Goal: Task Accomplishment & Management: Complete application form

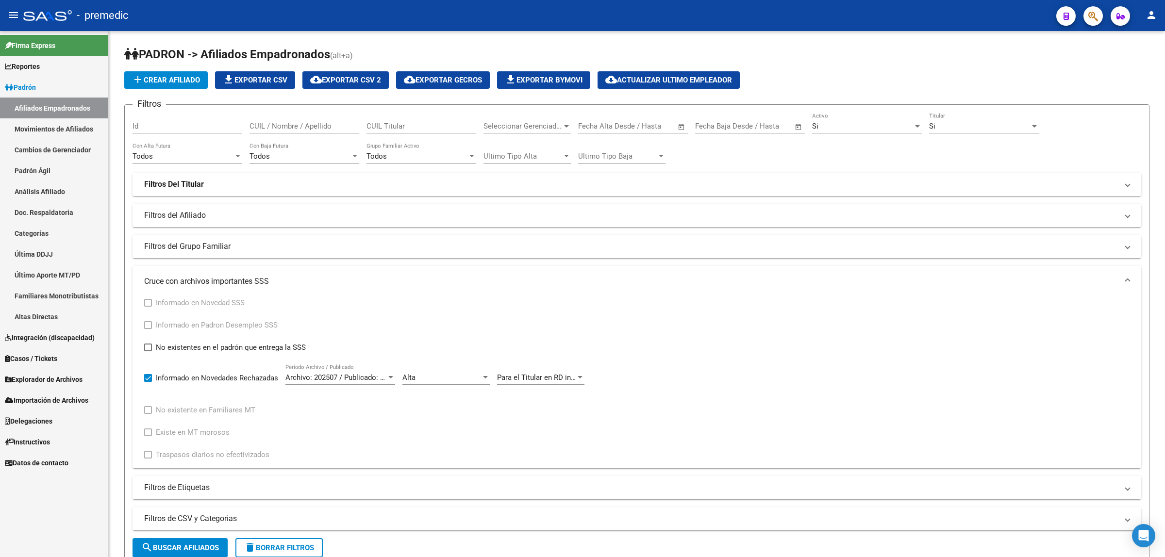
scroll to position [260, 0]
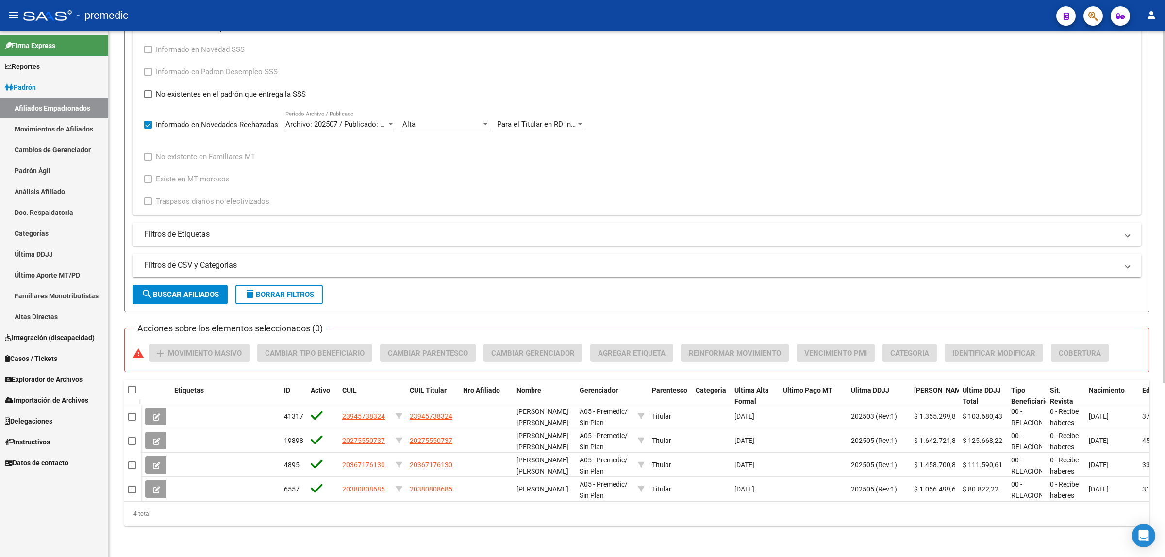
click at [400, 516] on div "4 total" at bounding box center [636, 514] width 1025 height 24
click at [1005, 71] on div "Informado en Novedad SSS Informado en Padron Desempleo SSS No existentes en el …" at bounding box center [636, 126] width 985 height 164
click at [967, 110] on div "Informado en Novedad SSS Informado en Padron Desempleo SSS No existentes en el …" at bounding box center [636, 126] width 985 height 164
click at [696, 108] on div "Informado en Novedad SSS Informado en Padron Desempleo SSS No existentes en el …" at bounding box center [636, 126] width 985 height 164
drag, startPoint x: 462, startPoint y: 551, endPoint x: 481, endPoint y: 544, distance: 19.7
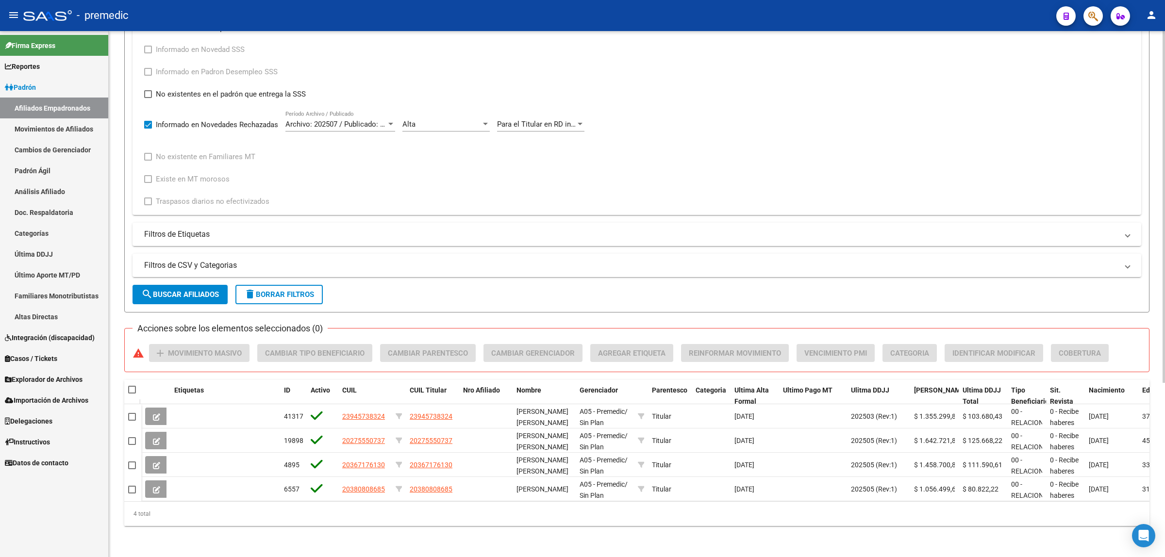
click at [463, 551] on div "PADRON -> Afiliados Empadronados (alt+a) add Crear Afiliado file_download Expor…" at bounding box center [637, 168] width 1056 height 780
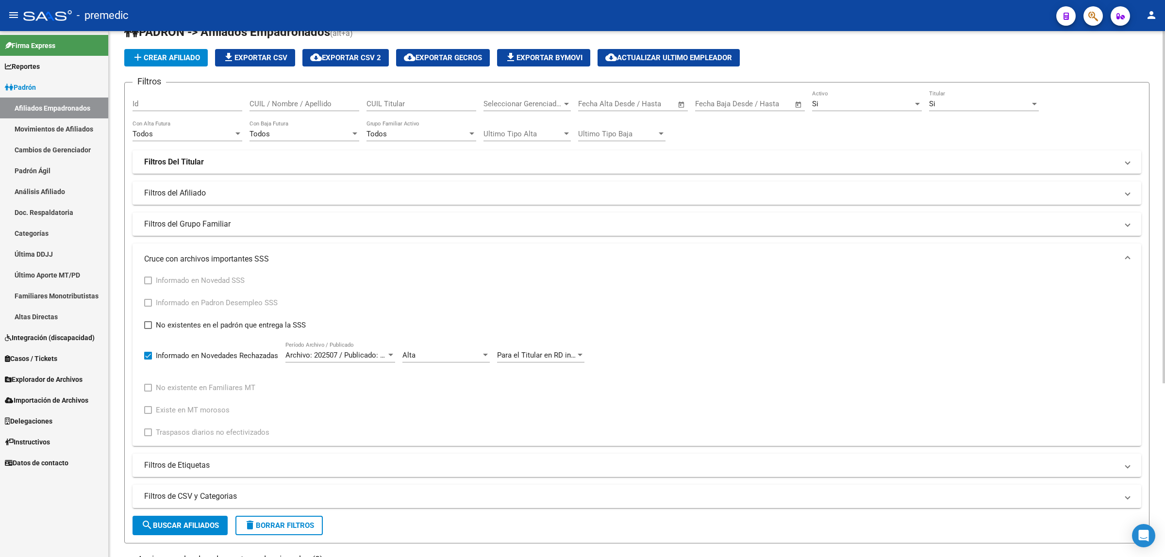
scroll to position [0, 0]
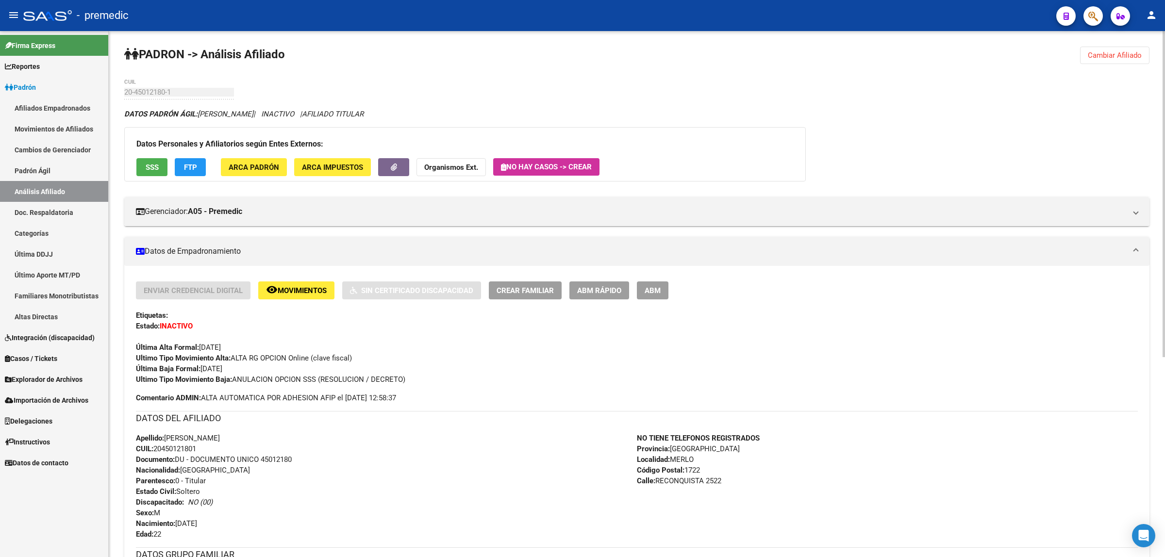
click at [1112, 55] on span "Cambiar Afiliado" at bounding box center [1115, 55] width 54 height 9
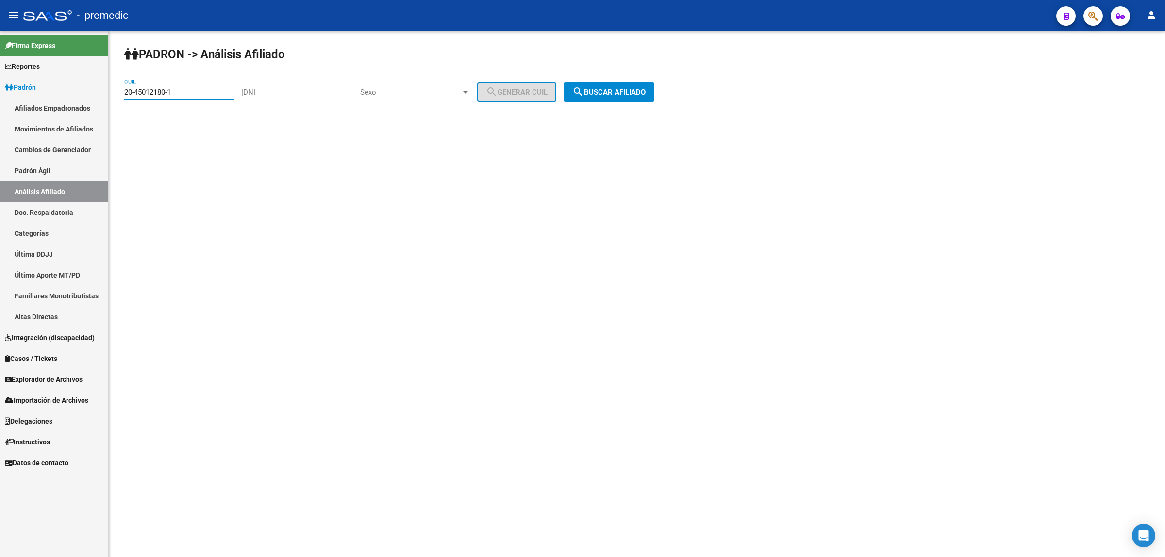
drag, startPoint x: 180, startPoint y: 91, endPoint x: 117, endPoint y: 101, distance: 64.3
click at [117, 101] on div "PADRON -> Análisis Afiliado 20-45012180-1 CUIL | DNI Sexo Sexo search Generar C…" at bounding box center [637, 82] width 1056 height 102
paste input "7-18737425-7"
type input "27-18737425-7"
click at [617, 88] on span "search Buscar afiliado" at bounding box center [608, 92] width 73 height 9
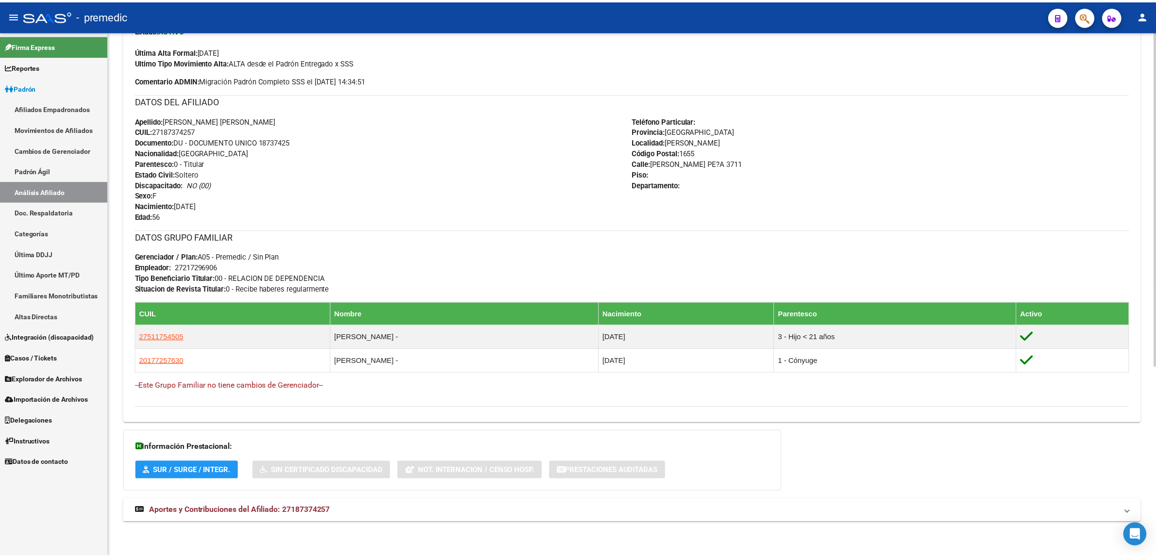
scroll to position [297, 0]
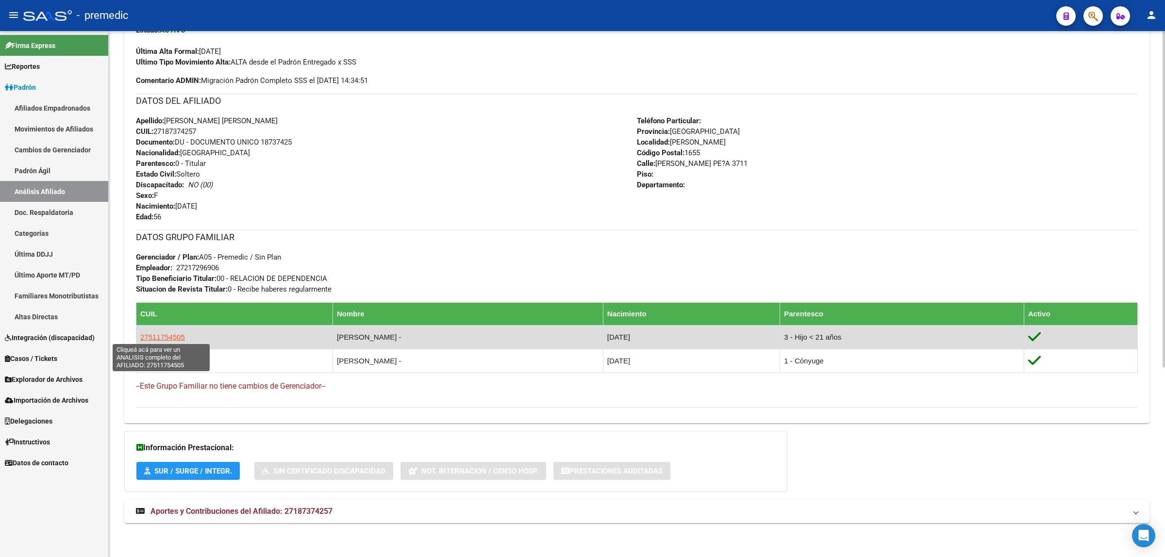
click at [167, 335] on span "27511754505" at bounding box center [162, 337] width 45 height 8
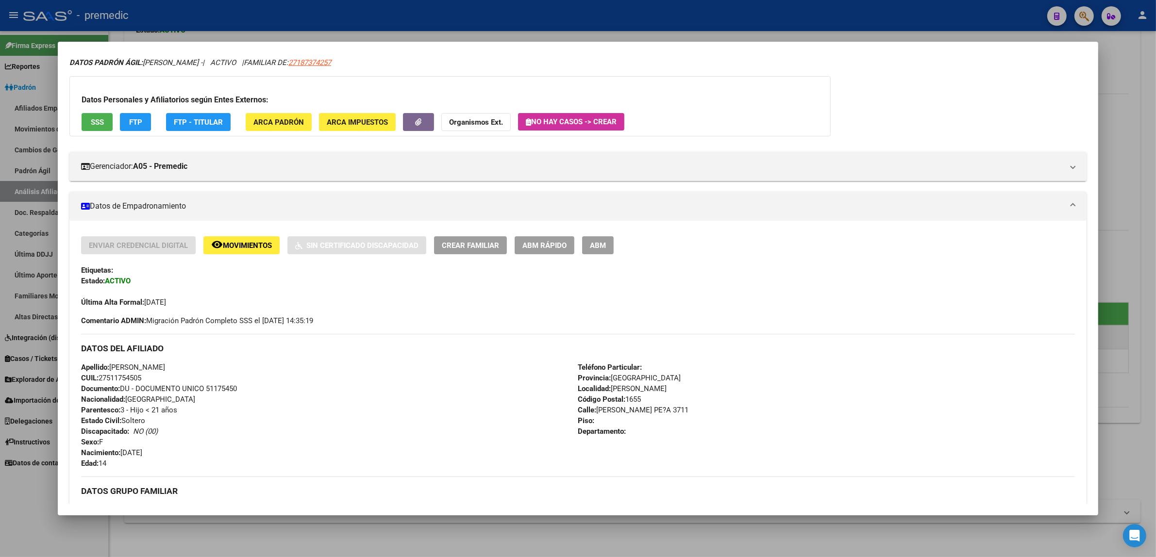
scroll to position [61, 0]
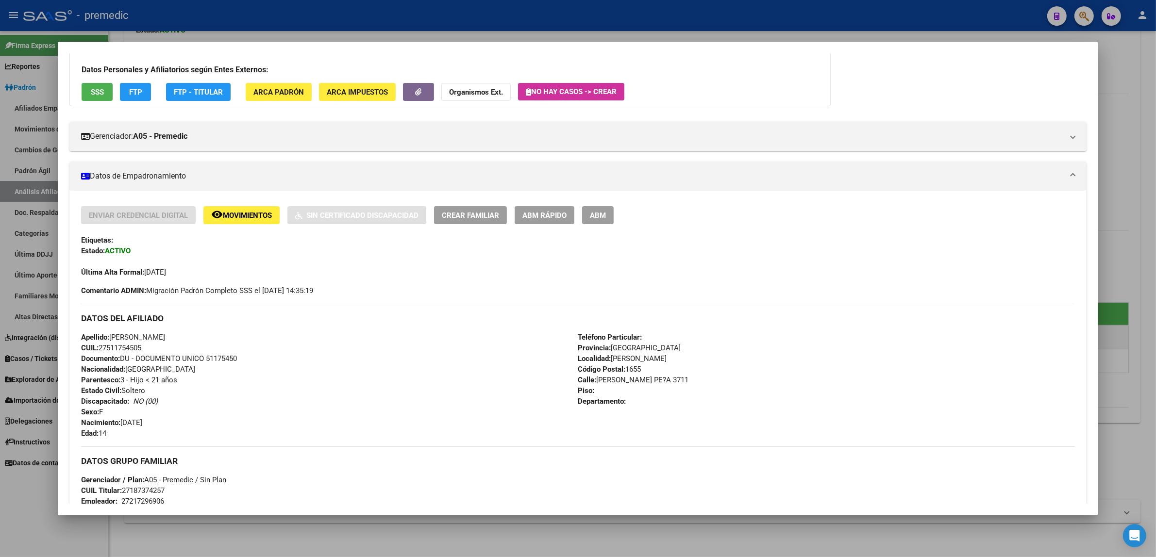
click at [31, 499] on div at bounding box center [578, 278] width 1156 height 557
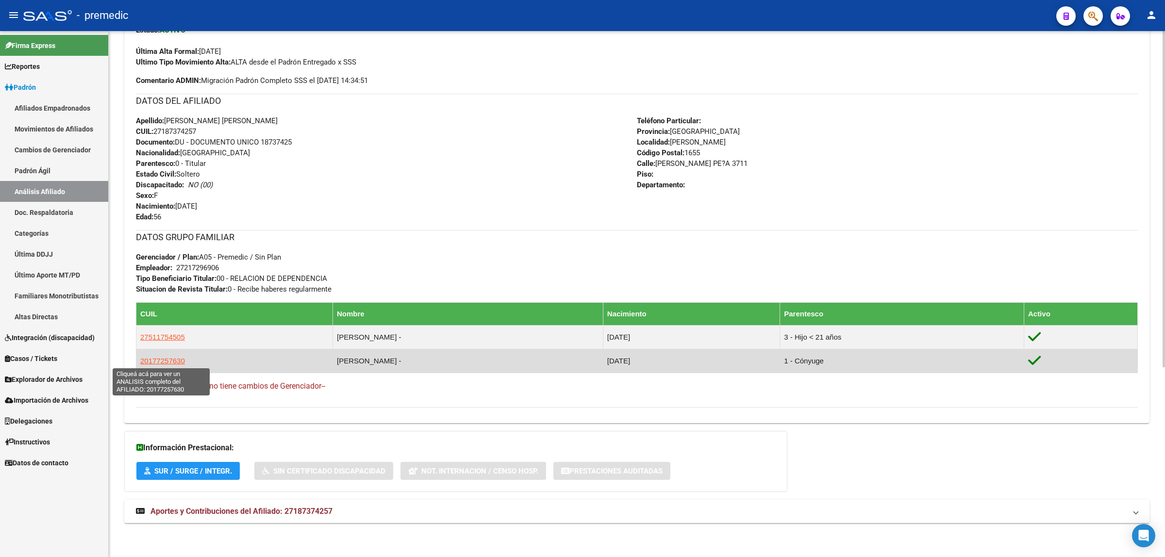
click at [161, 359] on span "20177257630" at bounding box center [162, 361] width 45 height 8
type textarea "20177257630"
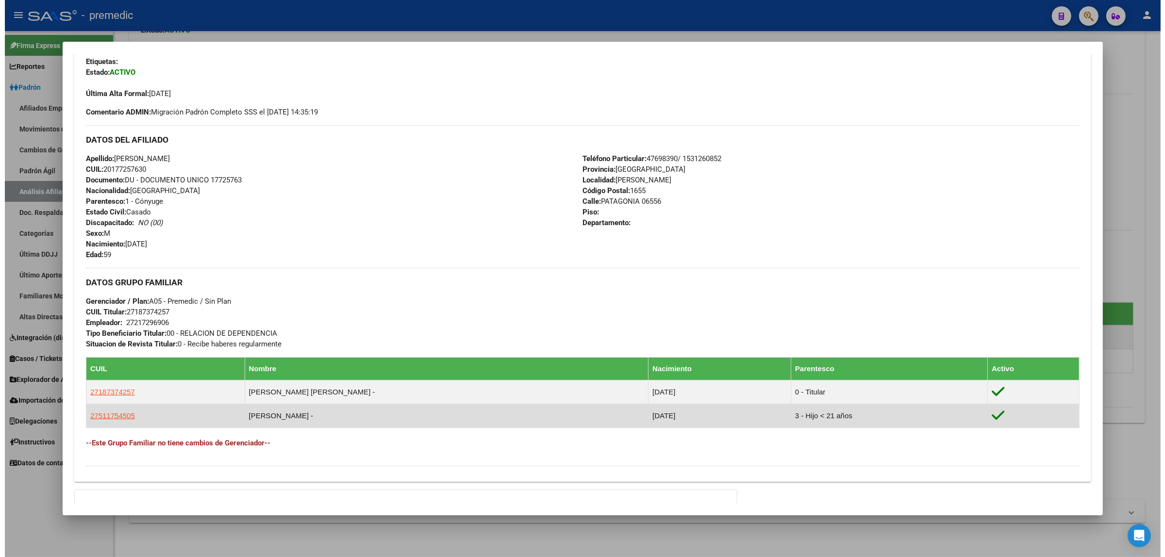
scroll to position [243, 0]
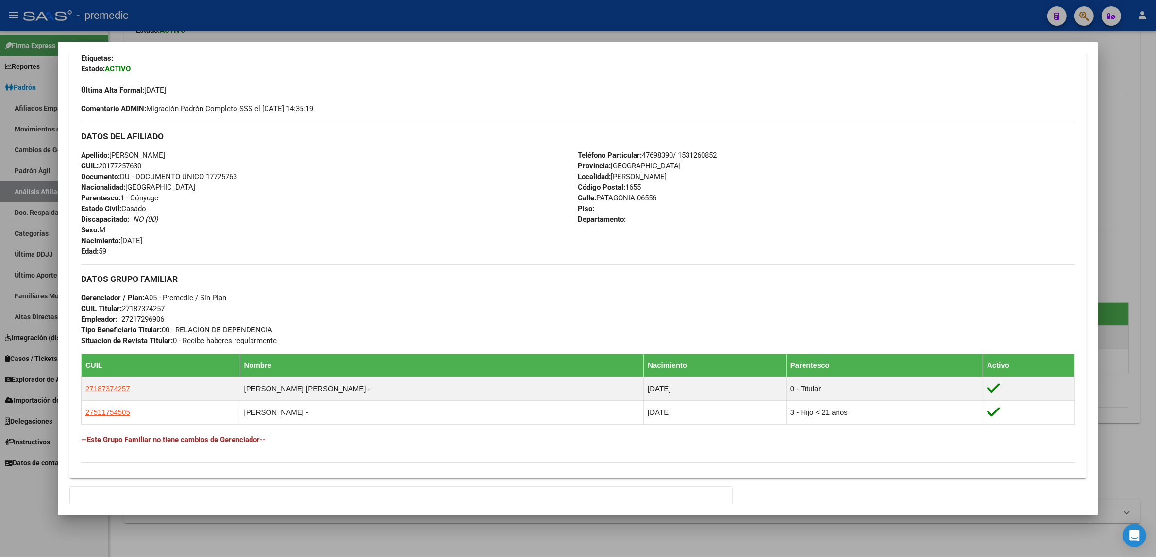
click at [26, 492] on div at bounding box center [578, 278] width 1156 height 557
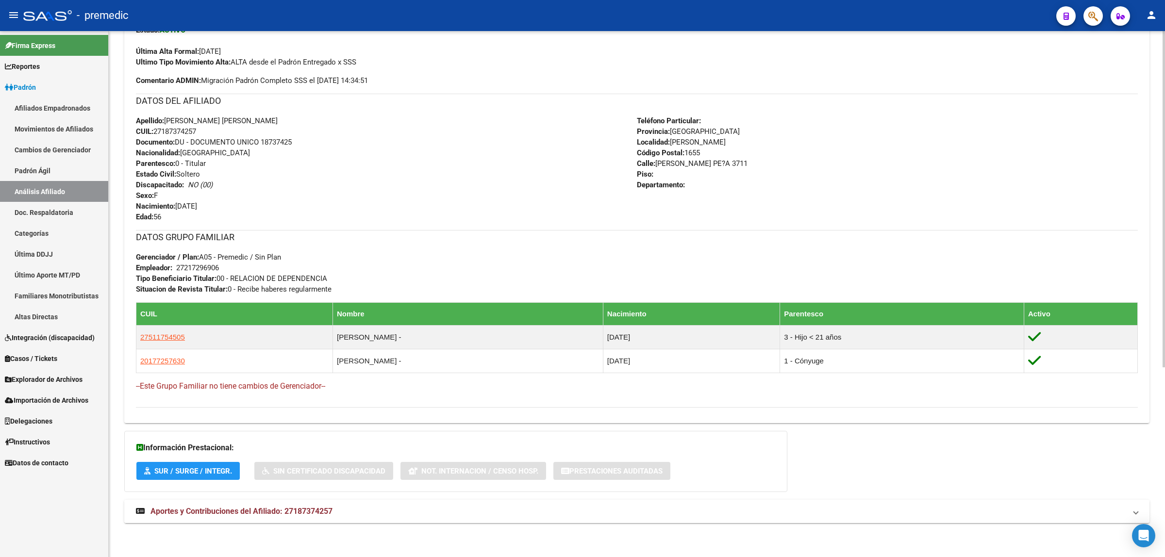
click at [250, 509] on span "Aportes y Contribuciones del Afiliado: 27187374257" at bounding box center [241, 511] width 182 height 9
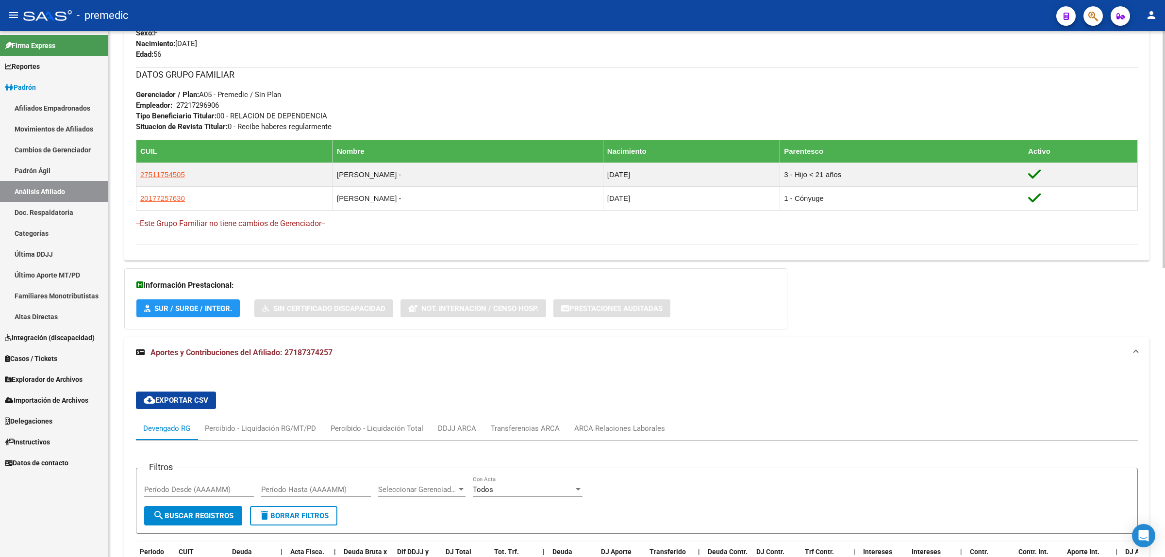
scroll to position [402, 0]
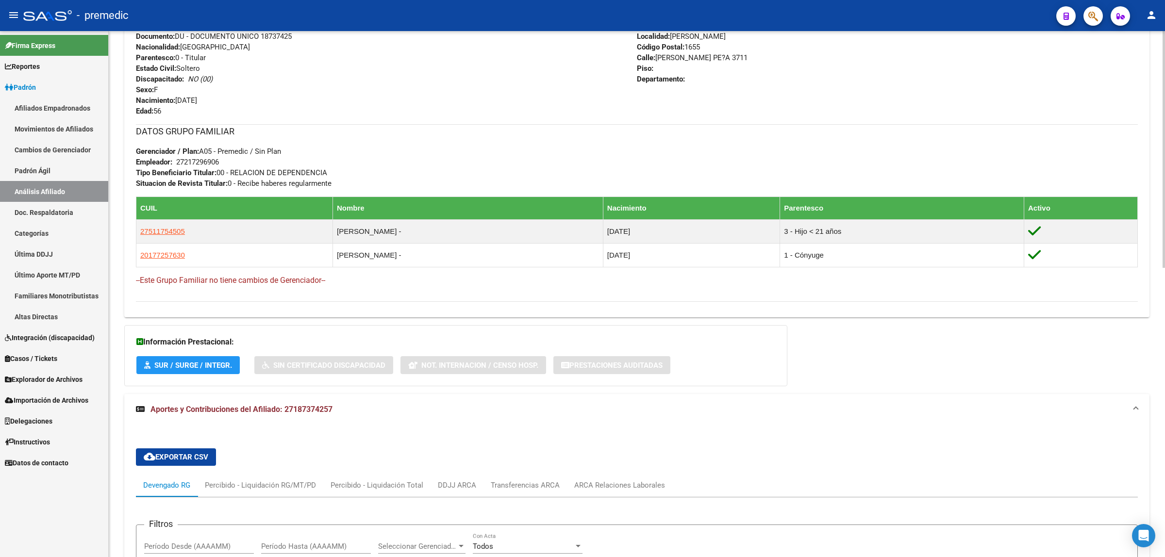
drag, startPoint x: 206, startPoint y: 162, endPoint x: 219, endPoint y: 160, distance: 12.7
click at [219, 160] on div "27217296906" at bounding box center [197, 162] width 43 height 11
click at [227, 160] on div "DATOS GRUPO FAMILIAR Gerenciador / Plan: A05 - Premedic / Sin Plan Empleador: 2…" at bounding box center [637, 156] width 1002 height 65
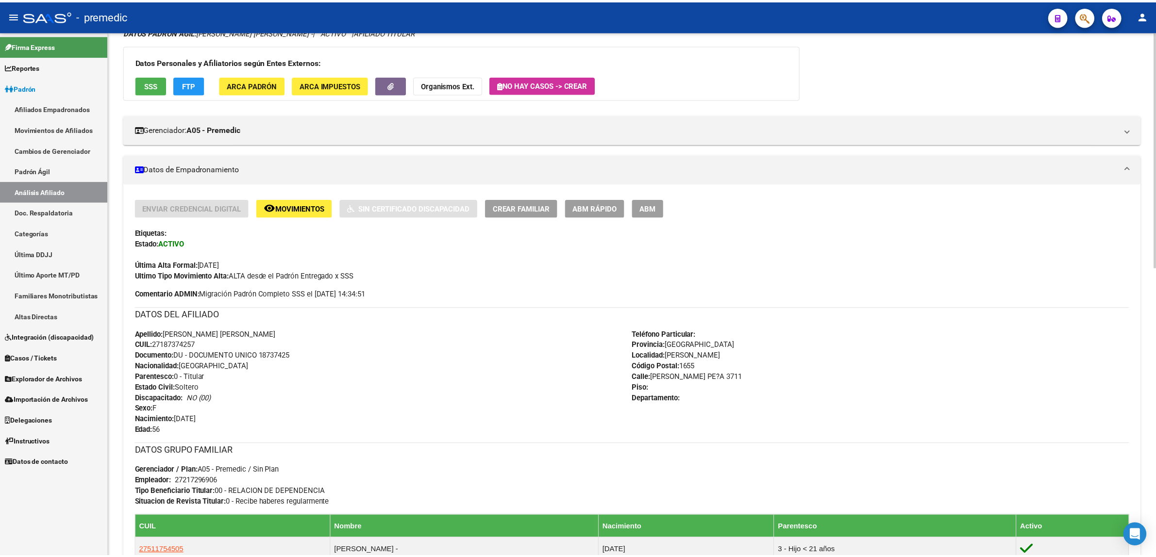
scroll to position [0, 0]
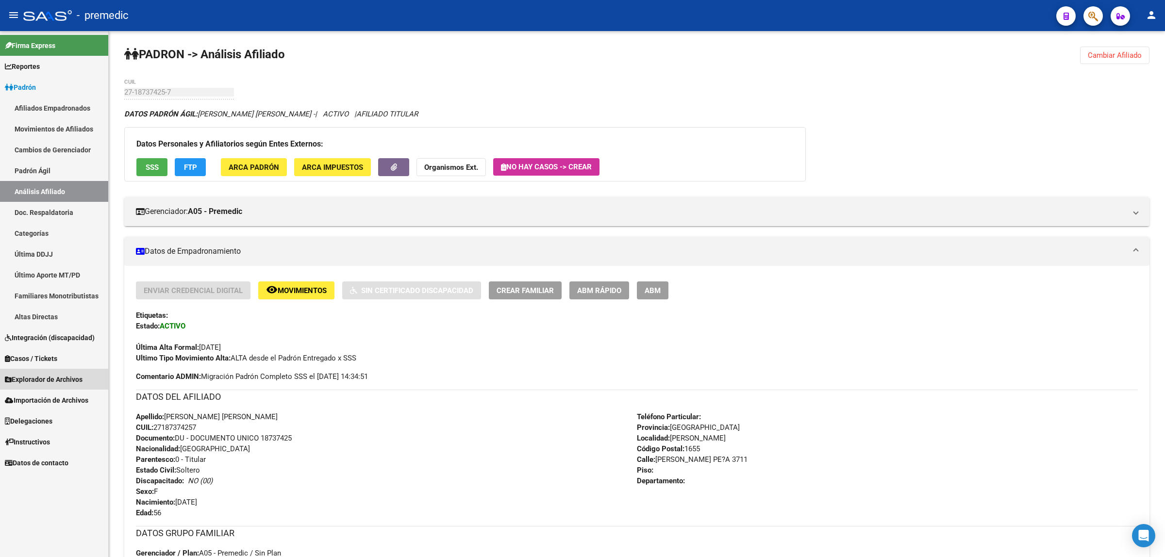
click at [33, 375] on span "Explorador de Archivos" at bounding box center [44, 379] width 78 height 11
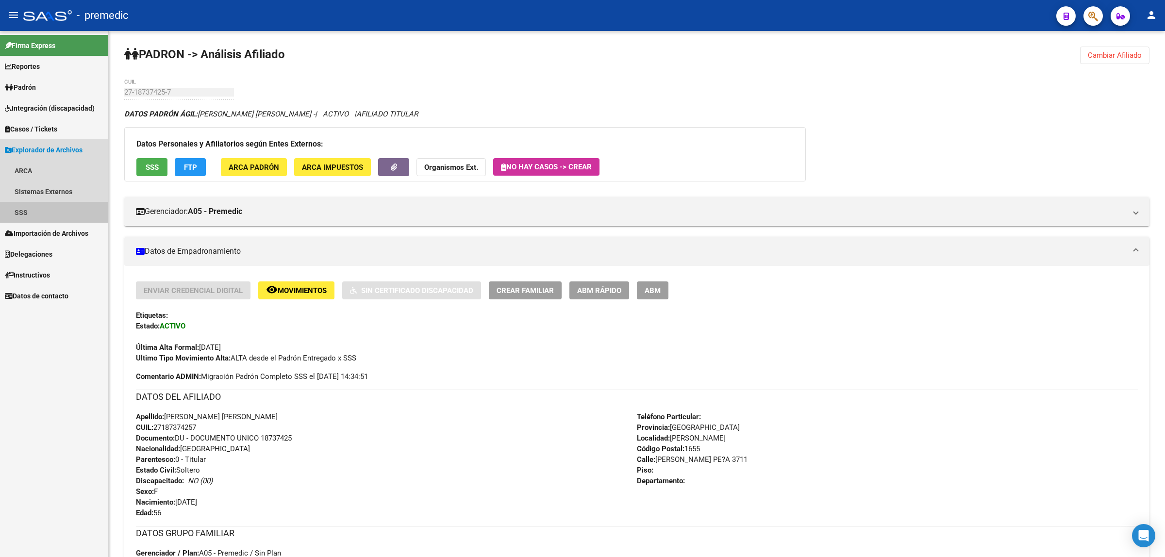
click at [23, 206] on link "SSS" at bounding box center [54, 212] width 108 height 21
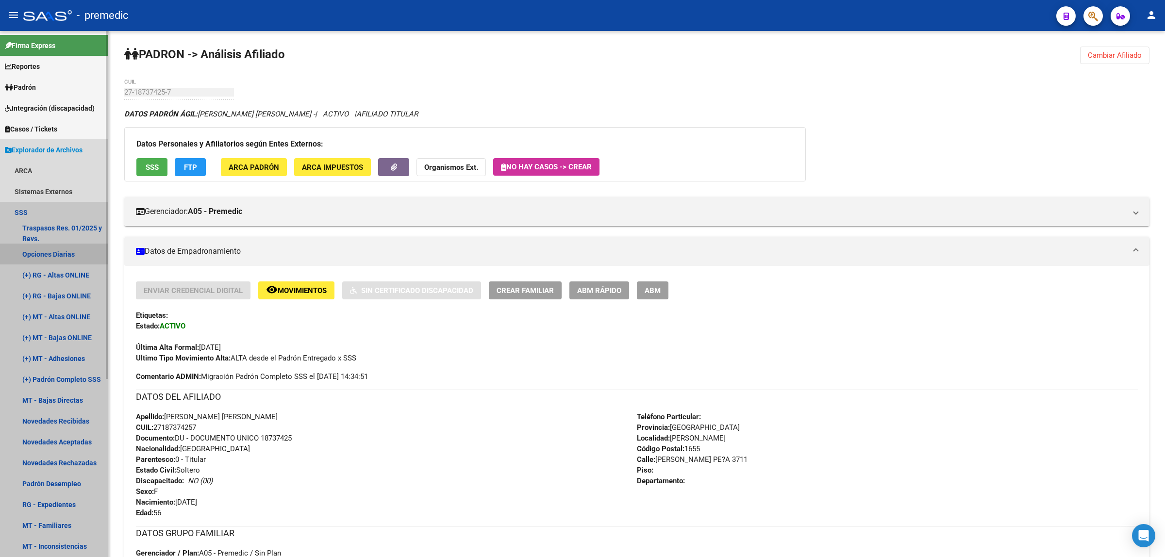
click at [43, 251] on link "Opciones Diarias" at bounding box center [54, 254] width 108 height 21
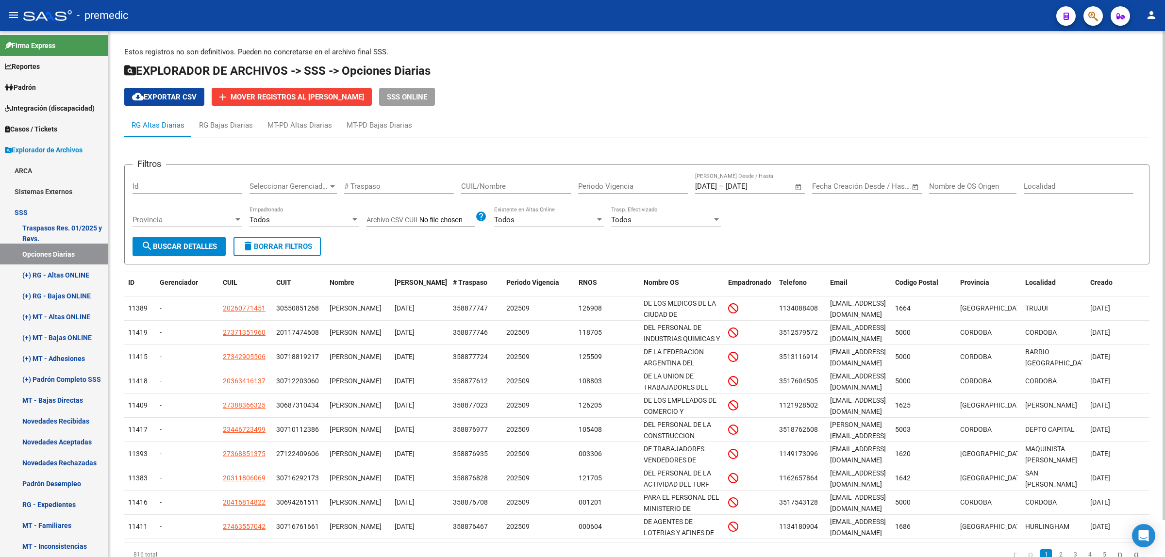
click at [185, 95] on span "cloud_download Exportar CSV" at bounding box center [164, 97] width 65 height 9
click at [535, 186] on input "CUIL/Nombre" at bounding box center [516, 186] width 110 height 9
paste input "20369401190"
click at [201, 247] on span "search Buscar Detalles" at bounding box center [179, 246] width 76 height 9
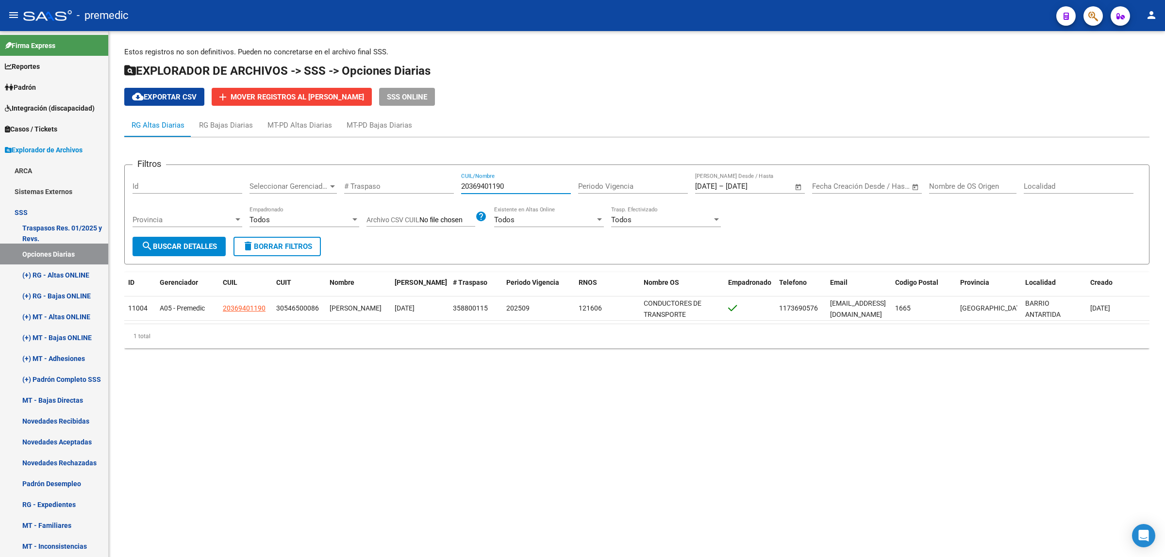
drag, startPoint x: 509, startPoint y: 184, endPoint x: 455, endPoint y: 183, distance: 53.4
click at [455, 183] on div "Filtros Id Seleccionar Gerenciador Seleccionar Gerenciador # Traspaso 203694011…" at bounding box center [637, 205] width 1009 height 64
paste input "941716319"
click at [199, 251] on button "search Buscar Detalles" at bounding box center [179, 246] width 93 height 19
drag, startPoint x: 517, startPoint y: 186, endPoint x: 437, endPoint y: 187, distance: 80.1
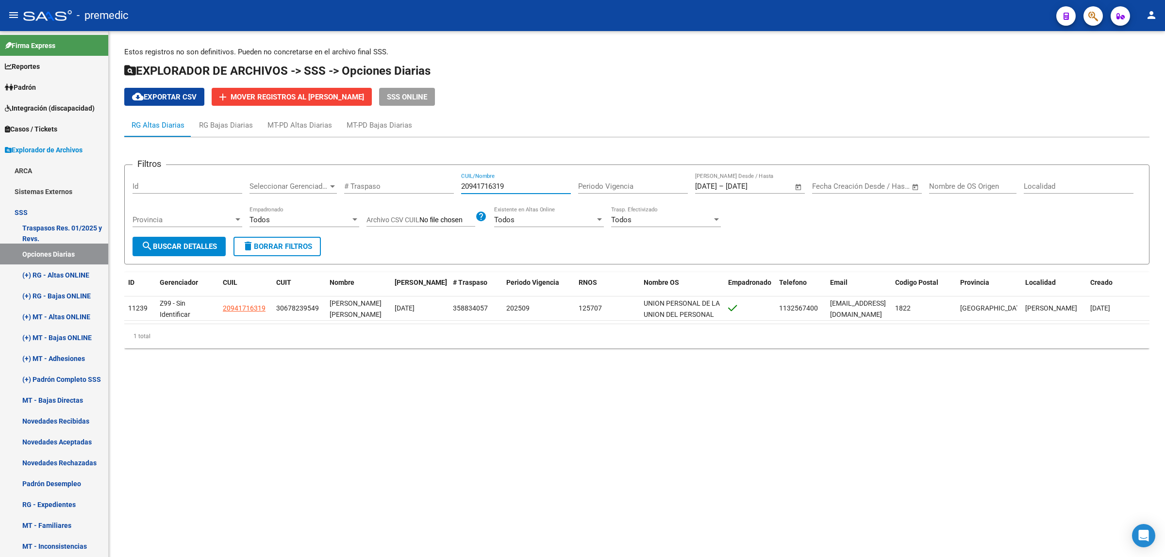
click at [438, 187] on div "Filtros Id Seleccionar Gerenciador Seleccionar Gerenciador # Traspaso 209417163…" at bounding box center [637, 205] width 1009 height 64
paste input "3448349624"
click at [199, 247] on span "search Buscar Detalles" at bounding box center [179, 246] width 76 height 9
drag, startPoint x: 503, startPoint y: 181, endPoint x: 454, endPoint y: 187, distance: 49.4
click at [454, 187] on div "Filtros Id Seleccionar Gerenciador Seleccionar Gerenciador # Traspaso 234483496…" at bounding box center [637, 205] width 1009 height 64
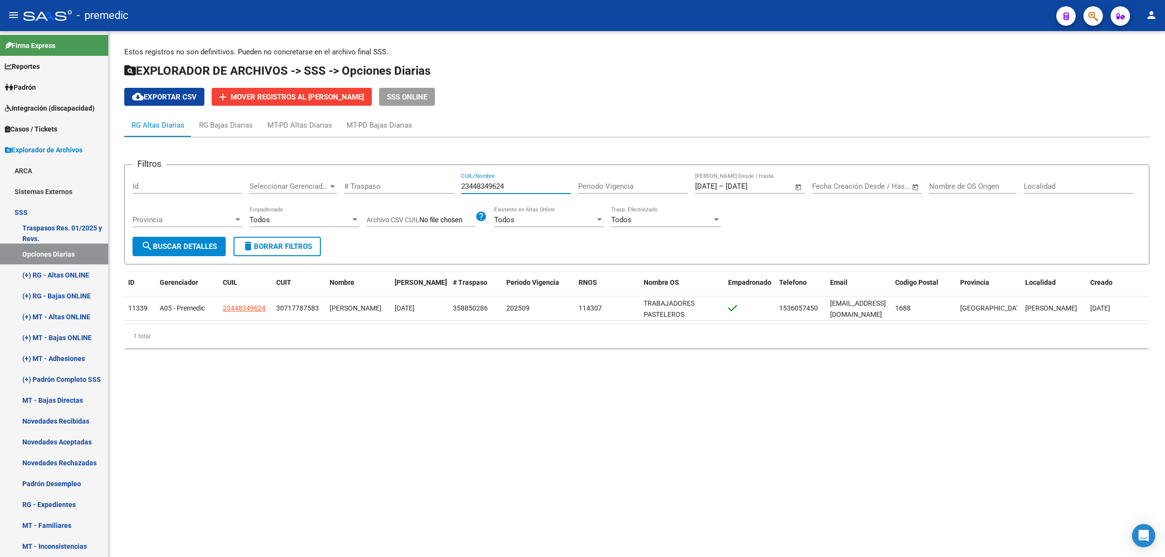
paste input "0260771451"
click at [173, 251] on button "search Buscar Detalles" at bounding box center [179, 246] width 93 height 19
drag, startPoint x: 509, startPoint y: 185, endPoint x: 437, endPoint y: 181, distance: 71.5
click at [437, 181] on div "Filtros Id Seleccionar Gerenciador Seleccionar Gerenciador # Traspaso 202607714…" at bounding box center [637, 205] width 1009 height 64
paste input "88975877"
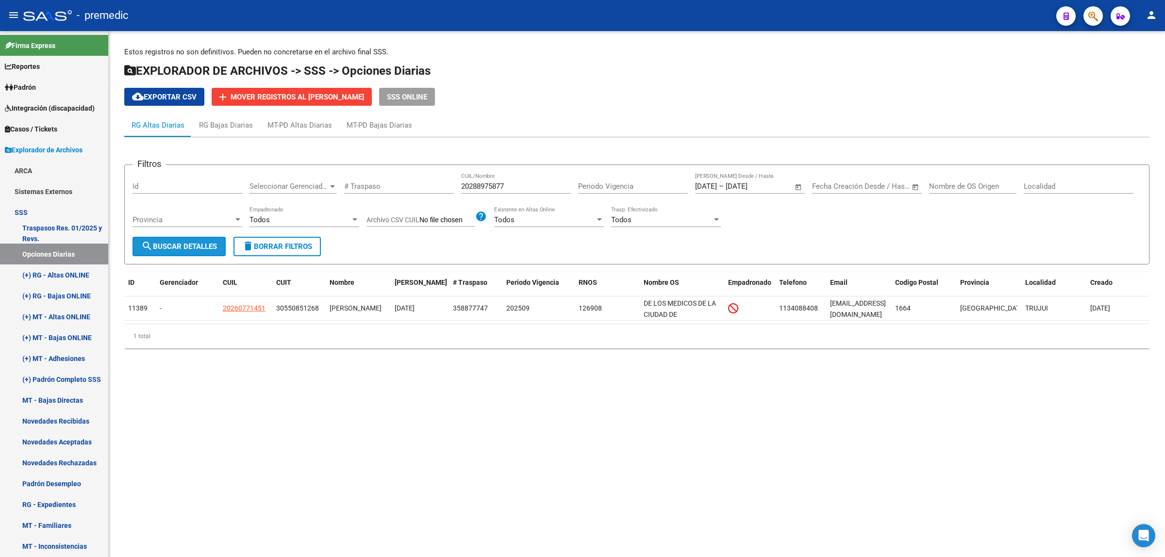
click at [205, 244] on span "search Buscar Detalles" at bounding box center [179, 246] width 76 height 9
drag, startPoint x: 512, startPoint y: 183, endPoint x: 451, endPoint y: 183, distance: 60.7
click at [452, 183] on div "Filtros Id Seleccionar Gerenciador Seleccionar Gerenciador # Traspaso 202889758…" at bounding box center [637, 205] width 1009 height 64
paste input "311806069"
click at [161, 248] on span "search Buscar Detalles" at bounding box center [179, 246] width 76 height 9
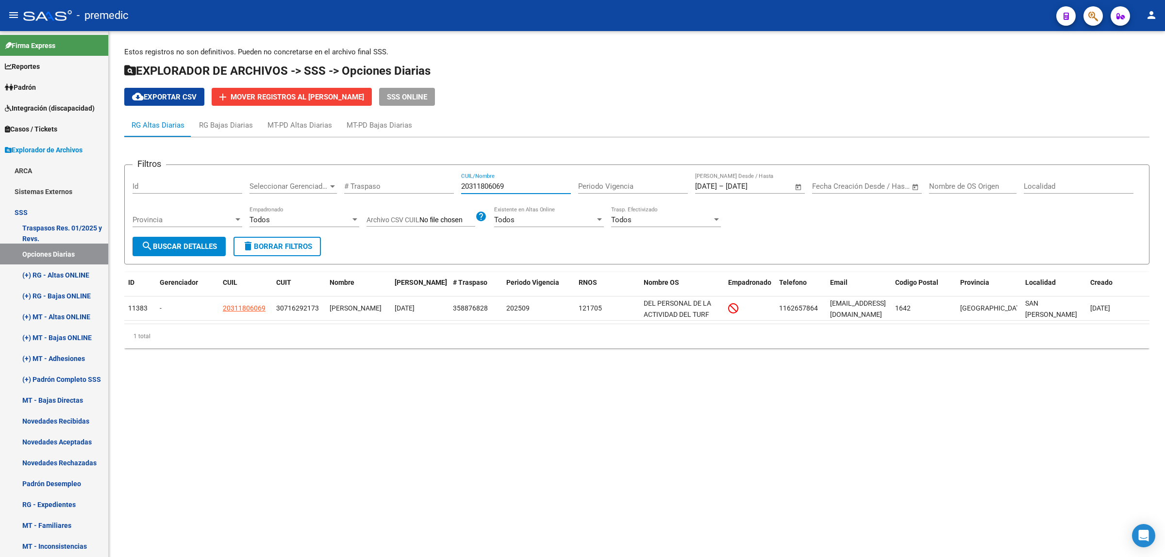
drag, startPoint x: 531, startPoint y: 183, endPoint x: 428, endPoint y: 183, distance: 102.9
click at [428, 183] on div "Filtros Id Seleccionar Gerenciador Seleccionar Gerenciador # Traspaso 203118060…" at bounding box center [637, 205] width 1009 height 64
paste input "958876212"
click at [187, 247] on span "search Buscar Detalles" at bounding box center [179, 246] width 76 height 9
drag, startPoint x: 503, startPoint y: 185, endPoint x: 435, endPoint y: 188, distance: 68.5
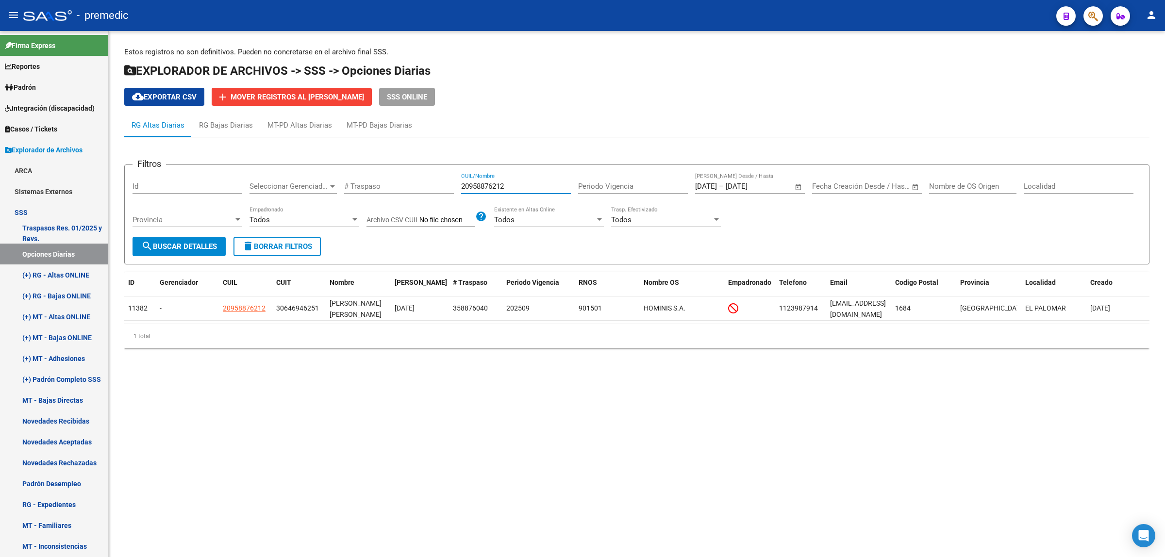
click at [435, 188] on div "Filtros Id Seleccionar Gerenciador Seleccionar Gerenciador # Traspaso 209588762…" at bounding box center [637, 205] width 1009 height 64
paste input "7327590079"
click at [183, 249] on span "search Buscar Detalles" at bounding box center [179, 246] width 76 height 9
drag, startPoint x: 518, startPoint y: 181, endPoint x: 442, endPoint y: 188, distance: 77.0
click at [452, 185] on div "Filtros Id Seleccionar Gerenciador Seleccionar Gerenciador # Traspaso 273275900…" at bounding box center [637, 205] width 1009 height 64
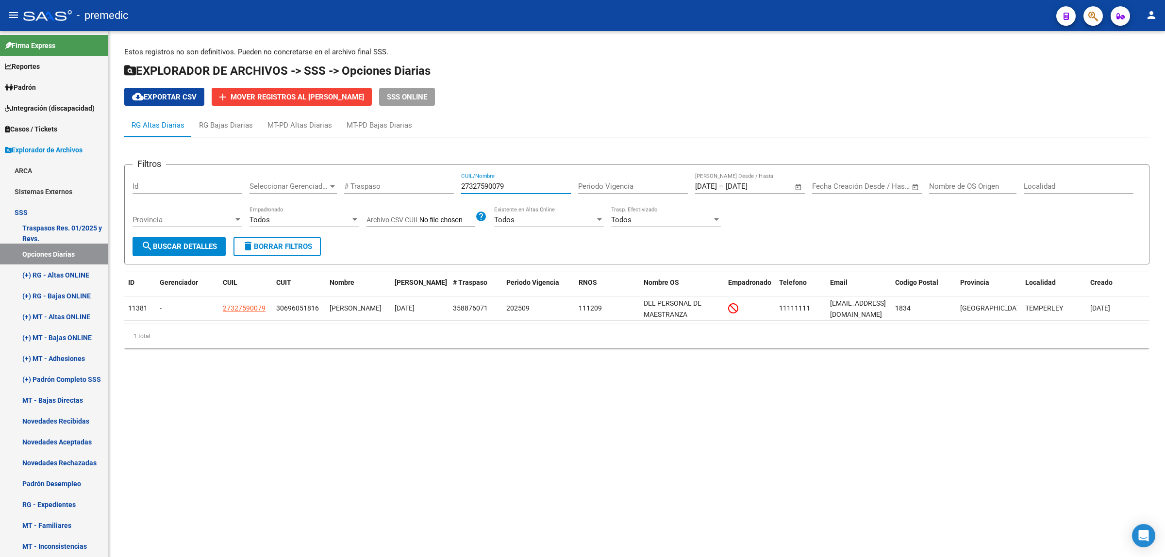
paste input "3448349624"
click at [185, 251] on button "search Buscar Detalles" at bounding box center [179, 246] width 93 height 19
click at [383, 420] on mat-sidenav-content "Estos registros no son definitivos. Pueden no concretarse en el archivo final S…" at bounding box center [637, 294] width 1056 height 526
drag, startPoint x: 513, startPoint y: 188, endPoint x: 447, endPoint y: 186, distance: 66.1
click at [448, 186] on div "Filtros Id Seleccionar Gerenciador Seleccionar Gerenciador # Traspaso 234483496…" at bounding box center [637, 205] width 1009 height 64
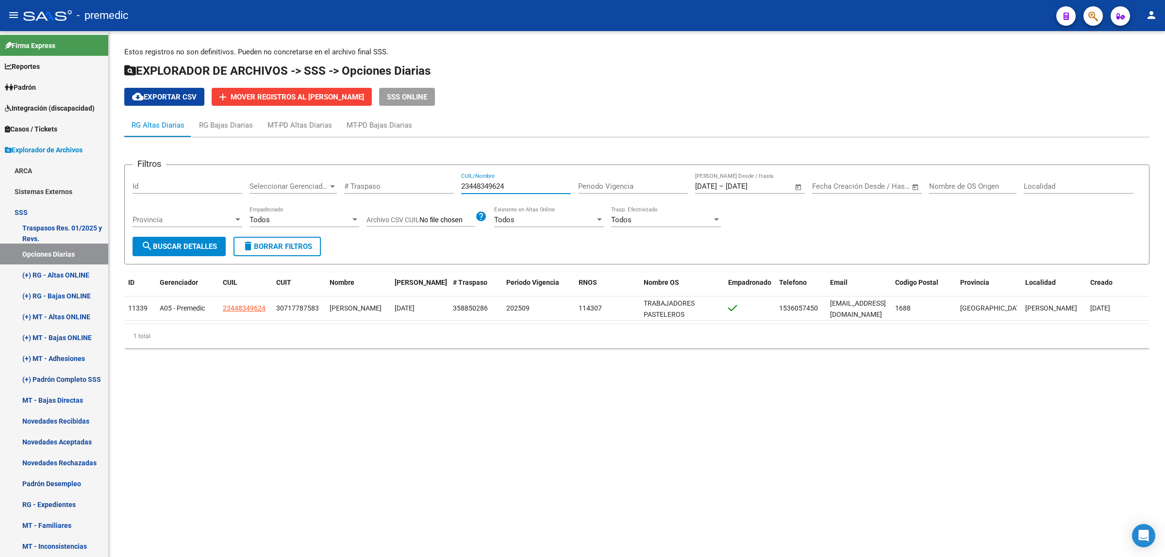
paste input "7327590079"
type input "27327590079"
click at [180, 252] on button "search Buscar Detalles" at bounding box center [179, 246] width 93 height 19
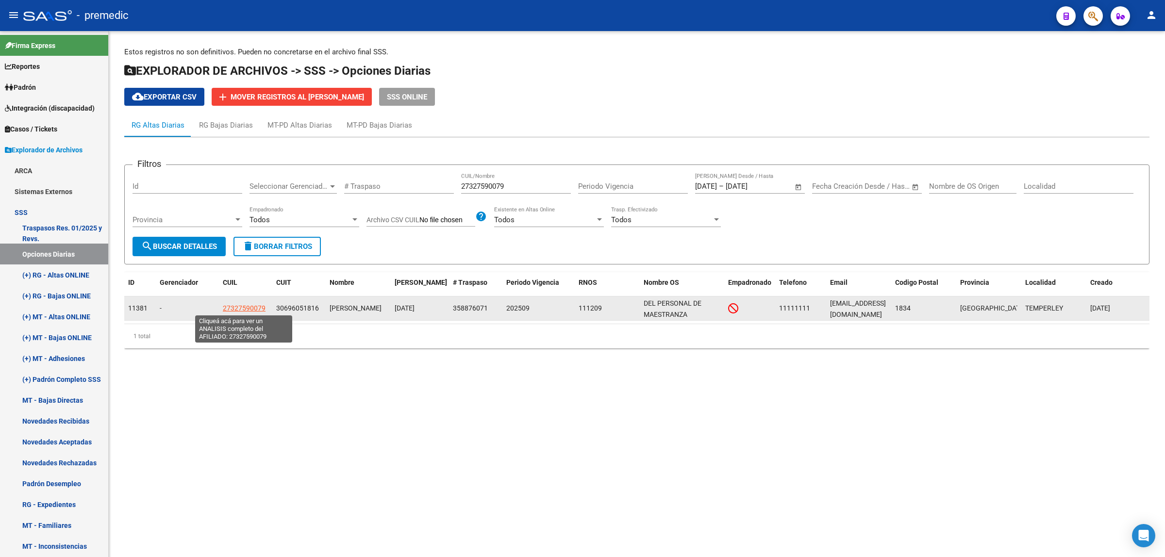
click at [243, 308] on span "27327590079" at bounding box center [244, 308] width 43 height 8
type textarea "27327590079"
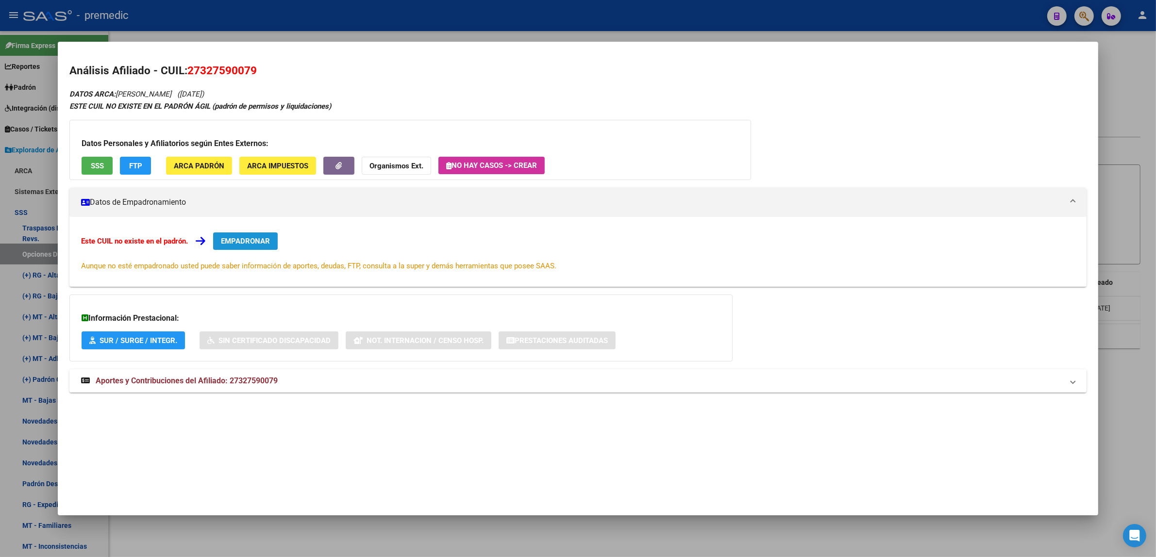
click at [251, 241] on span "EMPADRONAR" at bounding box center [245, 241] width 49 height 9
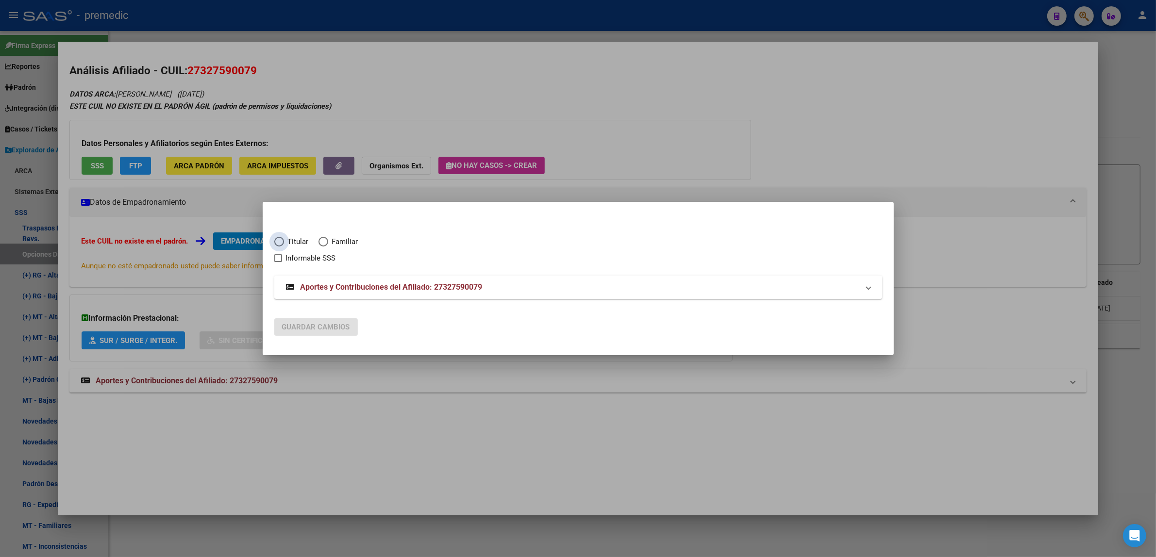
click at [287, 241] on span "Titular" at bounding box center [296, 241] width 25 height 11
click at [284, 241] on input "Titular" at bounding box center [279, 242] width 10 height 10
radio input "true"
checkbox input "true"
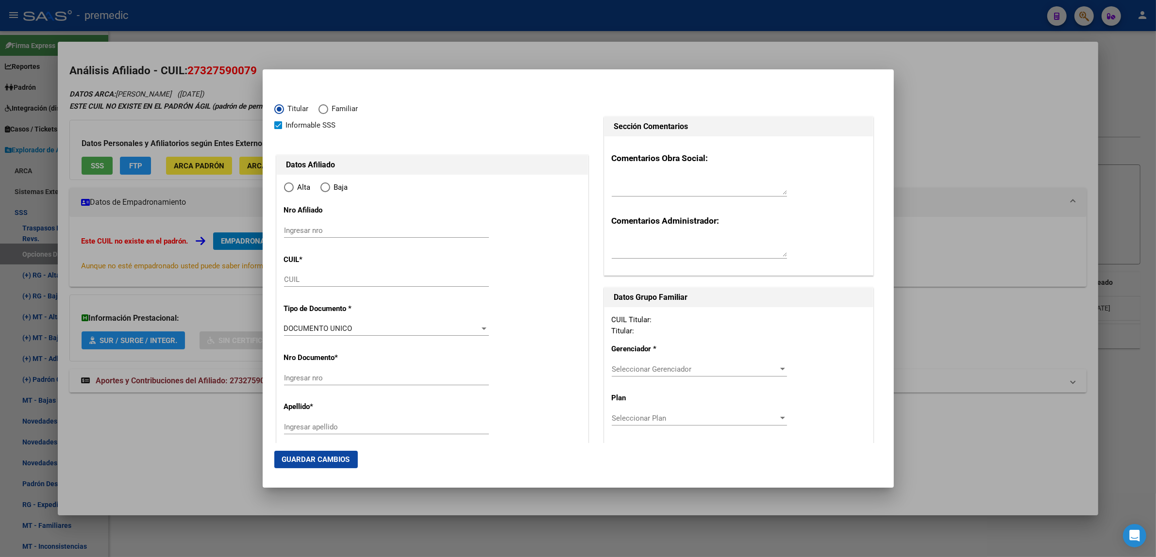
type input "27-32759007-9"
type input "32759007"
type input "AZCONA"
type input "MARIA SOLEDAD"
type input "1986-09-21"
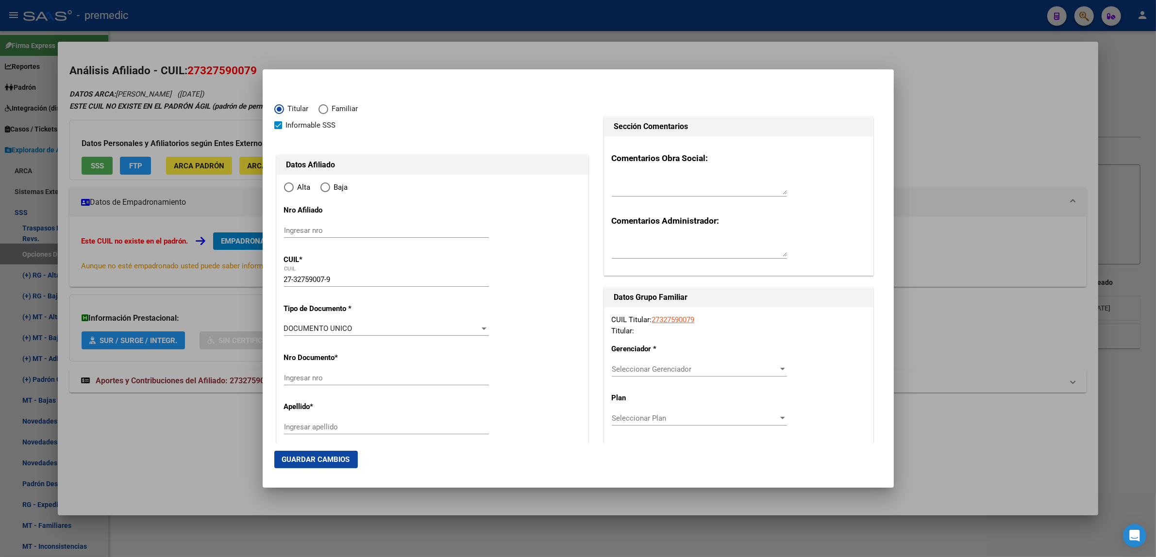
type input "RAFAEL CALZADA"
type input "1847"
type input "CELEDONIO"
type input "2490"
radio input "true"
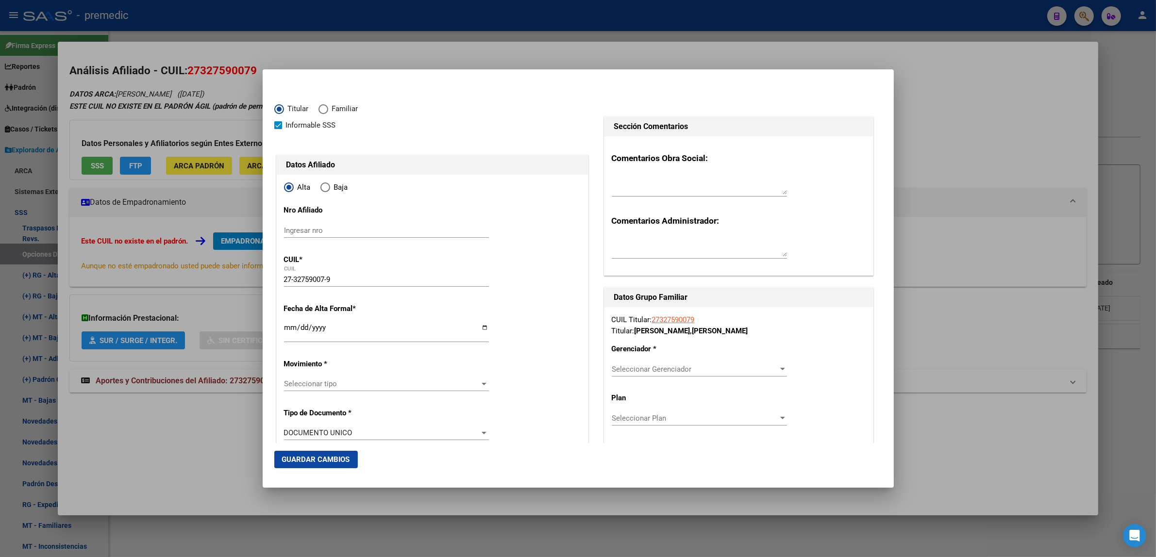
click at [1014, 157] on div at bounding box center [578, 278] width 1156 height 557
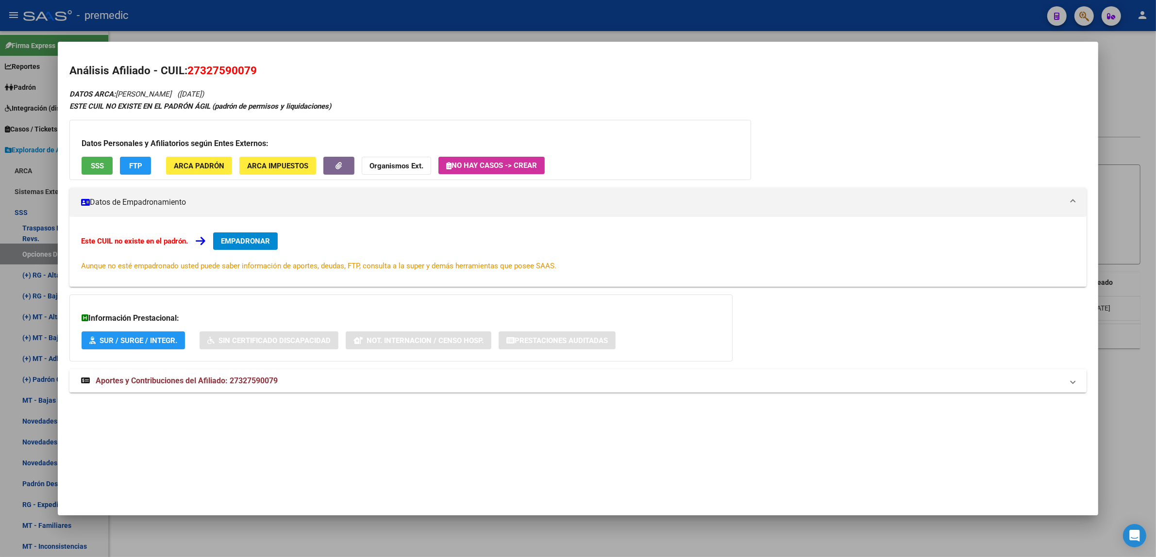
click at [454, 474] on mat-dialog-container "Análisis Afiliado - CUIL: 27327590079 DATOS ARCA: AZCONA MARIA SOLEDAD (21/09/1…" at bounding box center [578, 279] width 1040 height 474
click at [532, 426] on mat-dialog-container "Análisis Afiliado - CUIL: 27327590079 DATOS ARCA: AZCONA MARIA SOLEDAD (21/09/1…" at bounding box center [578, 279] width 1040 height 474
click at [251, 239] on span "EMPADRONAR" at bounding box center [245, 241] width 49 height 9
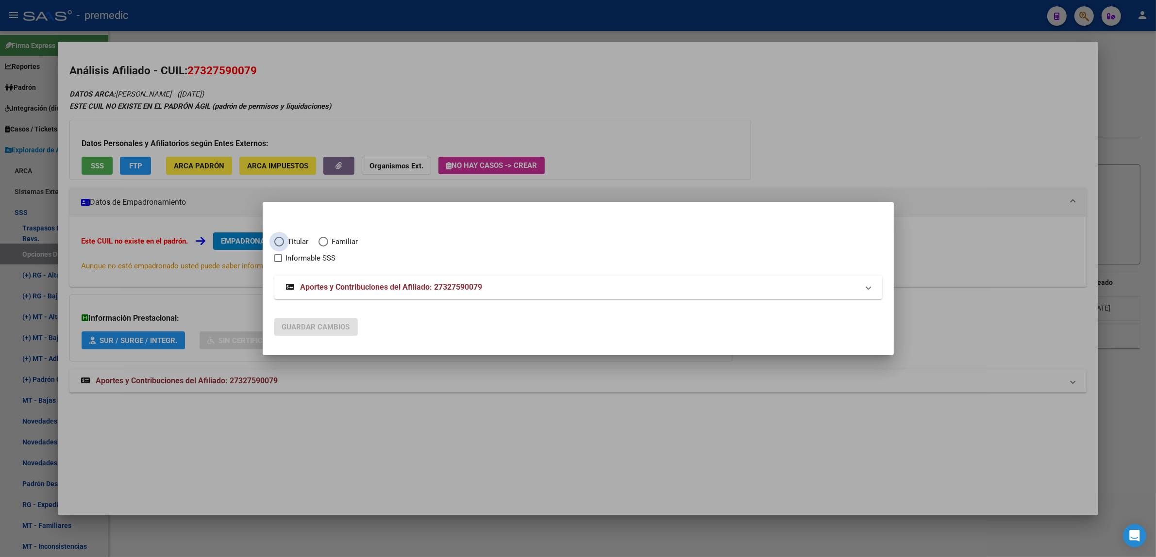
click at [284, 241] on span "Titular" at bounding box center [296, 241] width 25 height 11
click at [284, 241] on input "Titular" at bounding box center [279, 242] width 10 height 10
radio input "true"
checkbox input "true"
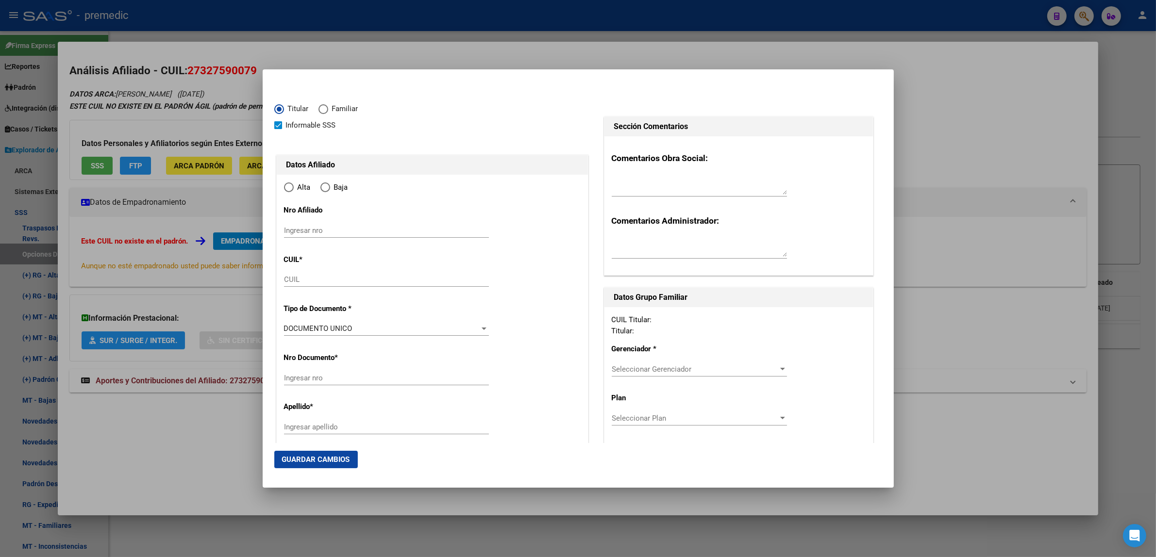
type input "27-32759007-9"
radio input "true"
type input "32759007"
type input "AZCONA"
type input "MARIA SOLEDAD"
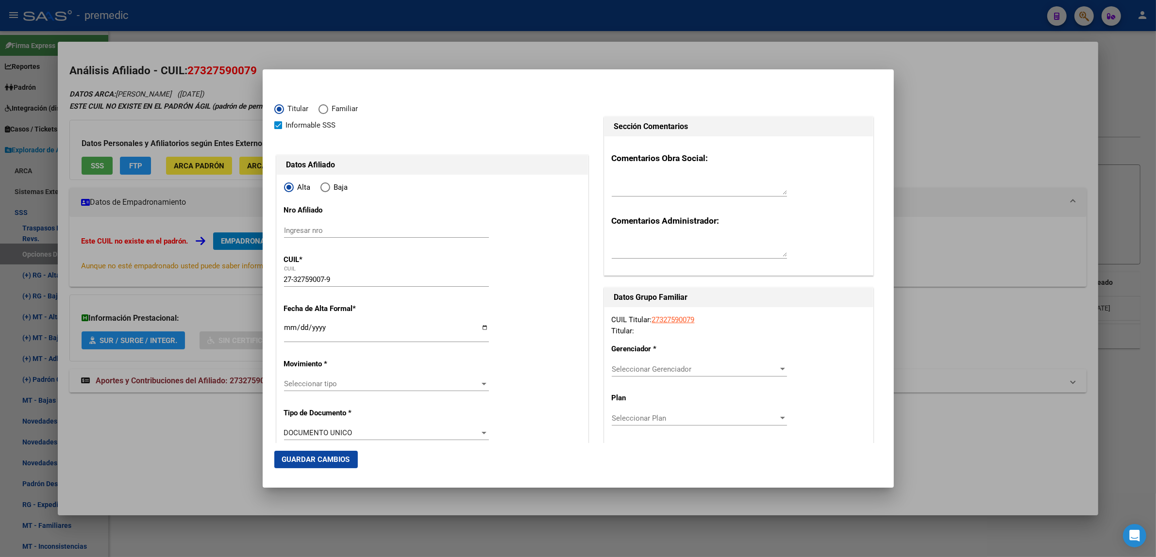
type input "1986-09-21"
type input "RAFAEL CALZADA"
type input "1847"
type input "CELEDONIO"
type input "2490"
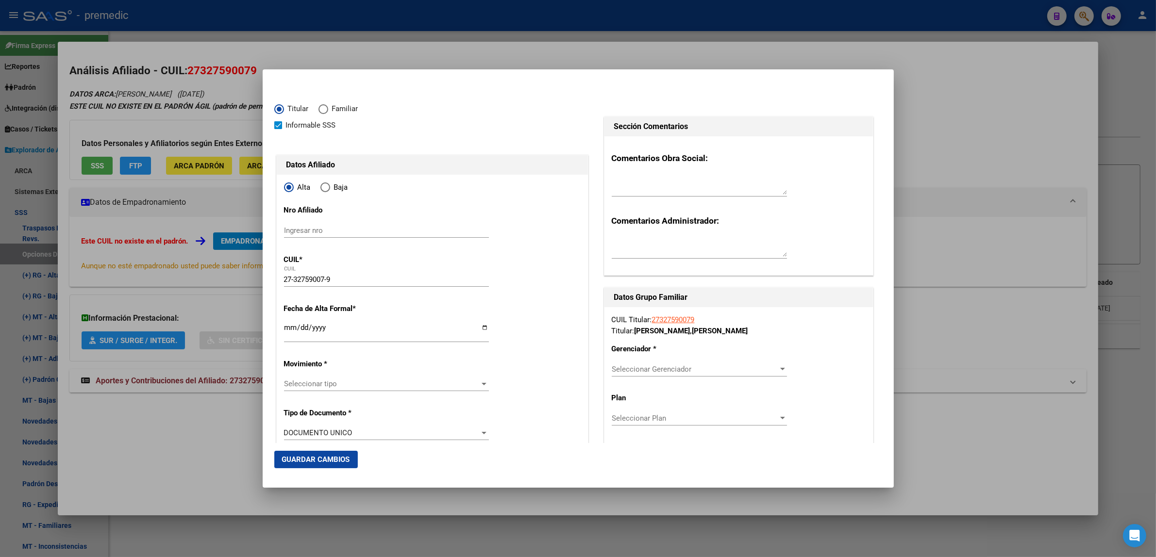
click at [287, 328] on input "Ingresar fecha" at bounding box center [386, 332] width 205 height 16
type input "2025-09-01"
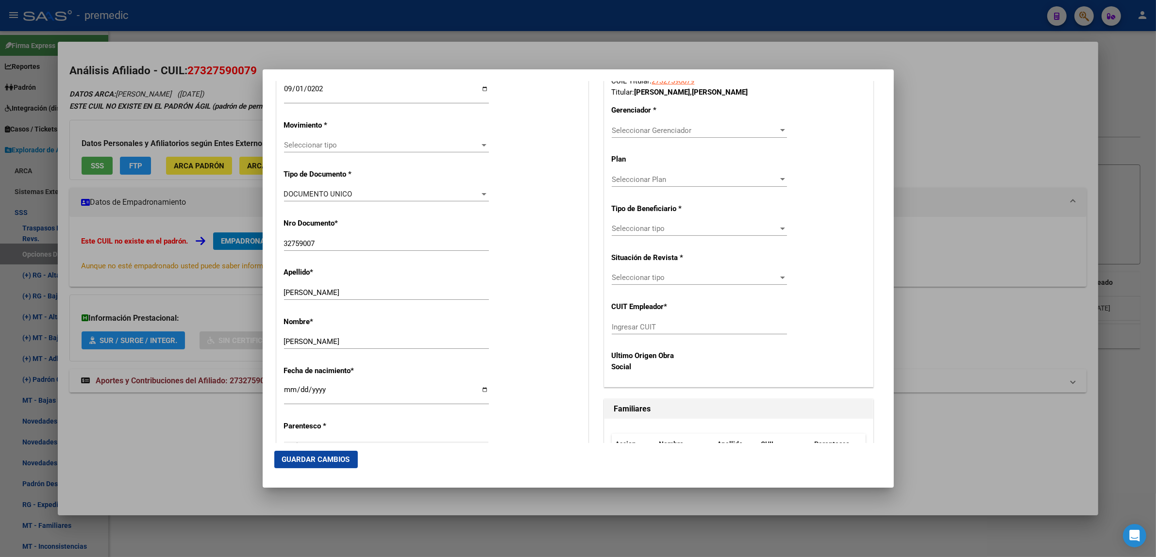
scroll to position [243, 0]
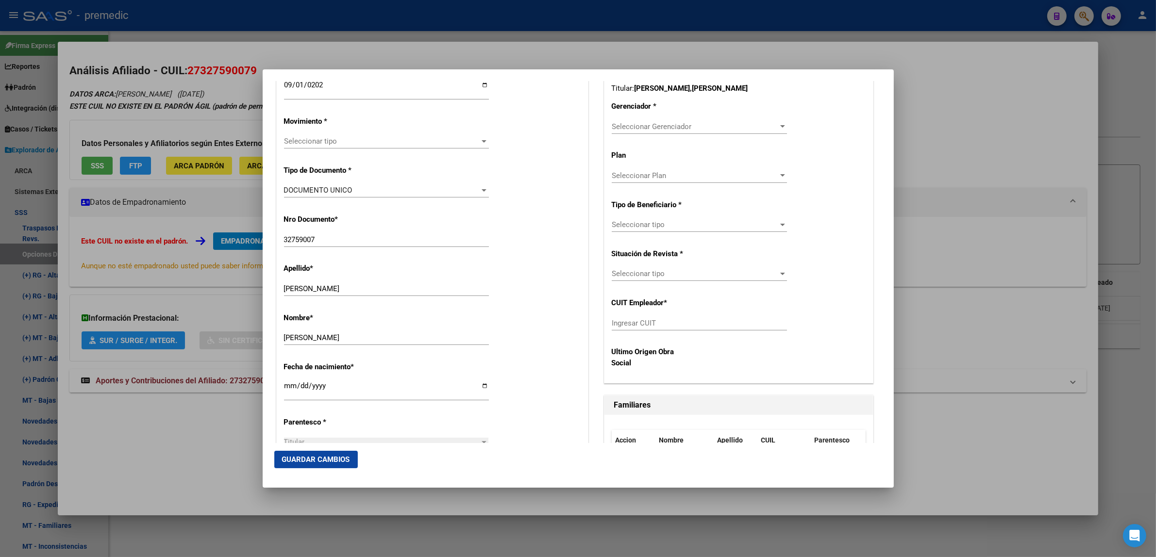
click at [271, 121] on mat-dialog-content "Titular Familiar Informable SSS Datos Afiliado Alta Baja Nro Afiliado Ingresar …" at bounding box center [578, 262] width 631 height 362
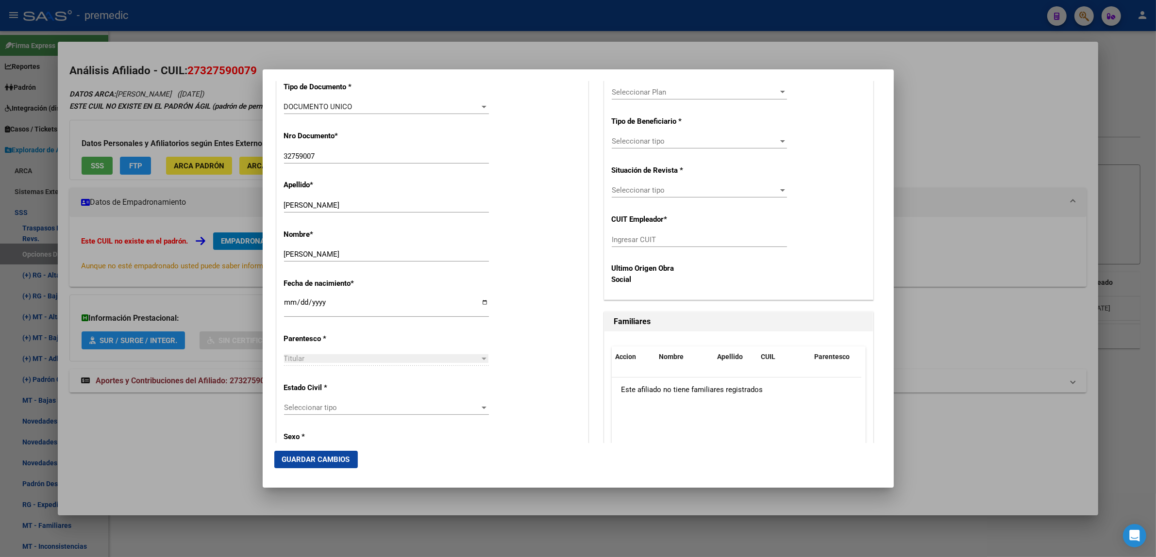
scroll to position [364, 0]
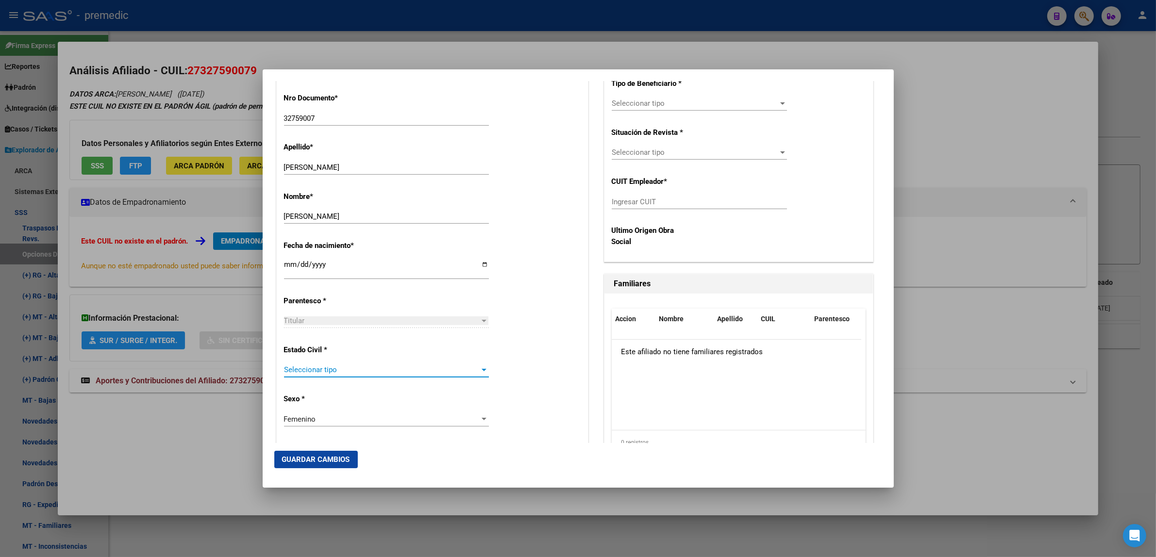
click at [303, 372] on span "Seleccionar tipo" at bounding box center [382, 370] width 196 height 9
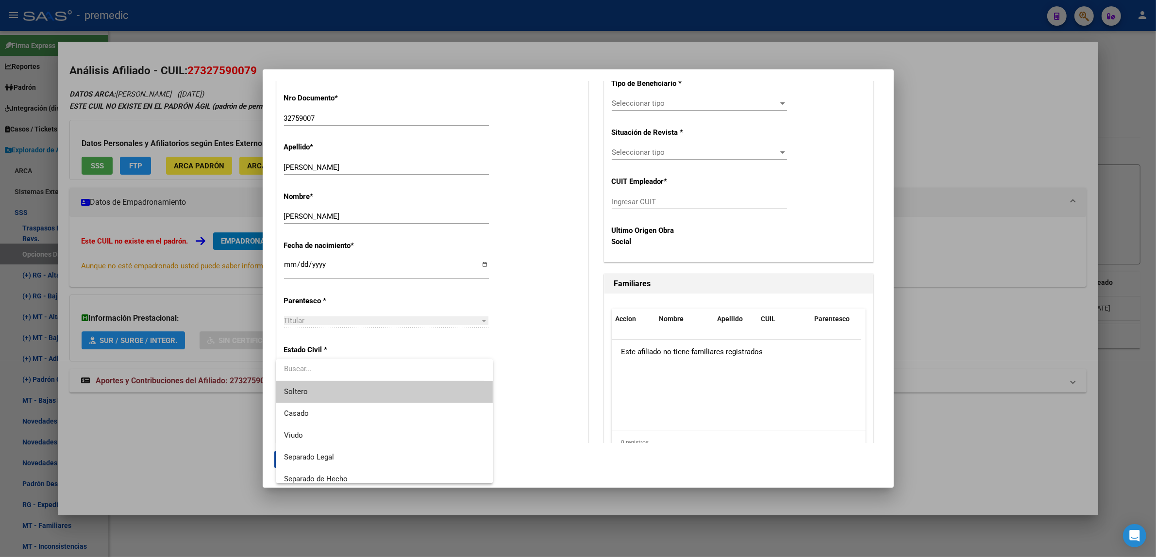
click at [315, 390] on span "Soltero" at bounding box center [384, 392] width 201 height 22
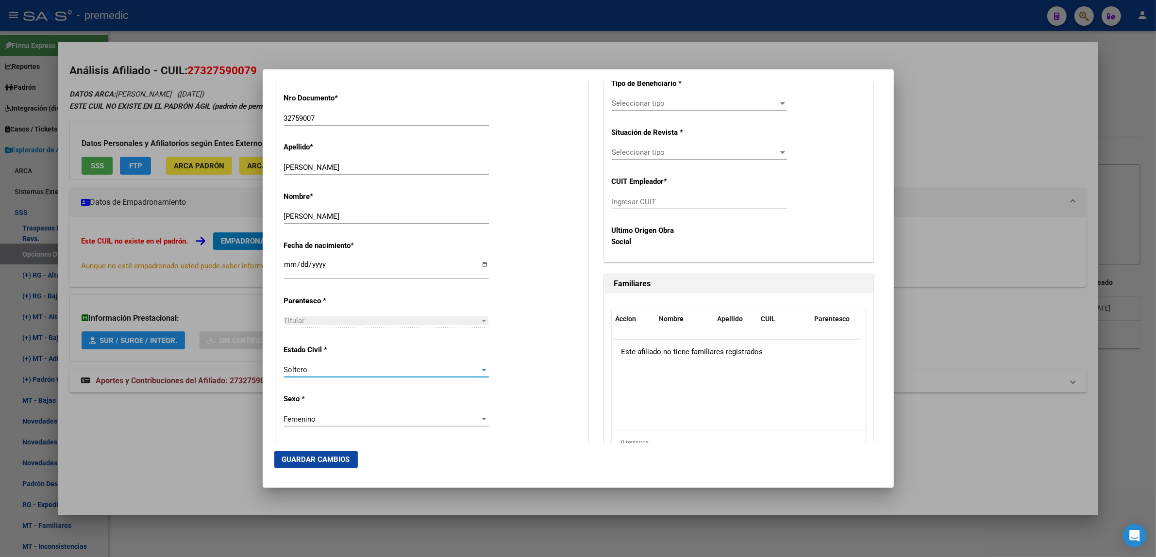
click at [523, 334] on div "Alta Baja Nro Afiliado Ingresar nro CUIL * 27-32759007-9 CUIL ARCA Padrón Fecha…" at bounding box center [432, 504] width 311 height 1386
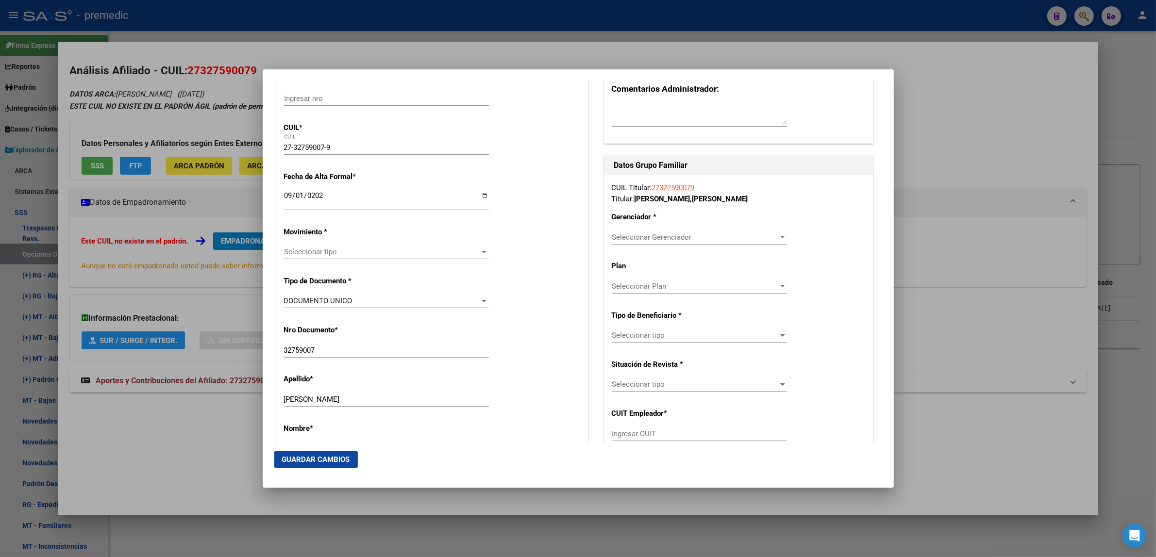
scroll to position [121, 0]
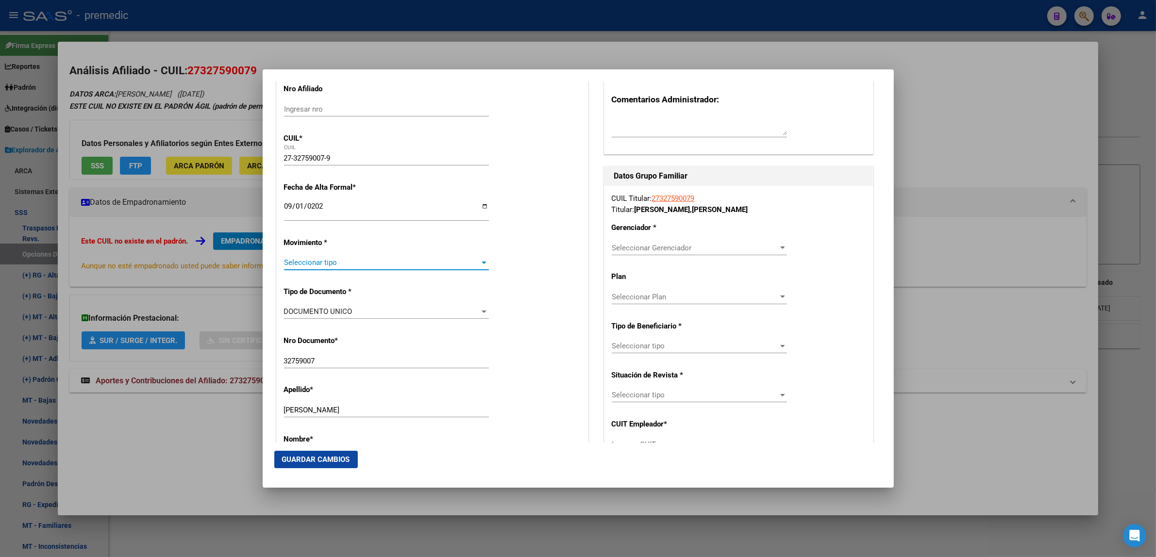
click at [357, 263] on span "Seleccionar tipo" at bounding box center [382, 262] width 196 height 9
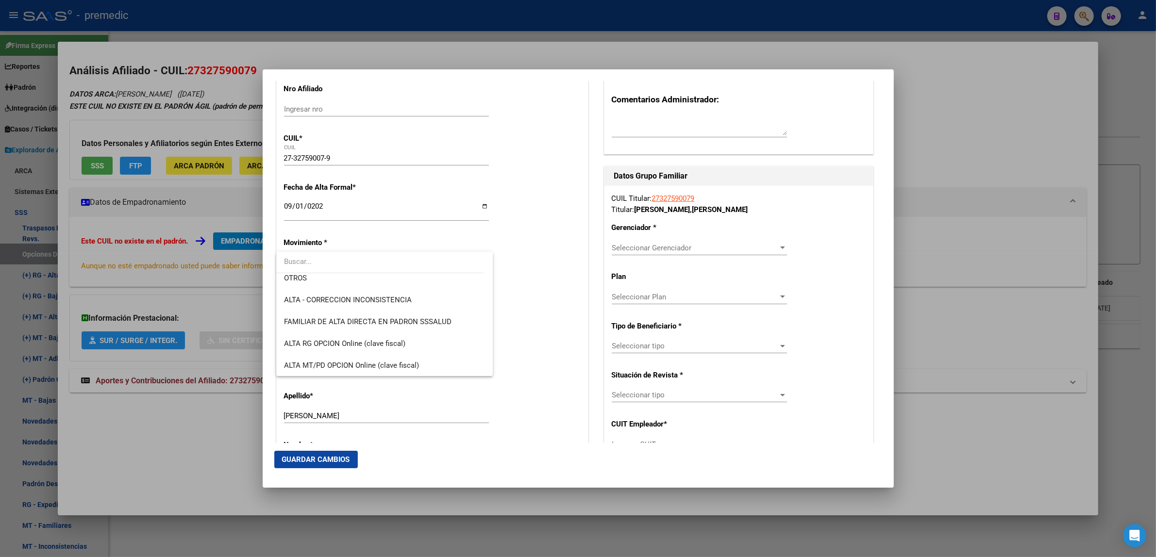
scroll to position [182, 0]
click at [372, 335] on span "ALTA RG OPCION Online (clave fiscal)" at bounding box center [384, 343] width 201 height 22
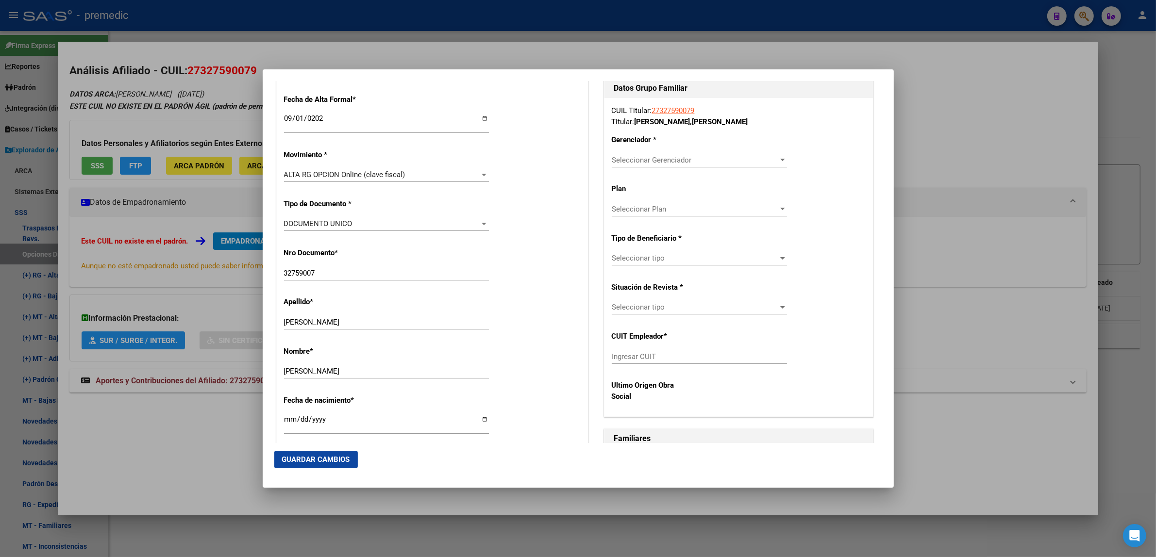
scroll to position [243, 0]
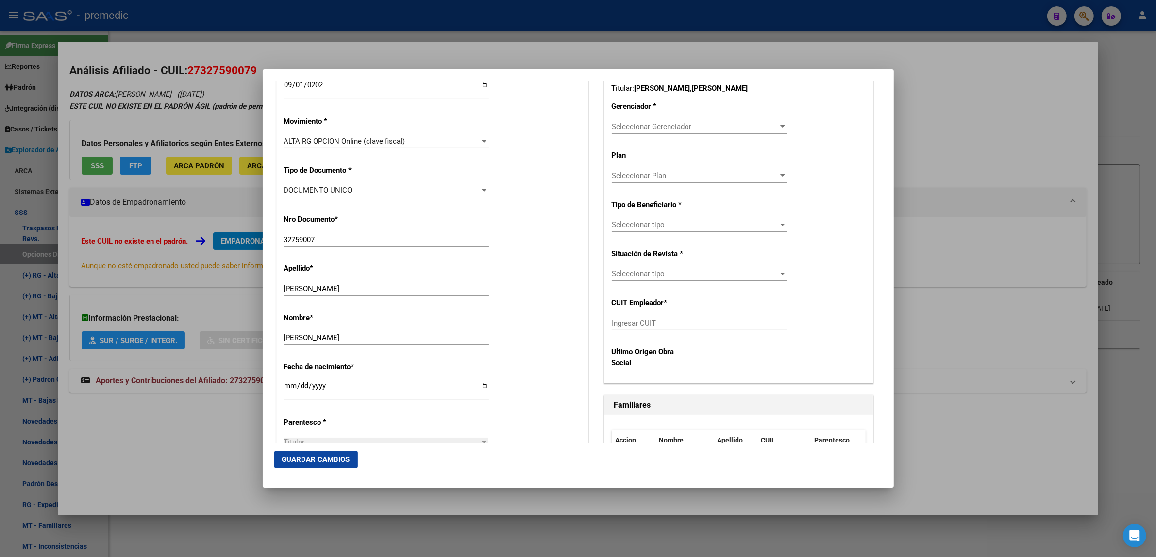
click at [633, 130] on span "Seleccionar Gerenciador" at bounding box center [695, 126] width 167 height 9
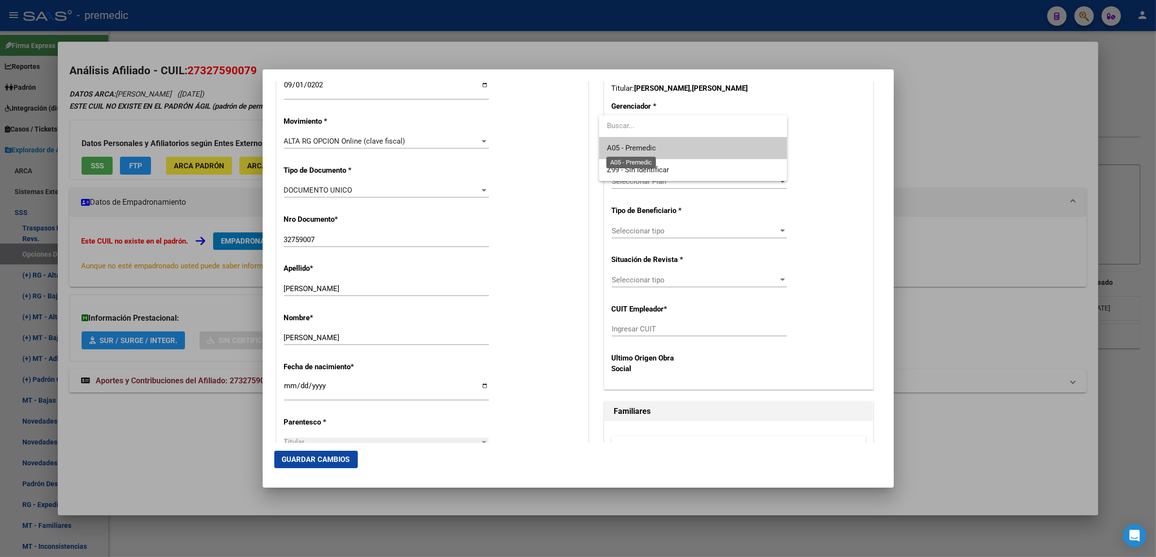
click at [634, 151] on span "A05 - Premedic" at bounding box center [631, 148] width 49 height 9
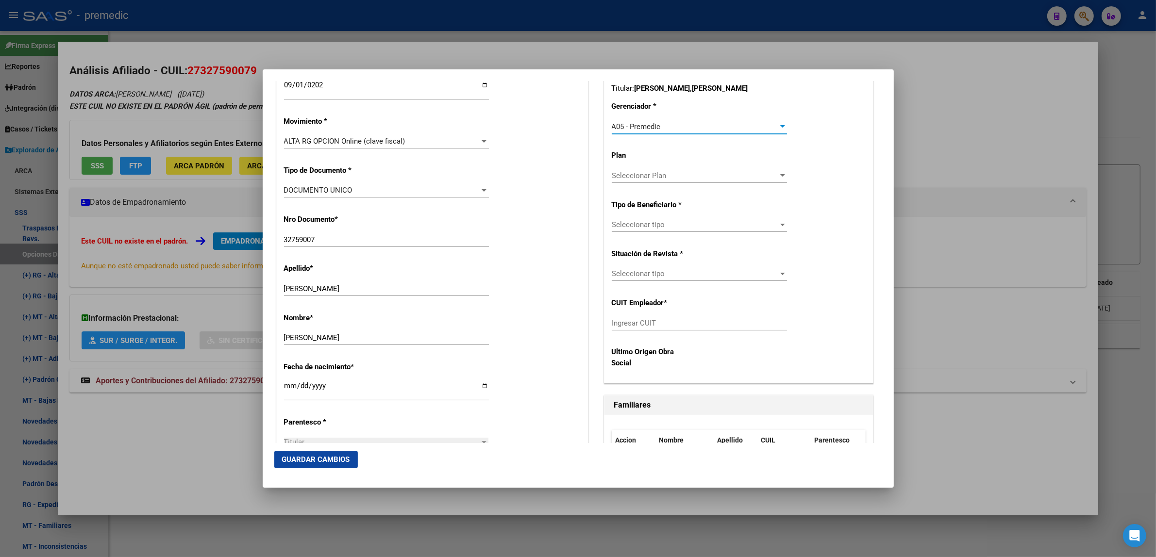
click at [630, 226] on span "Seleccionar tipo" at bounding box center [695, 224] width 167 height 9
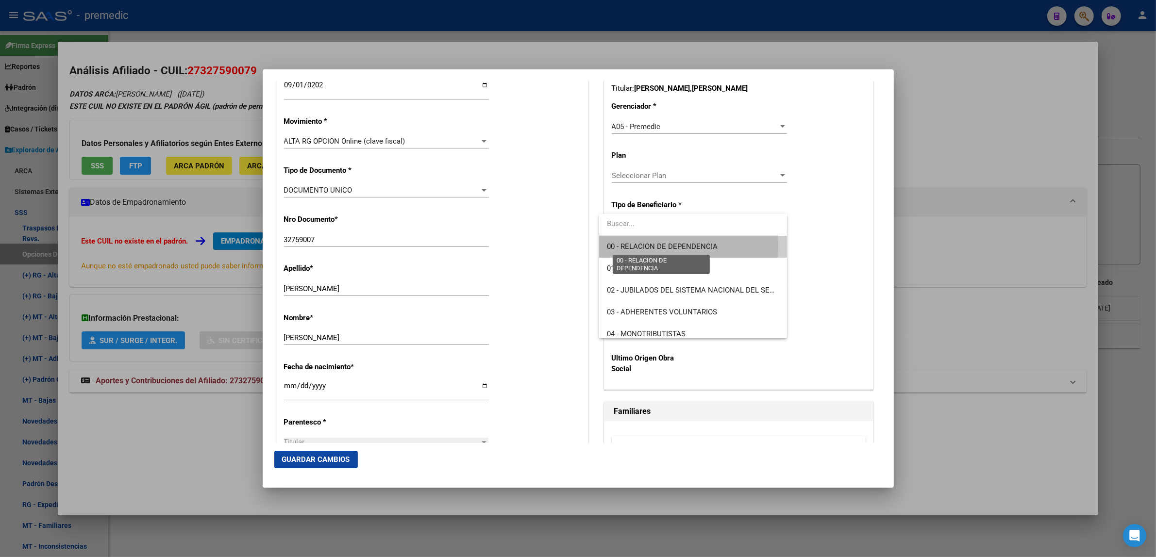
click at [629, 246] on span "00 - RELACION DE DEPENDENCIA" at bounding box center [662, 246] width 111 height 9
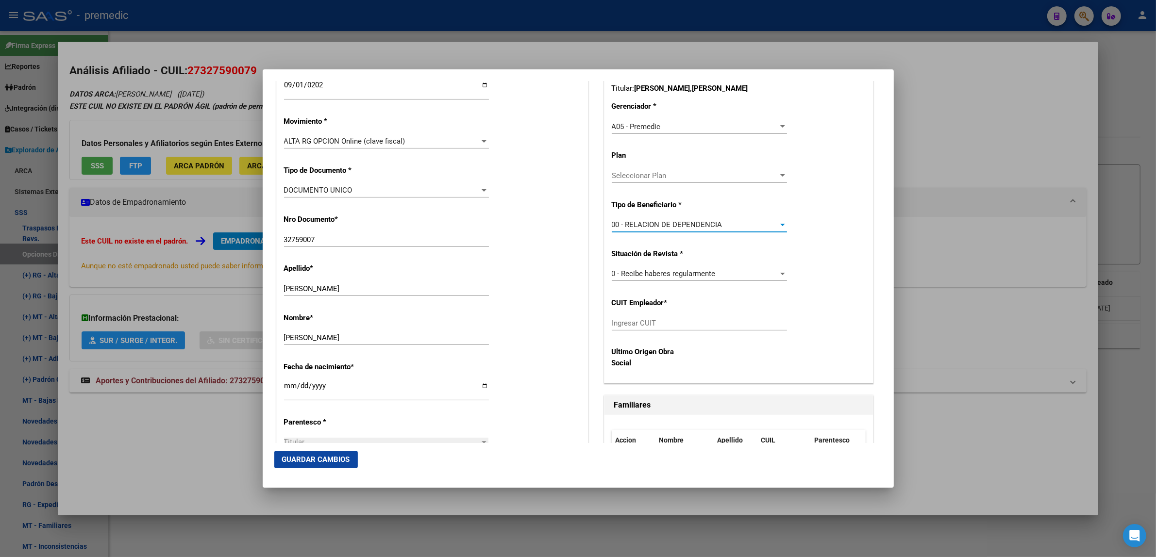
click at [619, 326] on input "Ingresar CUIT" at bounding box center [699, 323] width 175 height 9
paste input "21-457189"
type input "21-457189"
drag, startPoint x: 647, startPoint y: 323, endPoint x: 594, endPoint y: 319, distance: 53.0
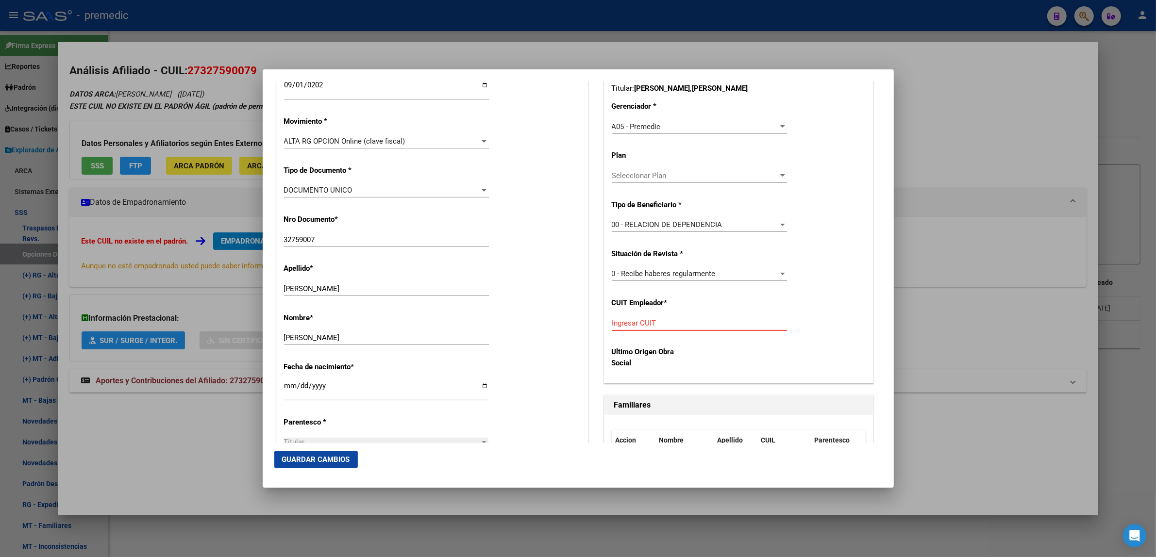
click at [615, 324] on input "Ingresar CUIT" at bounding box center [699, 323] width 175 height 9
paste input "30-69605181-6"
type input "30-69605181-6"
click at [317, 459] on span "Guardar Cambios" at bounding box center [316, 459] width 68 height 9
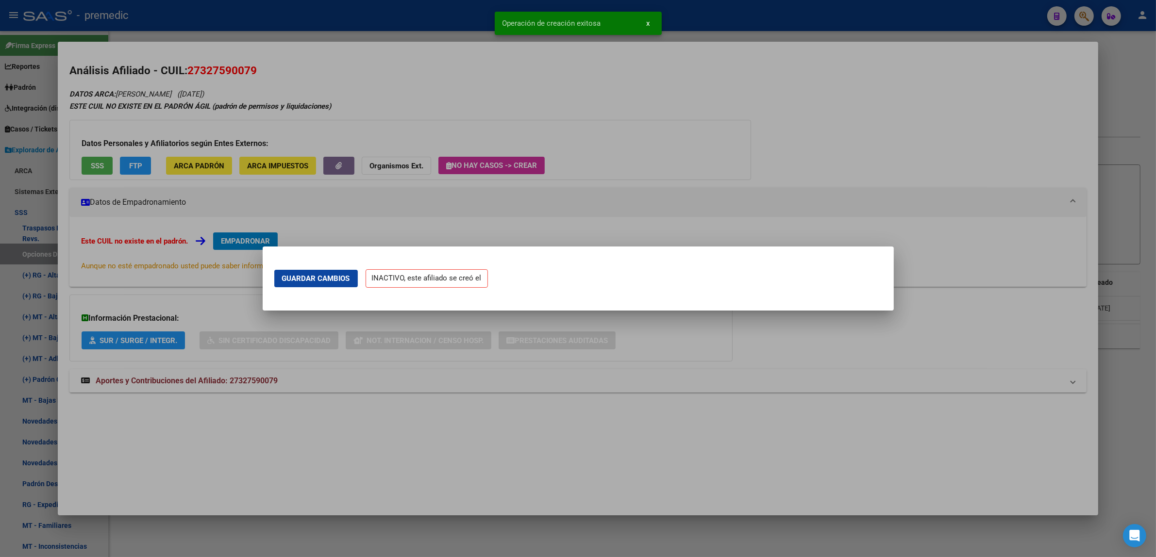
scroll to position [0, 0]
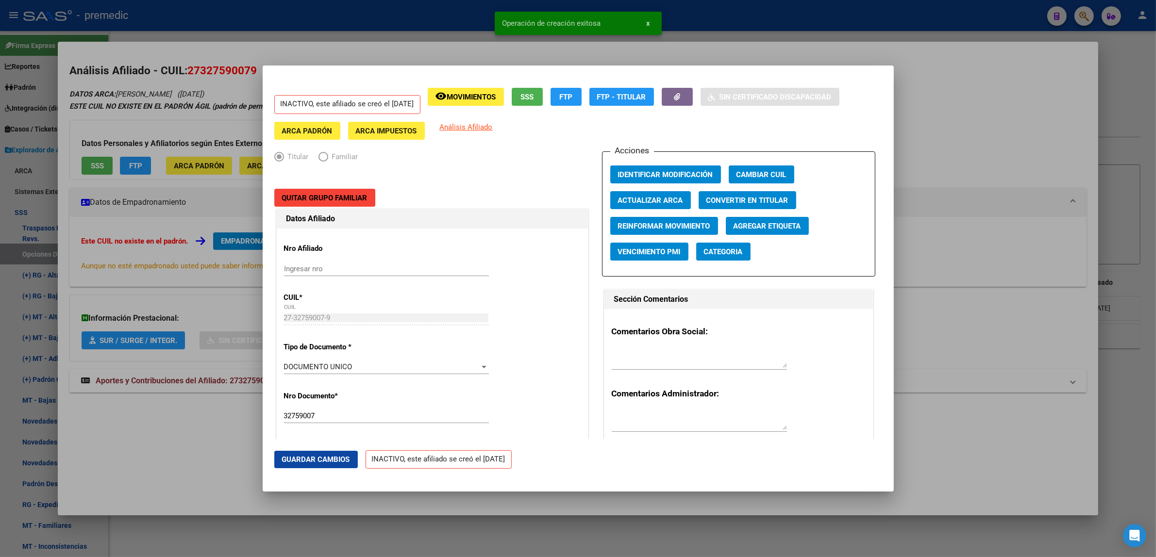
click at [186, 455] on div at bounding box center [578, 278] width 1156 height 557
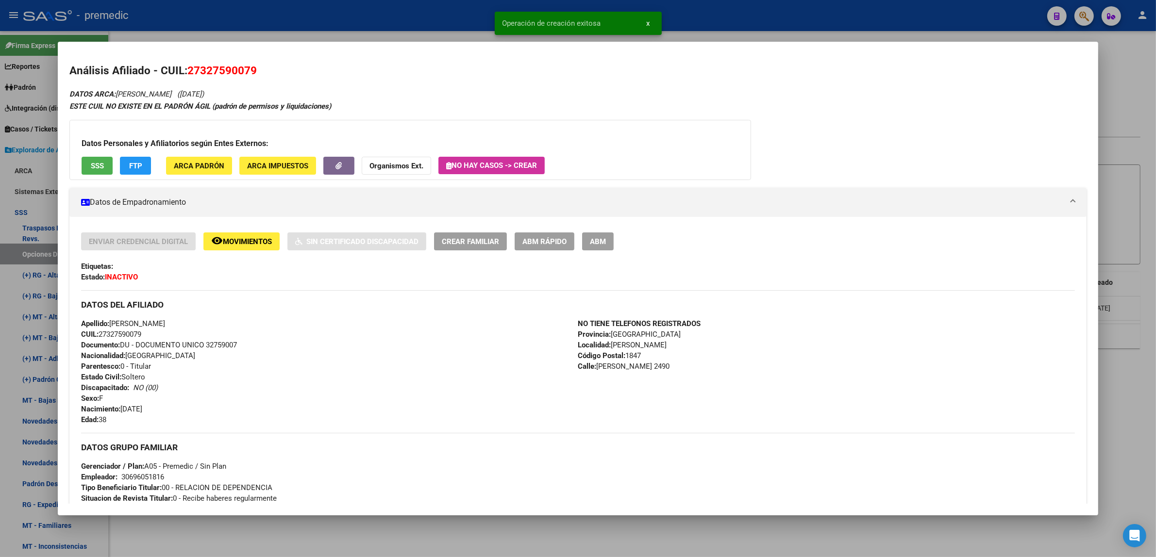
click at [33, 250] on div at bounding box center [578, 278] width 1156 height 557
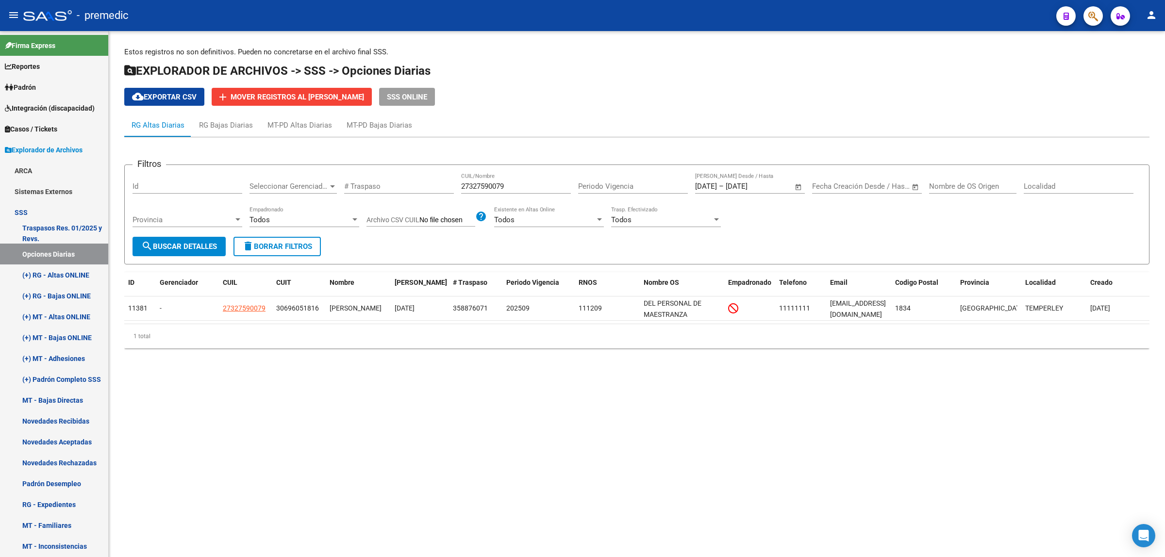
click at [164, 252] on button "search Buscar Detalles" at bounding box center [179, 246] width 93 height 19
drag, startPoint x: 511, startPoint y: 184, endPoint x: 442, endPoint y: 186, distance: 69.4
click at [442, 186] on div "Filtros Id Seleccionar Gerenciador Seleccionar Gerenciador # Traspaso 273275900…" at bounding box center [637, 205] width 1009 height 64
paste input "0958876212"
type input "20958876212"
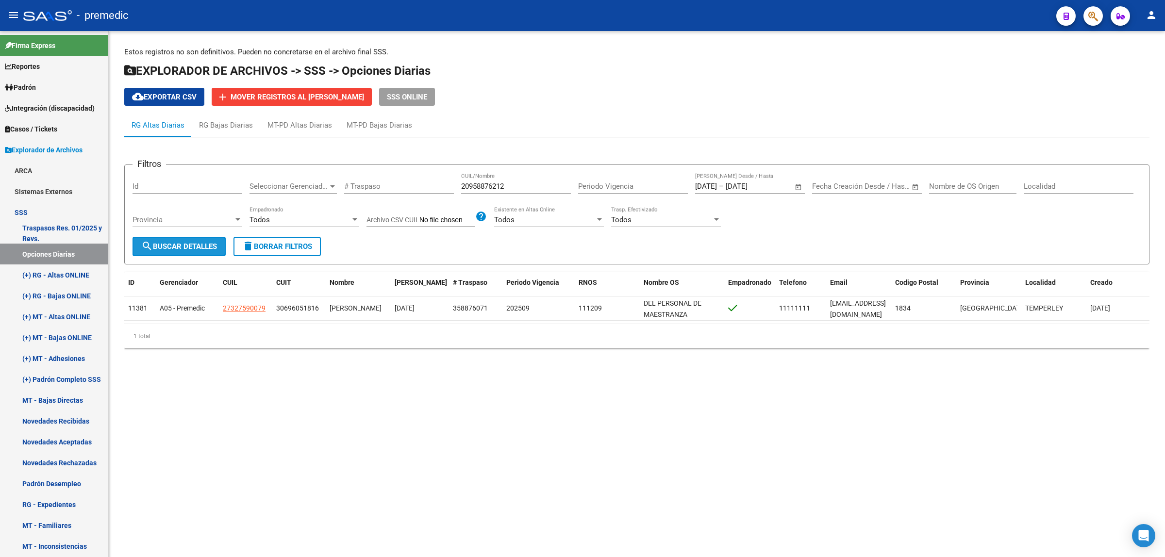
click at [221, 241] on button "search Buscar Detalles" at bounding box center [179, 246] width 93 height 19
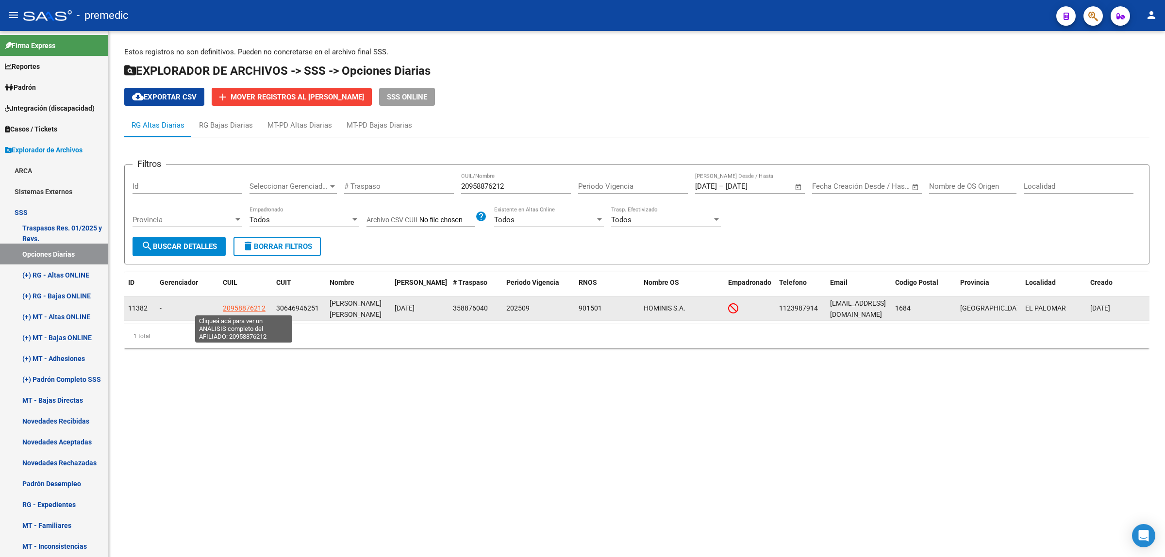
click at [237, 307] on span "20958876212" at bounding box center [244, 308] width 43 height 8
type textarea "20958876212"
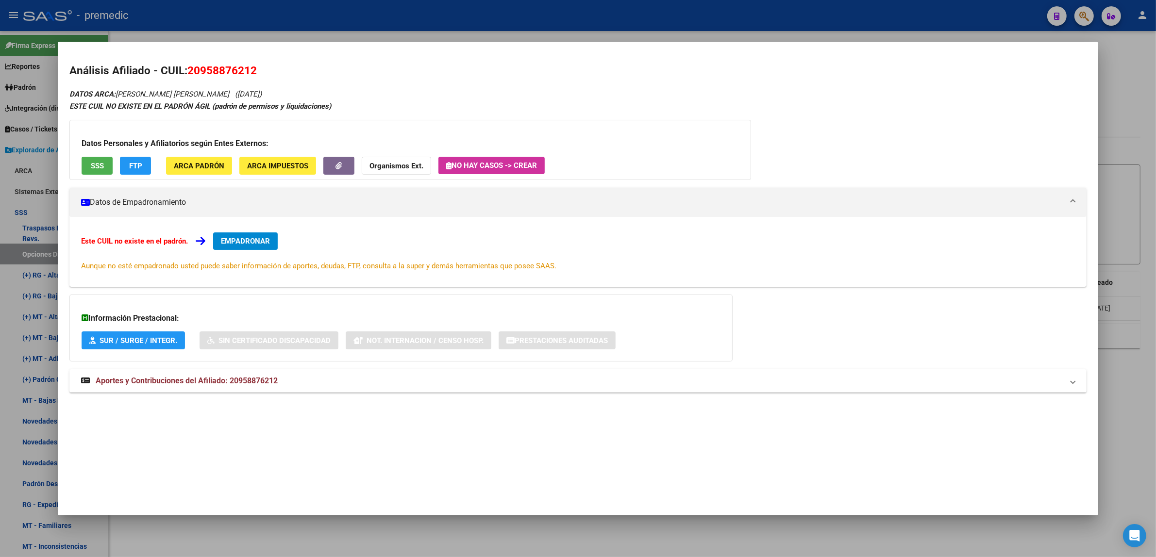
click at [250, 241] on span "EMPADRONAR" at bounding box center [245, 241] width 49 height 9
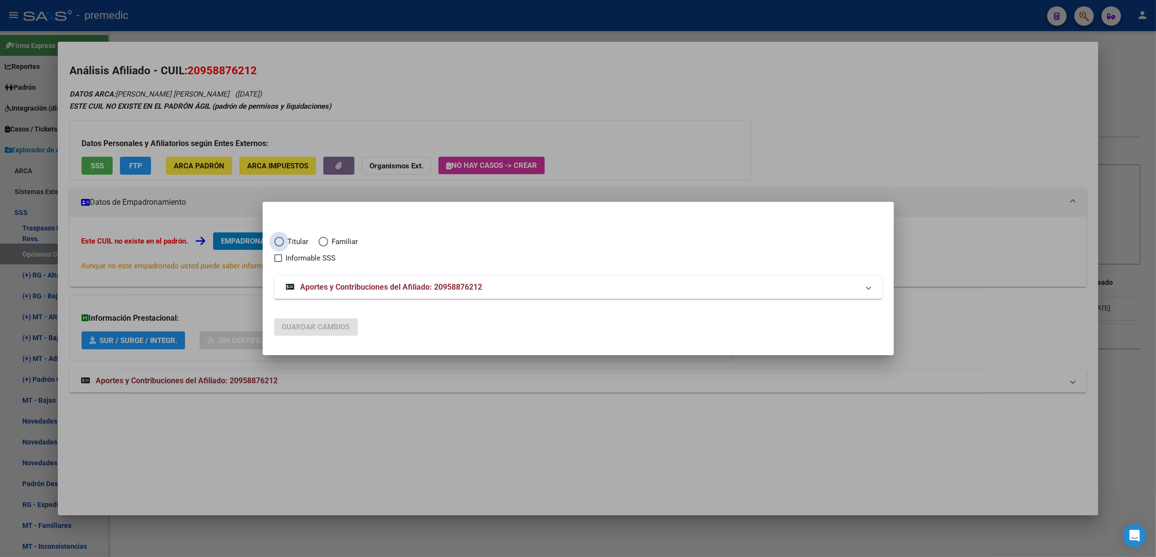
click at [276, 242] on span "Elija una opción" at bounding box center [279, 242] width 10 height 10
click at [276, 242] on input "Titular" at bounding box center [279, 242] width 10 height 10
radio input "true"
checkbox input "true"
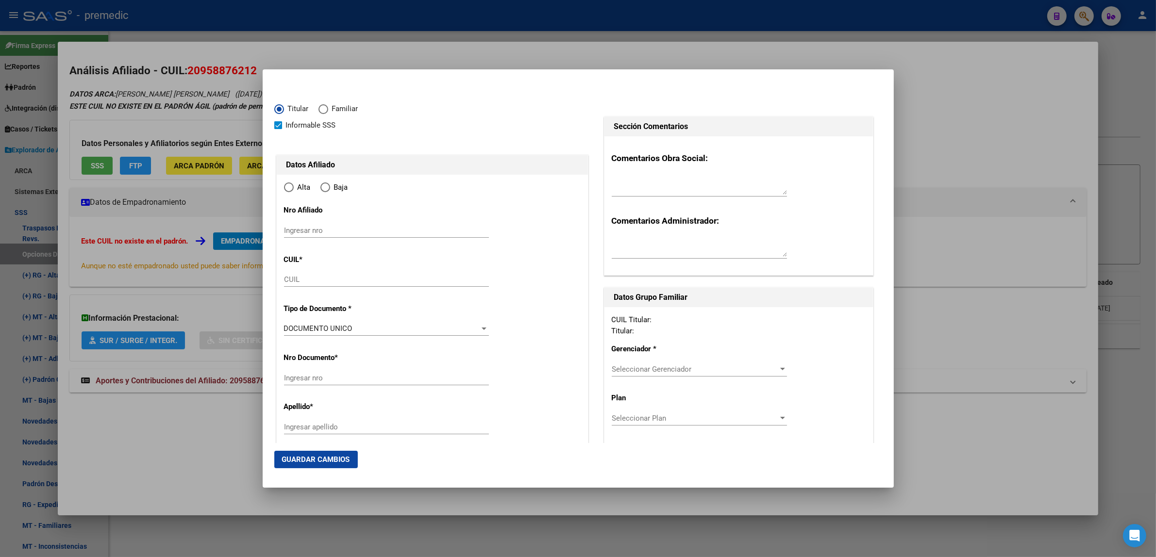
type input "20-95887621-2"
type input "95887621"
type input "ALESI GOMEZ"
type input "BALDO ALEJANDRO"
type input "1992-08-30"
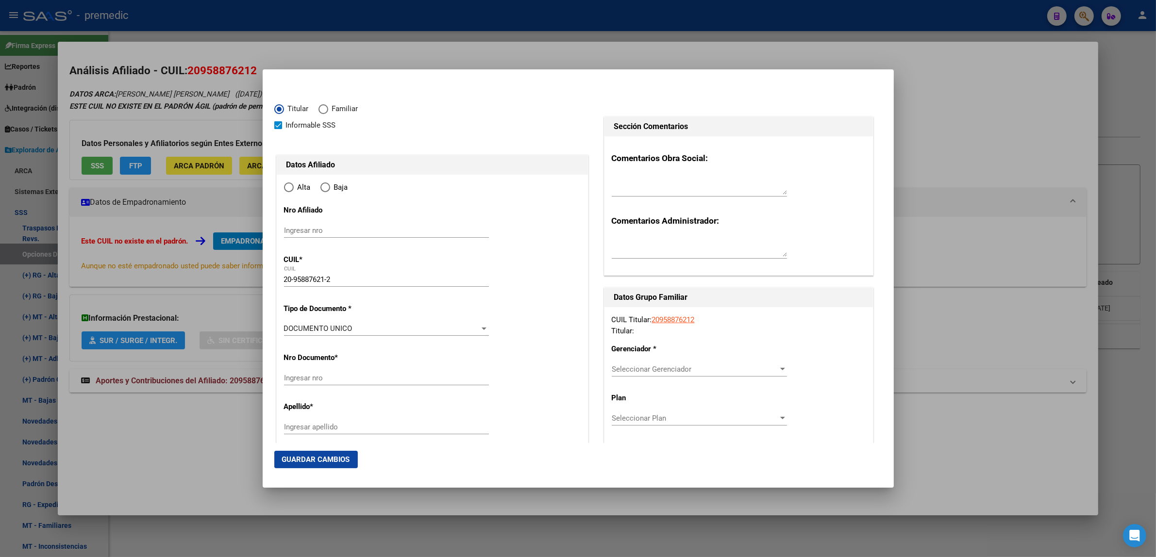
type input "CABA"
type input "1414"
type input "MALABIA"
type input "1973"
radio input "true"
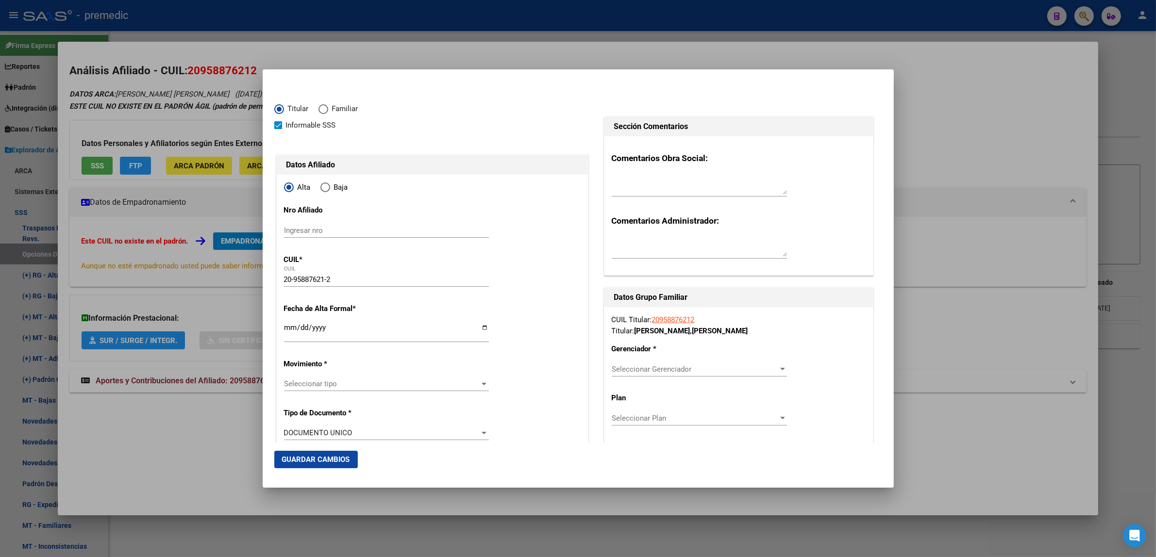
click at [289, 330] on input "Ingresar fecha" at bounding box center [386, 332] width 205 height 16
type input "2025-09-01"
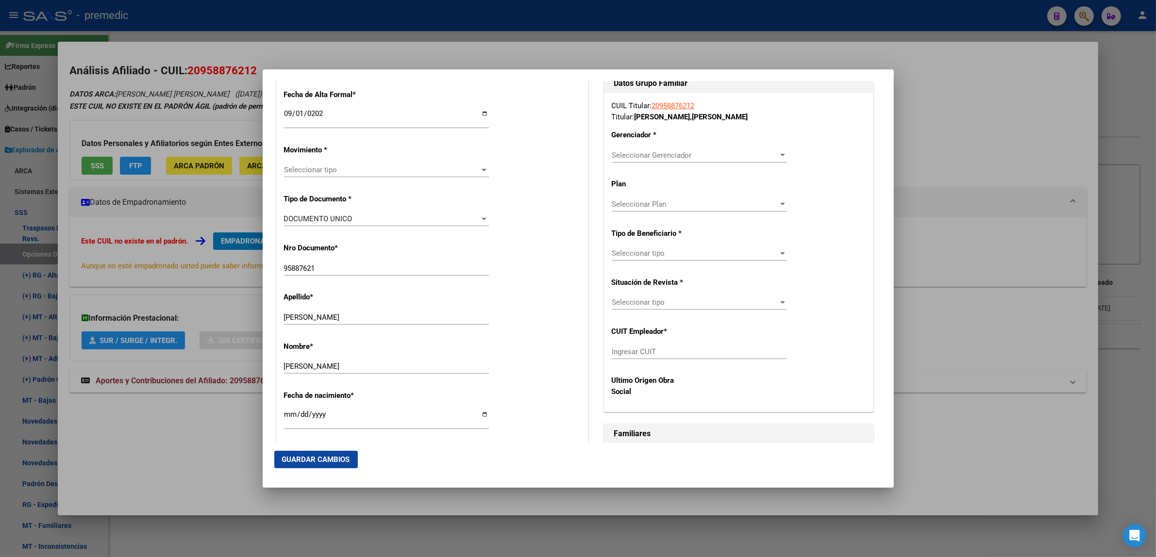
scroll to position [243, 0]
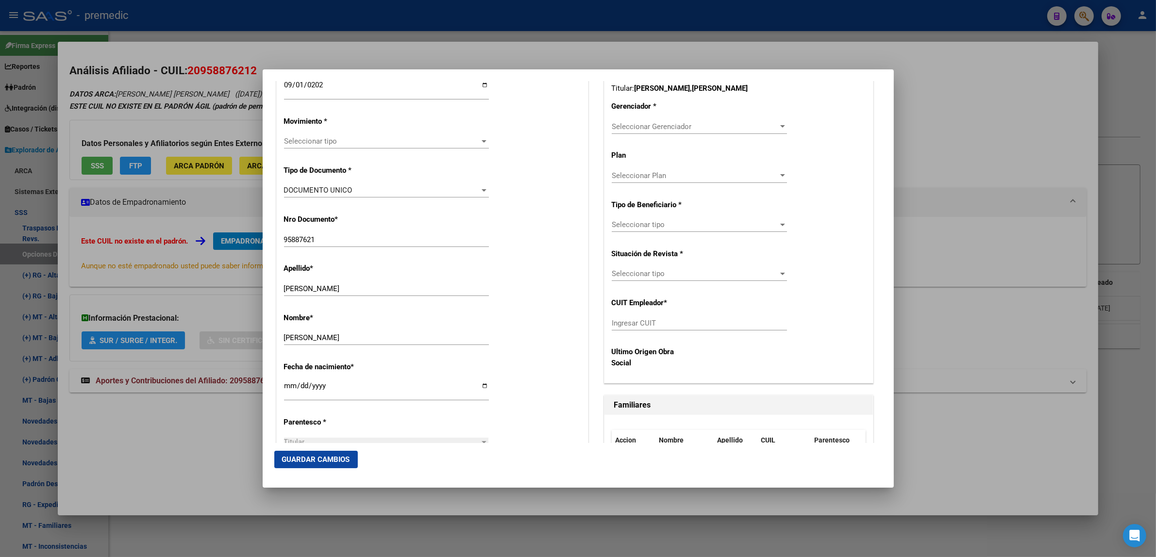
click at [307, 142] on span "Seleccionar tipo" at bounding box center [382, 141] width 196 height 9
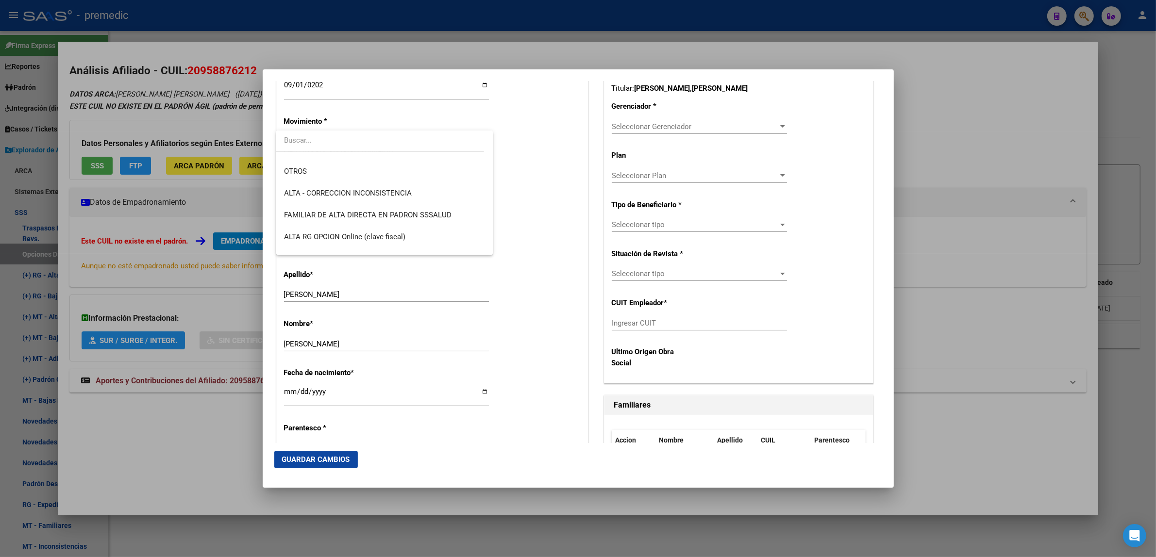
scroll to position [182, 0]
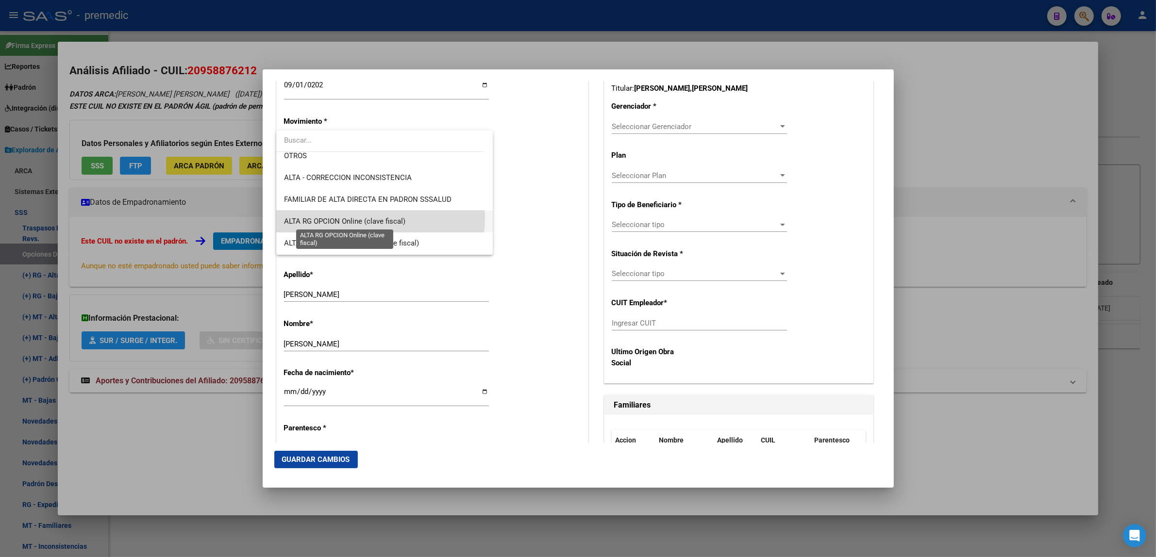
click at [364, 217] on span "ALTA RG OPCION Online (clave fiscal)" at bounding box center [344, 221] width 121 height 9
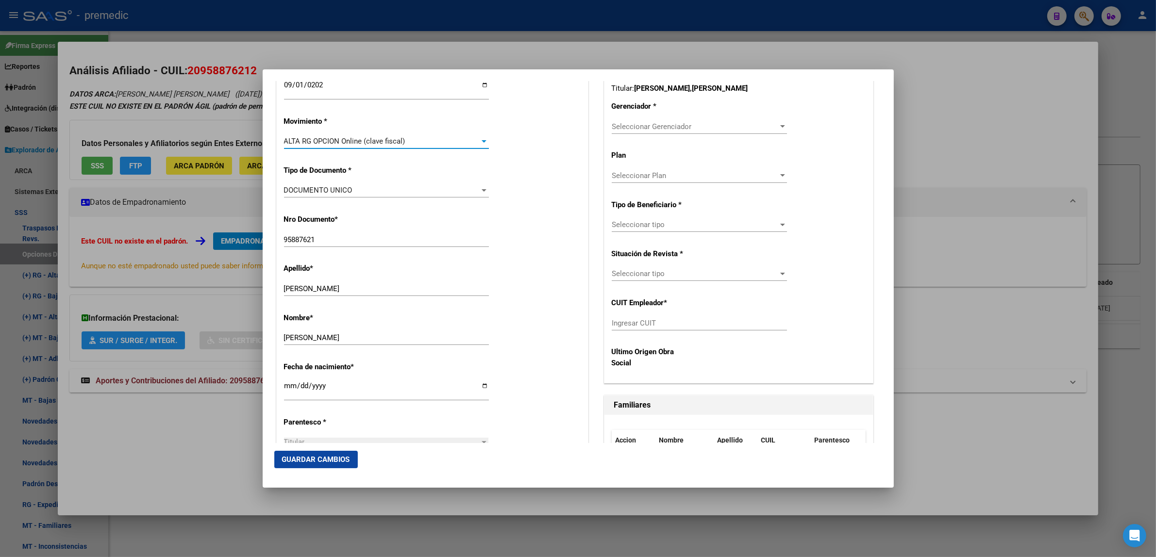
click at [489, 215] on div "Nro Documento * 95887621 Ingresar nro" at bounding box center [432, 231] width 297 height 49
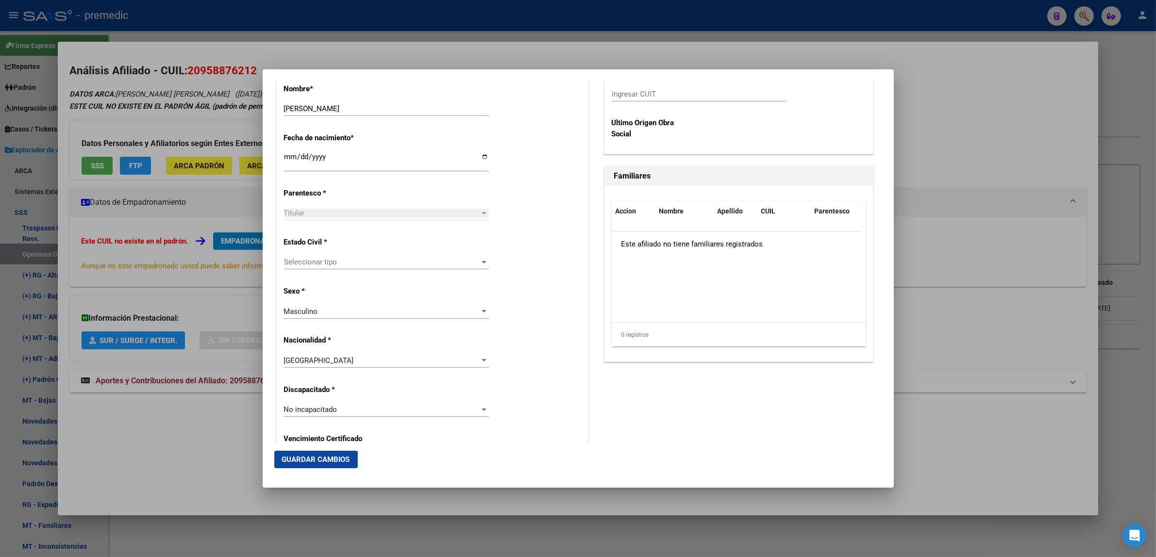
scroll to position [485, 0]
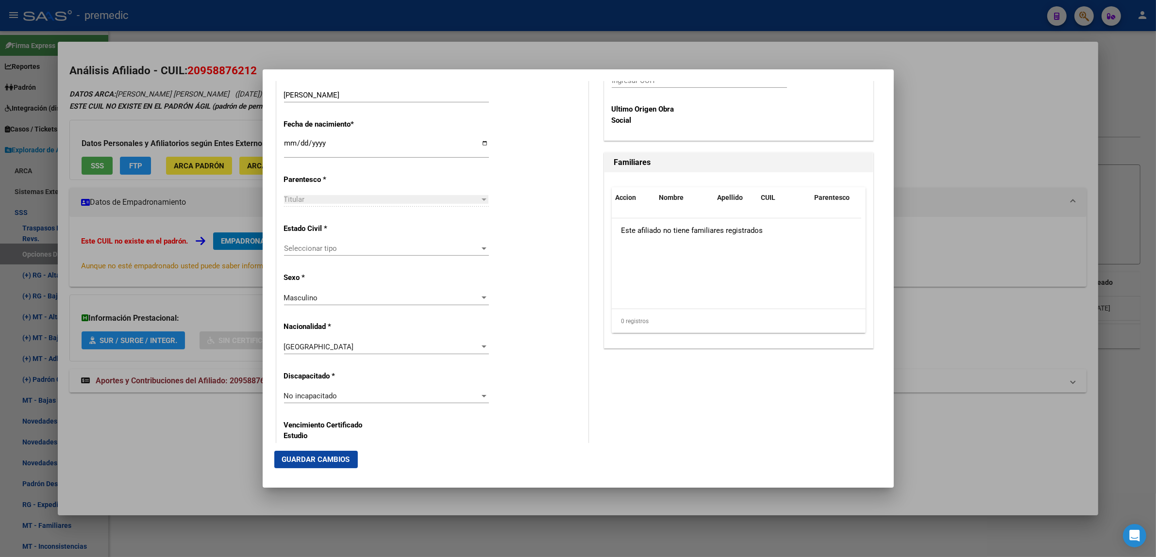
click at [367, 250] on span "Seleccionar tipo" at bounding box center [382, 248] width 196 height 9
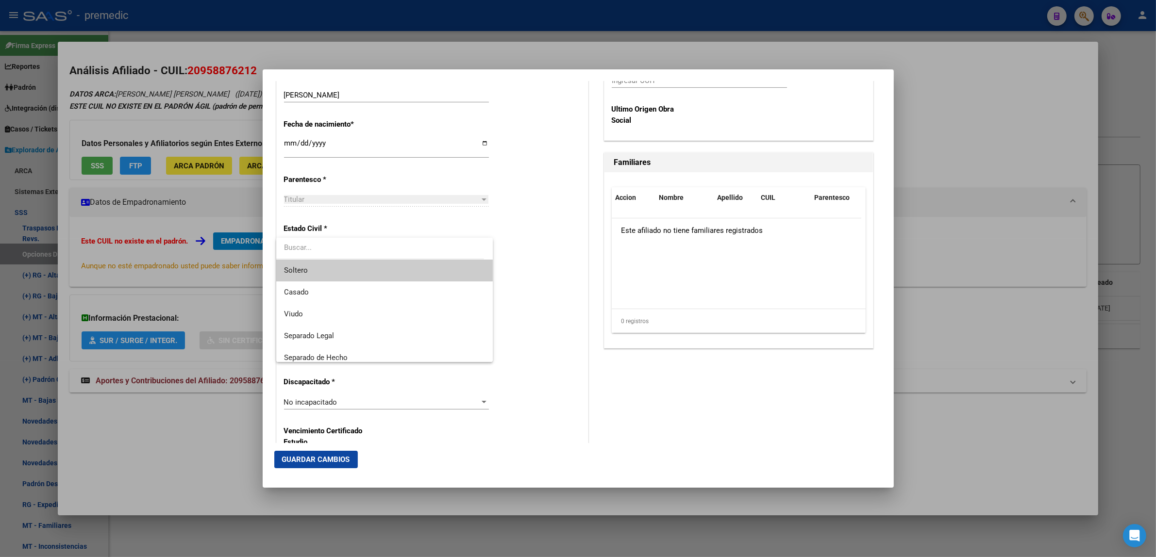
click at [352, 277] on span "Soltero" at bounding box center [384, 271] width 201 height 22
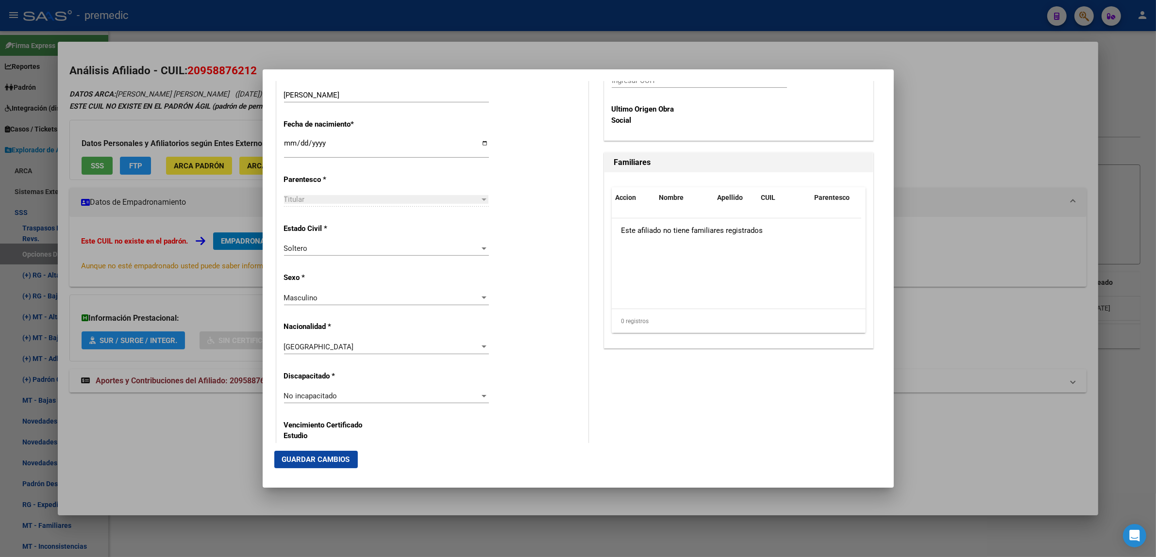
click at [523, 270] on div "Alta Baja Nro Afiliado Ingresar nro CUIL * 20-95887621-2 CUIL ARCA Padrón Fecha…" at bounding box center [432, 382] width 311 height 1386
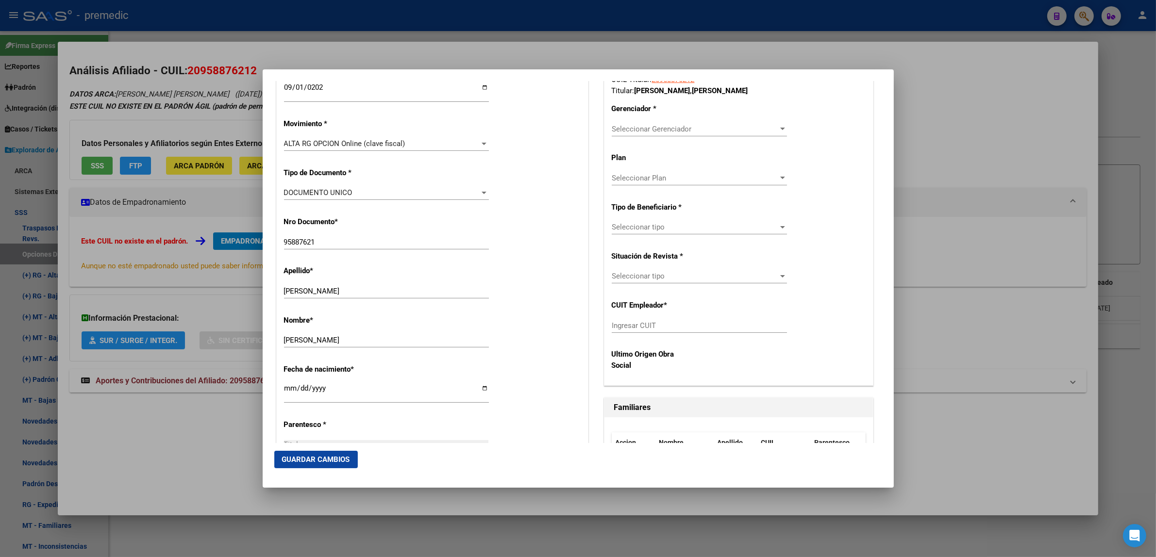
scroll to position [243, 0]
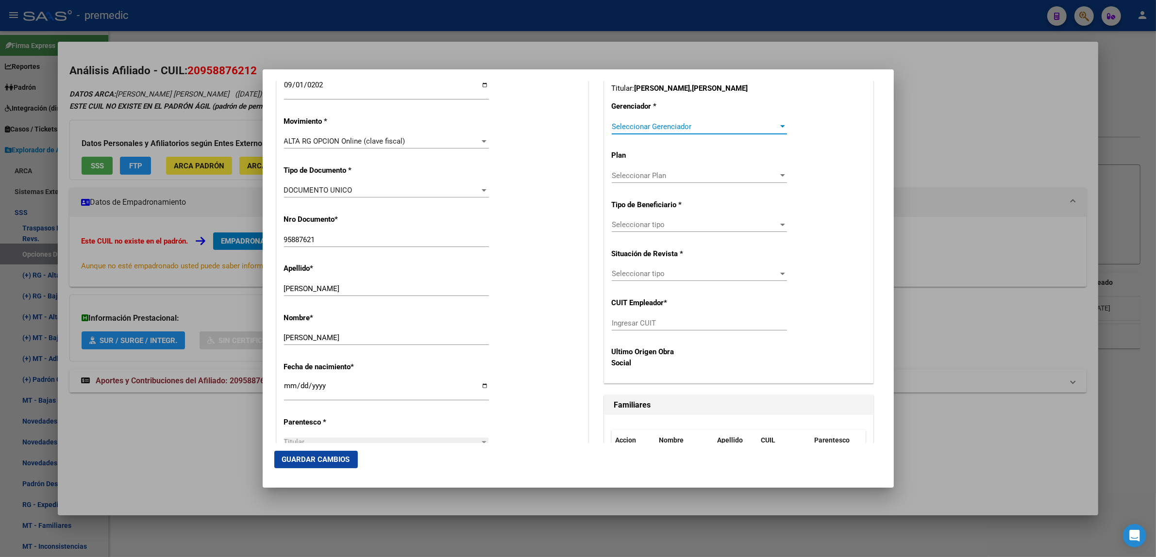
click at [629, 130] on span "Seleccionar Gerenciador" at bounding box center [695, 126] width 167 height 9
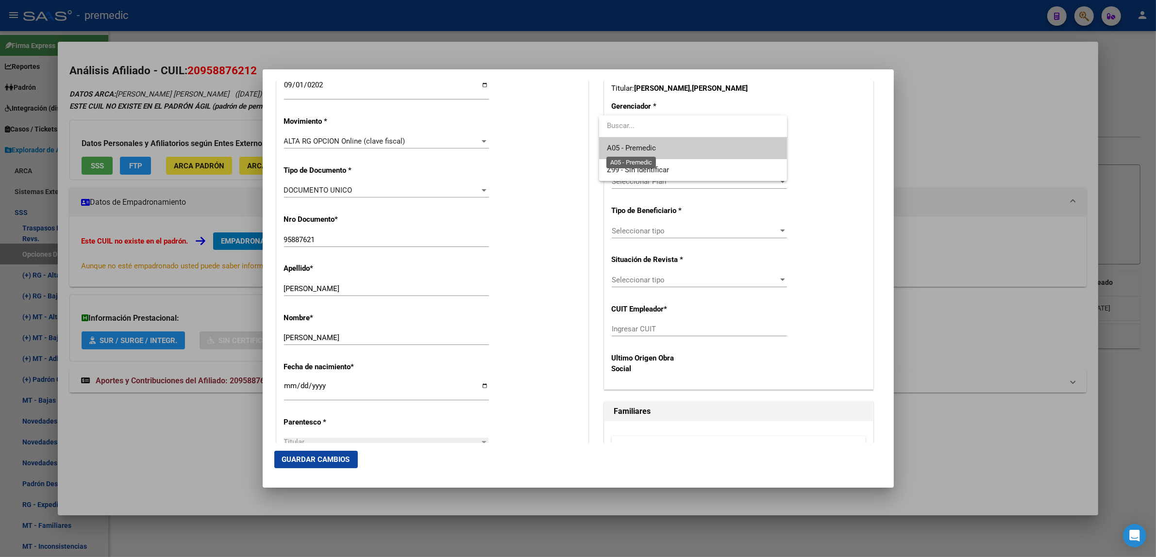
click at [625, 146] on span "A05 - Premedic" at bounding box center [631, 148] width 49 height 9
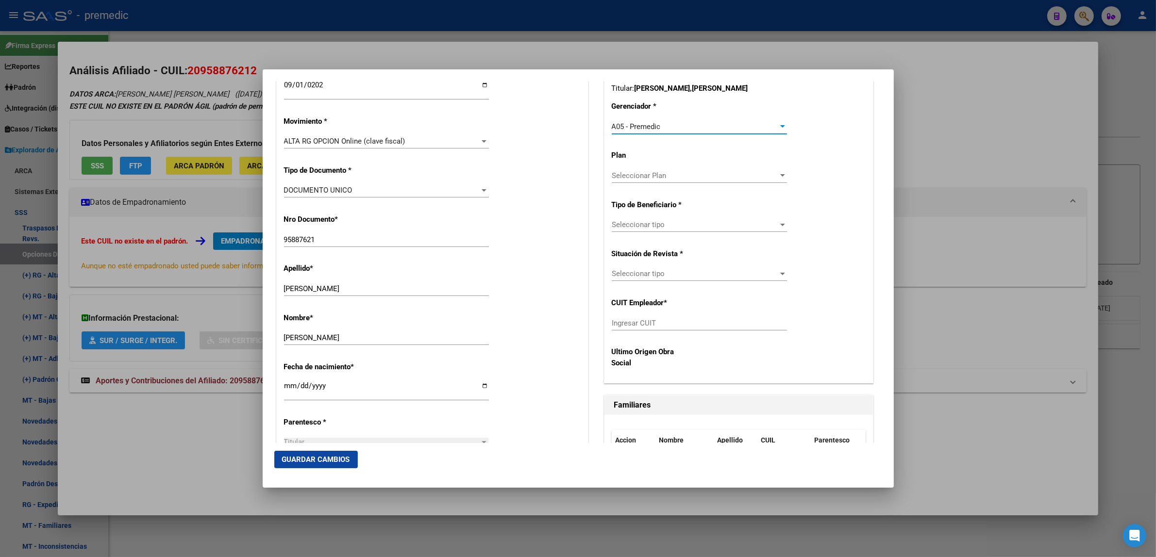
click at [619, 222] on span "Seleccionar tipo" at bounding box center [695, 224] width 167 height 9
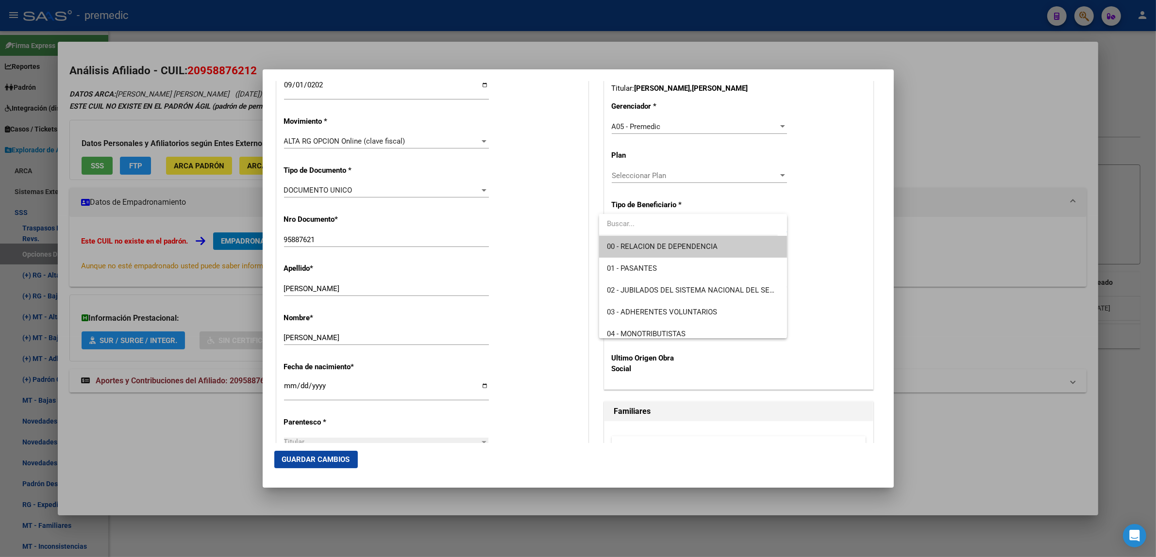
click at [618, 241] on span "00 - RELACION DE DEPENDENCIA" at bounding box center [693, 247] width 172 height 22
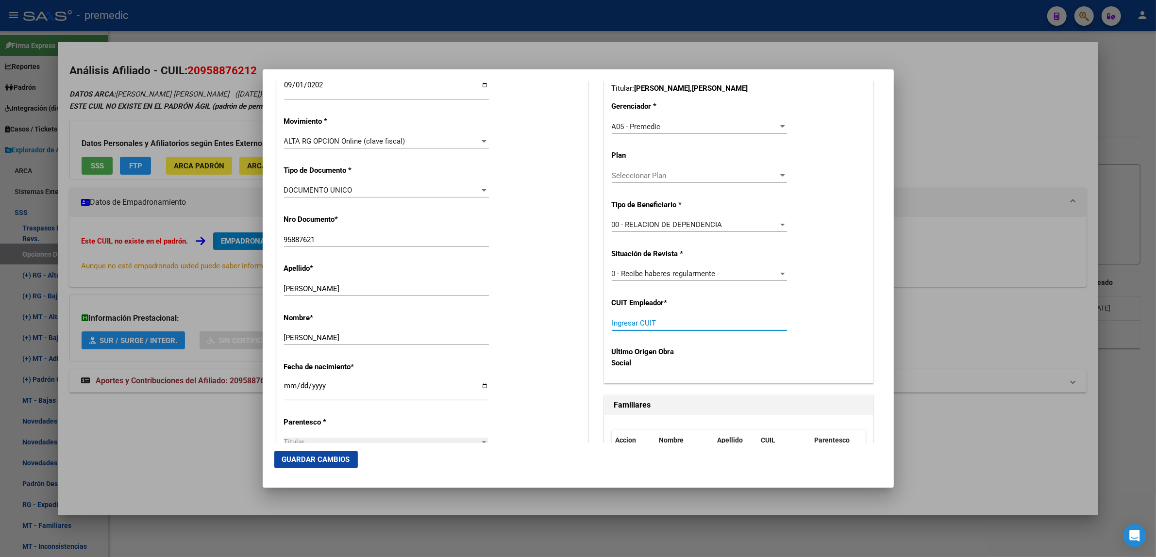
click at [626, 322] on input "Ingresar CUIT" at bounding box center [699, 323] width 175 height 9
paste input "20-95887621-2"
type input "20-95887621-2"
drag, startPoint x: 662, startPoint y: 323, endPoint x: 574, endPoint y: 329, distance: 88.1
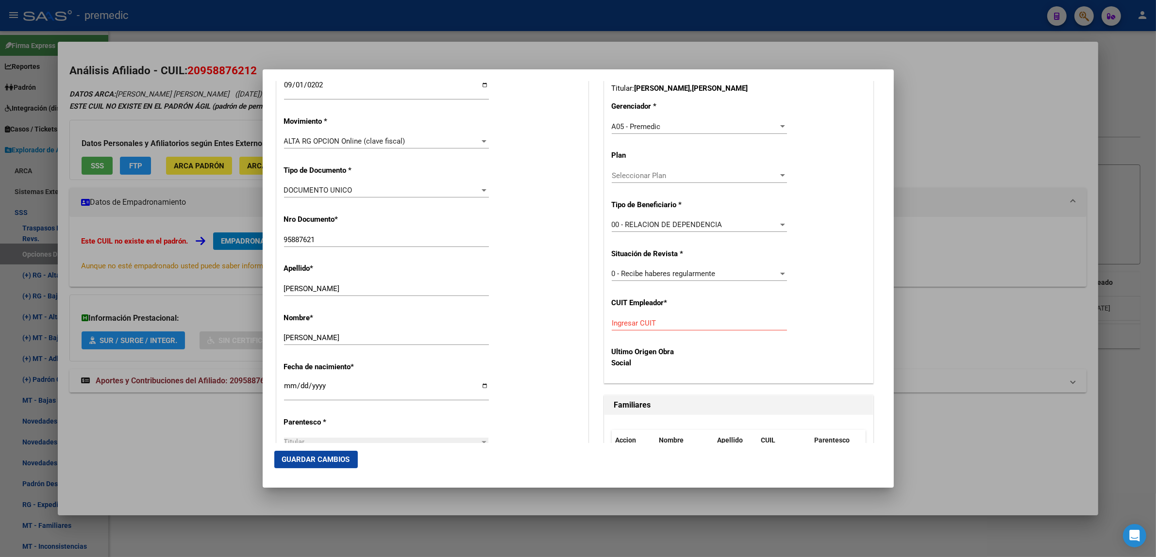
click at [615, 320] on input "Ingresar CUIT" at bounding box center [699, 323] width 175 height 9
paste input "30-64694625-1"
type input "30-64694625-1"
click at [324, 462] on span "Guardar Cambios" at bounding box center [316, 459] width 68 height 9
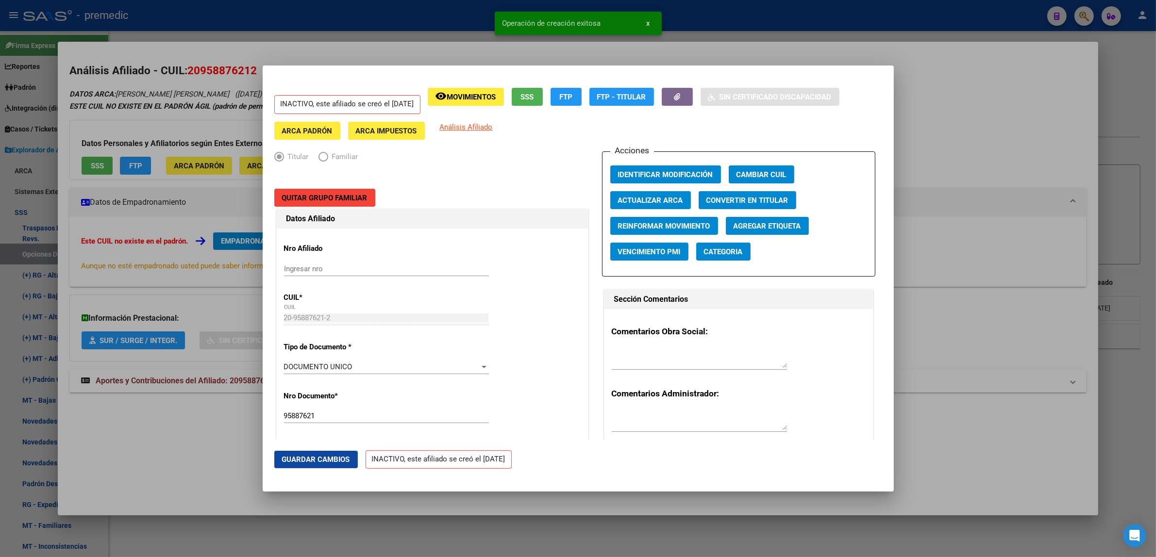
click at [215, 455] on div at bounding box center [578, 278] width 1156 height 557
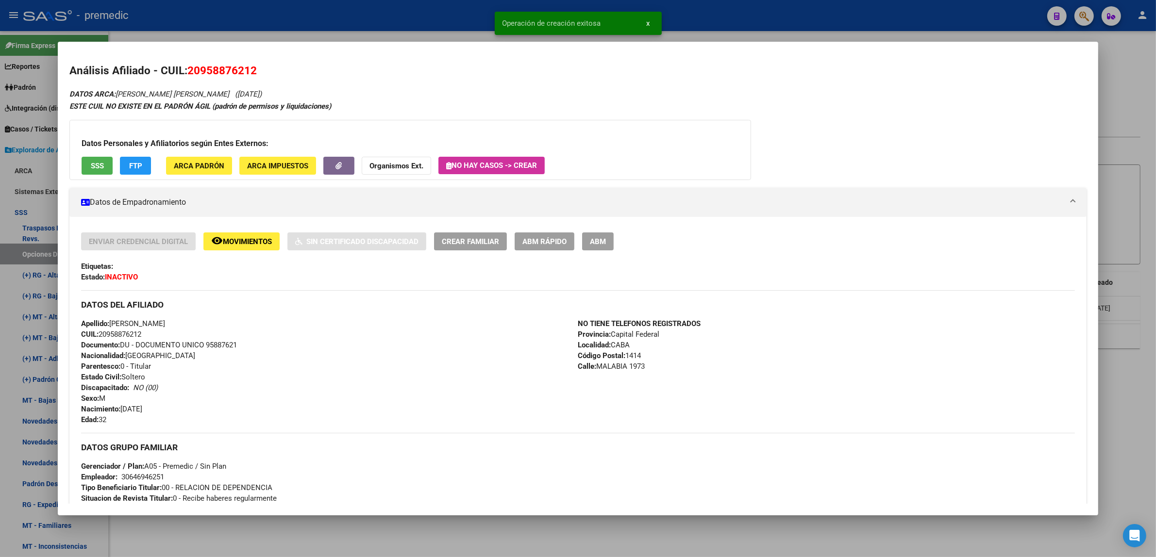
click at [200, 533] on div at bounding box center [578, 278] width 1156 height 557
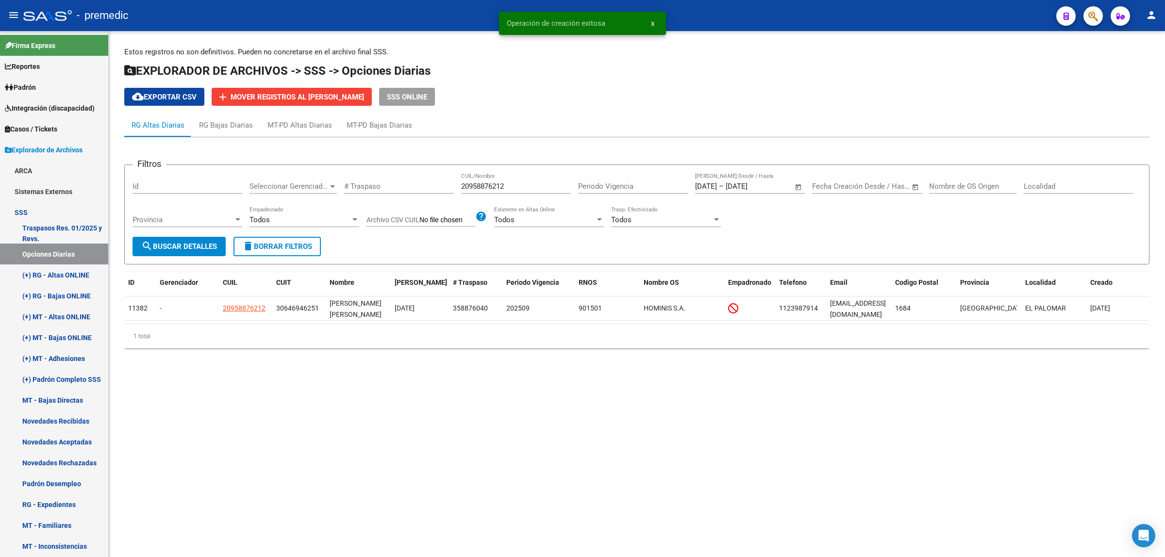
click at [193, 253] on button "search Buscar Detalles" at bounding box center [179, 246] width 93 height 19
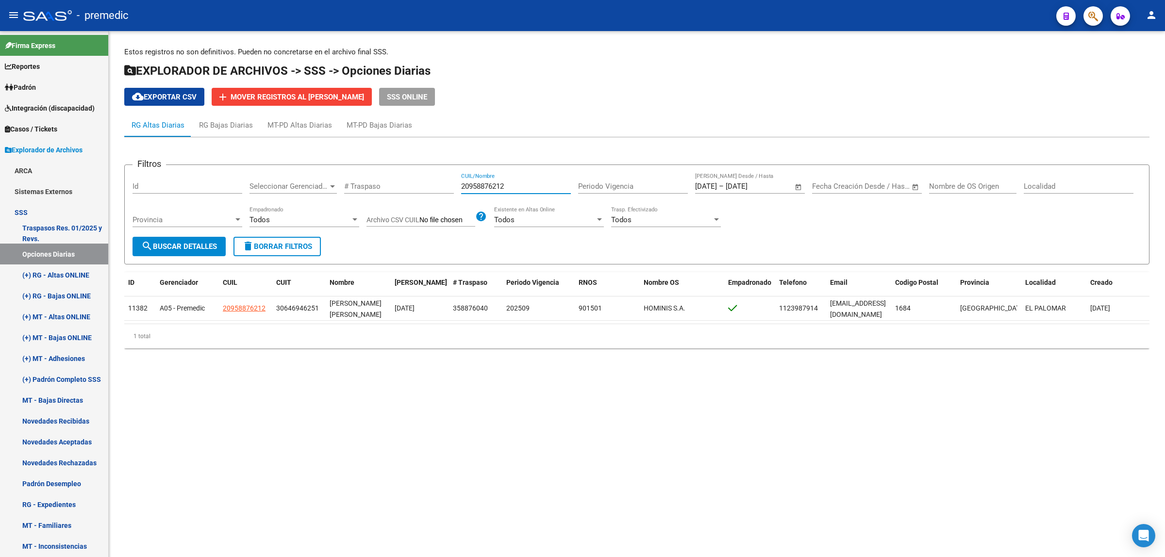
drag, startPoint x: 509, startPoint y: 183, endPoint x: 452, endPoint y: 185, distance: 56.3
click at [452, 185] on div "Filtros Id Seleccionar Gerenciador Seleccionar Gerenciador # Traspaso 209588762…" at bounding box center [637, 205] width 1009 height 64
paste input "311806069"
type input "20311806069"
click at [175, 249] on span "search Buscar Detalles" at bounding box center [179, 246] width 76 height 9
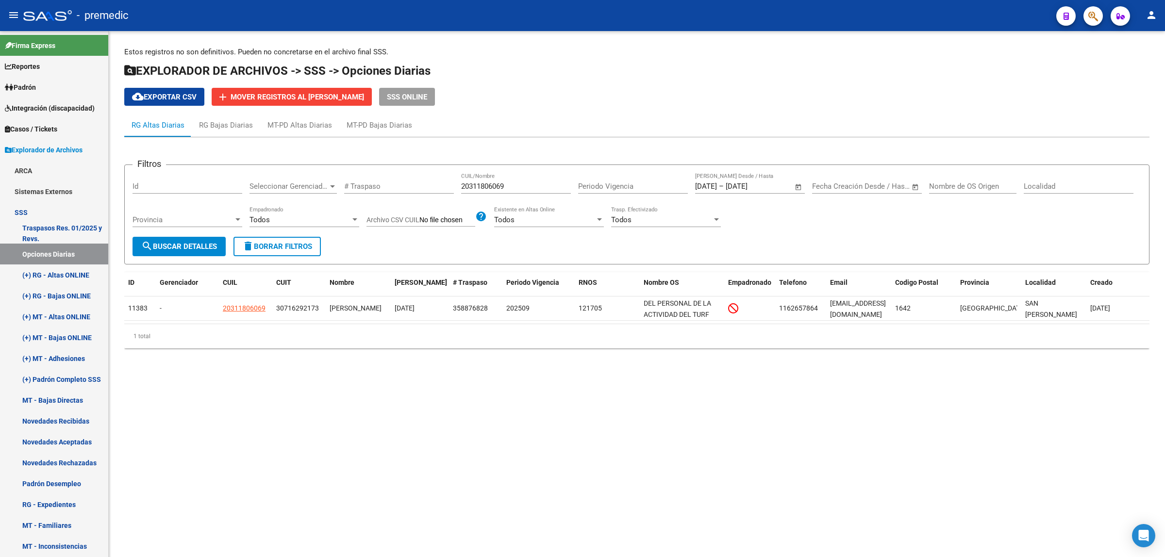
click at [173, 247] on span "search Buscar Detalles" at bounding box center [179, 246] width 76 height 9
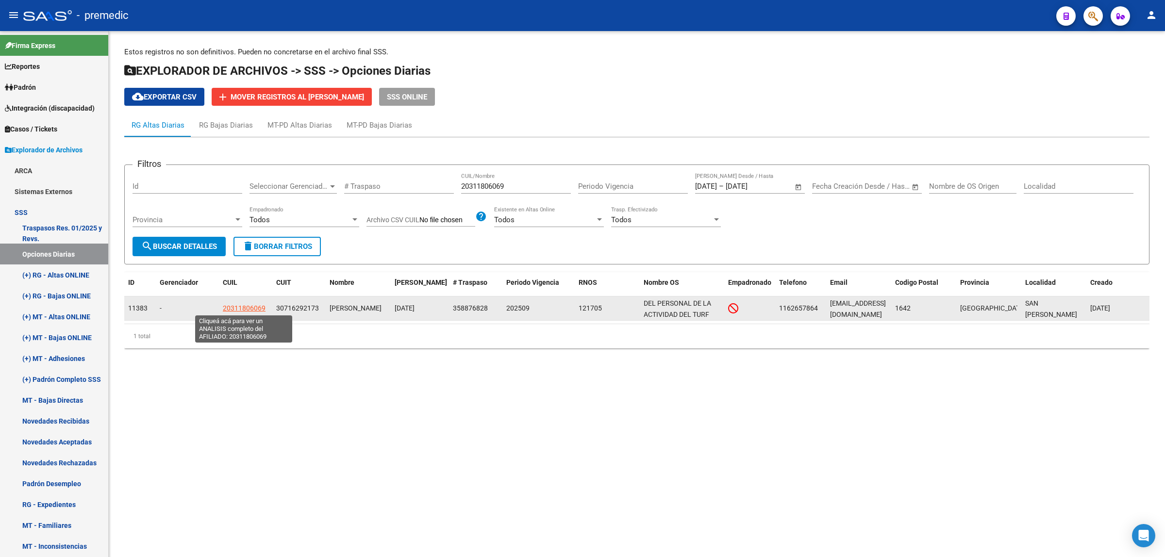
click at [229, 306] on span "20311806069" at bounding box center [244, 308] width 43 height 8
type textarea "20311806069"
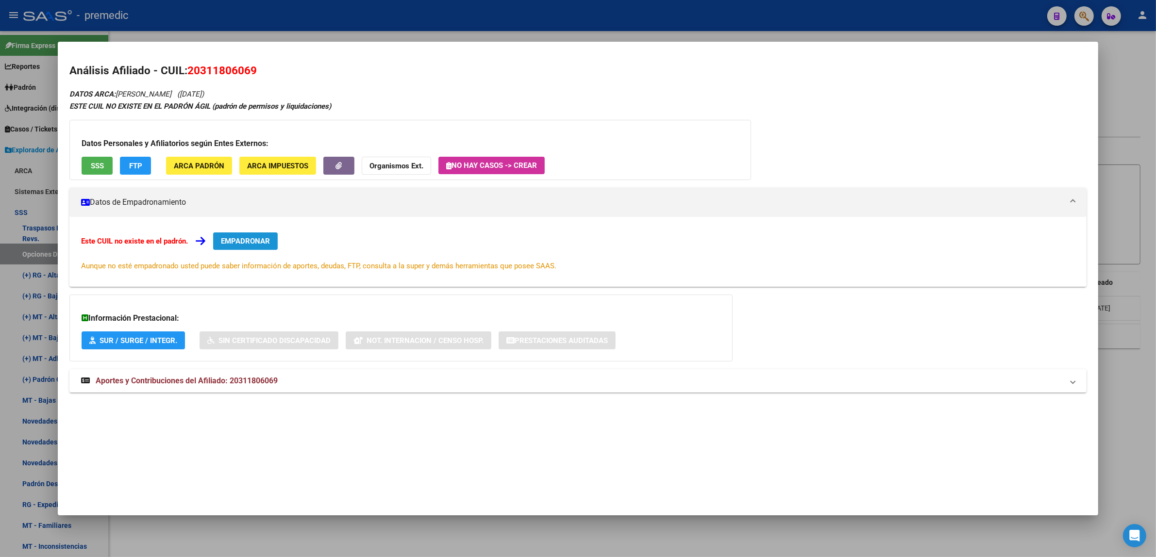
click at [252, 239] on span "EMPADRONAR" at bounding box center [245, 241] width 49 height 9
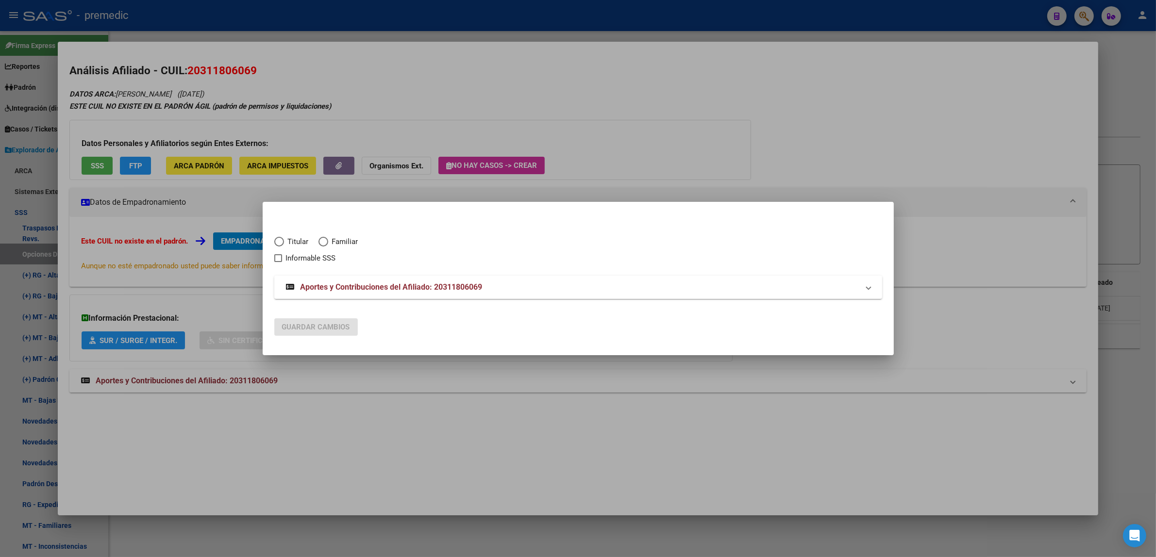
click at [274, 239] on span "Elija una opción" at bounding box center [279, 242] width 10 height 10
click at [274, 239] on input "Titular" at bounding box center [279, 242] width 10 height 10
radio input "true"
checkbox input "true"
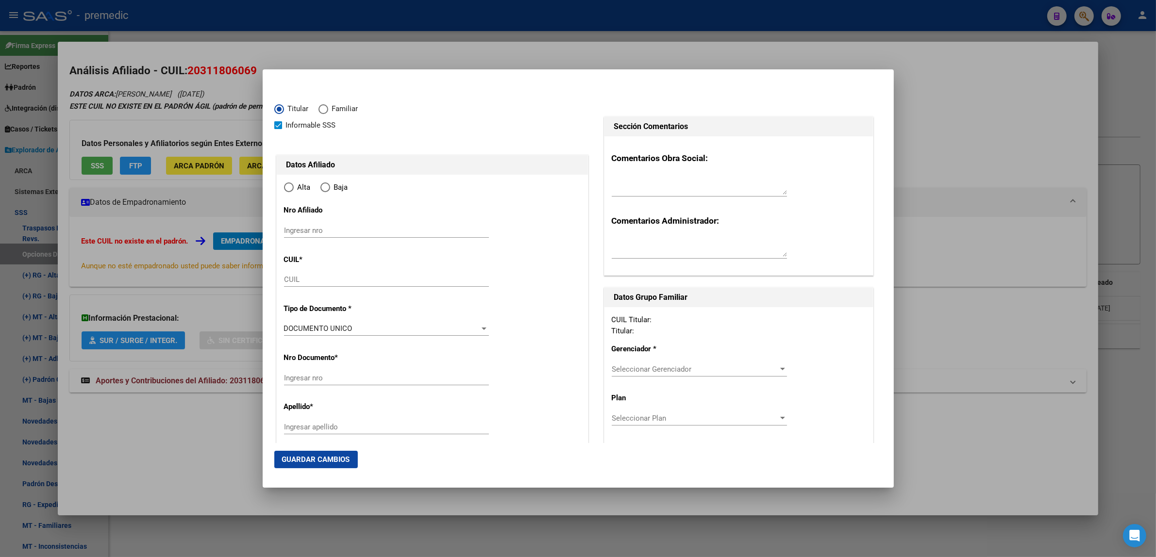
type input "20-31180606-9"
type input "31180606"
type input "JIMENEZ"
type input "JULIO CESAR"
type input "1984-04-18"
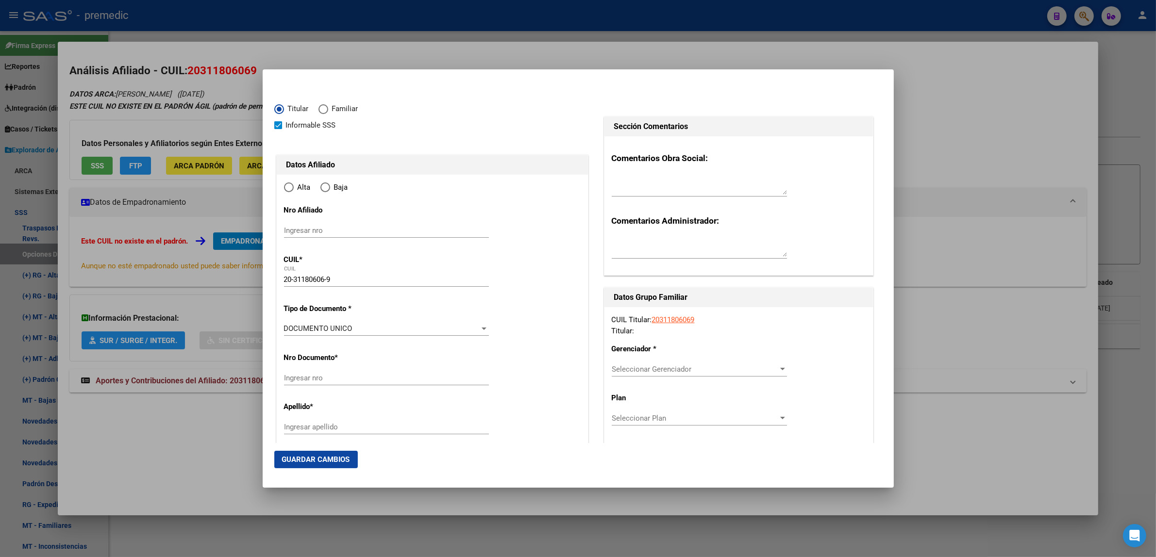
type input "SAN ISIDRO"
type input "1642"
type input "ALSINA"
type input "781"
type input "1"
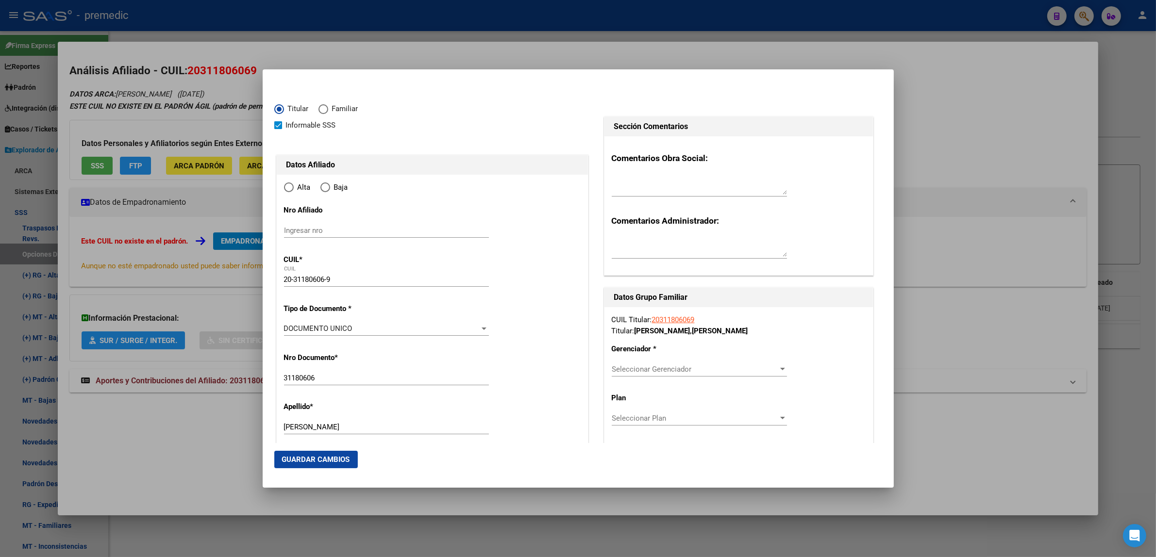
radio input "true"
click at [287, 328] on input "Ingresar fecha" at bounding box center [386, 332] width 205 height 16
type input "2025-09-01"
click at [270, 339] on mat-dialog-content "Titular Familiar Informable SSS Datos Afiliado Alta Baja Nro Afiliado Ingresar …" at bounding box center [578, 262] width 631 height 362
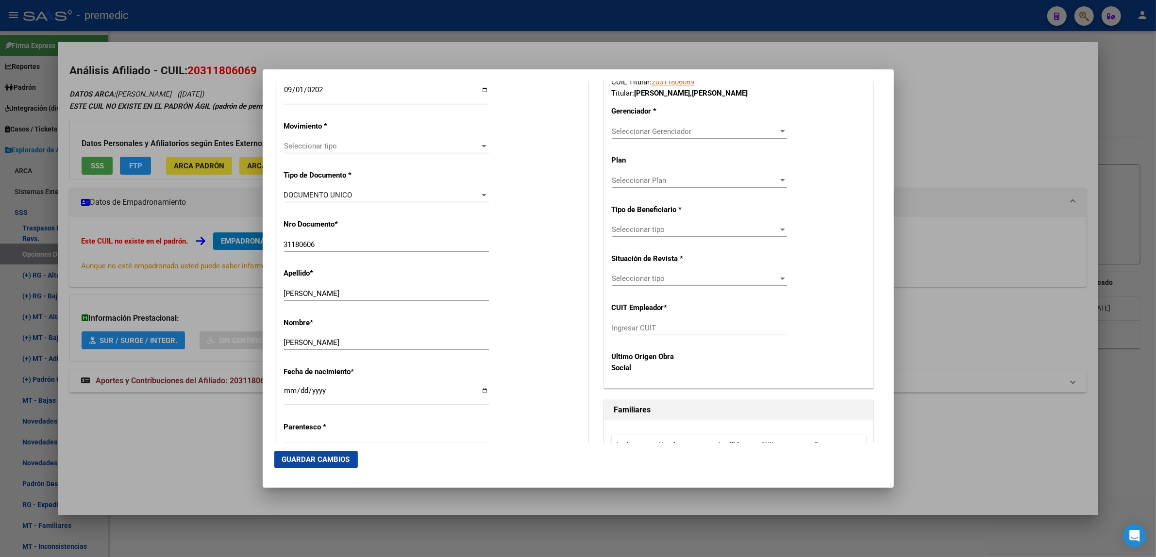
scroll to position [243, 0]
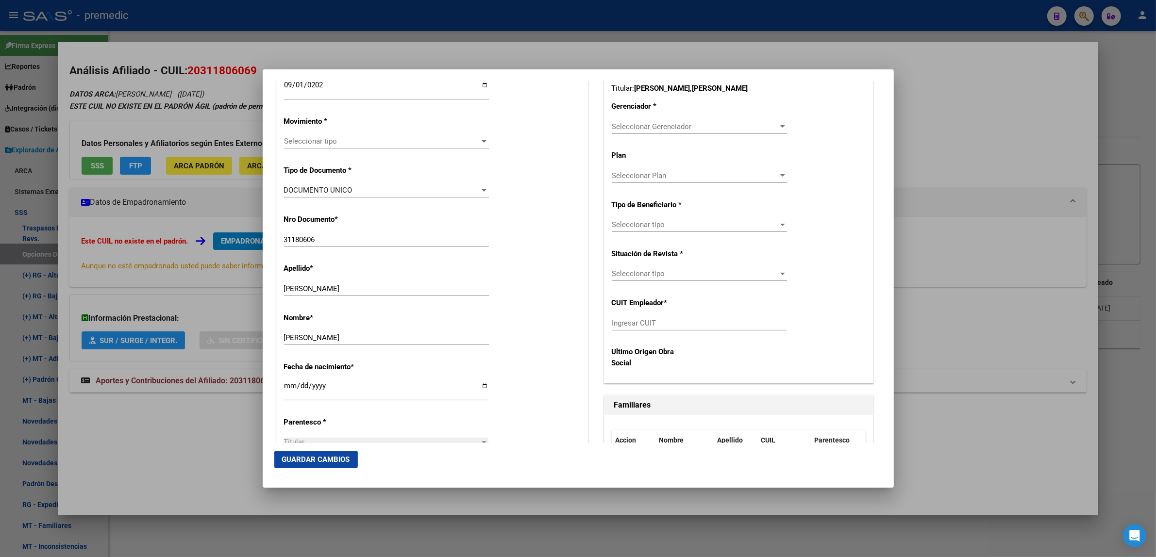
click at [314, 146] on div "Seleccionar tipo Seleccionar tipo" at bounding box center [386, 141] width 205 height 15
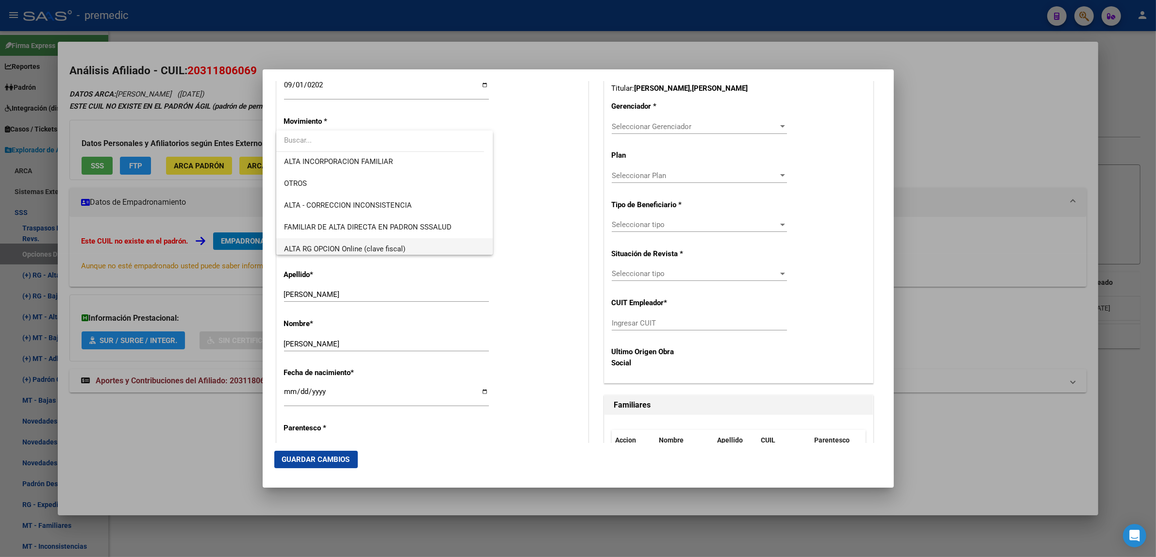
scroll to position [182, 0]
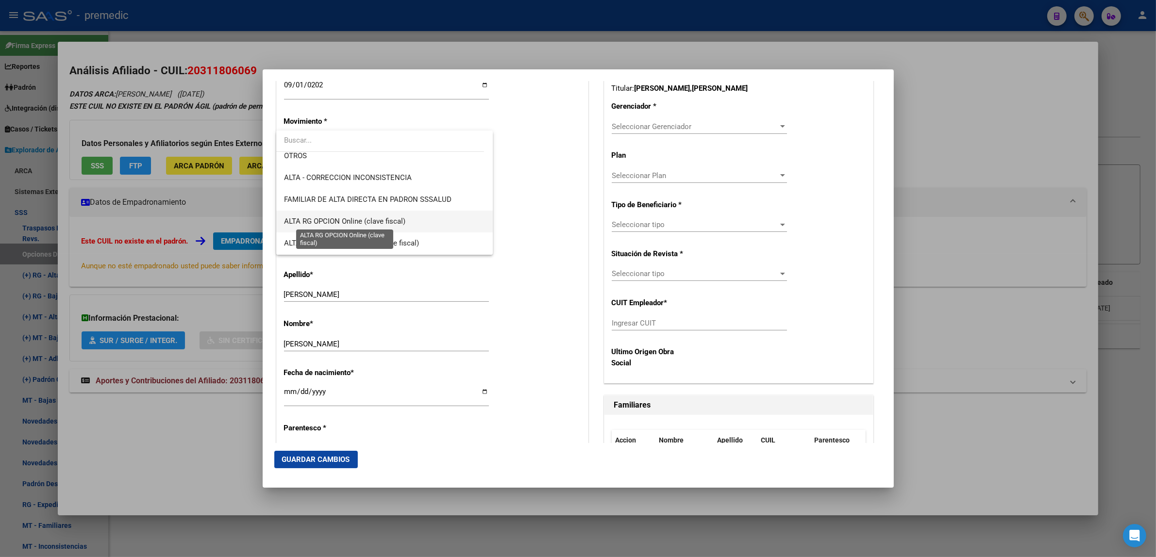
click at [362, 217] on span "ALTA RG OPCION Online (clave fiscal)" at bounding box center [344, 221] width 121 height 9
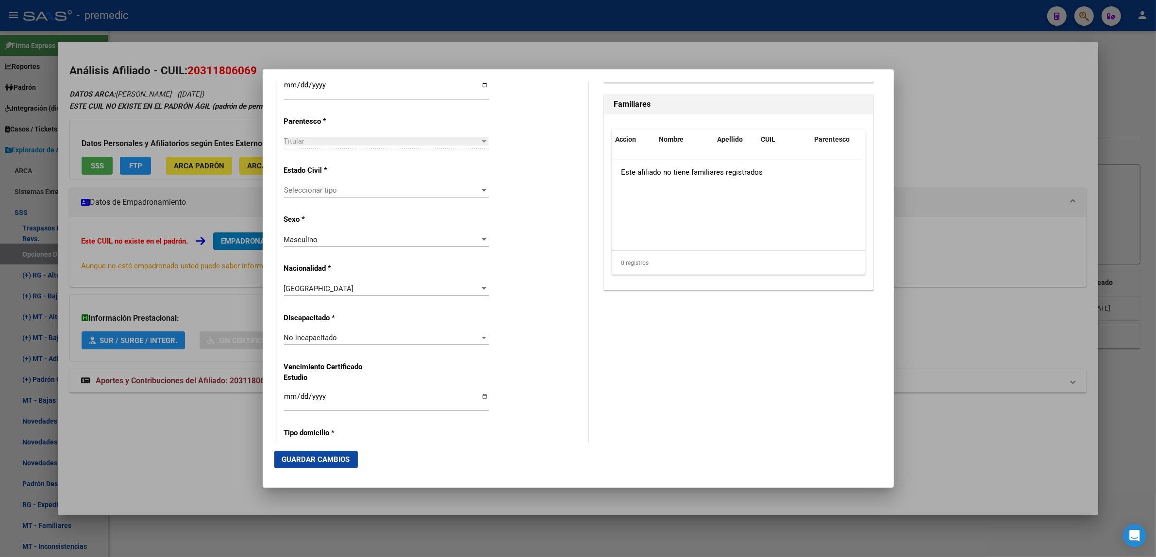
scroll to position [546, 0]
click at [433, 185] on span "Seleccionar tipo" at bounding box center [382, 187] width 196 height 9
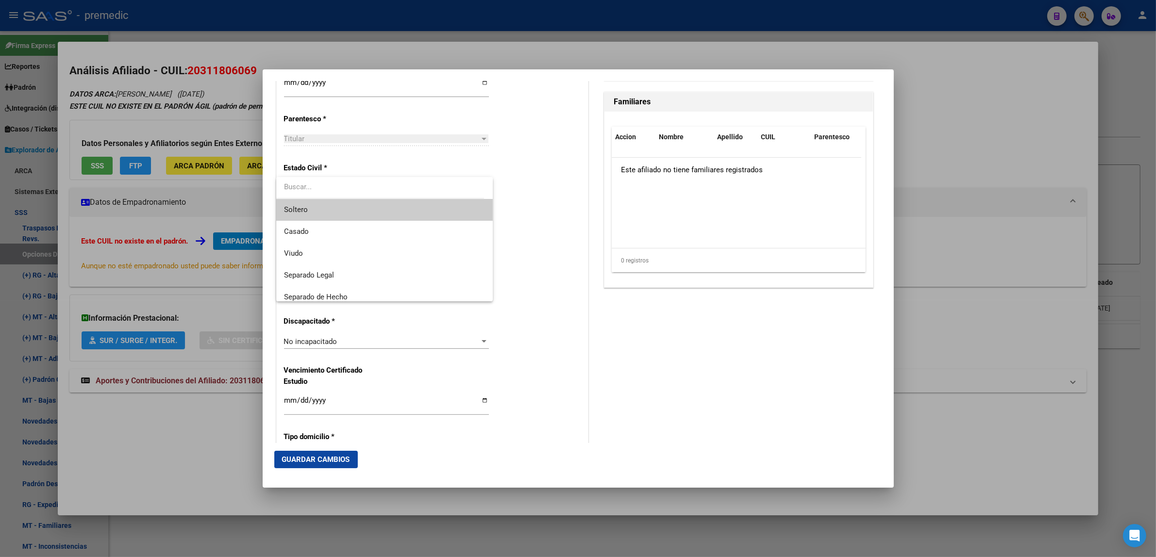
click at [410, 211] on span "Soltero" at bounding box center [384, 210] width 201 height 22
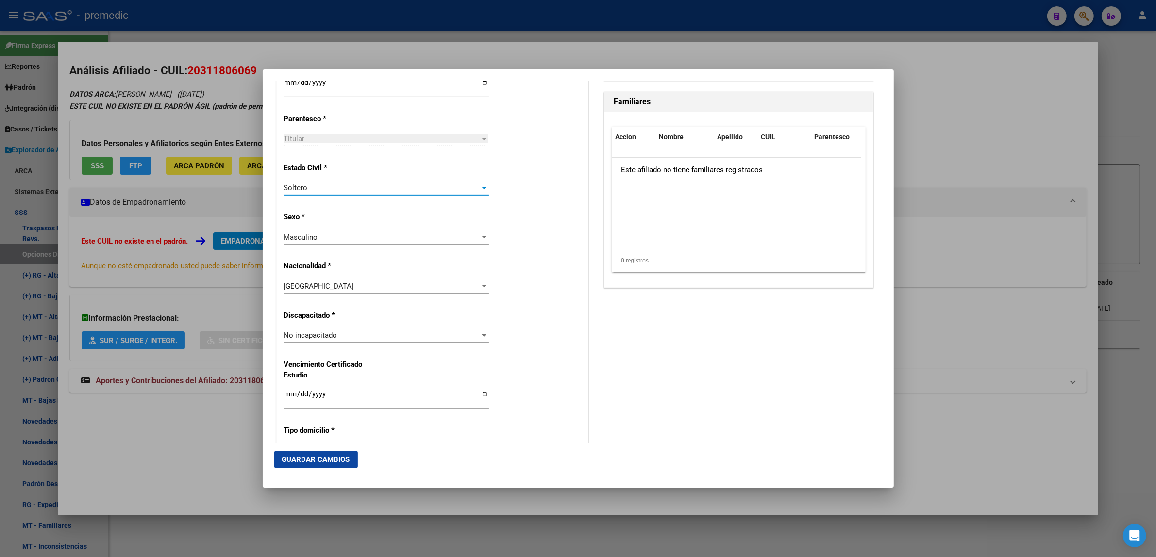
click at [508, 208] on div "Alta Baja Nro Afiliado Ingresar nro CUIL * 20-31180606-9 CUIL ARCA Padrón Fecha…" at bounding box center [432, 322] width 311 height 1386
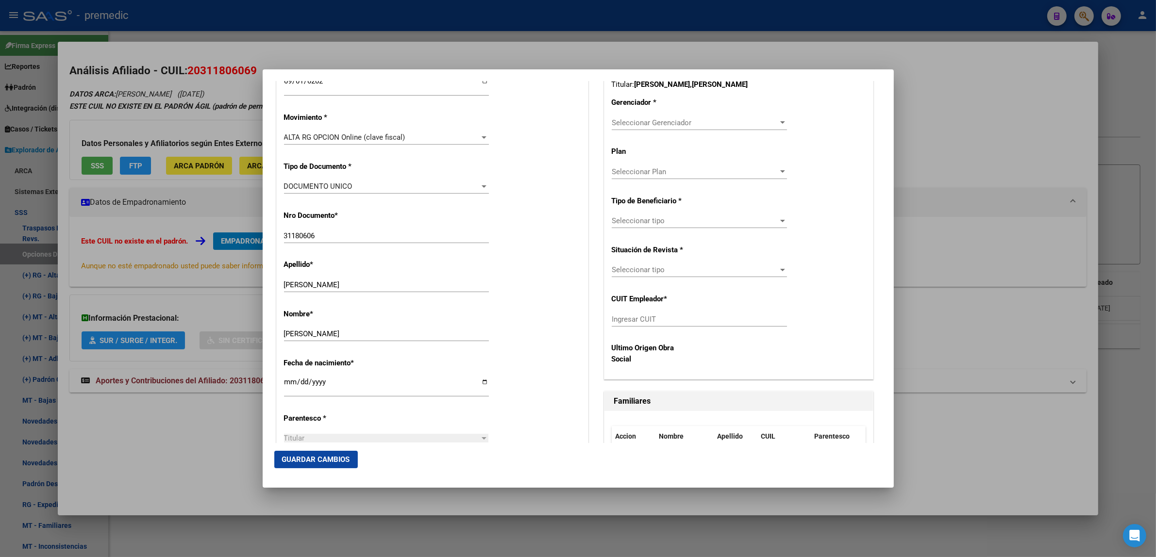
scroll to position [243, 0]
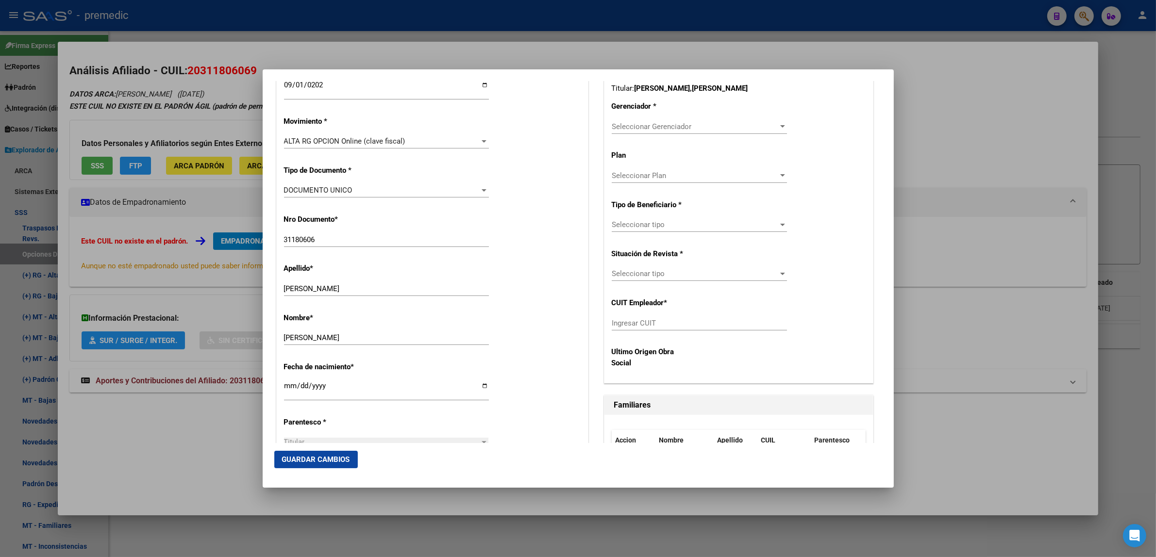
click at [612, 127] on span "Seleccionar Gerenciador" at bounding box center [695, 126] width 167 height 9
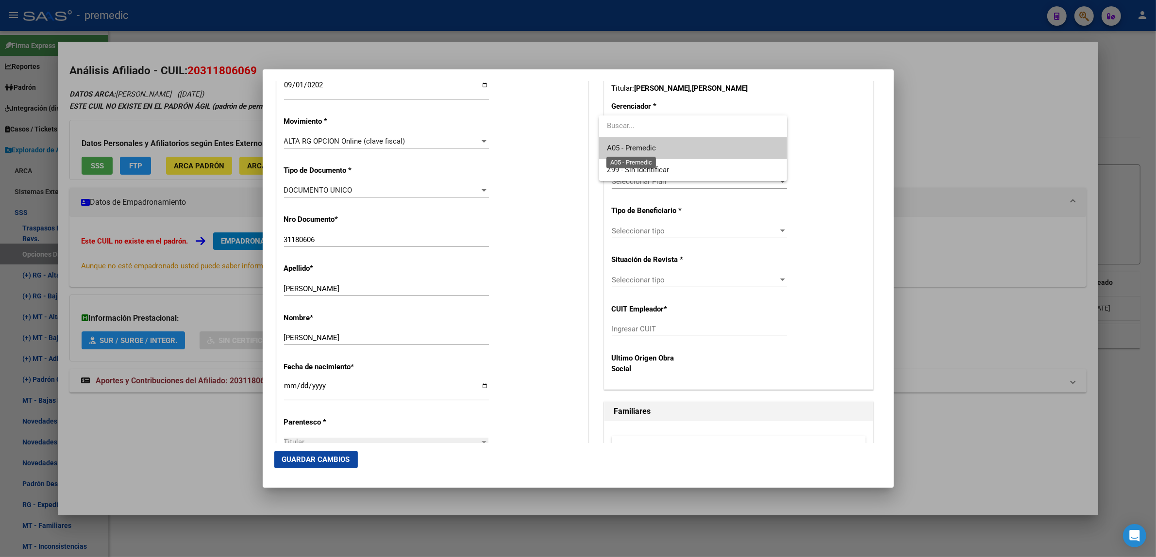
click at [616, 150] on span "A05 - Premedic" at bounding box center [631, 148] width 49 height 9
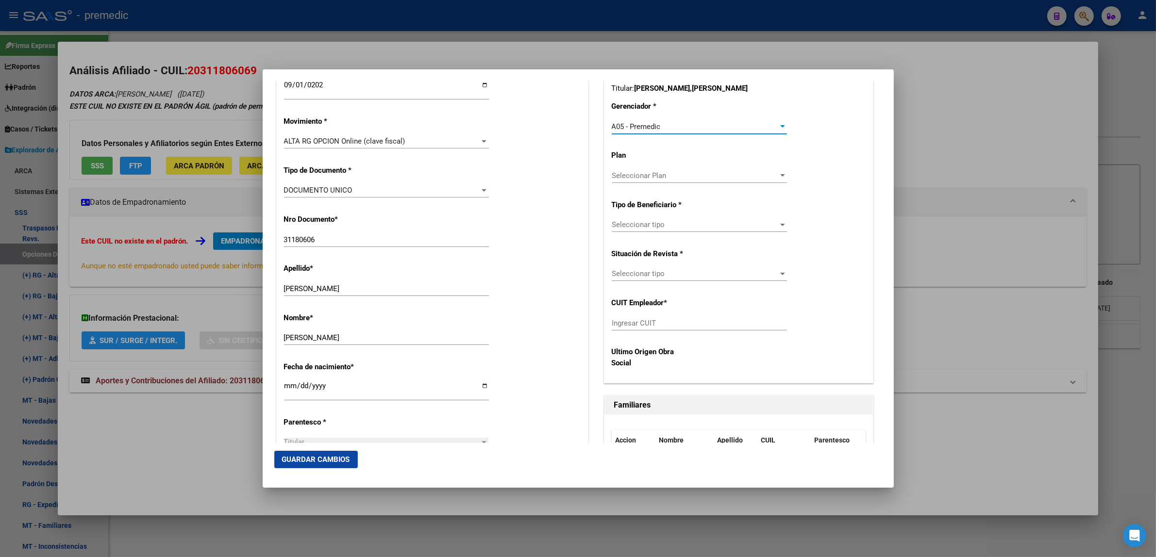
click at [630, 226] on span "Seleccionar tipo" at bounding box center [695, 224] width 167 height 9
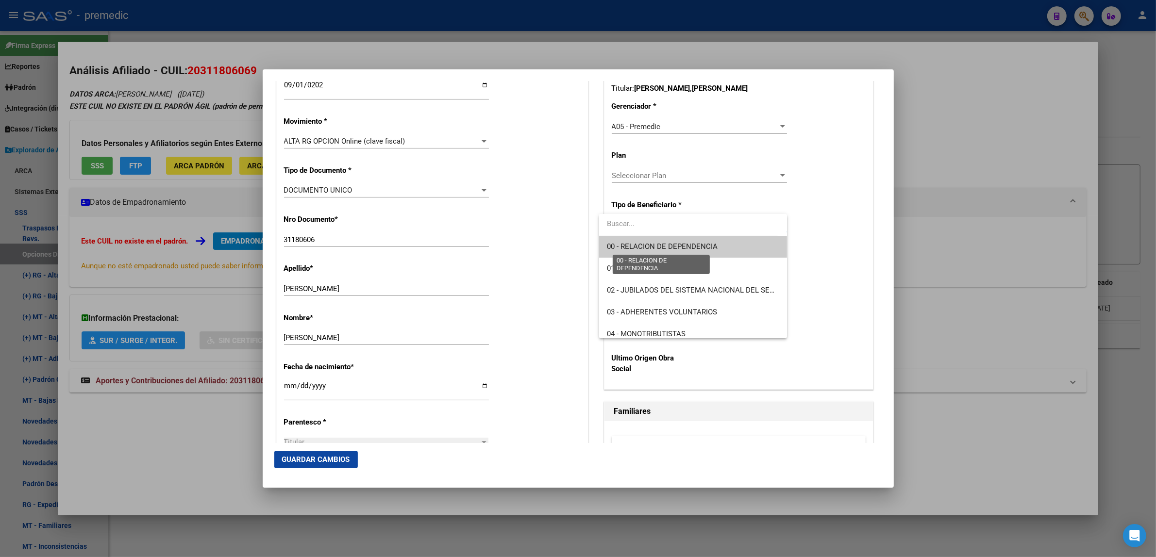
click at [630, 244] on span "00 - RELACION DE DEPENDENCIA" at bounding box center [662, 246] width 111 height 9
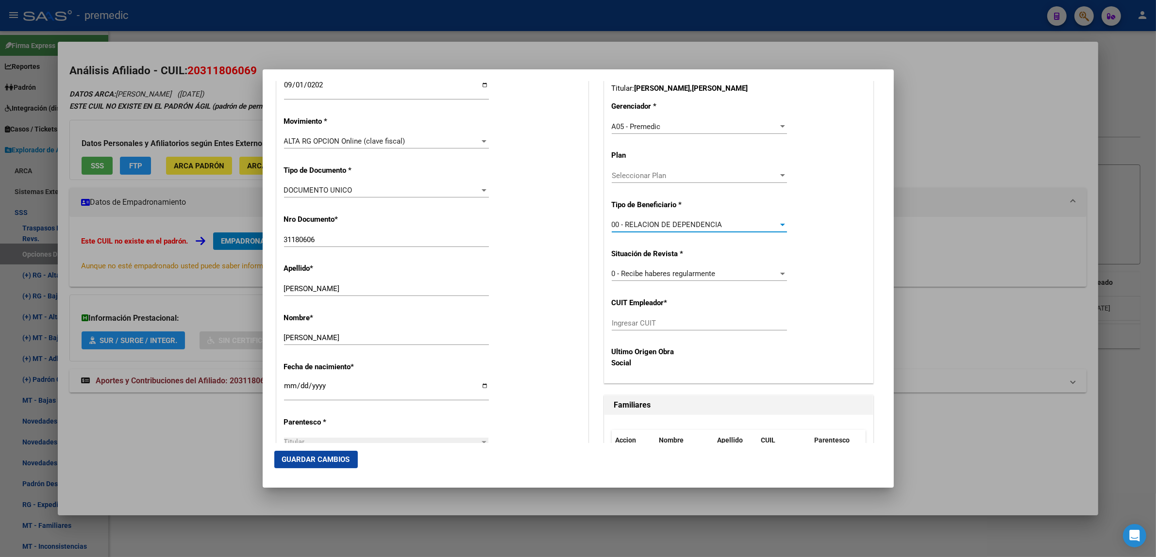
click at [629, 326] on input "Ingresar CUIT" at bounding box center [699, 323] width 175 height 9
paste input "20-31180606-9"
type input "20-31180606-9"
drag, startPoint x: 665, startPoint y: 321, endPoint x: 583, endPoint y: 327, distance: 82.7
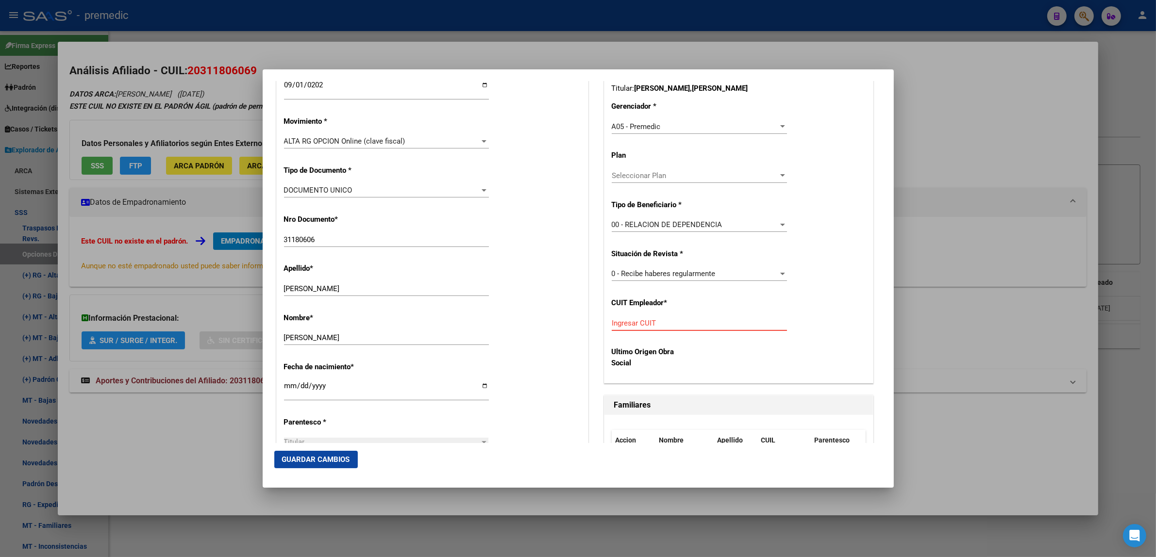
click at [622, 324] on input "Ingresar CUIT" at bounding box center [699, 323] width 175 height 9
paste input "30-71629217-3"
type input "30-71629217-3"
click at [333, 455] on span "Guardar Cambios" at bounding box center [316, 459] width 68 height 9
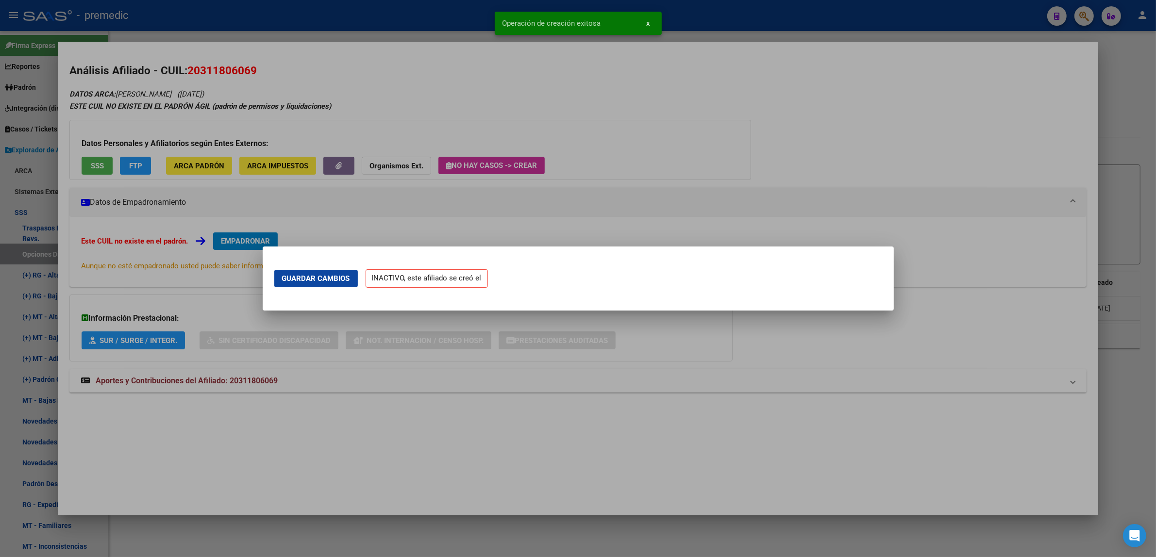
scroll to position [0, 0]
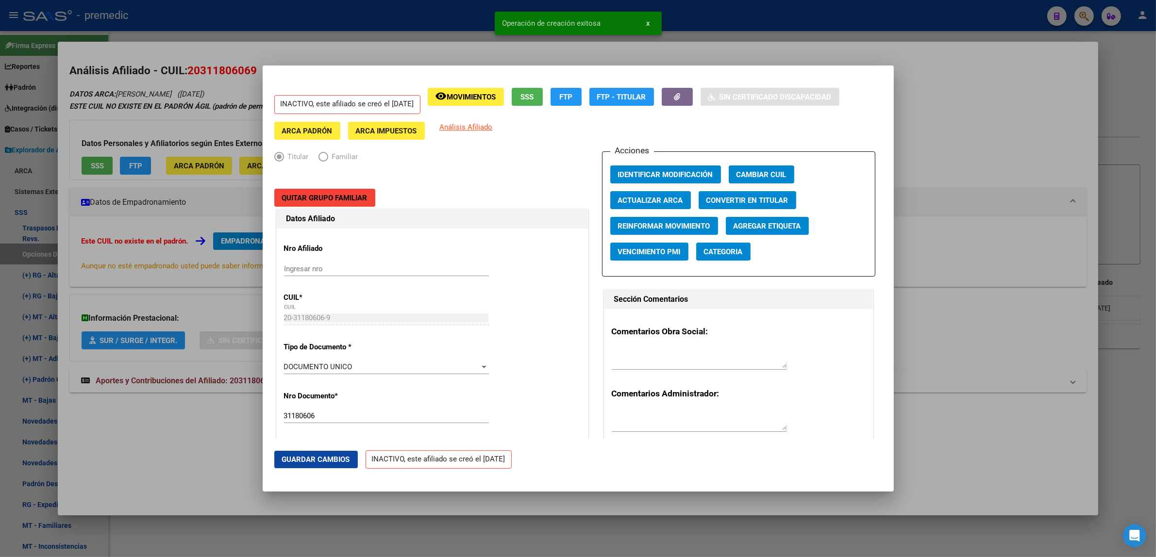
click at [178, 458] on div at bounding box center [578, 278] width 1156 height 557
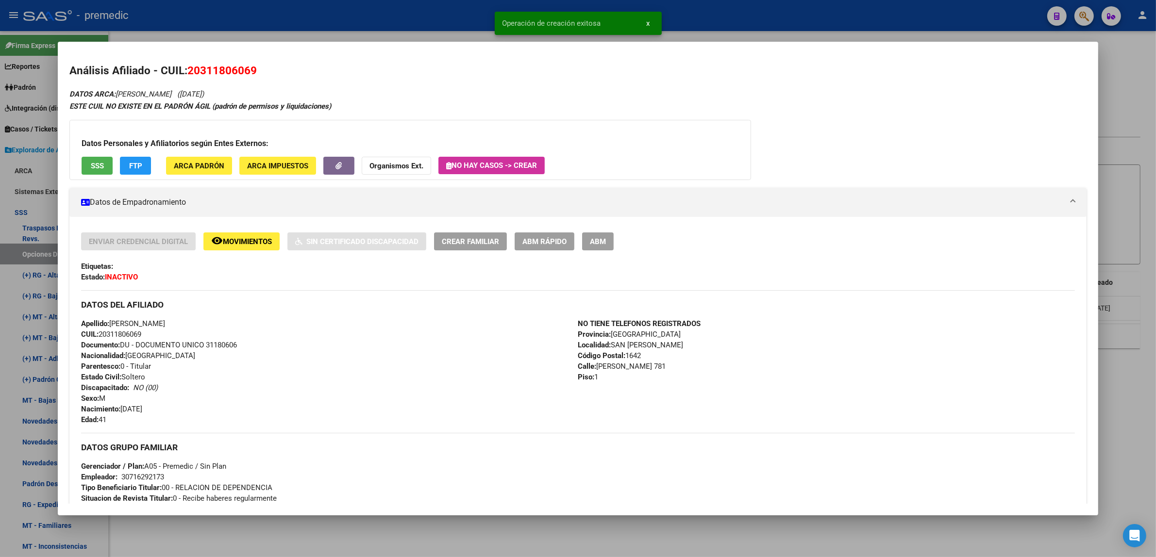
click at [203, 539] on div at bounding box center [578, 278] width 1156 height 557
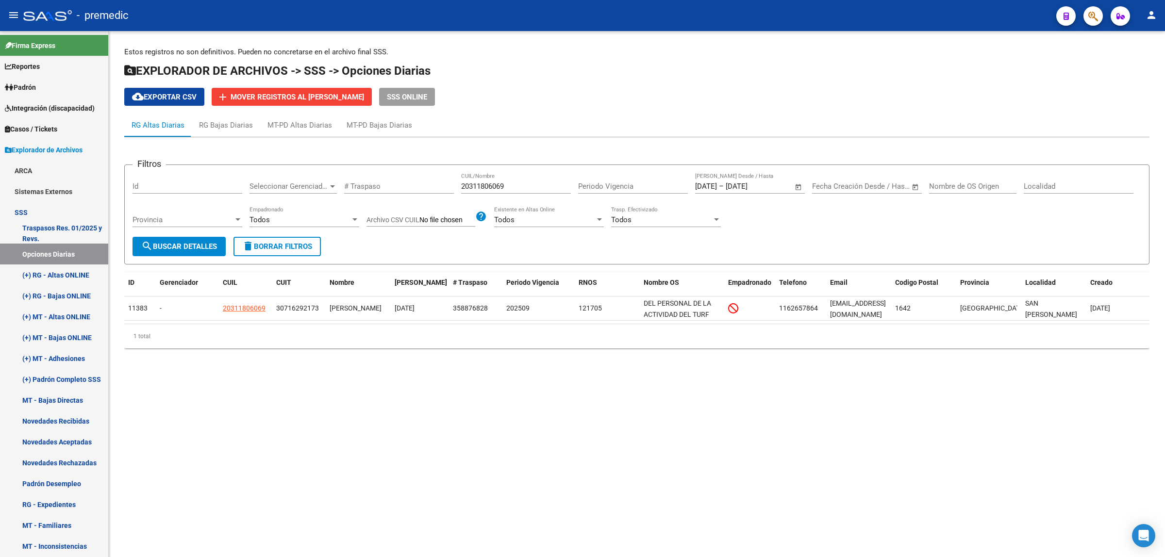
click at [391, 383] on mat-sidenav-content "Estos registros no son definitivos. Pueden no concretarse en el archivo final S…" at bounding box center [637, 294] width 1056 height 526
click at [186, 251] on button "search Buscar Detalles" at bounding box center [179, 246] width 93 height 19
drag, startPoint x: 512, startPoint y: 187, endPoint x: 451, endPoint y: 183, distance: 60.8
click at [451, 183] on div "Filtros Id Seleccionar Gerenciador Seleccionar Gerenciador # Traspaso 203118060…" at bounding box center [637, 205] width 1009 height 64
paste input "288975877"
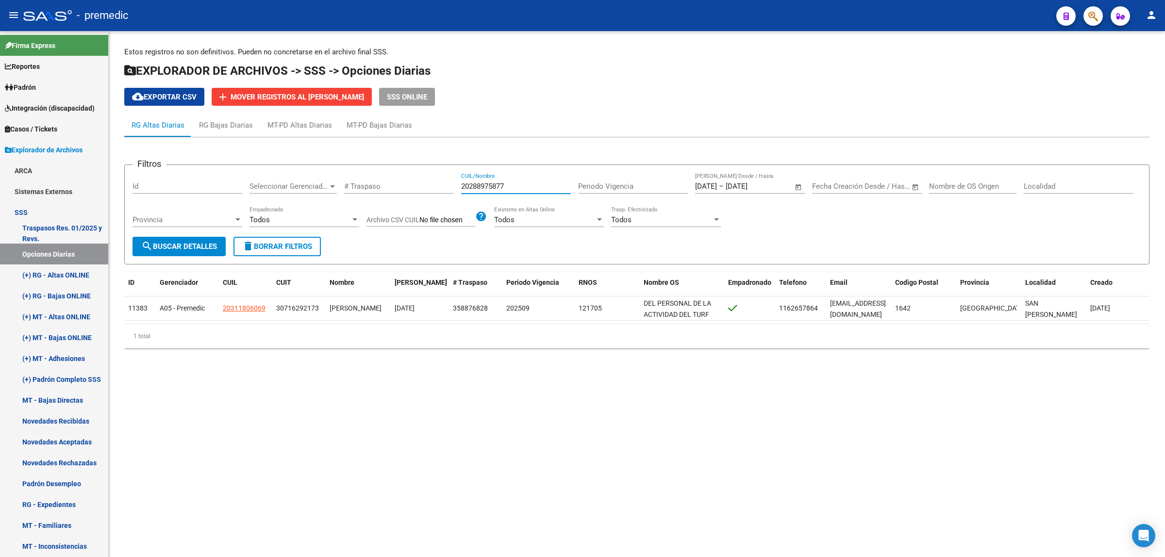
type input "20288975877"
click at [181, 247] on span "search Buscar Detalles" at bounding box center [179, 246] width 76 height 9
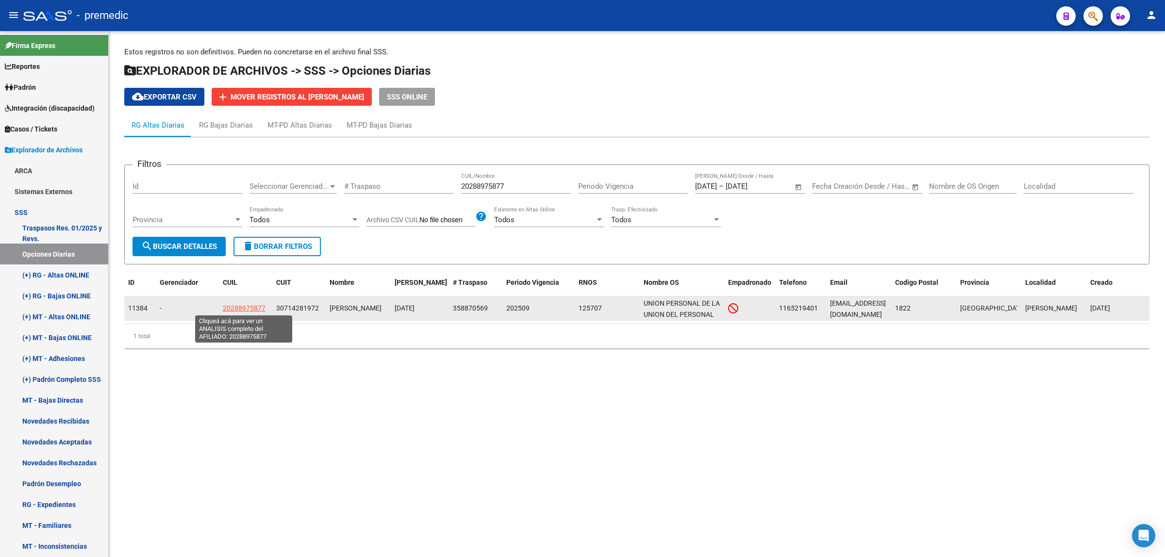
click at [242, 309] on span "20288975877" at bounding box center [244, 308] width 43 height 8
type textarea "20288975877"
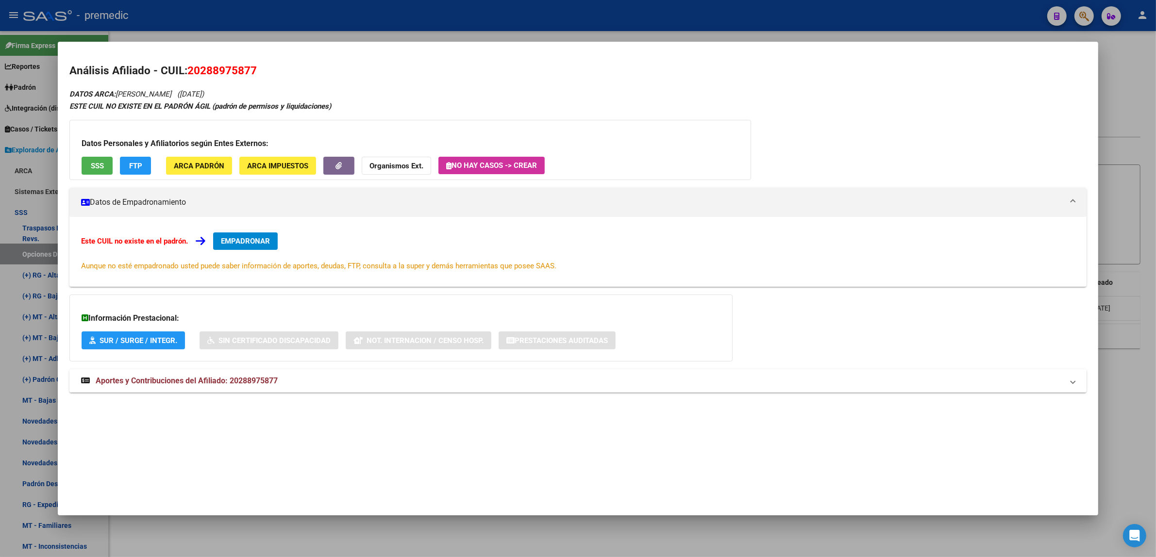
click at [250, 241] on span "EMPADRONAR" at bounding box center [245, 241] width 49 height 9
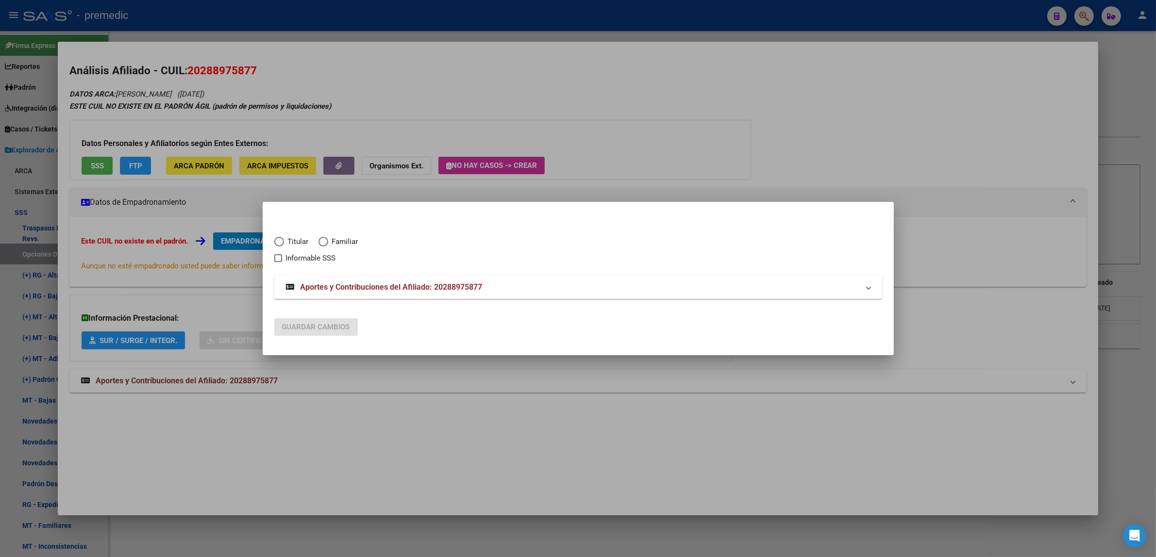
click at [285, 242] on span "Titular" at bounding box center [296, 241] width 25 height 11
click at [284, 242] on input "Titular" at bounding box center [279, 242] width 10 height 10
radio input "true"
checkbox input "true"
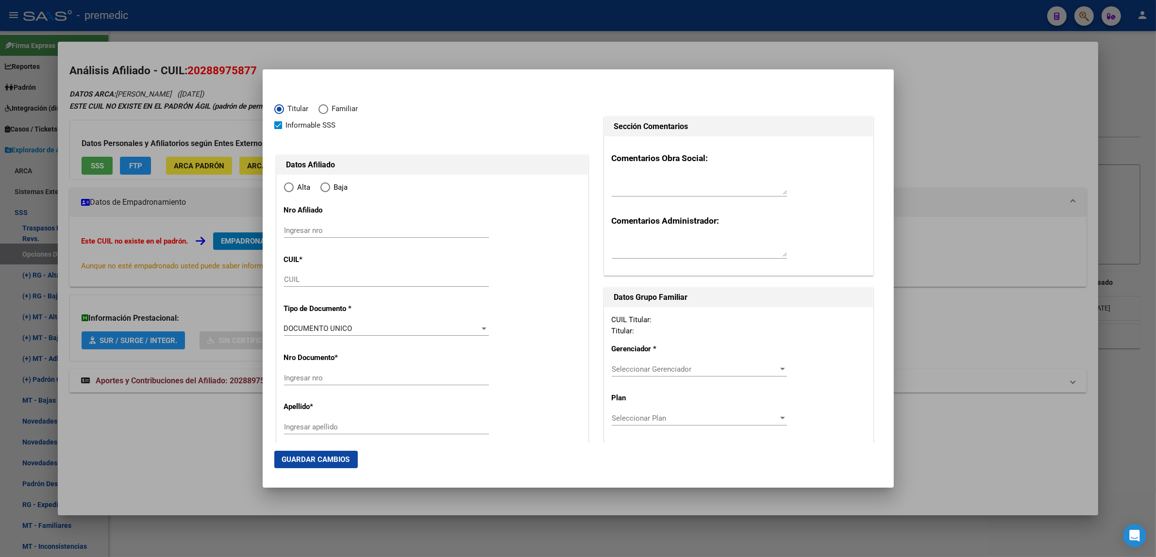
type input "20-28897587-7"
type input "28897587"
type input "BLAZQUEZ"
type input "ARIEL EDUARDO"
type input "1981-07-12"
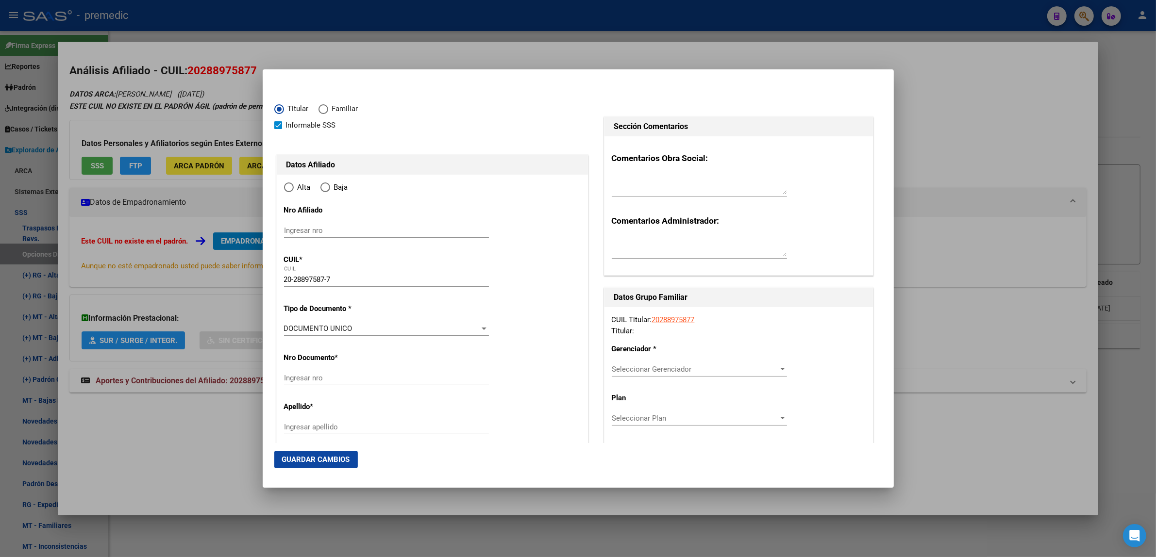
type input "VALENTIN ALSINA"
type input "1822"
type input "CATAMARCA"
type input "820"
radio input "true"
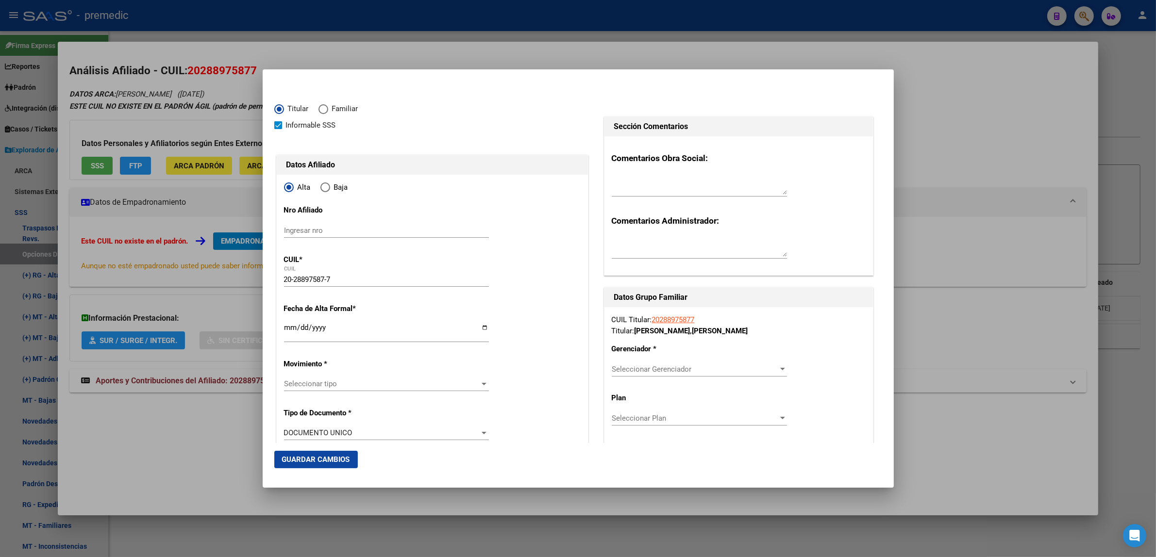
click at [287, 326] on input "Ingresar fecha" at bounding box center [386, 332] width 205 height 16
type input "2025-09-01"
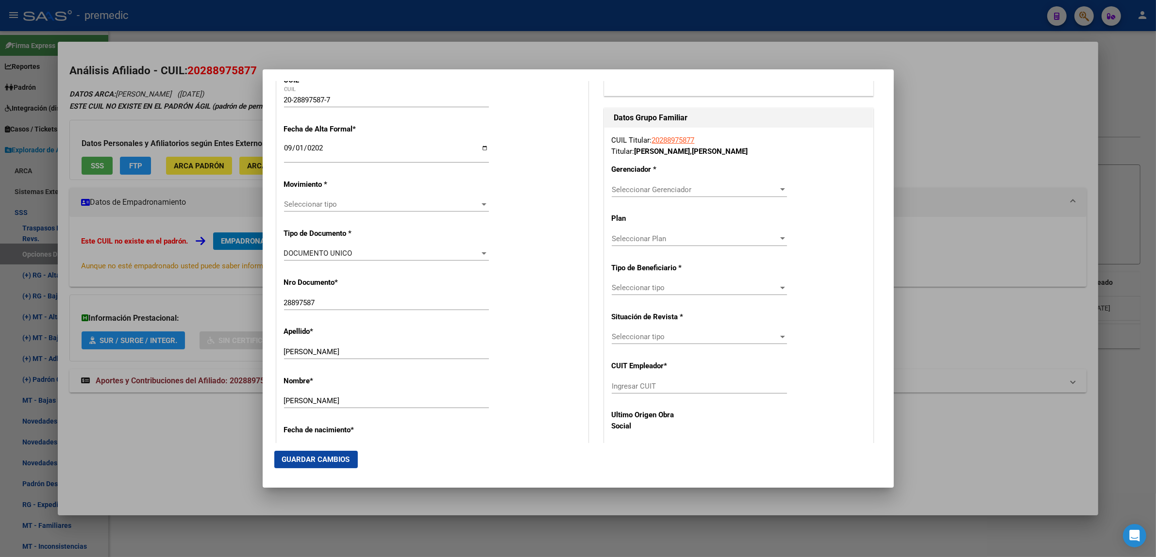
scroll to position [182, 0]
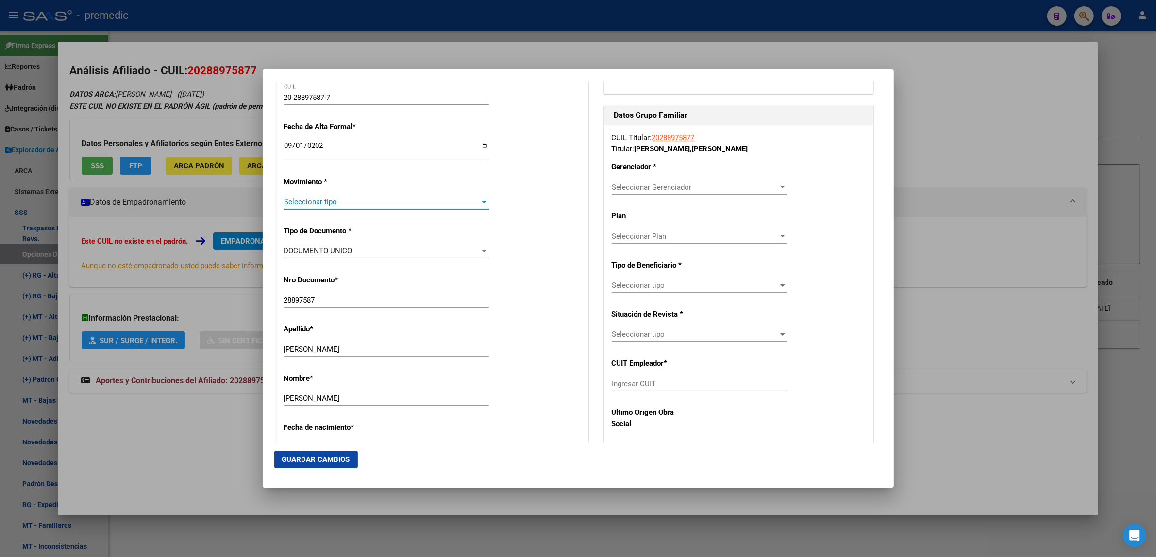
click at [312, 205] on span "Seleccionar tipo" at bounding box center [382, 202] width 196 height 9
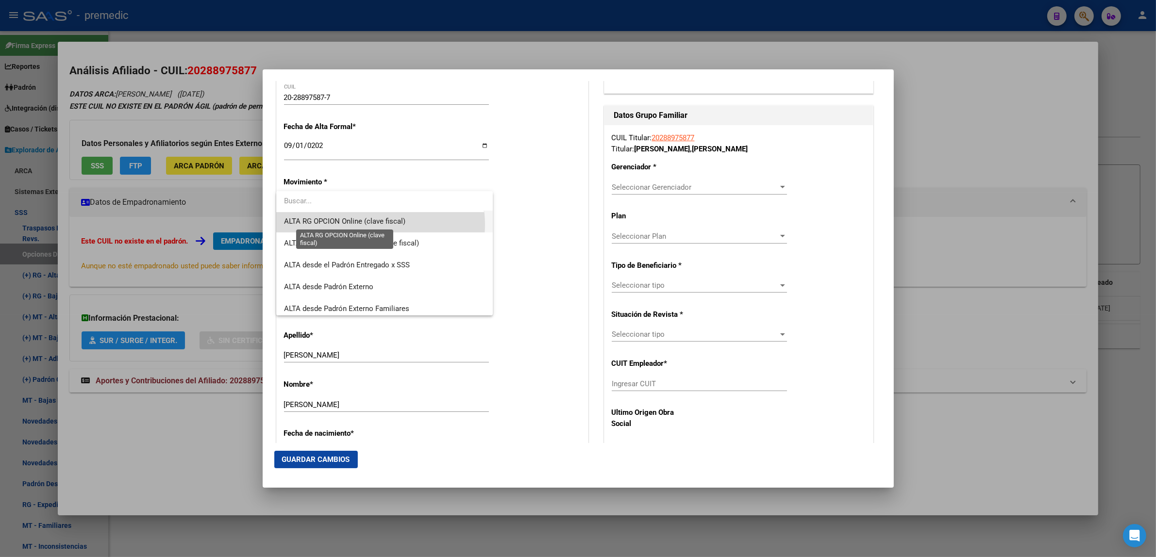
click at [376, 225] on span "ALTA RG OPCION Online (clave fiscal)" at bounding box center [344, 221] width 121 height 9
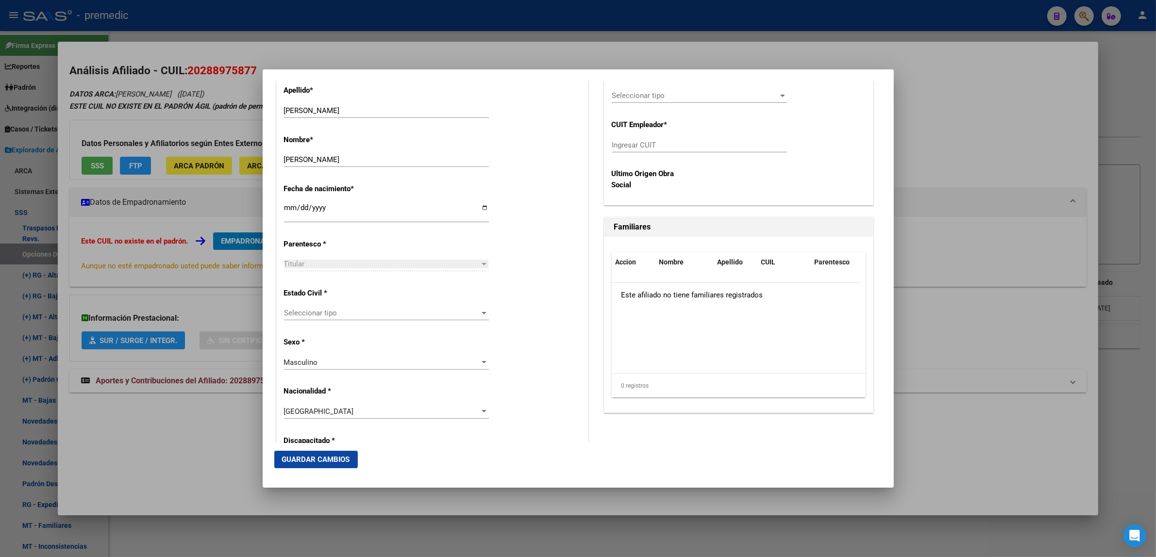
scroll to position [425, 0]
click at [379, 311] on span "Seleccionar tipo" at bounding box center [382, 309] width 196 height 9
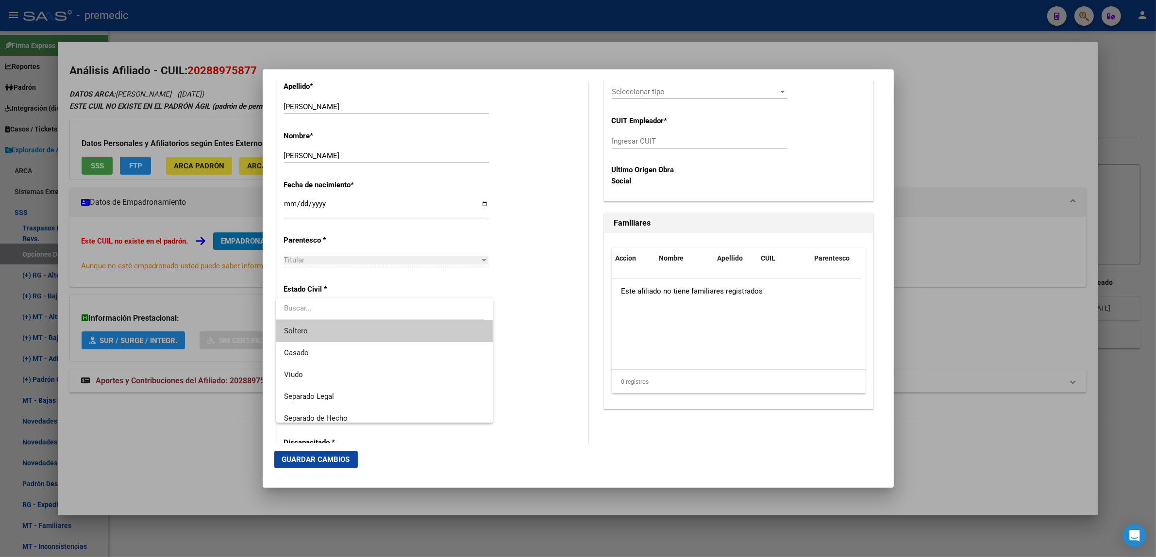
click at [374, 335] on span "Soltero" at bounding box center [384, 331] width 201 height 22
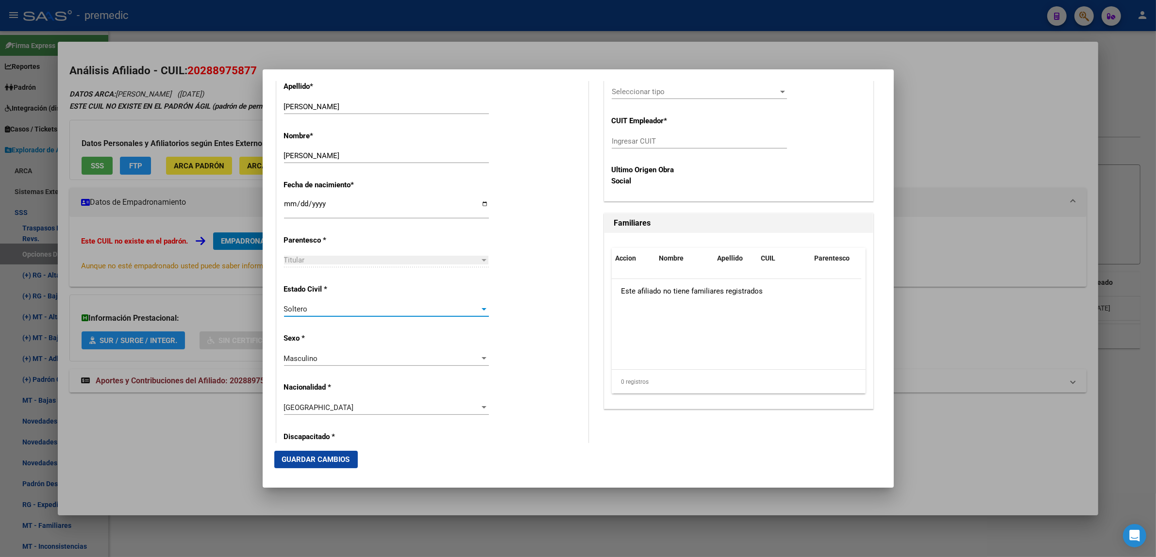
click at [497, 330] on div "Alta Baja Nro Afiliado Ingresar nro CUIL * 20-28897587-7 CUIL ARCA Padrón Fecha…" at bounding box center [432, 443] width 311 height 1386
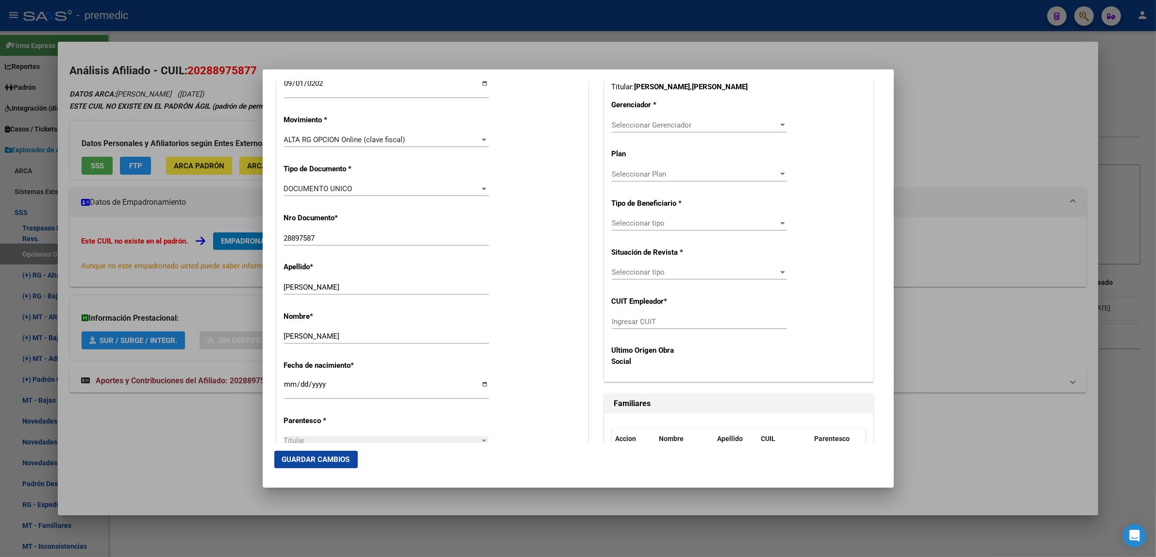
scroll to position [243, 0]
click at [627, 121] on div "Seleccionar Gerenciador Seleccionar Gerenciador" at bounding box center [699, 126] width 175 height 15
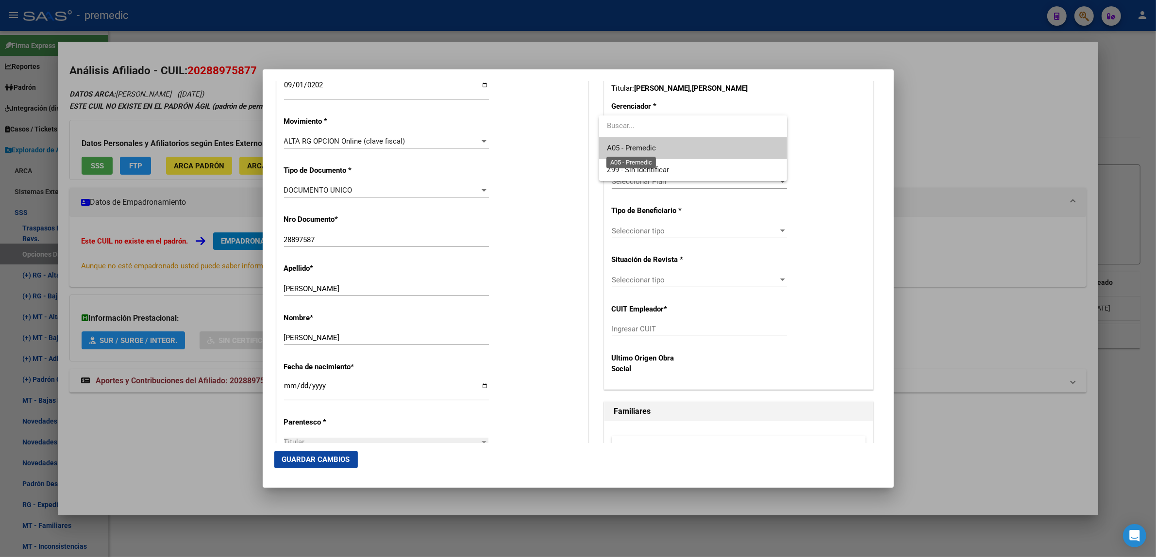
click at [628, 150] on span "A05 - Premedic" at bounding box center [631, 148] width 49 height 9
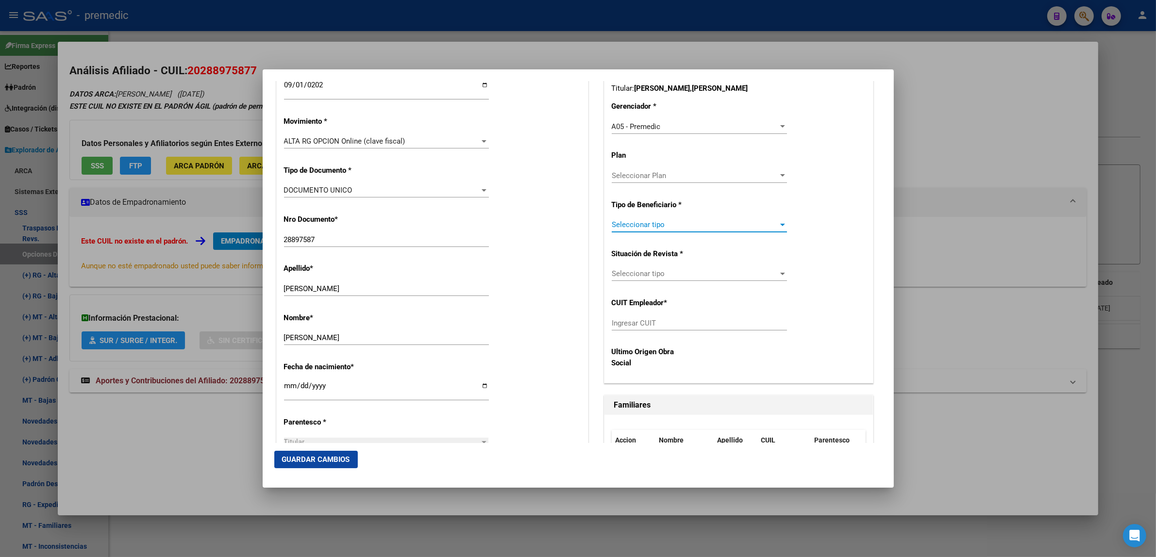
click at [634, 222] on span "Seleccionar tipo" at bounding box center [695, 224] width 167 height 9
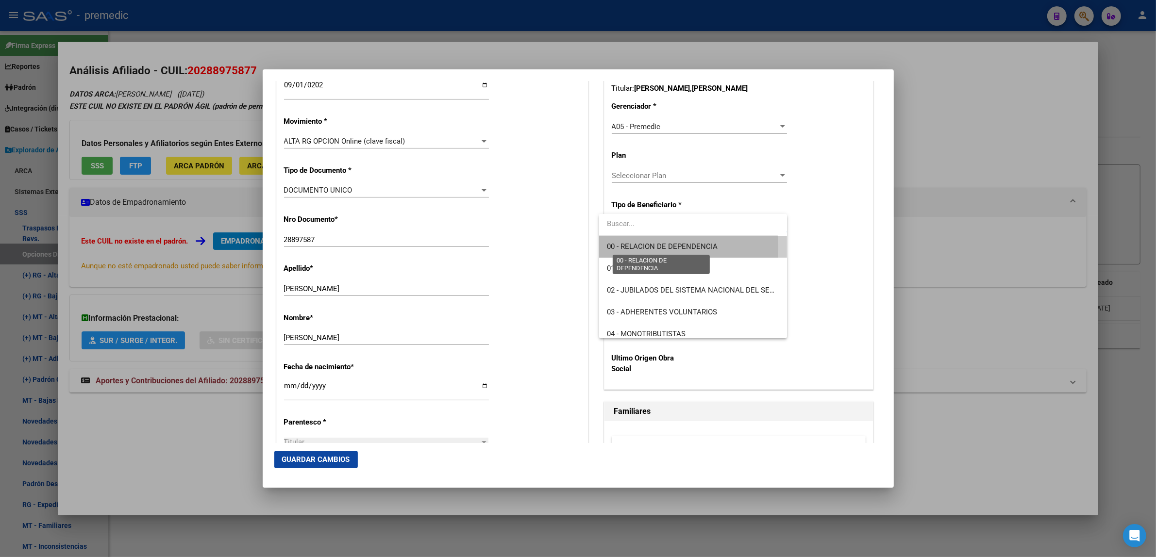
click at [630, 248] on span "00 - RELACION DE DEPENDENCIA" at bounding box center [662, 246] width 111 height 9
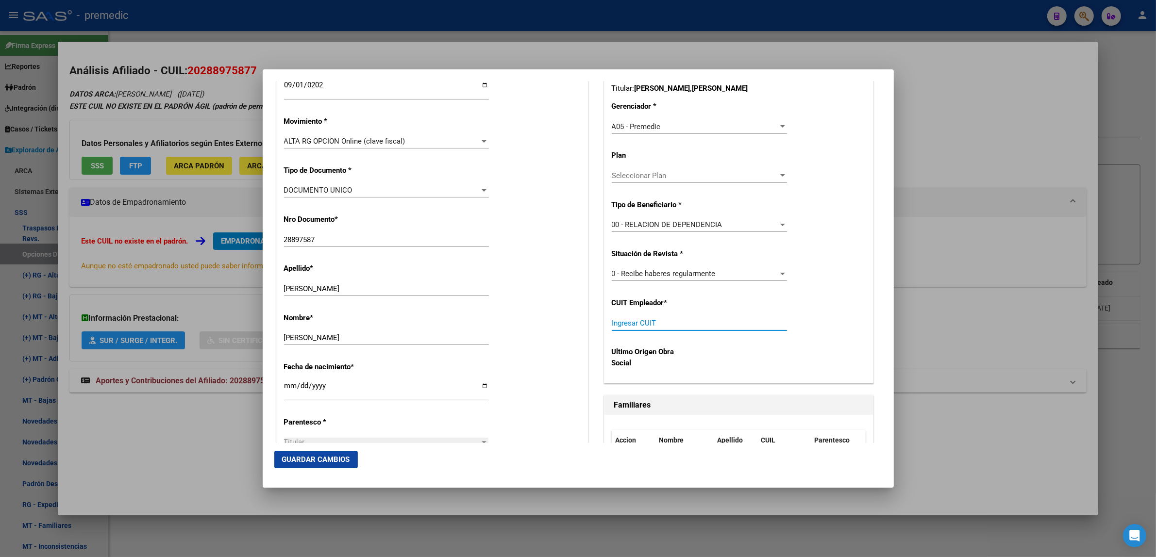
click at [615, 322] on input "Ingresar CUIT" at bounding box center [699, 323] width 175 height 9
paste input "30-71428197-2"
type input "30-71428197-2"
click at [316, 459] on span "Guardar Cambios" at bounding box center [316, 459] width 68 height 9
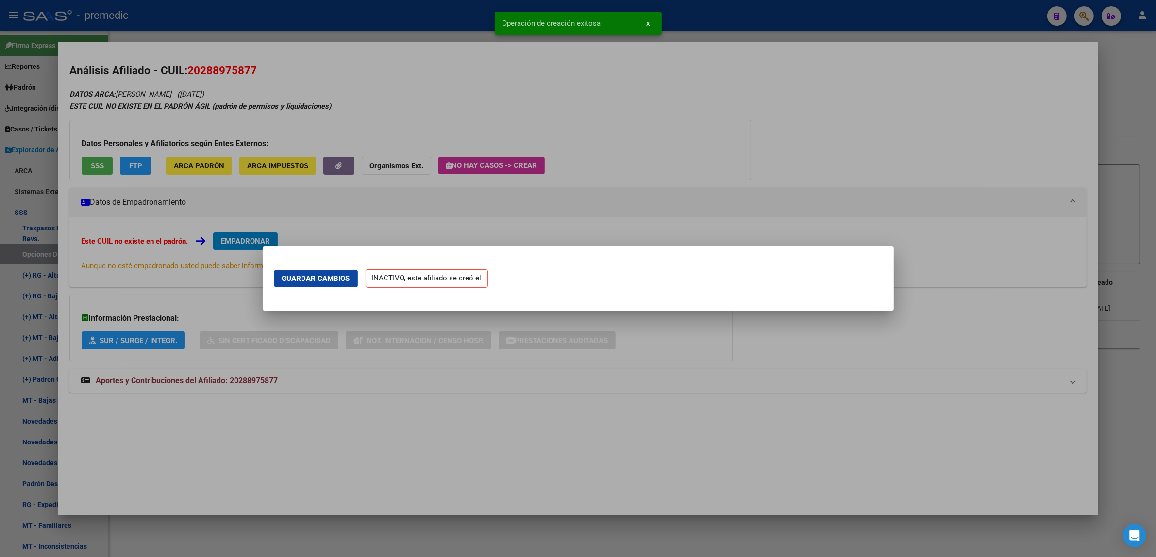
scroll to position [0, 0]
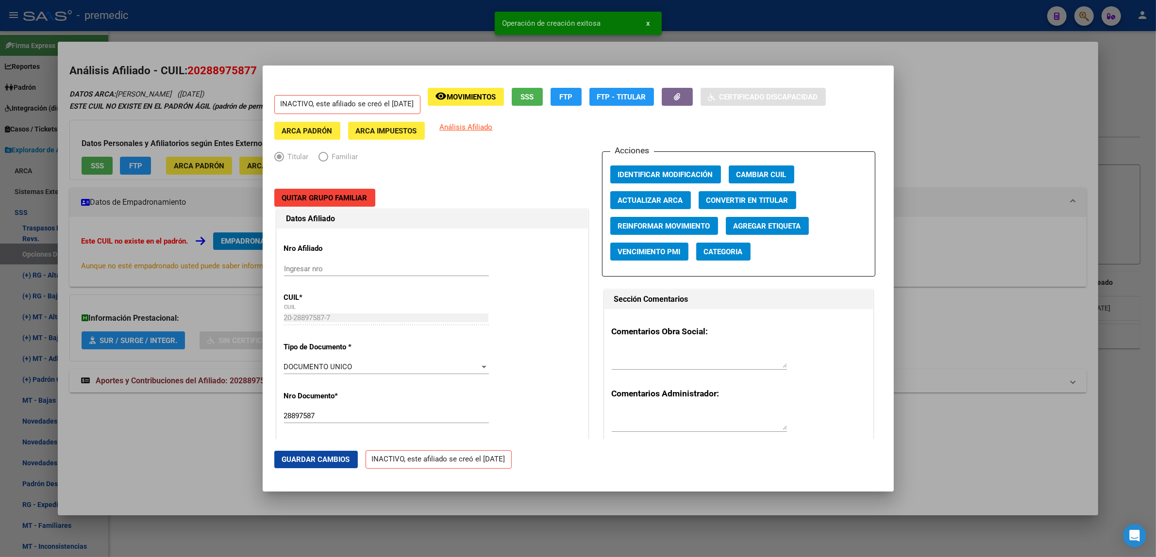
click at [196, 452] on div at bounding box center [578, 278] width 1156 height 557
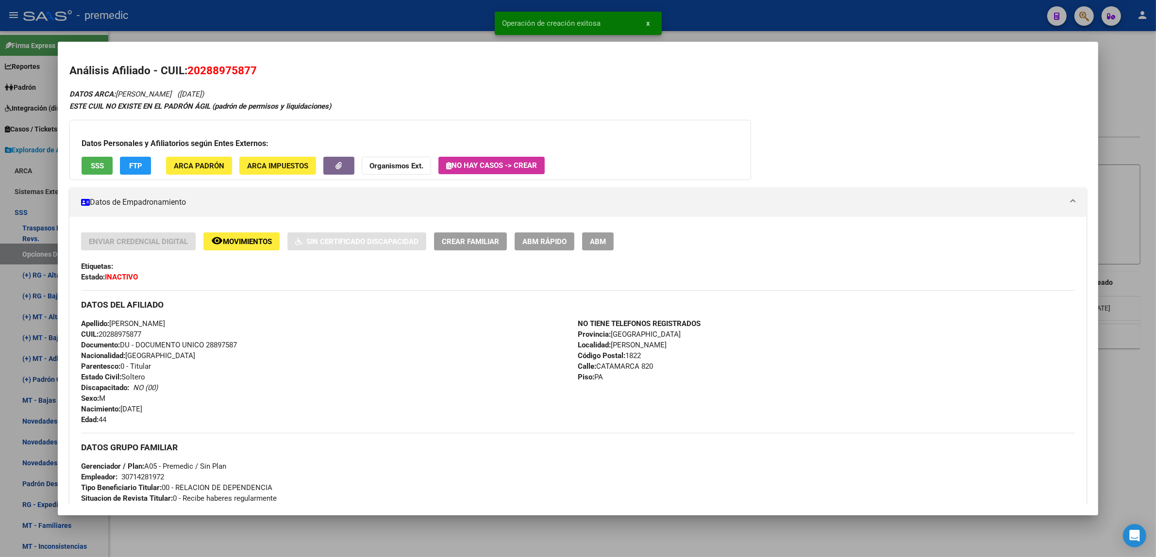
click at [221, 537] on div at bounding box center [578, 278] width 1156 height 557
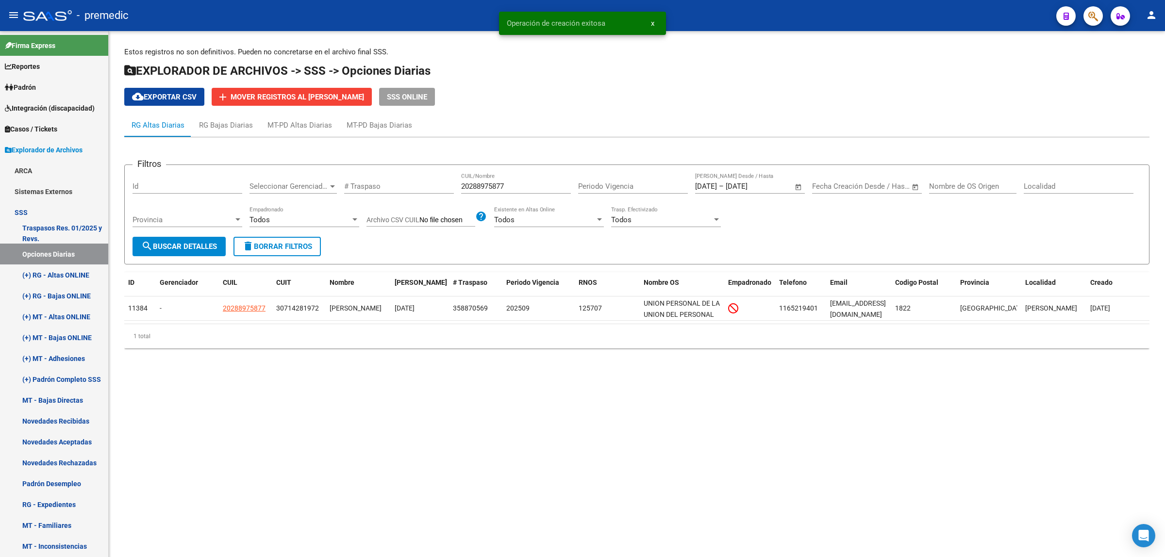
click at [173, 246] on span "search Buscar Detalles" at bounding box center [179, 246] width 76 height 9
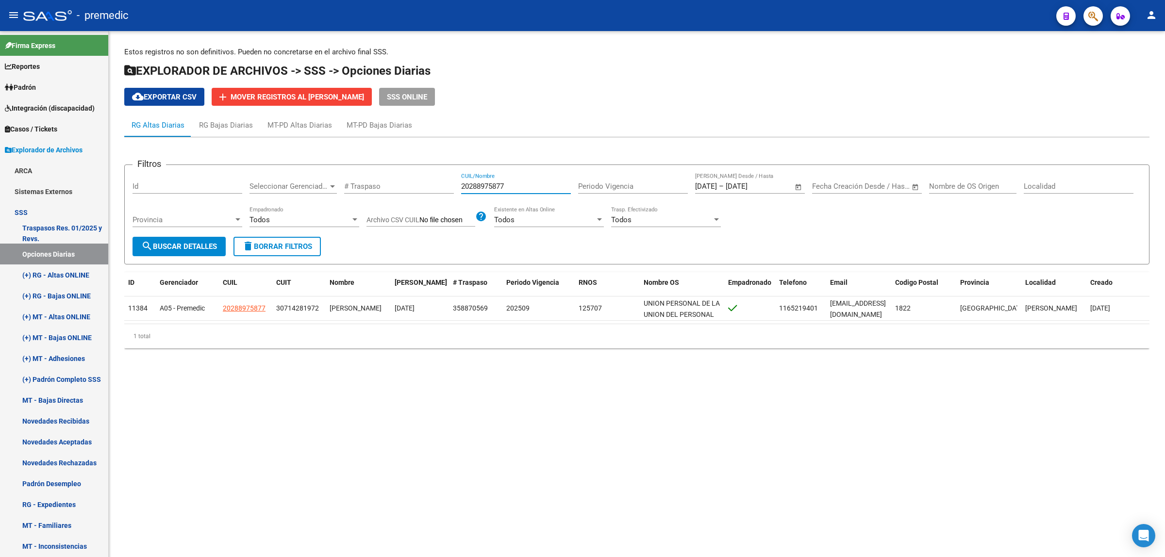
drag, startPoint x: 517, startPoint y: 183, endPoint x: 414, endPoint y: 183, distance: 103.9
click at [425, 183] on div "Filtros Id Seleccionar Gerenciador Seleccionar Gerenciador # Traspaso 202889758…" at bounding box center [637, 205] width 1009 height 64
paste input "60771451"
type input "20260771451"
click at [200, 246] on span "search Buscar Detalles" at bounding box center [179, 246] width 76 height 9
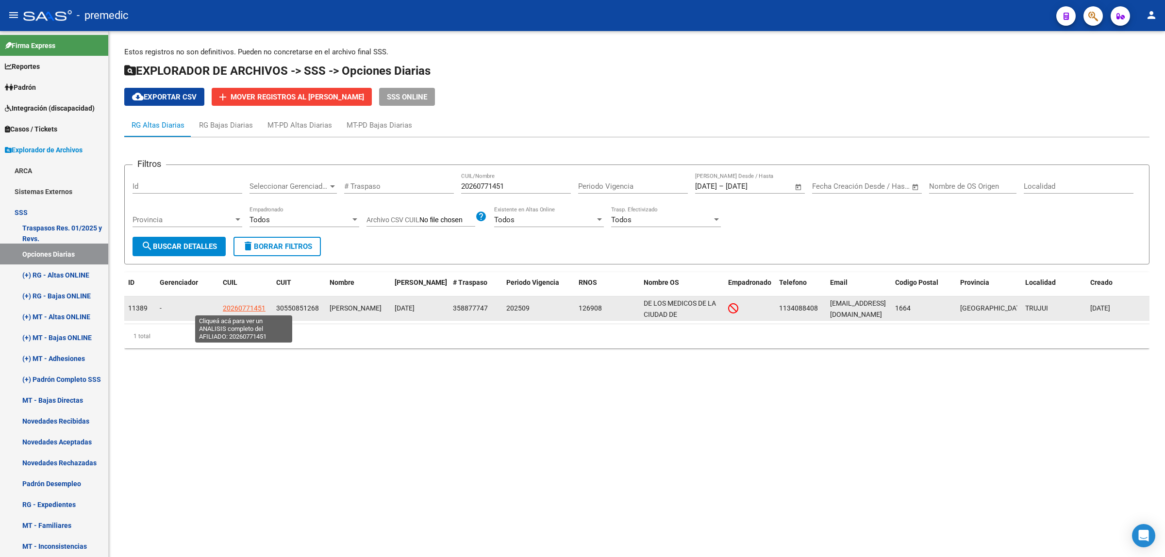
click at [242, 307] on span "20260771451" at bounding box center [244, 308] width 43 height 8
type textarea "20260771451"
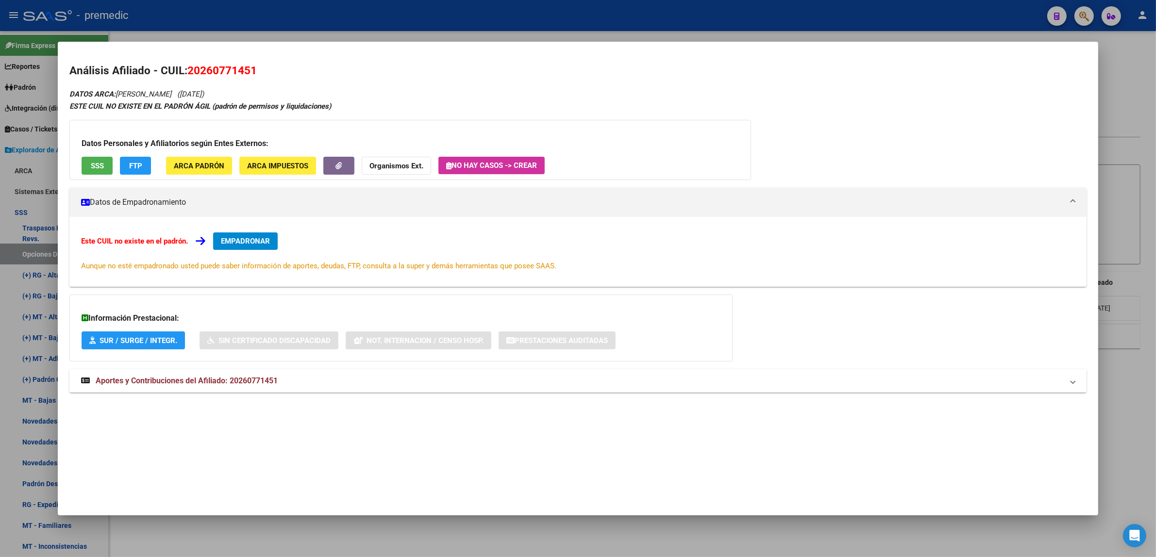
click at [249, 244] on span "EMPADRONAR" at bounding box center [245, 241] width 49 height 9
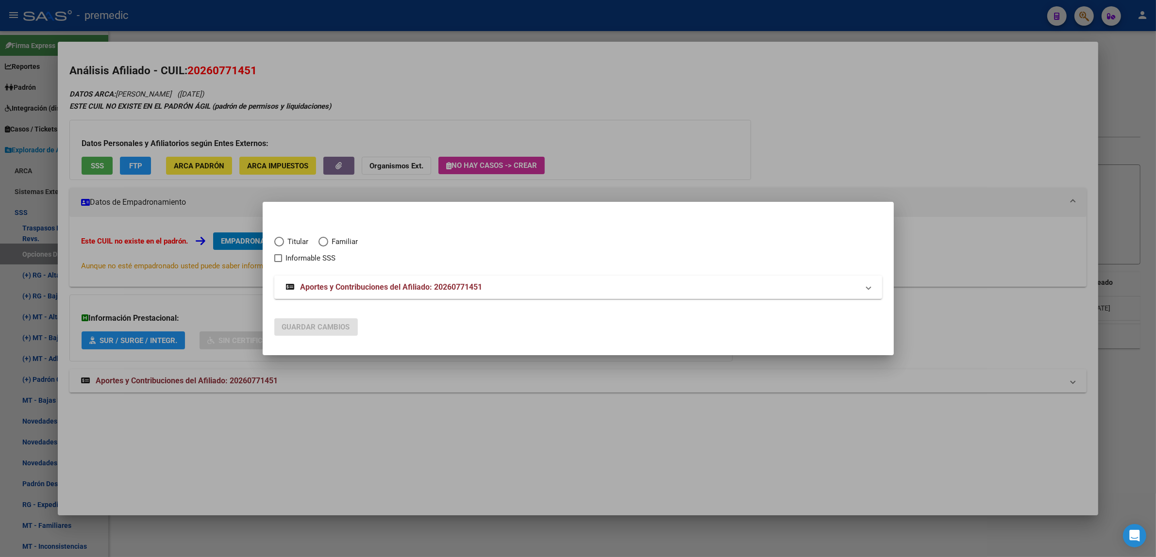
click at [290, 239] on span "Titular" at bounding box center [296, 241] width 25 height 11
click at [284, 239] on input "Titular" at bounding box center [279, 242] width 10 height 10
radio input "true"
checkbox input "true"
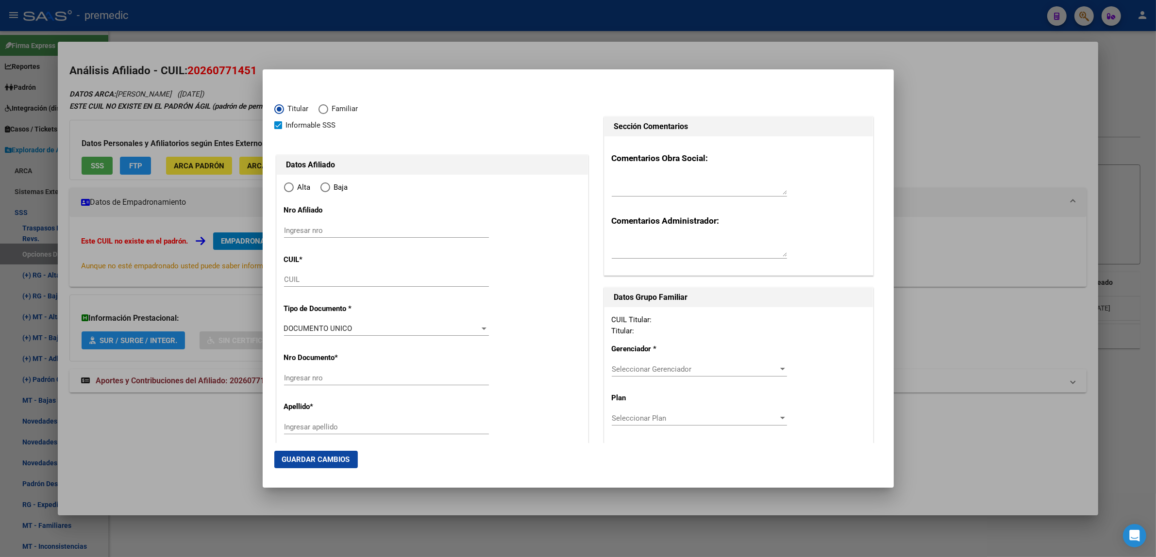
type input "20-26077145-1"
type input "26077145"
type input "MIÑO"
type input "MARCELO CRISTIAN"
type input "1977-06-09"
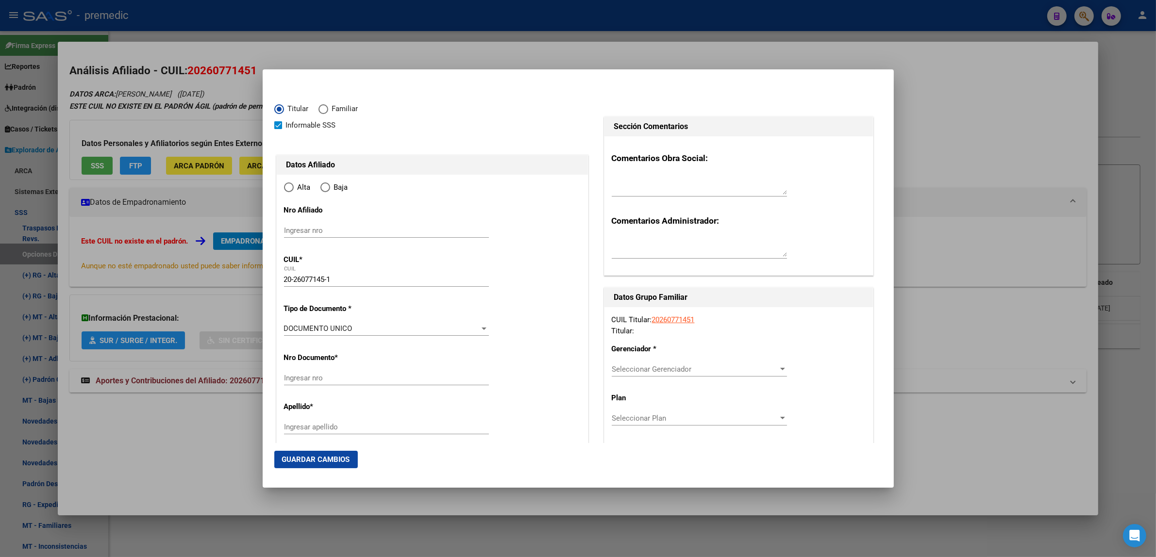
type input "TRUJUI"
type input "1664"
type input "E ECHEVERRIA"
type input "9725"
radio input "true"
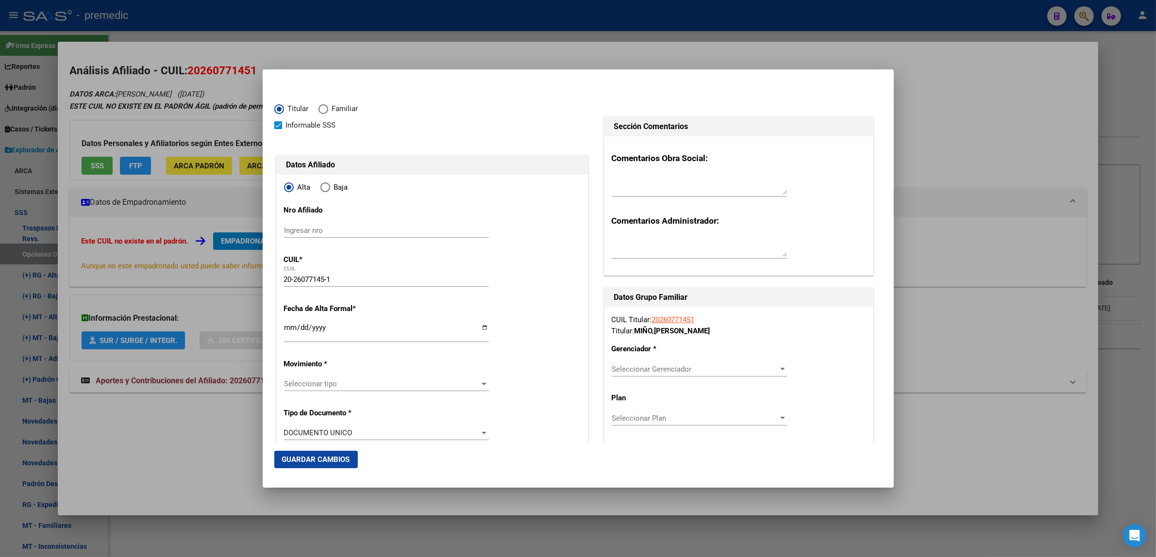
click at [285, 331] on input "Ingresar fecha" at bounding box center [386, 332] width 205 height 16
type input "2025-09-01"
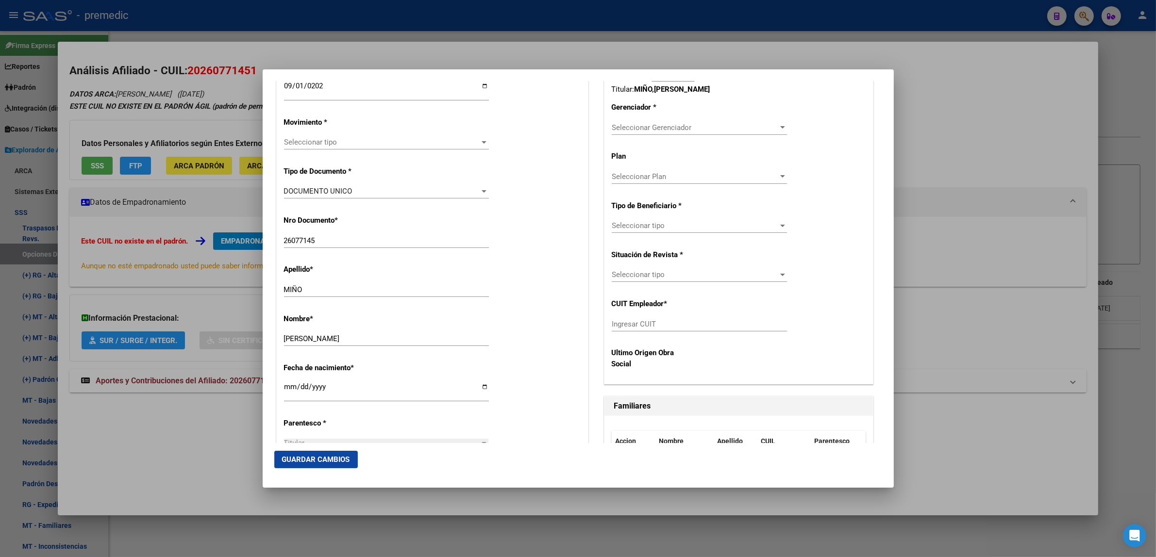
scroll to position [243, 0]
click at [304, 141] on span "Seleccionar tipo" at bounding box center [382, 141] width 196 height 9
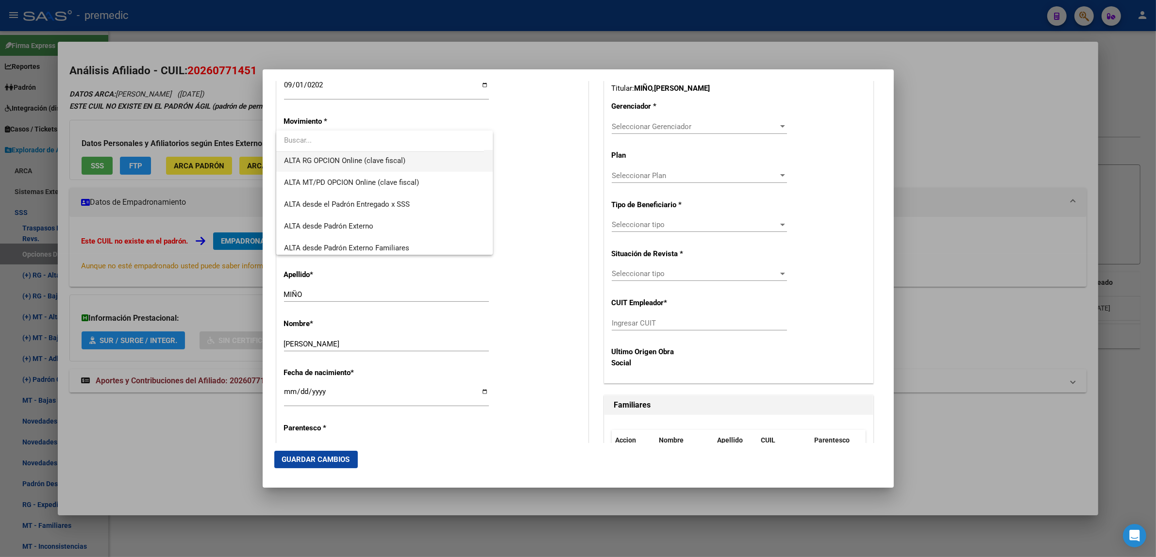
click at [361, 164] on span "ALTA RG OPCION Online (clave fiscal)" at bounding box center [344, 160] width 121 height 9
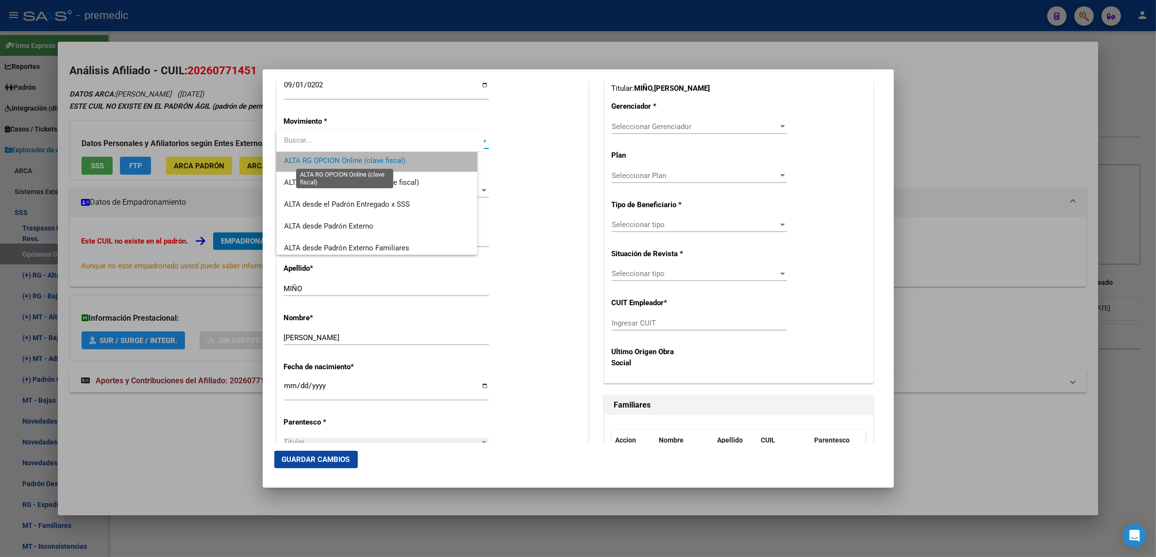
scroll to position [0, 0]
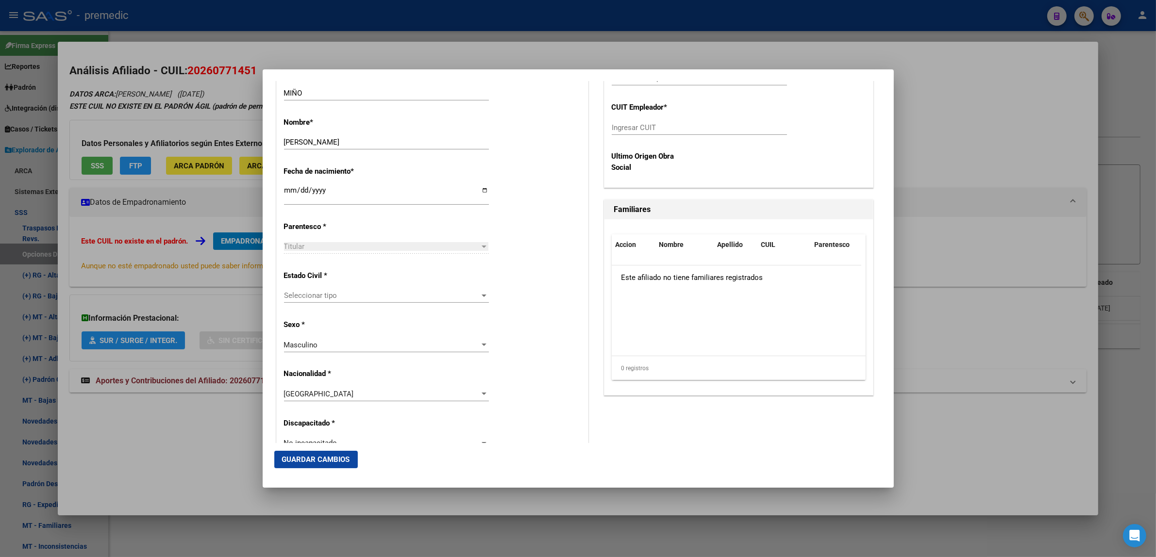
scroll to position [485, 0]
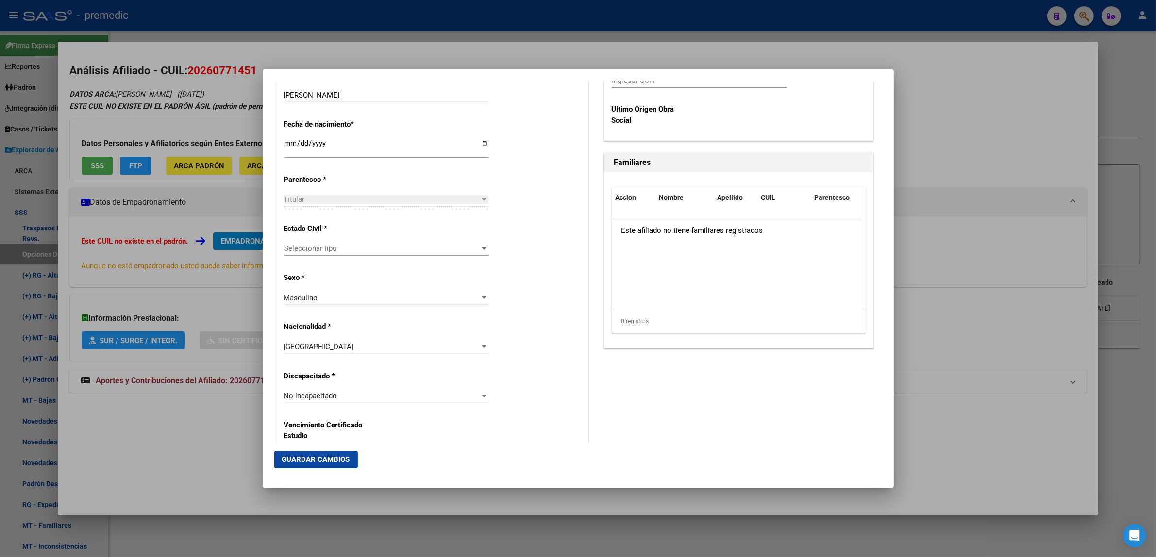
click at [358, 249] on span "Seleccionar tipo" at bounding box center [382, 248] width 196 height 9
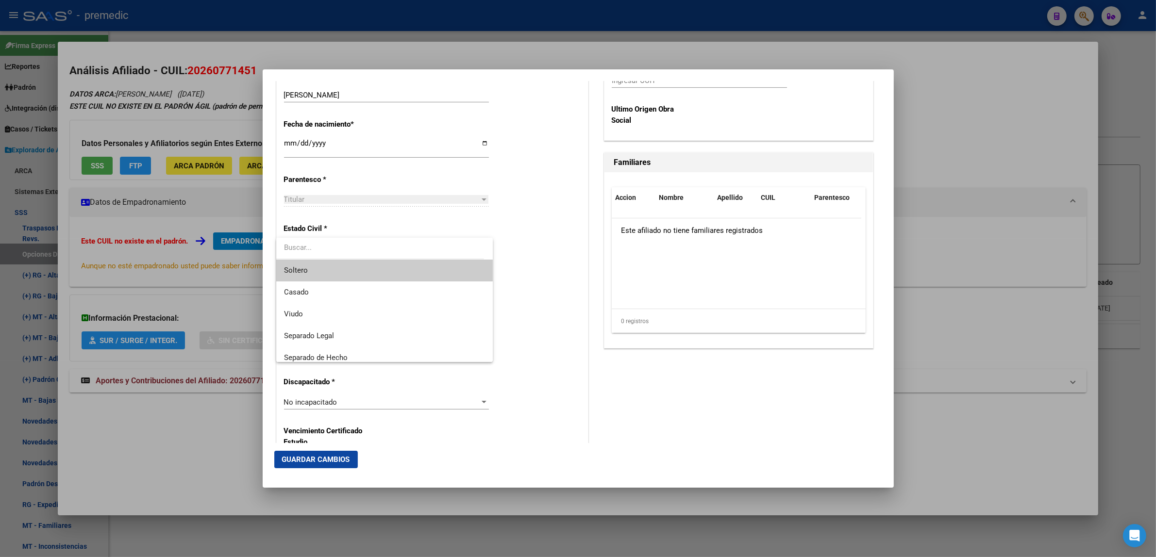
click at [354, 270] on span "Soltero" at bounding box center [384, 271] width 201 height 22
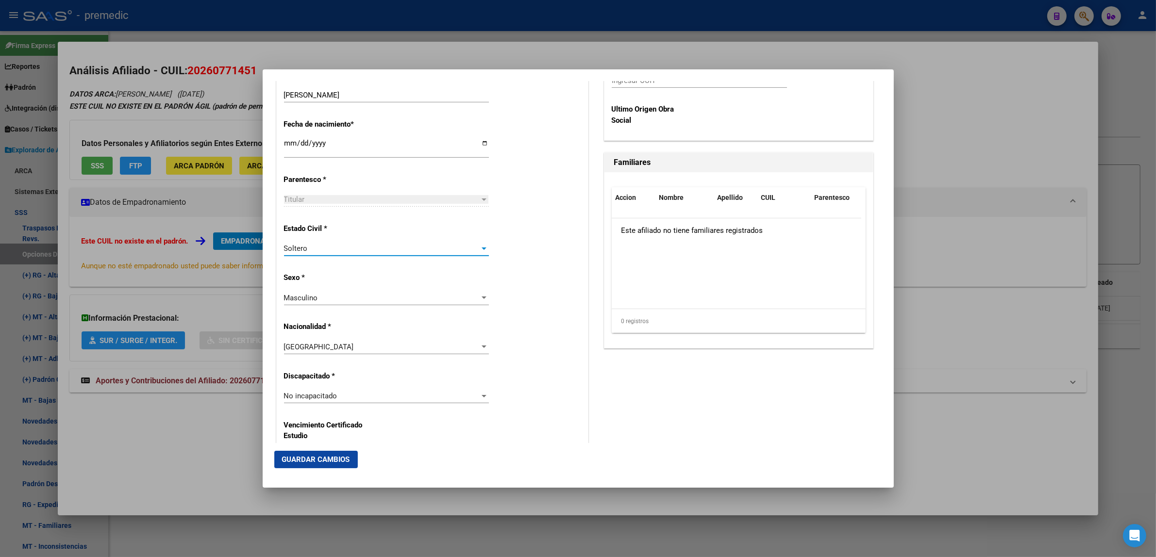
click at [507, 266] on div "Alta Baja Nro Afiliado Ingresar nro CUIL * 20-26077145-1 CUIL ARCA Padrón Fecha…" at bounding box center [432, 382] width 311 height 1386
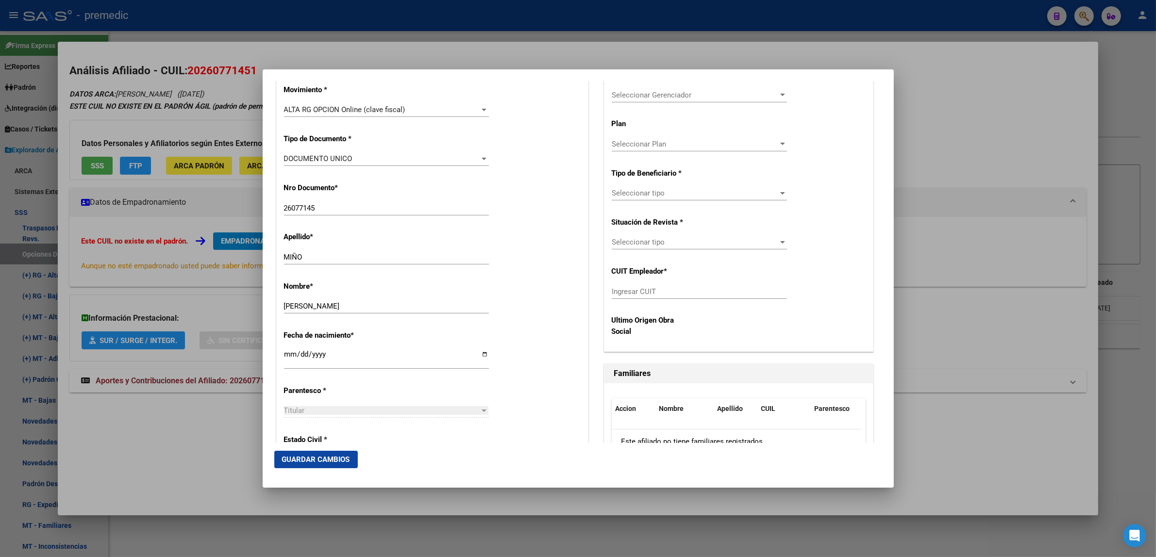
scroll to position [243, 0]
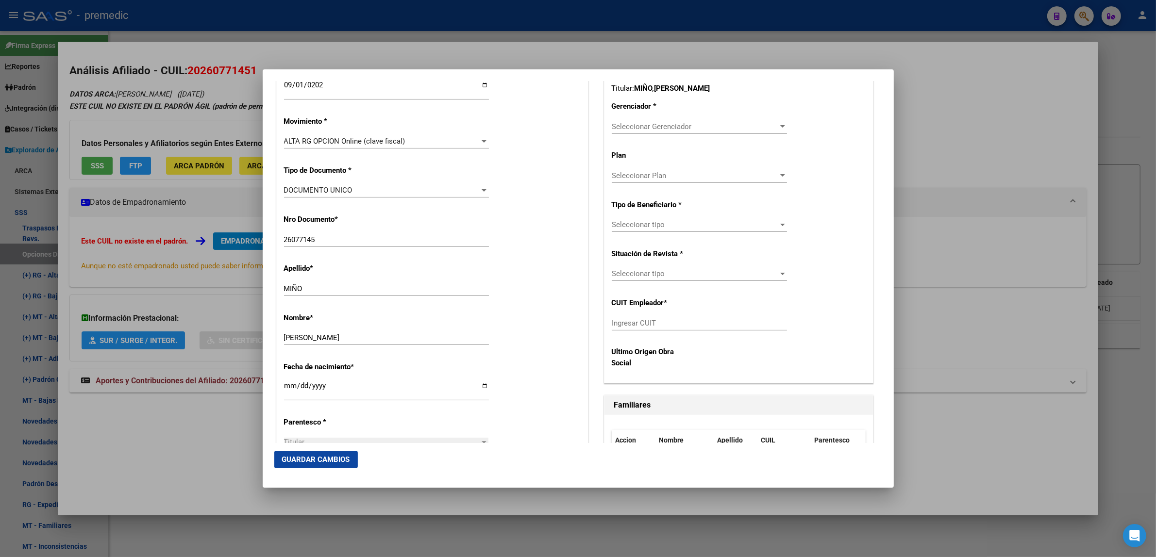
click at [617, 131] on span "Seleccionar Gerenciador" at bounding box center [695, 126] width 167 height 9
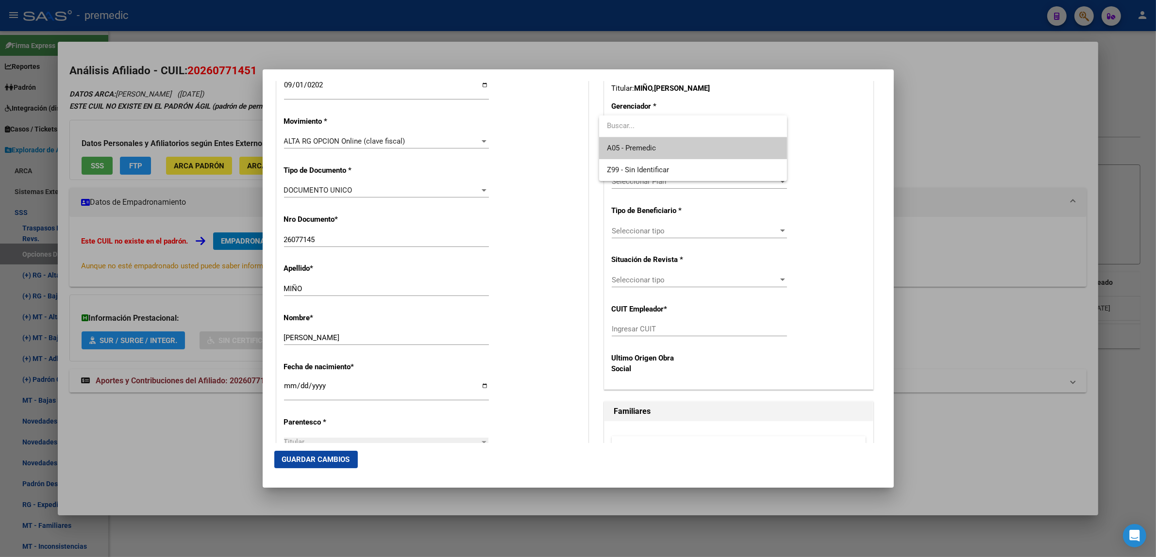
click at [619, 144] on span "A05 - Premedic" at bounding box center [693, 148] width 172 height 22
click at [619, 146] on div "CUIL Titular: 20260771451 Titular: MIÑO , MARCELO CRISTIAN Gerenciador * Selecc…" at bounding box center [738, 227] width 268 height 325
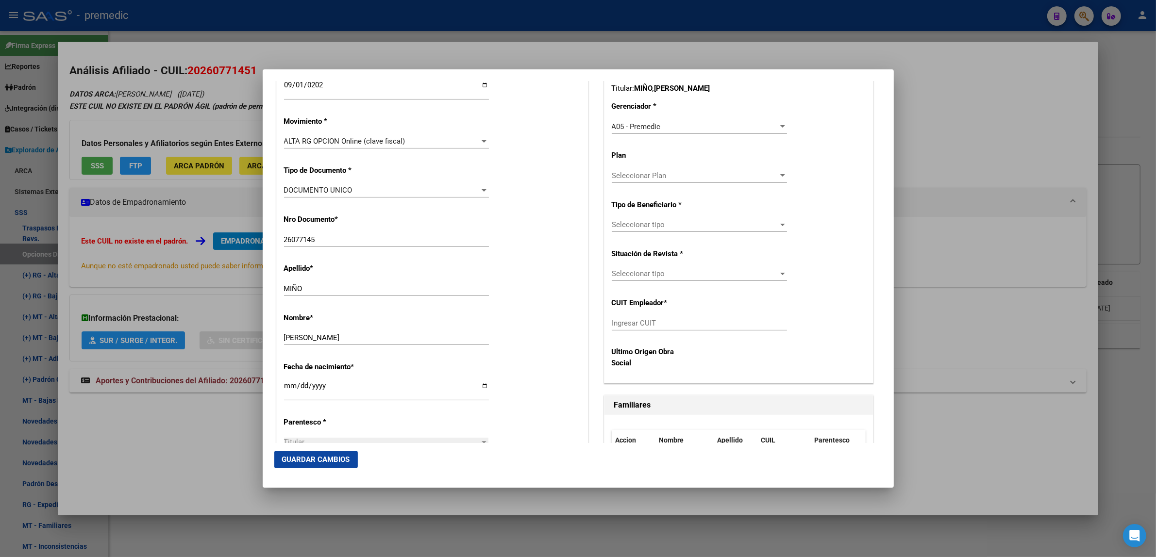
click at [621, 223] on span "Seleccionar tipo" at bounding box center [695, 224] width 167 height 9
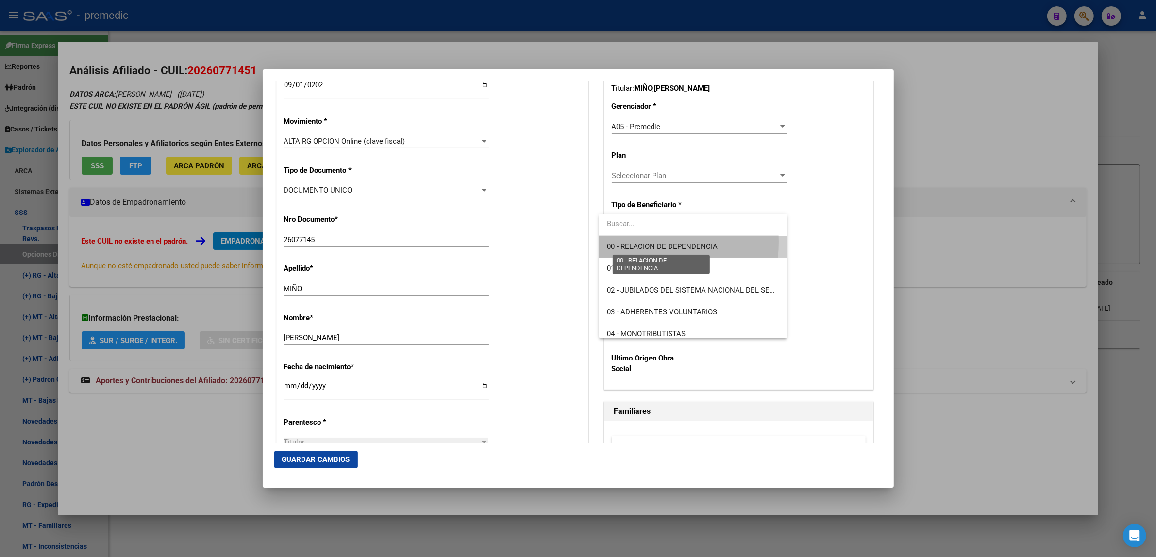
click at [618, 242] on span "00 - RELACION DE DEPENDENCIA" at bounding box center [662, 246] width 111 height 9
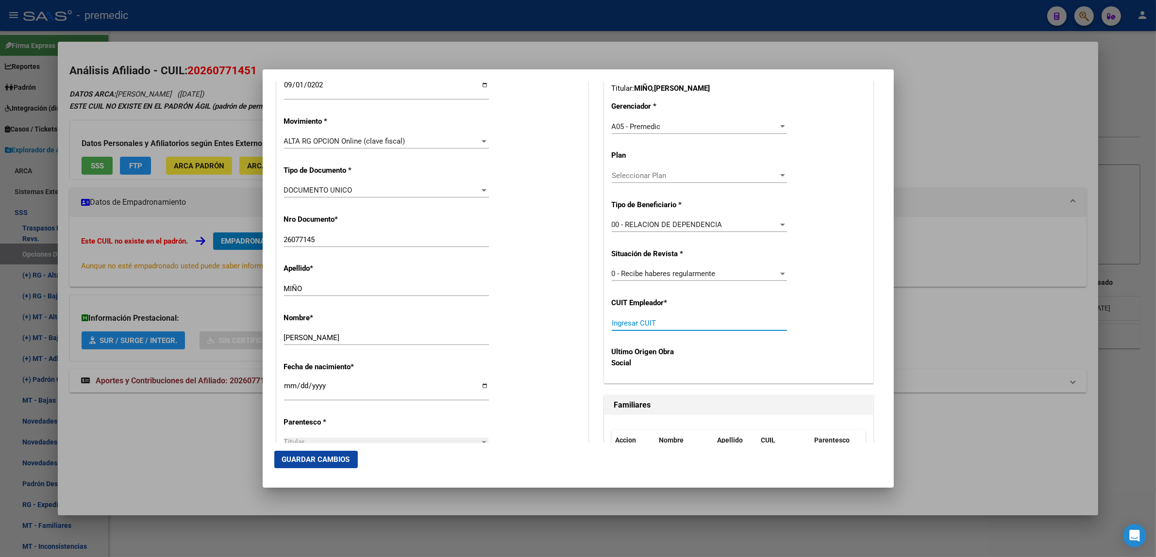
click at [627, 328] on input "Ingresar CUIT" at bounding box center [699, 323] width 175 height 9
paste input "30-55085126-8"
type input "30-55085126-8"
click at [319, 455] on span "Guardar Cambios" at bounding box center [316, 459] width 68 height 9
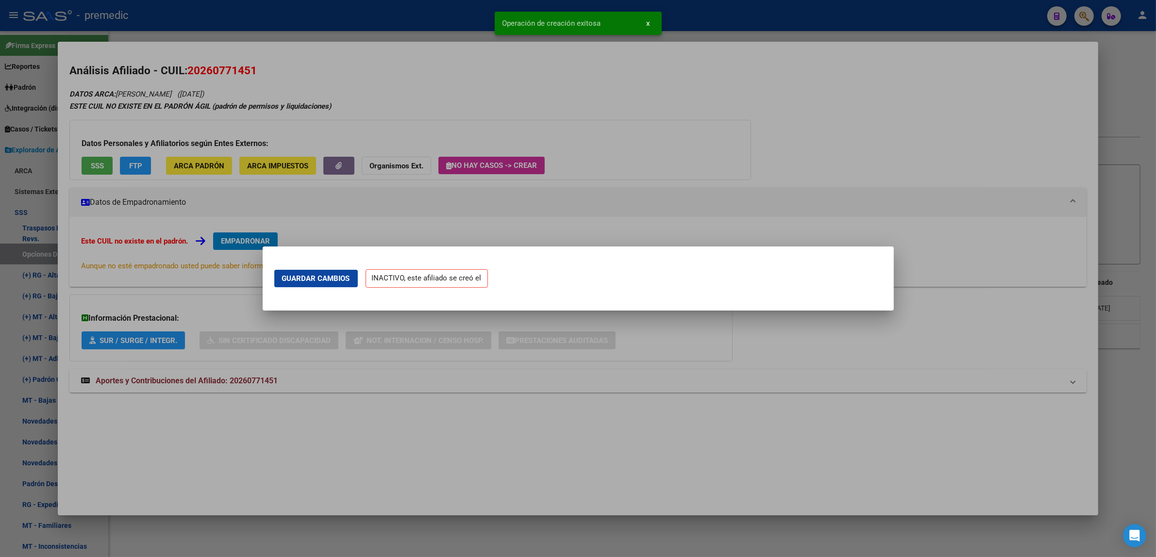
scroll to position [0, 0]
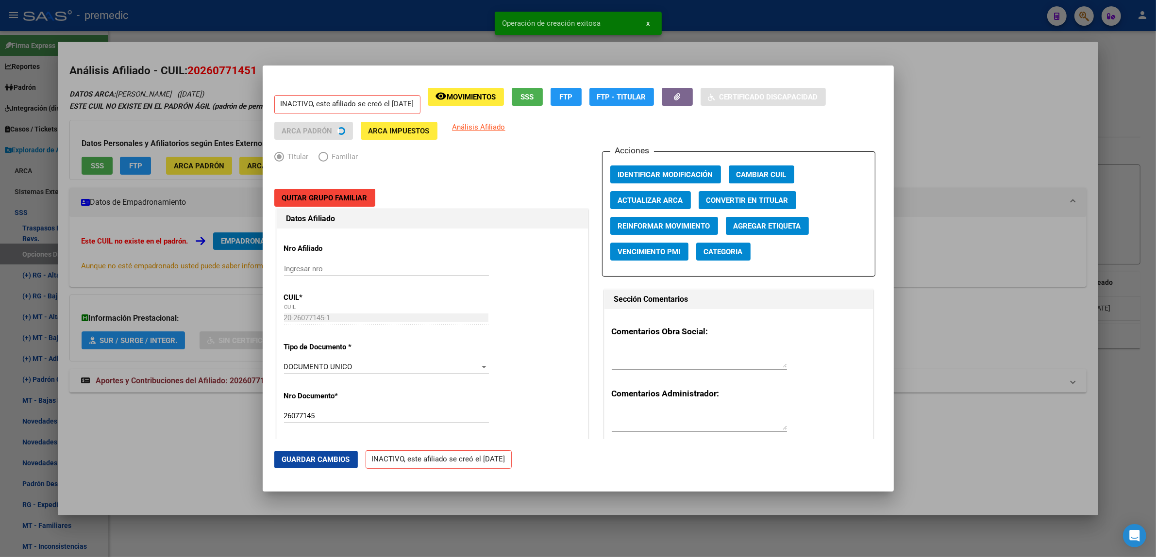
click at [209, 450] on div at bounding box center [578, 278] width 1156 height 557
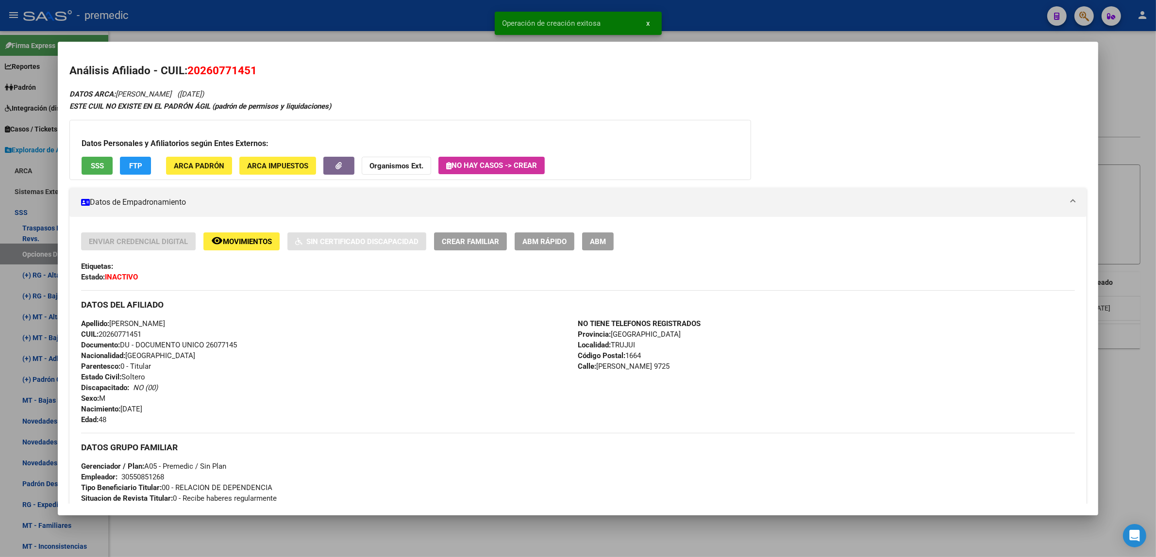
click at [215, 534] on div at bounding box center [578, 278] width 1156 height 557
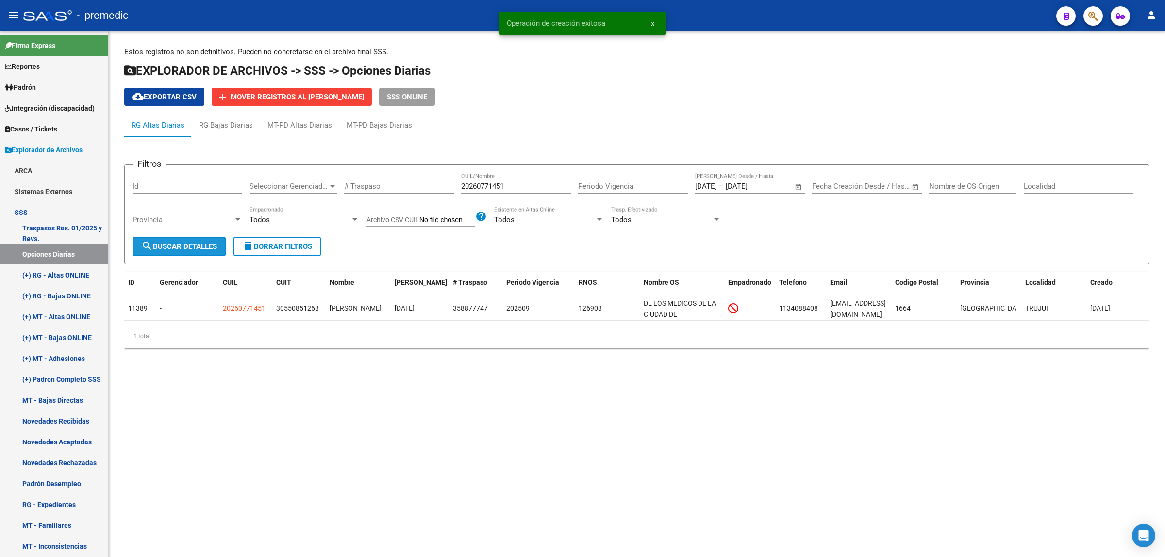
click at [176, 249] on span "search Buscar Detalles" at bounding box center [179, 246] width 76 height 9
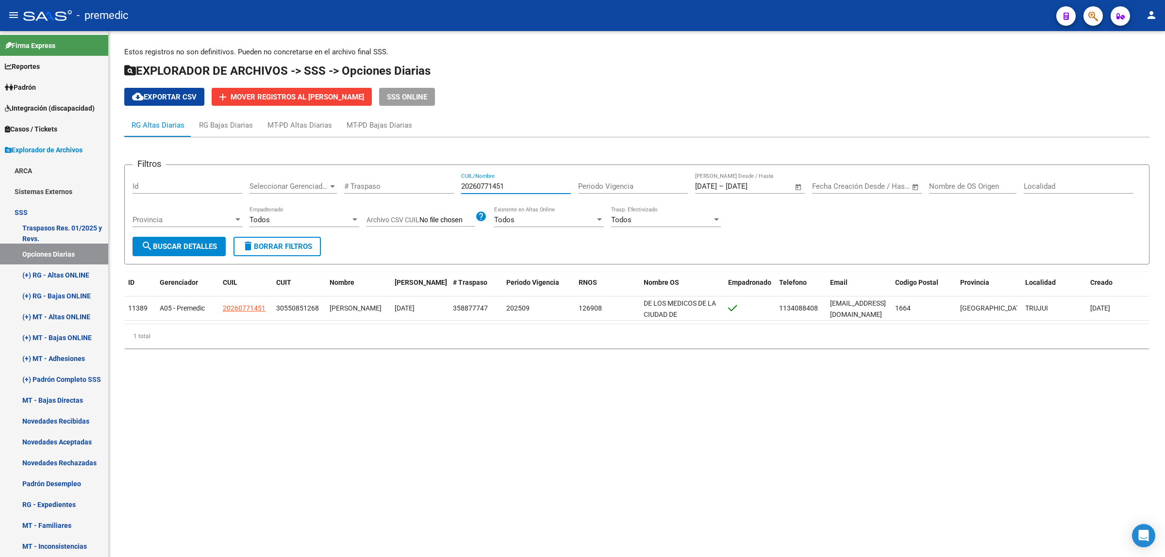
drag, startPoint x: 513, startPoint y: 185, endPoint x: 440, endPoint y: 185, distance: 72.3
click at [442, 185] on div "Filtros Id Seleccionar Gerenciador Seleccionar Gerenciador # Traspaso 202607714…" at bounding box center [637, 205] width 1009 height 64
paste input "408656398"
type input "20408656398"
click at [202, 247] on span "search Buscar Detalles" at bounding box center [179, 246] width 76 height 9
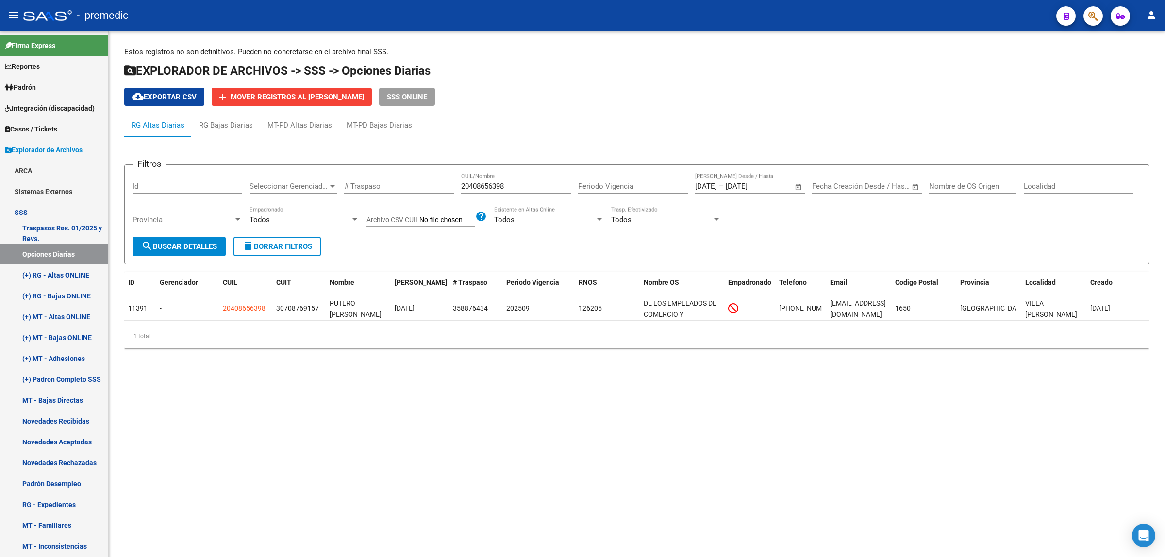
drag, startPoint x: 399, startPoint y: 424, endPoint x: 398, endPoint y: 410, distance: 13.6
click at [399, 423] on mat-sidenav-content "Estos registros no son definitivos. Pueden no concretarse en el archivo final S…" at bounding box center [637, 294] width 1056 height 526
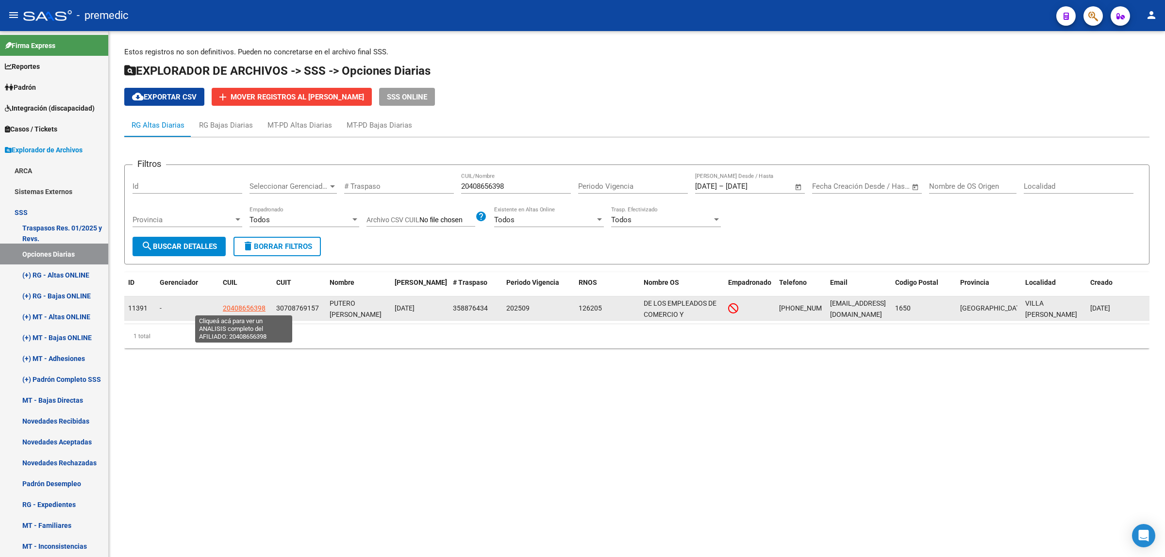
click at [237, 308] on span "20408656398" at bounding box center [244, 308] width 43 height 8
type textarea "20408656398"
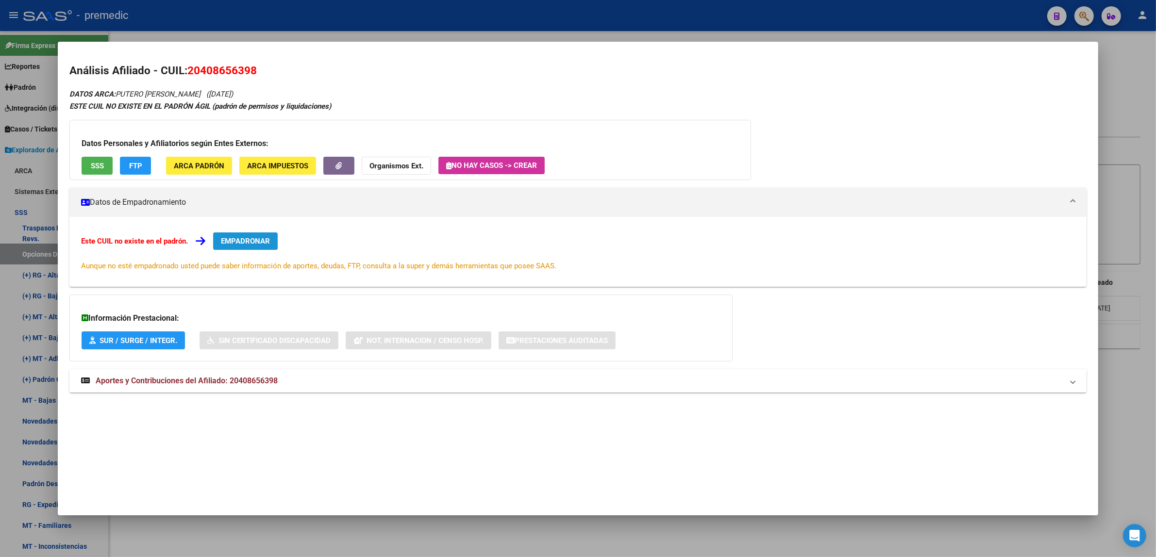
click at [250, 238] on span "EMPADRONAR" at bounding box center [245, 241] width 49 height 9
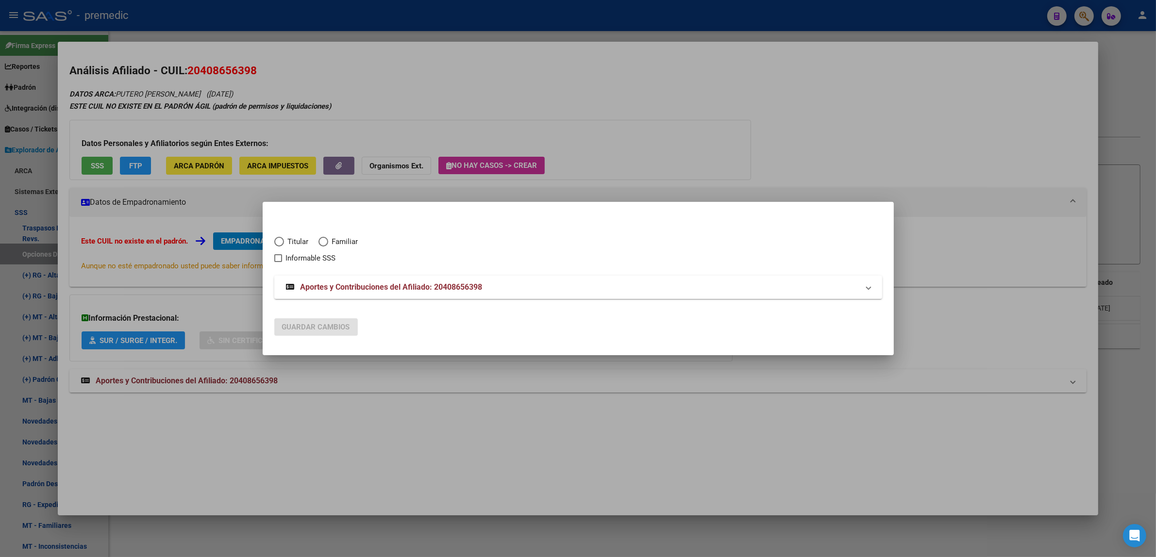
click at [283, 238] on span "Elija una opción" at bounding box center [279, 242] width 10 height 10
click at [283, 238] on input "Titular" at bounding box center [279, 242] width 10 height 10
radio input "true"
checkbox input "true"
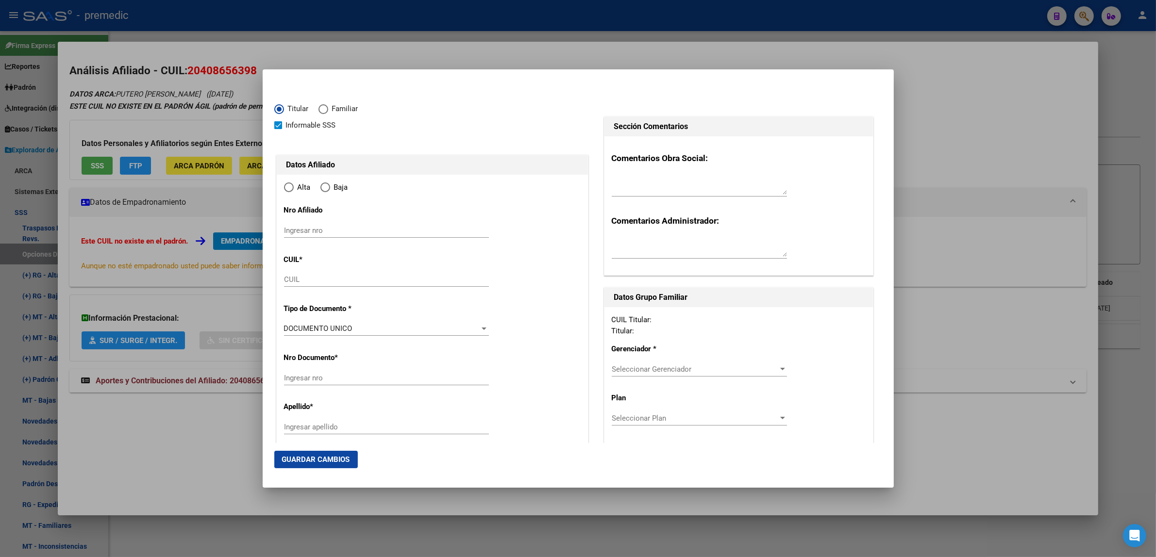
type input "20-40865639-8"
type input "40865639"
type input "PUTERO"
type input "ARIAN MARCELO"
type input "1994-12-28"
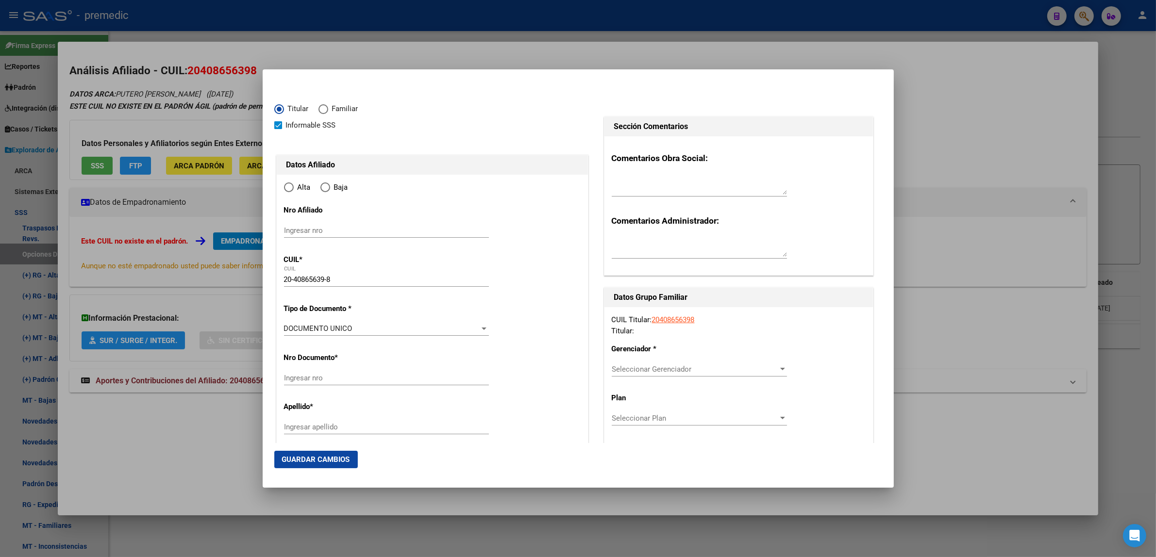
type input "VILLA MAIPU"
type input "1650"
type input "JULIO ARGENTINO ROCA"
type input "1576"
radio input "true"
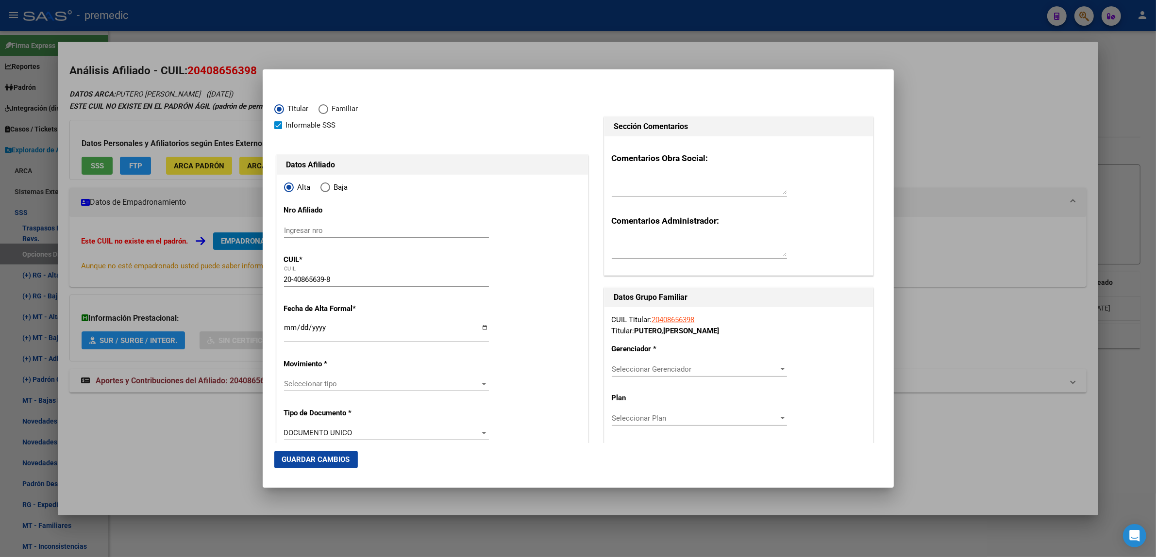
click at [287, 328] on input "Ingresar fecha" at bounding box center [386, 332] width 205 height 16
type input "2025-09-01"
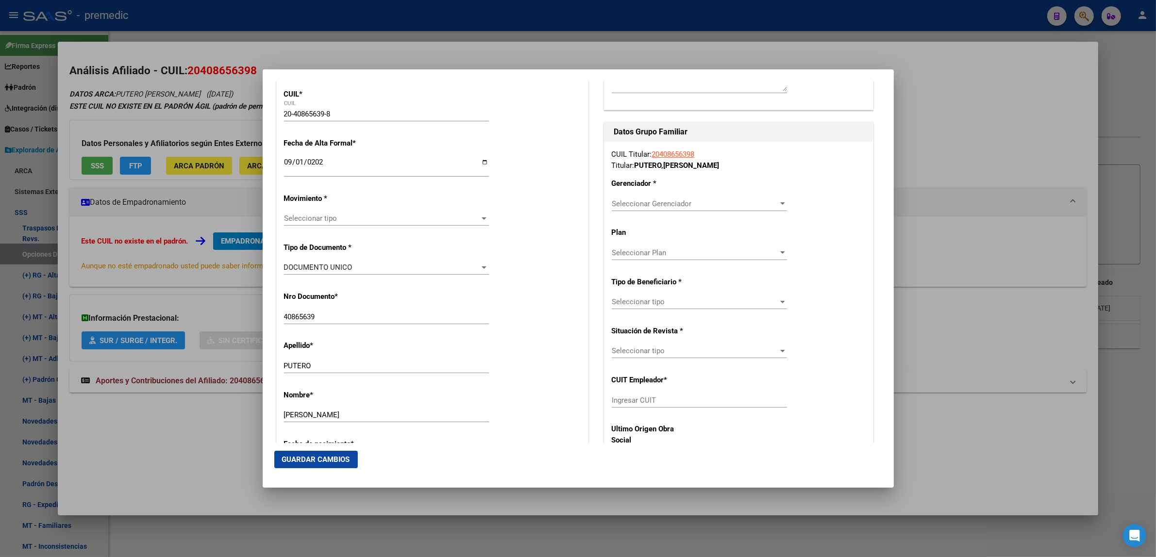
scroll to position [182, 0]
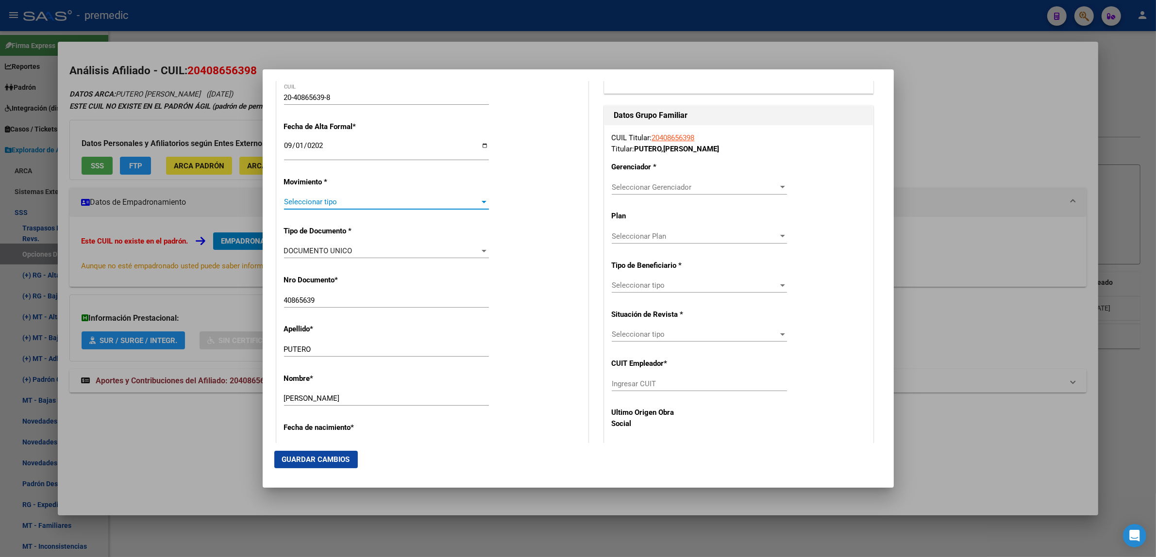
click at [312, 205] on span "Seleccionar tipo" at bounding box center [382, 202] width 196 height 9
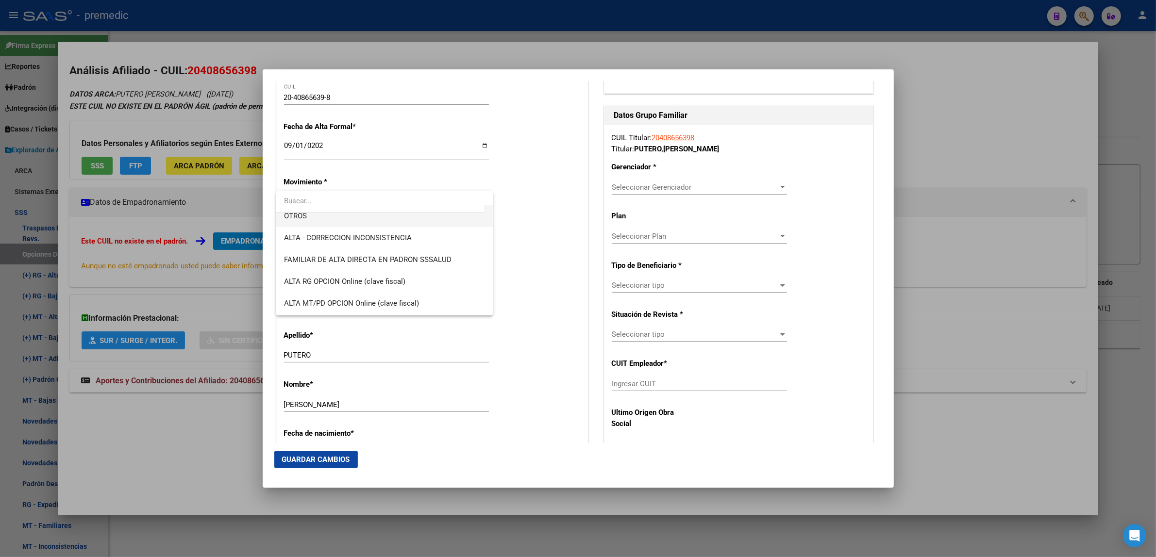
scroll to position [243, 0]
click at [374, 225] on span "ALTA RG OPCION Online (clave fiscal)" at bounding box center [344, 221] width 121 height 9
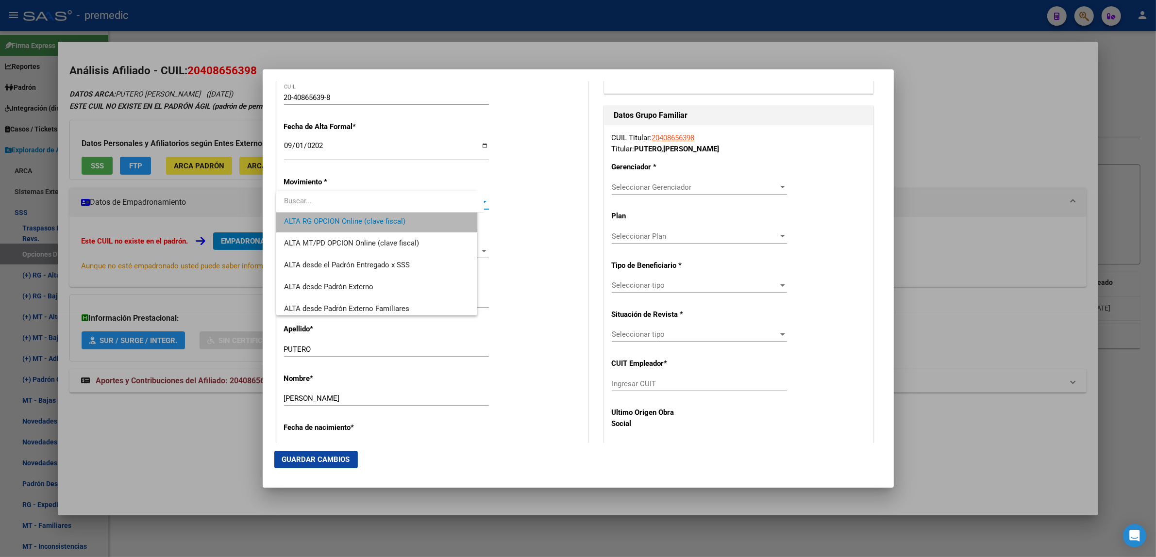
scroll to position [0, 0]
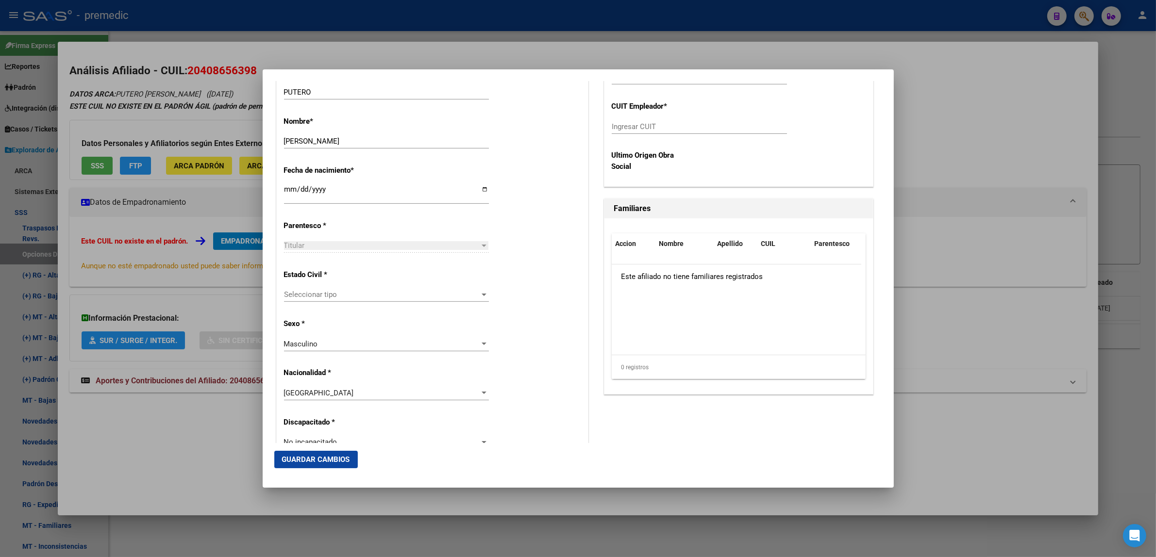
scroll to position [485, 0]
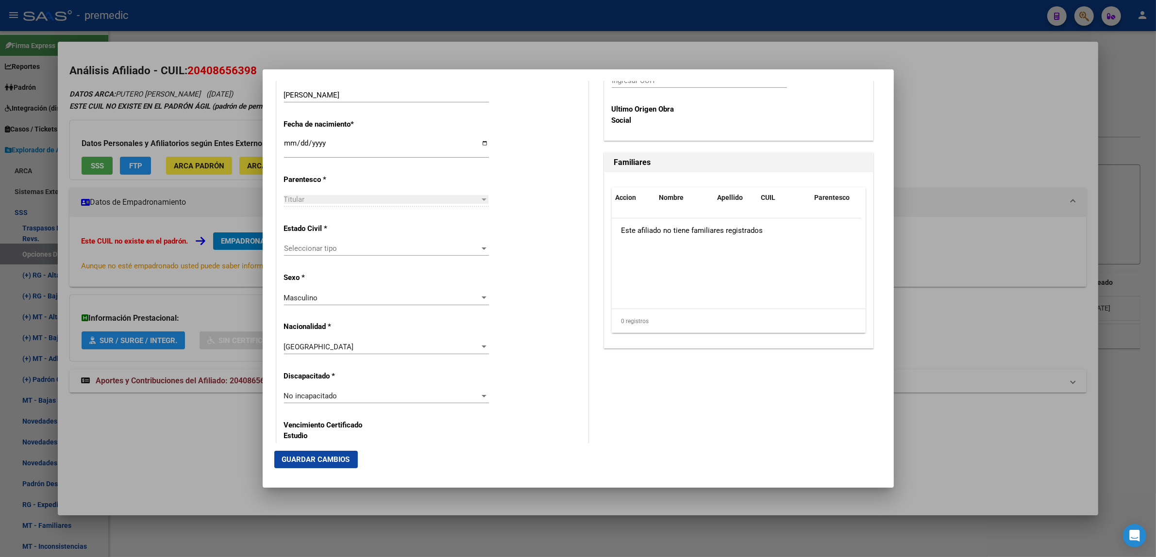
click at [442, 251] on span "Seleccionar tipo" at bounding box center [382, 248] width 196 height 9
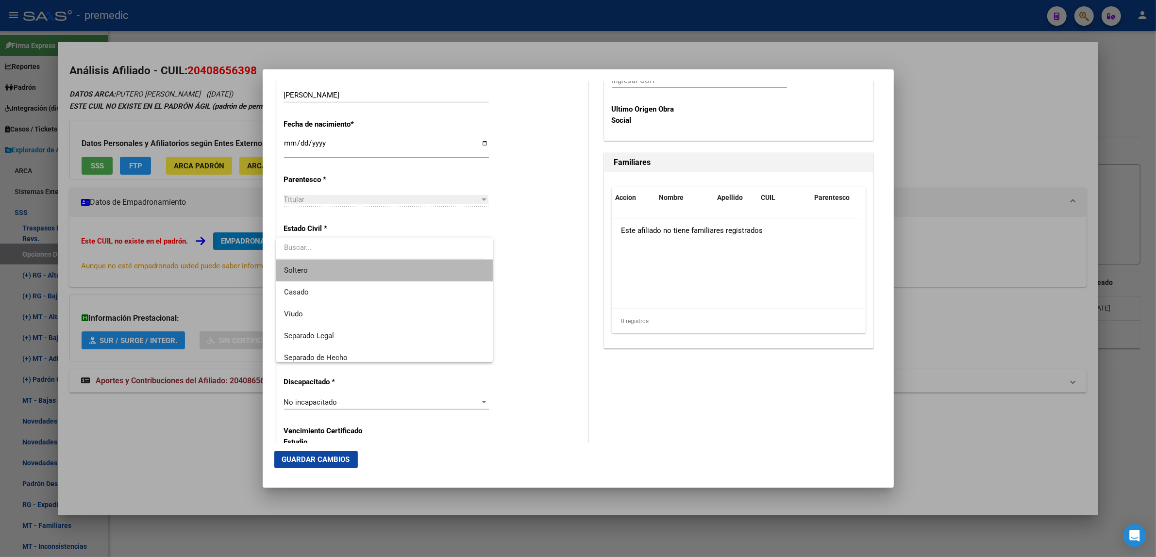
click at [433, 266] on span "Soltero" at bounding box center [384, 271] width 201 height 22
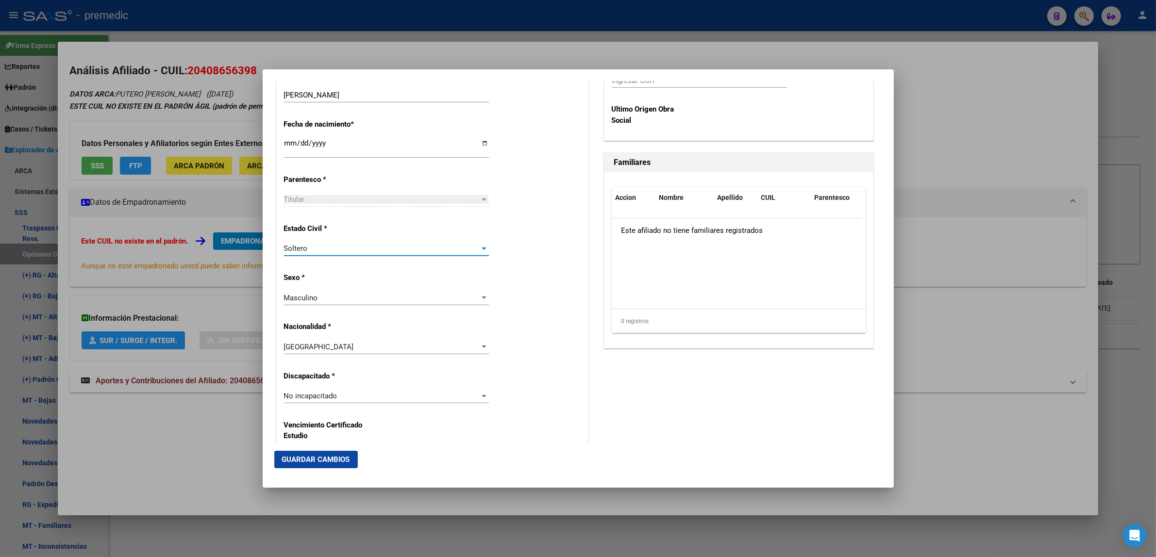
click at [530, 246] on div "Estado Civil * Soltero Seleccionar tipo" at bounding box center [432, 240] width 297 height 49
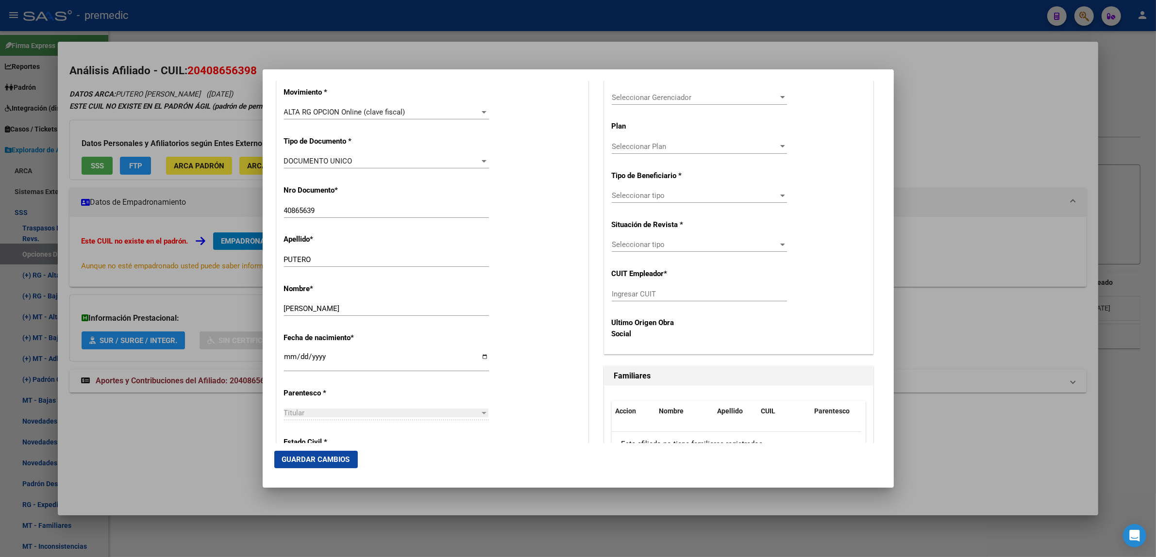
scroll to position [243, 0]
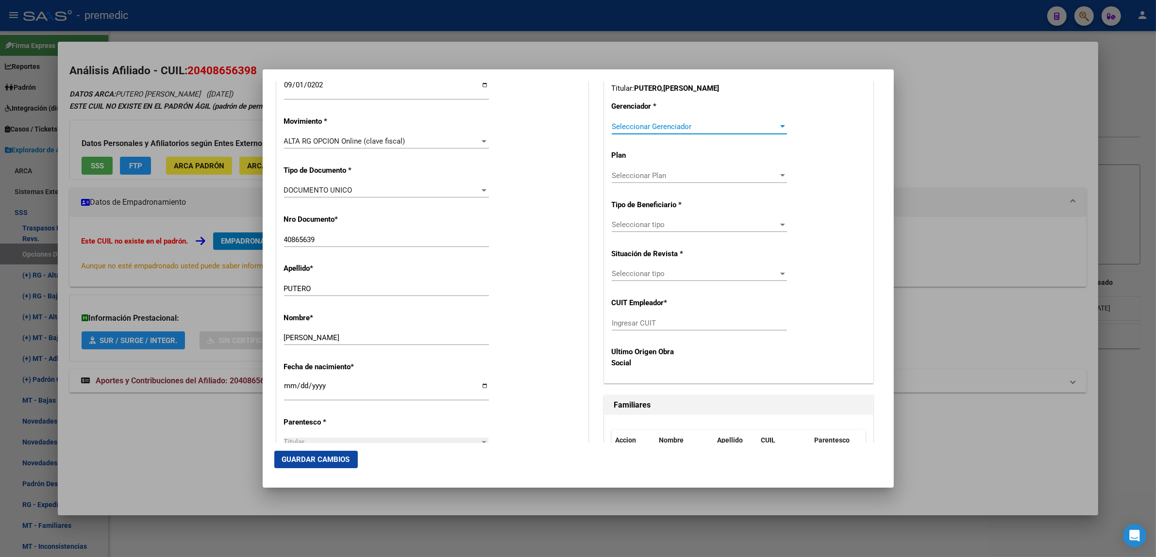
click at [632, 126] on span "Seleccionar Gerenciador" at bounding box center [695, 126] width 167 height 9
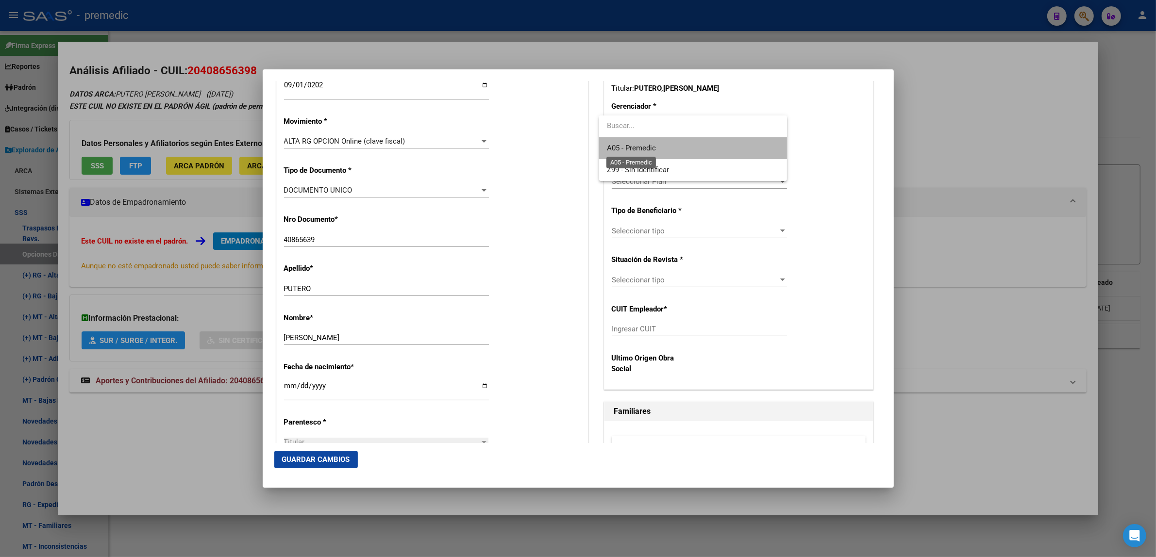
click at [634, 144] on span "A05 - Premedic" at bounding box center [631, 148] width 49 height 9
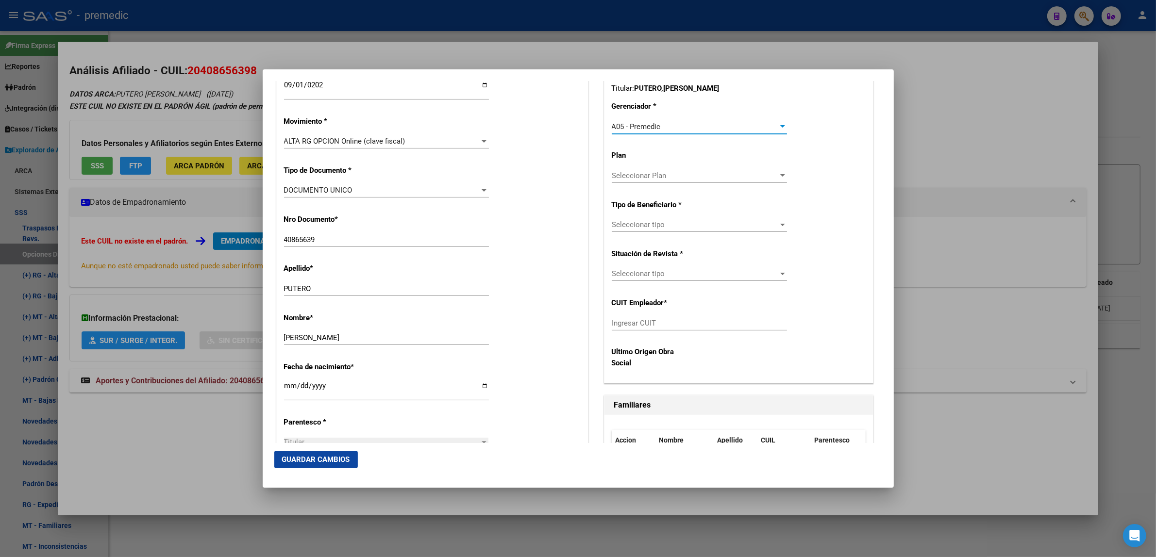
click at [620, 224] on span "Seleccionar tipo" at bounding box center [695, 224] width 167 height 9
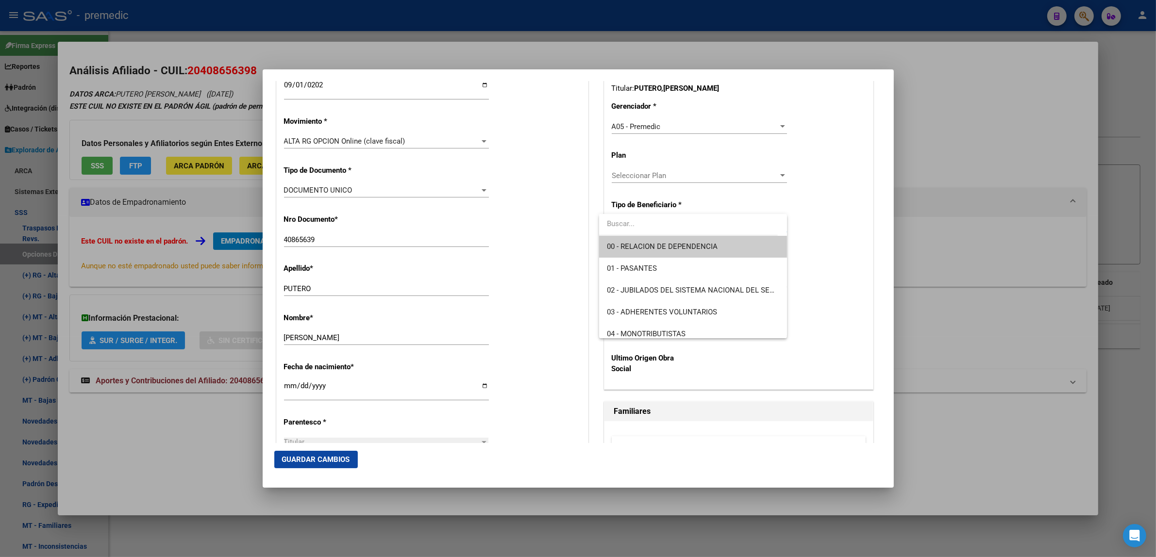
click at [620, 243] on span "00 - RELACION DE DEPENDENCIA" at bounding box center [662, 246] width 111 height 9
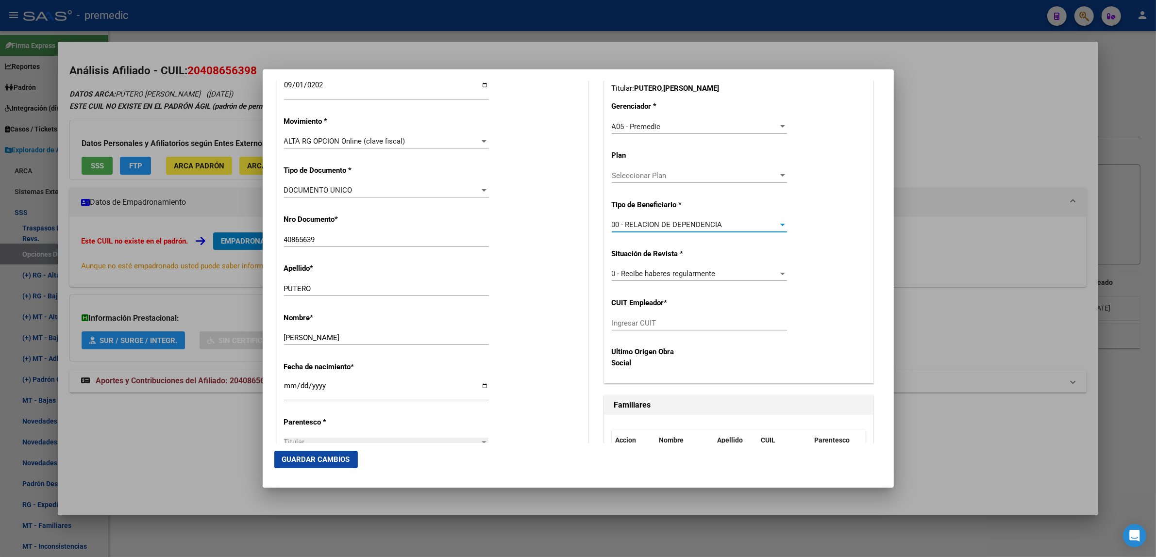
click at [626, 323] on input "Ingresar CUIT" at bounding box center [699, 323] width 175 height 9
paste input "30-70876915-7"
type input "30-70876915-7"
click at [324, 454] on button "Guardar Cambios" at bounding box center [315, 459] width 83 height 17
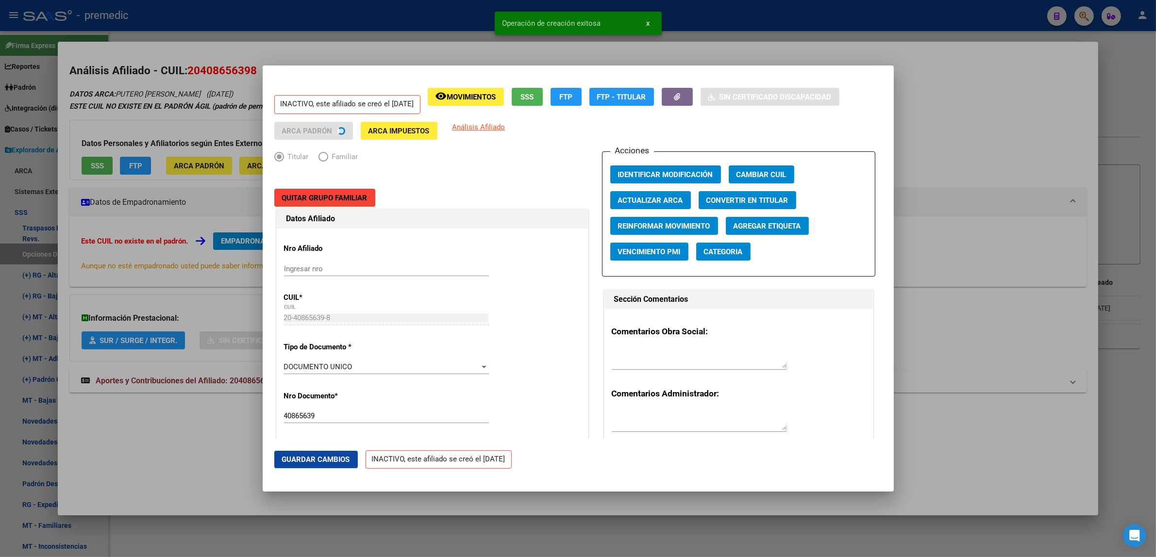
click at [196, 436] on div at bounding box center [578, 278] width 1156 height 557
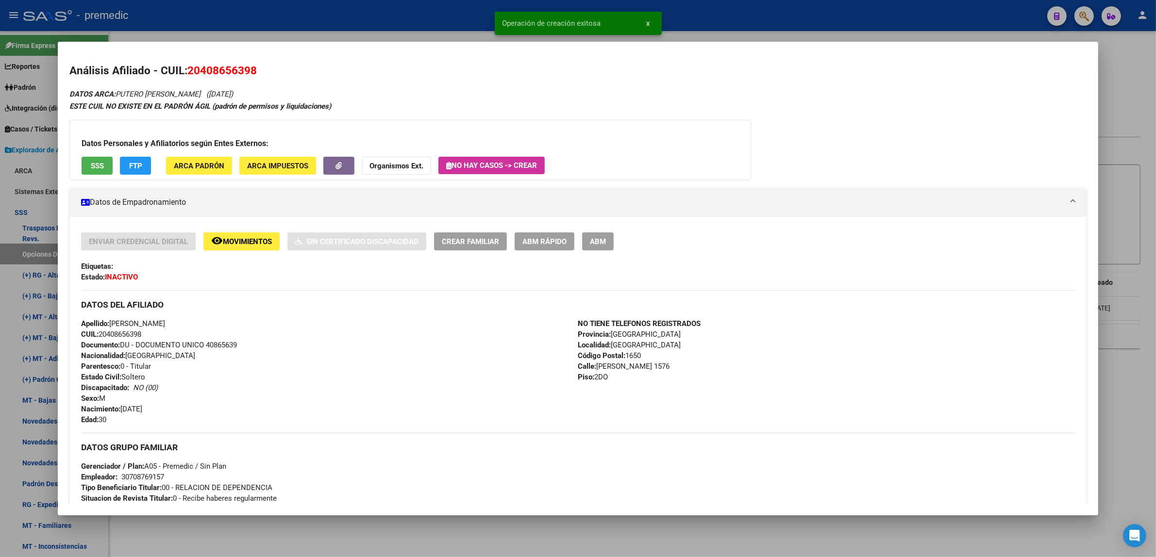
click at [233, 537] on div at bounding box center [578, 278] width 1156 height 557
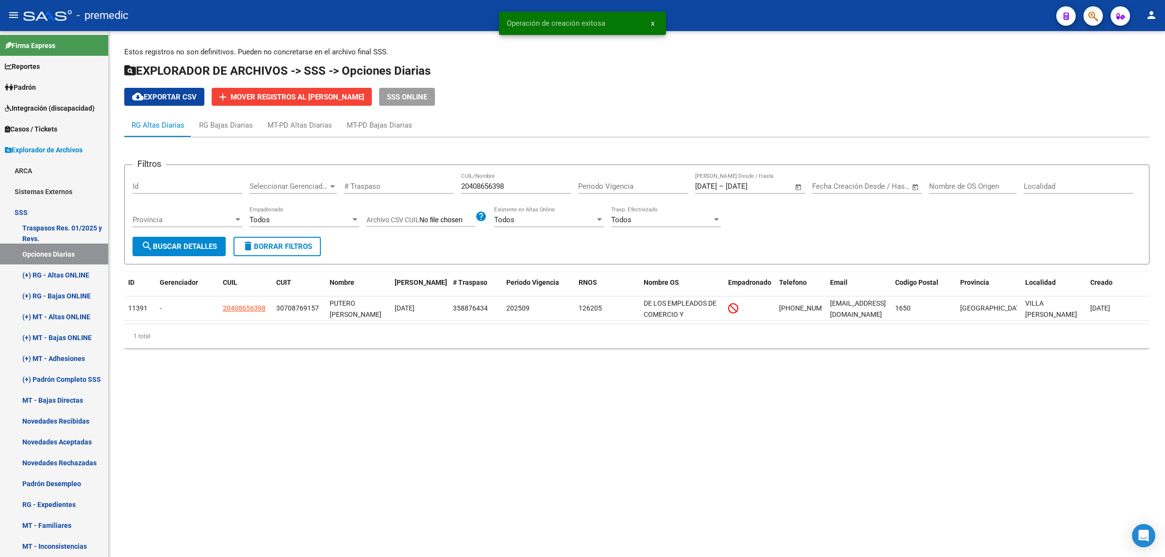
click at [195, 243] on span "search Buscar Detalles" at bounding box center [179, 246] width 76 height 9
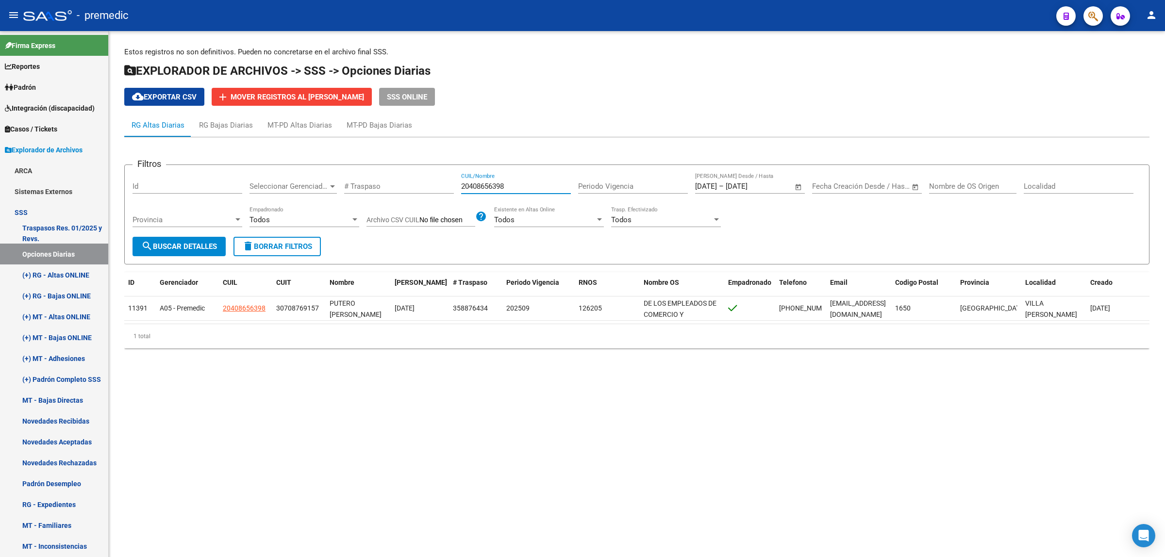
drag, startPoint x: 511, startPoint y: 187, endPoint x: 450, endPoint y: 187, distance: 60.2
click at [450, 187] on div "Filtros Id Seleccionar Gerenciador Seleccionar Gerenciador # Traspaso 204086563…" at bounding box center [637, 205] width 1009 height 64
paste input "7368851375"
type input "27368851375"
click at [215, 239] on button "search Buscar Detalles" at bounding box center [179, 246] width 93 height 19
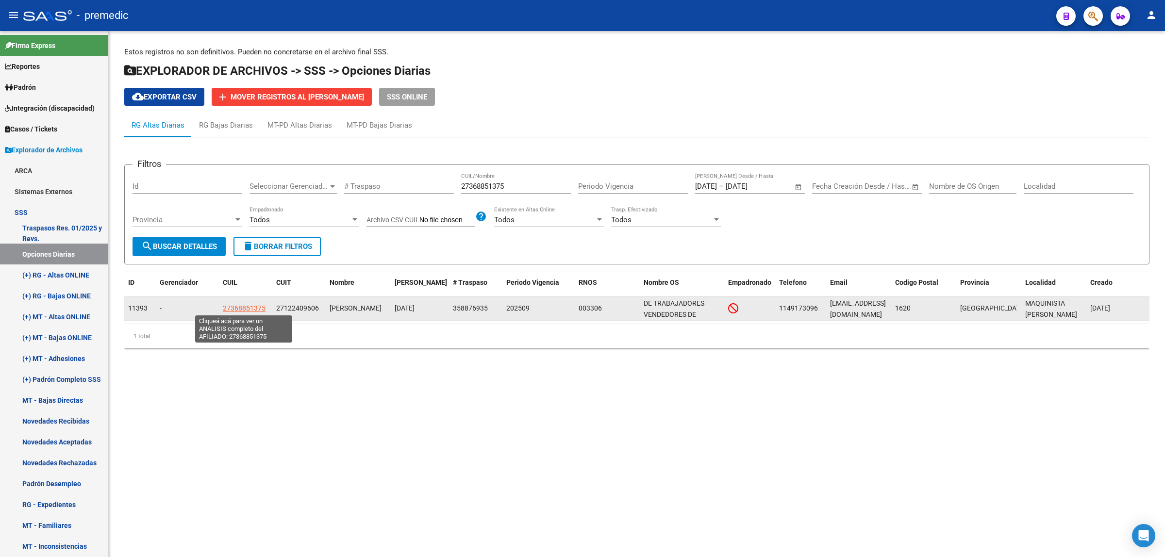
click at [246, 309] on span "27368851375" at bounding box center [244, 308] width 43 height 8
type textarea "27368851375"
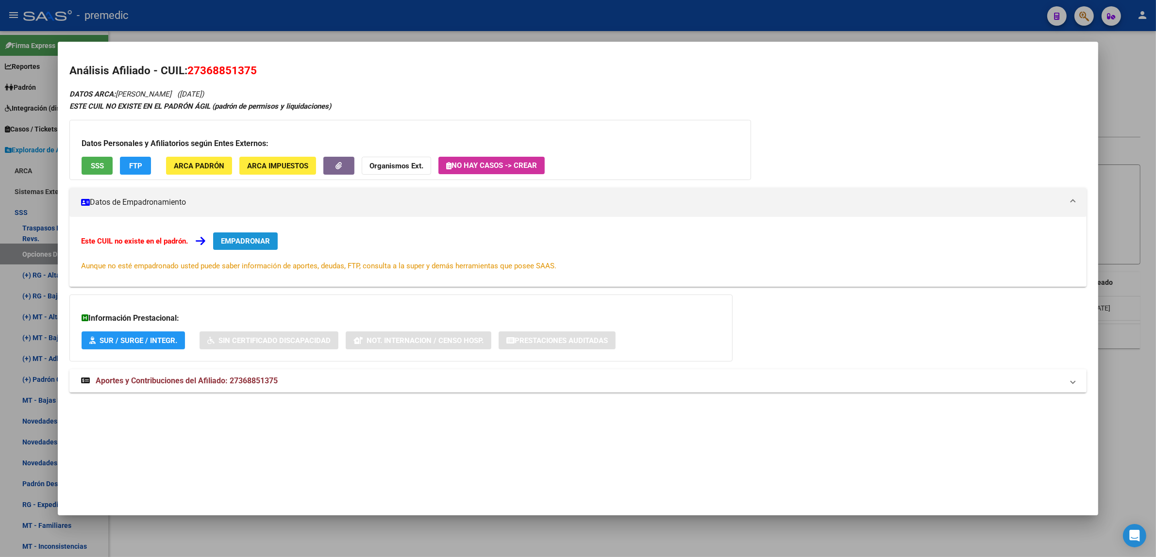
click at [243, 233] on button "EMPADRONAR" at bounding box center [245, 241] width 65 height 17
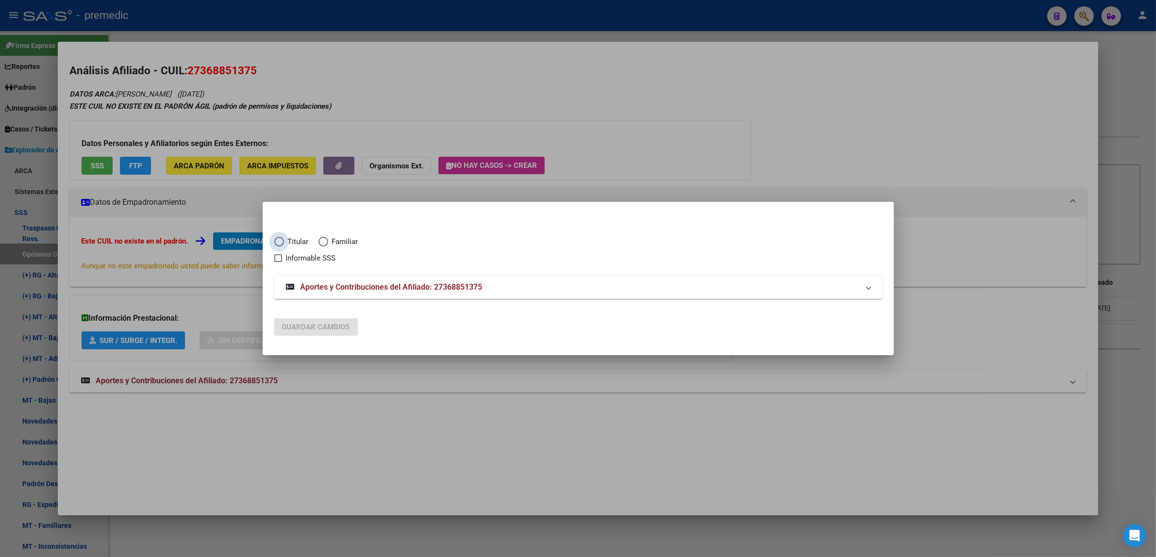
click at [286, 238] on span "Titular" at bounding box center [296, 241] width 25 height 11
click at [284, 238] on input "Titular" at bounding box center [279, 242] width 10 height 10
radio input "true"
checkbox input "true"
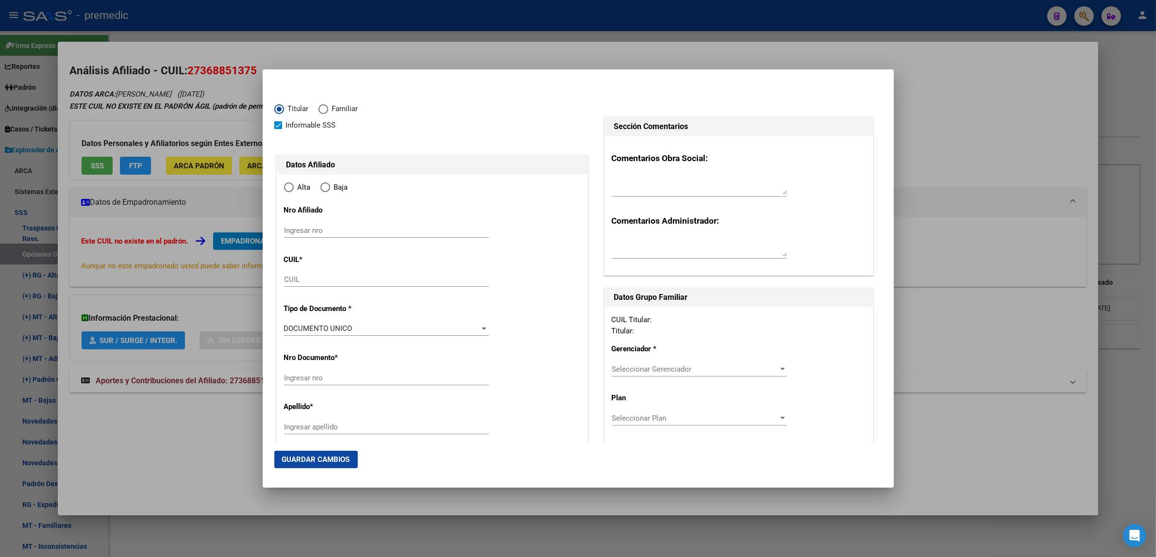
type input "27-36885137-5"
type input "36885137"
type input "GONZALEZ"
type input "CAROLINA HAYDEE"
type input "1992-03-27"
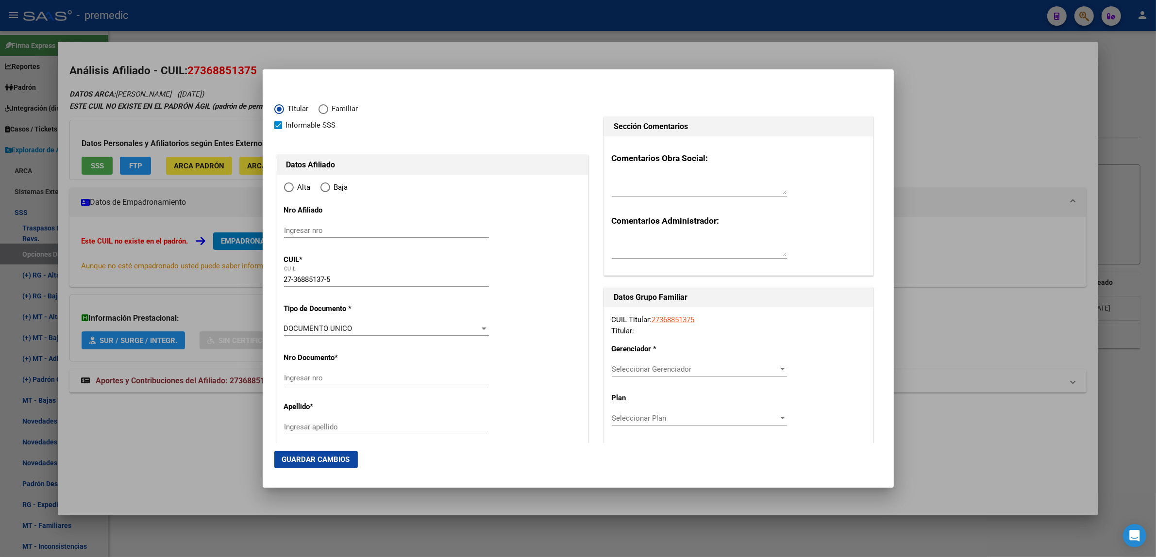
type input "MAQUINISTA F SA"
type input "1619"
type input "ESPA¹A"
type input "1351"
radio input "true"
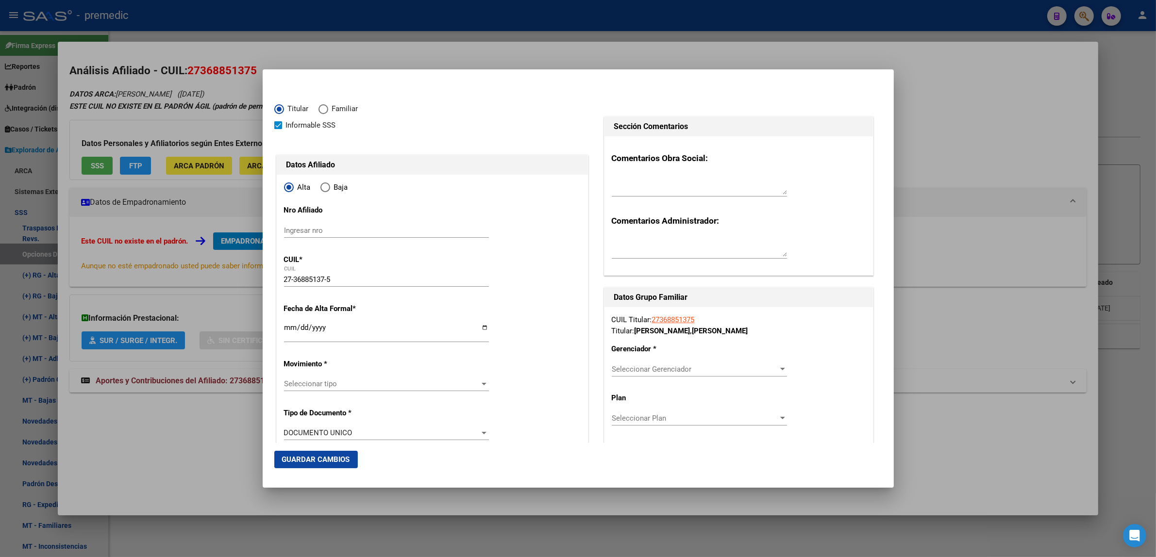
click at [288, 328] on input "Ingresar fecha" at bounding box center [386, 332] width 205 height 16
type input "2025-09-01"
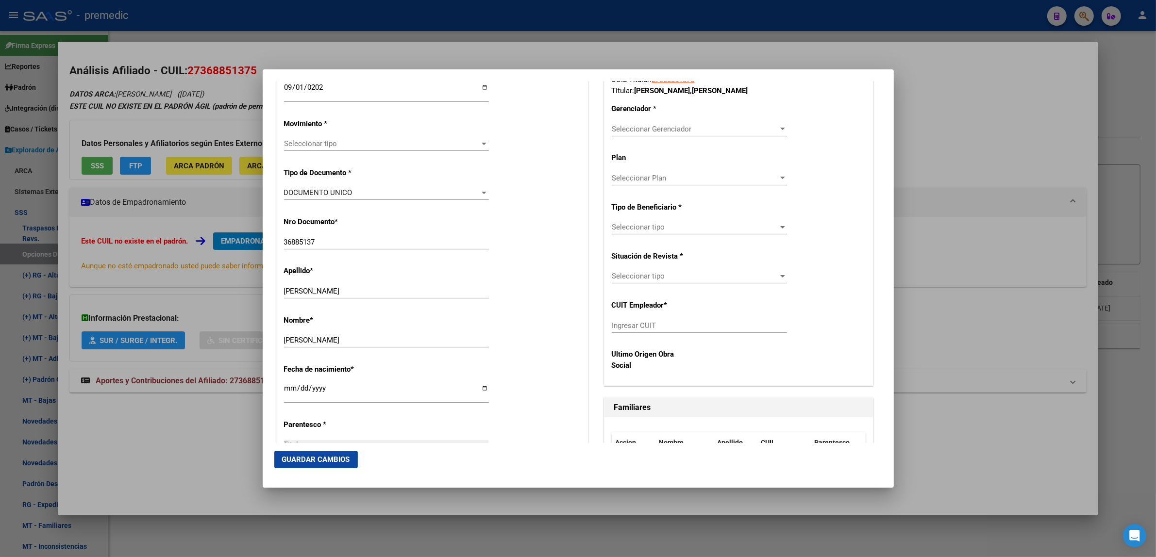
scroll to position [243, 0]
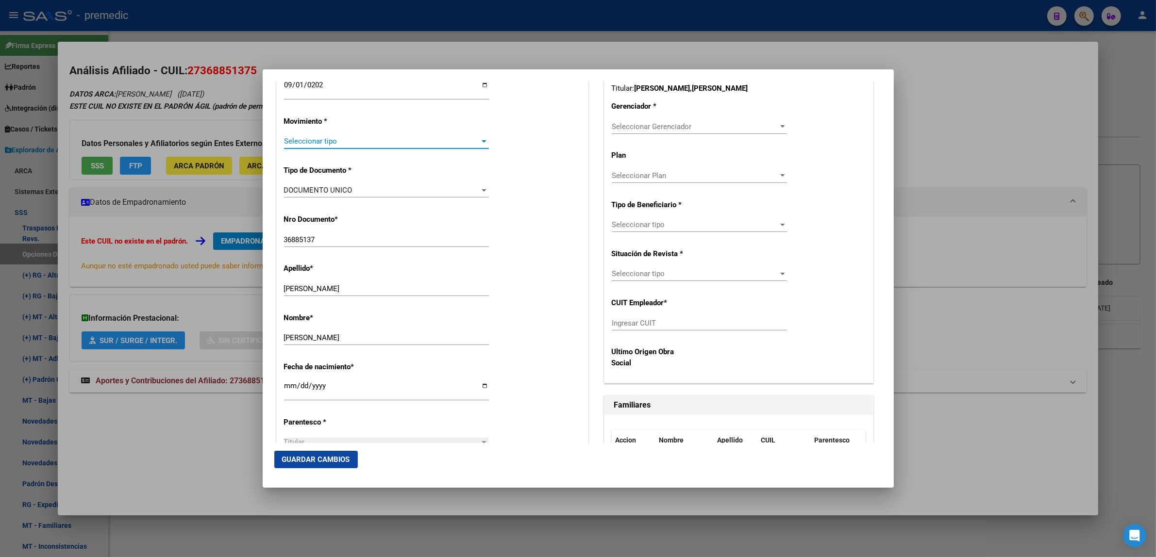
click at [319, 143] on span "Seleccionar tipo" at bounding box center [382, 141] width 196 height 9
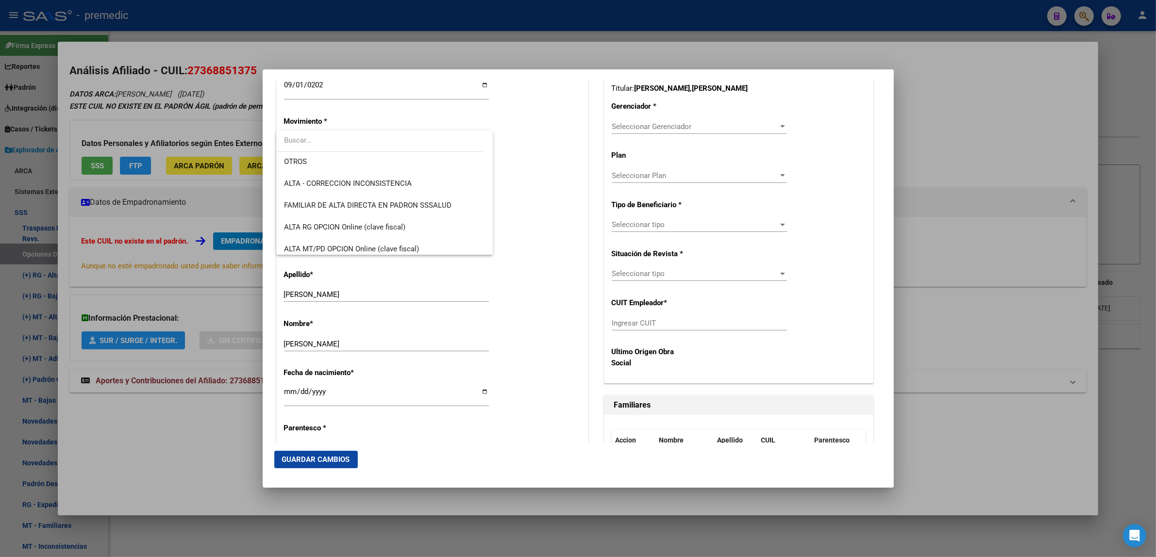
scroll to position [182, 0]
click at [377, 220] on span "ALTA RG OPCION Online (clave fiscal)" at bounding box center [344, 221] width 121 height 9
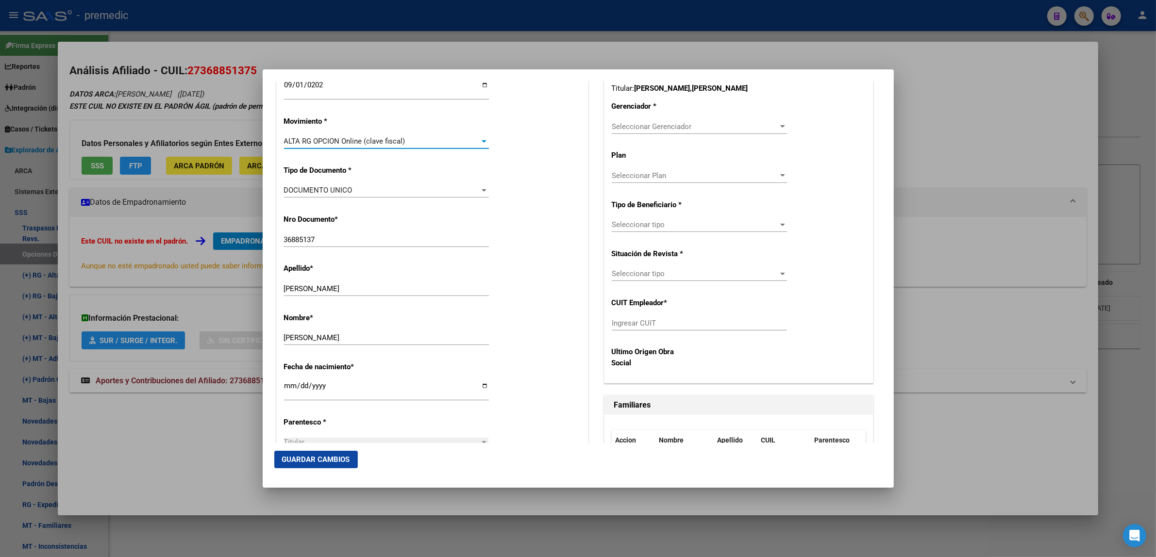
click at [505, 219] on div "Nro Documento * 36885137 Ingresar nro" at bounding box center [432, 231] width 297 height 49
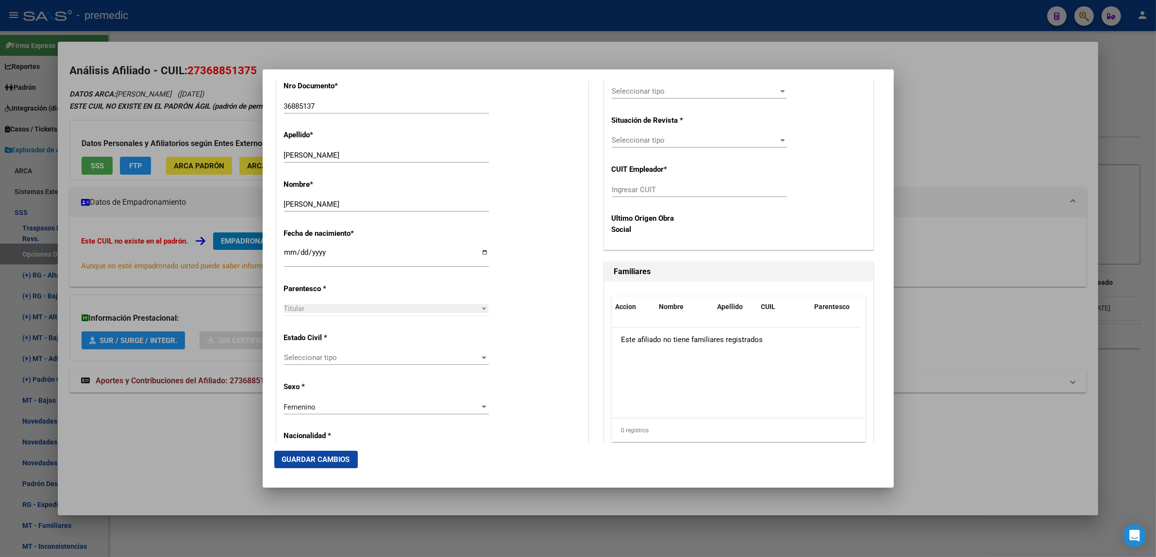
scroll to position [425, 0]
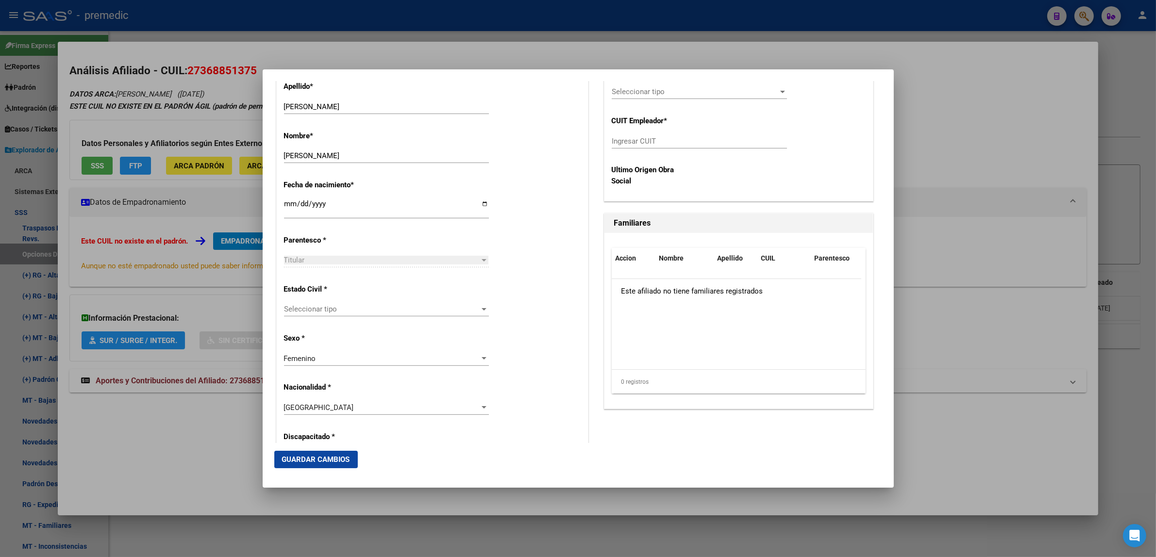
click at [448, 307] on span "Seleccionar tipo" at bounding box center [382, 309] width 196 height 9
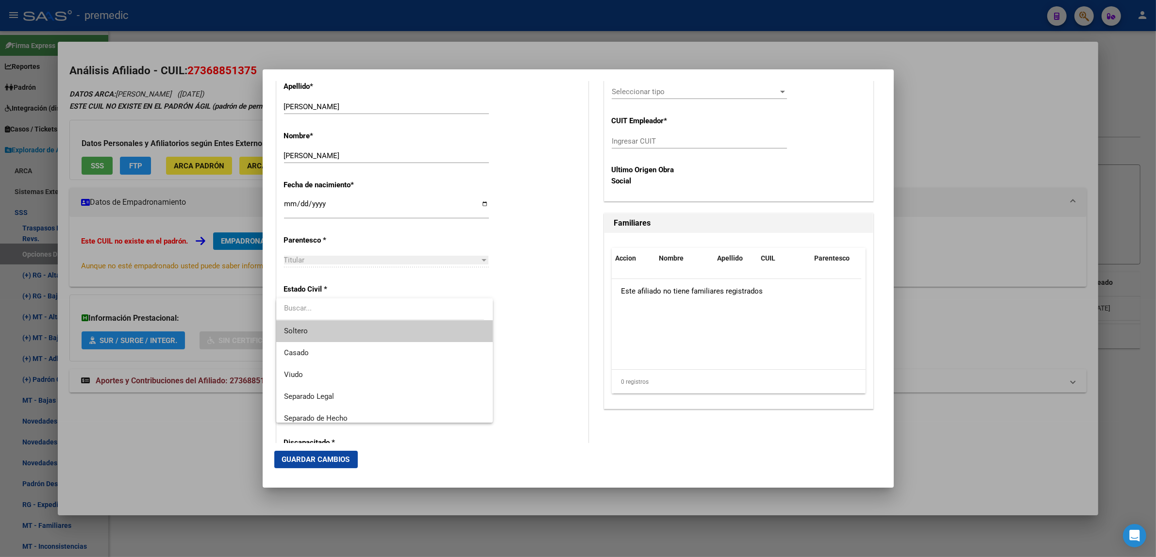
click at [444, 326] on span "Soltero" at bounding box center [384, 331] width 201 height 22
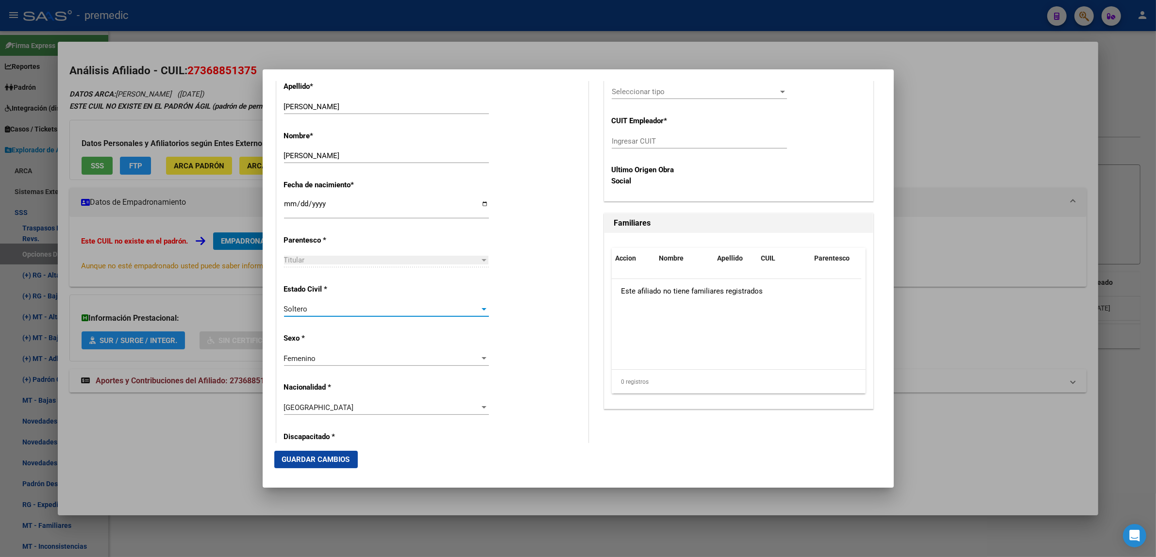
click at [523, 302] on div "Estado Civil * Soltero Seleccionar tipo" at bounding box center [432, 301] width 297 height 49
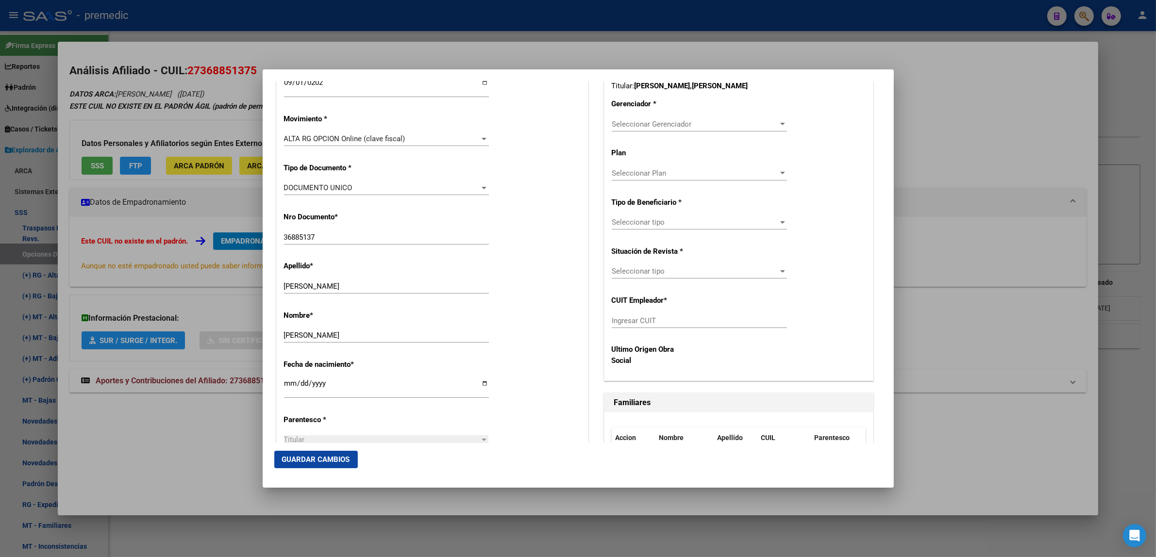
scroll to position [182, 0]
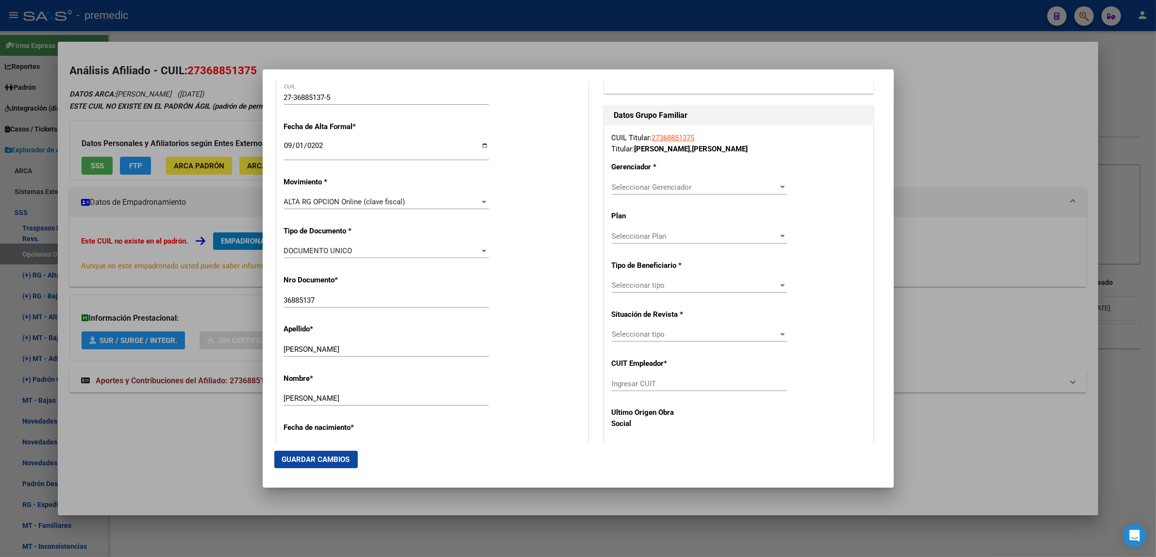
click at [630, 190] on span "Seleccionar Gerenciador" at bounding box center [695, 187] width 167 height 9
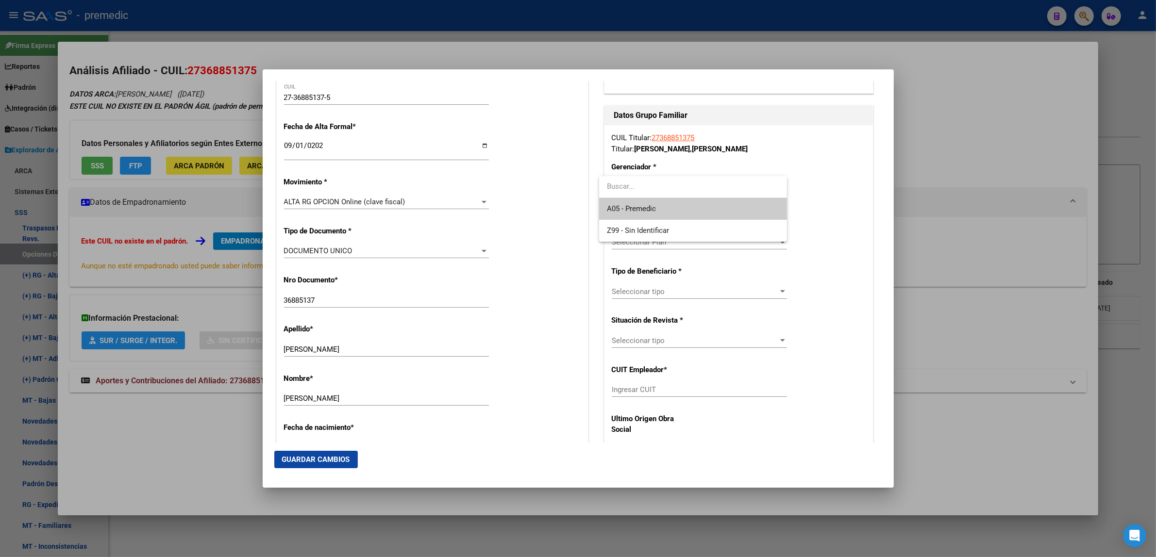
click at [631, 197] on input "dropdown search" at bounding box center [693, 187] width 188 height 22
click at [632, 203] on span "A05 - Premedic" at bounding box center [693, 209] width 172 height 22
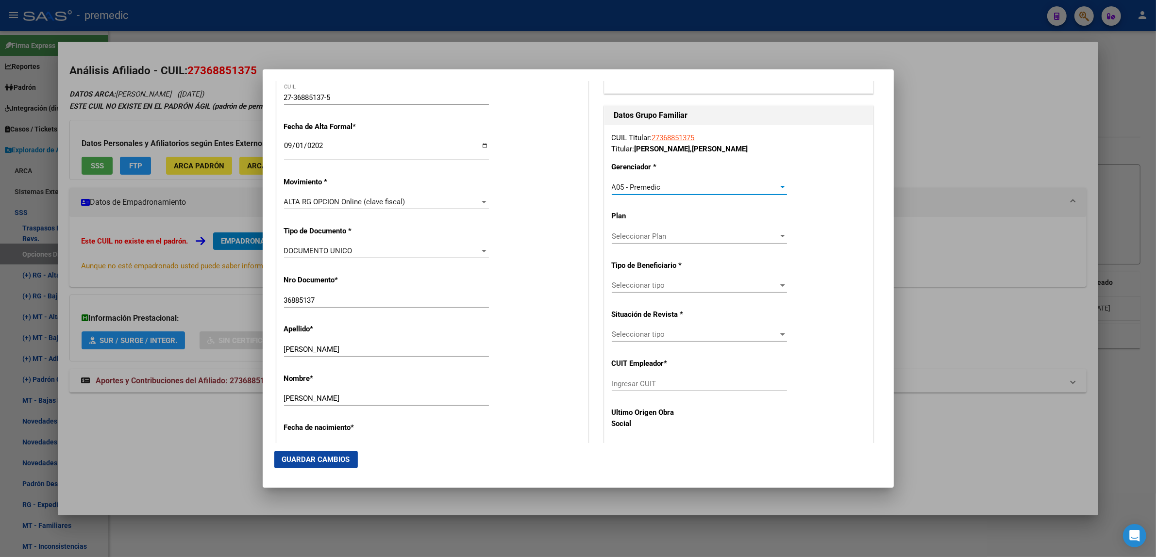
click at [641, 285] on span "Seleccionar tipo" at bounding box center [695, 285] width 167 height 9
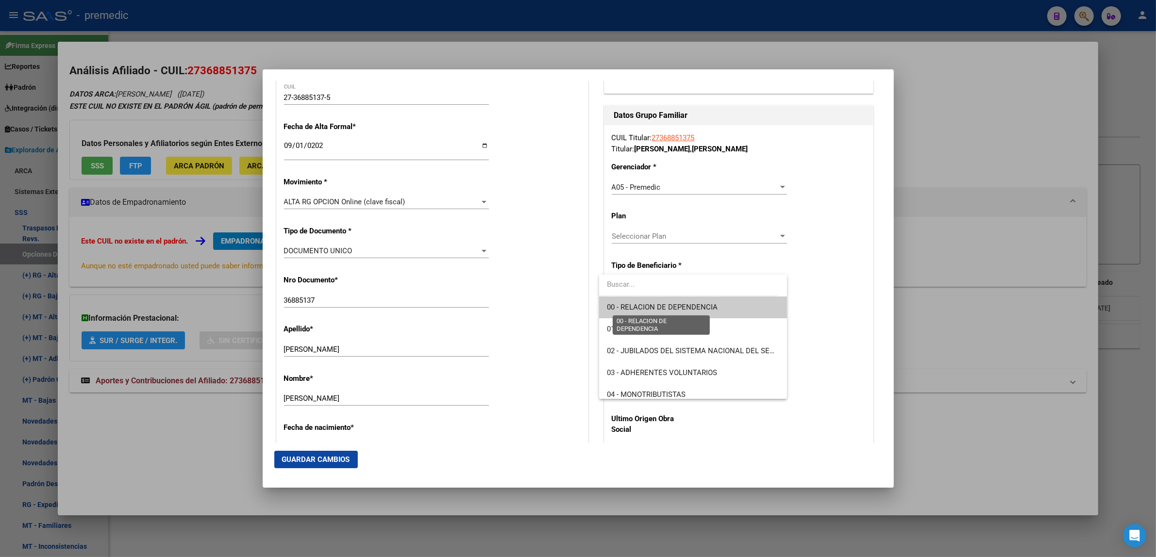
click at [641, 306] on span "00 - RELACION DE DEPENDENCIA" at bounding box center [662, 307] width 111 height 9
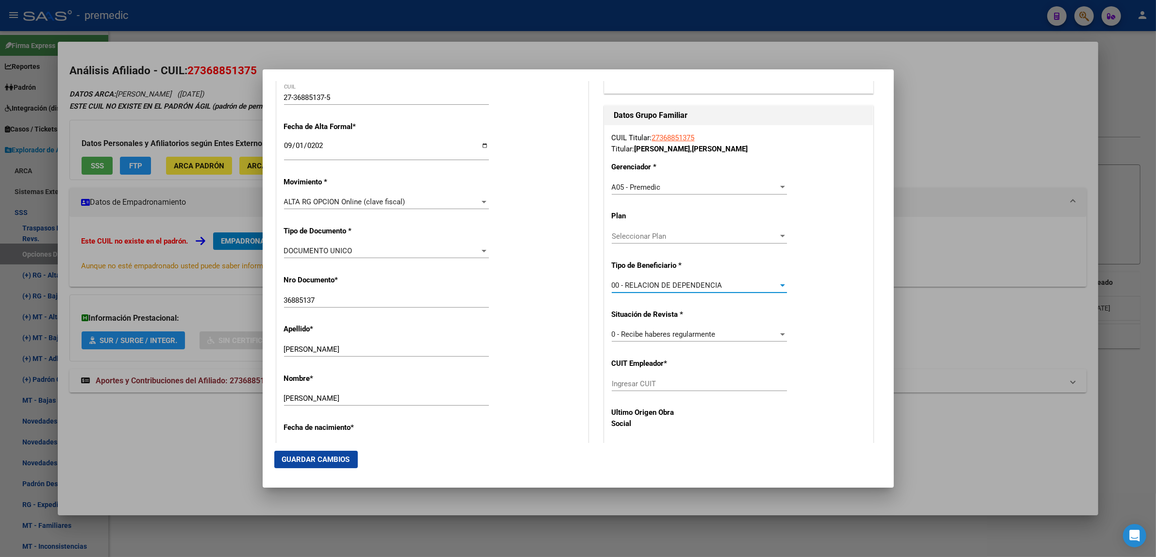
click at [635, 384] on input "Ingresar CUIT" at bounding box center [699, 384] width 175 height 9
paste input "27-12240960-6"
type input "27-12240960-6"
click at [333, 461] on span "Guardar Cambios" at bounding box center [316, 459] width 68 height 9
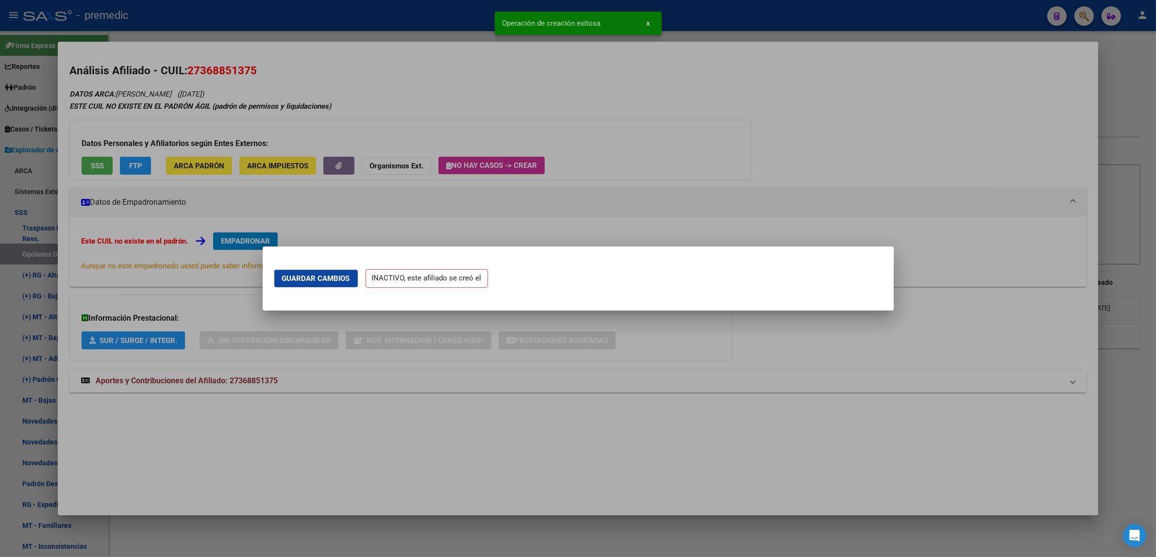
scroll to position [0, 0]
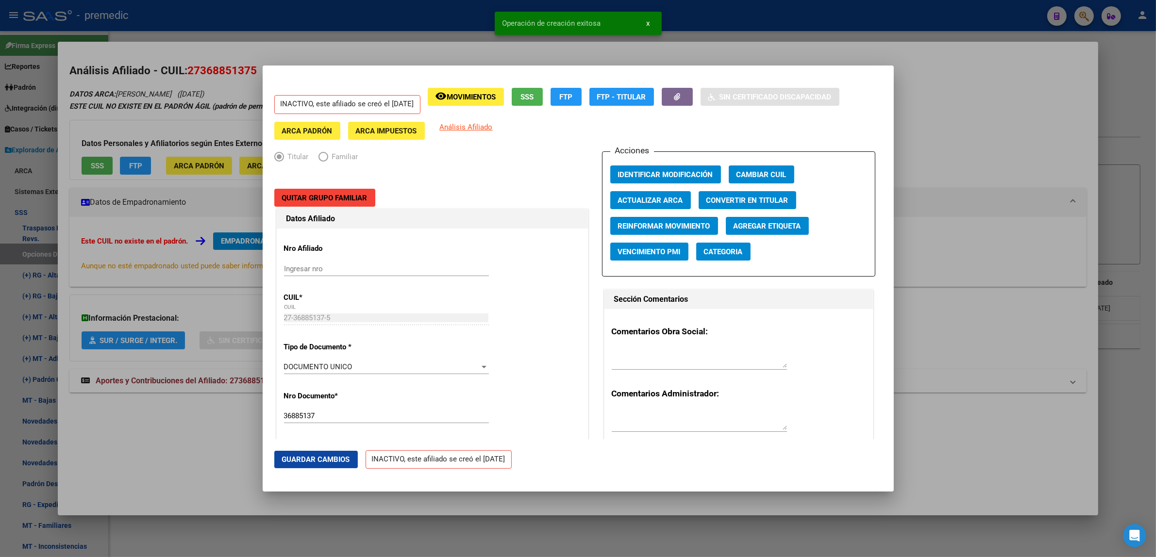
click at [173, 452] on div at bounding box center [578, 278] width 1156 height 557
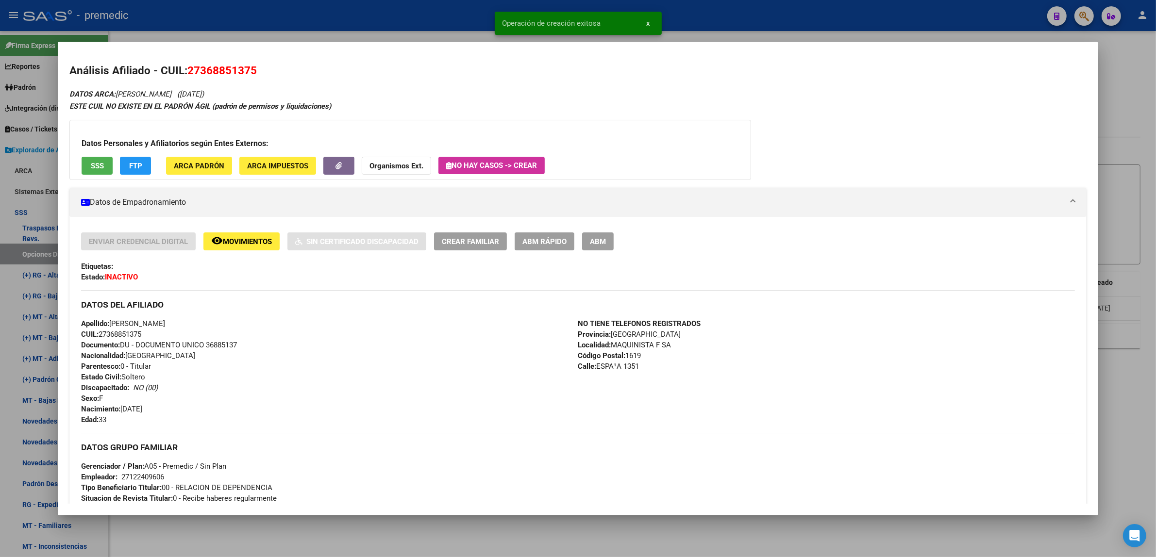
click at [176, 524] on div at bounding box center [578, 278] width 1156 height 557
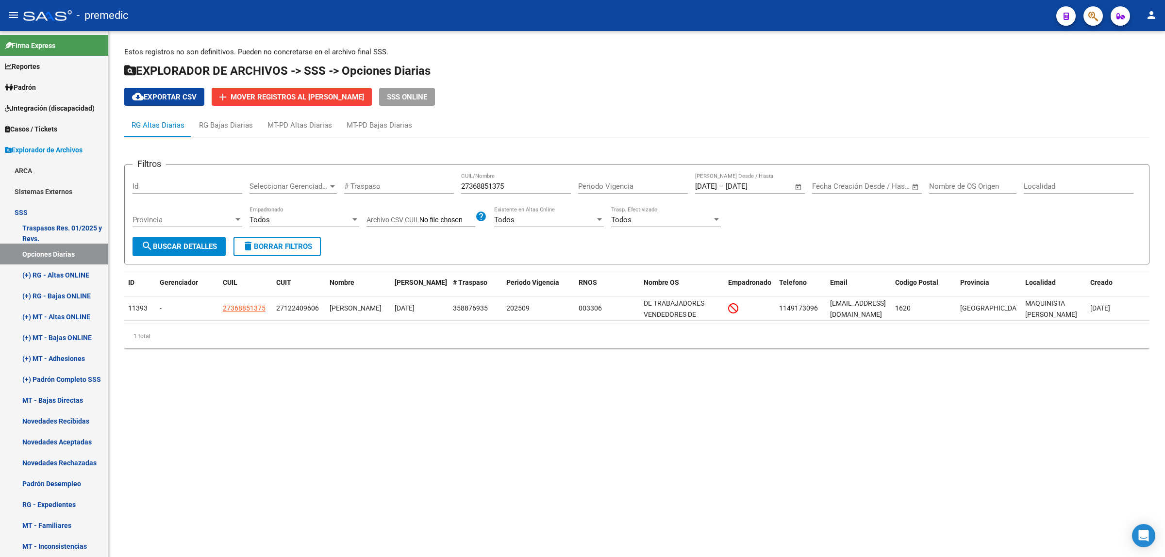
click at [181, 245] on span "search Buscar Detalles" at bounding box center [179, 246] width 76 height 9
drag, startPoint x: 513, startPoint y: 186, endPoint x: 446, endPoint y: 191, distance: 67.7
click at [446, 191] on div "Filtros Id Seleccionar Gerenciador Seleccionar Gerenciador # Traspaso 273688513…" at bounding box center [637, 205] width 1009 height 64
paste input "0328841704"
type input "20328841704"
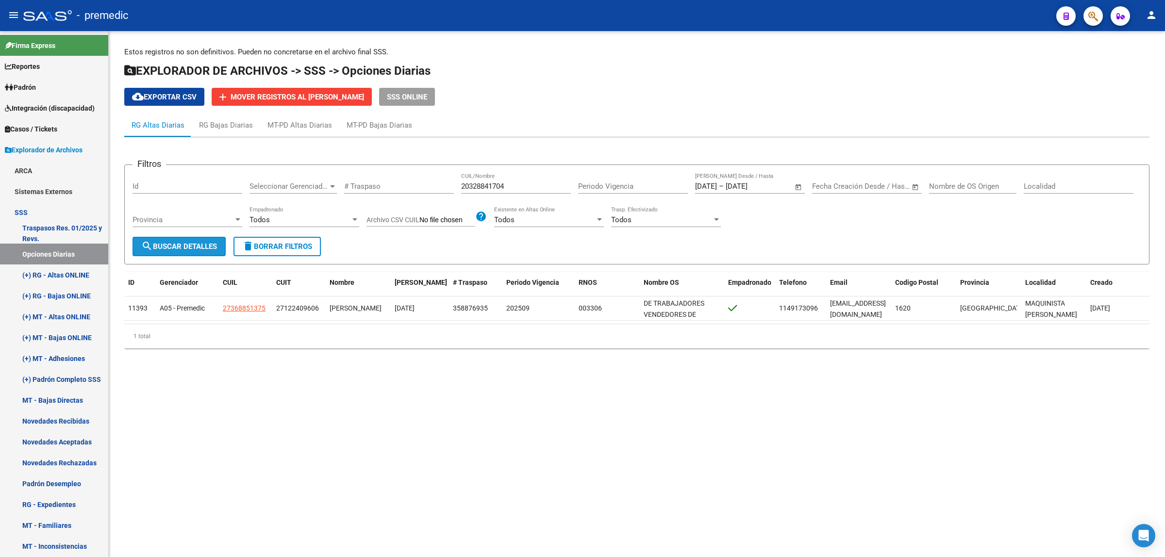
click at [190, 237] on button "search Buscar Detalles" at bounding box center [179, 246] width 93 height 19
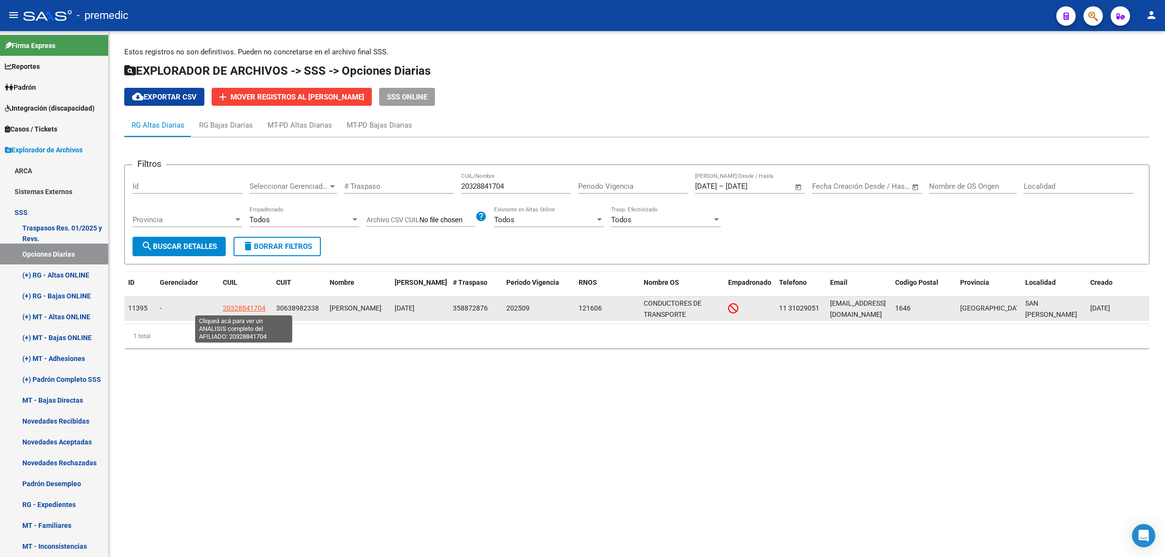
click at [244, 306] on span "20328841704" at bounding box center [244, 308] width 43 height 8
type textarea "20328841704"
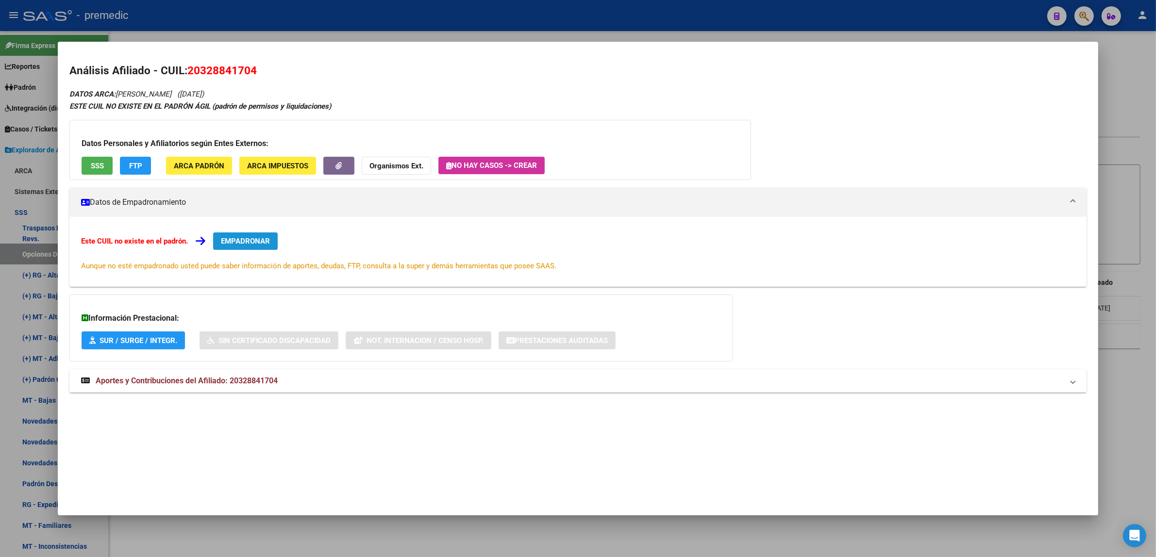
click at [241, 243] on span "EMPADRONAR" at bounding box center [245, 241] width 49 height 9
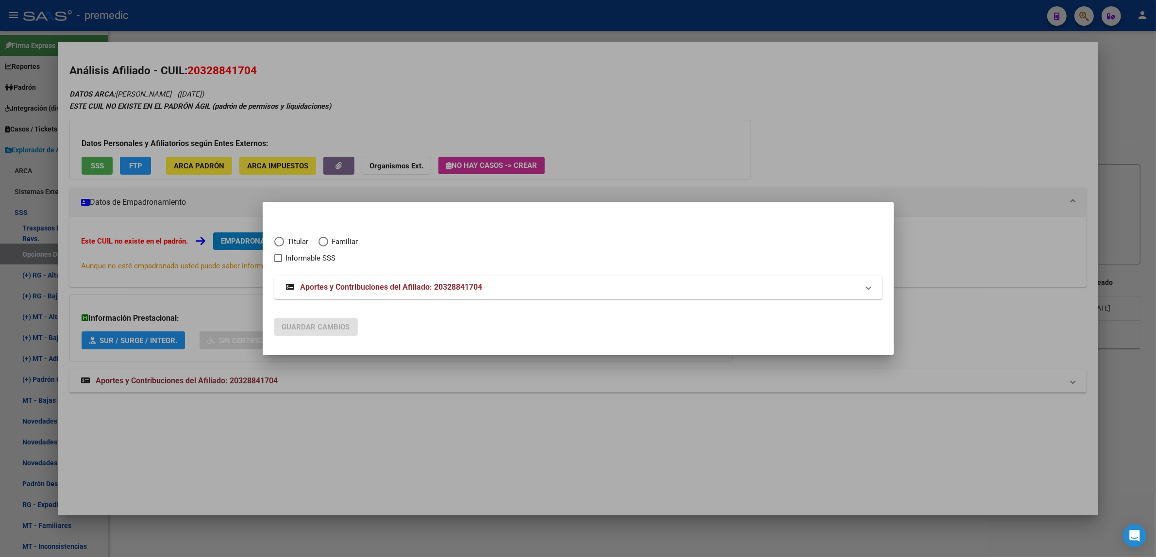
click at [276, 241] on span "Elija una opción" at bounding box center [279, 242] width 10 height 10
click at [276, 241] on input "Titular" at bounding box center [279, 242] width 10 height 10
radio input "true"
checkbox input "true"
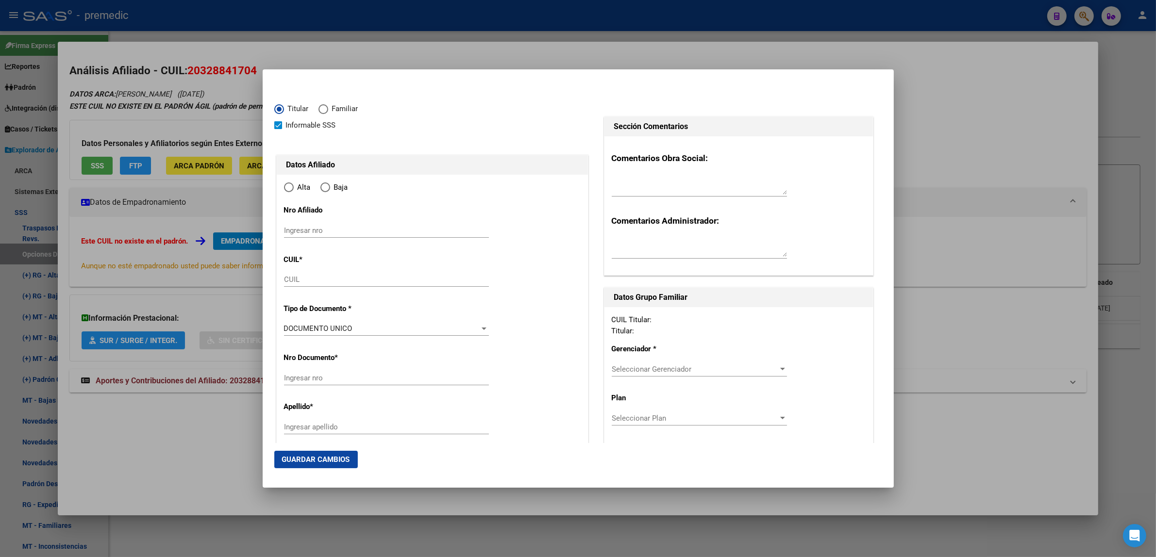
type input "20-32884170-4"
type input "32884170"
type input "CACERES"
type input "WALTER RAUL"
type input "1987-04-08"
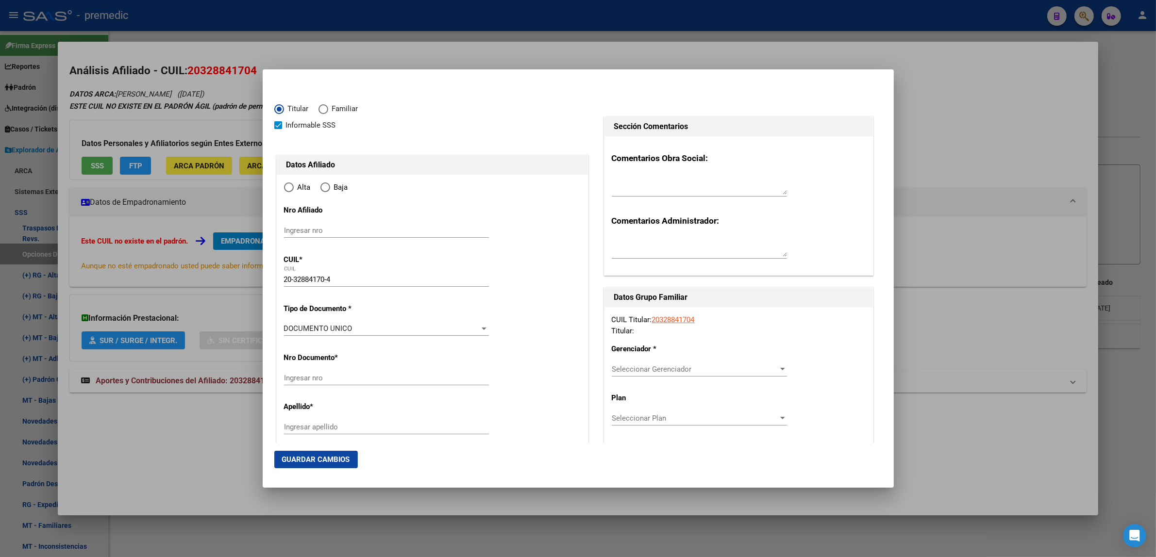
type input "SAN FERNANDO"
type input "1646"
type input "GORRITTI"
type input "6990"
radio input "true"
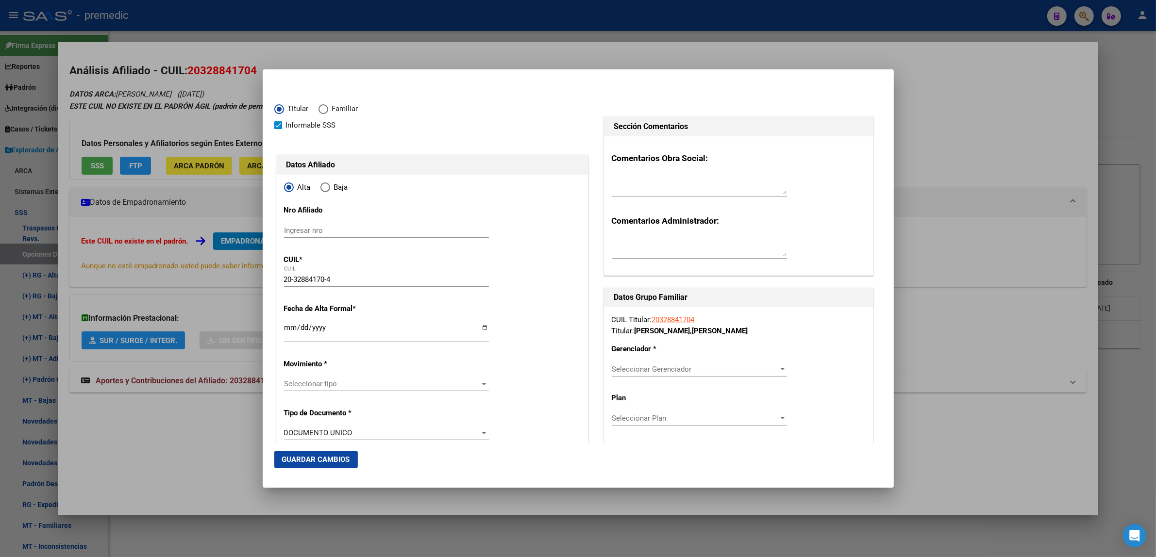
click at [286, 329] on input "Ingresar fecha" at bounding box center [386, 332] width 205 height 16
type input "2025-09-01"
click at [269, 323] on mat-dialog-content "Titular Familiar Informable SSS Datos Afiliado Alta Baja Nro Afiliado Ingresar …" at bounding box center [578, 262] width 631 height 362
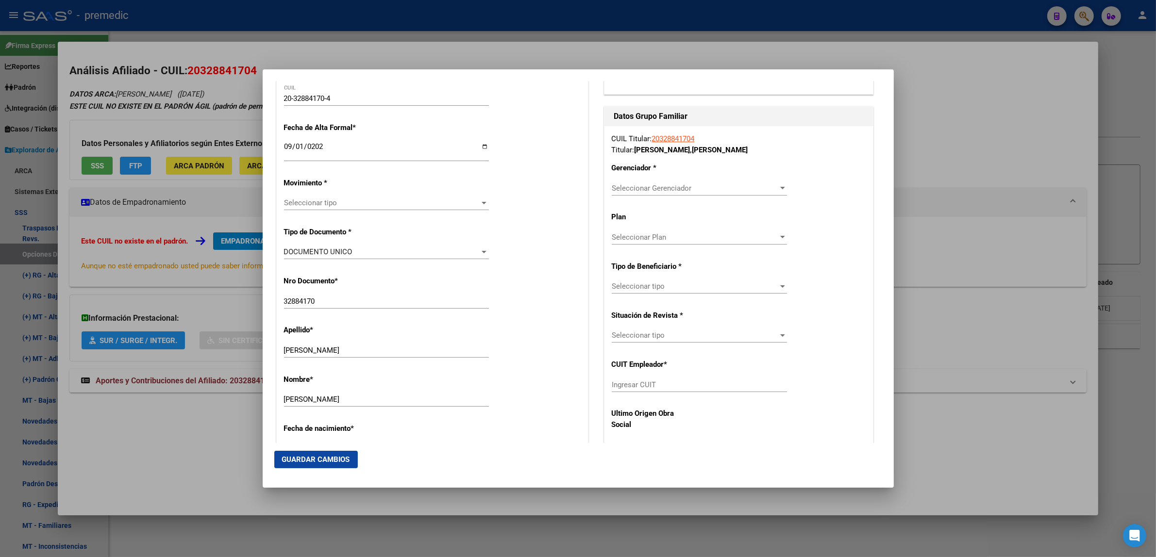
scroll to position [182, 0]
click at [318, 197] on div "Seleccionar tipo Seleccionar tipo" at bounding box center [386, 202] width 205 height 15
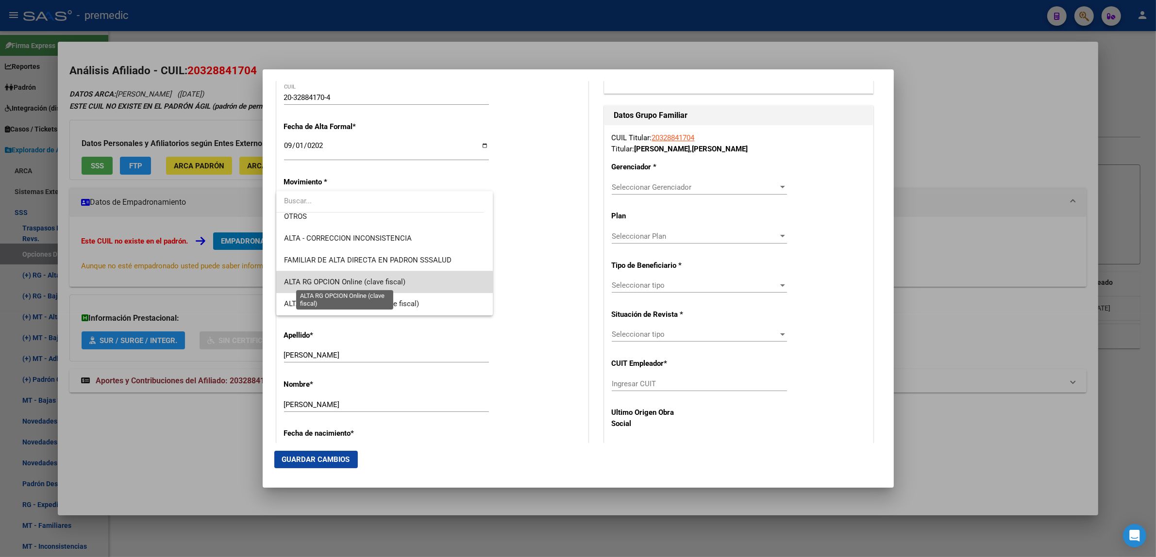
click at [396, 282] on span "ALTA RG OPCION Online (clave fiscal)" at bounding box center [344, 282] width 121 height 9
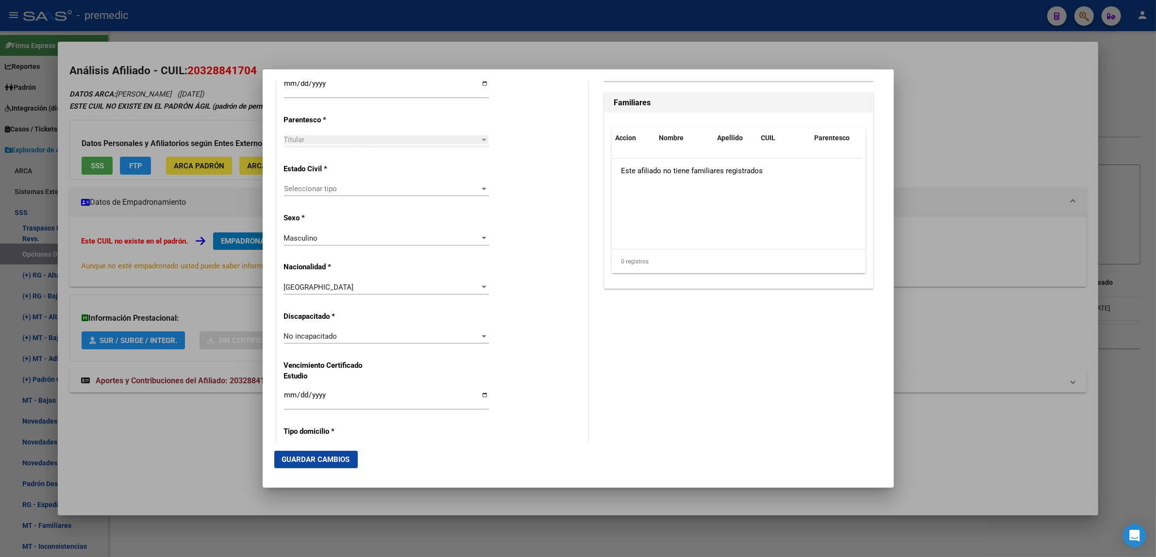
scroll to position [546, 0]
click at [442, 192] on span "Seleccionar tipo" at bounding box center [382, 187] width 196 height 9
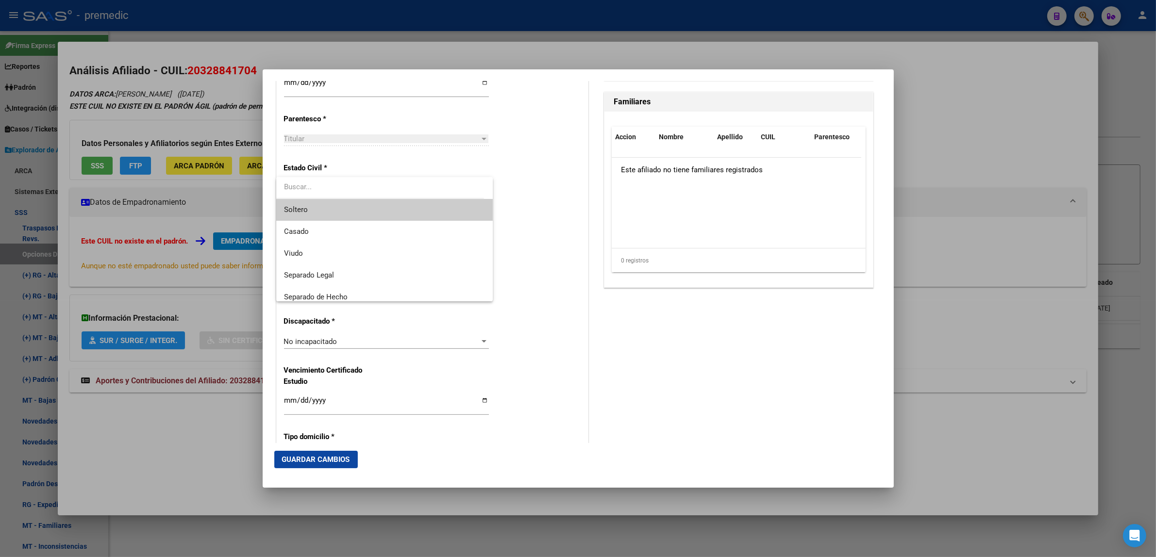
click at [438, 204] on span "Soltero" at bounding box center [384, 210] width 201 height 22
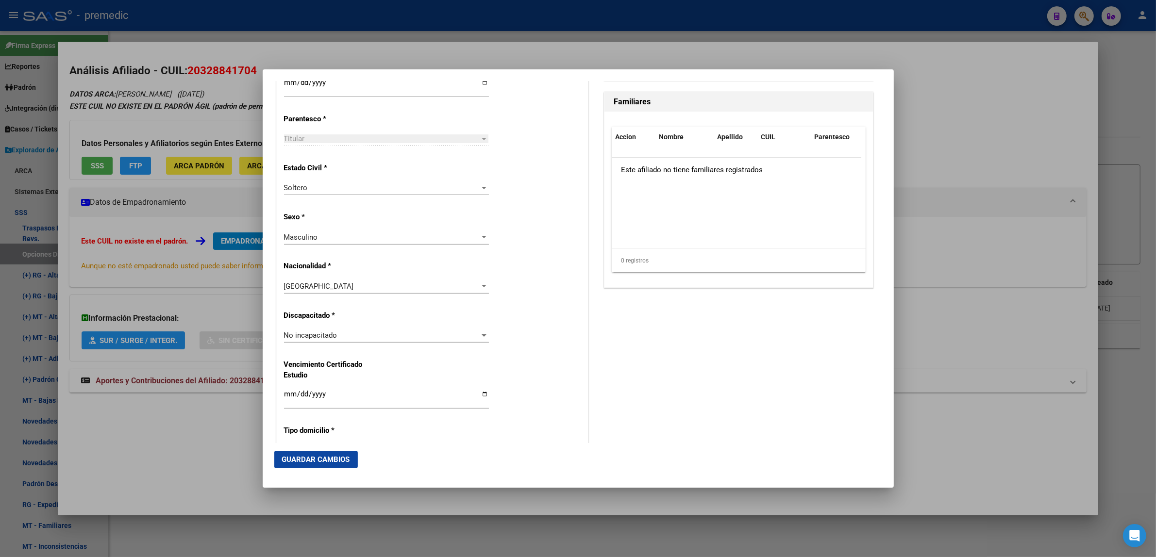
click at [516, 204] on div "Alta Baja Nro Afiliado Ingresar nro CUIL * 20-32884170-4 CUIL ARCA Padrón Fecha…" at bounding box center [432, 322] width 311 height 1386
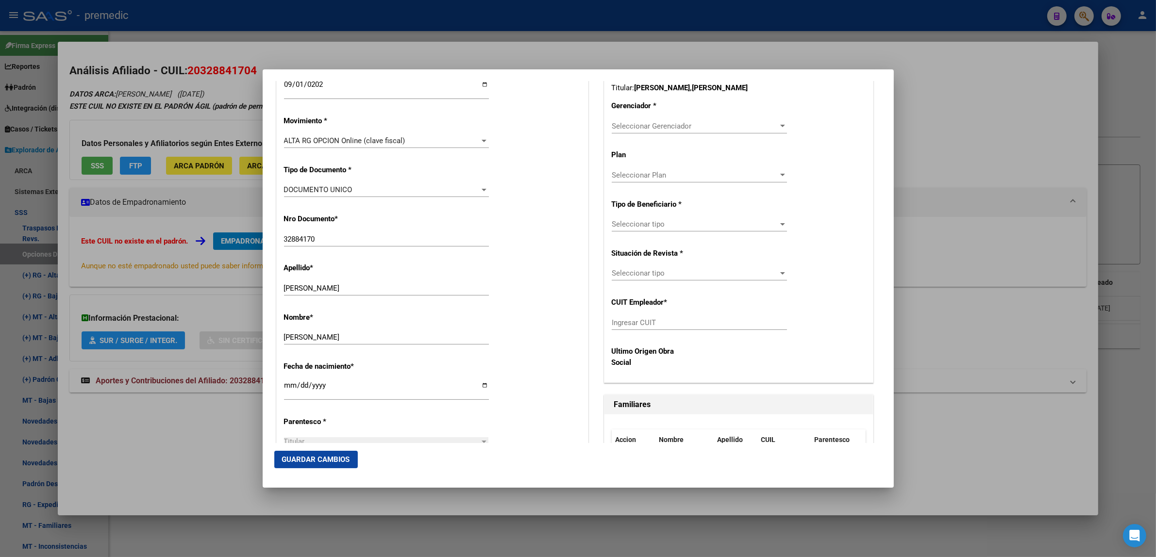
scroll to position [243, 0]
click at [620, 123] on span "Seleccionar Gerenciador" at bounding box center [695, 126] width 167 height 9
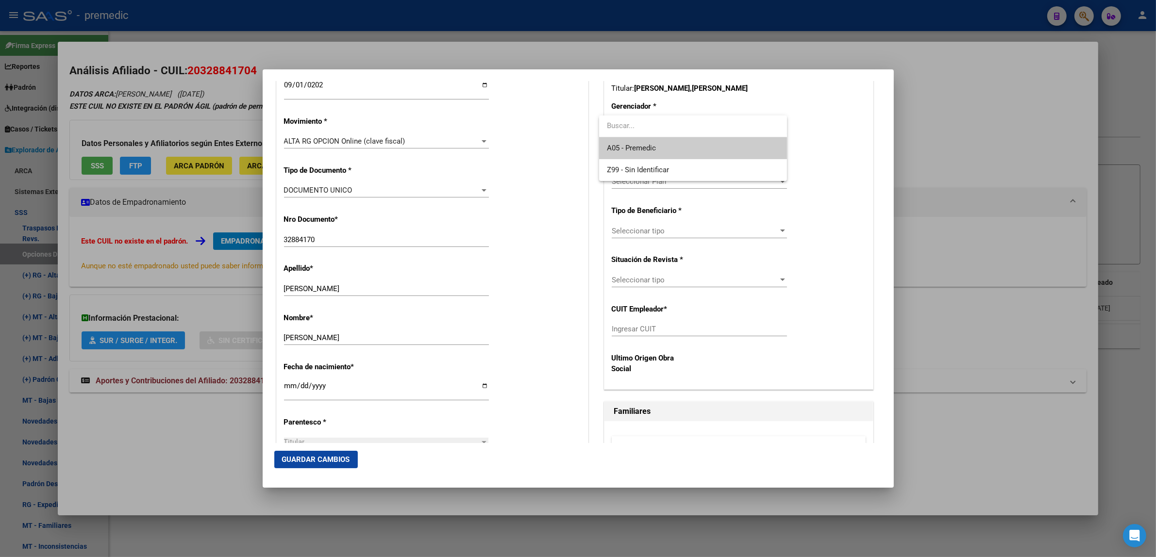
click at [625, 143] on span "A05 - Premedic" at bounding box center [693, 148] width 172 height 22
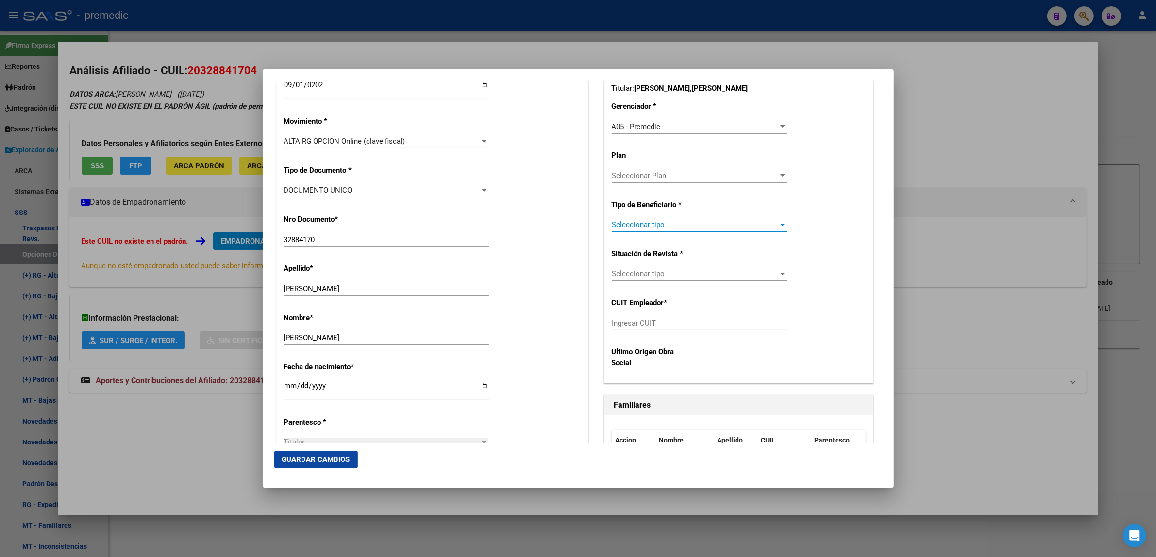
click at [636, 221] on span "Seleccionar tipo" at bounding box center [695, 224] width 167 height 9
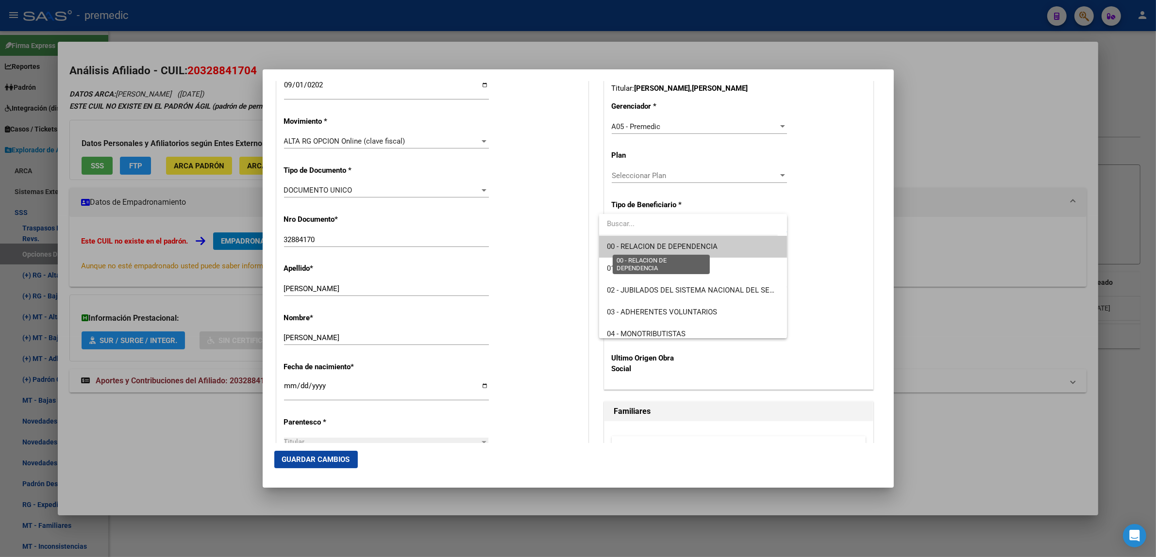
click at [626, 243] on span "00 - RELACION DE DEPENDENCIA" at bounding box center [662, 246] width 111 height 9
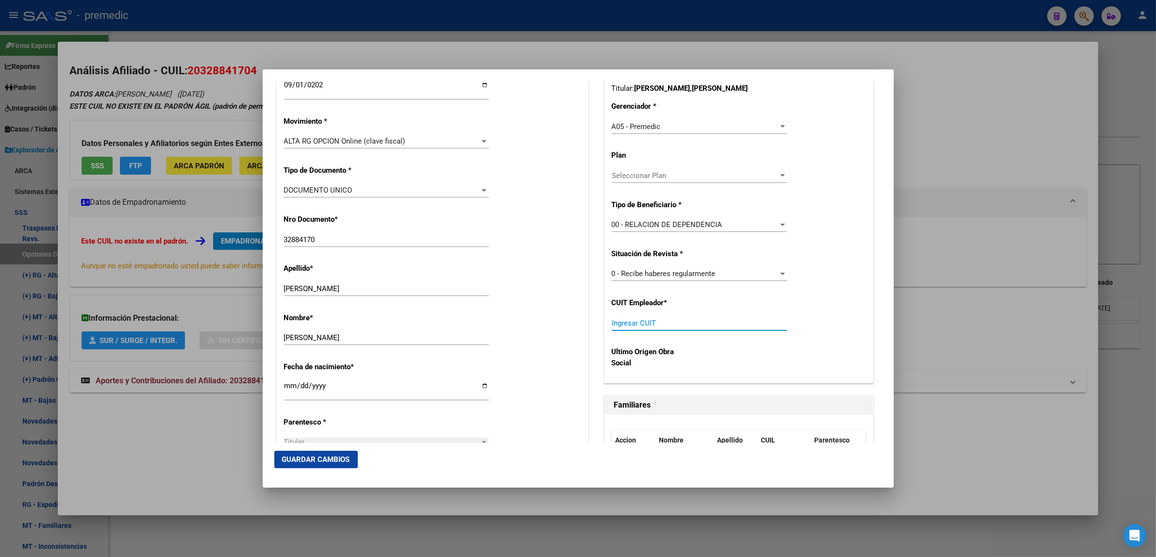
click at [629, 320] on input "Ingresar CUIT" at bounding box center [699, 323] width 175 height 9
paste input "30-63898233-8"
type input "30-63898233-8"
click at [305, 459] on span "Guardar Cambios" at bounding box center [316, 459] width 68 height 9
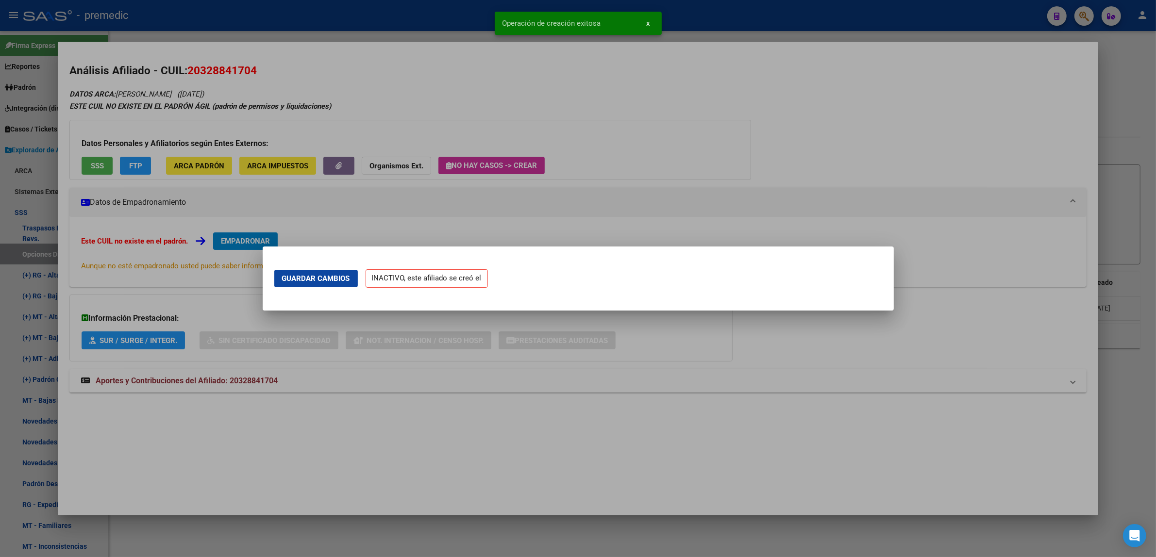
scroll to position [0, 0]
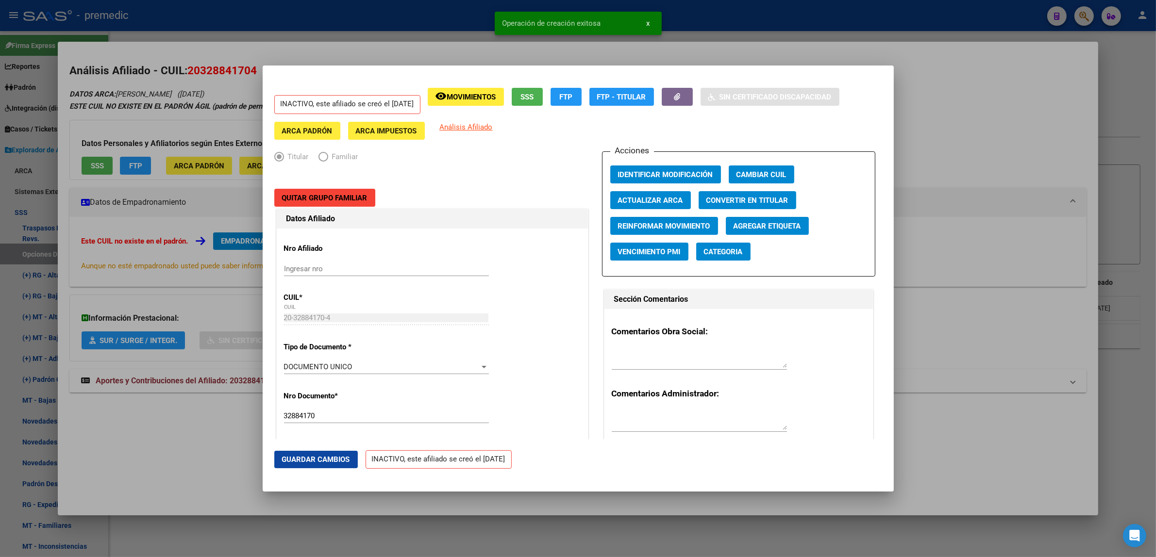
click at [211, 437] on div at bounding box center [578, 278] width 1156 height 557
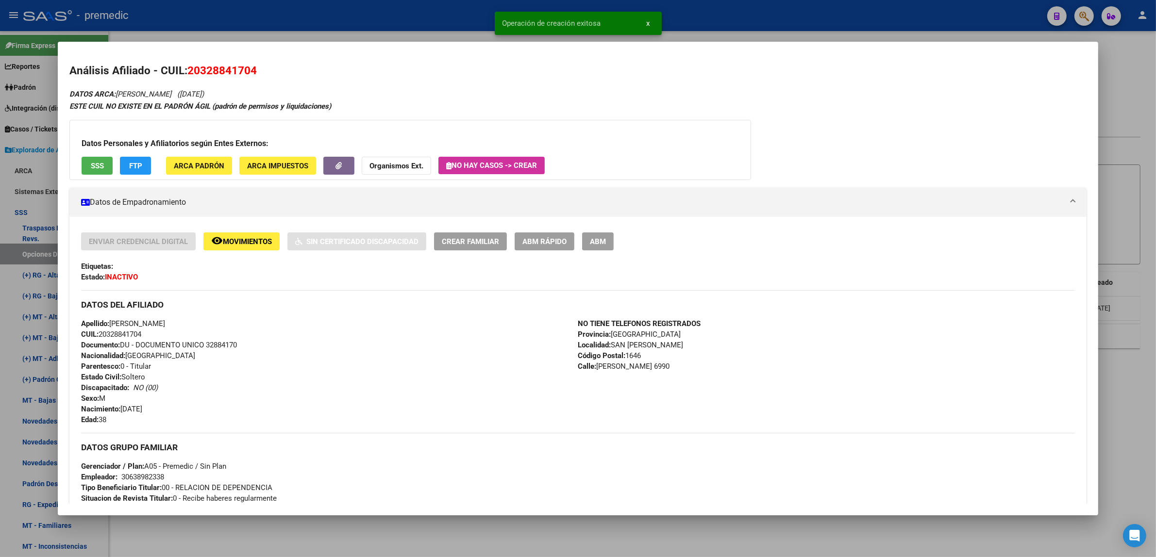
click at [209, 525] on div at bounding box center [578, 278] width 1156 height 557
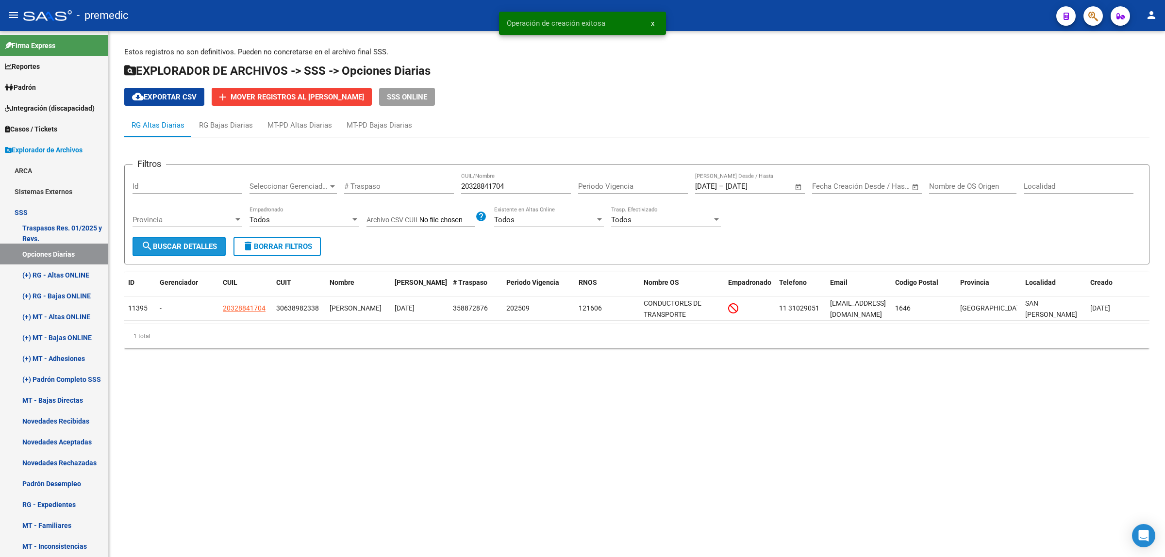
click at [195, 250] on button "search Buscar Detalles" at bounding box center [179, 246] width 93 height 19
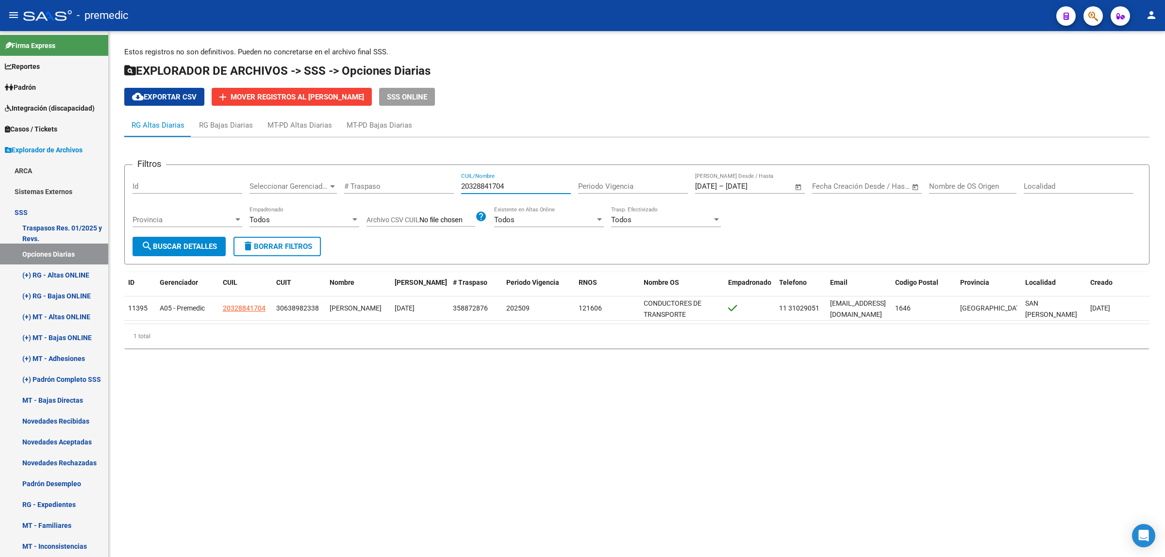
drag, startPoint x: 516, startPoint y: 184, endPoint x: 448, endPoint y: 185, distance: 68.0
click at [448, 185] on div "Filtros Id Seleccionar Gerenciador Seleccionar Gerenciador # Traspaso 203288417…" at bounding box center [637, 205] width 1009 height 64
paste input "3383275059"
type input "23383275059"
click at [176, 248] on span "search Buscar Detalles" at bounding box center [179, 246] width 76 height 9
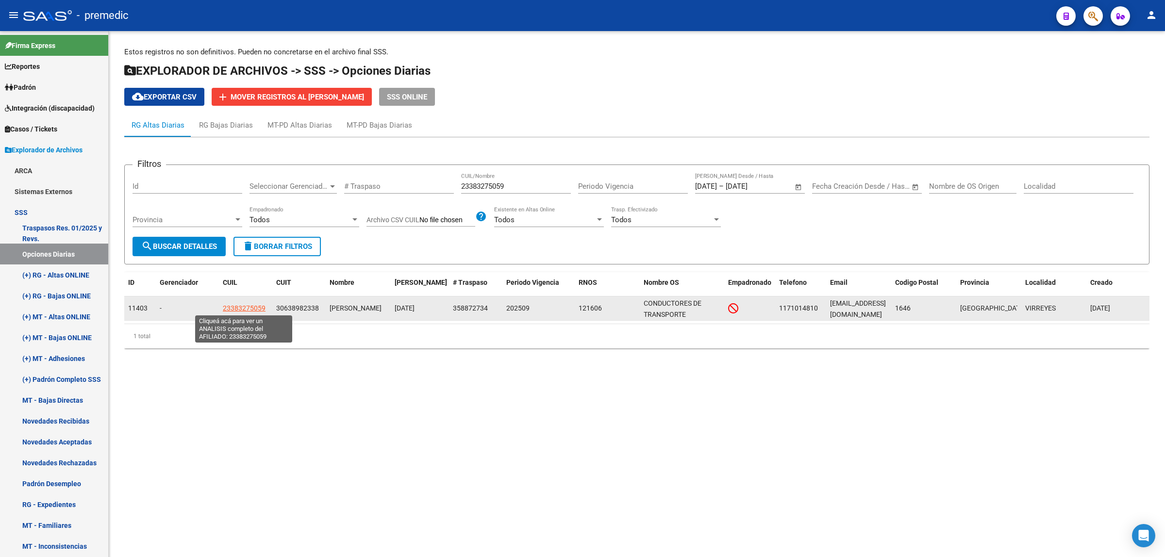
click at [244, 307] on span "23383275059" at bounding box center [244, 308] width 43 height 8
type textarea "23383275059"
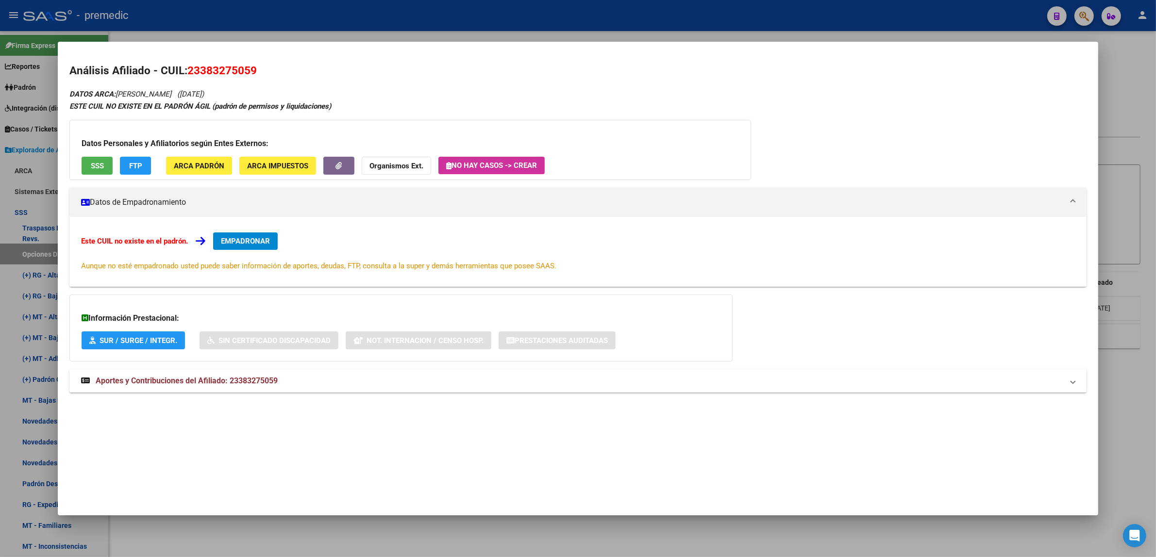
click at [236, 238] on span "EMPADRONAR" at bounding box center [245, 241] width 49 height 9
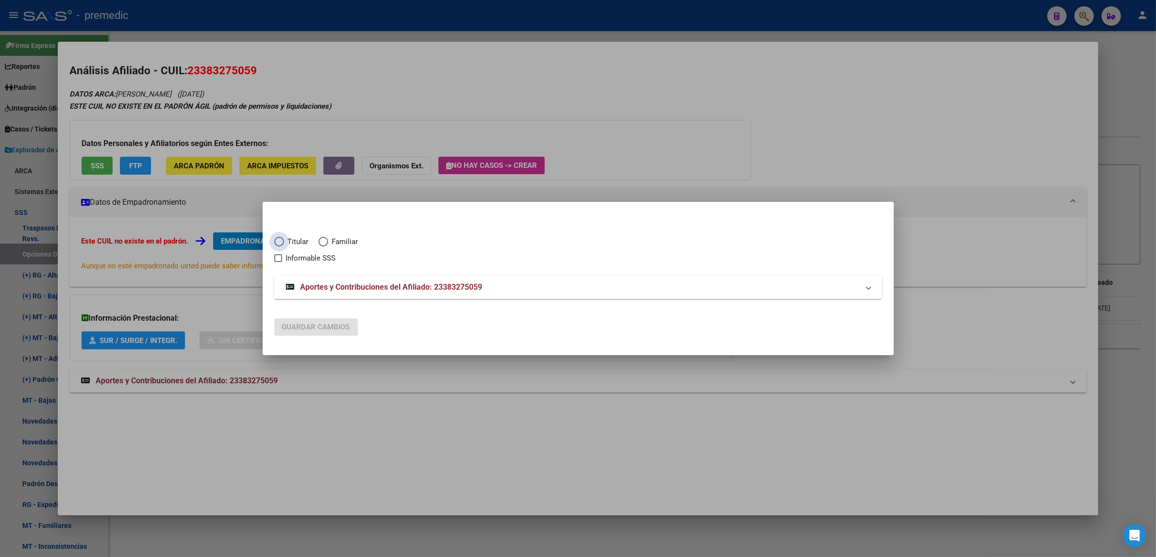
click at [281, 237] on span "Elija una opción" at bounding box center [279, 242] width 10 height 10
click at [281, 237] on input "Titular" at bounding box center [279, 242] width 10 height 10
radio input "true"
checkbox input "true"
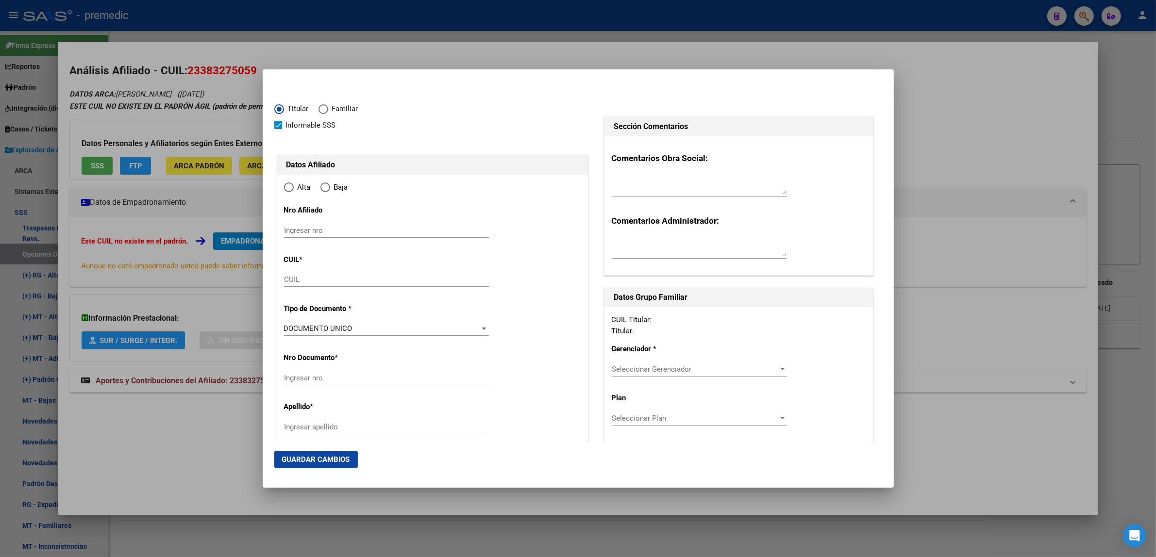
type input "23-38327505-9"
type input "38327505"
type input "MARTINEZ"
type input "ALFREDO EZEQUIEL"
type input "1994-05-10"
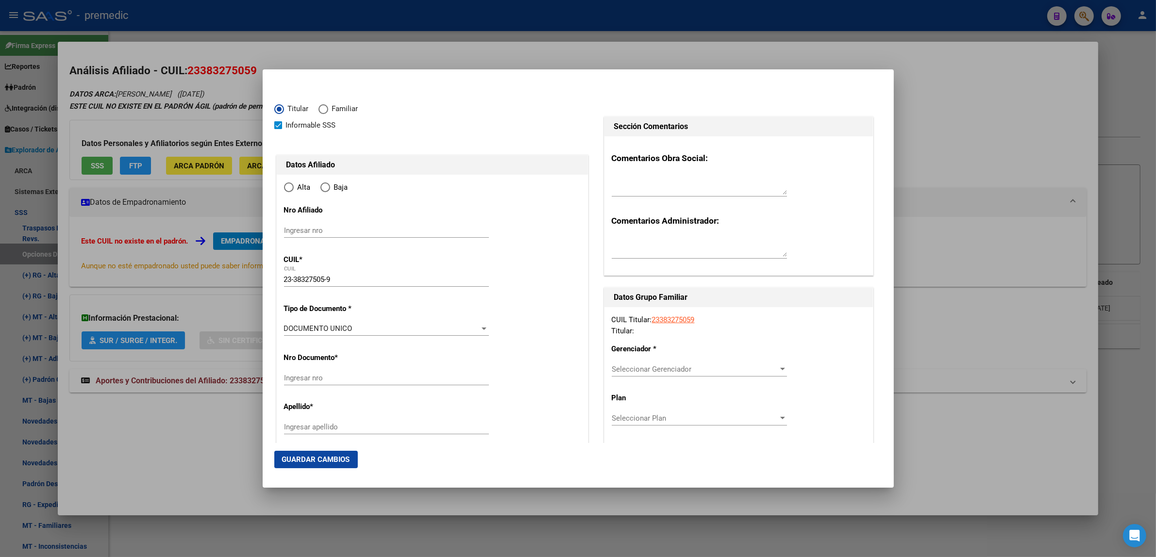
type input "VIRREYES"
type input "1646"
type input "SAAVEDRA"
type input "2012"
radio input "true"
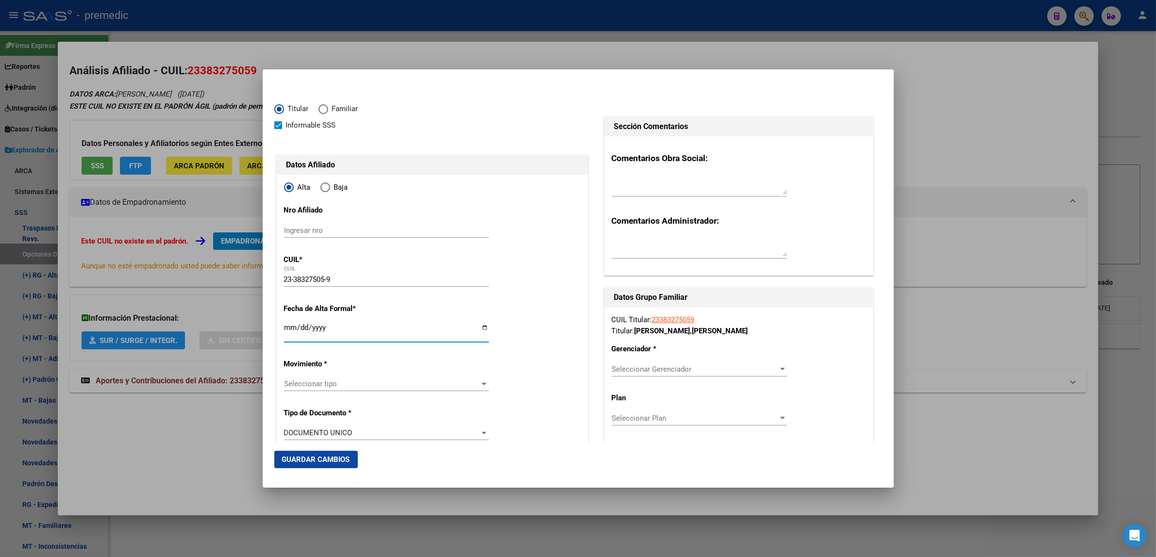
click at [289, 333] on input "Ingresar fecha" at bounding box center [386, 332] width 205 height 16
type input "2025-09-01"
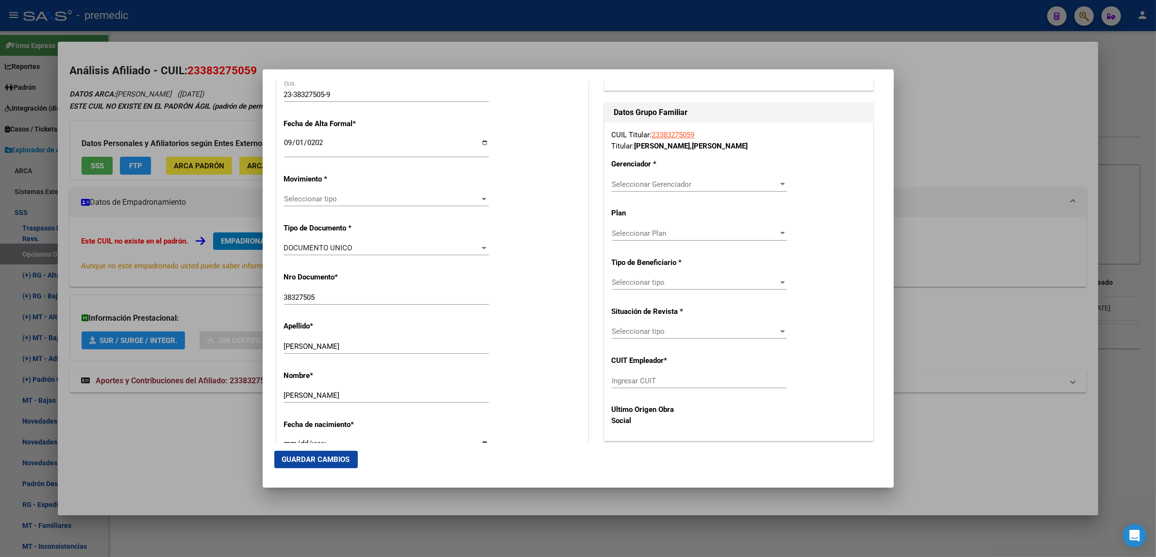
scroll to position [243, 0]
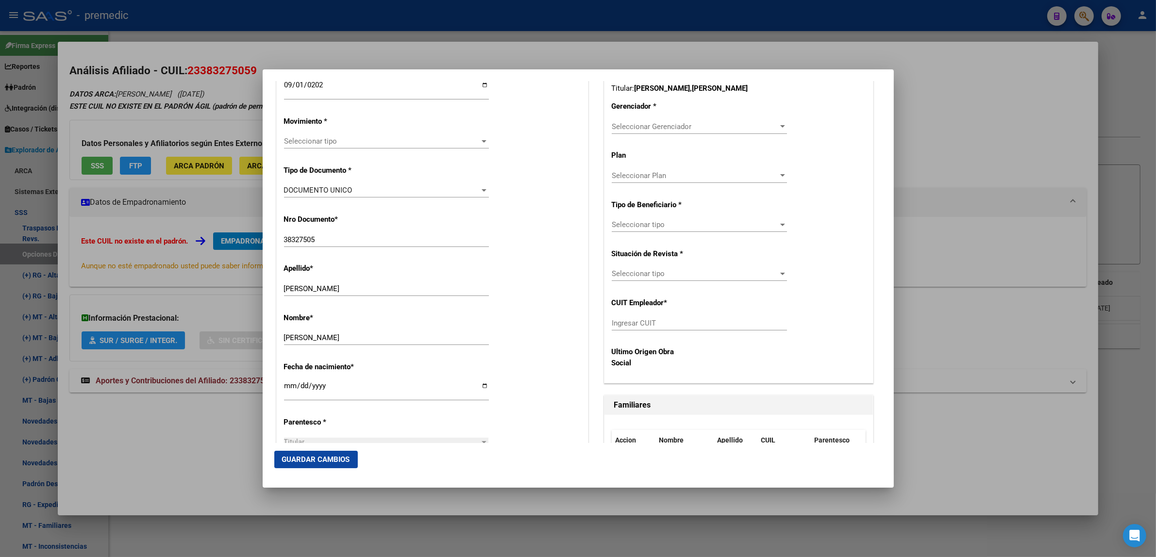
click at [304, 144] on span "Seleccionar tipo" at bounding box center [382, 141] width 196 height 9
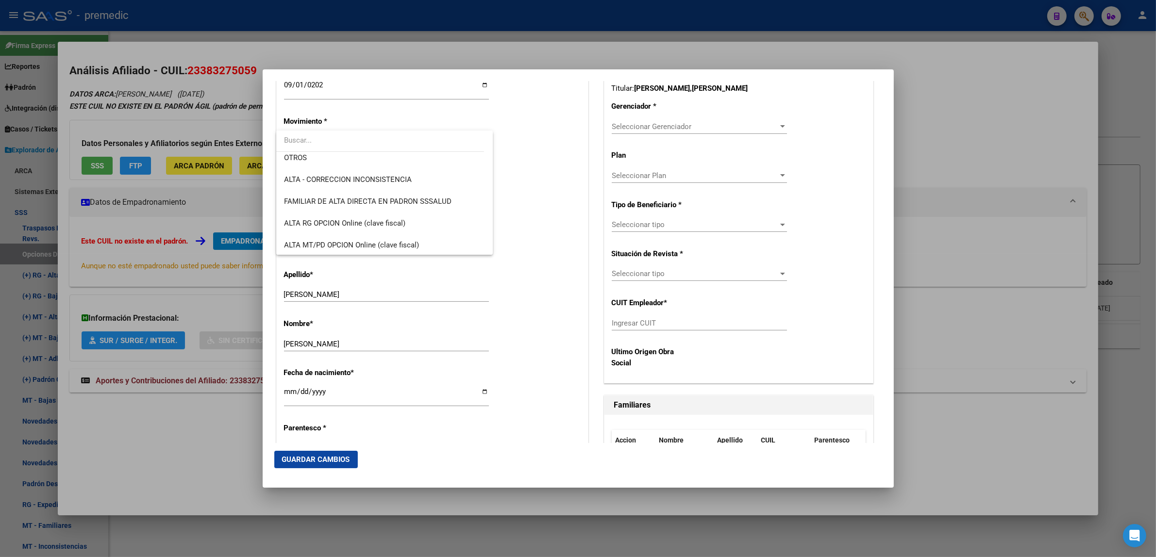
scroll to position [182, 0]
click at [383, 213] on span "ALTA RG OPCION Online (clave fiscal)" at bounding box center [384, 222] width 201 height 22
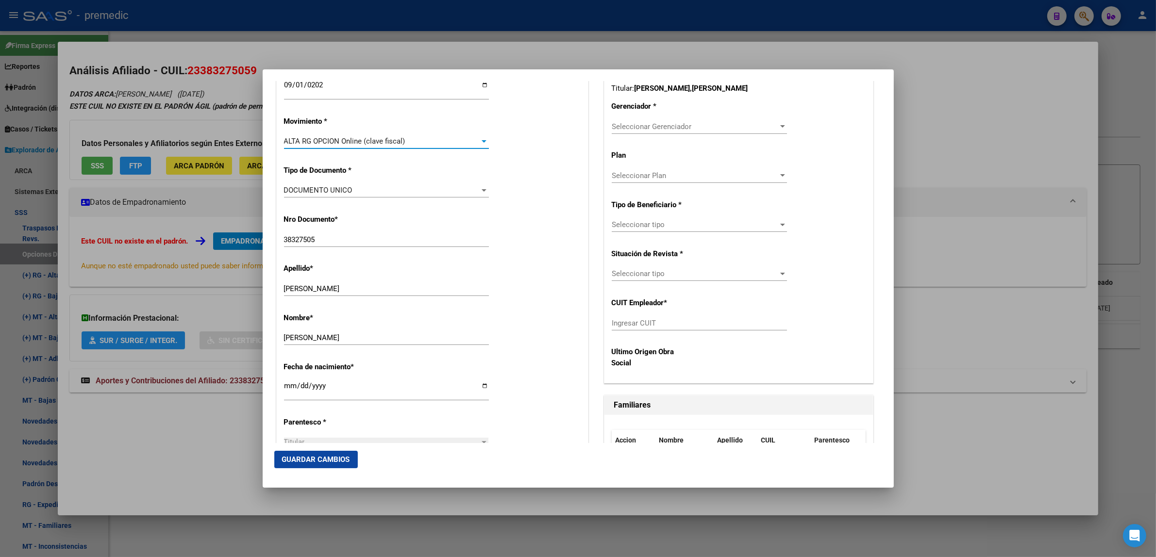
click at [521, 214] on div "Nro Documento * 38327505 Ingresar nro" at bounding box center [432, 231] width 297 height 49
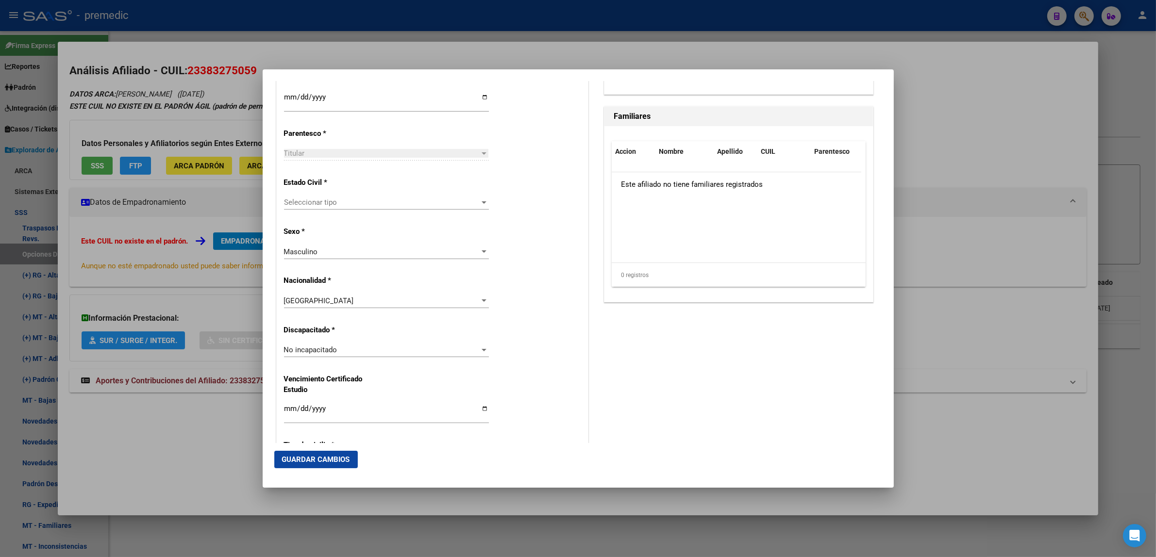
scroll to position [546, 0]
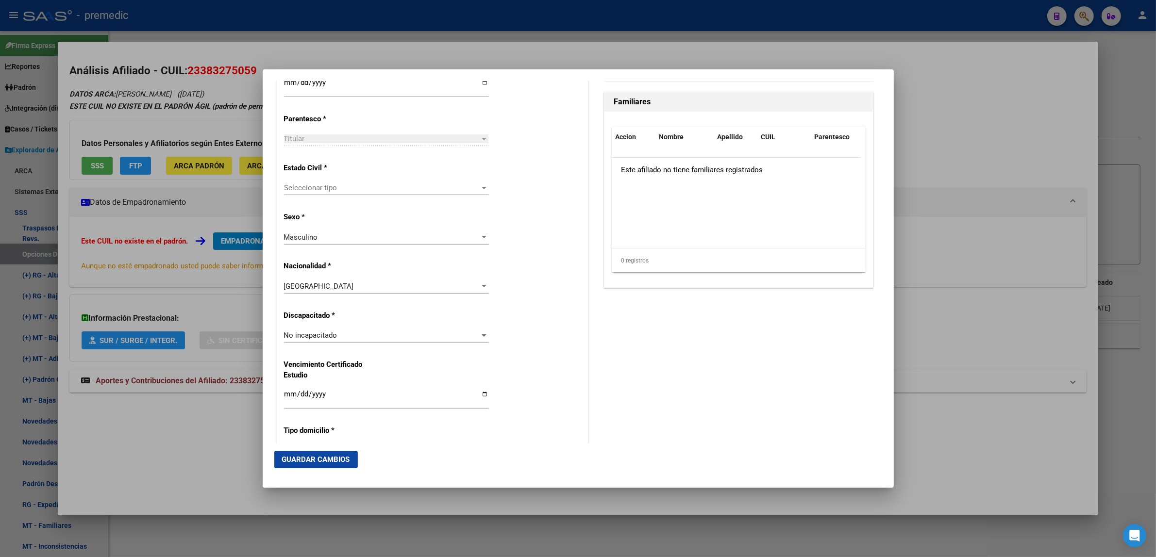
click at [426, 192] on span "Seleccionar tipo" at bounding box center [382, 187] width 196 height 9
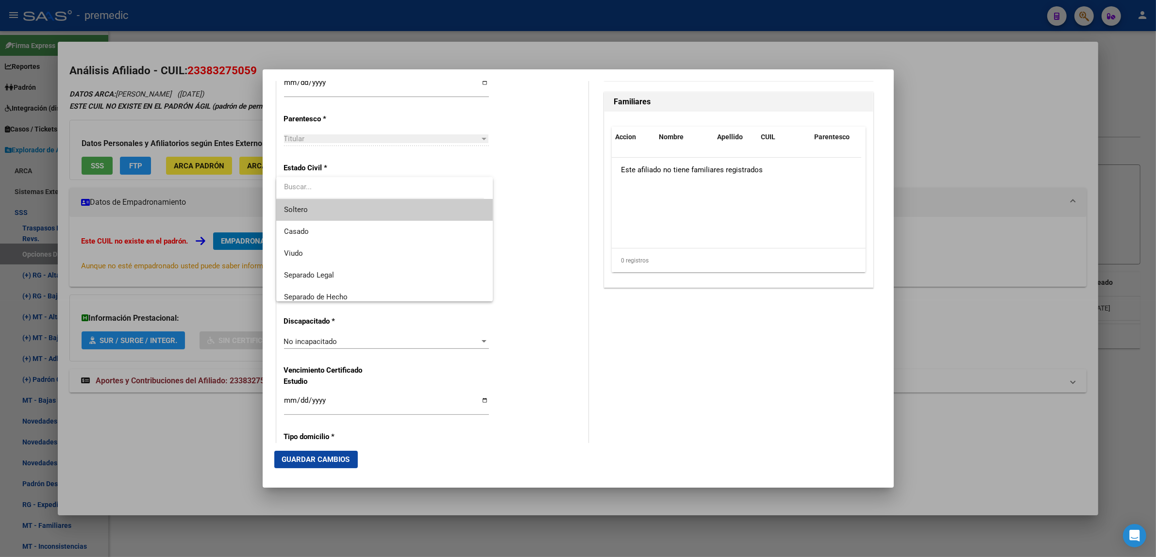
click at [420, 203] on span "Soltero" at bounding box center [384, 210] width 201 height 22
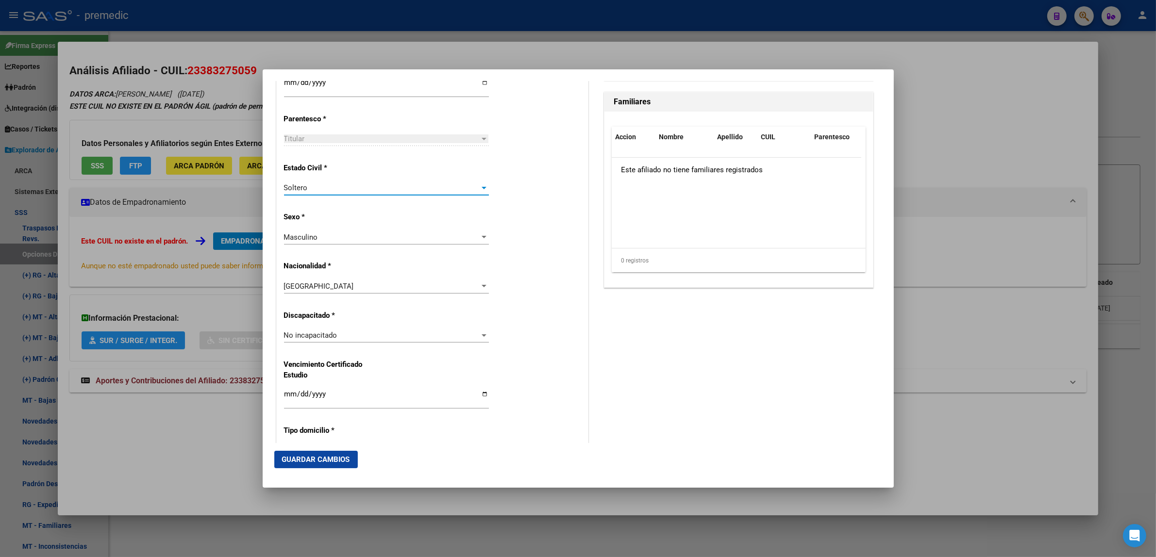
click at [528, 202] on div "Estado Civil * Soltero Seleccionar tipo" at bounding box center [432, 179] width 297 height 49
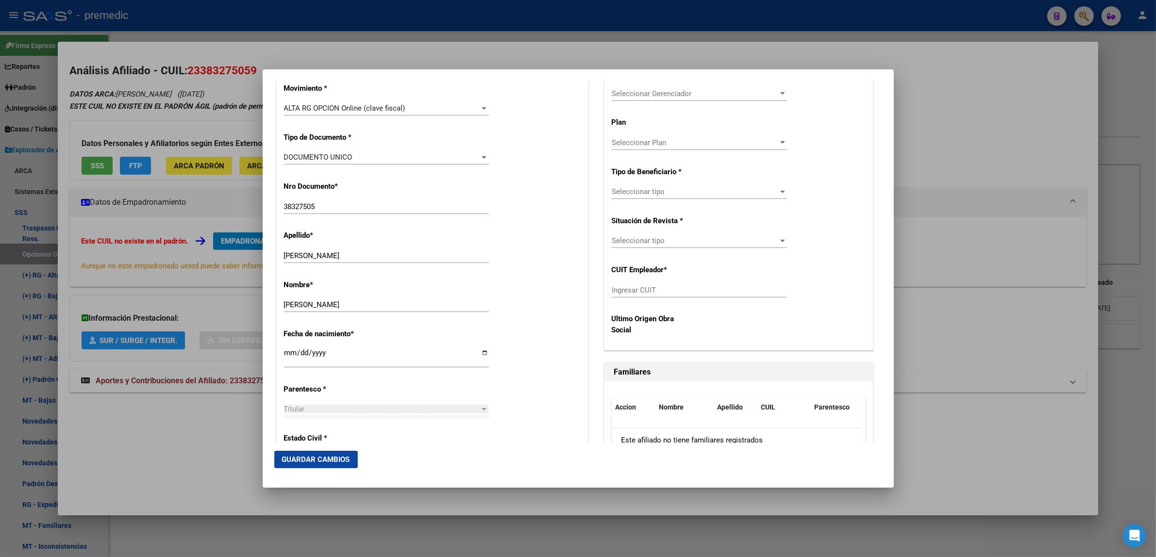
scroll to position [243, 0]
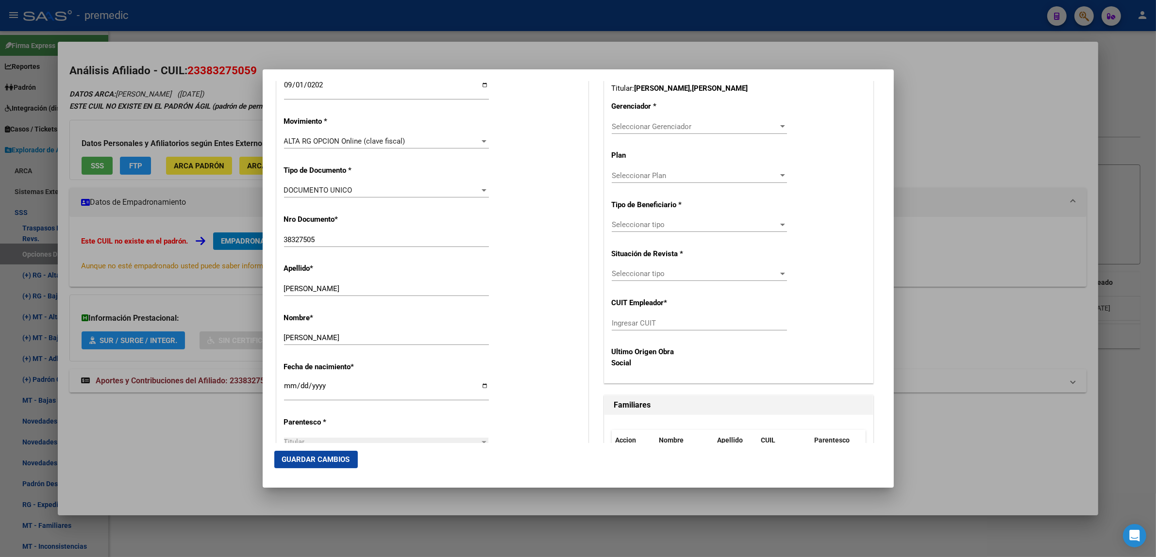
click at [615, 126] on span "Seleccionar Gerenciador" at bounding box center [695, 126] width 167 height 9
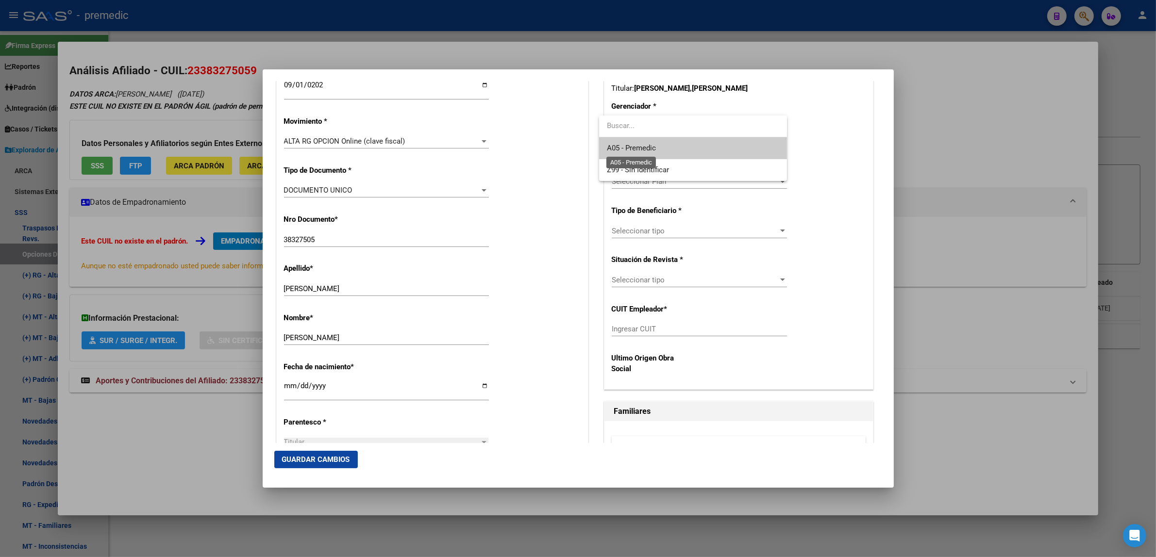
click at [618, 146] on span "A05 - Premedic" at bounding box center [631, 148] width 49 height 9
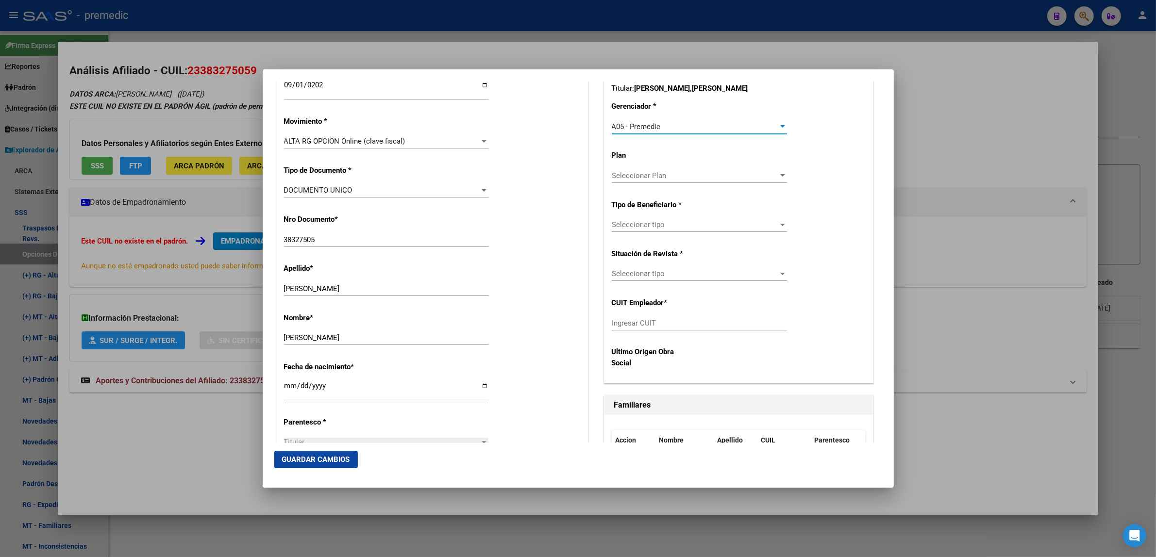
click at [624, 224] on span "Seleccionar tipo" at bounding box center [695, 224] width 167 height 9
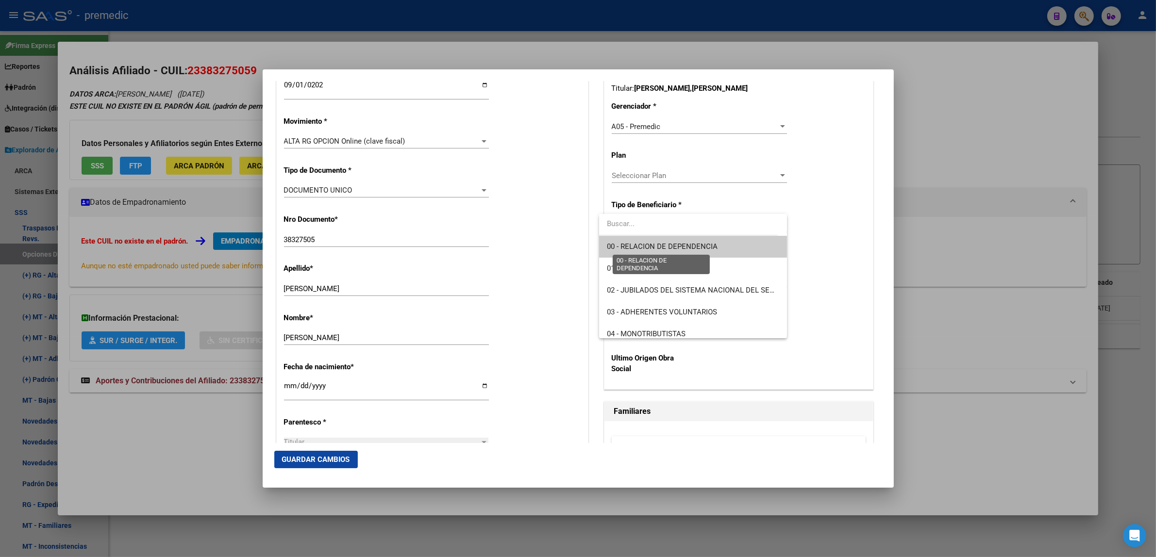
click at [625, 246] on span "00 - RELACION DE DEPENDENCIA" at bounding box center [662, 246] width 111 height 9
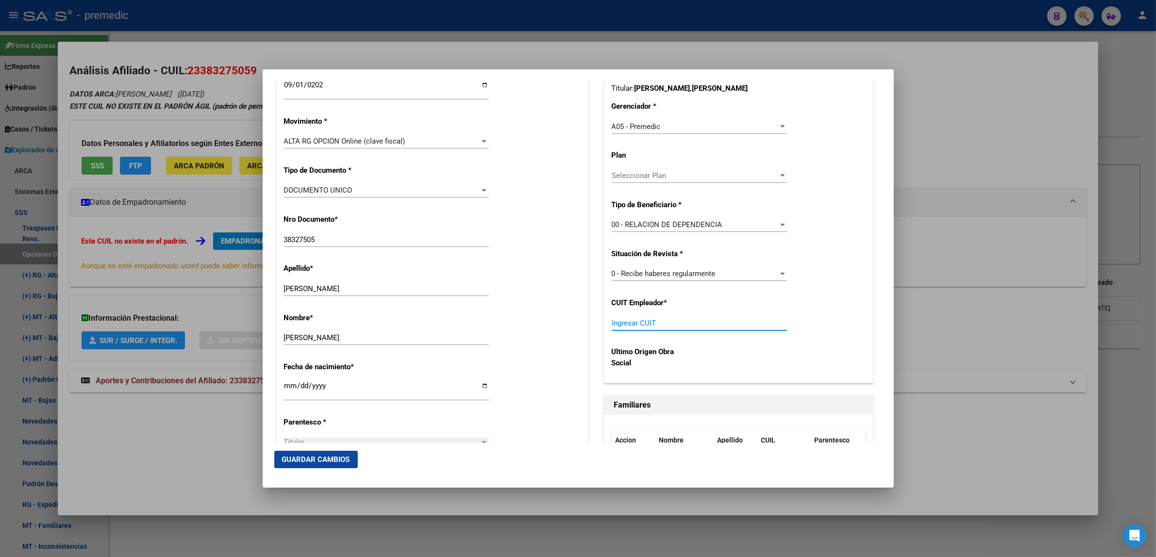
click at [629, 319] on input "Ingresar CUIT" at bounding box center [699, 323] width 175 height 9
paste input "30-63898233-8"
type input "30-63898233-8"
click at [333, 458] on span "Guardar Cambios" at bounding box center [316, 459] width 68 height 9
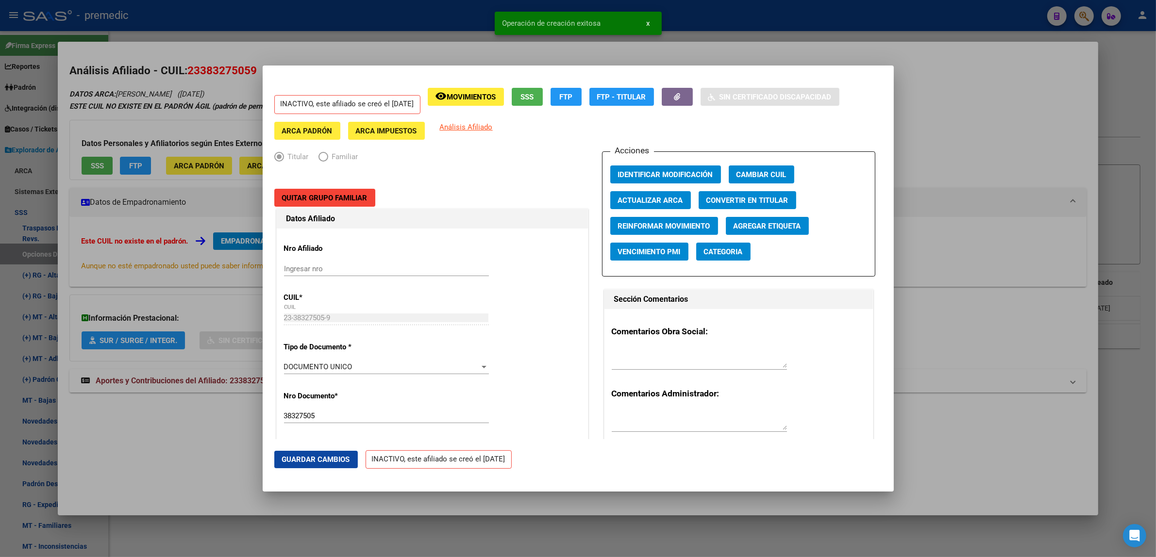
click at [191, 457] on div at bounding box center [578, 278] width 1156 height 557
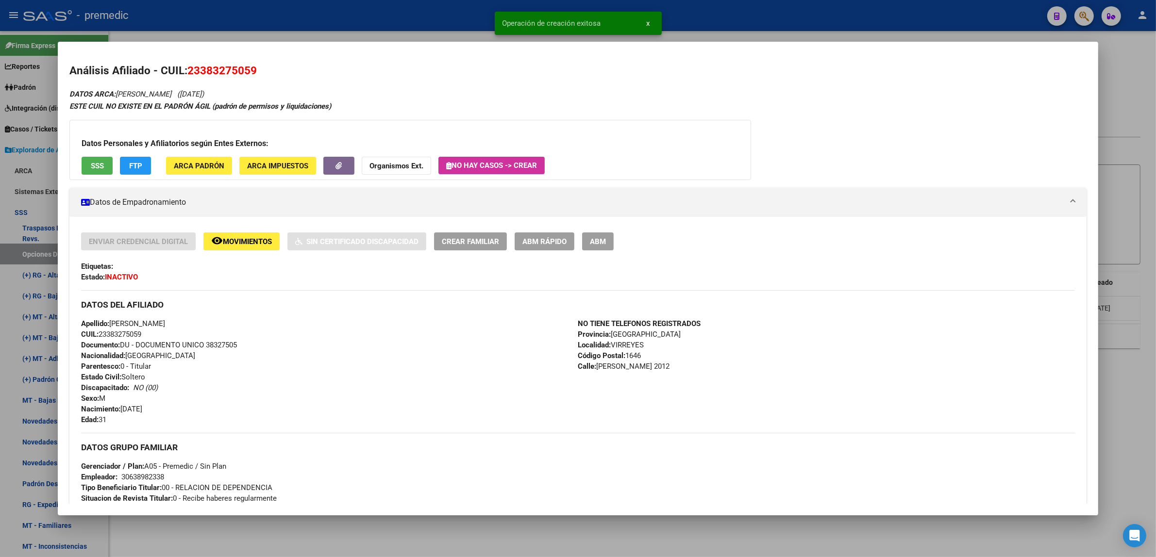
click at [191, 530] on div at bounding box center [578, 278] width 1156 height 557
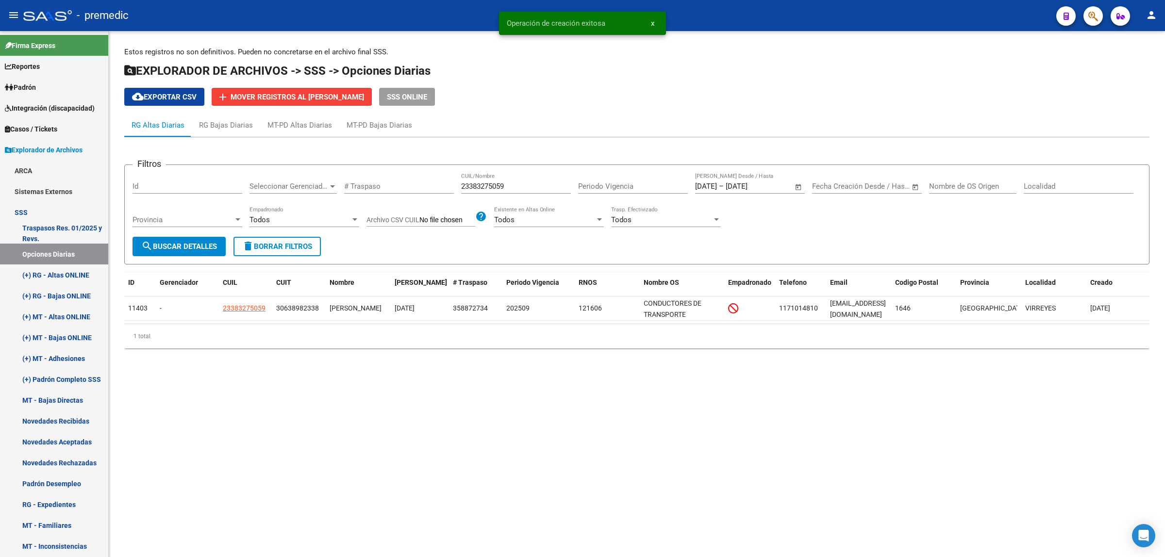
click at [163, 242] on span "search Buscar Detalles" at bounding box center [179, 246] width 76 height 9
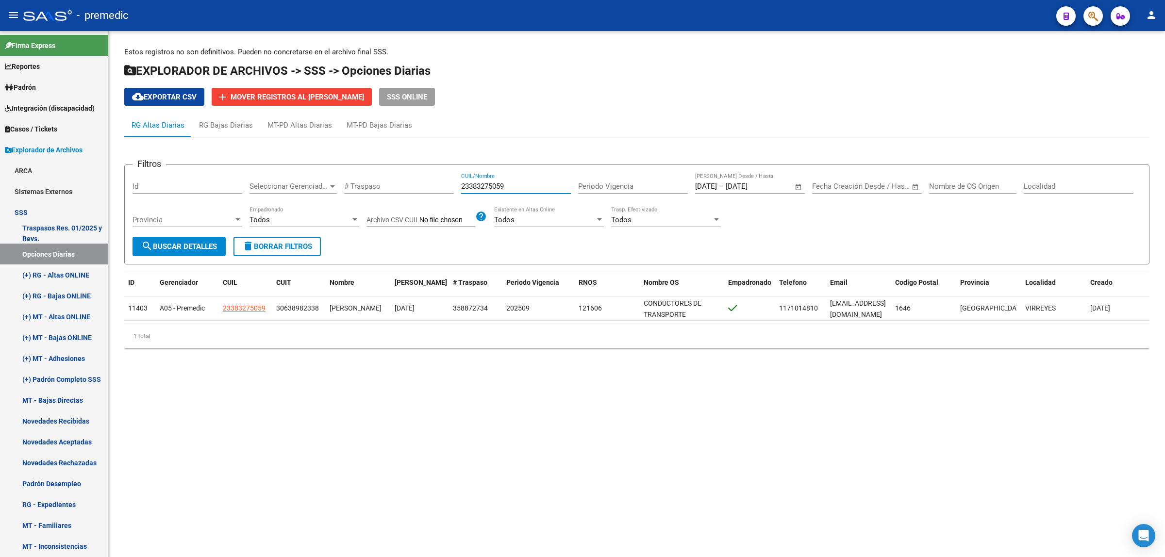
drag, startPoint x: 510, startPoint y: 184, endPoint x: 433, endPoint y: 183, distance: 77.2
click at [435, 183] on div "Filtros Id Seleccionar Gerenciador Seleccionar Gerenciador # Traspaso 233832750…" at bounding box center [637, 205] width 1009 height 64
paste input "0382557795"
type input "20382557795"
click at [200, 246] on span "search Buscar Detalles" at bounding box center [179, 246] width 76 height 9
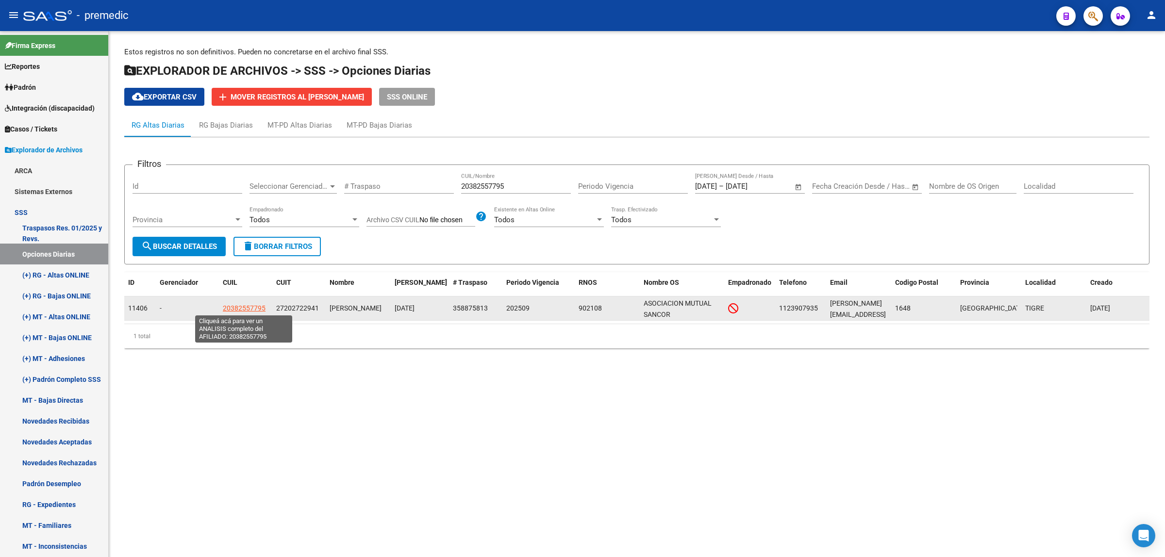
click at [246, 306] on span "20382557795" at bounding box center [244, 308] width 43 height 8
type textarea "20382557795"
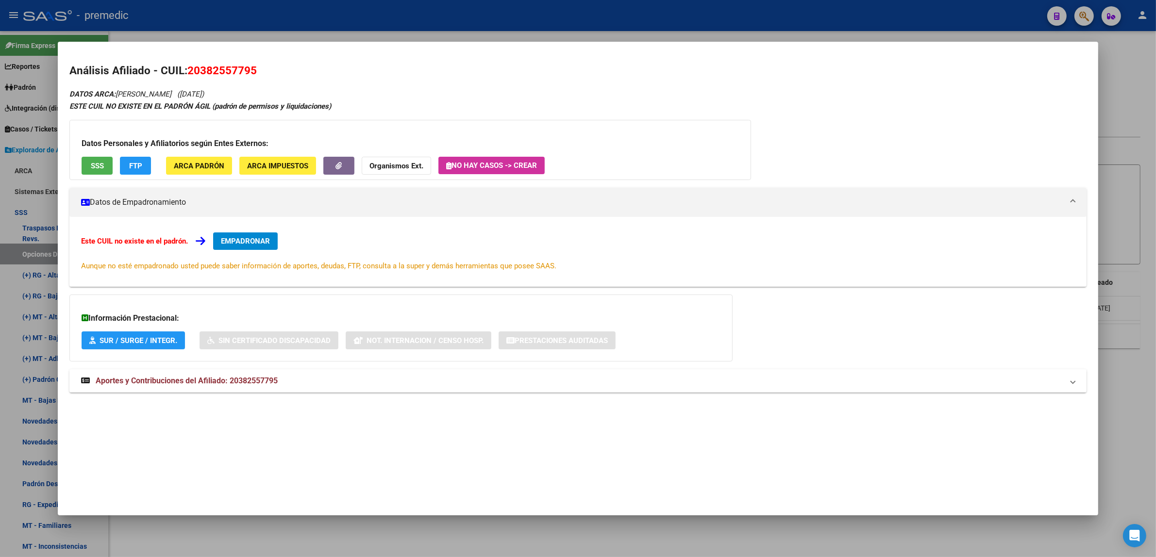
click at [241, 242] on span "EMPADRONAR" at bounding box center [245, 241] width 49 height 9
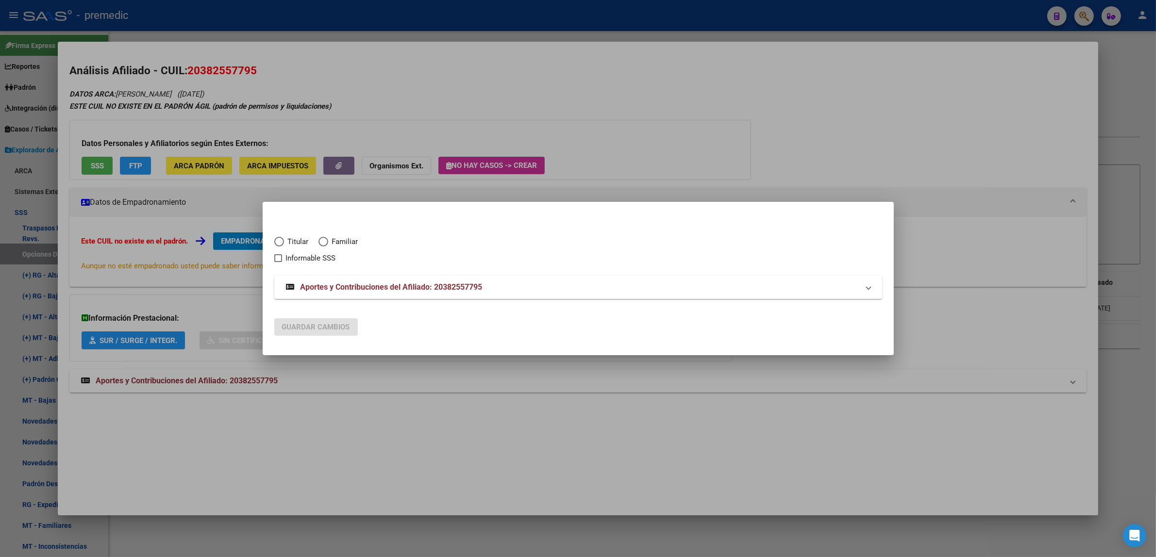
click at [282, 241] on span "Elija una opción" at bounding box center [279, 242] width 10 height 10
click at [282, 241] on input "Titular" at bounding box center [279, 242] width 10 height 10
radio input "true"
checkbox input "true"
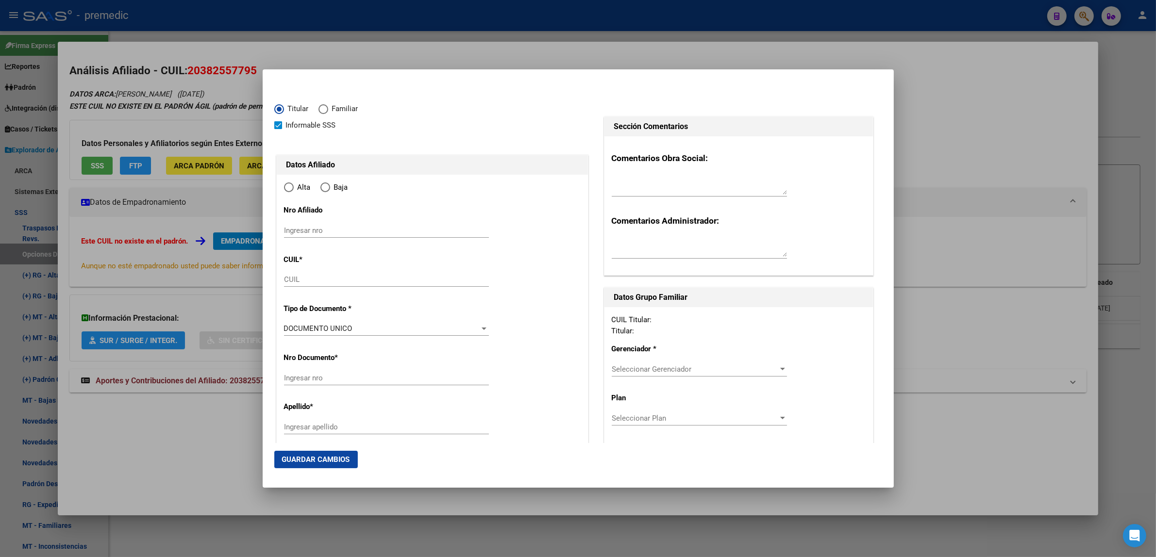
type input "20-38255779-5"
type input "38255779"
type input "RIONDINI"
type input "JUAN AGUSTIN"
type input "1994-05-02"
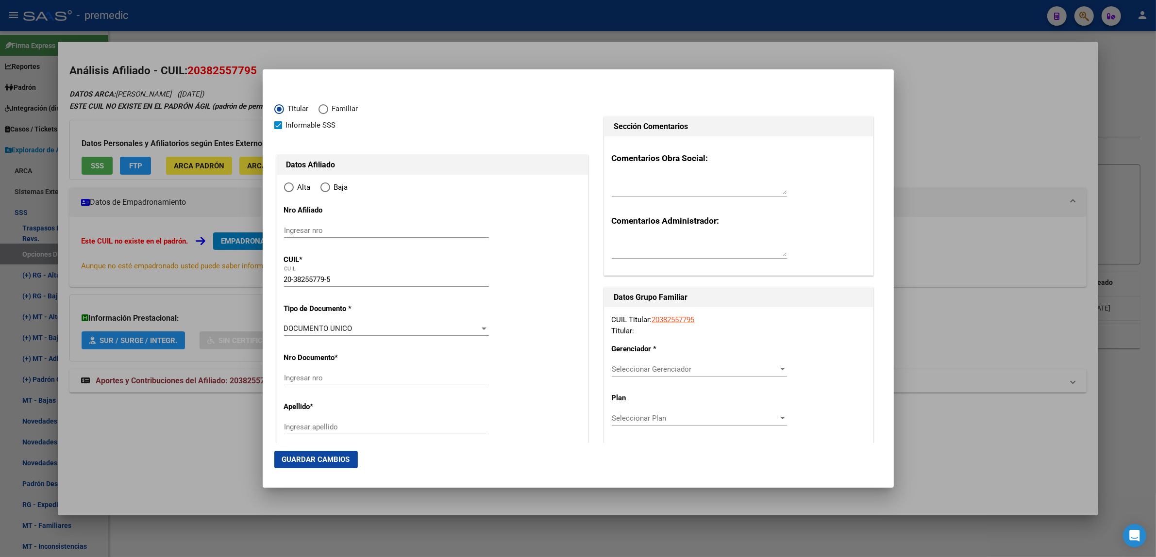
type input "TIGRE"
type input "1648"
type input "TENIENTE CHAPPA"
type input "226"
radio input "true"
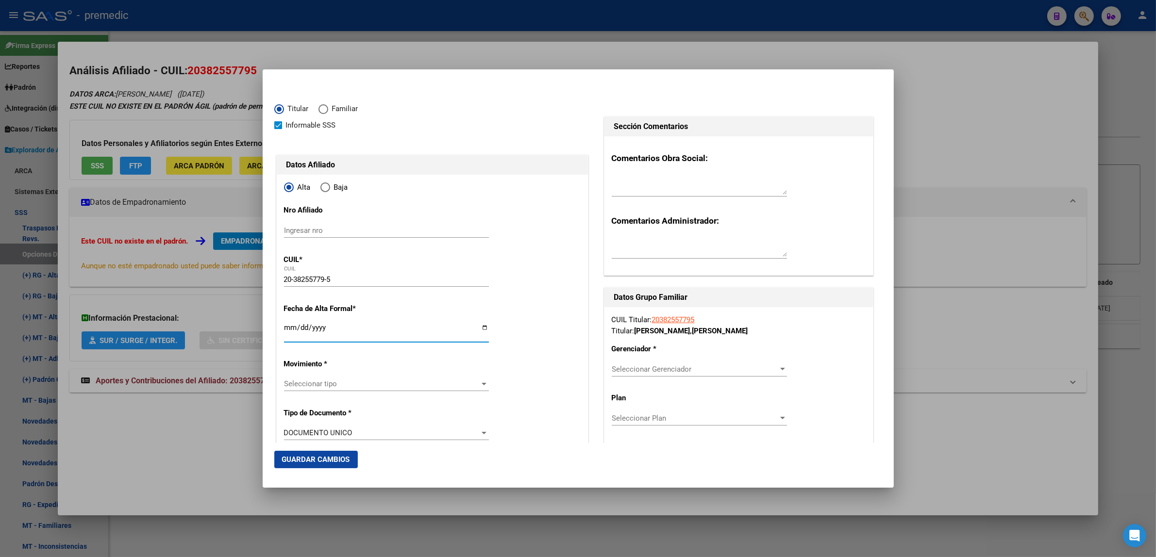
drag, startPoint x: 299, startPoint y: 341, endPoint x: 290, endPoint y: 330, distance: 13.9
click at [290, 330] on input "Ingresar fecha" at bounding box center [386, 332] width 205 height 16
type input "2025-09-01"
click at [268, 331] on mat-dialog-content "Titular Familiar Informable SSS Datos Afiliado Alta Baja Nro Afiliado Ingresar …" at bounding box center [578, 262] width 631 height 362
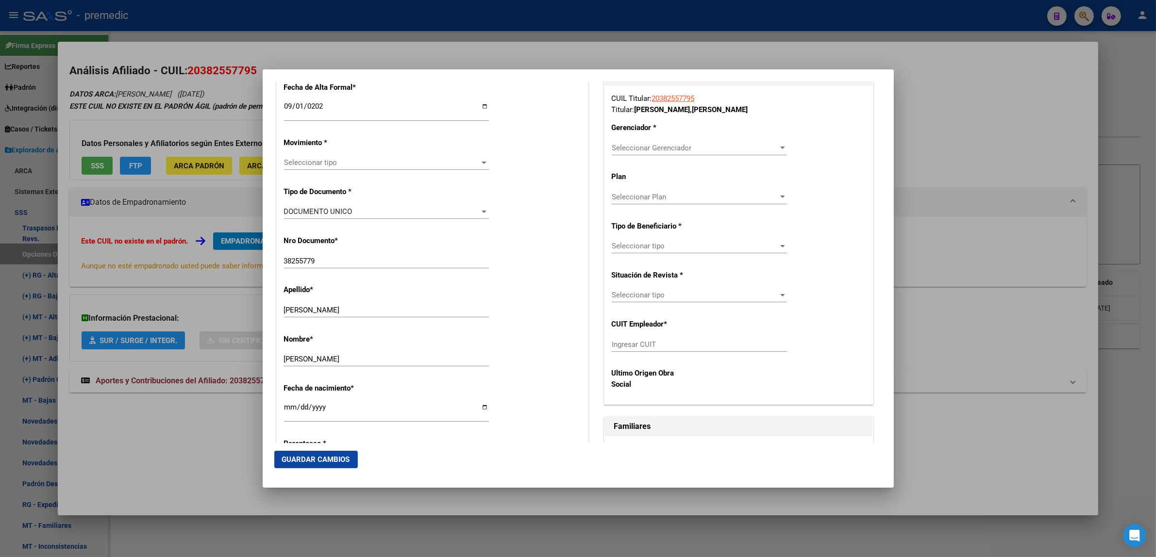
scroll to position [243, 0]
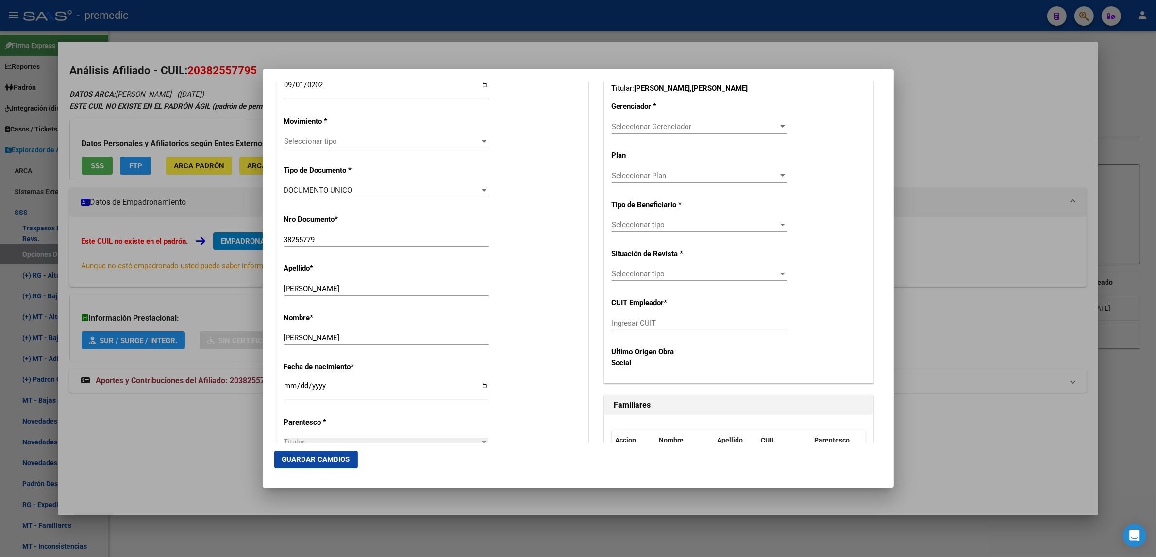
click at [319, 136] on div "Seleccionar tipo Seleccionar tipo" at bounding box center [386, 141] width 205 height 15
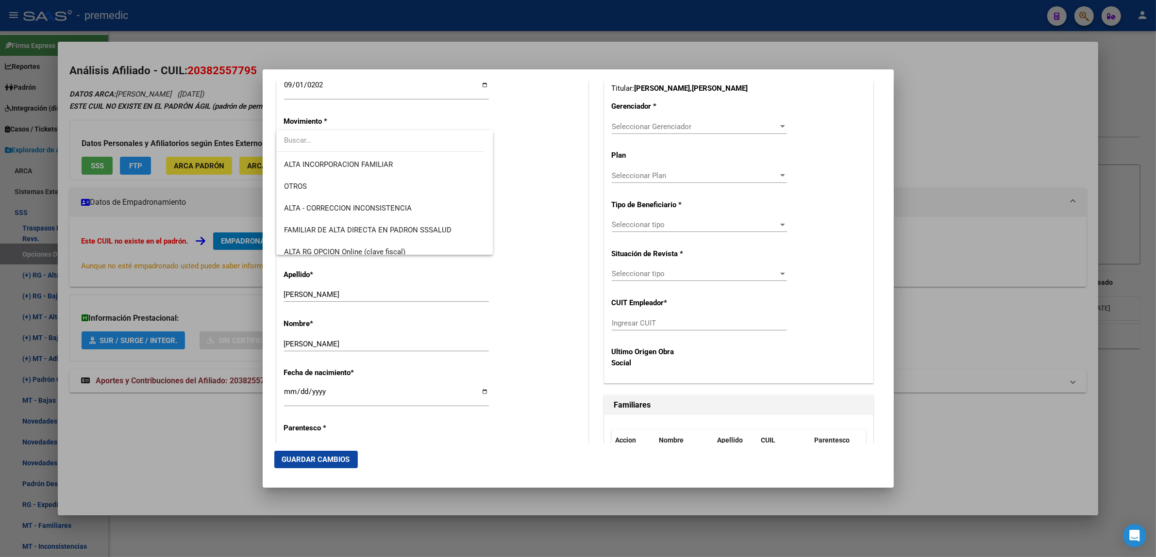
scroll to position [182, 0]
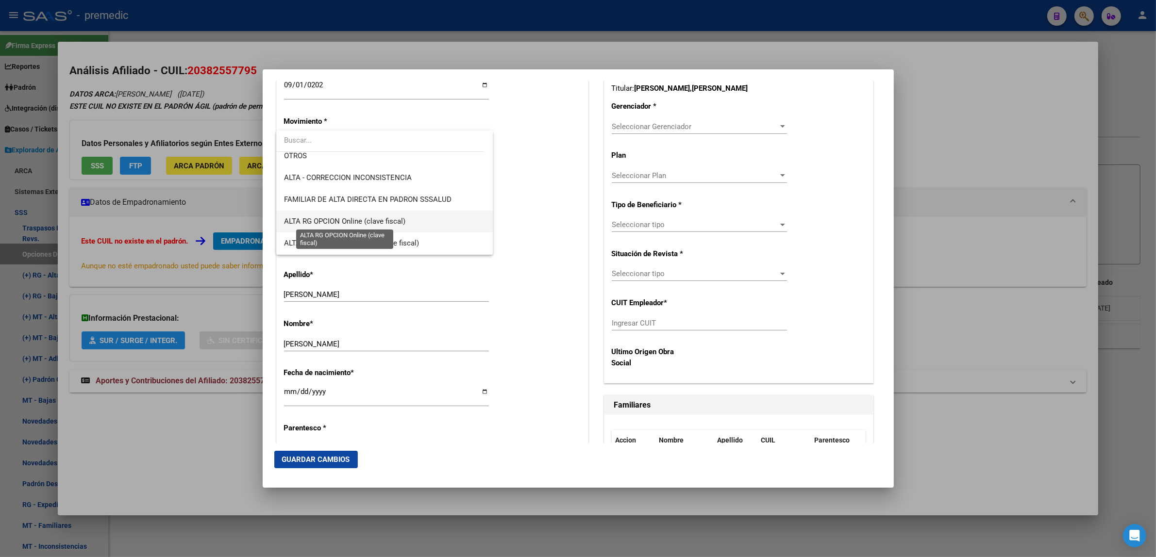
click at [401, 218] on span "ALTA RG OPCION Online (clave fiscal)" at bounding box center [344, 221] width 121 height 9
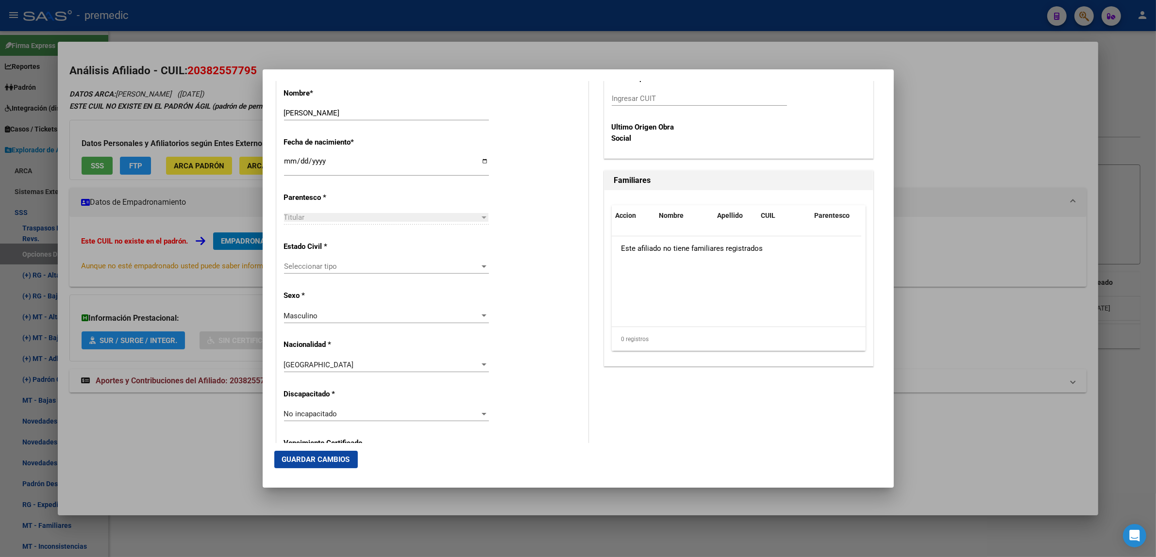
scroll to position [485, 0]
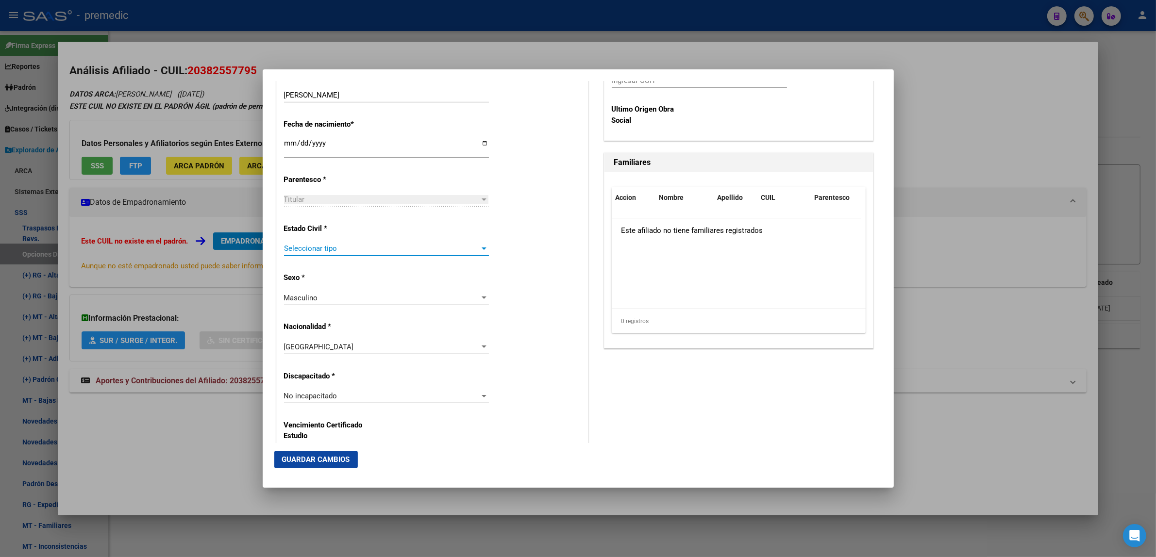
click at [426, 248] on span "Seleccionar tipo" at bounding box center [382, 248] width 196 height 9
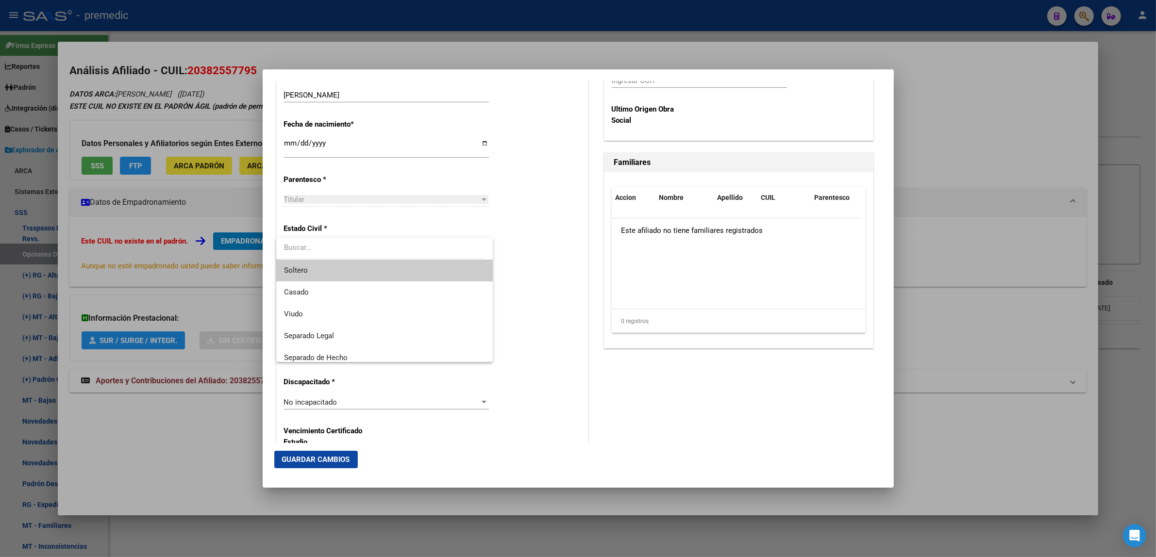
click at [403, 269] on span "Soltero" at bounding box center [384, 271] width 201 height 22
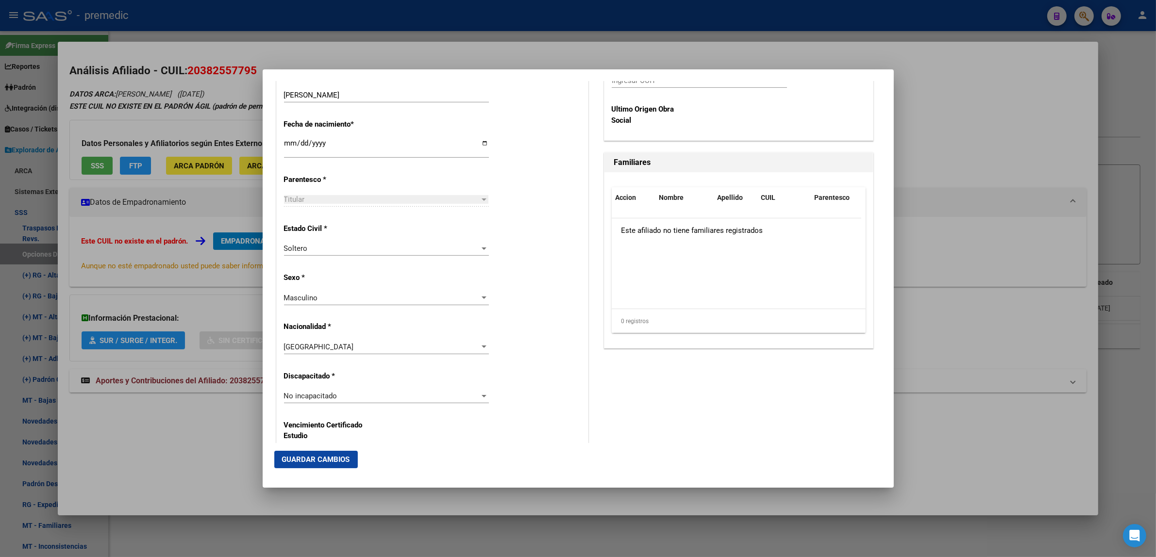
click at [533, 251] on div "Estado Civil * Soltero Seleccionar tipo" at bounding box center [432, 240] width 297 height 49
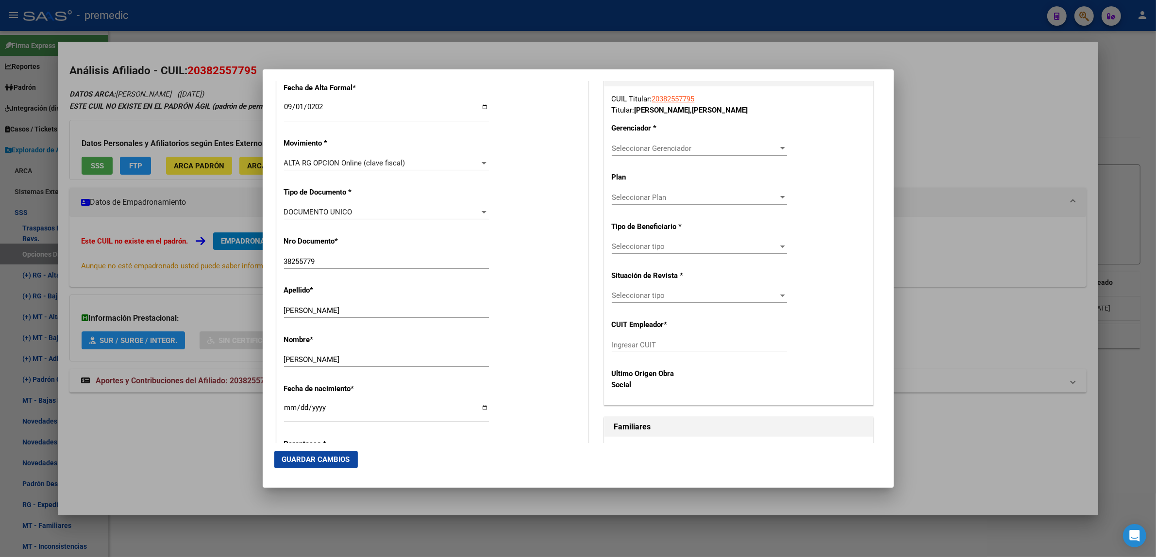
scroll to position [182, 0]
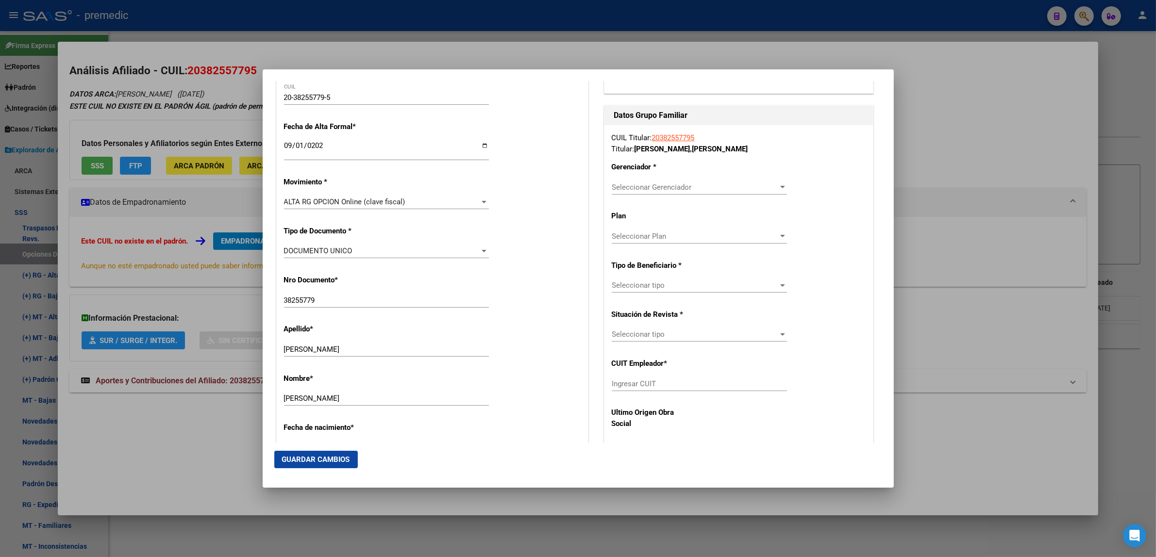
click at [625, 187] on span "Seleccionar Gerenciador" at bounding box center [695, 187] width 167 height 9
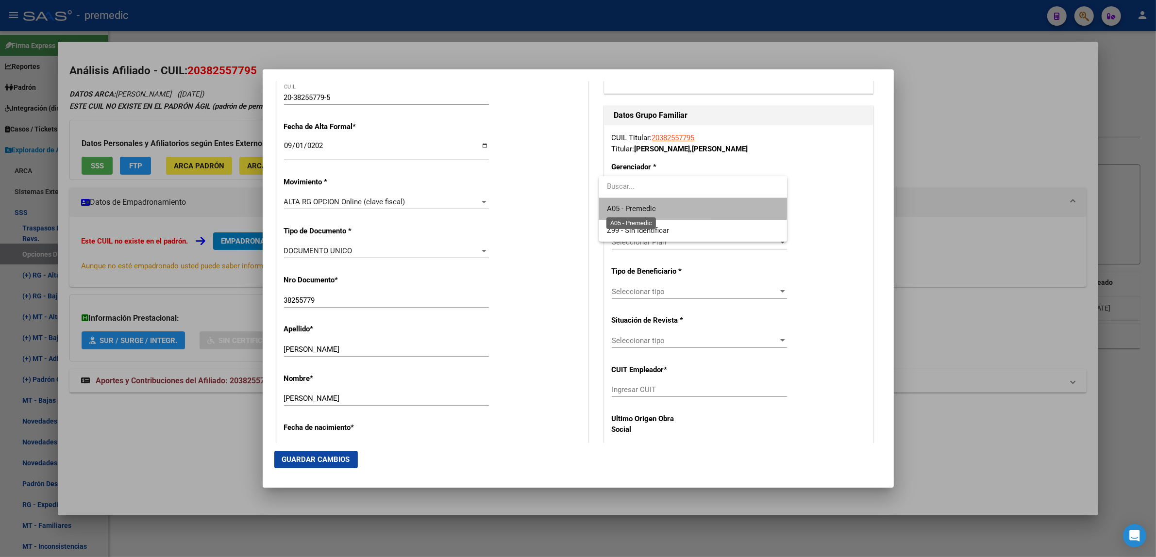
click at [625, 205] on span "A05 - Premedic" at bounding box center [631, 208] width 49 height 9
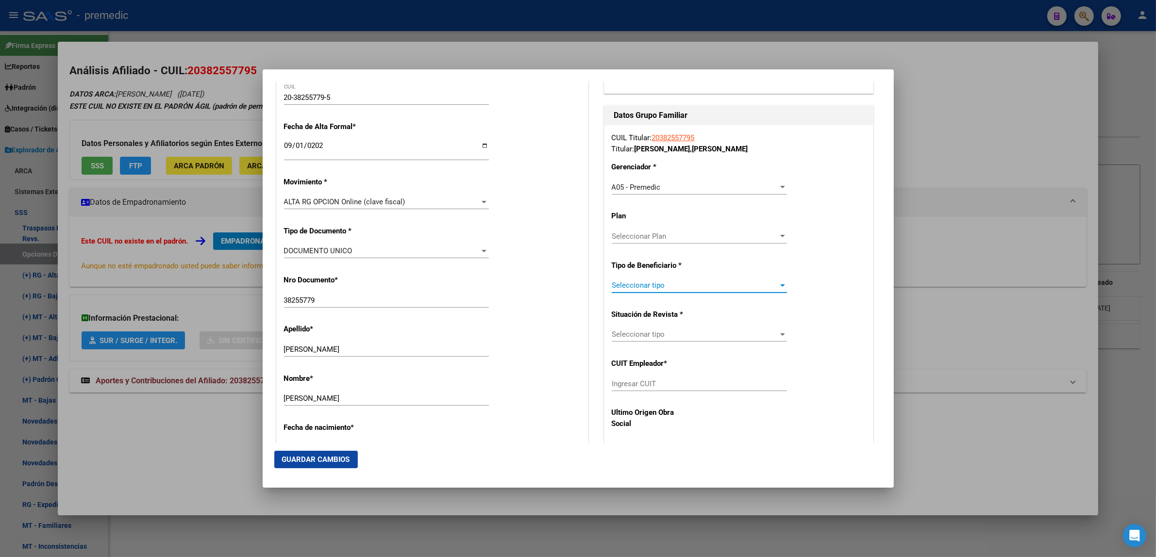
click at [623, 285] on span "Seleccionar tipo" at bounding box center [695, 285] width 167 height 9
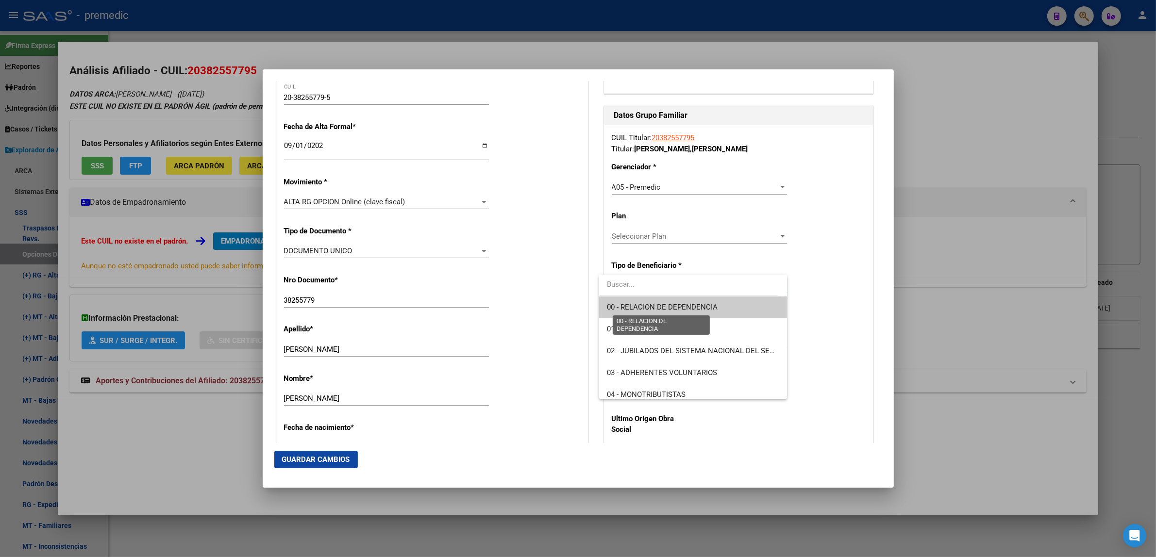
click at [619, 304] on span "00 - RELACION DE DEPENDENCIA" at bounding box center [662, 307] width 111 height 9
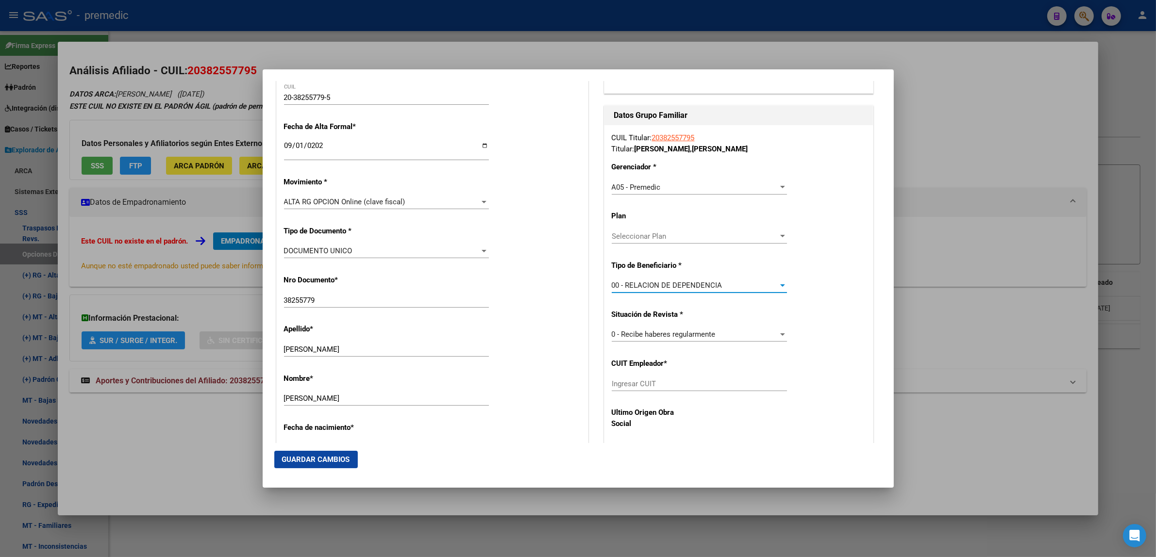
click at [620, 384] on input "Ingresar CUIT" at bounding box center [699, 384] width 175 height 9
paste input "27-20272294-1"
type input "27-20272294-1"
click at [338, 459] on span "Guardar Cambios" at bounding box center [316, 459] width 68 height 9
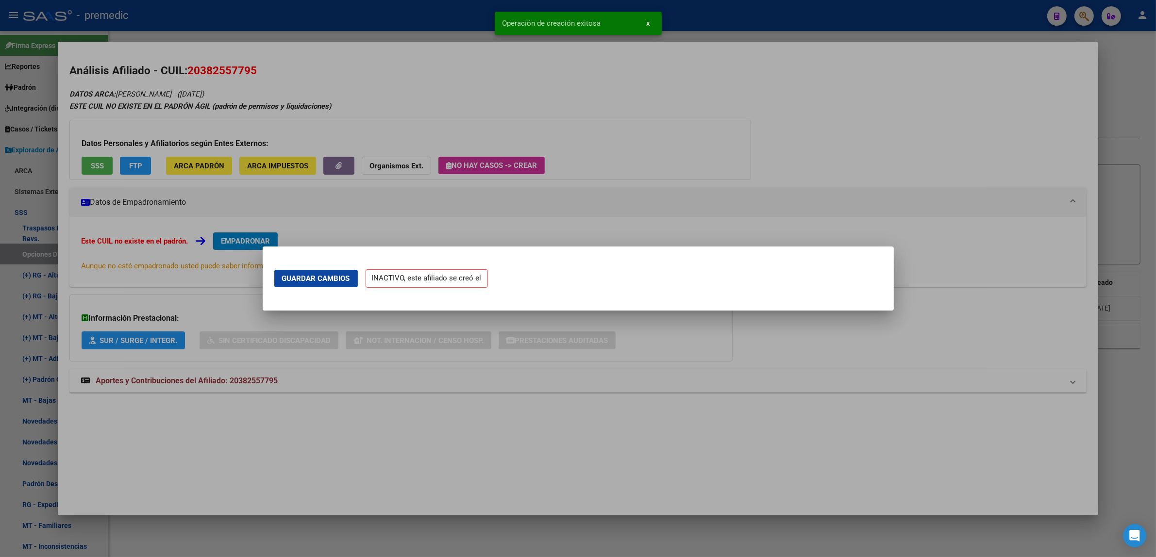
scroll to position [0, 0]
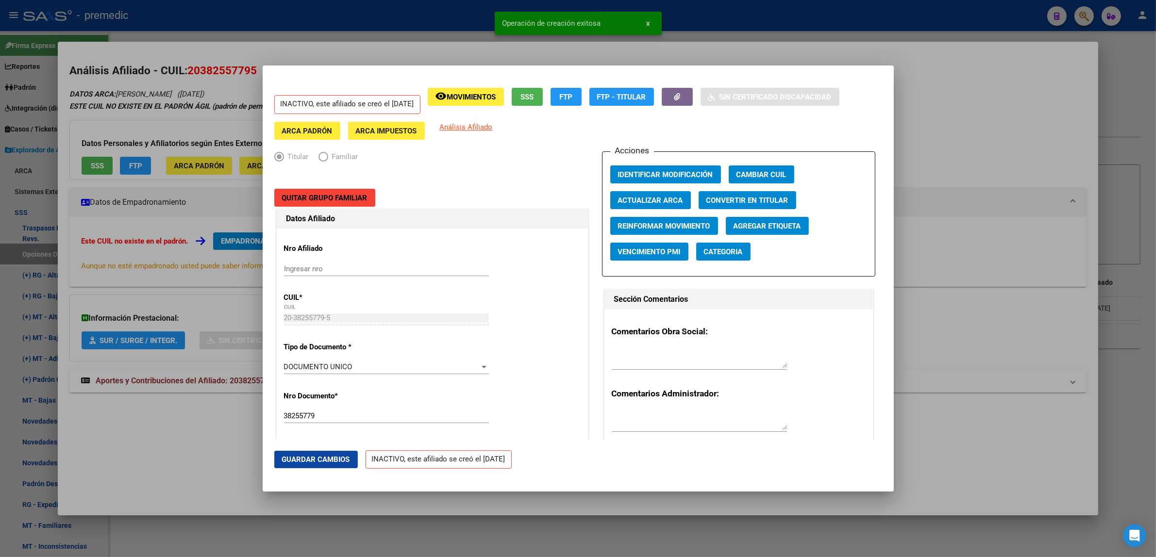
click at [173, 453] on div at bounding box center [578, 278] width 1156 height 557
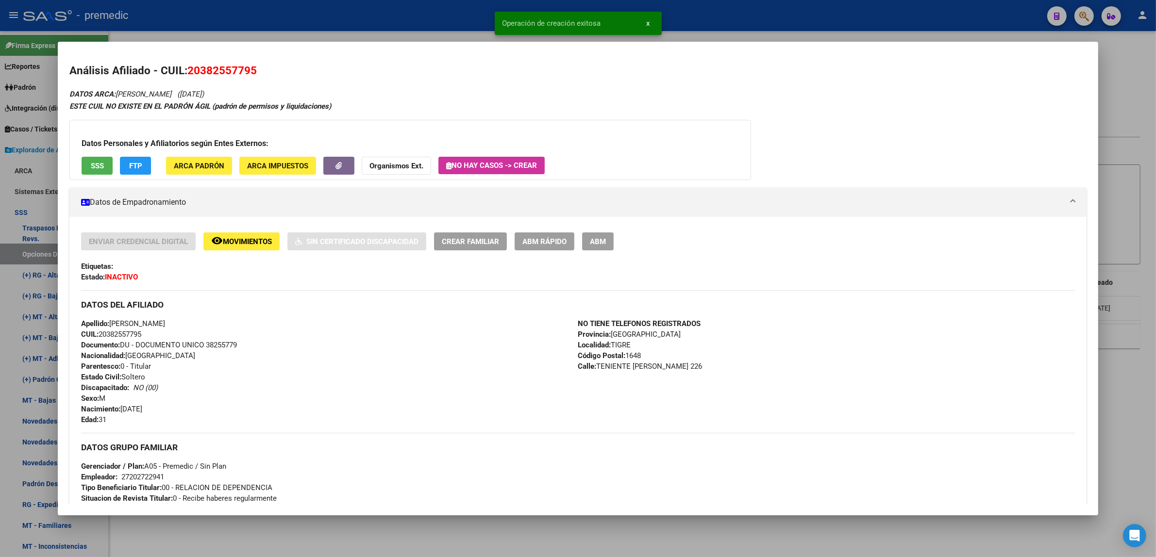
click at [195, 530] on div at bounding box center [578, 278] width 1156 height 557
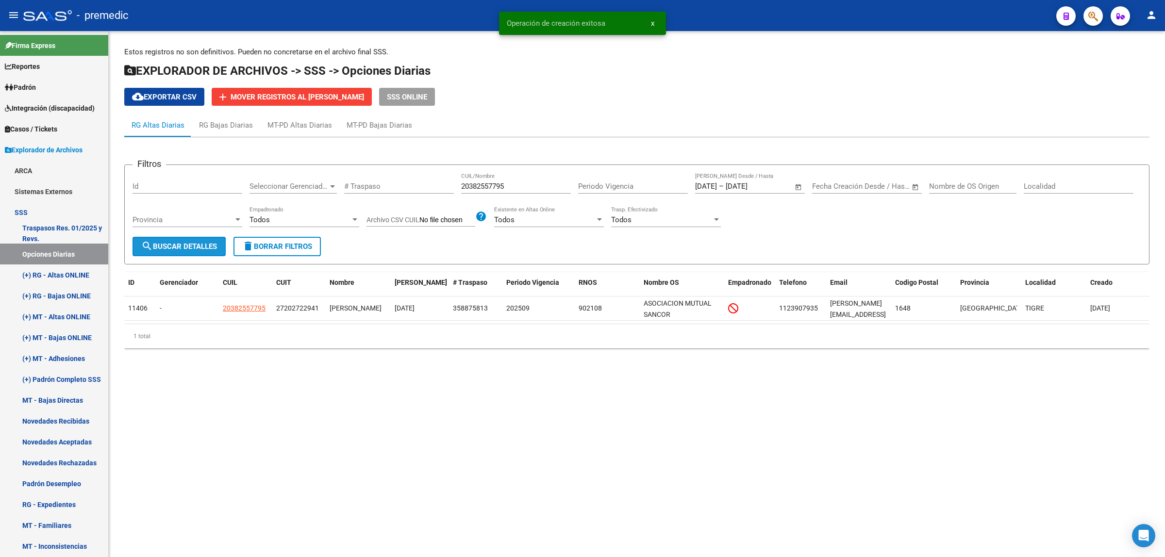
click at [171, 248] on span "search Buscar Detalles" at bounding box center [179, 246] width 76 height 9
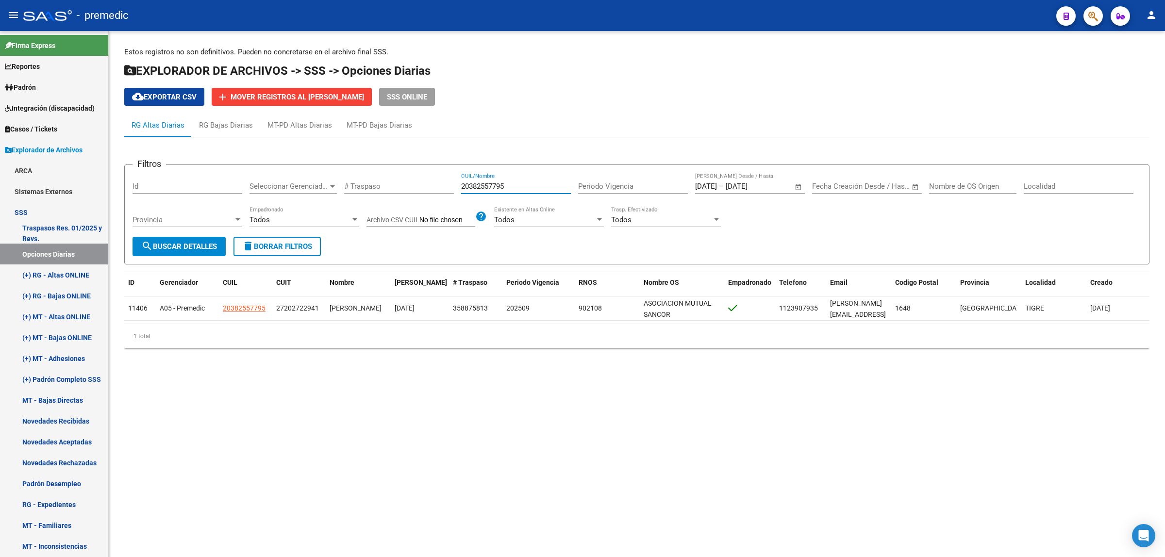
drag, startPoint x: 513, startPoint y: 187, endPoint x: 431, endPoint y: 186, distance: 82.1
click at [431, 186] on div "Filtros Id Seleccionar Gerenciador Seleccionar Gerenciador # Traspaso 203825577…" at bounding box center [637, 205] width 1009 height 64
paste input "738836632"
type input "27388366325"
click at [187, 246] on span "search Buscar Detalles" at bounding box center [179, 246] width 76 height 9
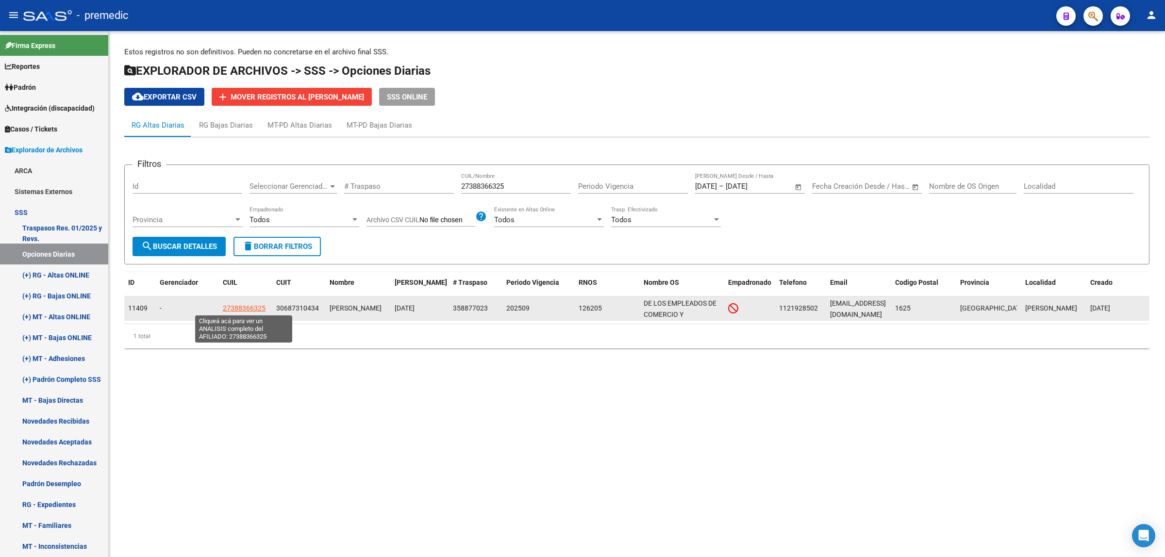
click at [236, 307] on span "27388366325" at bounding box center [244, 308] width 43 height 8
type textarea "27388366325"
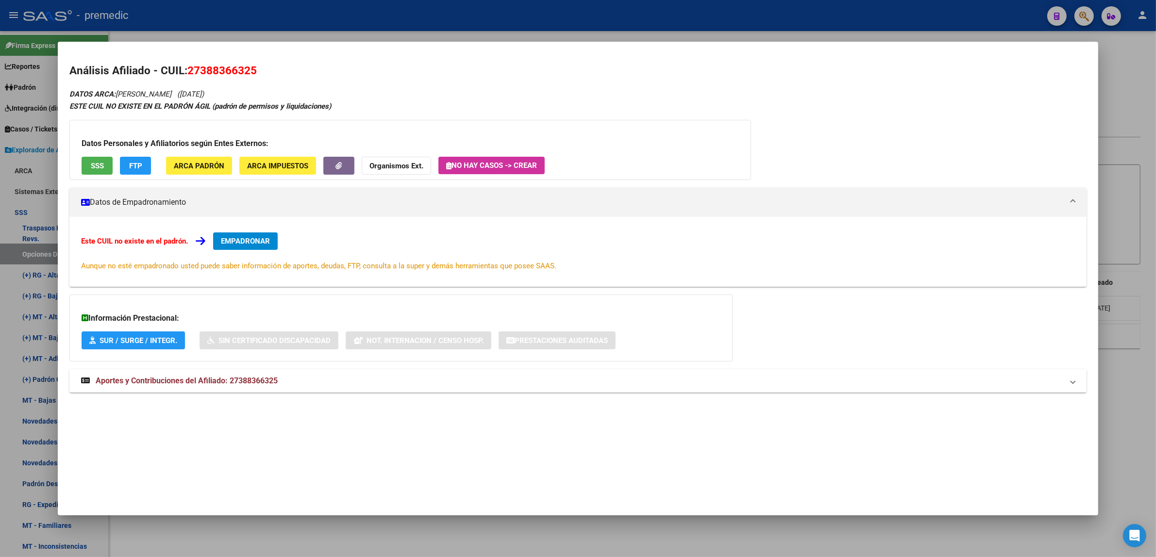
click at [246, 236] on button "EMPADRONAR" at bounding box center [245, 241] width 65 height 17
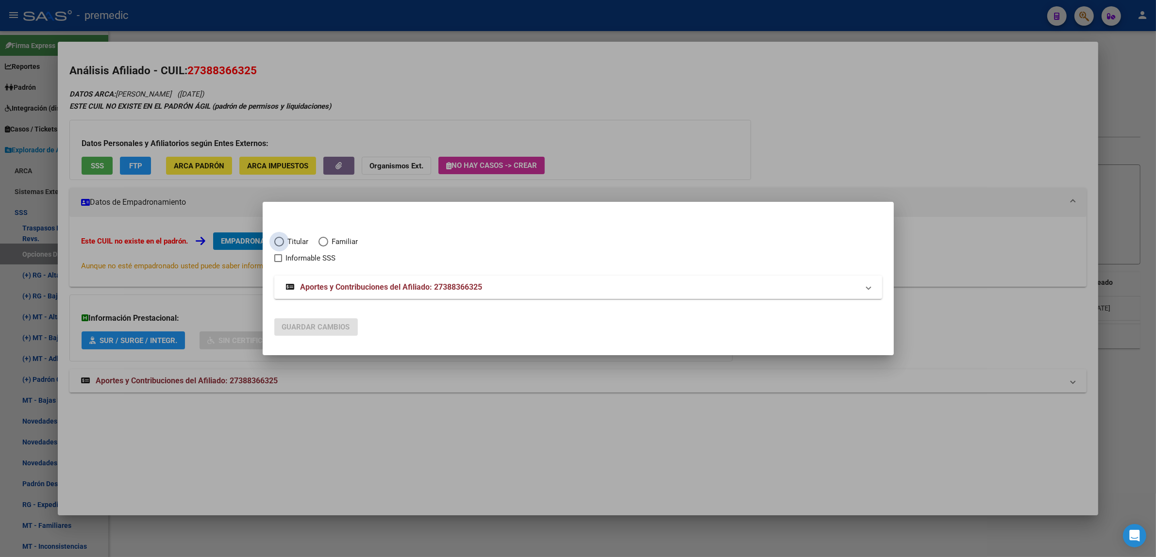
click at [281, 239] on span "Elija una opción" at bounding box center [279, 242] width 10 height 10
click at [281, 239] on input "Titular" at bounding box center [279, 242] width 10 height 10
radio input "true"
checkbox input "true"
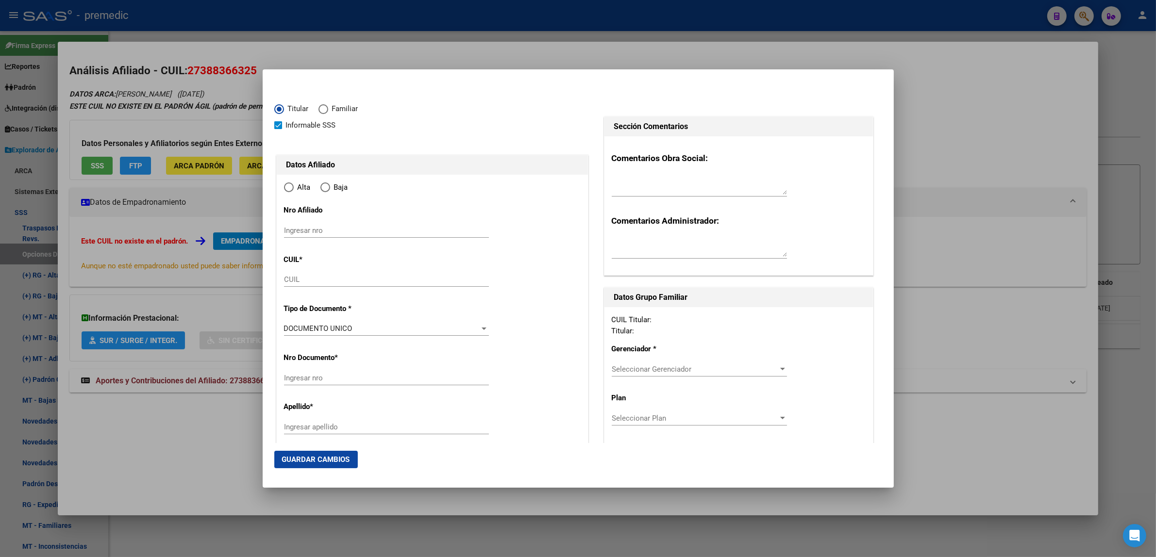
type input "27-38836632-5"
radio input "true"
type input "38836632"
type input "ROJAS RUTH ELISABET"
type input "1995-01-20"
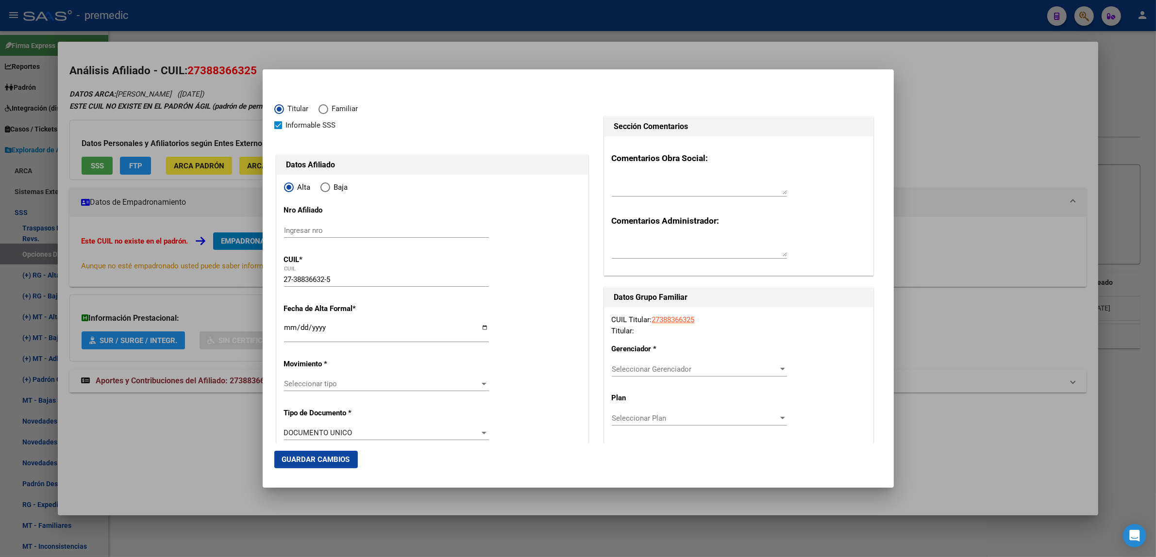
type input "GARIN"
type input "1619"
type input "CHACO"
type input "644"
click at [285, 327] on input "Ingresar fecha" at bounding box center [386, 332] width 205 height 16
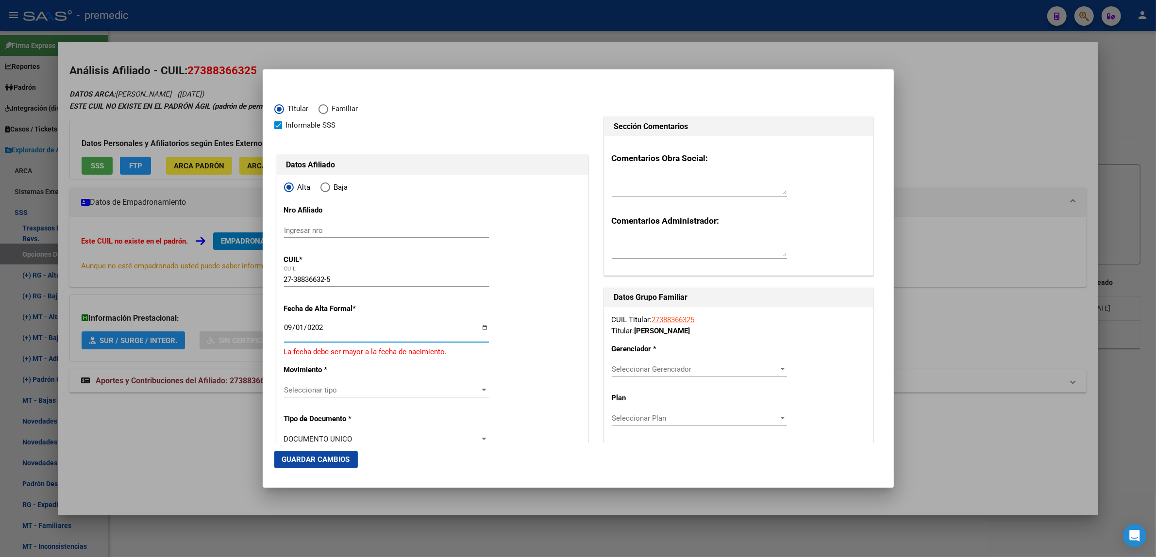
type input "2025-09-01"
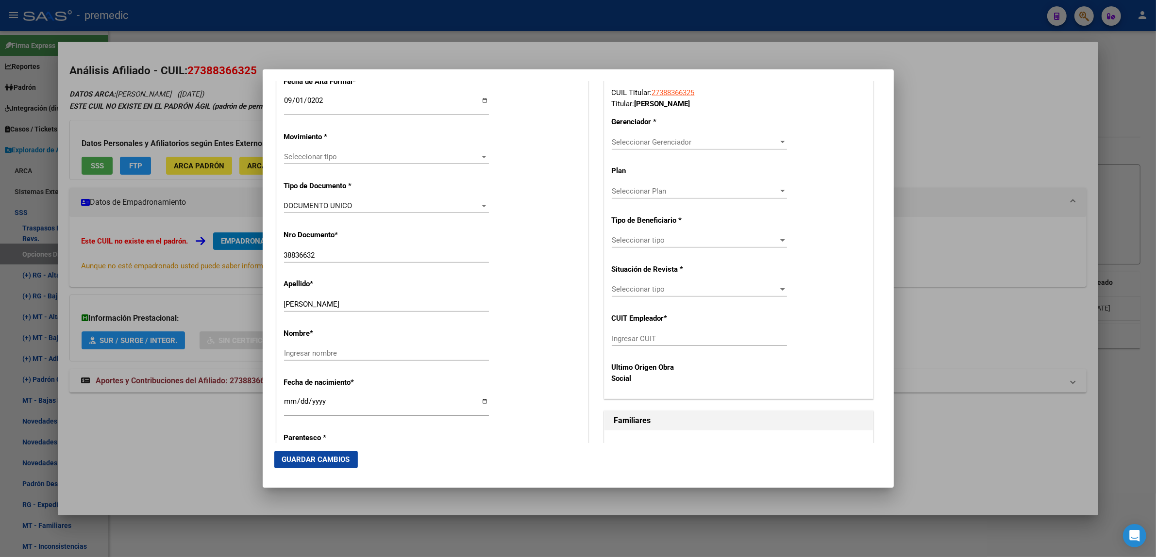
scroll to position [243, 0]
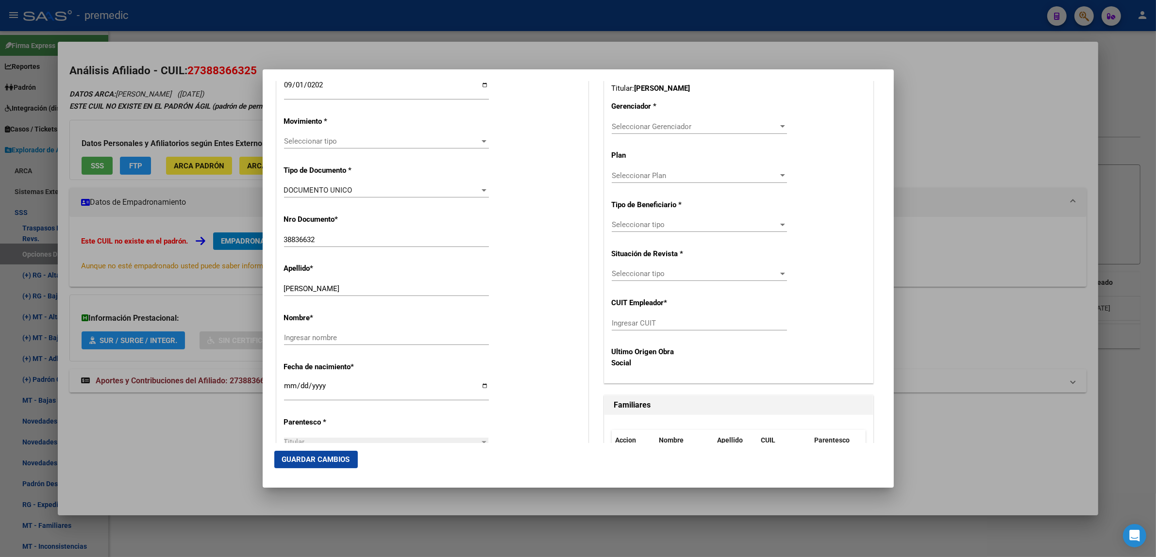
click at [323, 146] on span "Seleccionar tipo" at bounding box center [382, 141] width 196 height 9
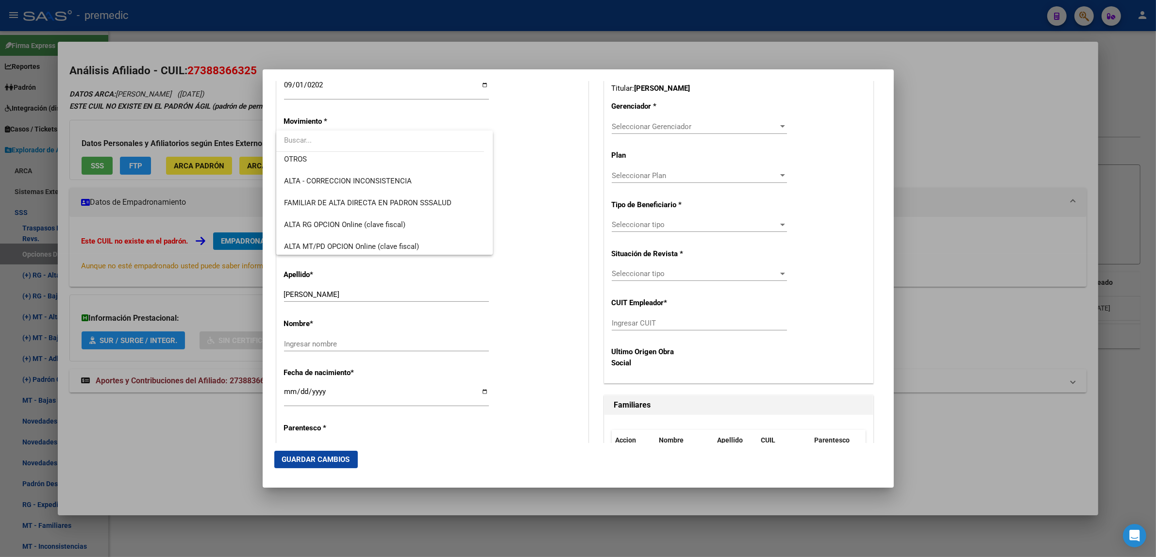
scroll to position [182, 0]
click at [383, 217] on span "ALTA RG OPCION Online (clave fiscal)" at bounding box center [344, 221] width 121 height 9
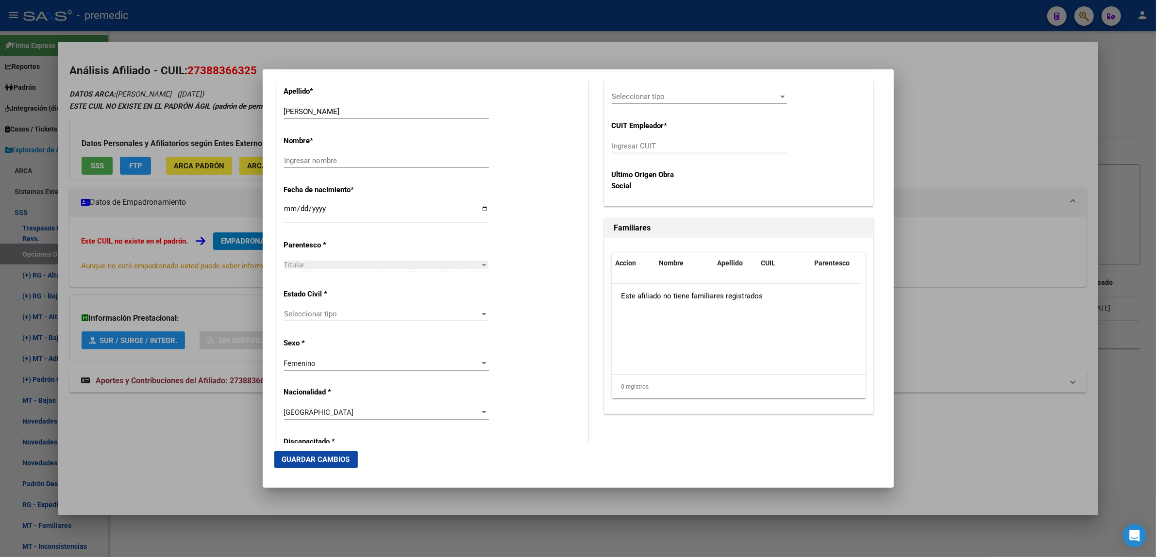
scroll to position [425, 0]
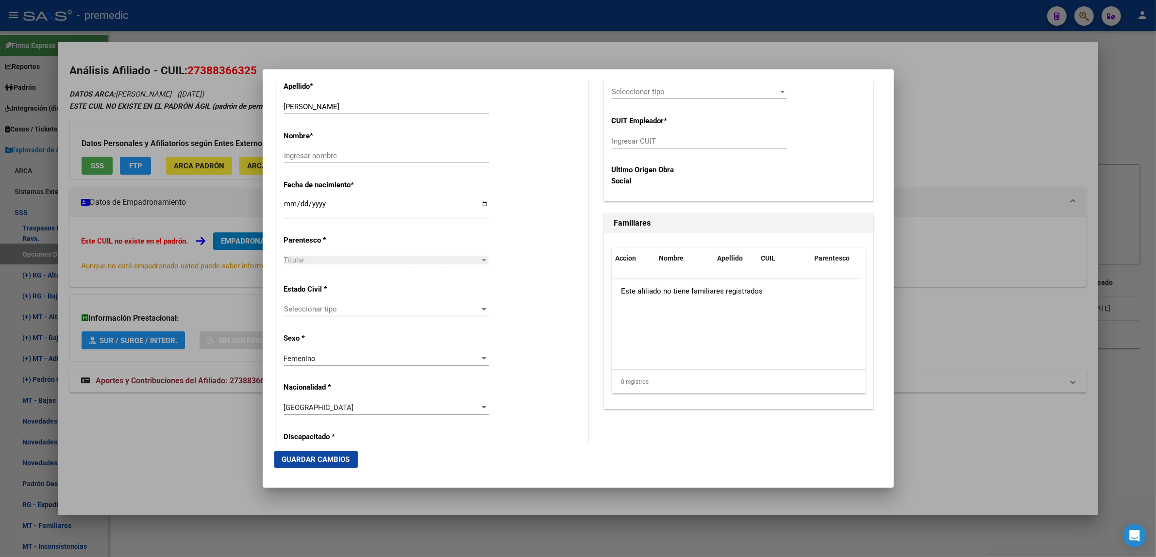
click at [353, 150] on div "Ingresar nombre" at bounding box center [386, 156] width 205 height 15
type input "RUTH ELISABET"
drag, startPoint x: 364, startPoint y: 109, endPoint x: 310, endPoint y: 109, distance: 54.4
click at [310, 109] on input "ROJAS RUTH ELISABET" at bounding box center [386, 106] width 205 height 9
type input "ROJAS"
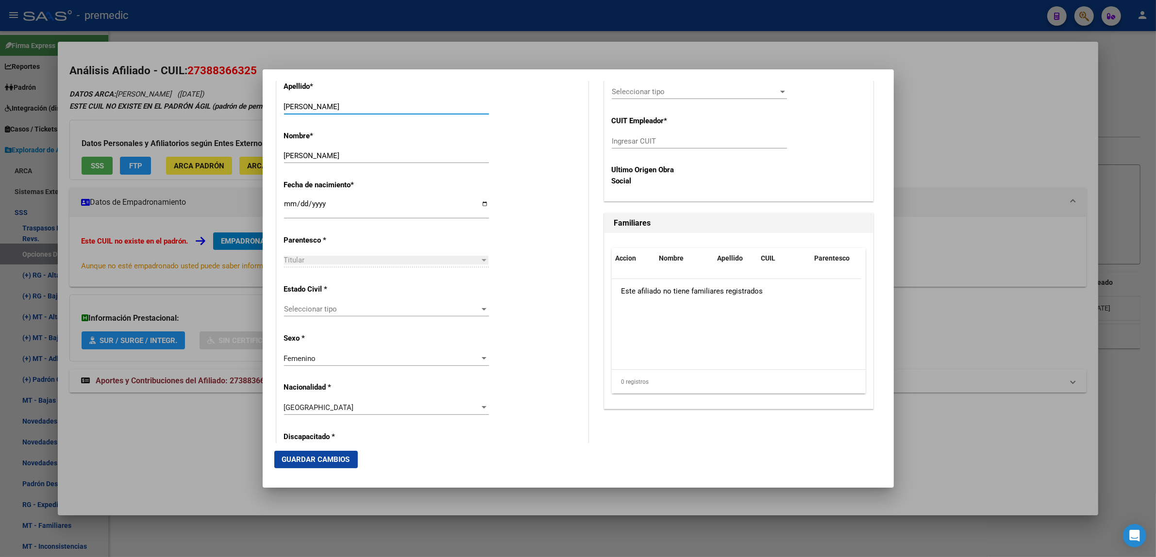
click at [523, 146] on div "Nombre * RUTH ELISABET Ingresar nombre" at bounding box center [432, 147] width 297 height 49
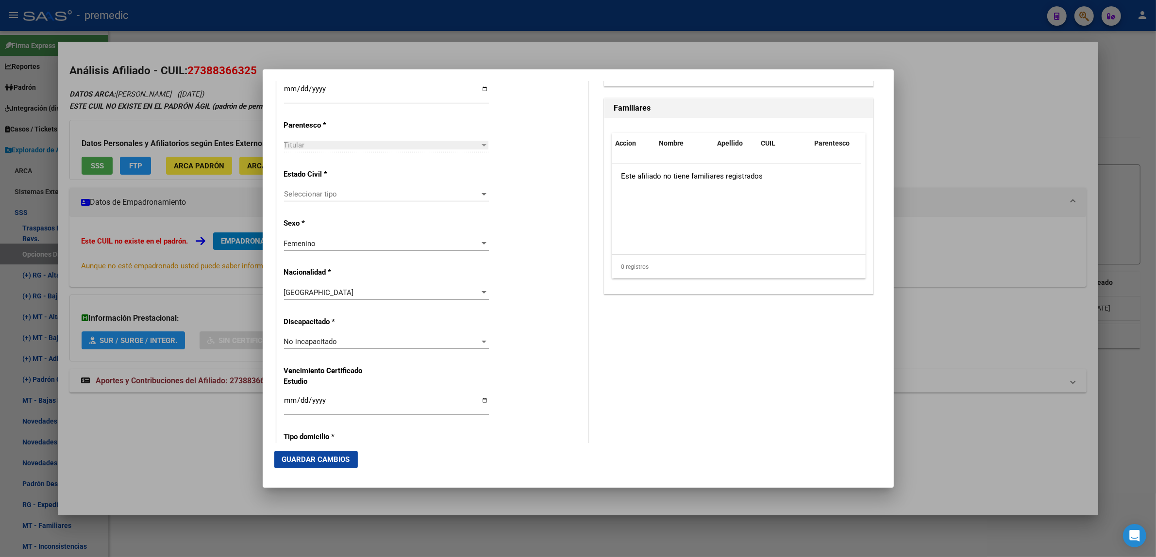
scroll to position [546, 0]
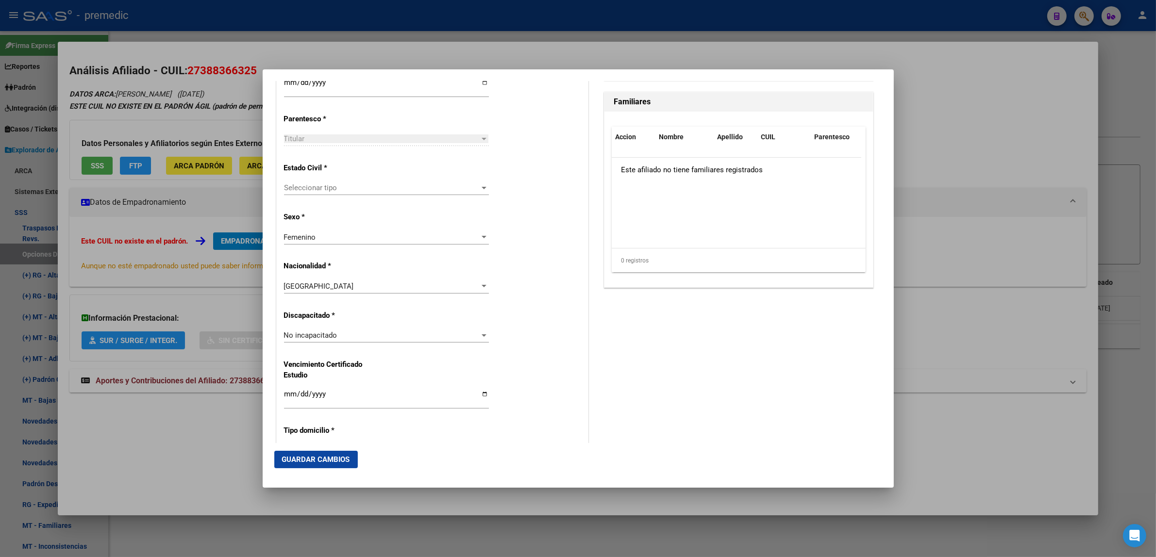
click at [370, 192] on span "Seleccionar tipo" at bounding box center [382, 187] width 196 height 9
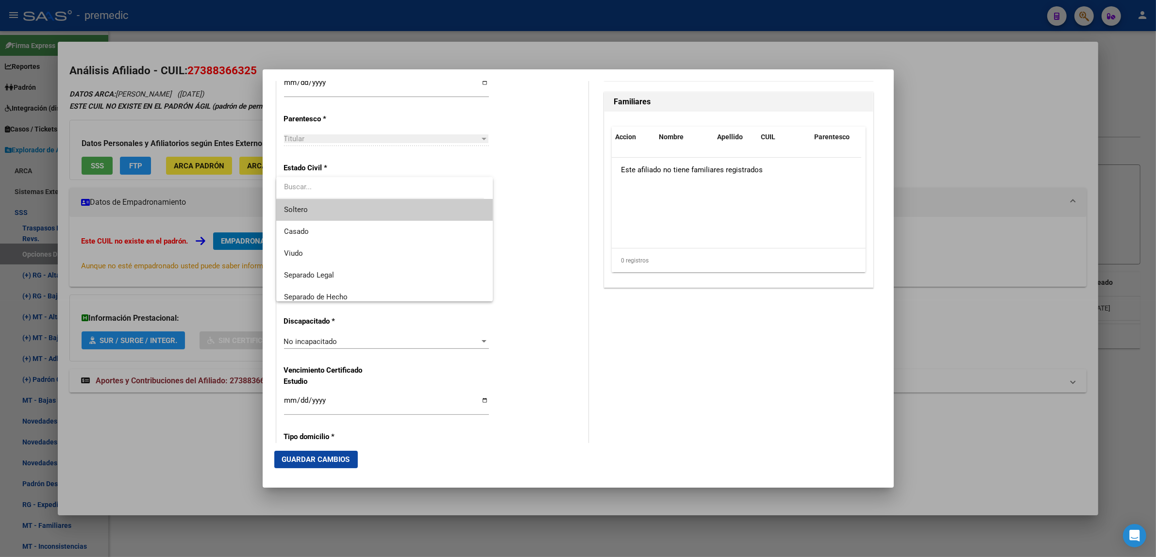
click at [352, 213] on span "Soltero" at bounding box center [384, 210] width 201 height 22
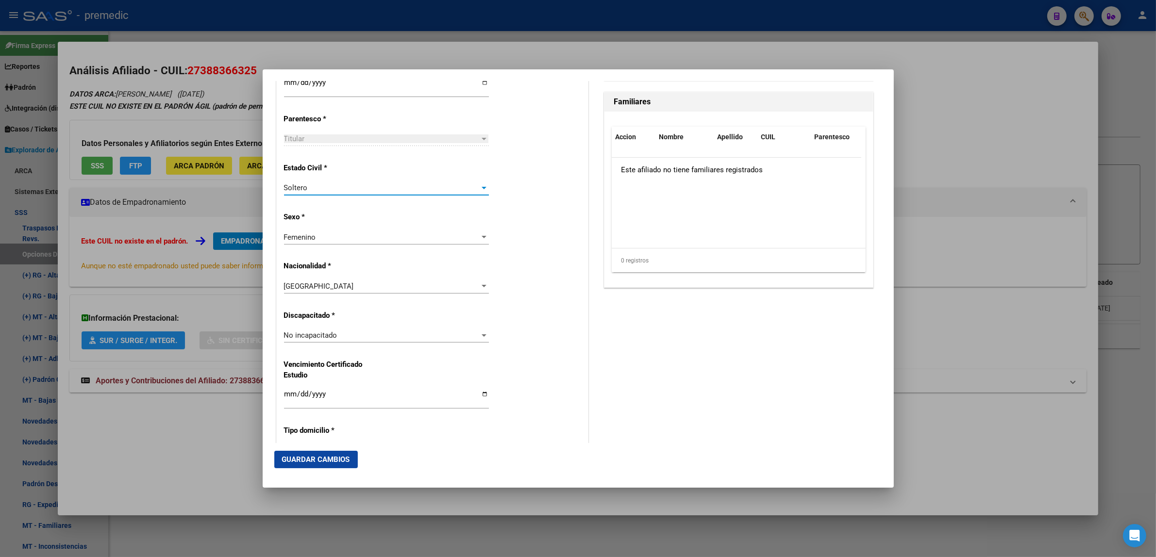
click at [514, 213] on div "Alta Baja Nro Afiliado Ingresar nro CUIL * 27-38836632-5 CUIL ARCA Padrón Fecha…" at bounding box center [432, 322] width 311 height 1386
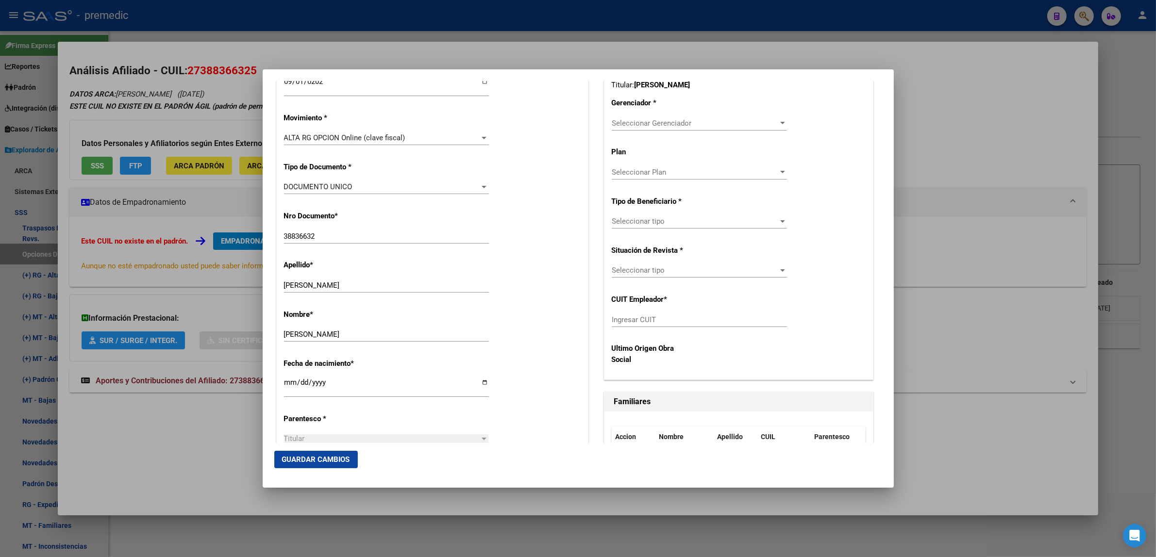
scroll to position [243, 0]
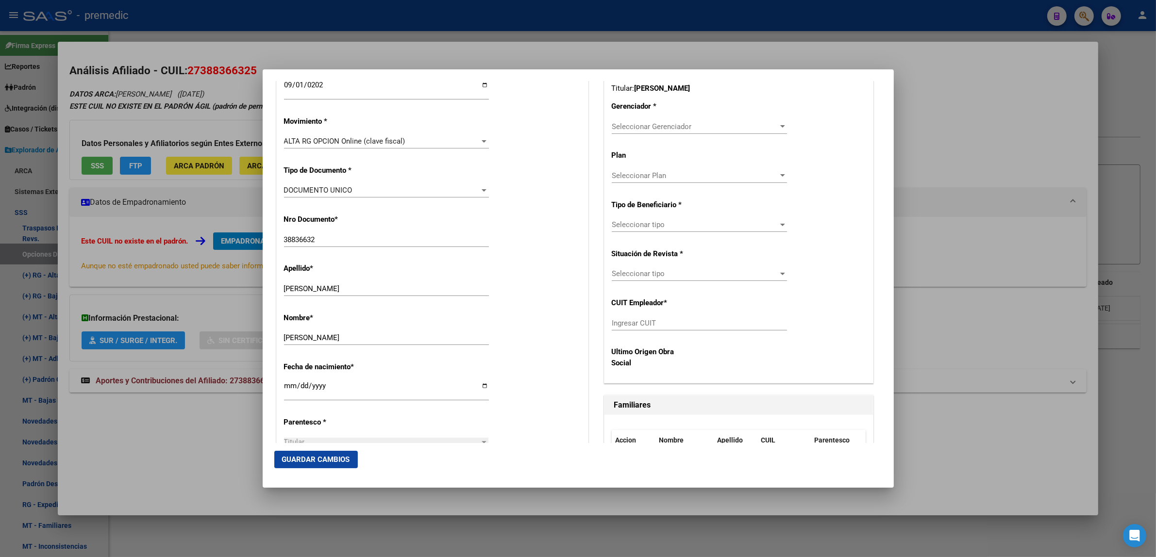
click at [625, 129] on span "Seleccionar Gerenciador" at bounding box center [695, 126] width 167 height 9
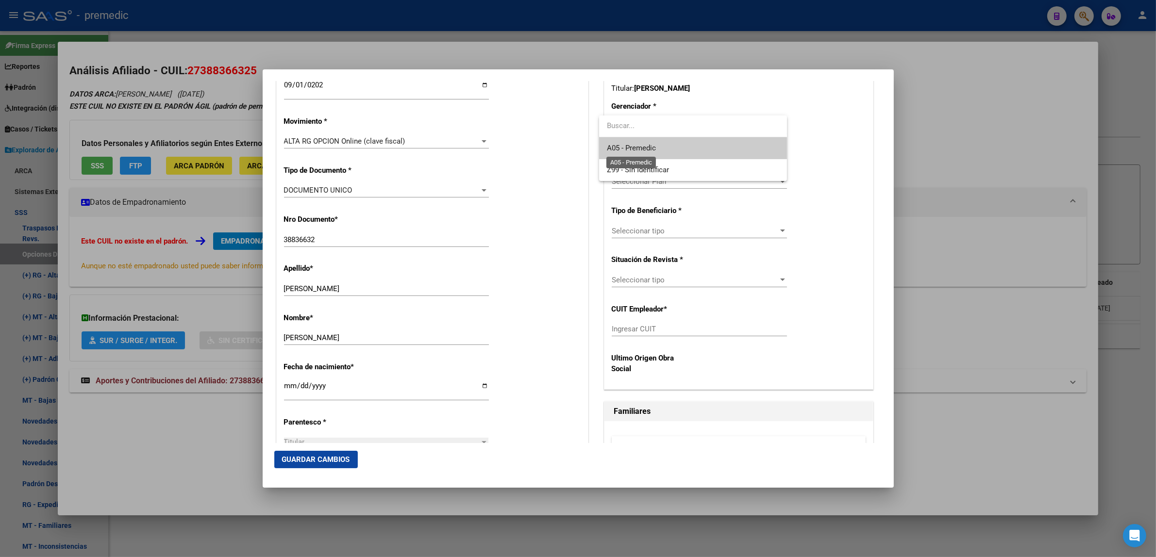
click at [625, 145] on span "A05 - Premedic" at bounding box center [631, 148] width 49 height 9
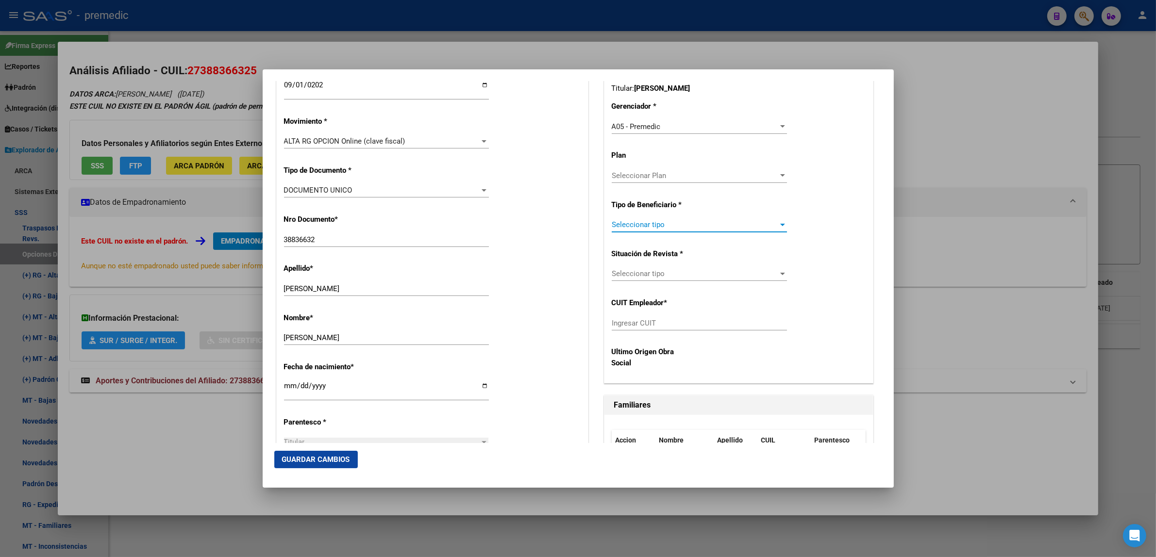
click at [627, 224] on span "Seleccionar tipo" at bounding box center [695, 224] width 167 height 9
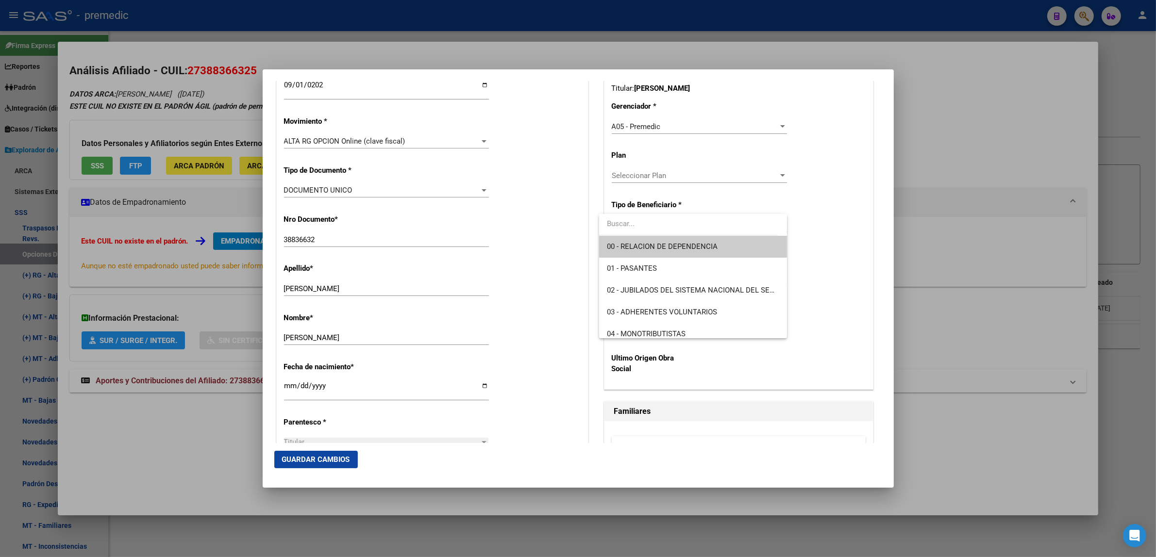
click at [624, 240] on span "00 - RELACION DE DEPENDENCIA" at bounding box center [693, 247] width 172 height 22
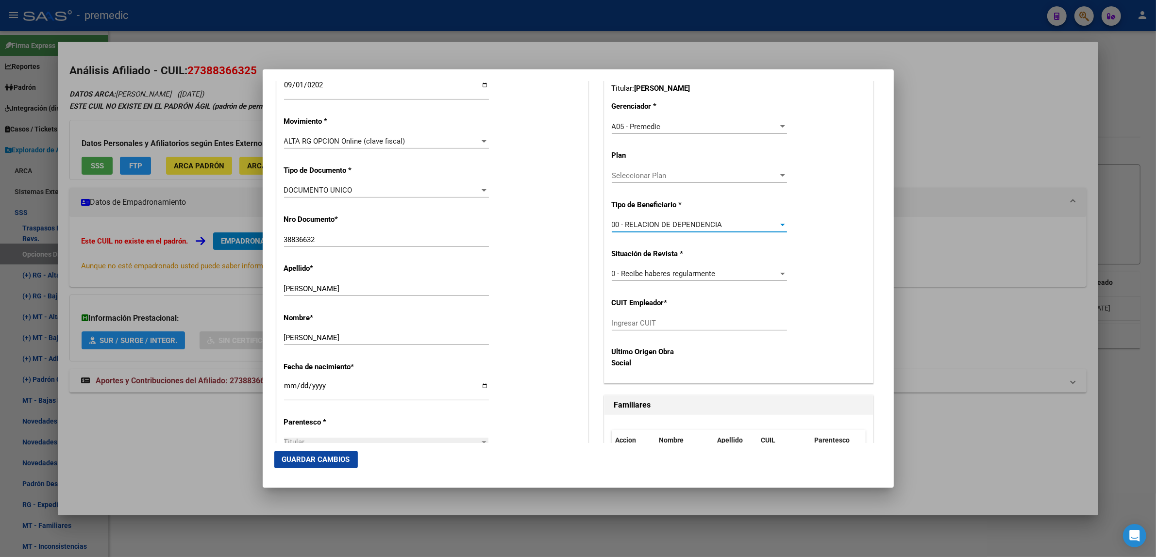
click at [630, 322] on input "Ingresar CUIT" at bounding box center [699, 323] width 175 height 9
paste input "30-68731043-4"
type input "30-68731043-4"
click at [329, 460] on span "Guardar Cambios" at bounding box center [316, 459] width 68 height 9
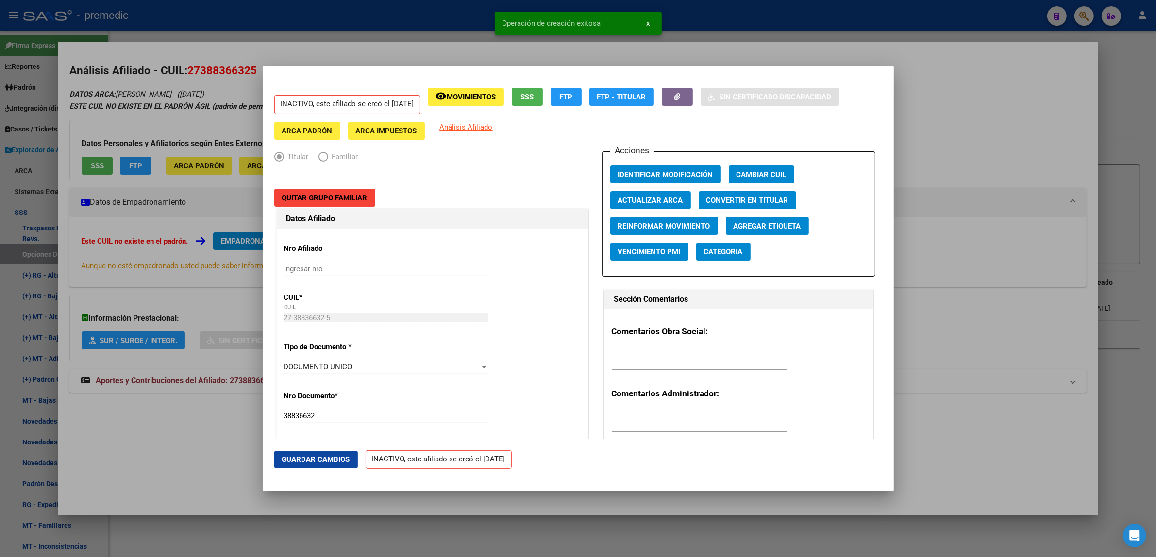
click at [168, 460] on div at bounding box center [578, 278] width 1156 height 557
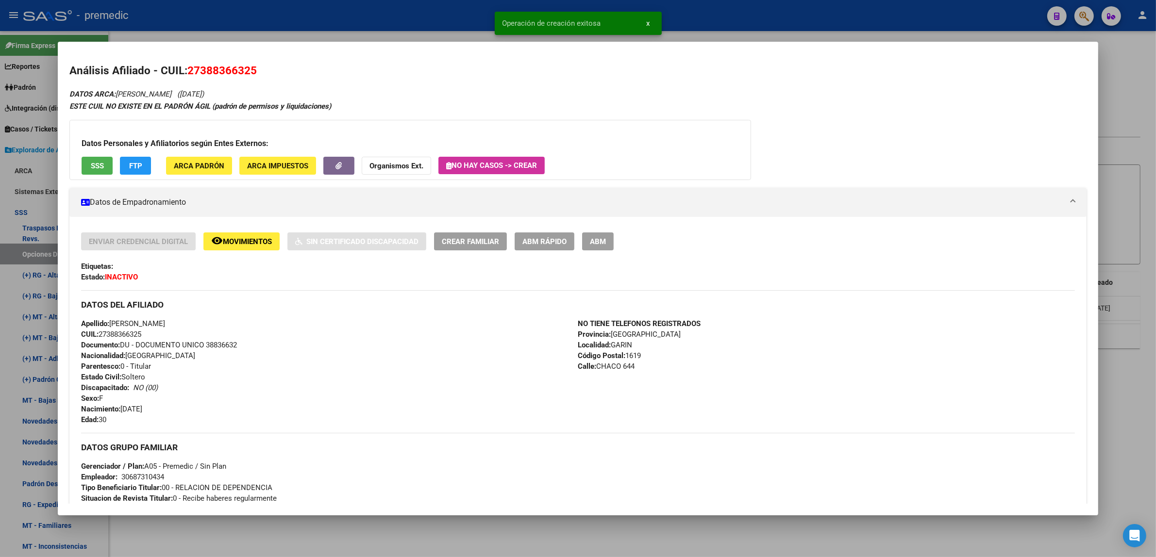
click at [183, 525] on div at bounding box center [578, 278] width 1156 height 557
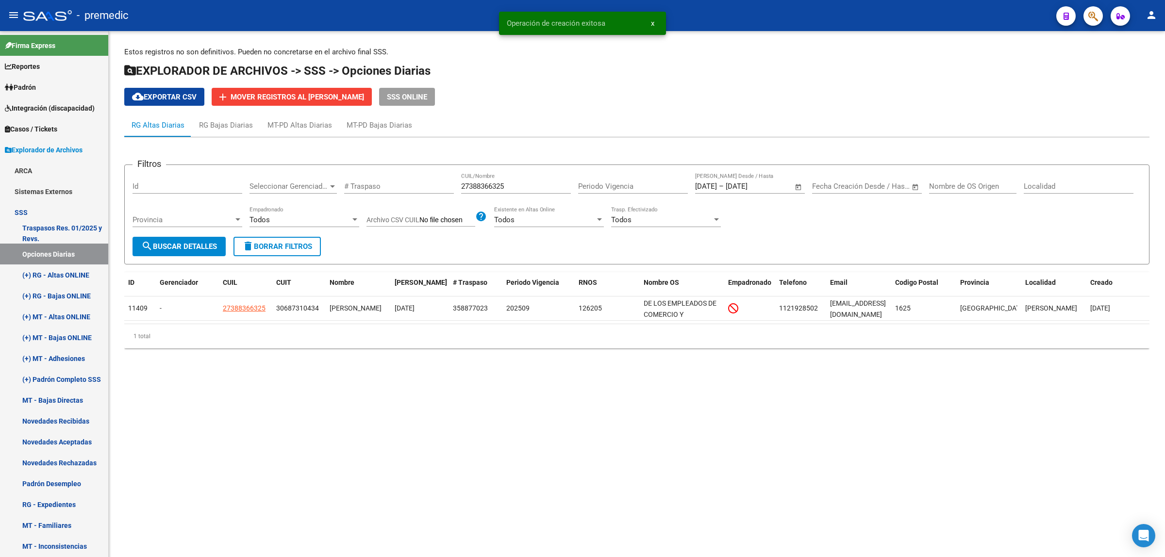
click at [188, 248] on span "search Buscar Detalles" at bounding box center [179, 246] width 76 height 9
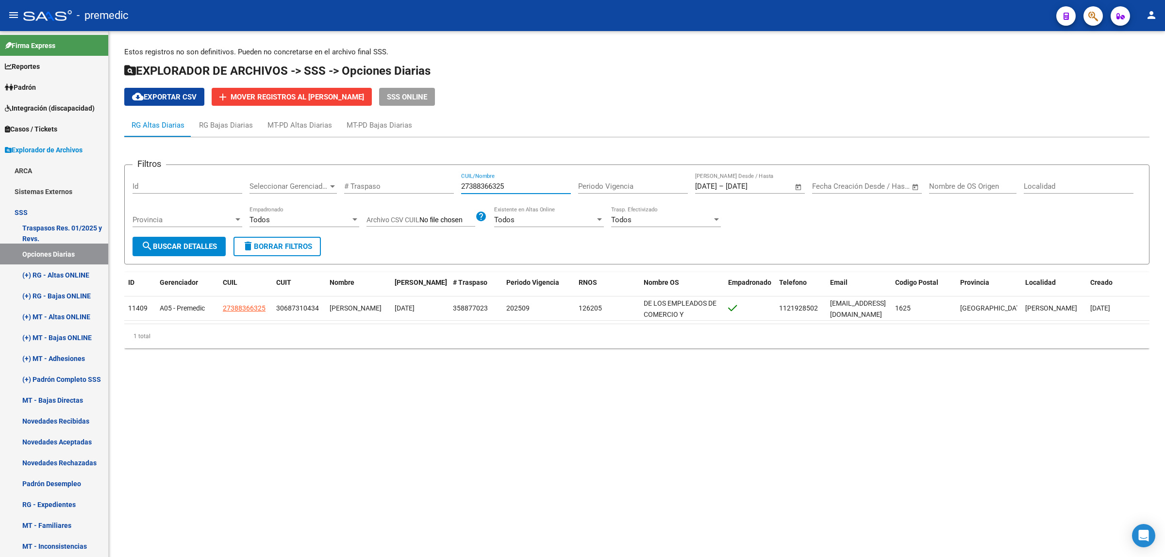
drag, startPoint x: 506, startPoint y: 187, endPoint x: 445, endPoint y: 184, distance: 61.7
click at [450, 185] on div "Filtros Id Seleccionar Gerenciador Seleccionar Gerenciador # Traspaso 273883663…" at bounding box center [637, 205] width 1009 height 64
paste input "463557042"
type input "27463557042"
click at [210, 242] on span "search Buscar Detalles" at bounding box center [179, 246] width 76 height 9
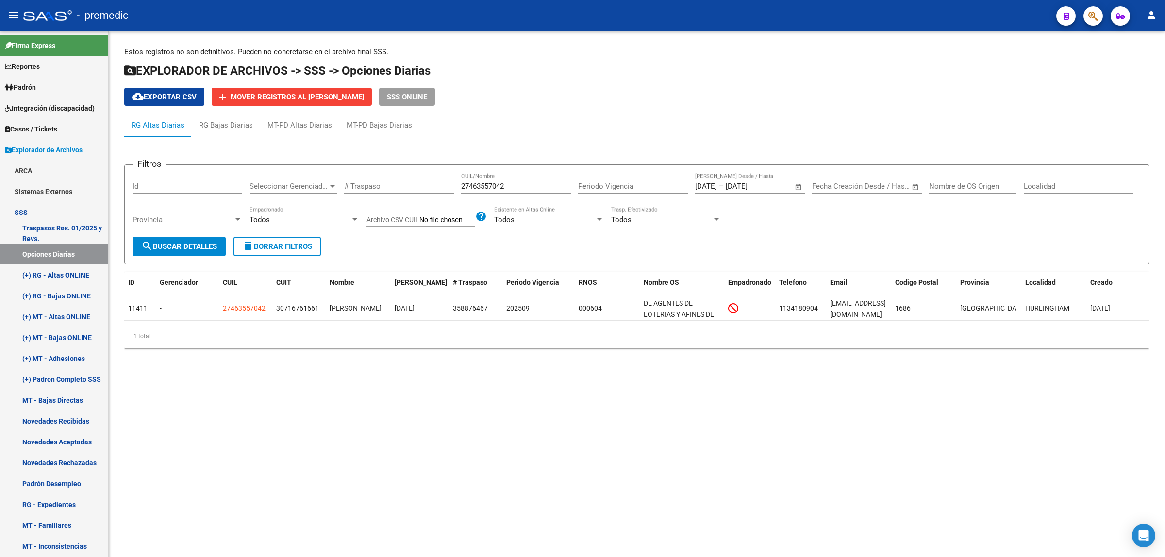
click at [210, 238] on button "search Buscar Detalles" at bounding box center [179, 246] width 93 height 19
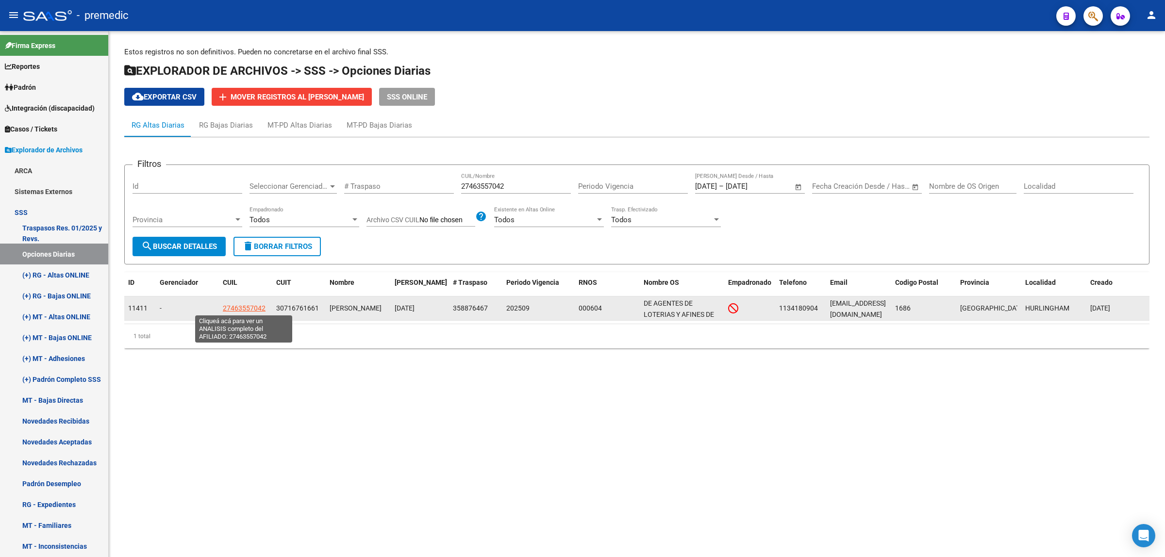
click at [252, 309] on span "27463557042" at bounding box center [244, 308] width 43 height 8
type textarea "27463557042"
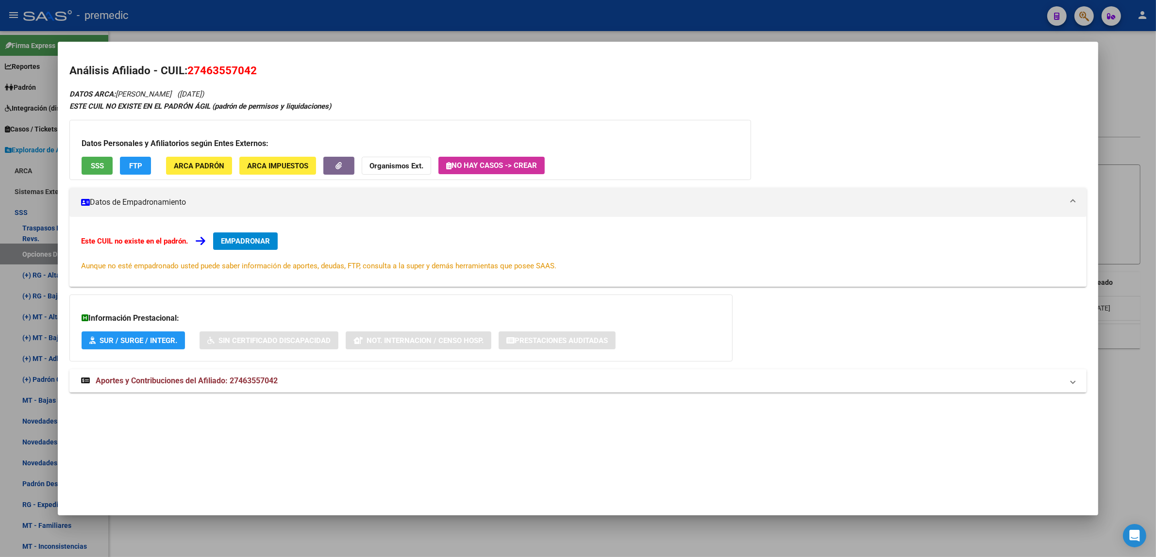
click at [238, 238] on span "EMPADRONAR" at bounding box center [245, 241] width 49 height 9
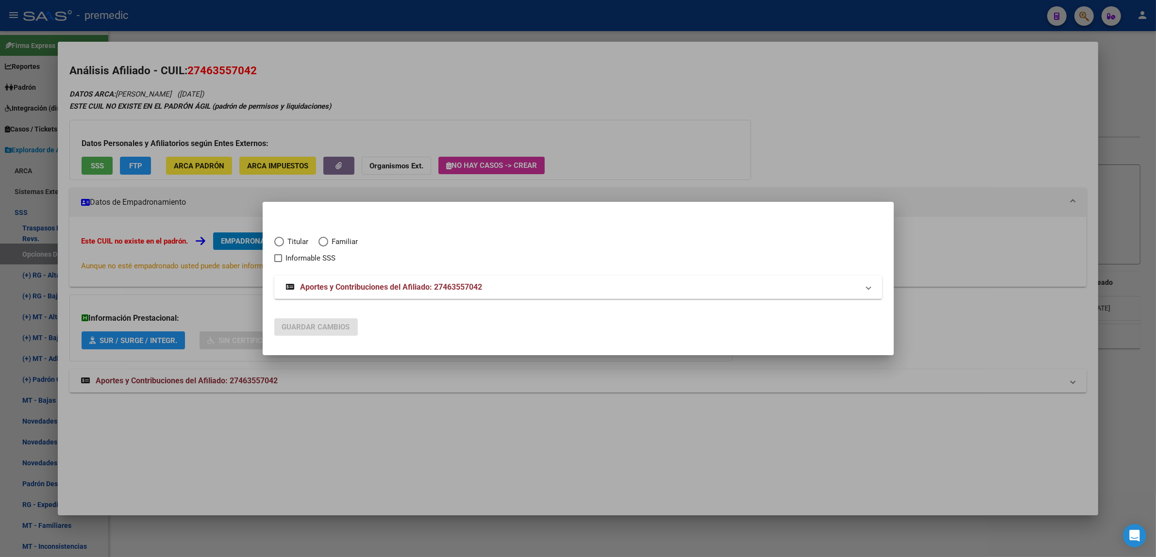
click at [281, 238] on span "Elija una opción" at bounding box center [279, 242] width 10 height 10
click at [281, 238] on input "Titular" at bounding box center [279, 242] width 10 height 10
radio input "true"
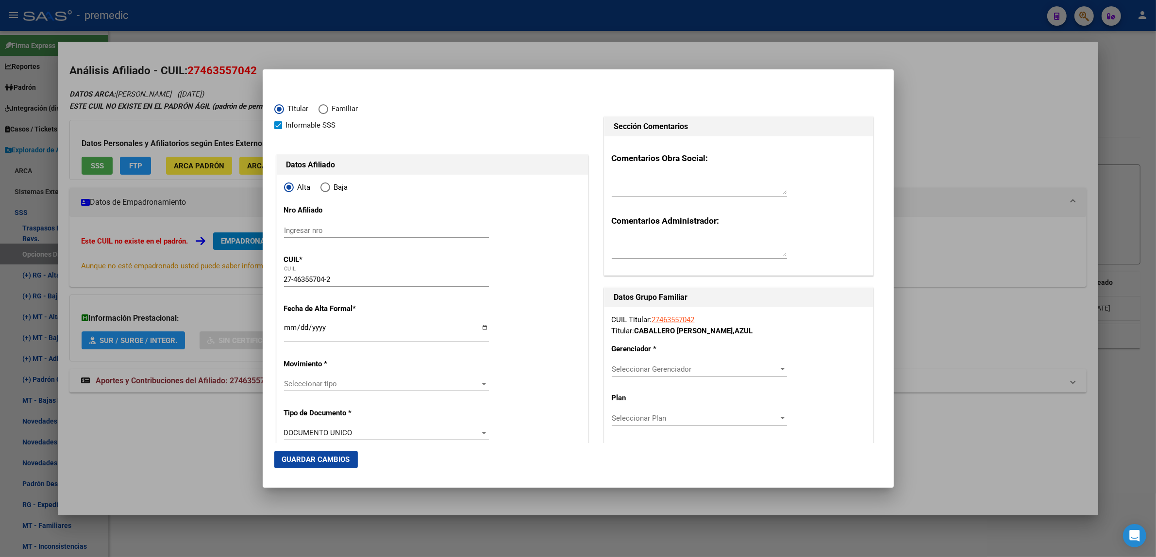
click at [307, 282] on input "27-46355704-2" at bounding box center [386, 279] width 205 height 9
click at [286, 328] on input "Ingresar fecha" at bounding box center [386, 332] width 205 height 16
click at [270, 327] on mat-dialog-content "Titular Familiar Informable SSS Datos Afiliado Alta Baja Nro Afiliado Ingresar …" at bounding box center [578, 262] width 631 height 362
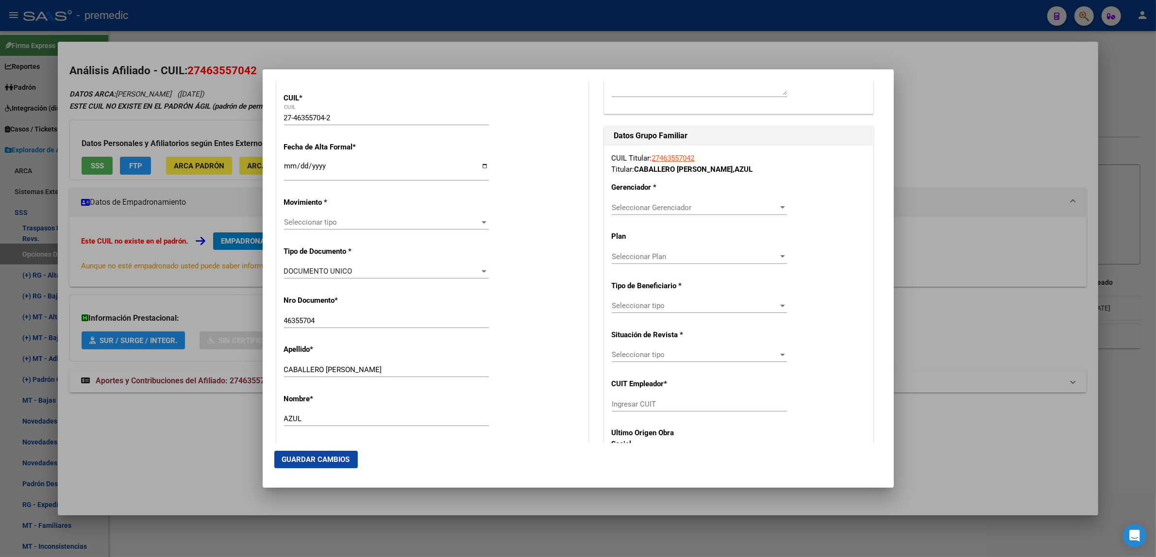
scroll to position [182, 0]
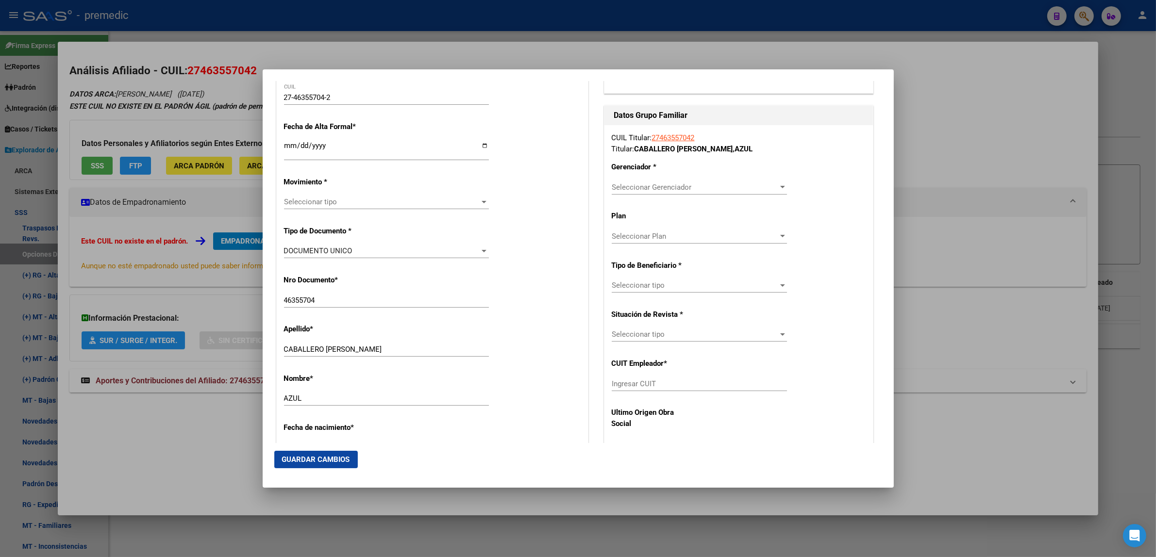
click at [314, 203] on span "Seleccionar tipo" at bounding box center [382, 202] width 196 height 9
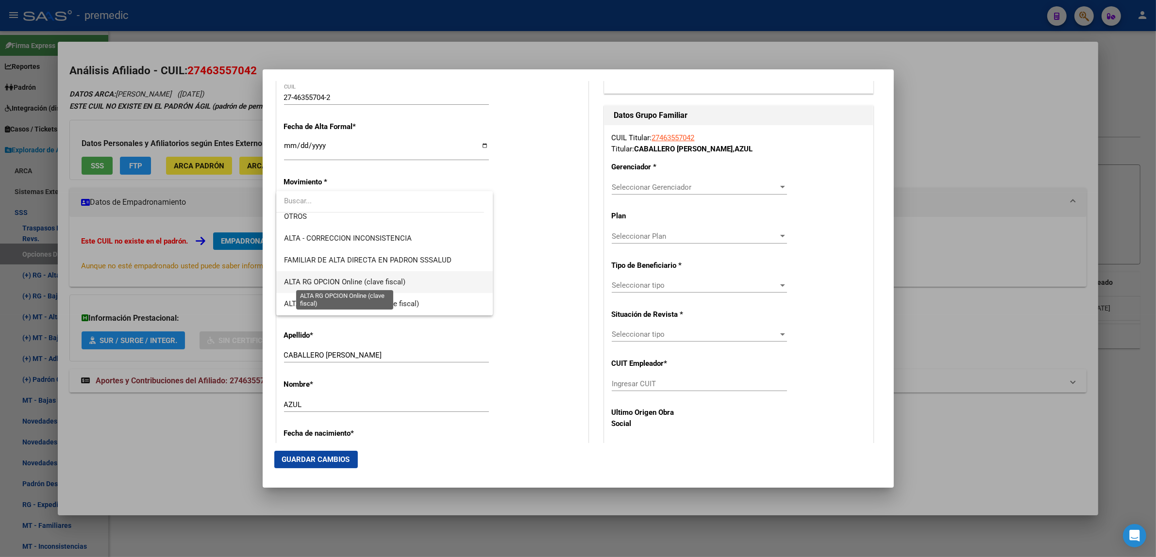
click at [355, 281] on span "ALTA RG OPCION Online (clave fiscal)" at bounding box center [344, 282] width 121 height 9
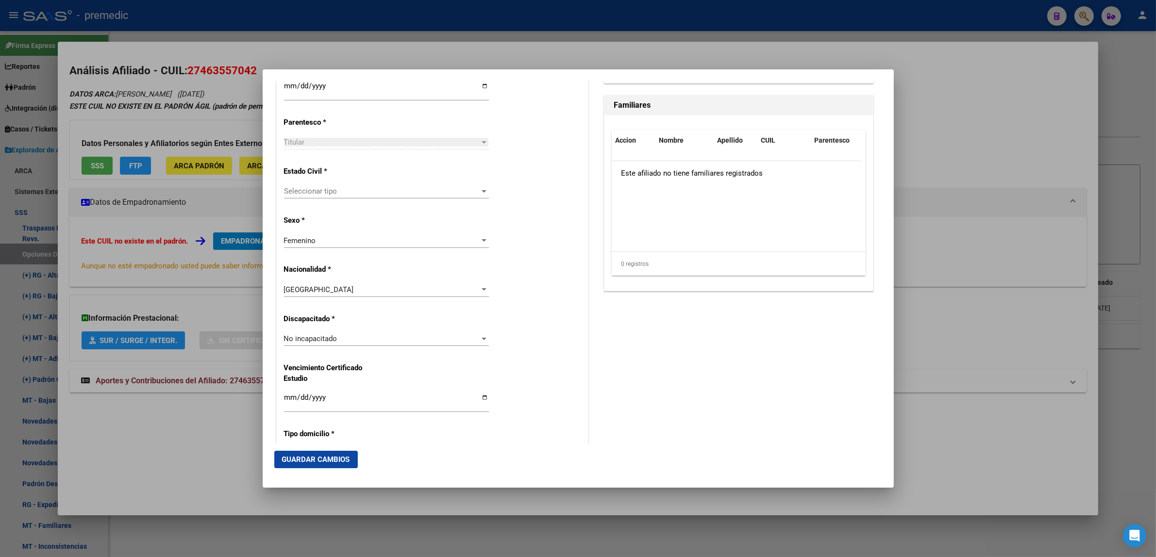
scroll to position [546, 0]
click at [406, 188] on span "Seleccionar tipo" at bounding box center [382, 187] width 196 height 9
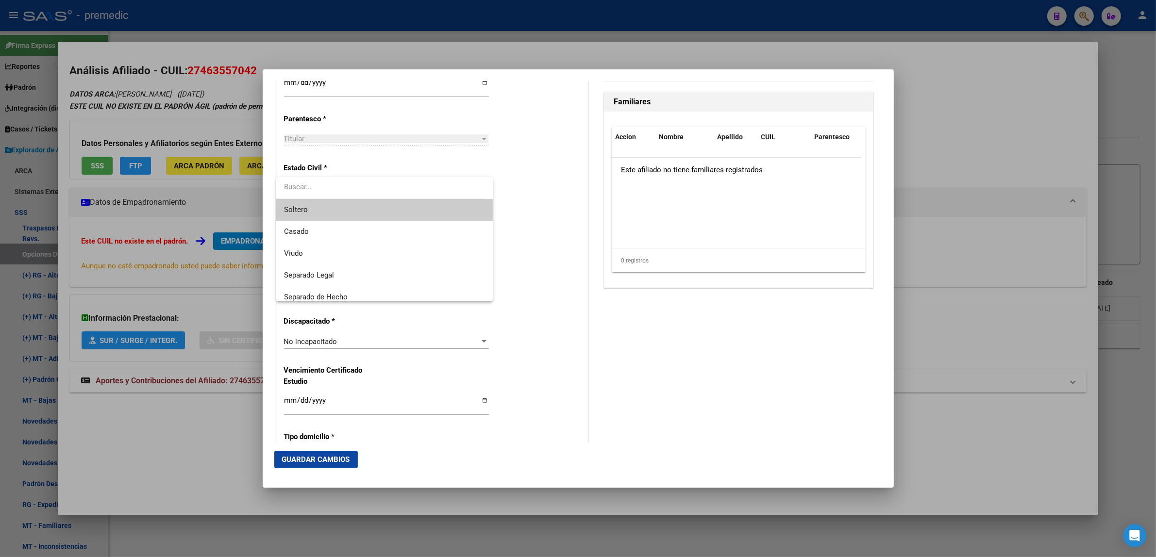
click at [404, 209] on span "Soltero" at bounding box center [384, 210] width 201 height 22
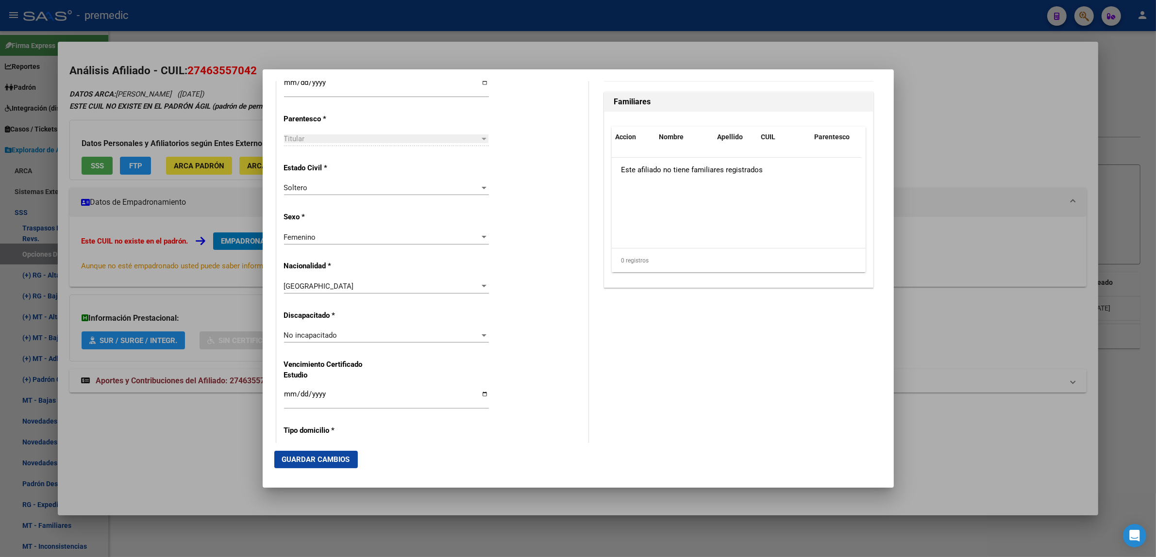
click at [499, 209] on div "Alta Baja Nro Afiliado Ingresar nro CUIL * 27-46355704-2 CUIL ARCA Padrón Fecha…" at bounding box center [432, 322] width 311 height 1386
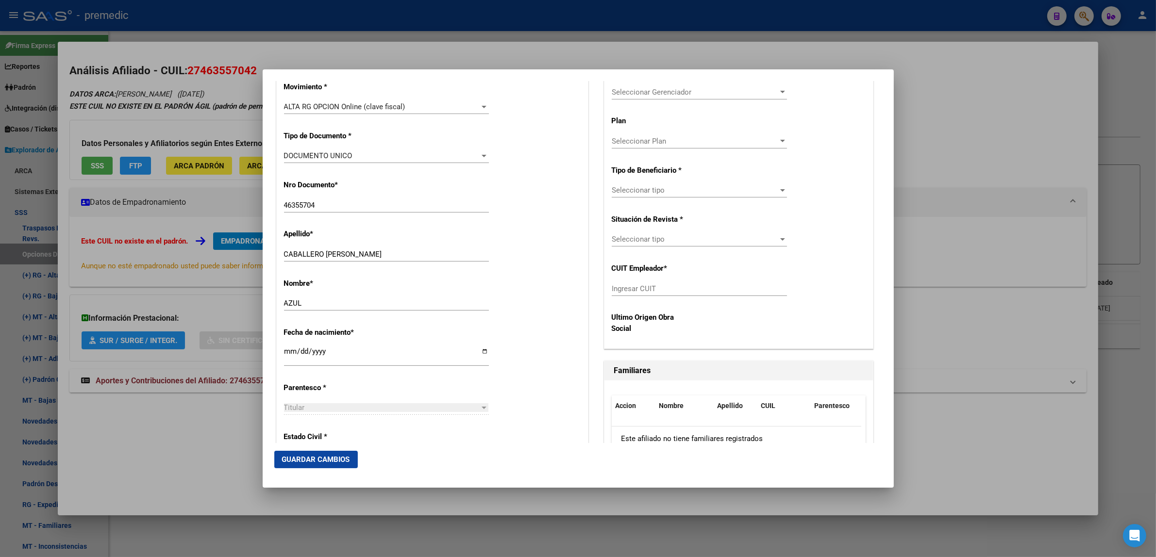
scroll to position [182, 0]
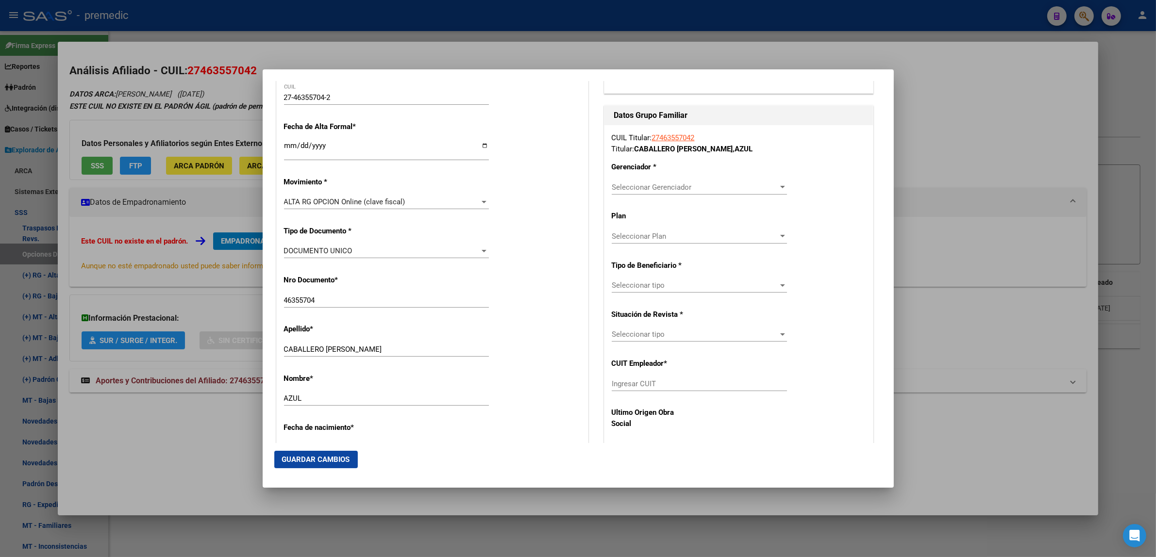
click at [630, 183] on span "Seleccionar Gerenciador" at bounding box center [695, 187] width 167 height 9
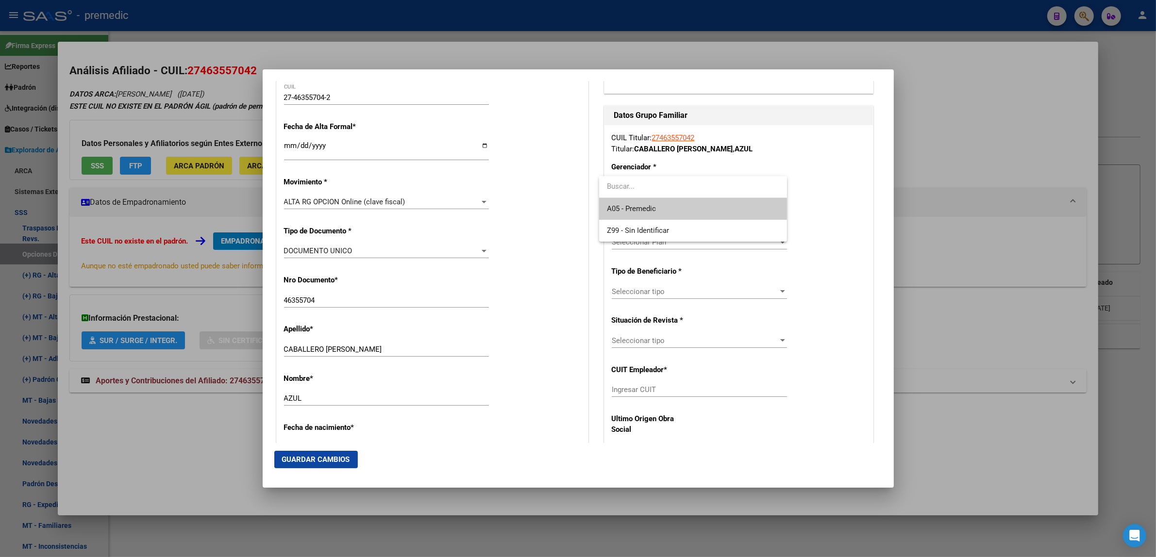
click at [629, 200] on span "A05 - Premedic" at bounding box center [693, 209] width 172 height 22
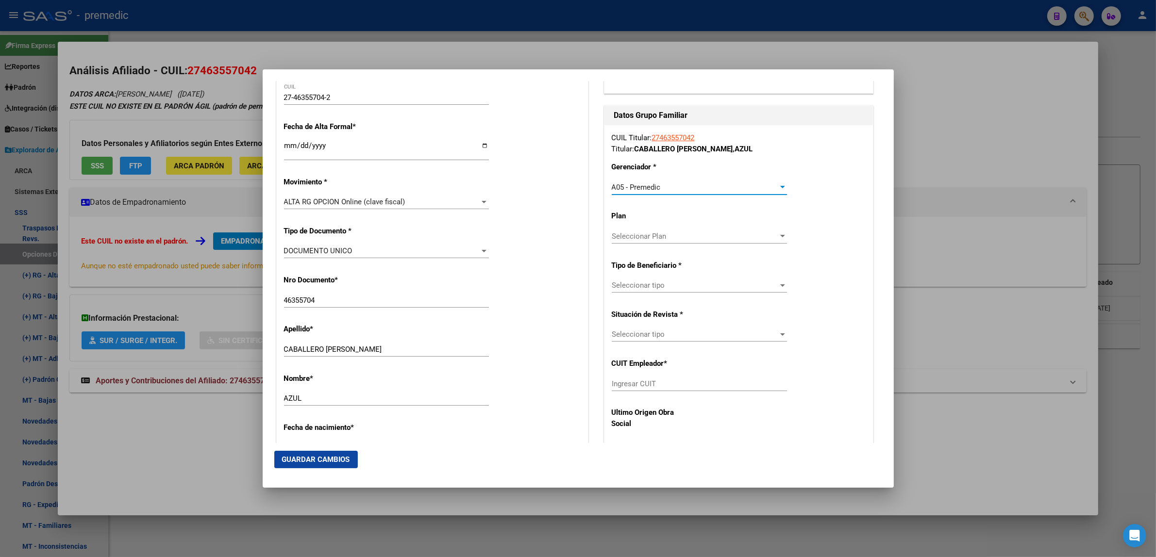
click at [619, 285] on span "Seleccionar tipo" at bounding box center [695, 285] width 167 height 9
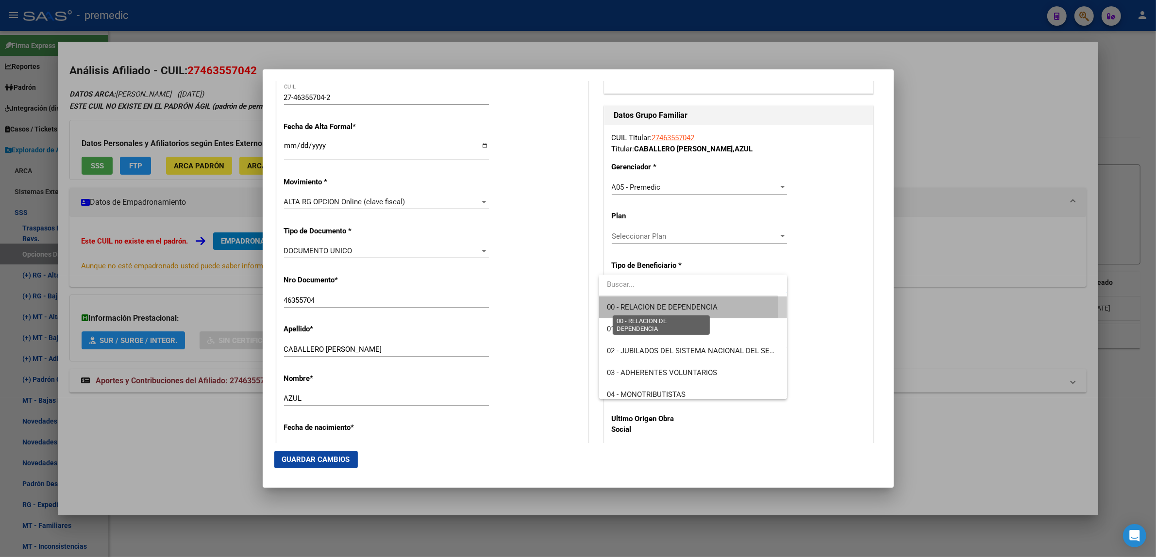
click at [616, 306] on span "00 - RELACION DE DEPENDENCIA" at bounding box center [662, 307] width 111 height 9
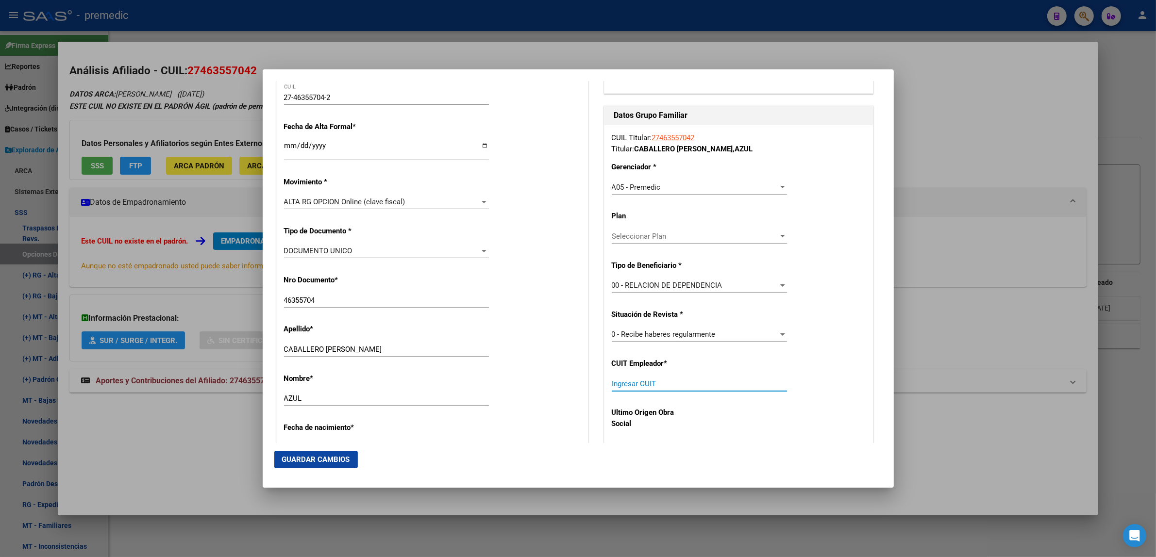
click at [618, 384] on input "Ingresar CUIT" at bounding box center [699, 384] width 175 height 9
paste input "30-71676166-1"
click at [308, 457] on span "Guardar Cambios" at bounding box center [316, 459] width 68 height 9
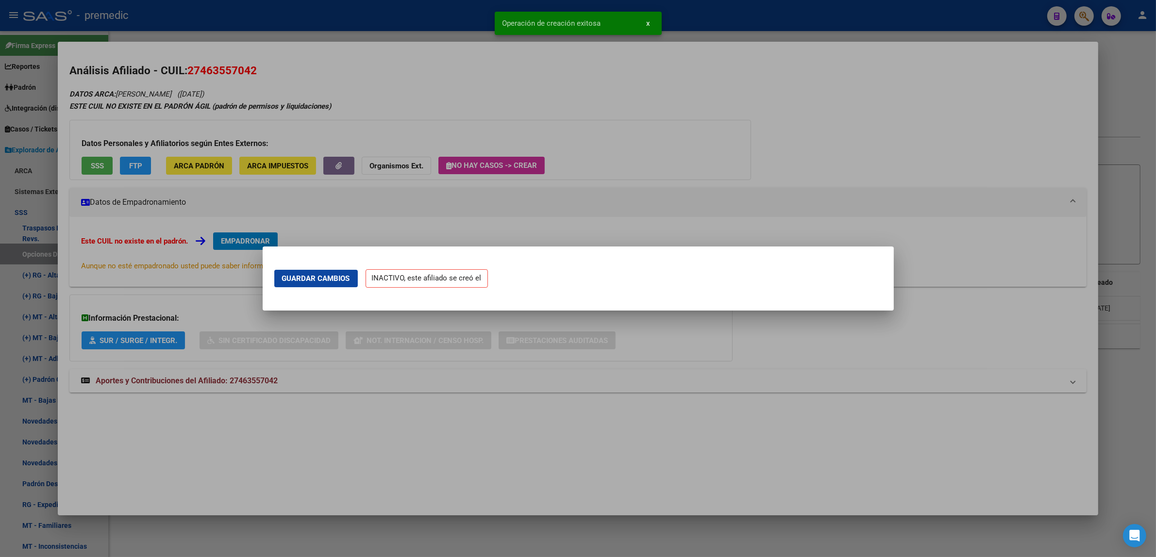
scroll to position [0, 0]
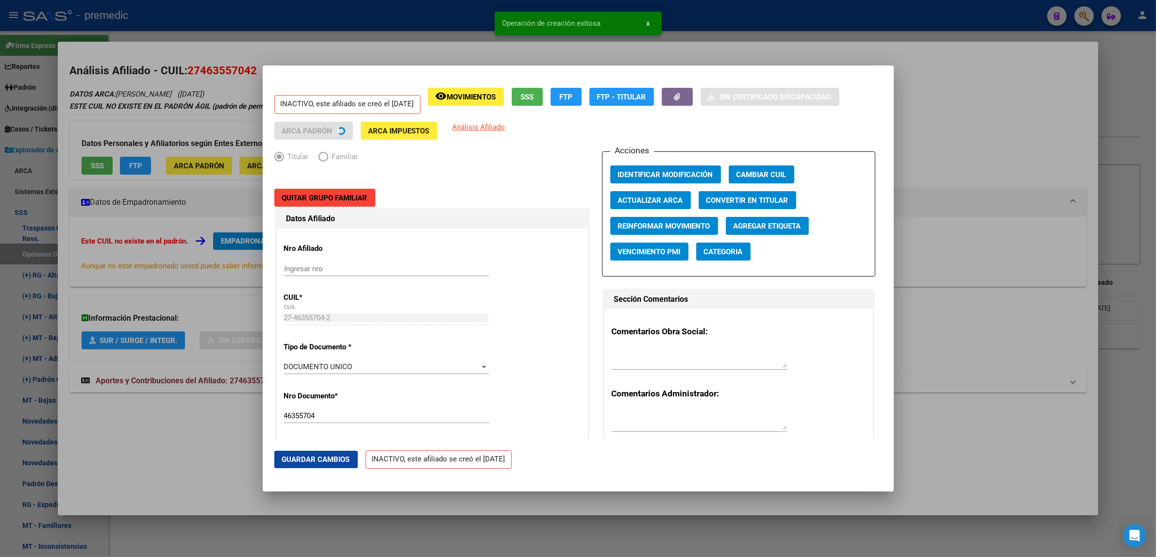
click at [180, 454] on div at bounding box center [578, 278] width 1156 height 557
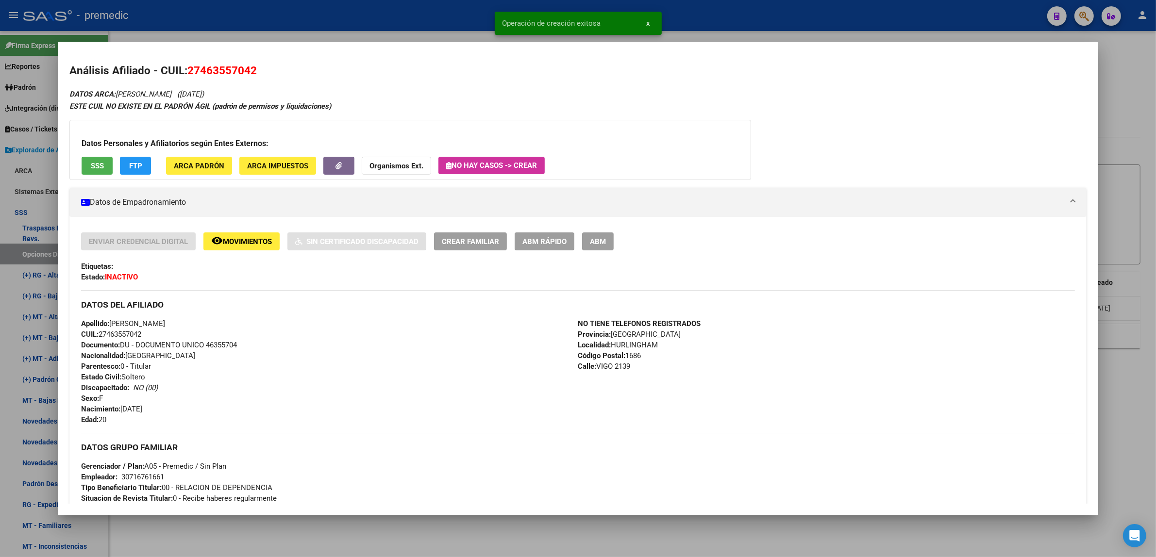
click at [202, 529] on div at bounding box center [578, 278] width 1156 height 557
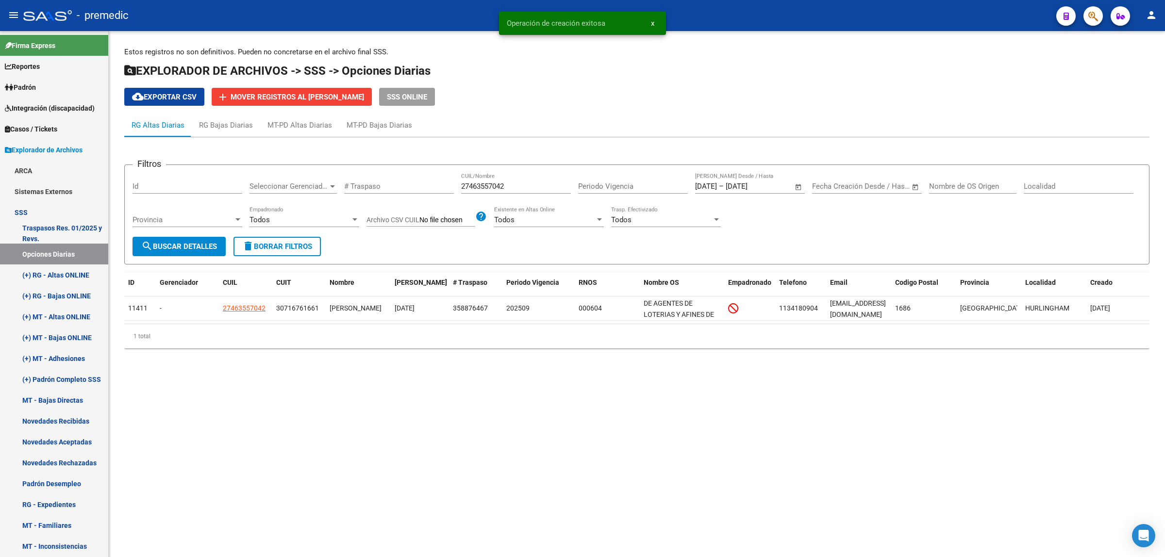
click at [191, 245] on span "search Buscar Detalles" at bounding box center [179, 246] width 76 height 9
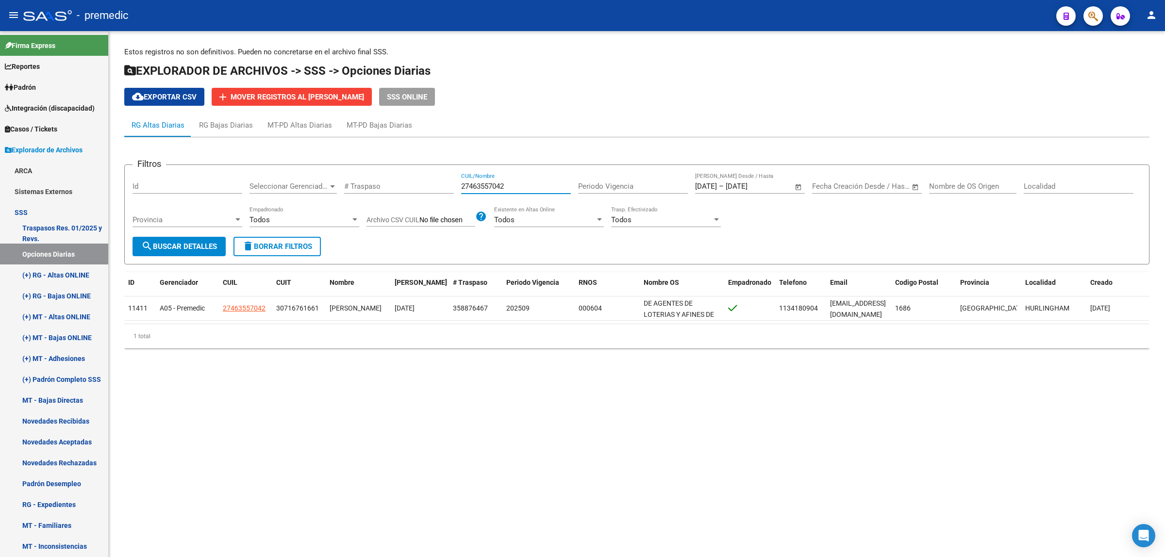
drag, startPoint x: 510, startPoint y: 183, endPoint x: 451, endPoint y: 187, distance: 58.9
click at [454, 187] on div "Filtros Id Seleccionar Gerenciador Seleccionar Gerenciador # Traspaso 274635570…" at bounding box center [637, 205] width 1009 height 64
paste input "0381001963"
click at [200, 243] on span "search Buscar Detalles" at bounding box center [179, 246] width 76 height 9
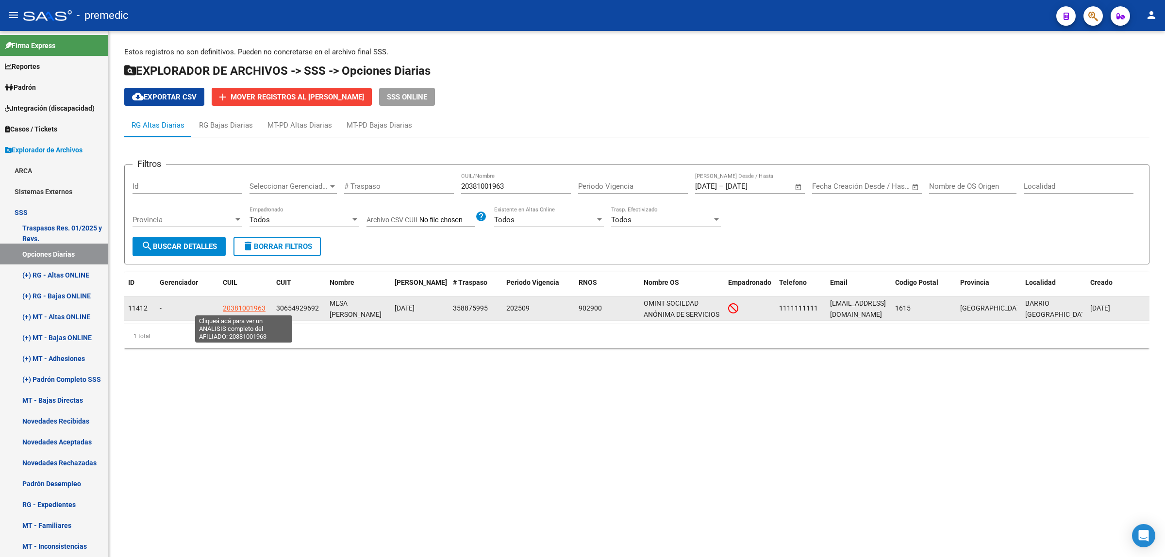
click at [235, 307] on span "20381001963" at bounding box center [244, 308] width 43 height 8
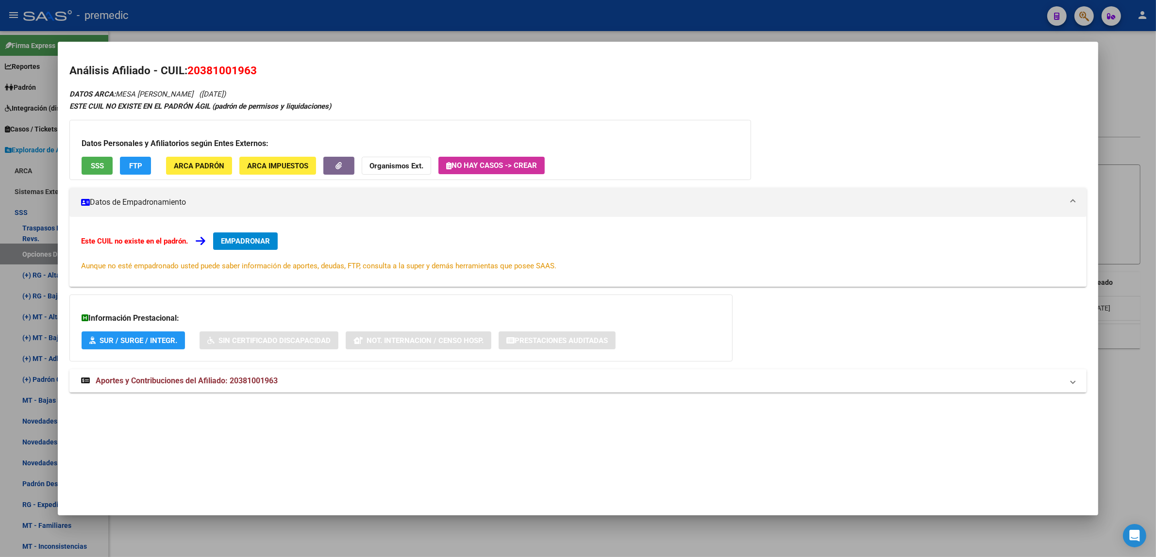
click at [247, 237] on span "EMPADRONAR" at bounding box center [245, 241] width 49 height 9
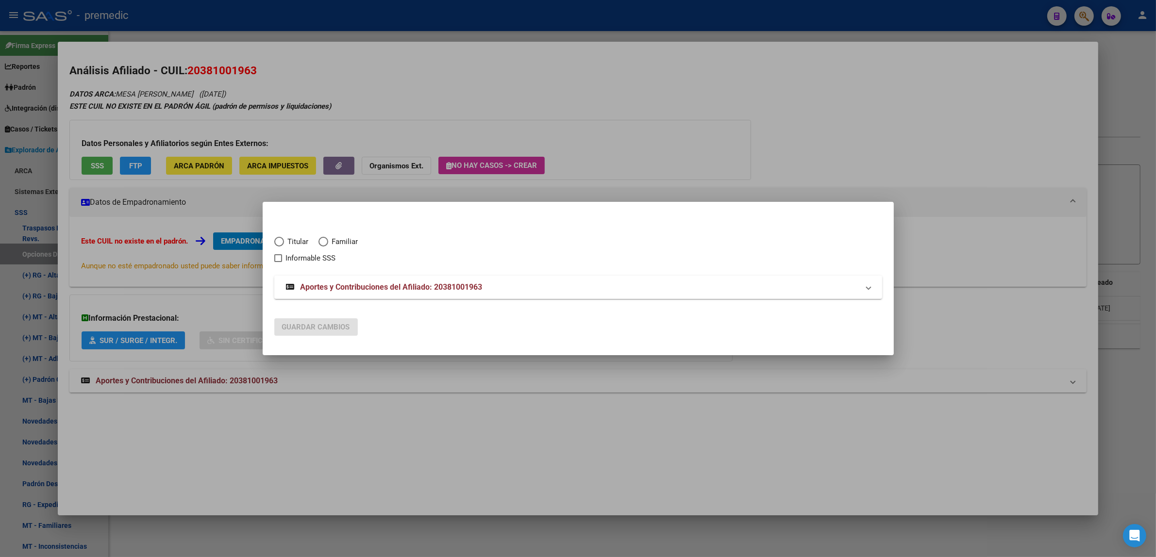
click at [289, 240] on span "Titular" at bounding box center [296, 241] width 25 height 11
click at [284, 240] on input "Titular" at bounding box center [279, 242] width 10 height 10
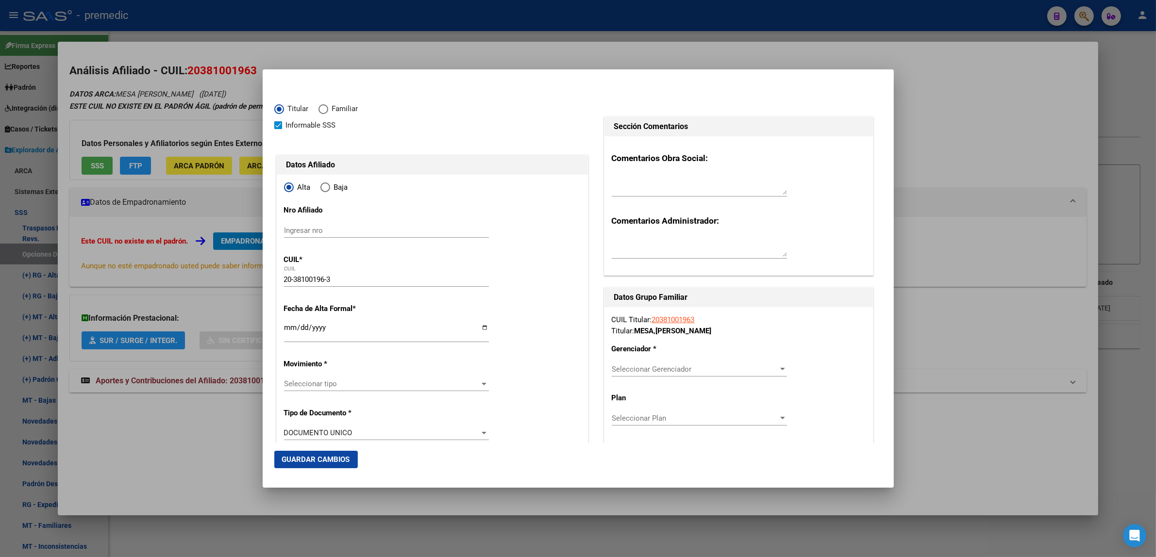
click at [287, 333] on input "Ingresar fecha" at bounding box center [386, 332] width 205 height 16
click at [273, 340] on mat-dialog-content "Titular Familiar Informable SSS Datos Afiliado Alta Baja Nro Afiliado Ingresar …" at bounding box center [578, 262] width 631 height 362
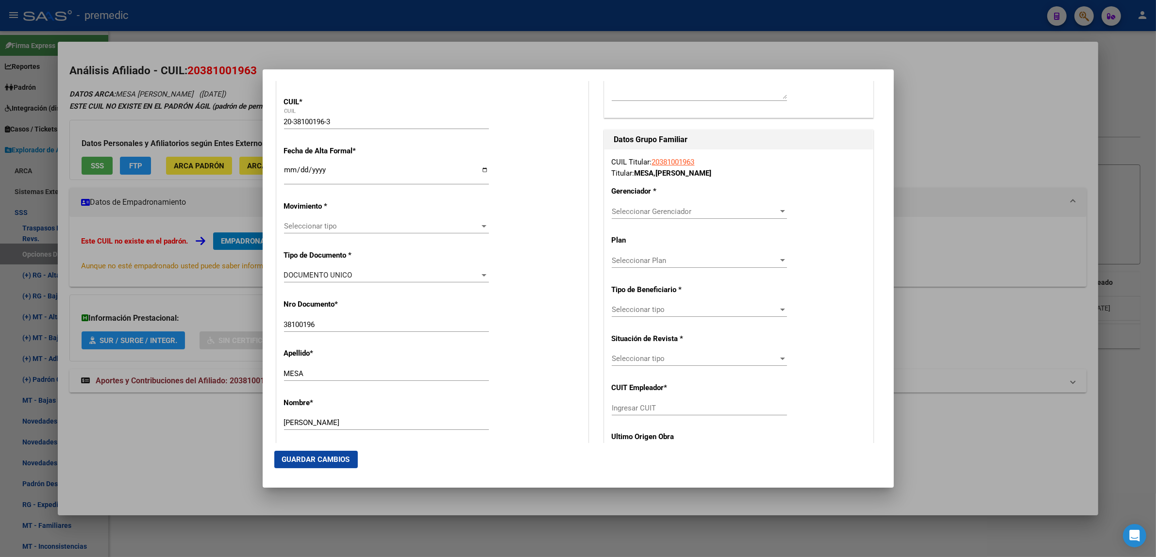
scroll to position [182, 0]
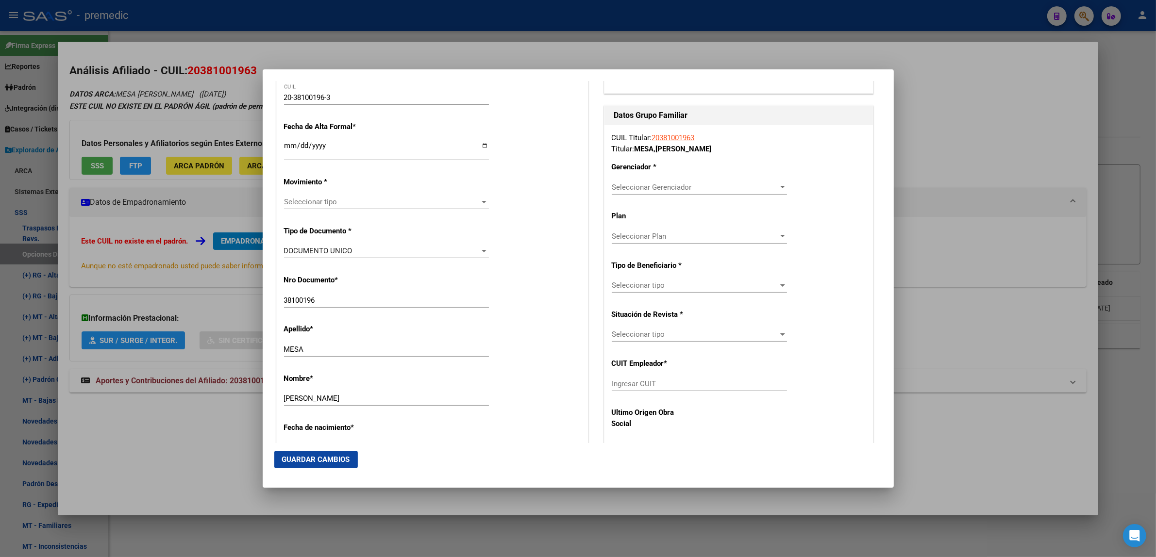
click at [312, 200] on span "Seleccionar tipo" at bounding box center [382, 202] width 196 height 9
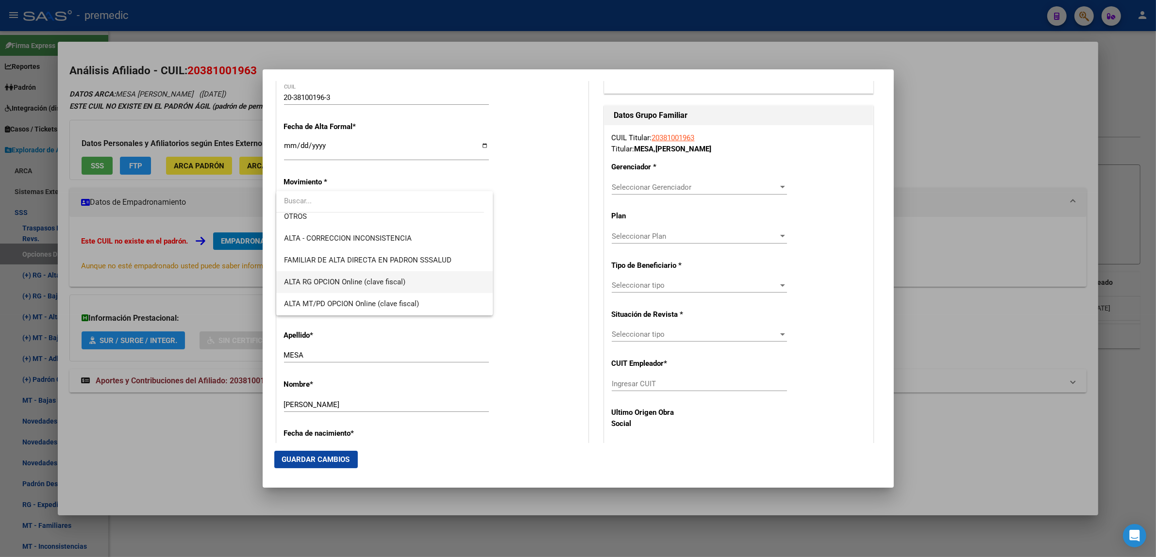
click at [379, 277] on span "ALTA RG OPCION Online (clave fiscal)" at bounding box center [384, 282] width 201 height 22
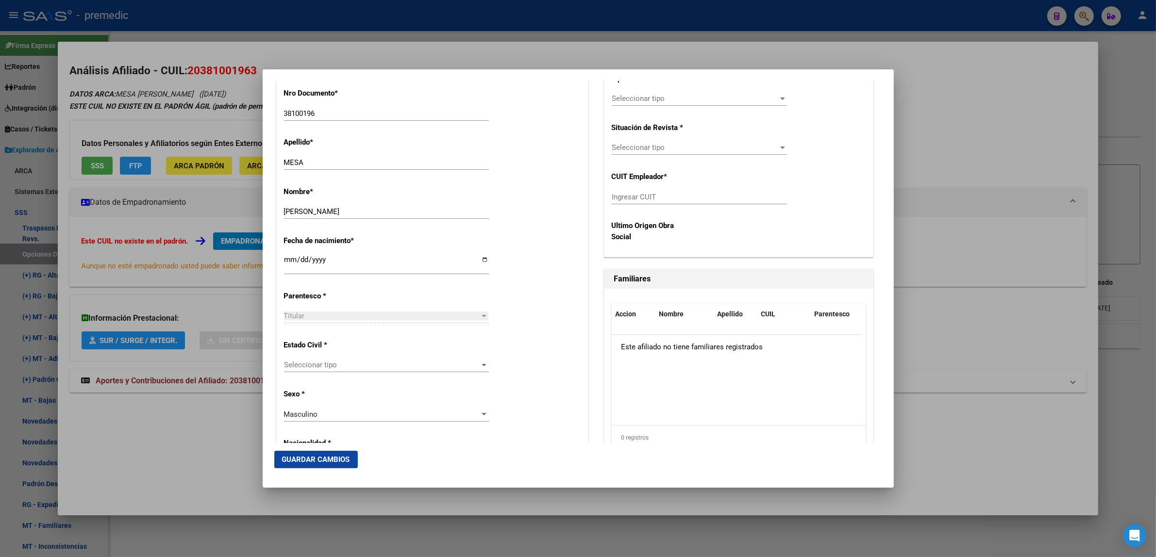
scroll to position [425, 0]
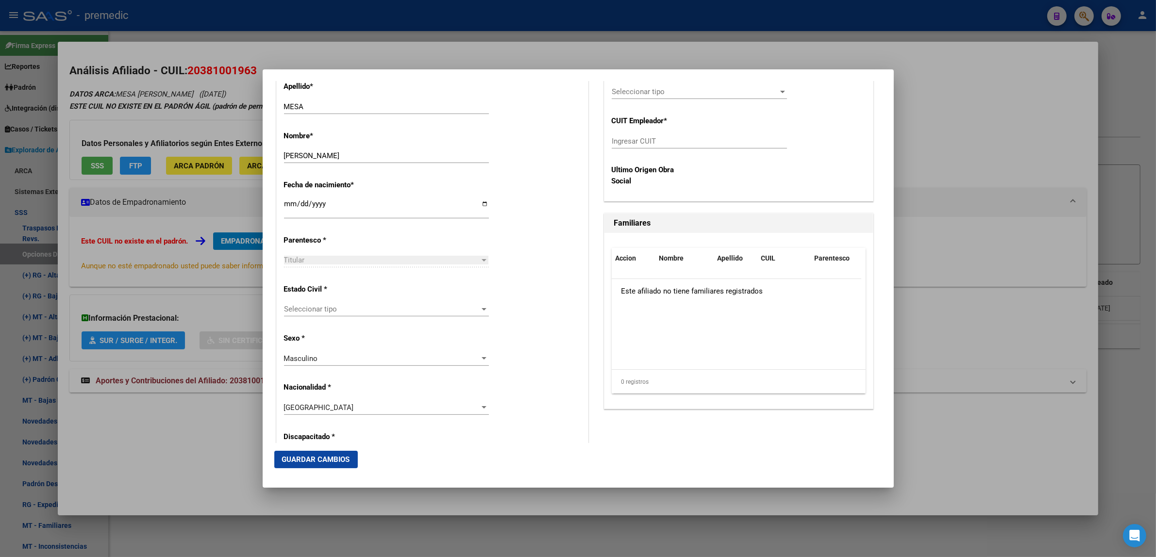
click at [409, 312] on span "Seleccionar tipo" at bounding box center [382, 309] width 196 height 9
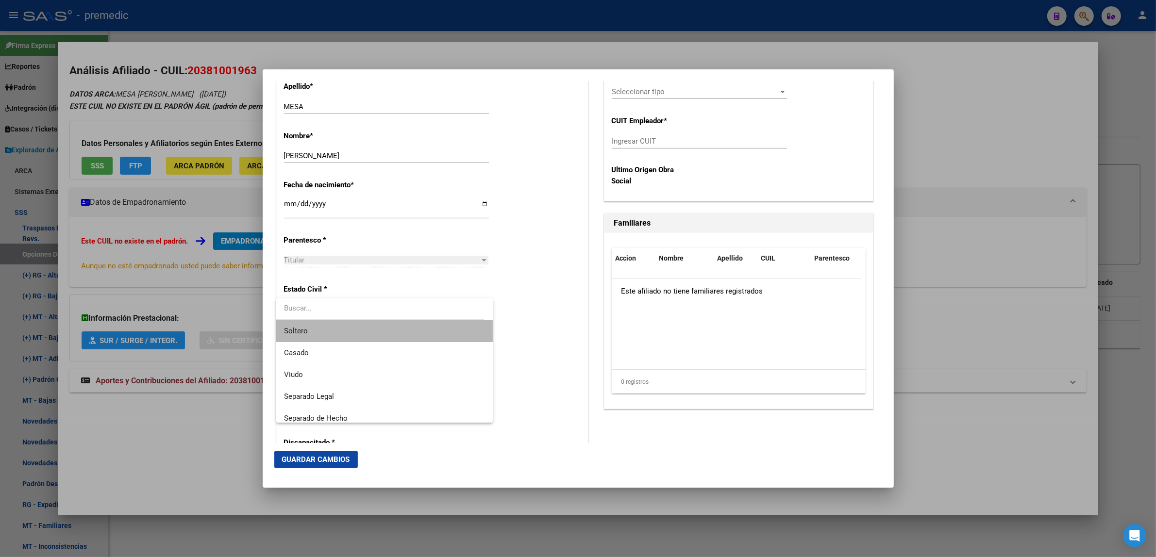
click at [411, 328] on span "Soltero" at bounding box center [384, 331] width 201 height 22
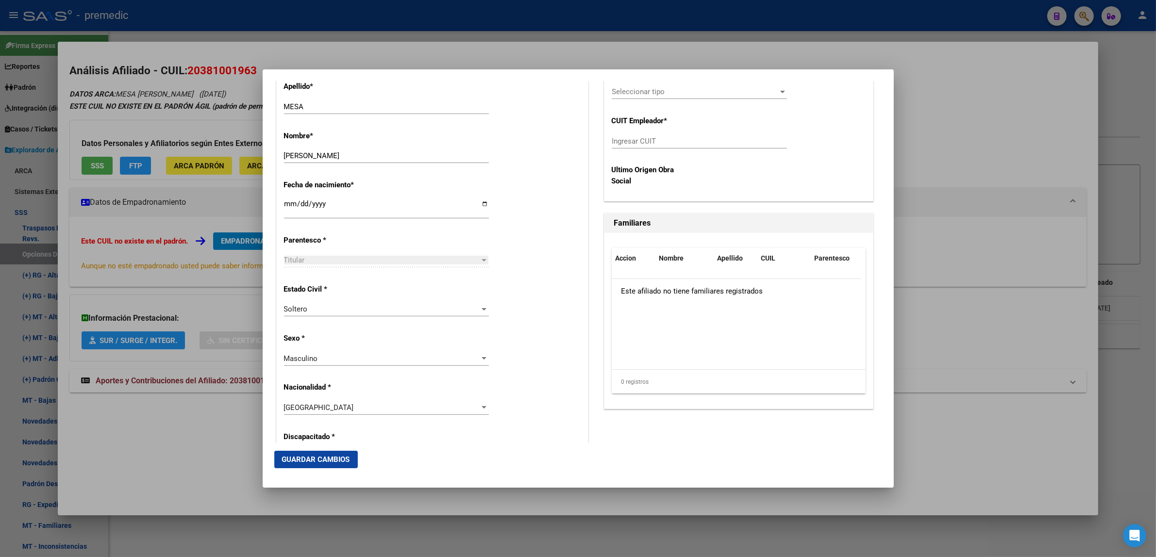
click at [526, 309] on div "Estado Civil * Soltero Seleccionar tipo" at bounding box center [432, 301] width 297 height 49
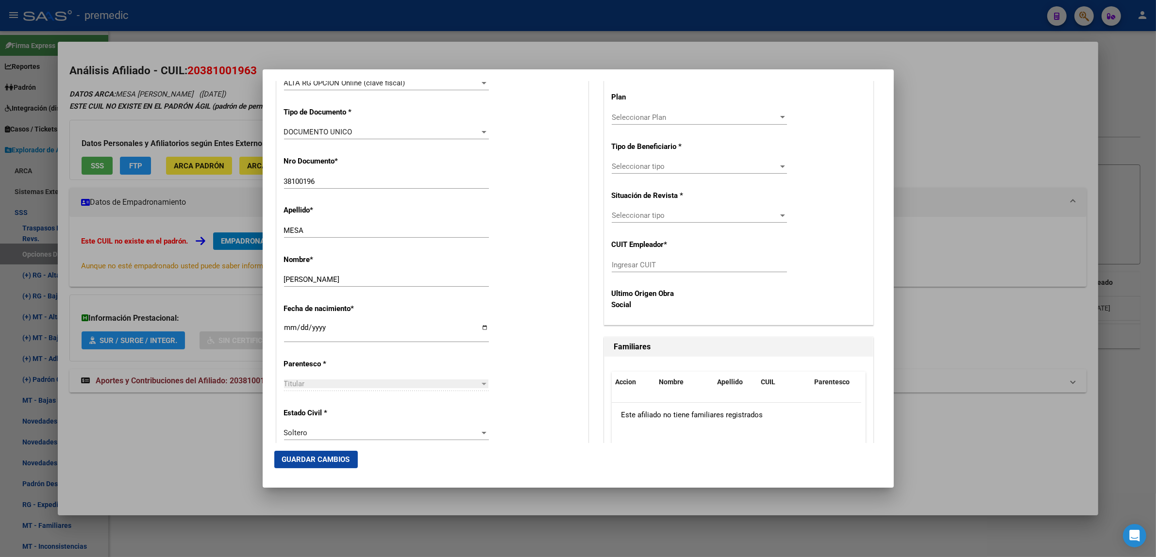
scroll to position [243, 0]
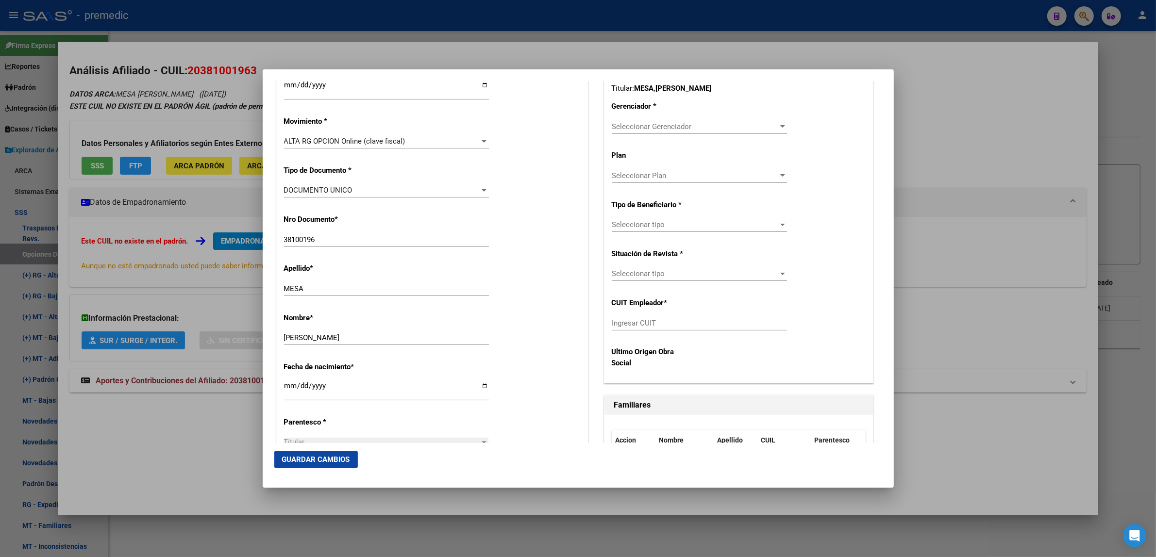
click at [639, 127] on span "Seleccionar Gerenciador" at bounding box center [695, 126] width 167 height 9
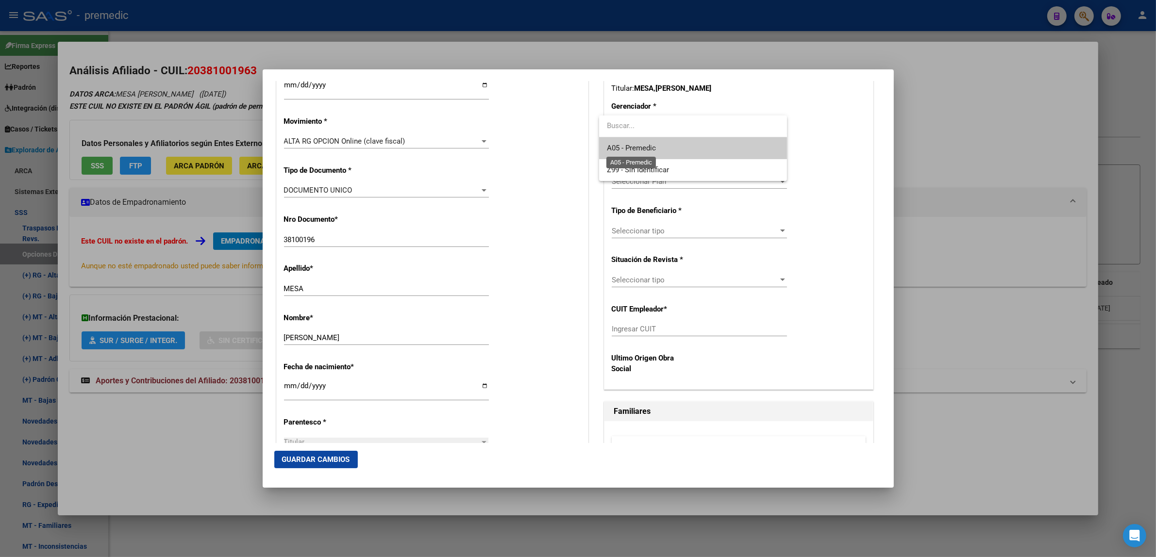
click at [635, 150] on span "A05 - Premedic" at bounding box center [631, 148] width 49 height 9
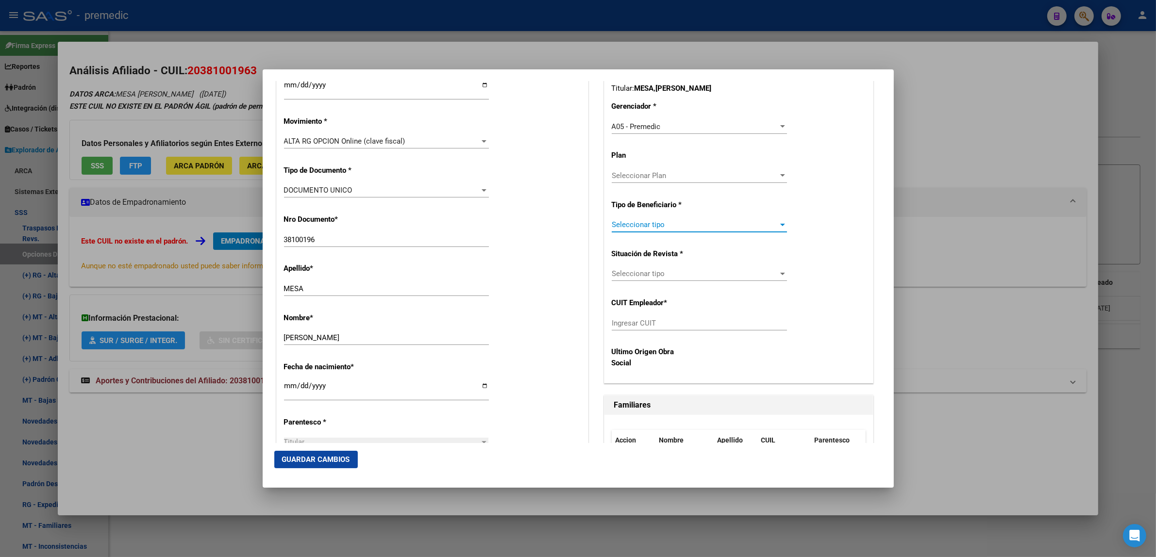
click at [637, 227] on span "Seleccionar tipo" at bounding box center [695, 224] width 167 height 9
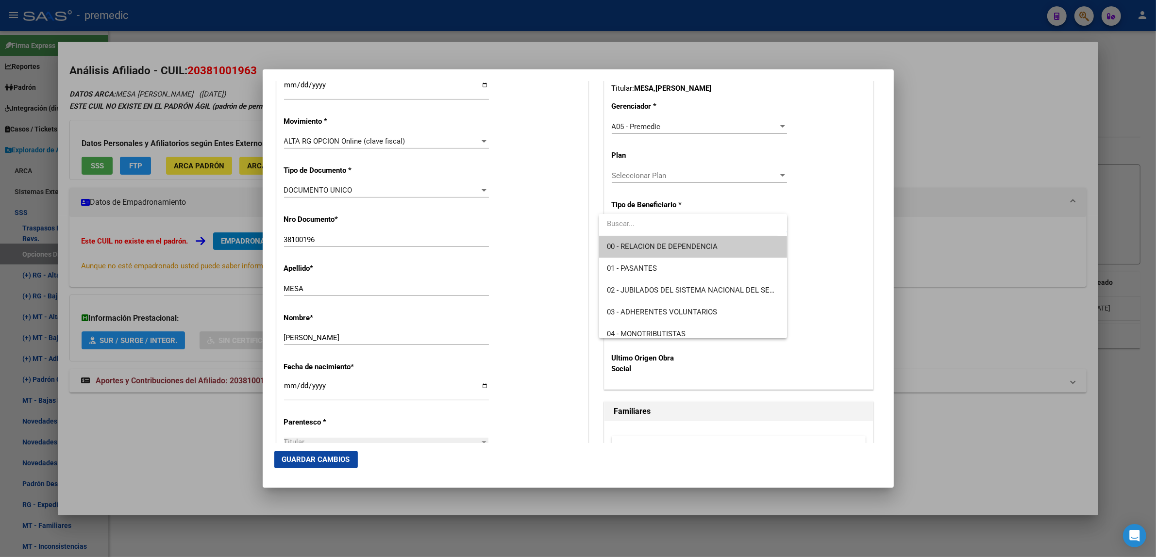
click at [632, 244] on span "00 - RELACION DE DEPENDENCIA" at bounding box center [662, 246] width 111 height 9
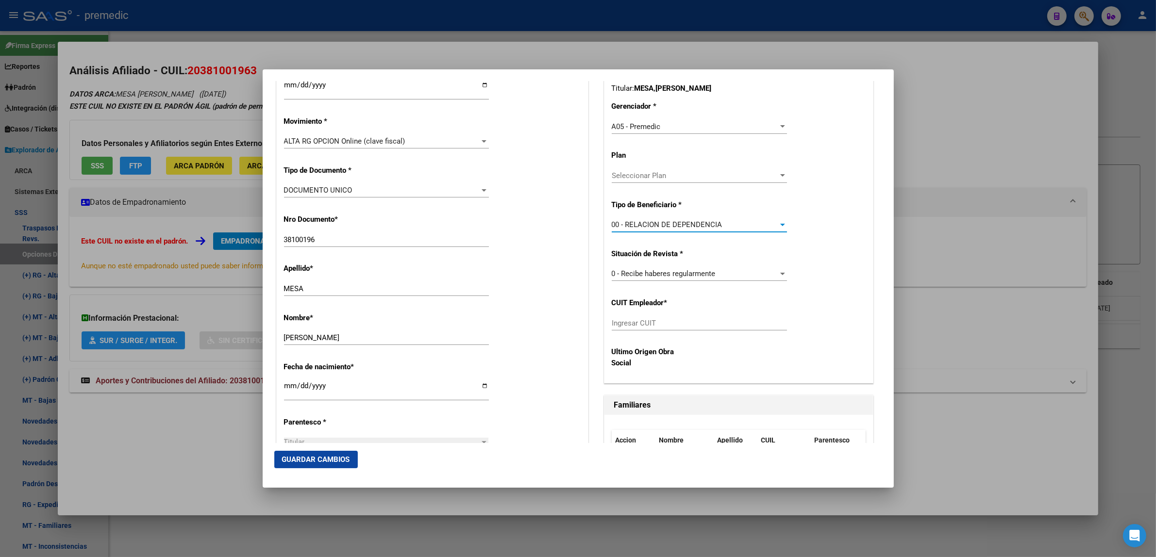
click at [623, 325] on input "Ingresar CUIT" at bounding box center [699, 323] width 175 height 9
paste input "30-65492969-2"
click at [333, 458] on span "Guardar Cambios" at bounding box center [316, 459] width 68 height 9
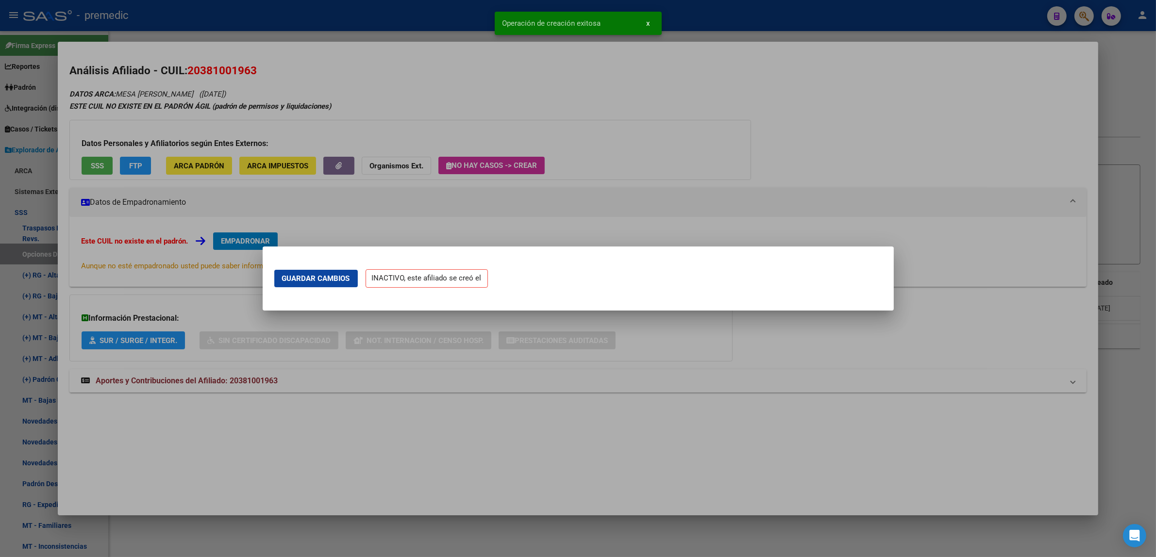
scroll to position [0, 0]
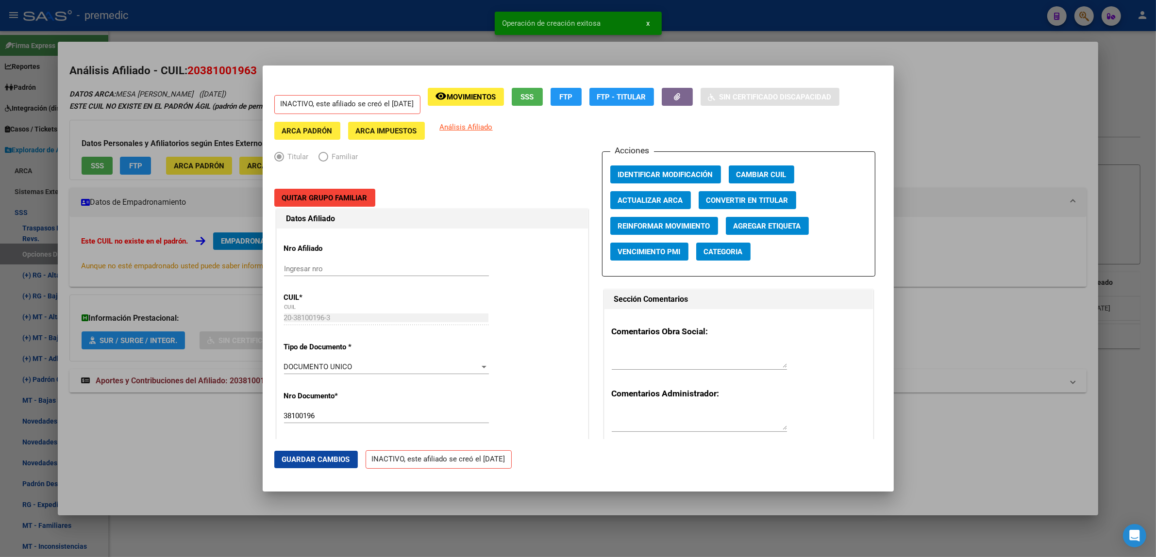
click at [165, 448] on div at bounding box center [578, 278] width 1156 height 557
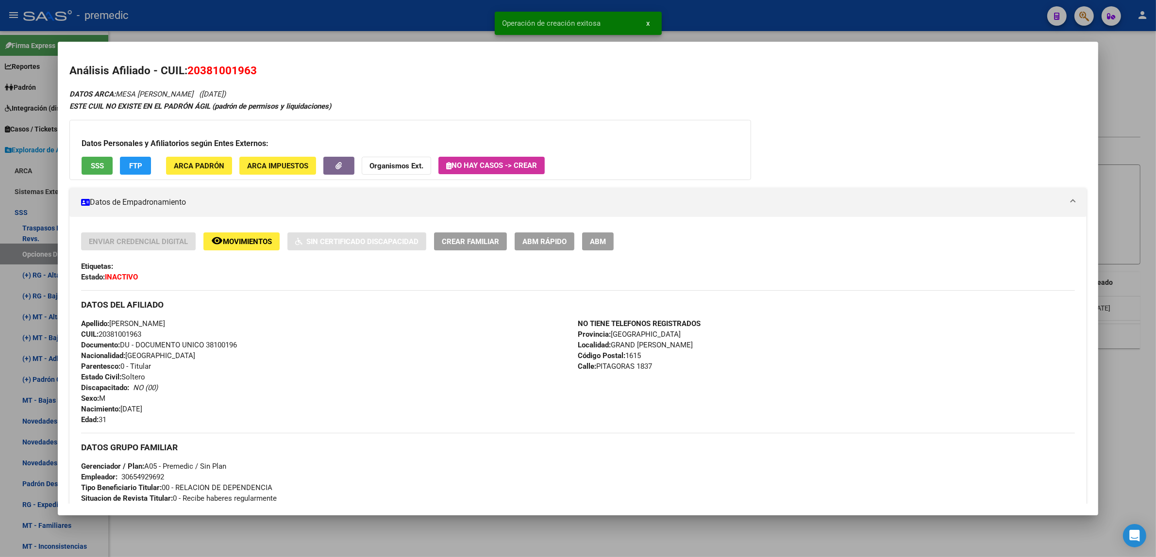
click at [170, 527] on div at bounding box center [578, 278] width 1156 height 557
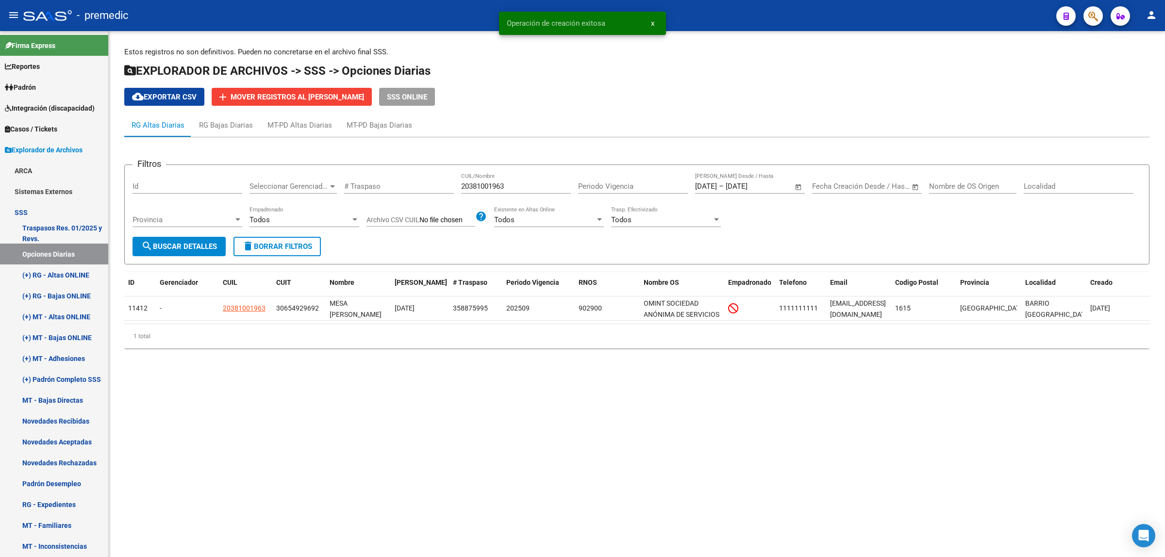
click at [177, 243] on span "search Buscar Detalles" at bounding box center [179, 246] width 76 height 9
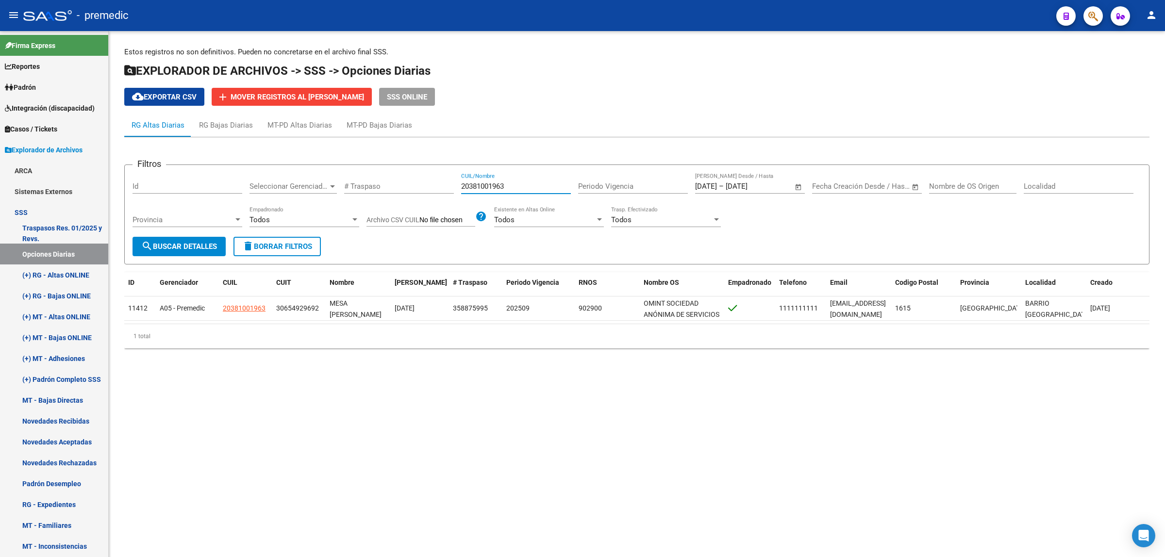
drag, startPoint x: 513, startPoint y: 185, endPoint x: 455, endPoint y: 185, distance: 57.8
click at [455, 185] on div "Filtros Id Seleccionar Gerenciador Seleccionar Gerenciador # Traspaso 203810019…" at bounding box center [637, 205] width 1009 height 64
paste input "7342905566"
click at [179, 248] on span "search Buscar Detalles" at bounding box center [179, 246] width 76 height 9
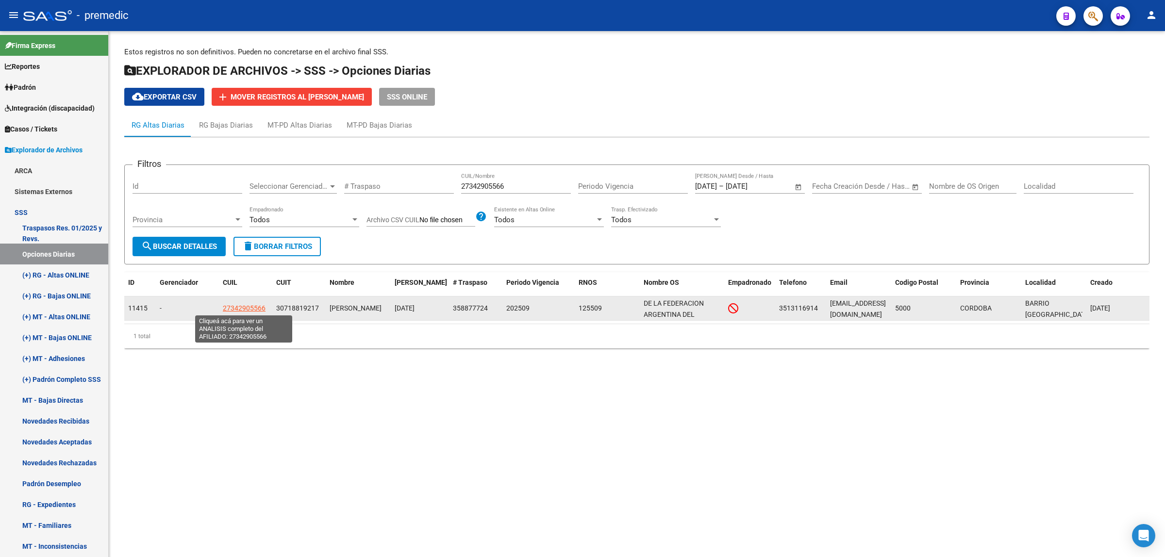
click at [238, 307] on span "27342905566" at bounding box center [244, 308] width 43 height 8
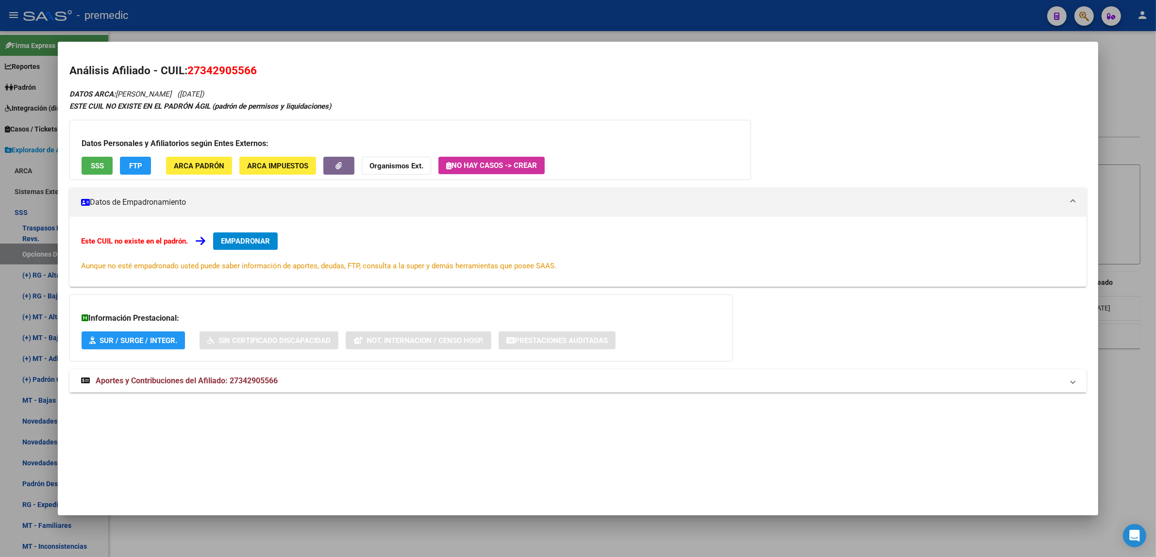
click at [250, 241] on span "EMPADRONAR" at bounding box center [245, 241] width 49 height 9
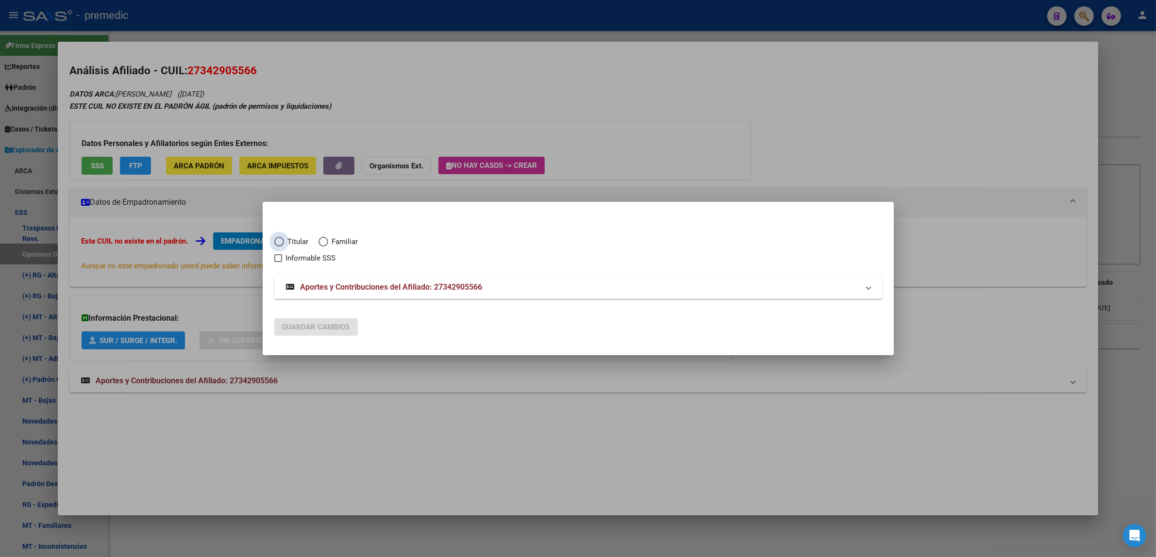
click at [282, 243] on span "Elija una opción" at bounding box center [279, 242] width 10 height 10
click at [282, 243] on input "Titular" at bounding box center [279, 242] width 10 height 10
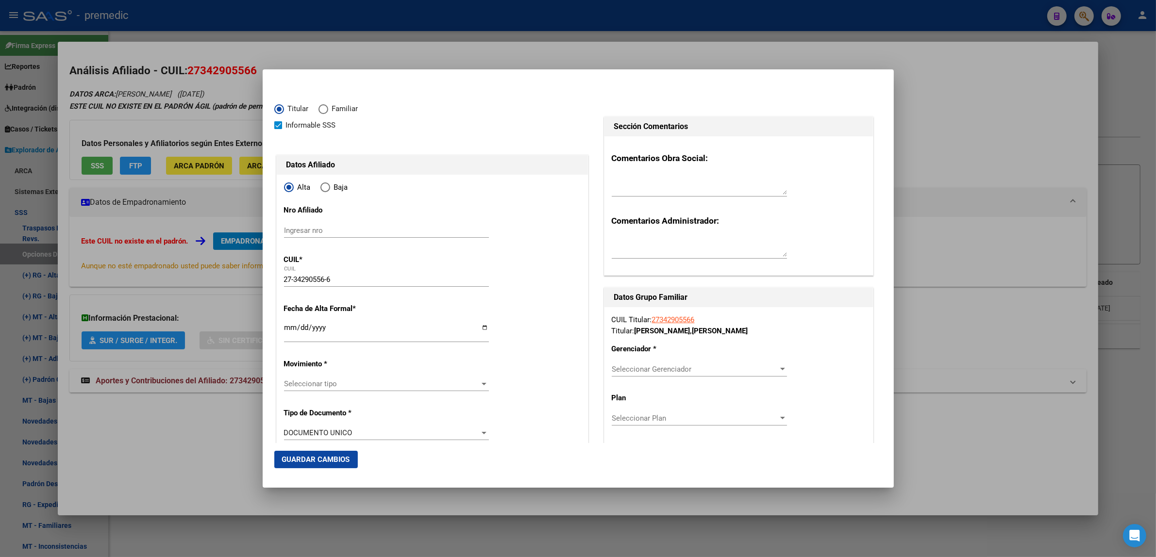
click at [289, 331] on input "Ingresar fecha" at bounding box center [386, 332] width 205 height 16
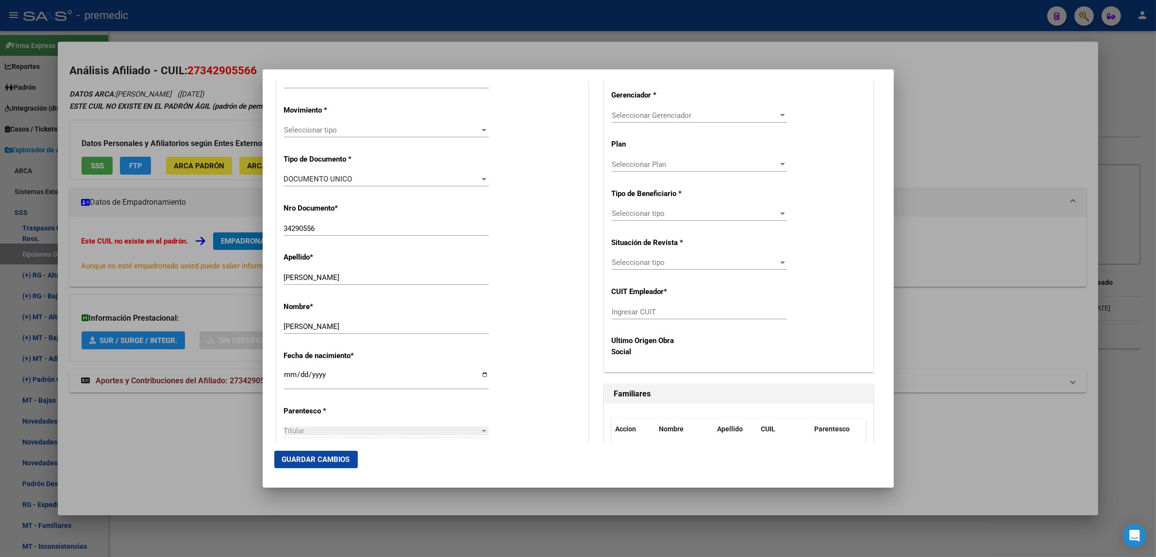
scroll to position [243, 0]
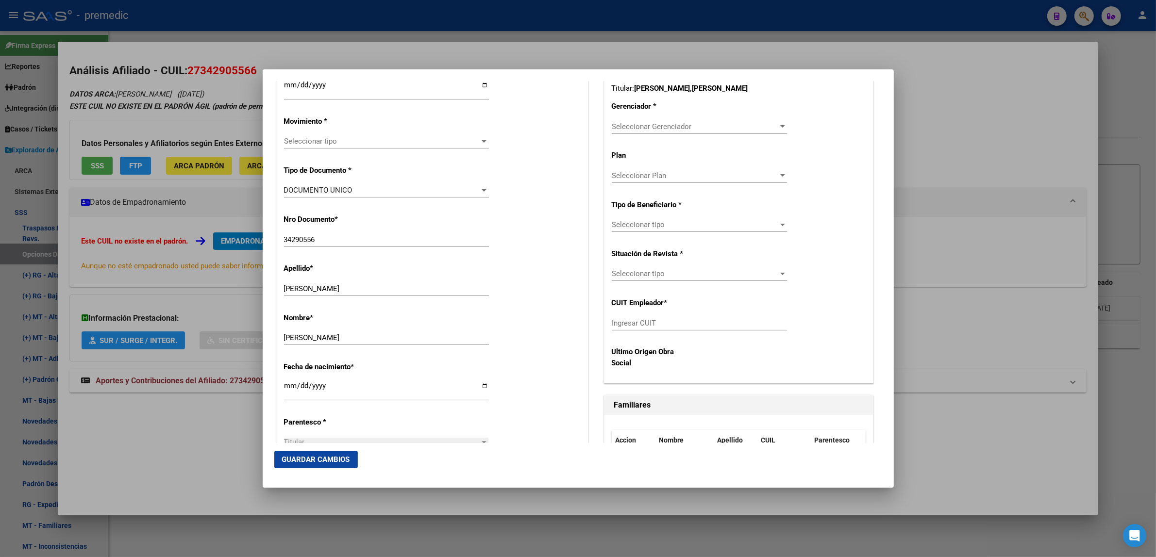
click at [329, 136] on div "Seleccionar tipo Seleccionar tipo" at bounding box center [386, 141] width 205 height 15
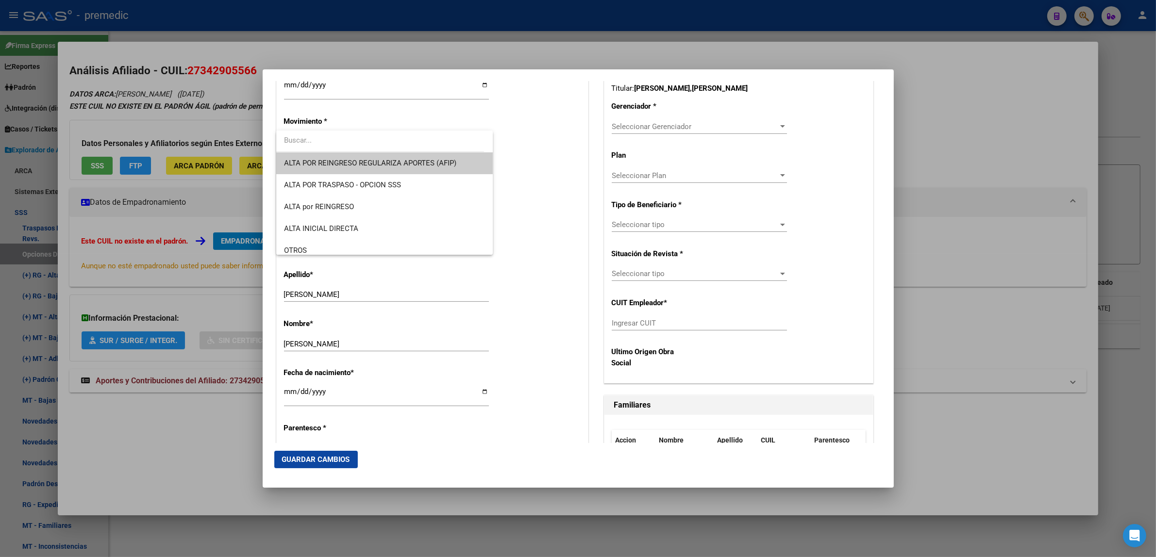
click at [303, 84] on div at bounding box center [578, 278] width 1156 height 557
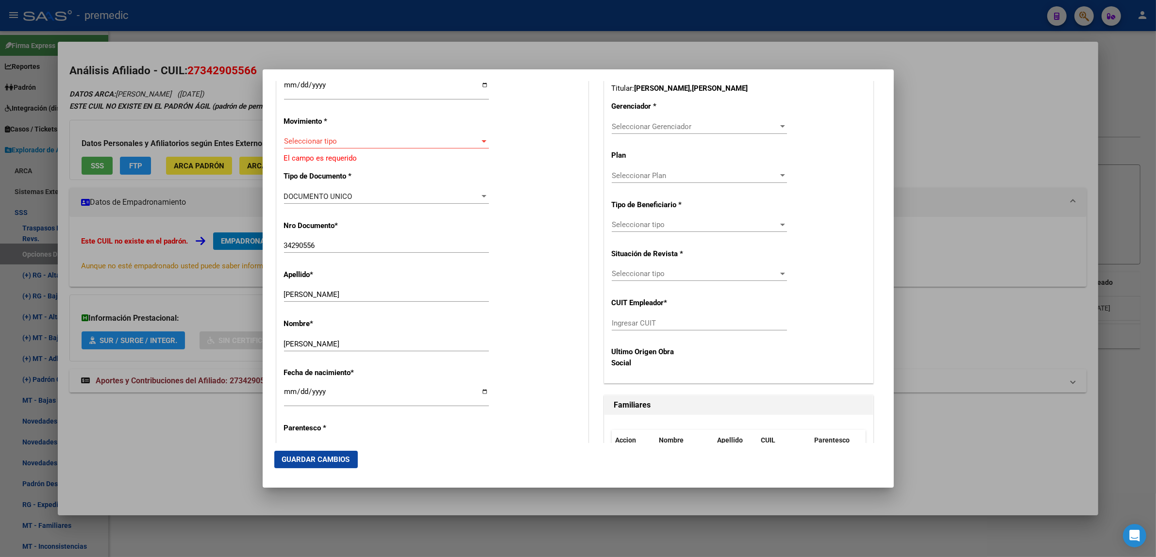
click at [302, 86] on input "2025-08-01" at bounding box center [386, 89] width 205 height 16
click at [302, 136] on div "Seleccionar tipo Seleccionar tipo" at bounding box center [386, 141] width 205 height 15
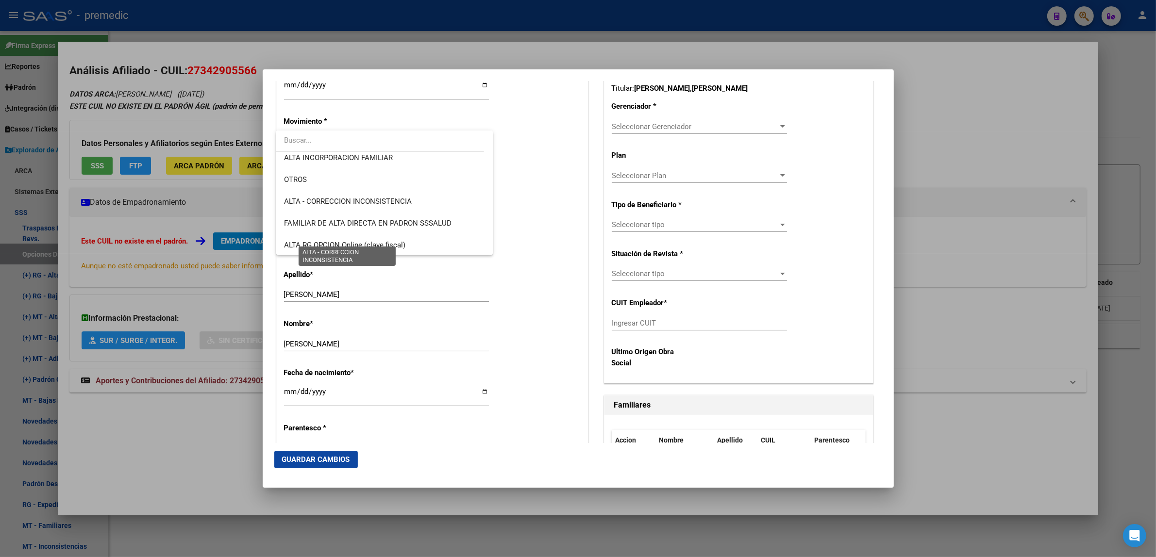
scroll to position [182, 0]
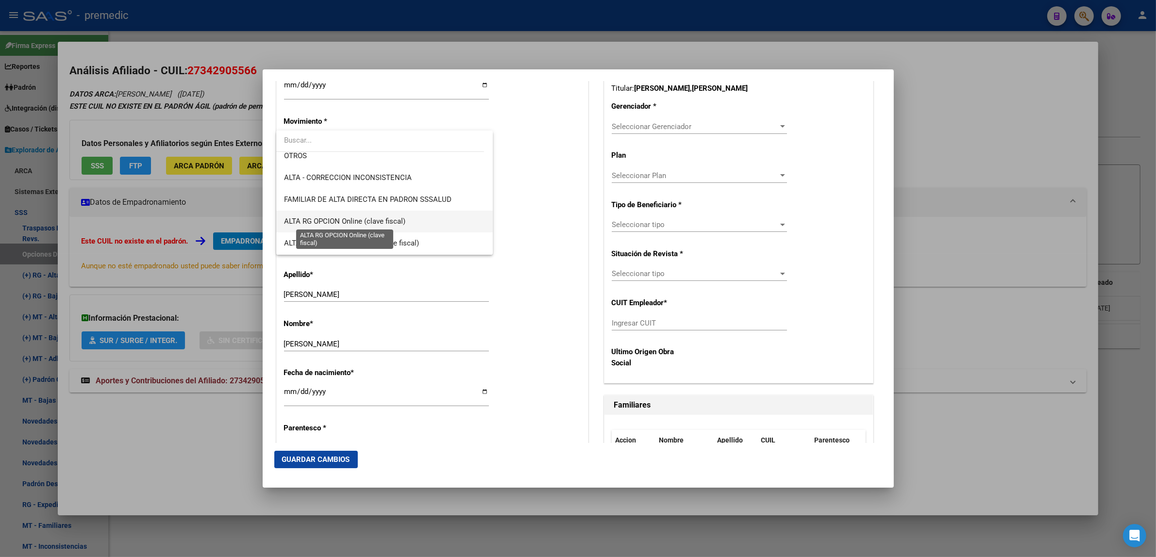
click at [370, 217] on span "ALTA RG OPCION Online (clave fiscal)" at bounding box center [344, 221] width 121 height 9
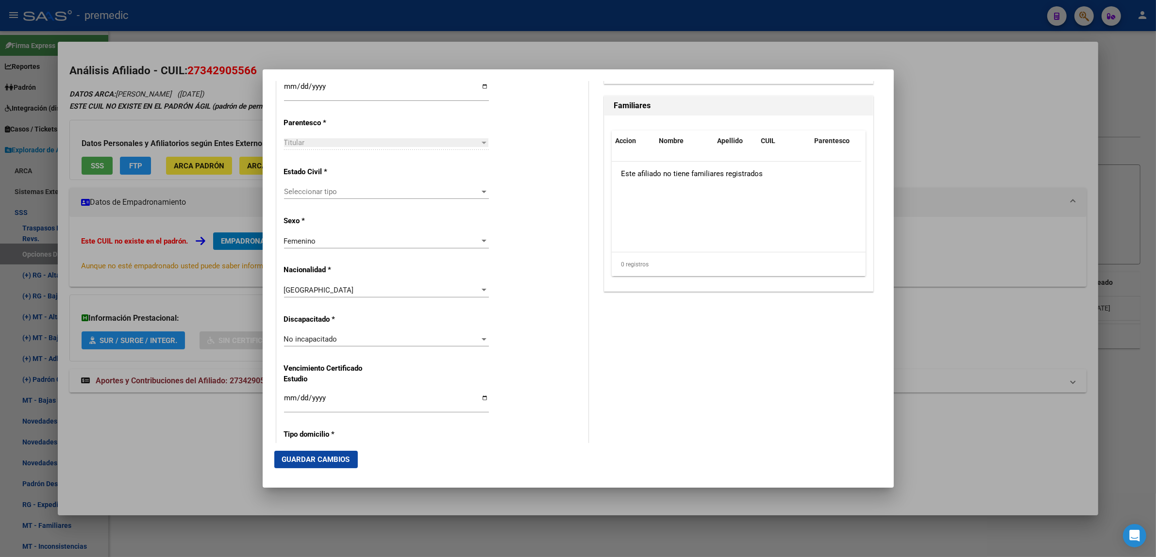
scroll to position [546, 0]
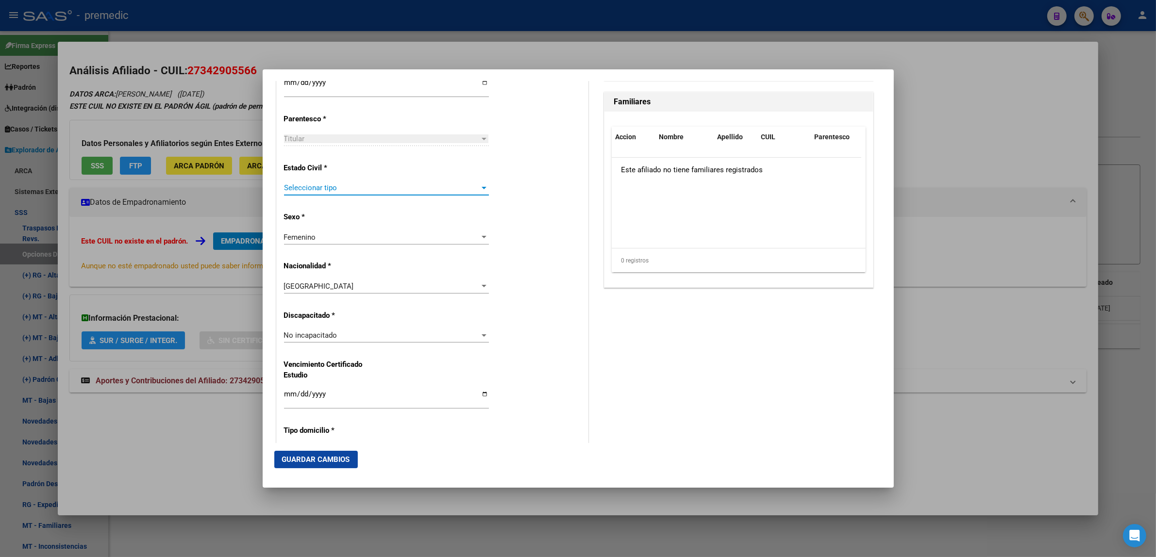
click at [384, 190] on span "Seleccionar tipo" at bounding box center [382, 187] width 196 height 9
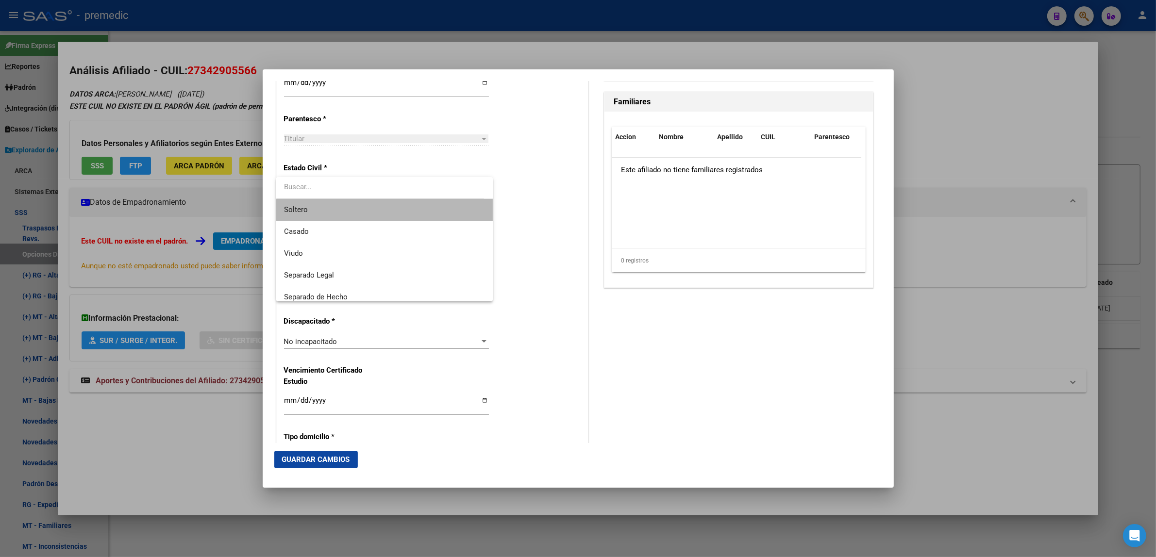
click at [385, 210] on span "Soltero" at bounding box center [384, 210] width 201 height 22
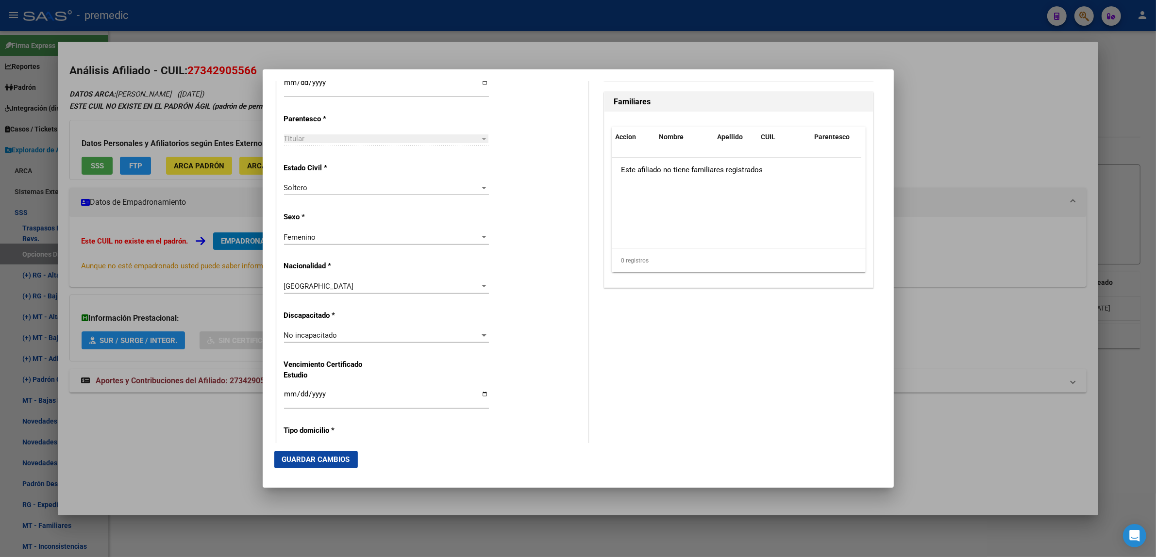
click at [500, 207] on div "Alta Baja Nro Afiliado Ingresar nro CUIL * 27-34290556-6 CUIL ARCA Padrón Fecha…" at bounding box center [432, 322] width 311 height 1386
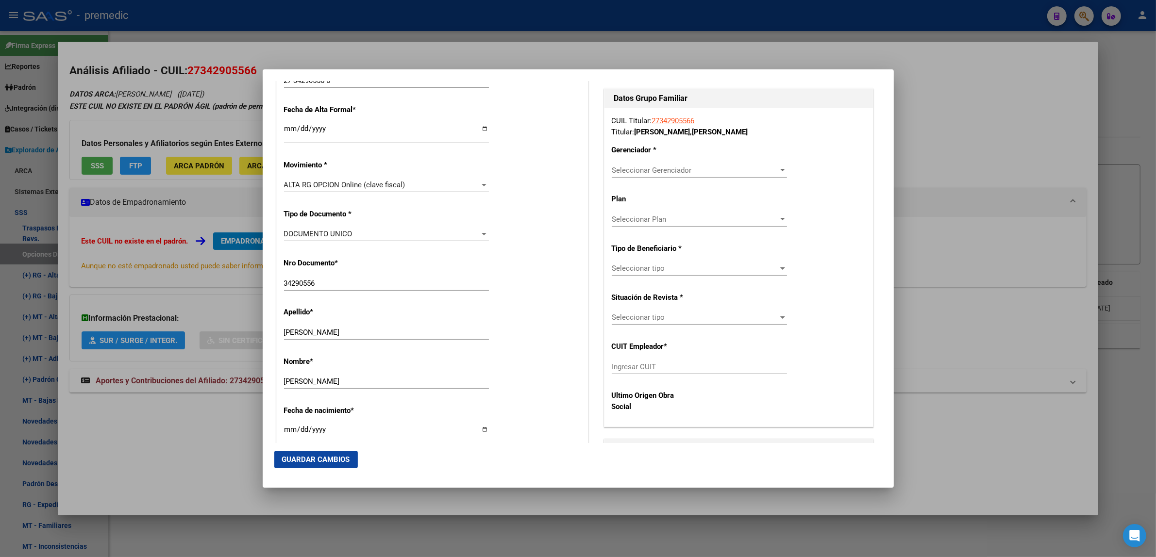
scroll to position [182, 0]
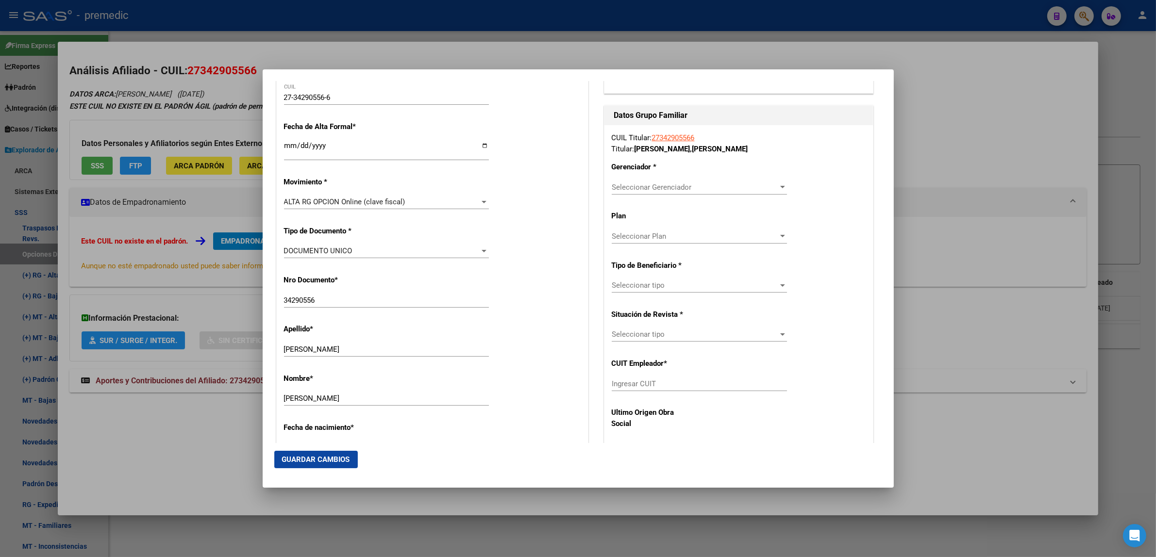
click at [629, 192] on div "Seleccionar Gerenciador Seleccionar Gerenciador" at bounding box center [699, 187] width 175 height 15
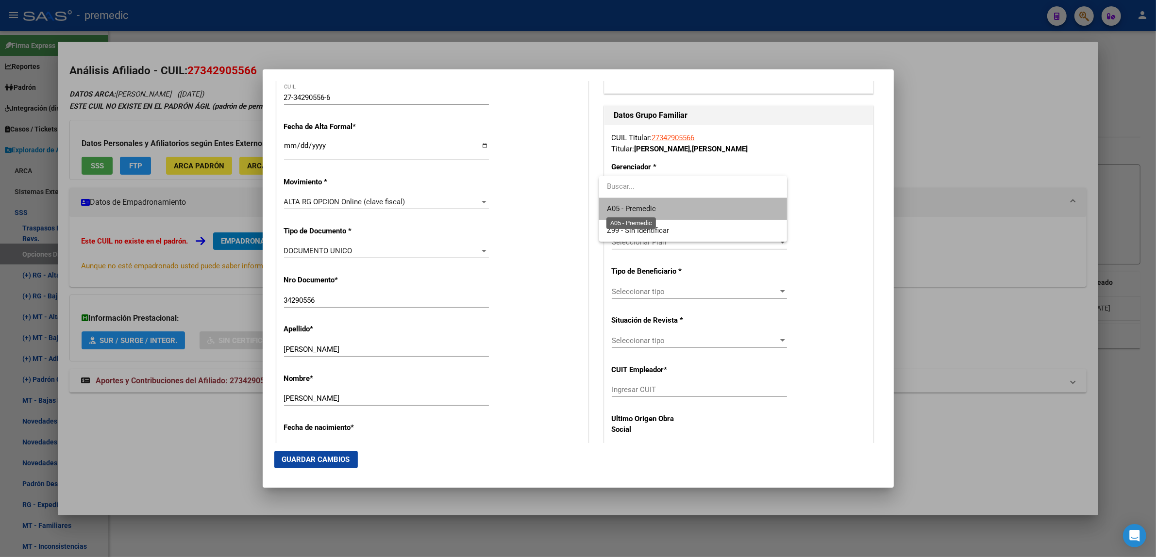
click at [627, 209] on span "A05 - Premedic" at bounding box center [631, 208] width 49 height 9
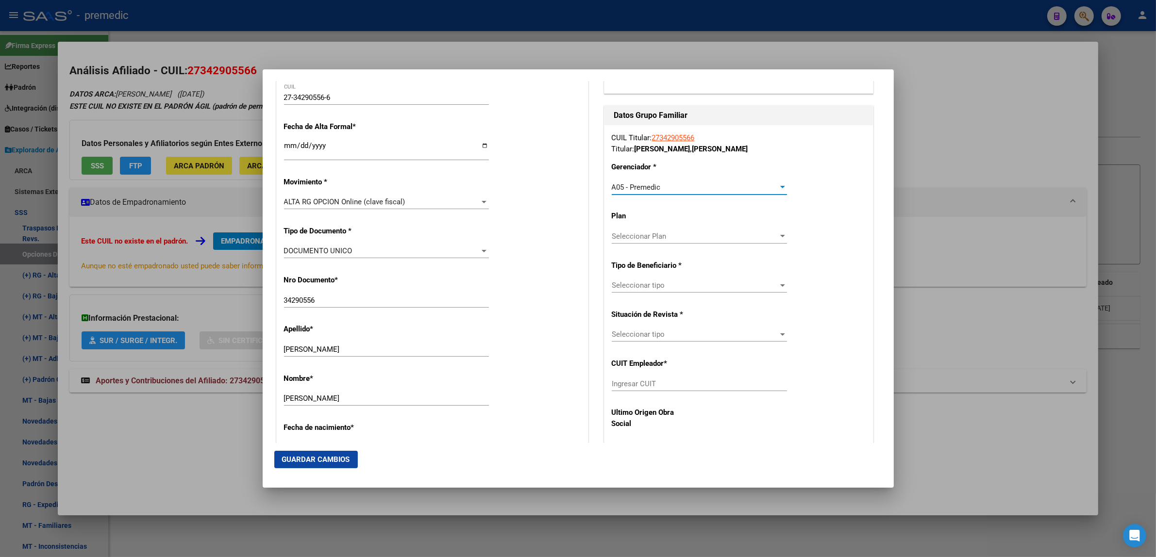
click at [615, 286] on span "Seleccionar tipo" at bounding box center [695, 285] width 167 height 9
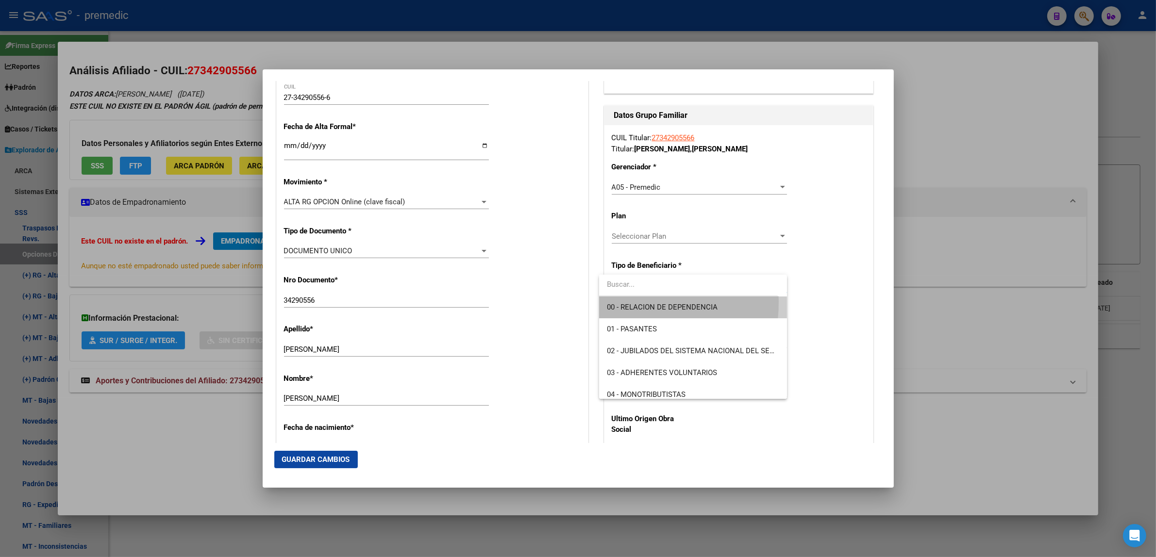
click at [615, 302] on span "00 - RELACION DE DEPENDENCIA" at bounding box center [693, 308] width 172 height 22
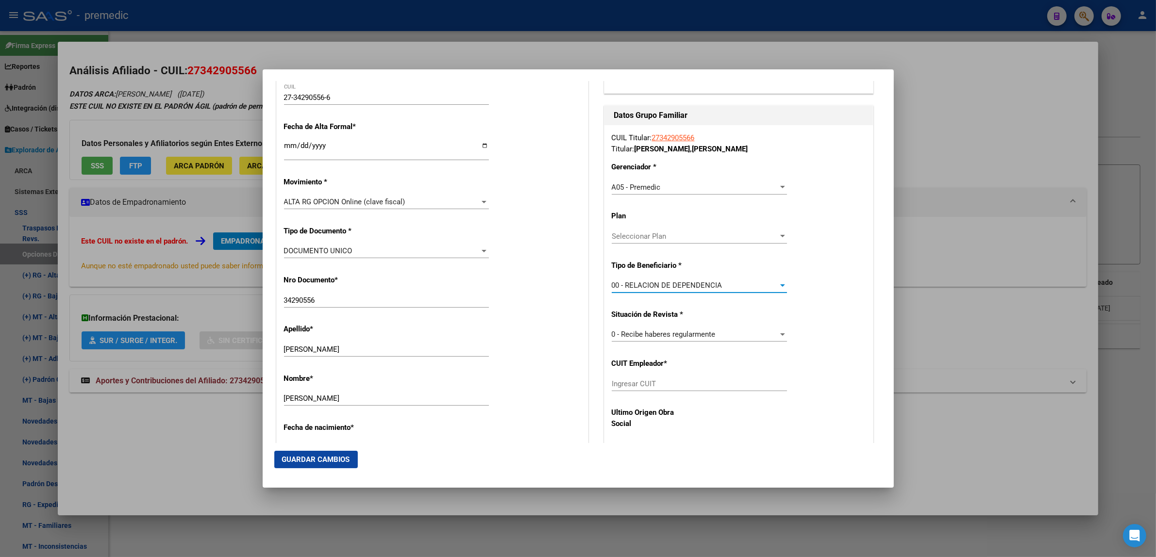
click at [629, 384] on input "Ingresar CUIT" at bounding box center [699, 384] width 175 height 9
paste input "30-71881921-7"
click at [338, 455] on span "Guardar Cambios" at bounding box center [316, 459] width 68 height 9
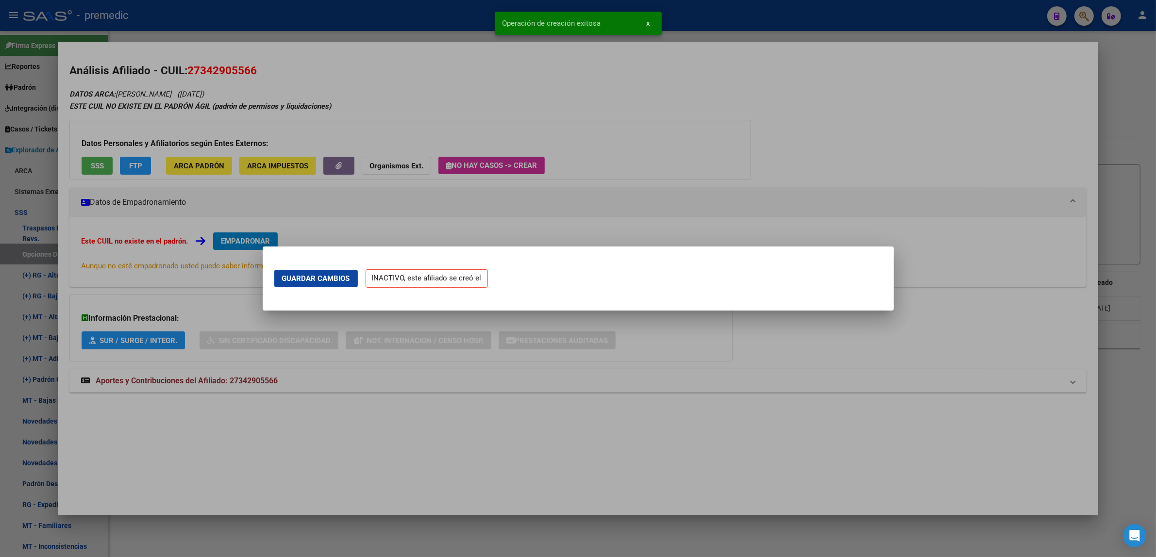
scroll to position [0, 0]
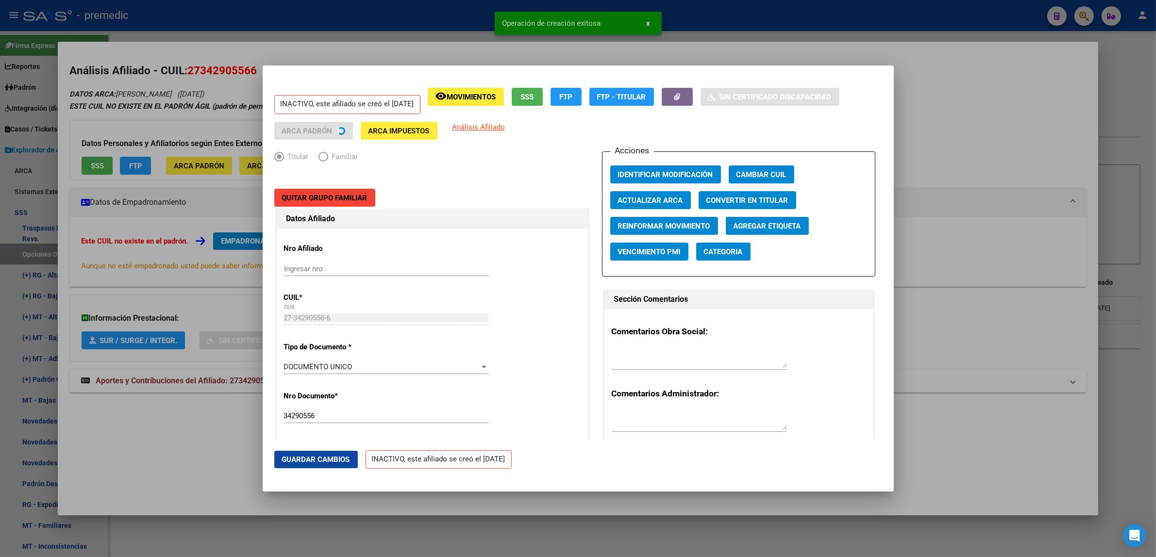
click at [216, 459] on div at bounding box center [578, 278] width 1156 height 557
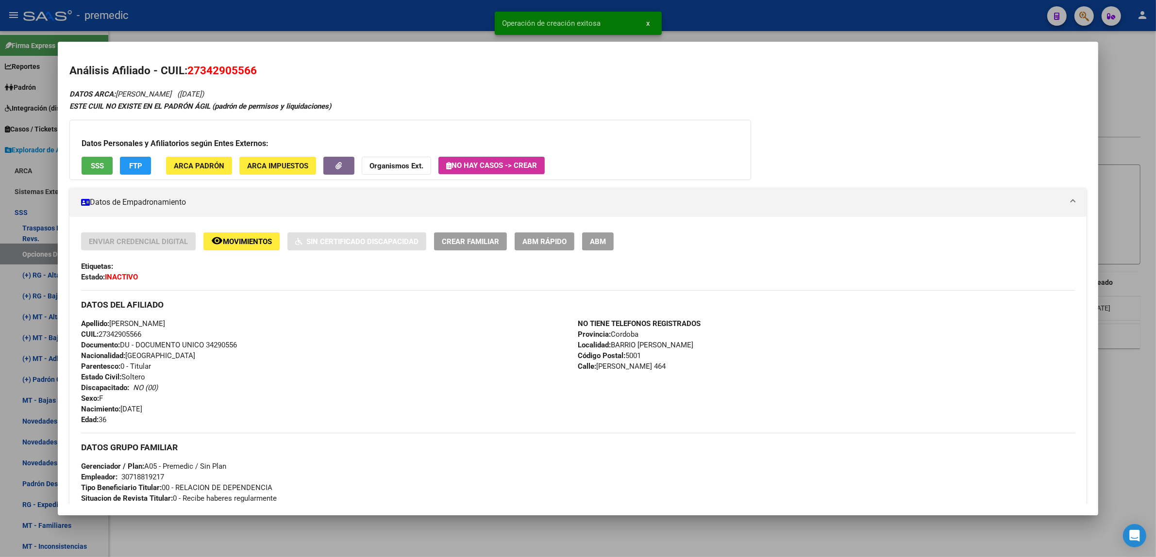
click at [176, 532] on div at bounding box center [578, 278] width 1156 height 557
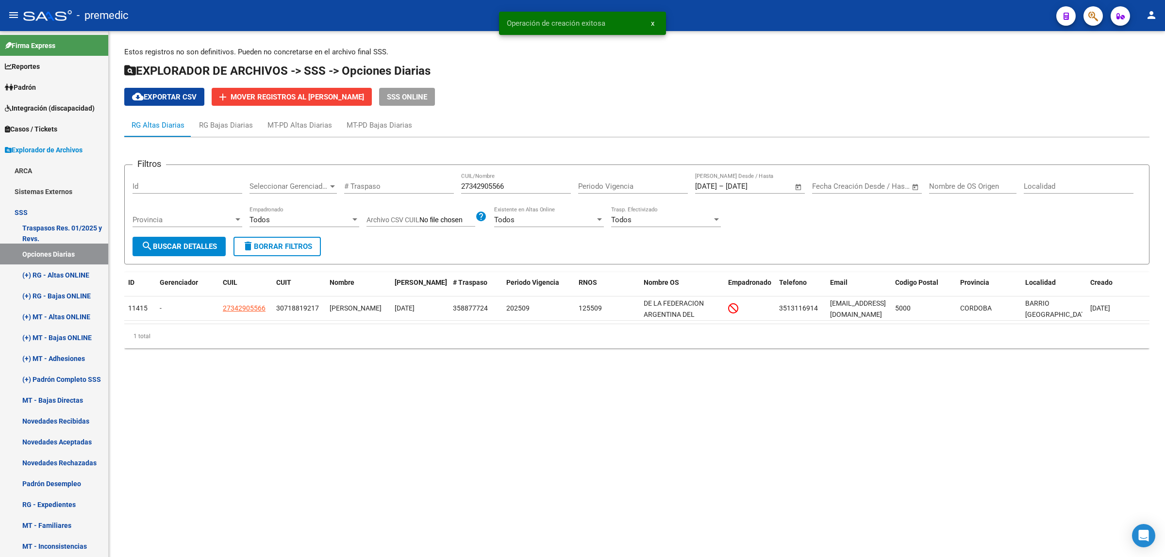
drag, startPoint x: 183, startPoint y: 253, endPoint x: 183, endPoint y: 247, distance: 6.8
click at [183, 252] on button "search Buscar Detalles" at bounding box center [179, 246] width 93 height 19
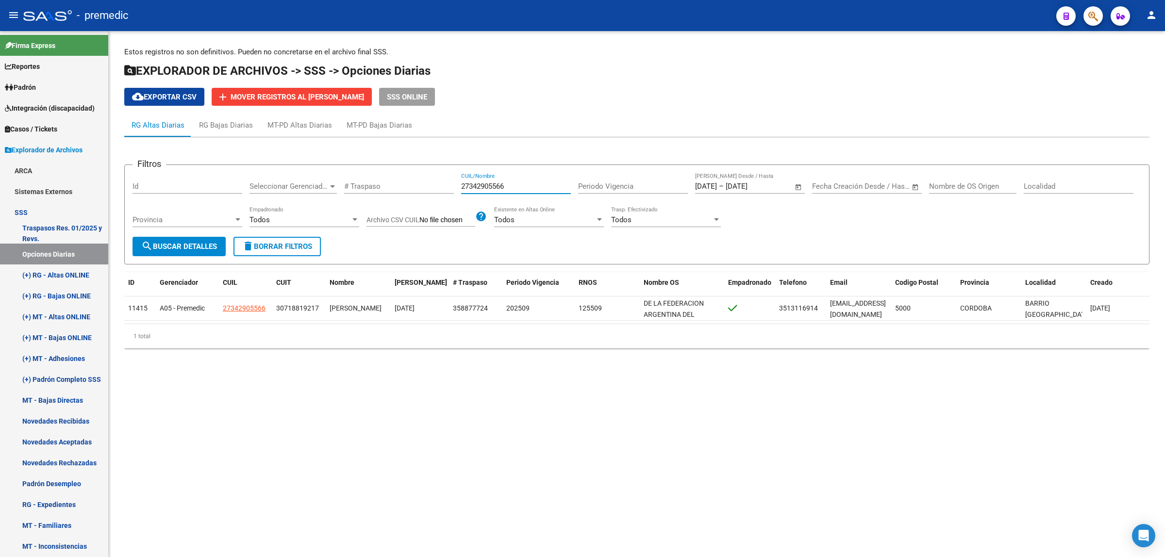
drag, startPoint x: 513, startPoint y: 186, endPoint x: 454, endPoint y: 184, distance: 58.8
click at [454, 184] on div "Filtros Id Seleccionar Gerenciador Seleccionar Gerenciador # Traspaso 273429055…" at bounding box center [637, 205] width 1009 height 64
paste input "0416814822"
click at [201, 244] on span "search Buscar Detalles" at bounding box center [179, 246] width 76 height 9
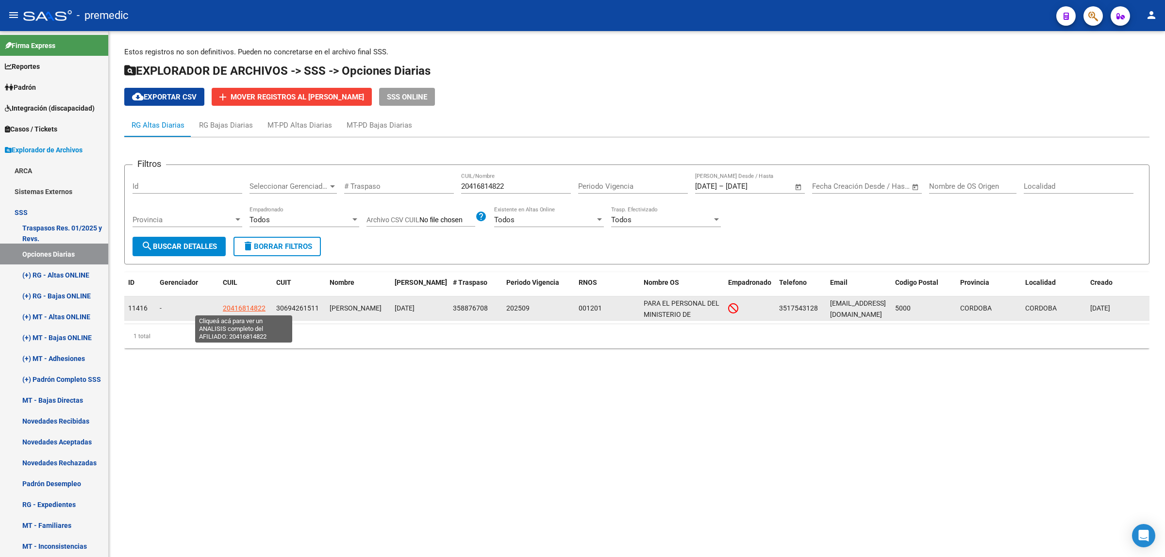
click at [234, 306] on span "20416814822" at bounding box center [244, 308] width 43 height 8
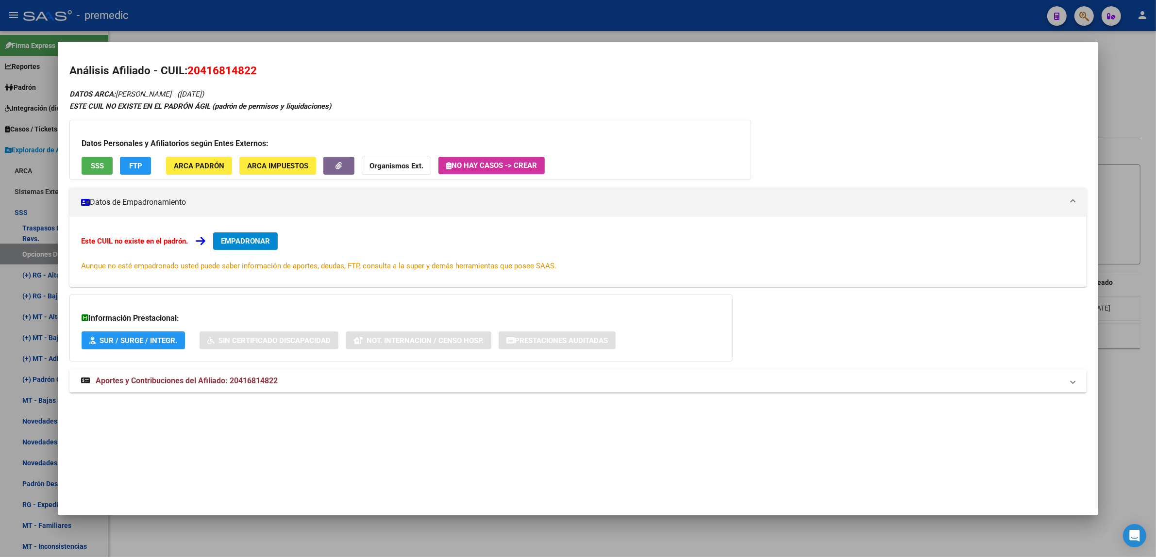
click at [446, 443] on mat-dialog-container "Análisis Afiliado - CUIL: 20416814822 DATOS ARCA: CEBALLOS EDUARDO JOSE (07/01/…" at bounding box center [578, 279] width 1040 height 474
click at [260, 241] on span "EMPADRONAR" at bounding box center [245, 241] width 49 height 9
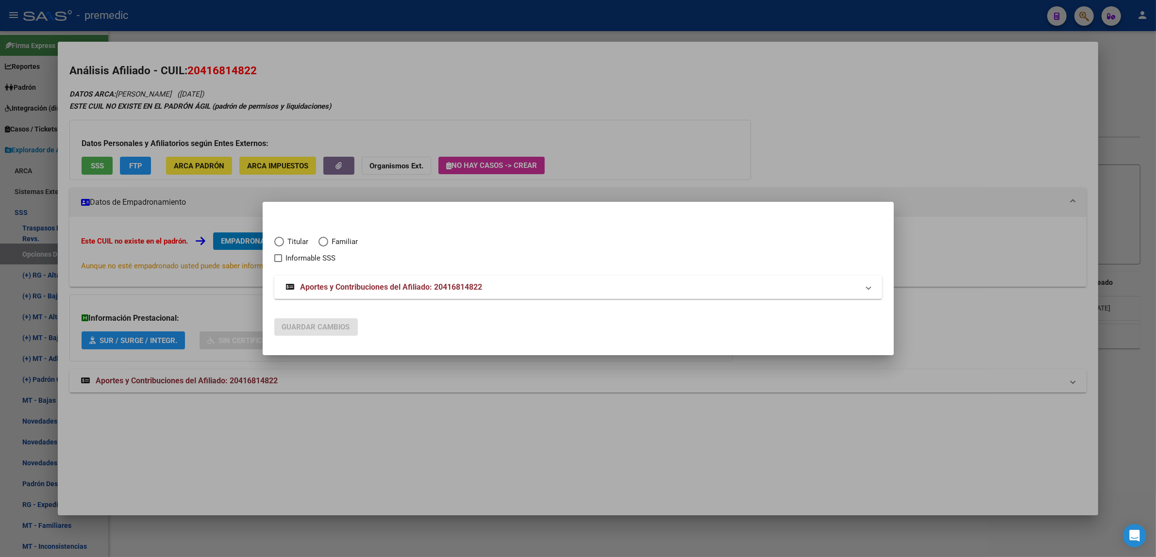
click at [281, 242] on span "Elija una opción" at bounding box center [279, 242] width 10 height 10
click at [281, 242] on input "Titular" at bounding box center [279, 242] width 10 height 10
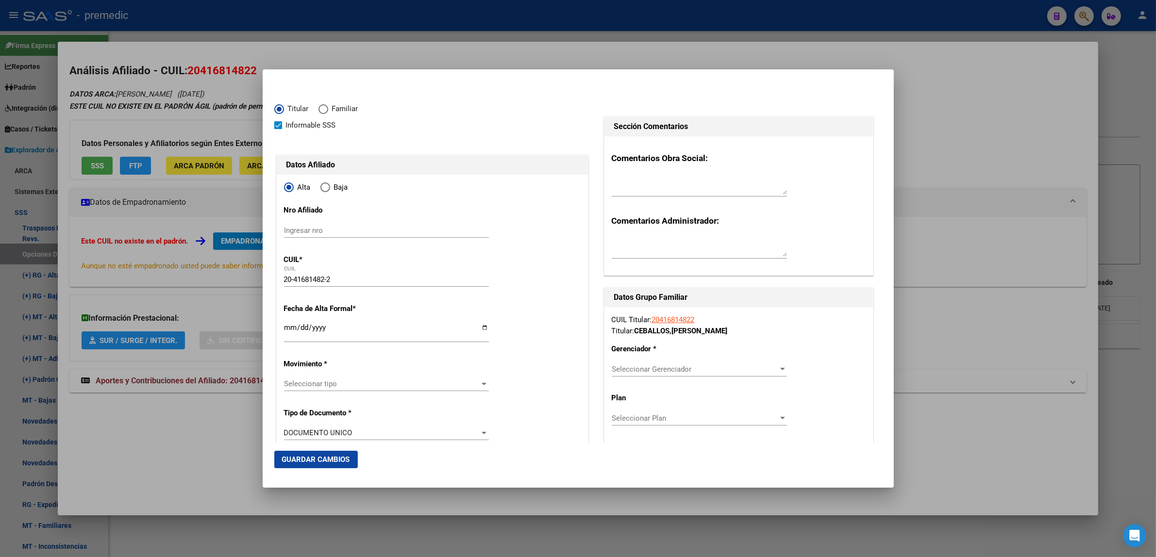
click at [287, 329] on input "Ingresar fecha" at bounding box center [386, 332] width 205 height 16
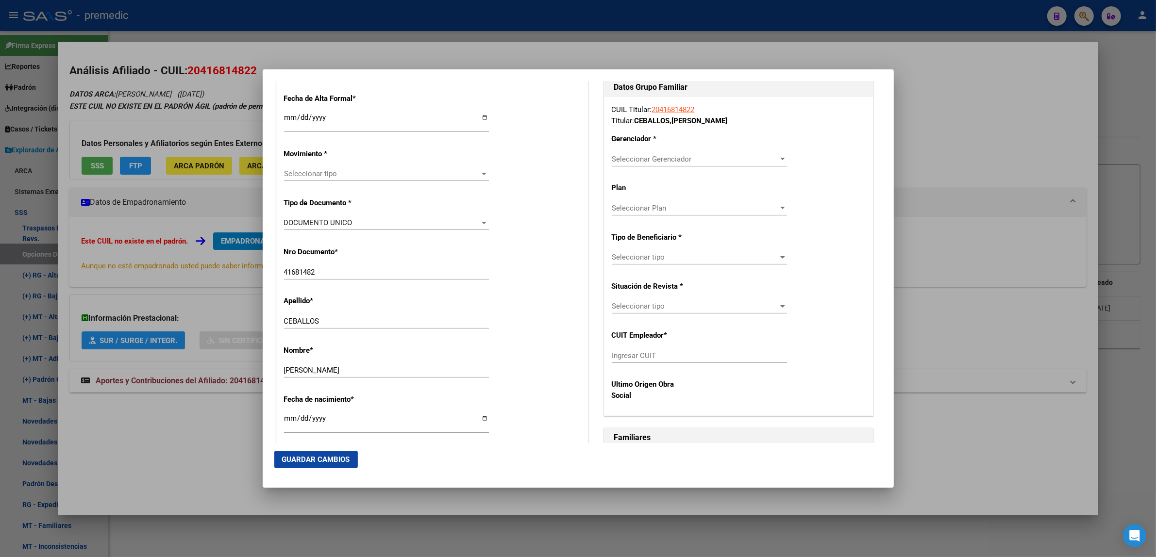
scroll to position [243, 0]
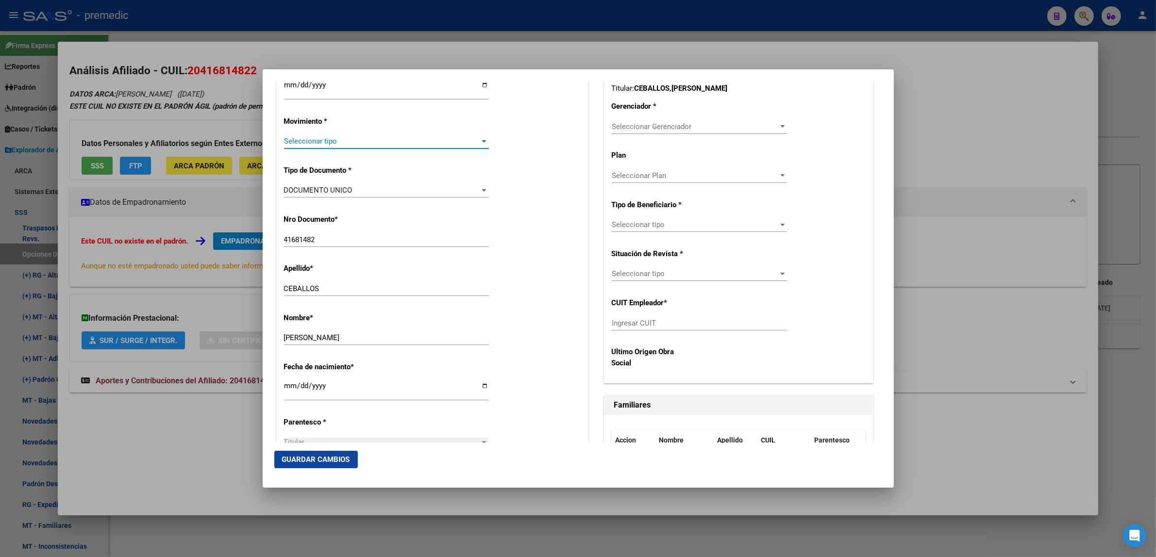
click at [313, 141] on span "Seleccionar tipo" at bounding box center [382, 141] width 196 height 9
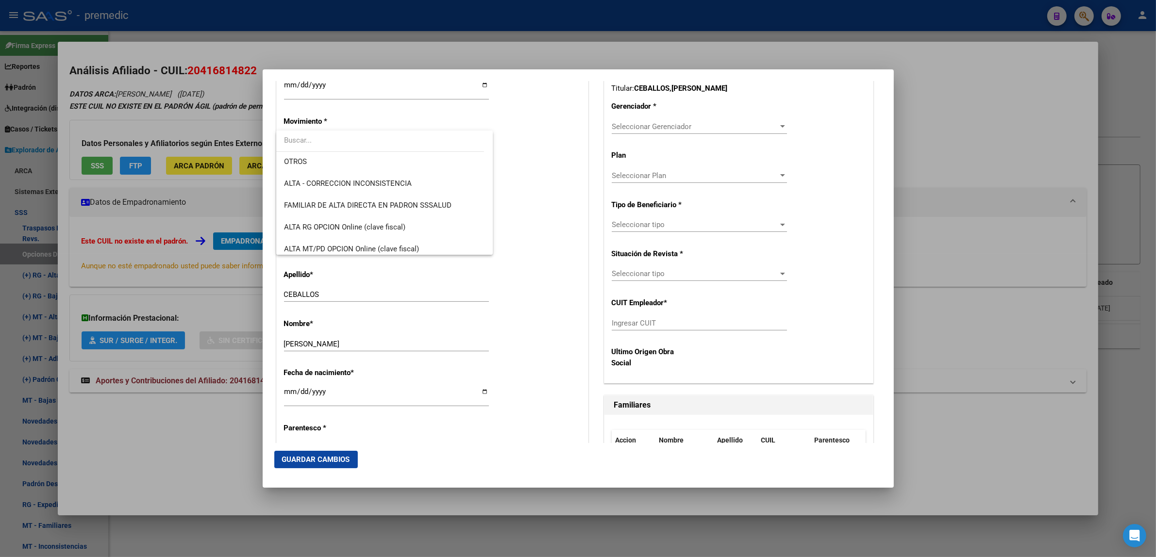
scroll to position [182, 0]
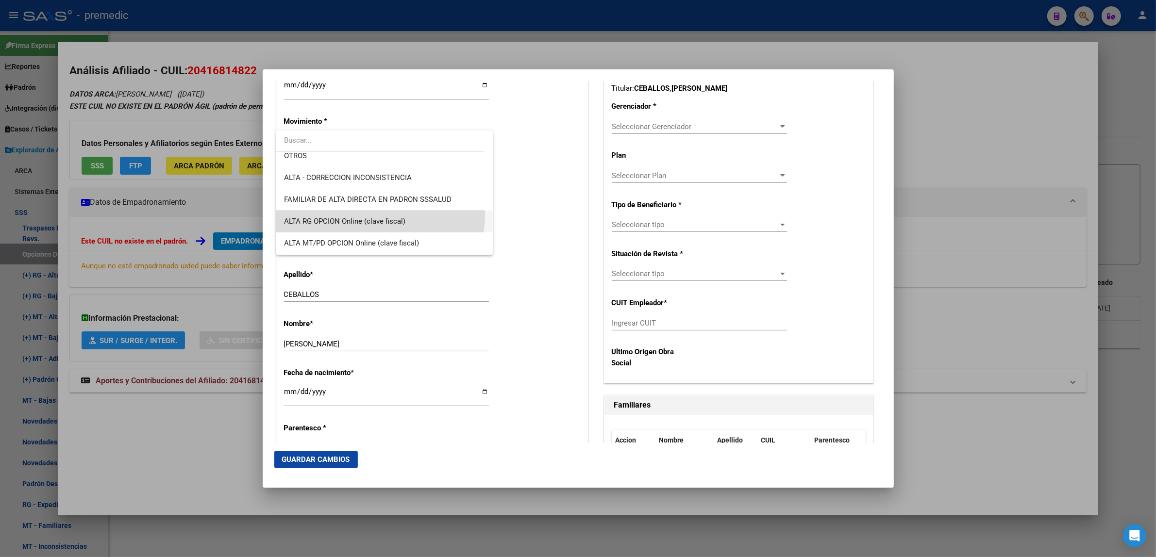
click at [361, 215] on span "ALTA RG OPCION Online (clave fiscal)" at bounding box center [384, 222] width 201 height 22
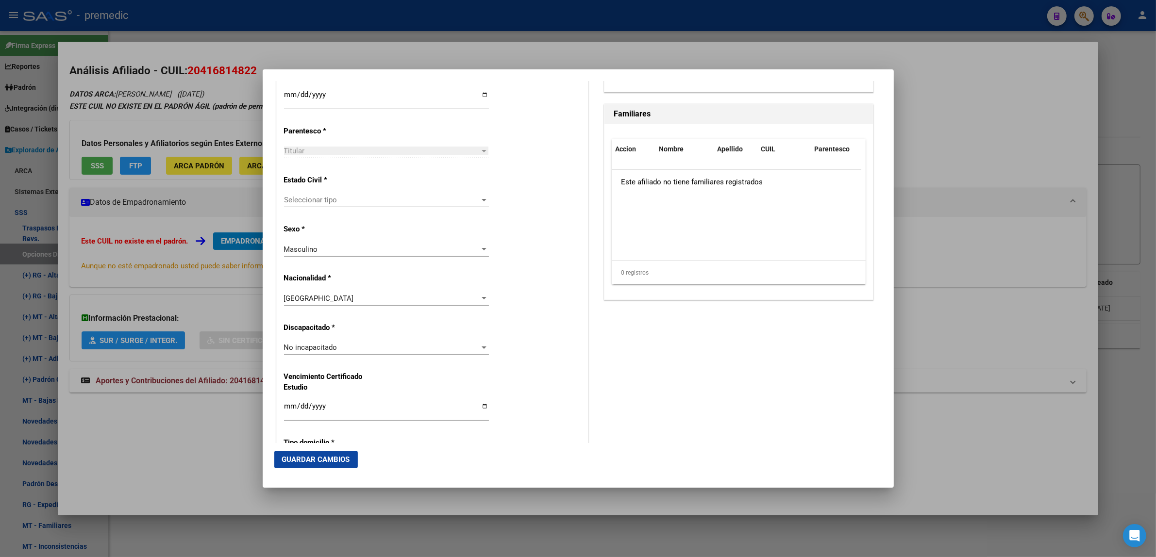
scroll to position [546, 0]
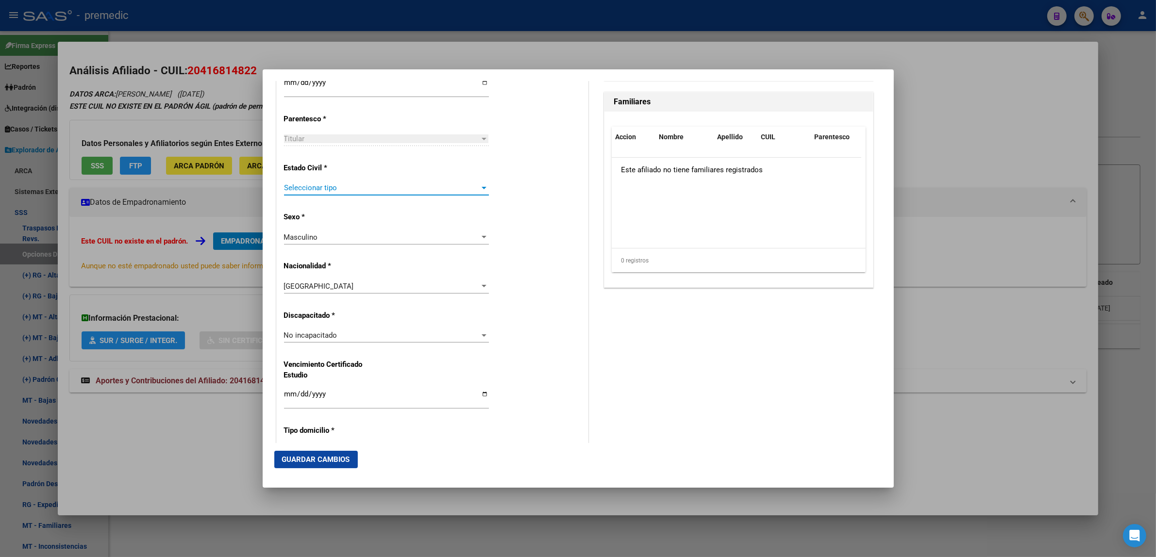
click at [382, 189] on span "Seleccionar tipo" at bounding box center [382, 187] width 196 height 9
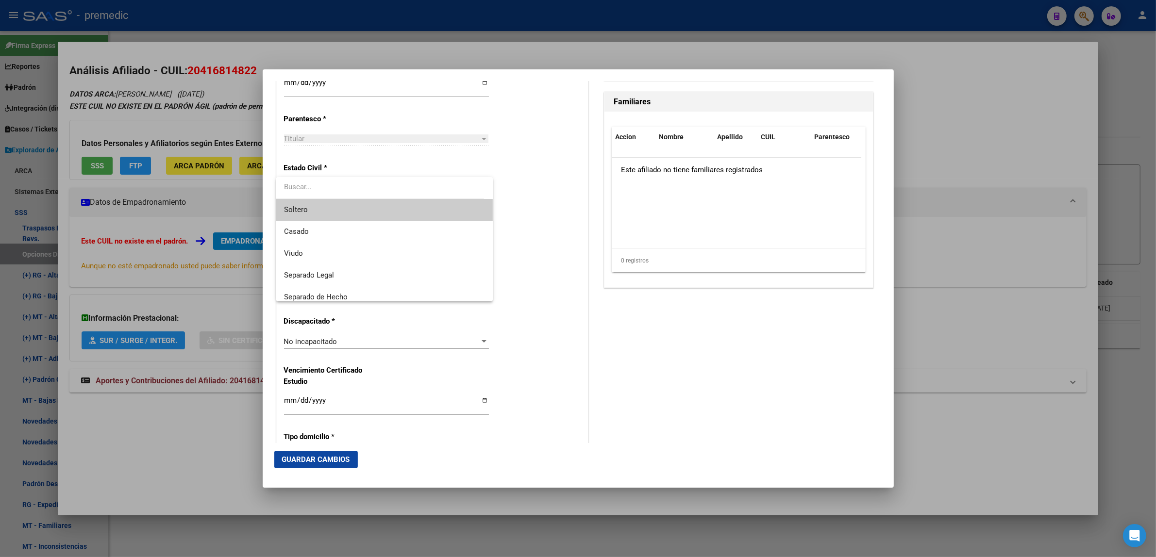
click at [373, 208] on span "Soltero" at bounding box center [384, 210] width 201 height 22
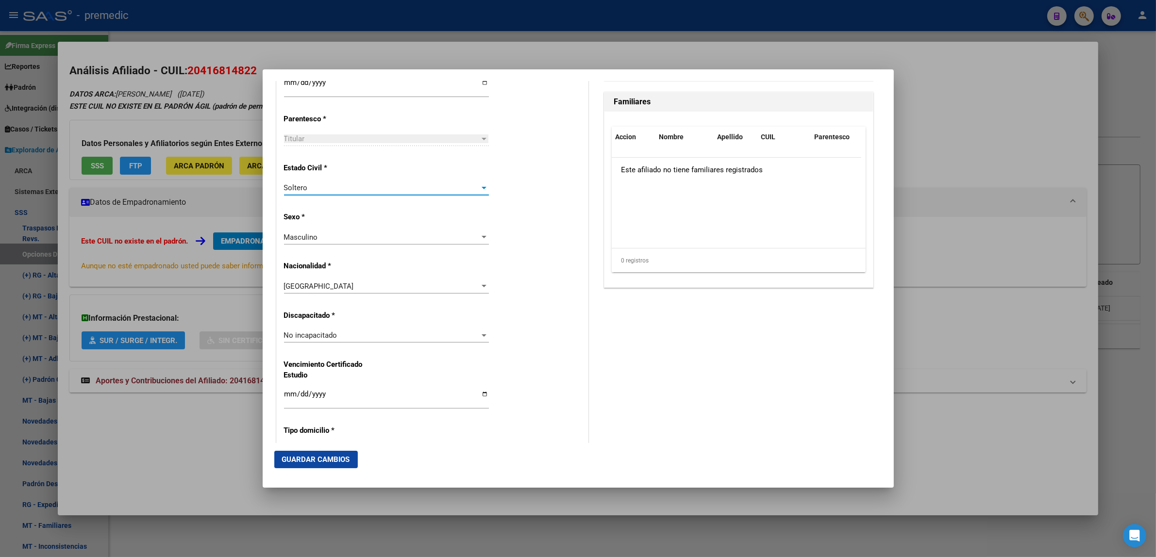
click at [507, 205] on div "Alta Baja Nro Afiliado Ingresar nro CUIL * 20-41681482-2 CUIL ARCA Padrón Fecha…" at bounding box center [432, 322] width 311 height 1386
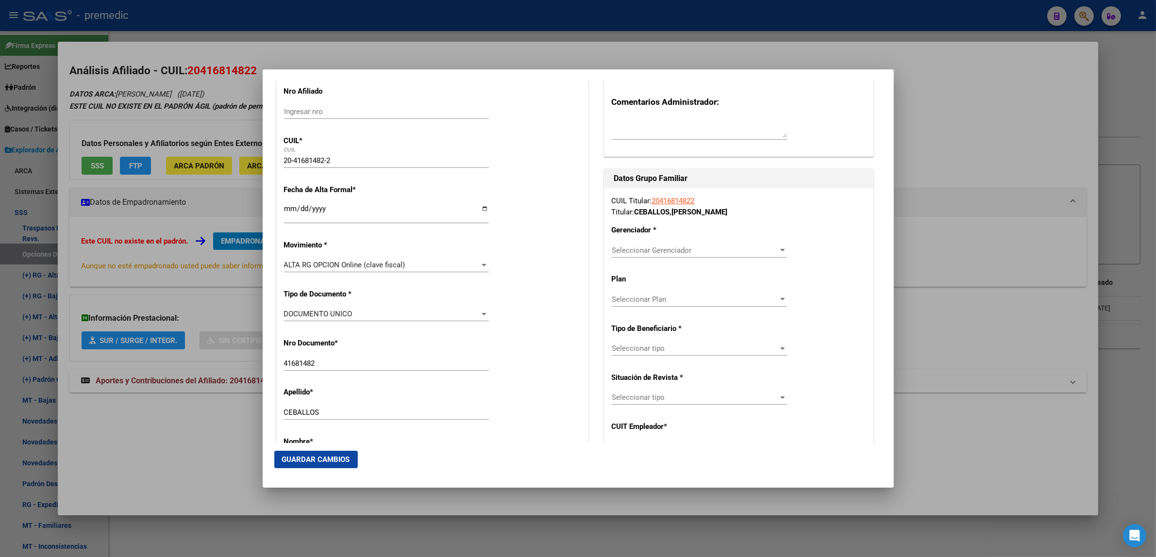
scroll to position [182, 0]
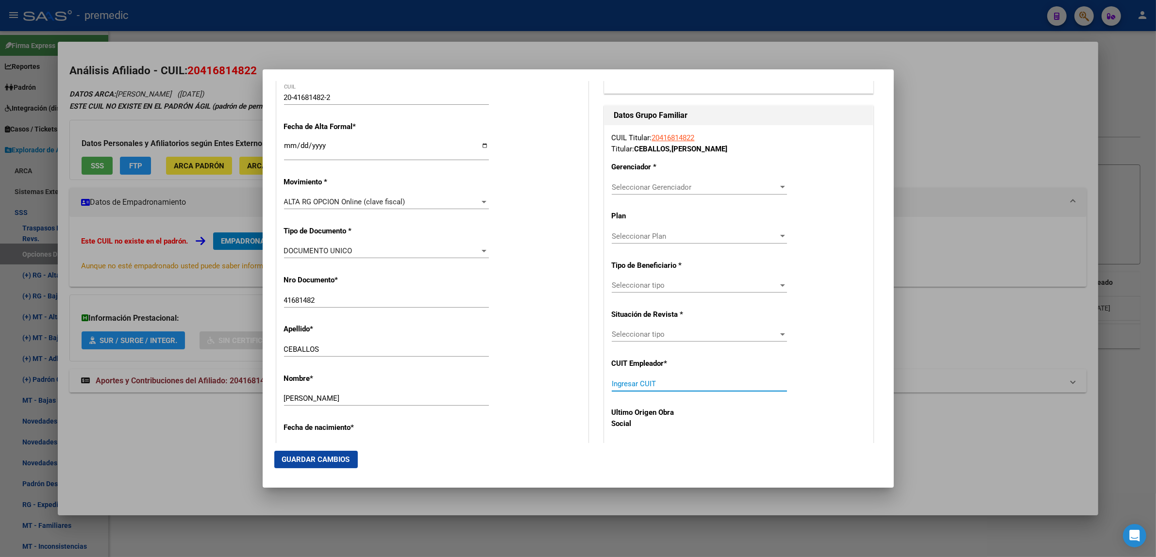
click at [622, 384] on input "Ingresar CUIT" at bounding box center [699, 384] width 175 height 9
paste input "30-69426151-1"
click at [640, 185] on span "Seleccionar Gerenciador" at bounding box center [695, 187] width 167 height 9
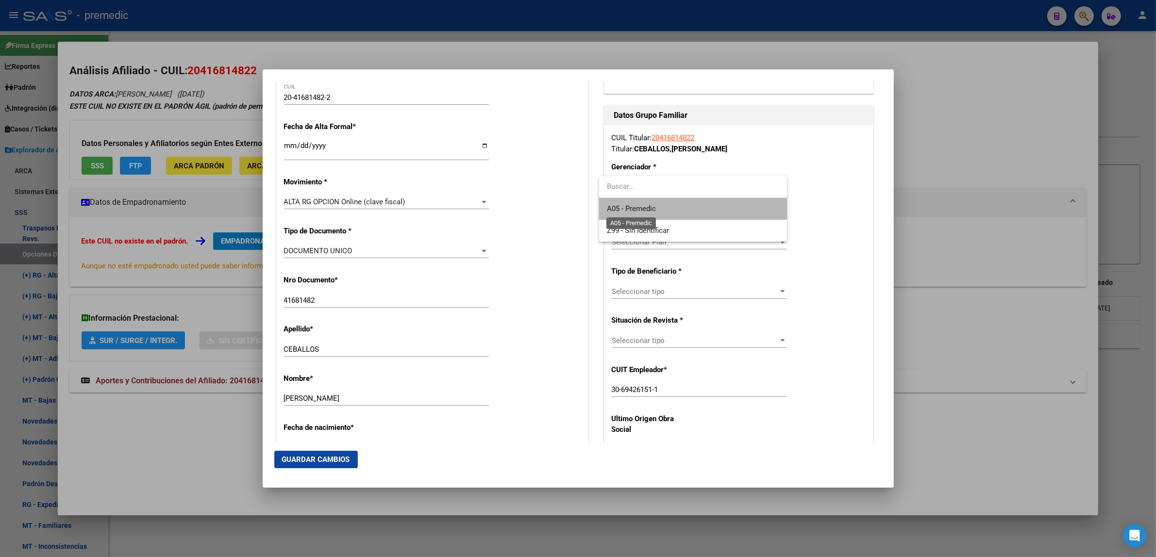
click at [638, 205] on span "A05 - Premedic" at bounding box center [631, 208] width 49 height 9
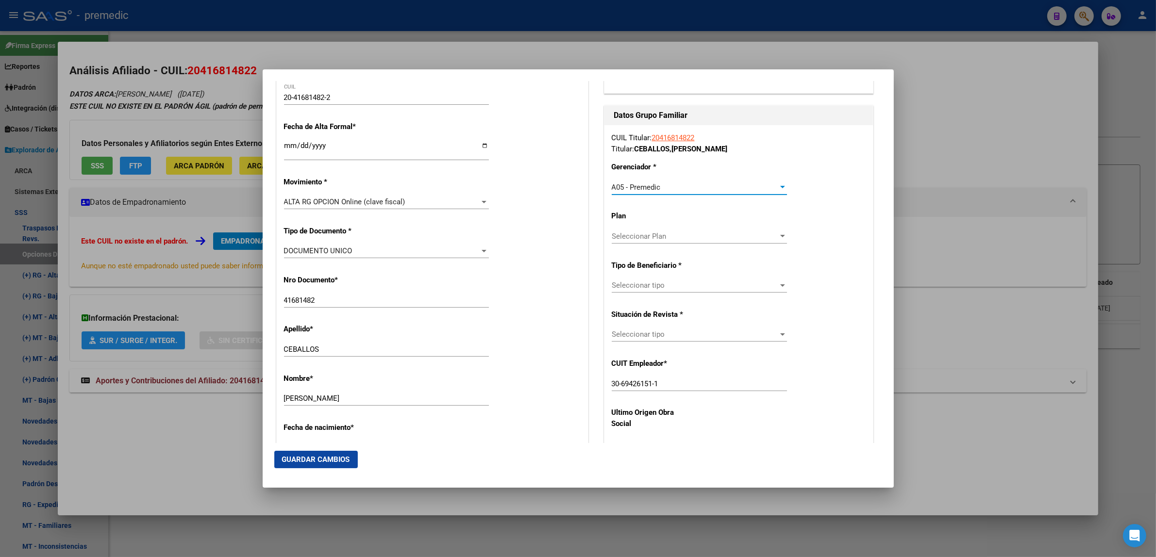
click at [636, 292] on div "Seleccionar tipo Seleccionar tipo" at bounding box center [699, 285] width 175 height 15
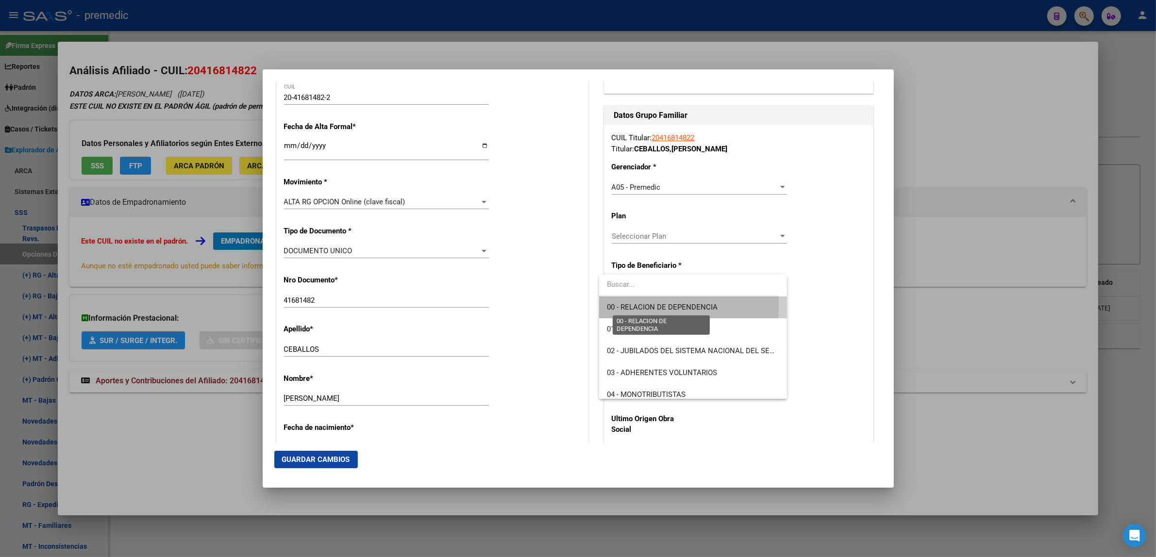
click at [631, 305] on span "00 - RELACION DE DEPENDENCIA" at bounding box center [662, 307] width 111 height 9
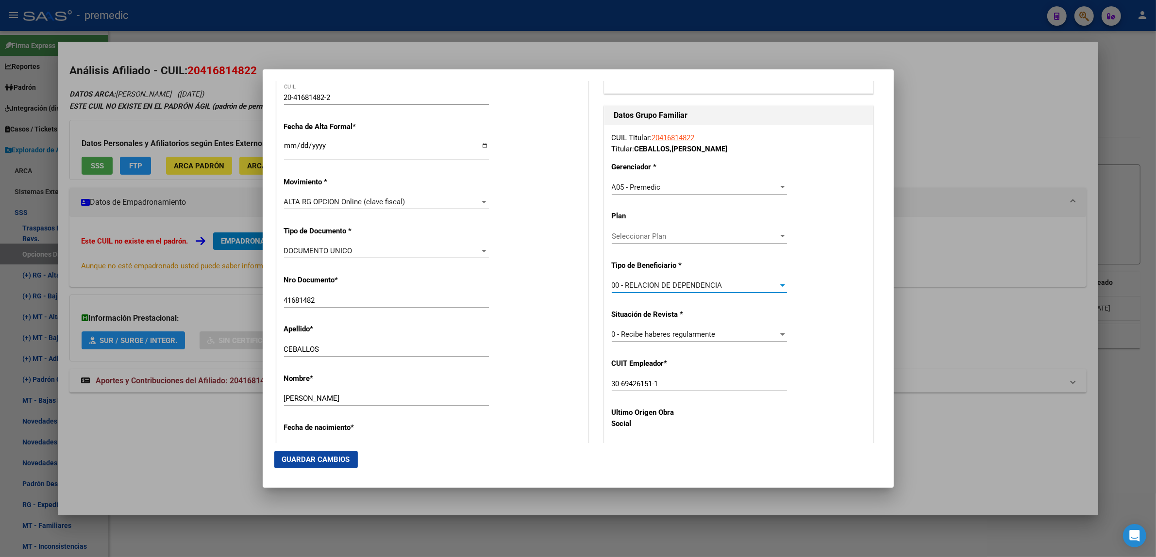
click at [319, 456] on span "Guardar Cambios" at bounding box center [316, 459] width 68 height 9
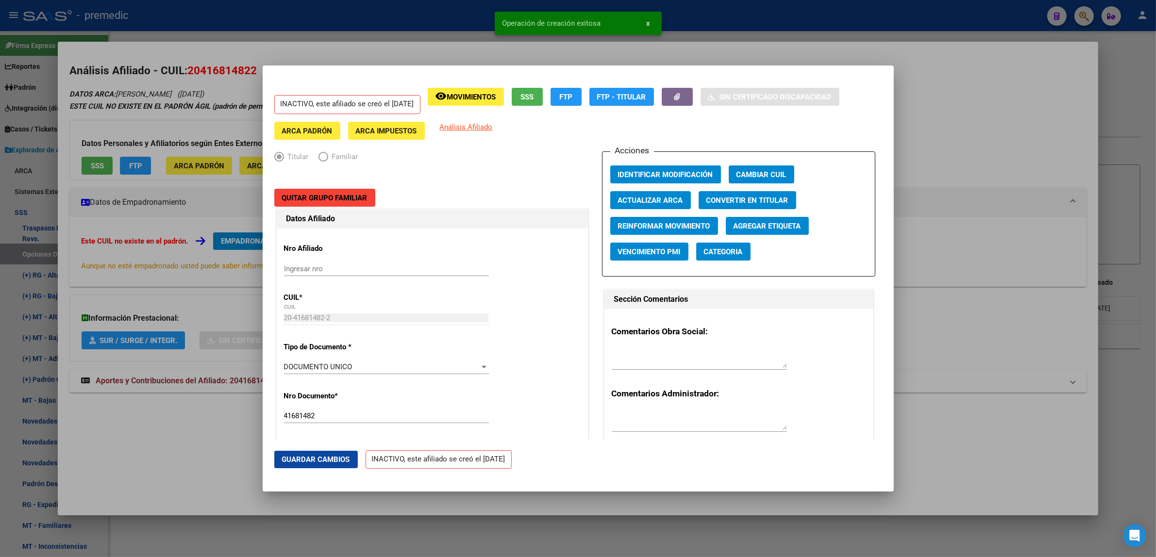
click at [147, 440] on div at bounding box center [578, 278] width 1156 height 557
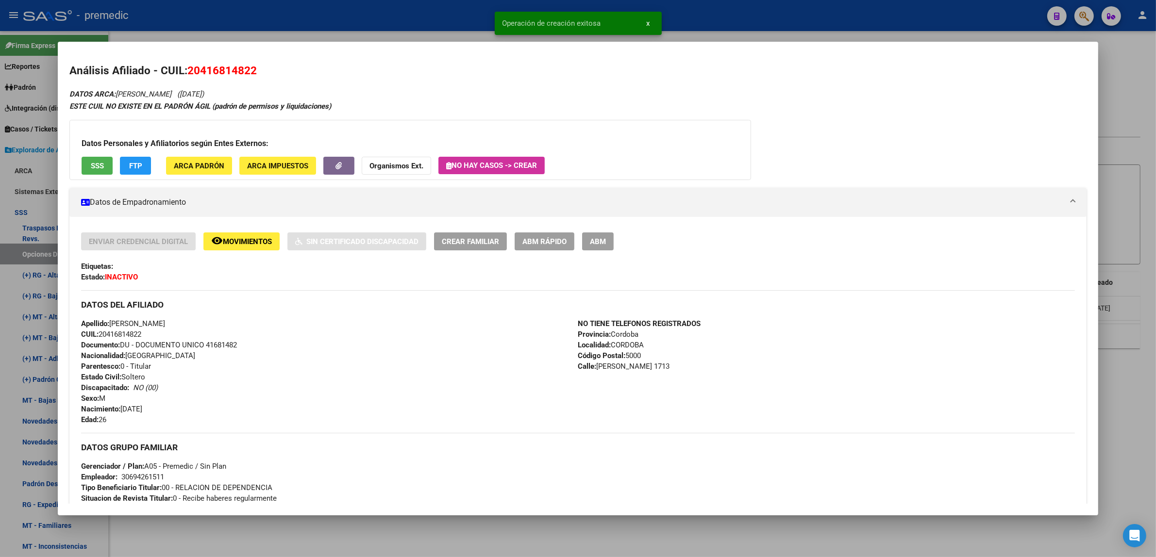
click at [155, 530] on div at bounding box center [578, 278] width 1156 height 557
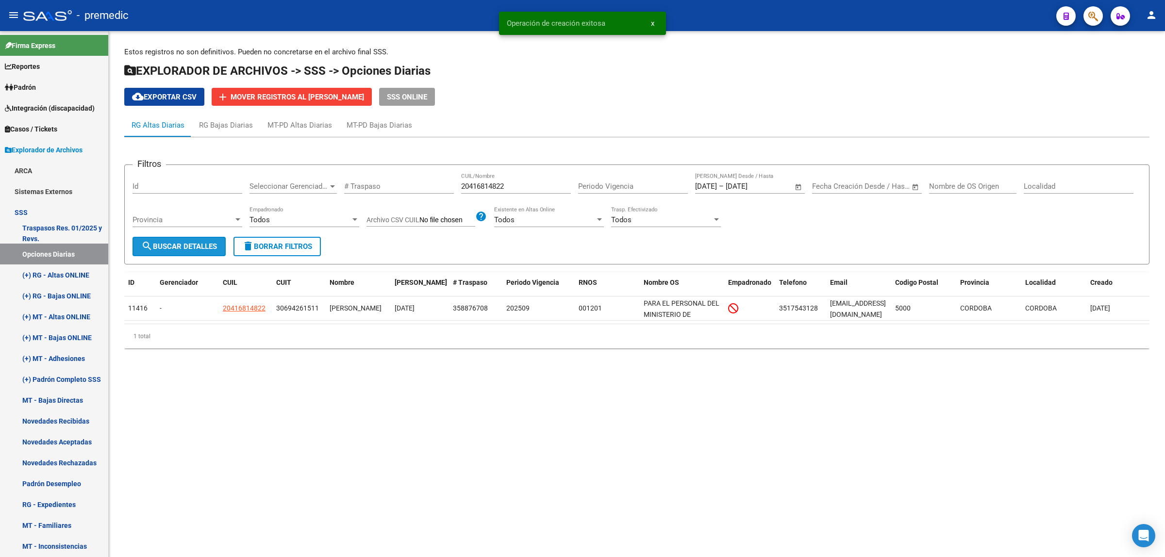
click at [175, 250] on button "search Buscar Detalles" at bounding box center [179, 246] width 93 height 19
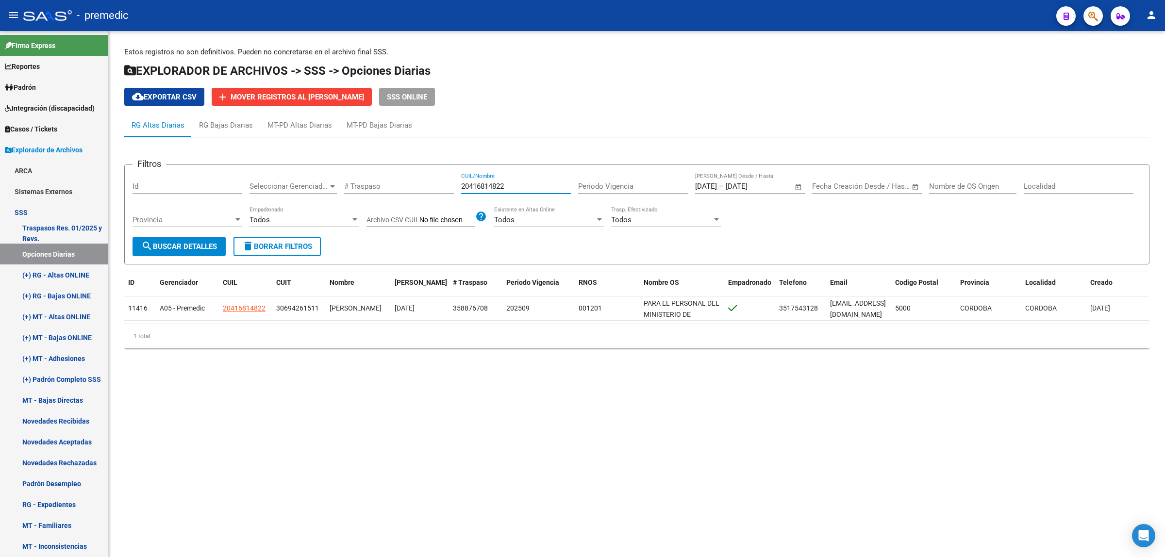
drag, startPoint x: 511, startPoint y: 185, endPoint x: 451, endPoint y: 188, distance: 59.8
click at [452, 188] on div "Filtros Id Seleccionar Gerenciador Seleccionar Gerenciador # Traspaso 204168148…" at bounding box center [637, 205] width 1009 height 64
paste input "3446723499"
click at [221, 249] on button "search Buscar Detalles" at bounding box center [179, 246] width 93 height 19
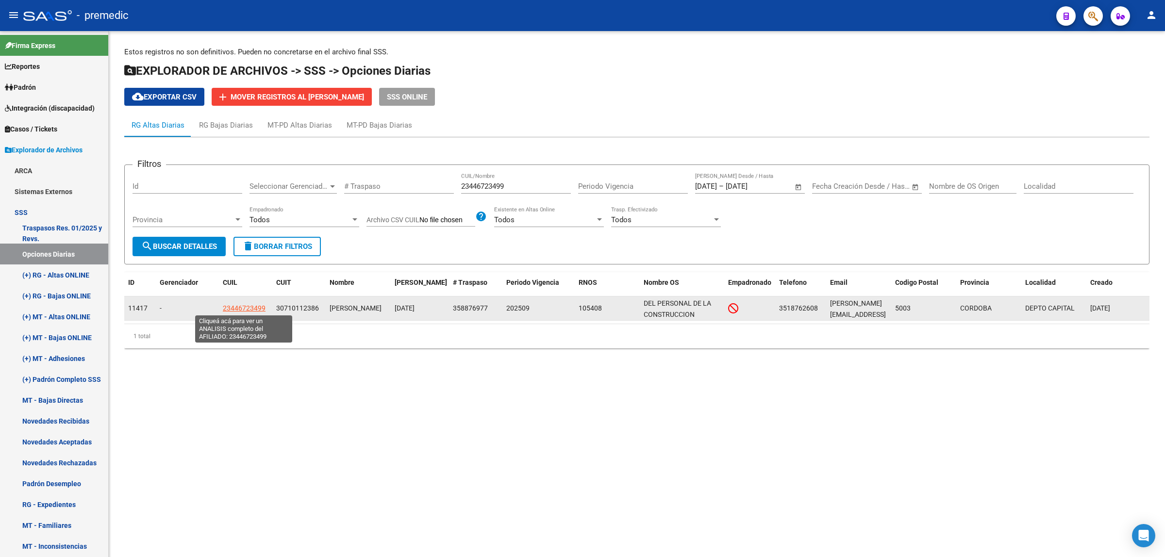
click at [238, 304] on span "23446723499" at bounding box center [244, 308] width 43 height 8
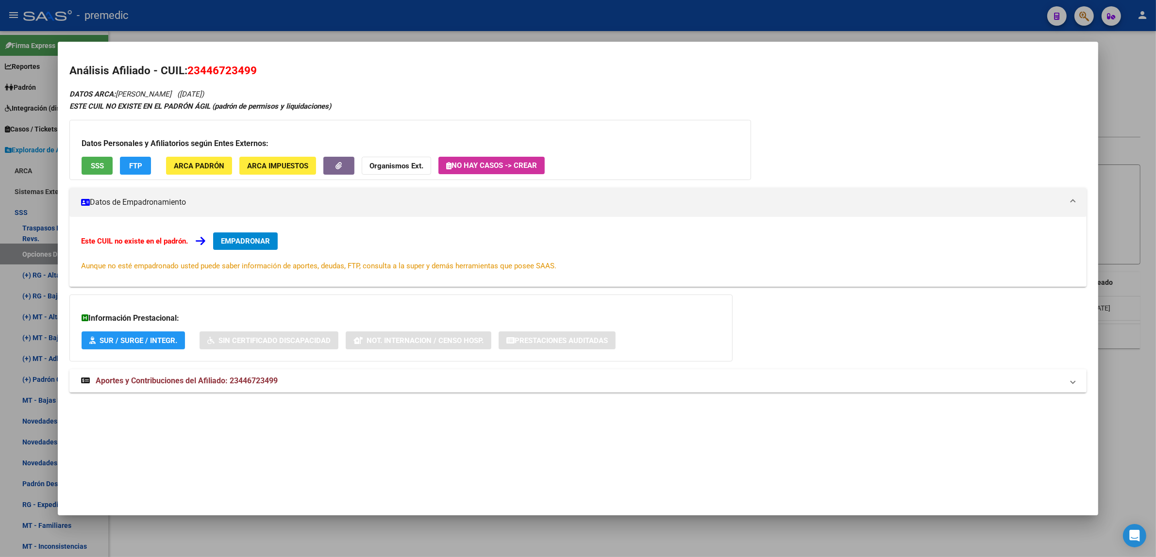
click at [256, 242] on span "EMPADRONAR" at bounding box center [245, 241] width 49 height 9
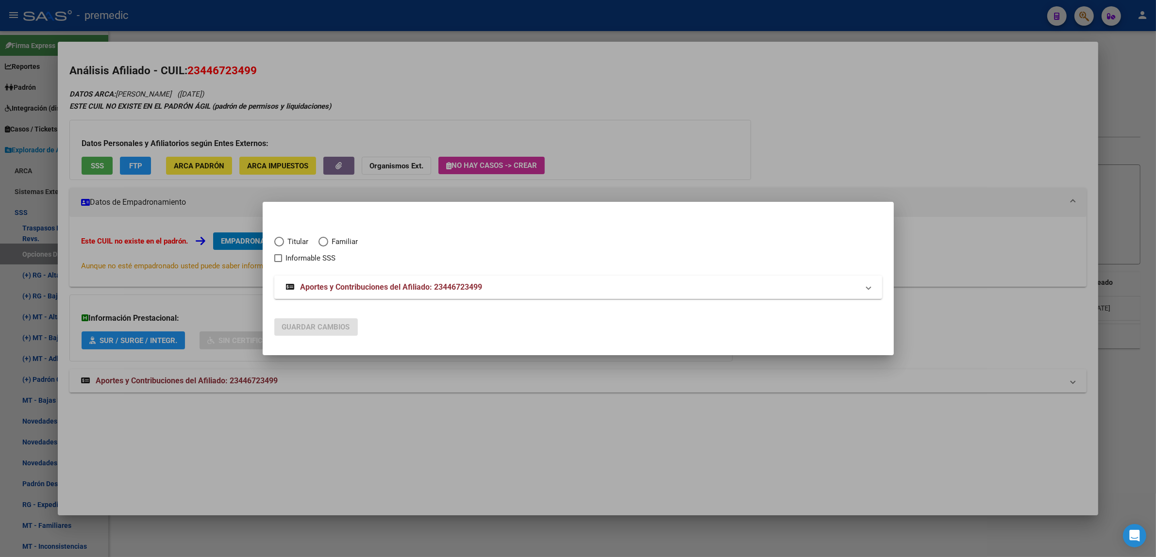
click at [283, 242] on span "Elija una opción" at bounding box center [279, 242] width 10 height 10
click at [283, 242] on input "Titular" at bounding box center [279, 242] width 10 height 10
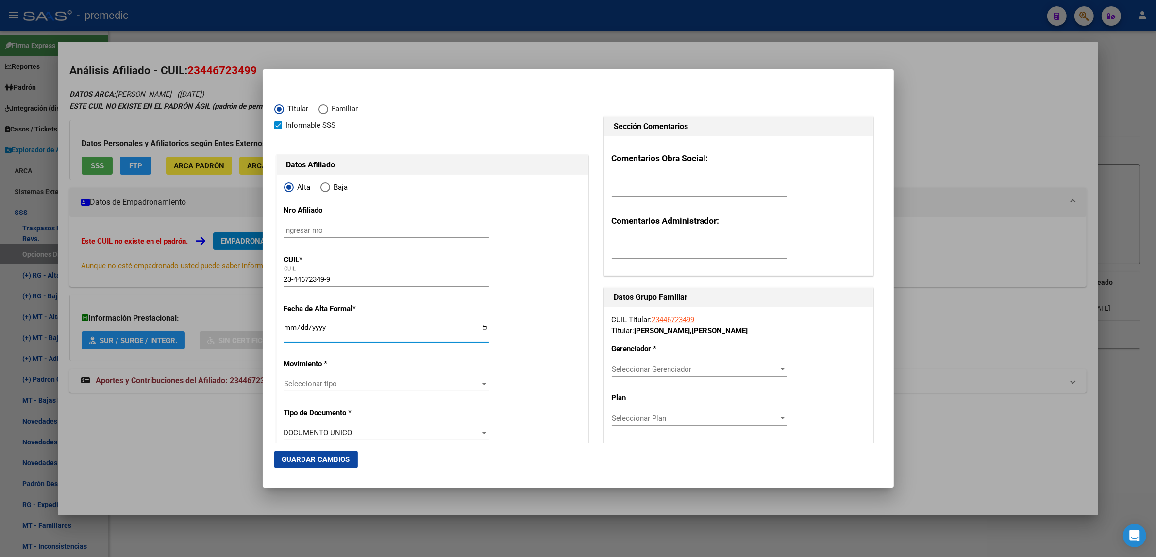
click at [288, 326] on input "Ingresar fecha" at bounding box center [386, 332] width 205 height 16
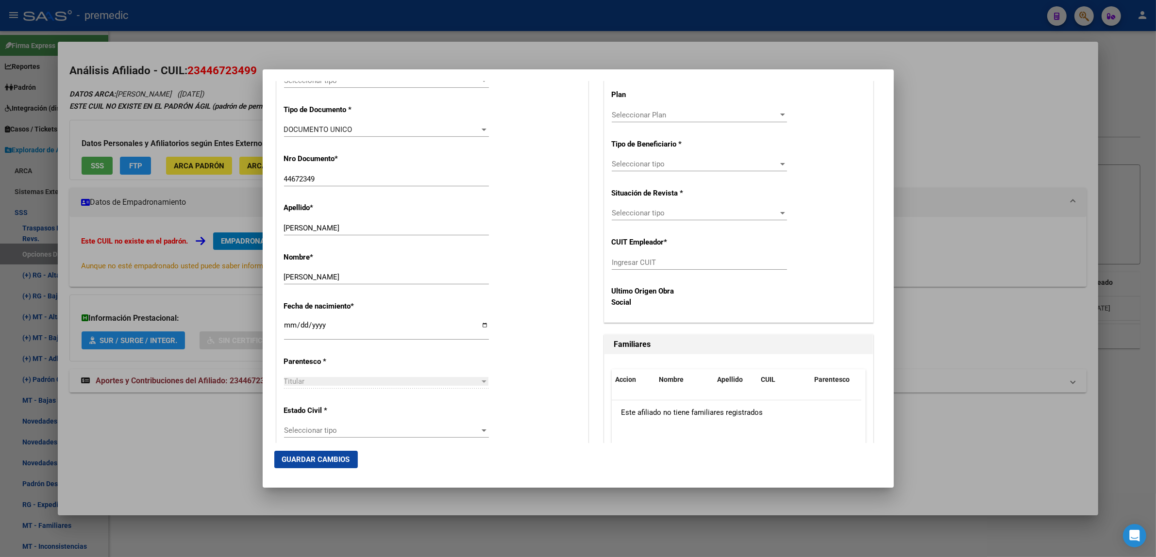
scroll to position [243, 0]
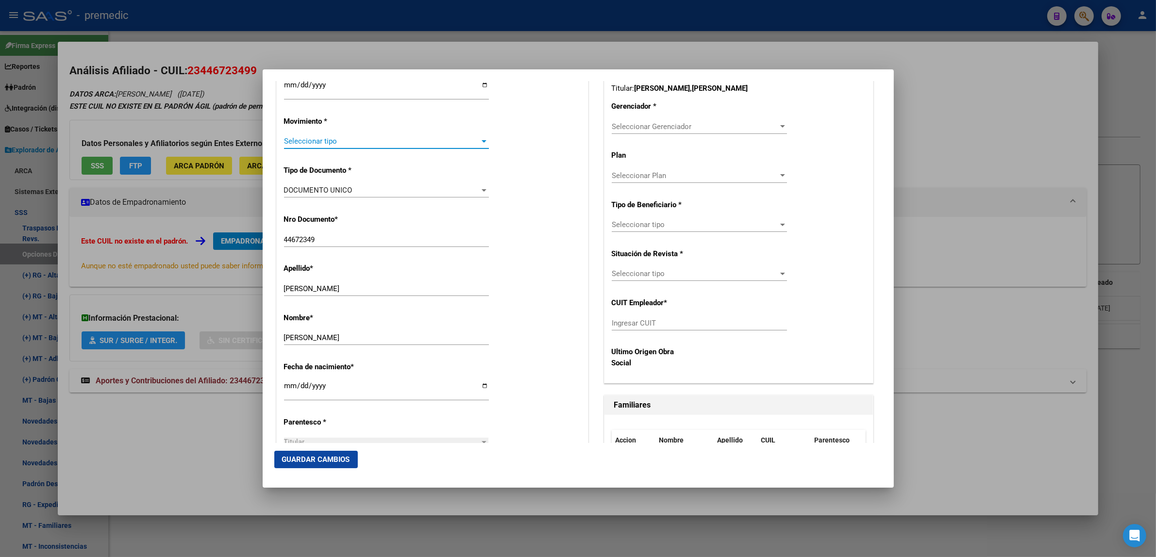
click at [329, 138] on span "Seleccionar tipo" at bounding box center [382, 141] width 196 height 9
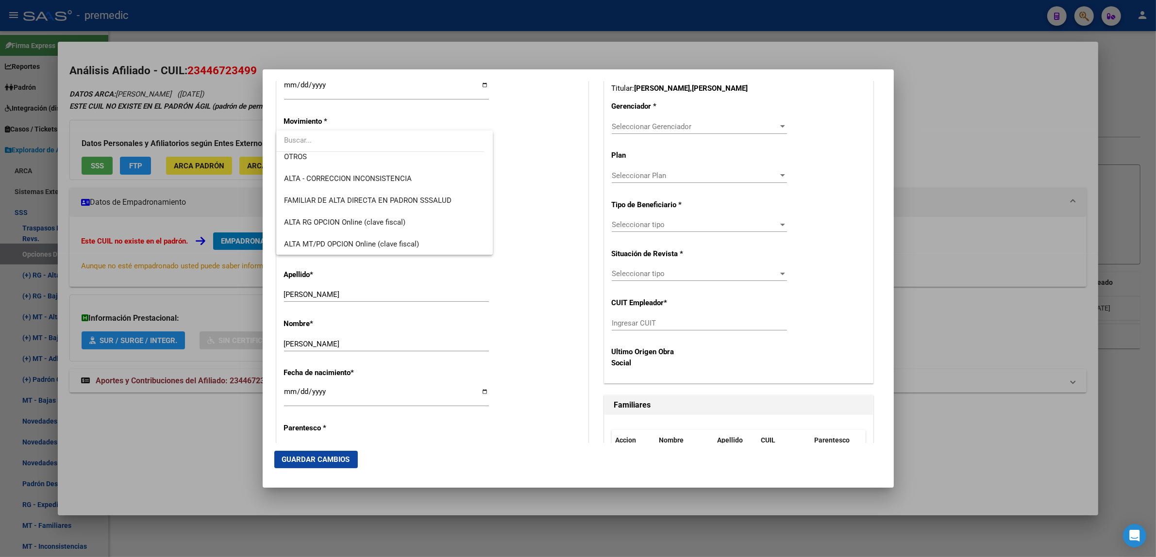
scroll to position [182, 0]
click at [371, 215] on span "ALTA RG OPCION Online (clave fiscal)" at bounding box center [384, 222] width 201 height 22
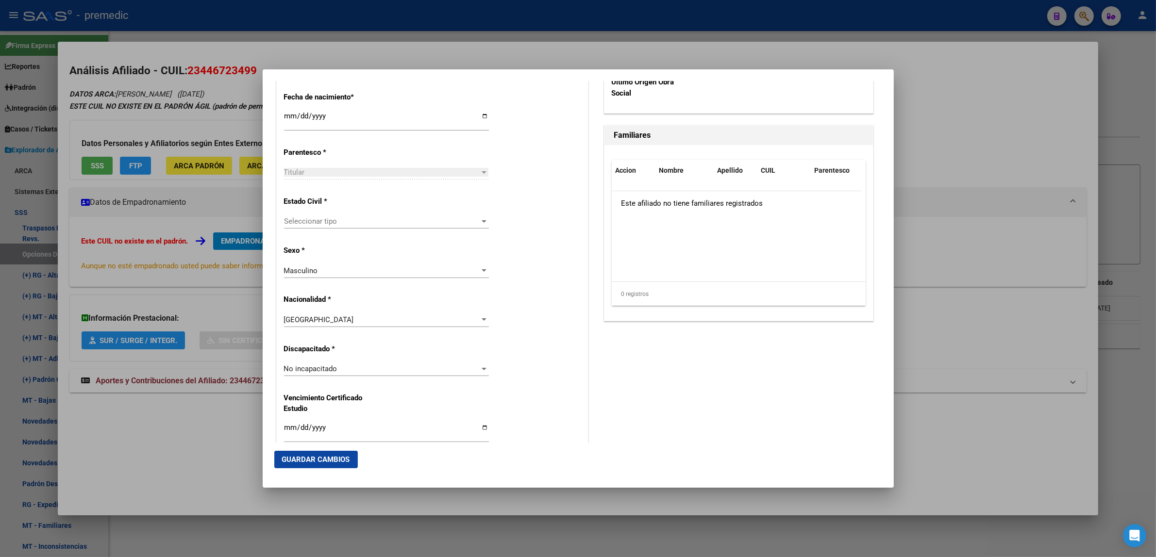
scroll to position [546, 0]
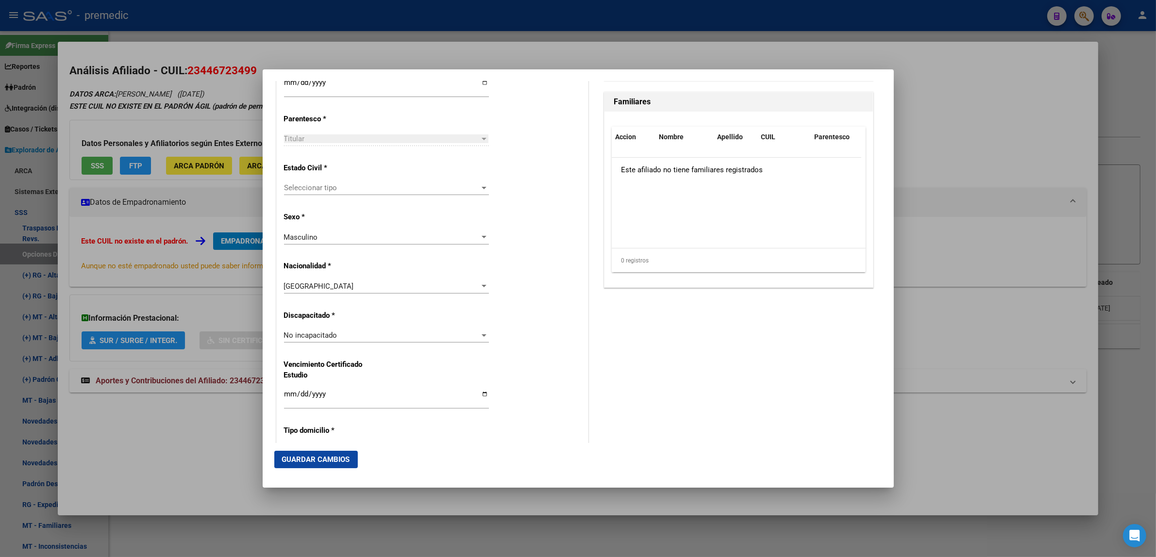
click at [469, 193] on div "Seleccionar tipo Seleccionar tipo" at bounding box center [386, 188] width 205 height 15
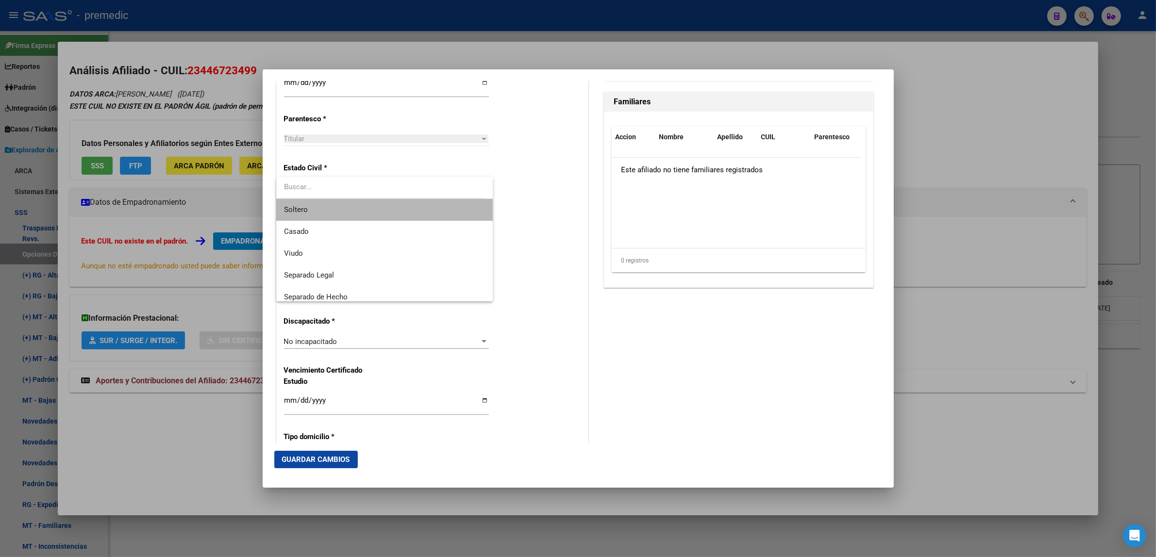
click at [464, 212] on span "Soltero" at bounding box center [384, 210] width 201 height 22
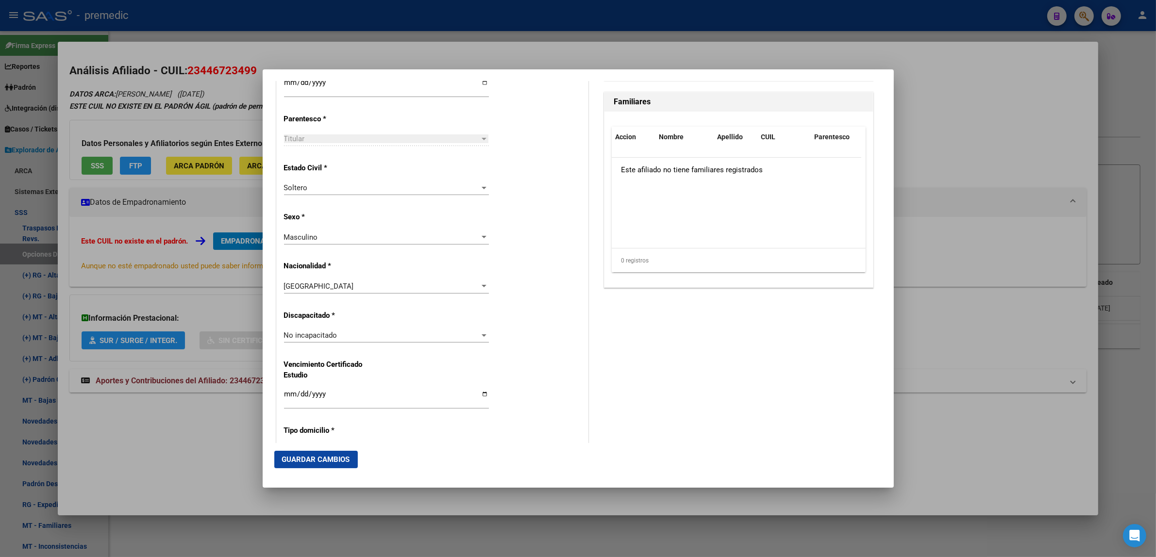
click at [549, 210] on div "Alta Baja Nro Afiliado Ingresar nro CUIL * 23-44672349-9 CUIL ARCA Padrón Fecha…" at bounding box center [432, 322] width 311 height 1386
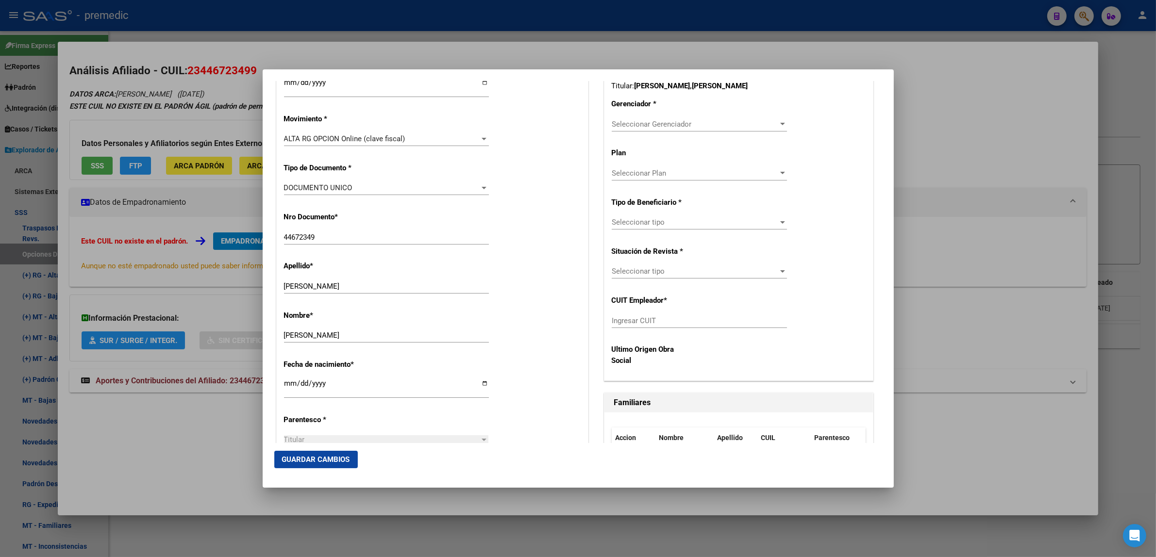
scroll to position [243, 0]
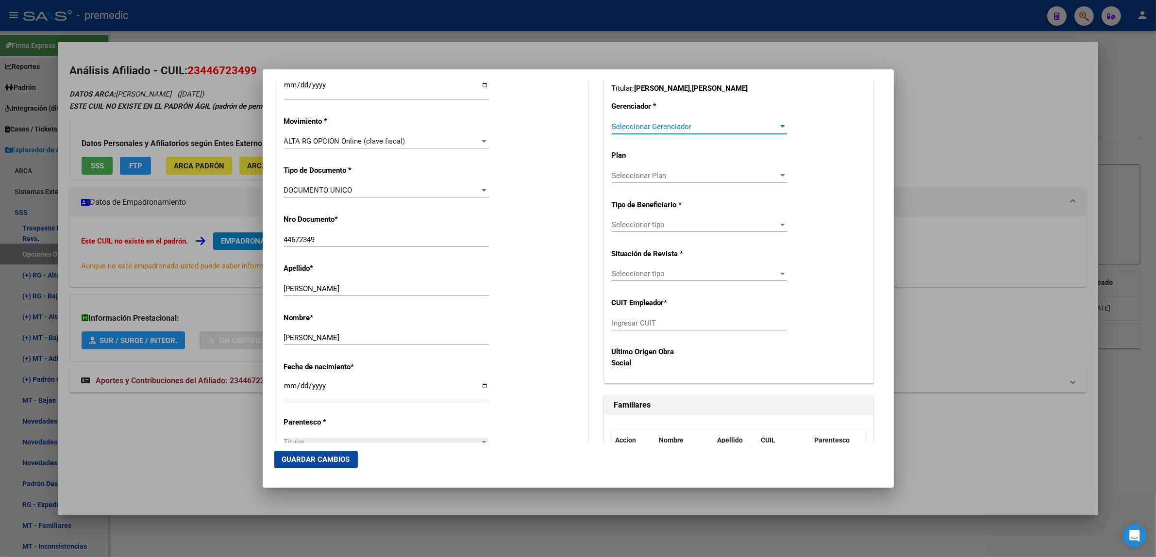
click at [615, 129] on span "Seleccionar Gerenciador" at bounding box center [695, 126] width 167 height 9
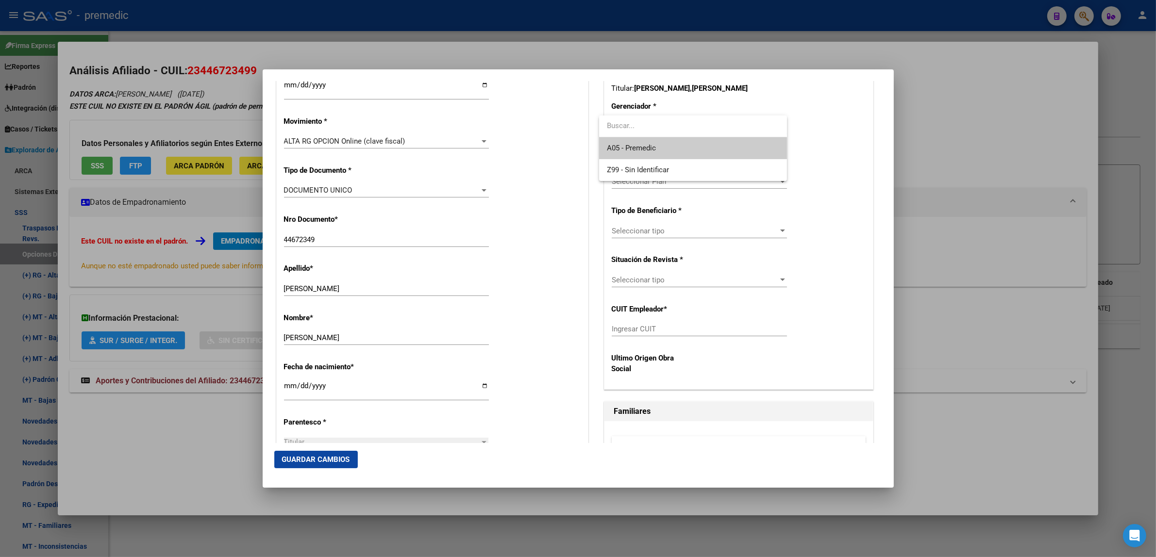
click at [612, 138] on span "A05 - Premedic" at bounding box center [693, 148] width 172 height 22
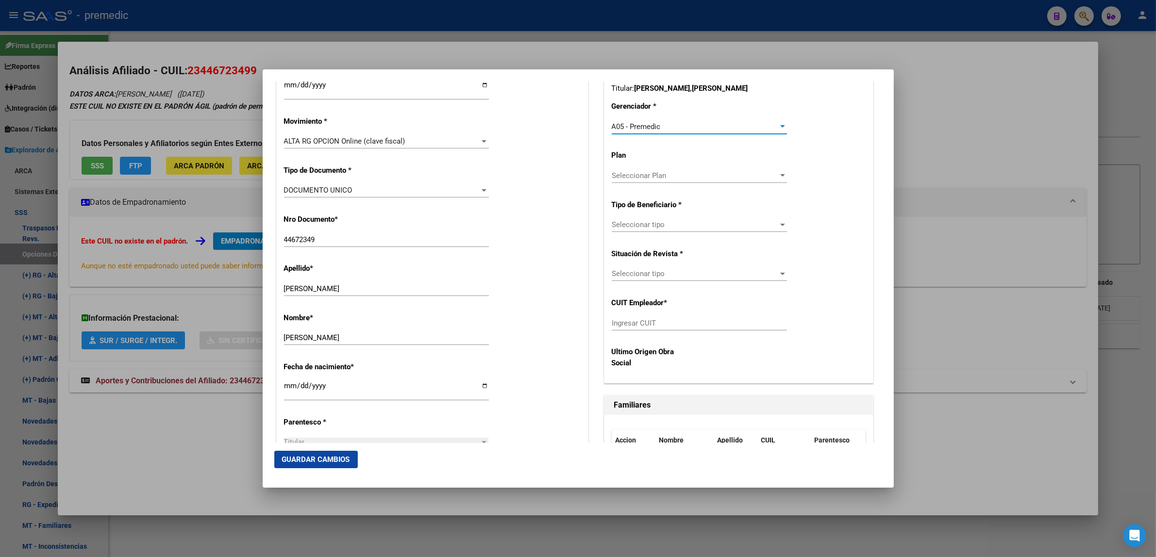
click at [619, 224] on span "Seleccionar tipo" at bounding box center [695, 224] width 167 height 9
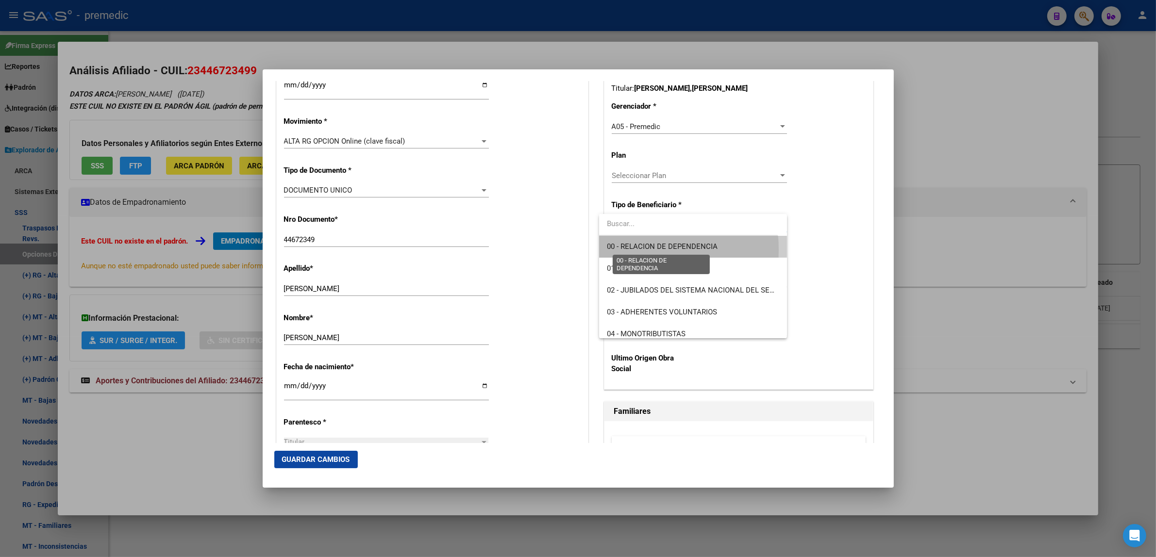
click at [624, 250] on span "00 - RELACION DE DEPENDENCIA" at bounding box center [662, 246] width 111 height 9
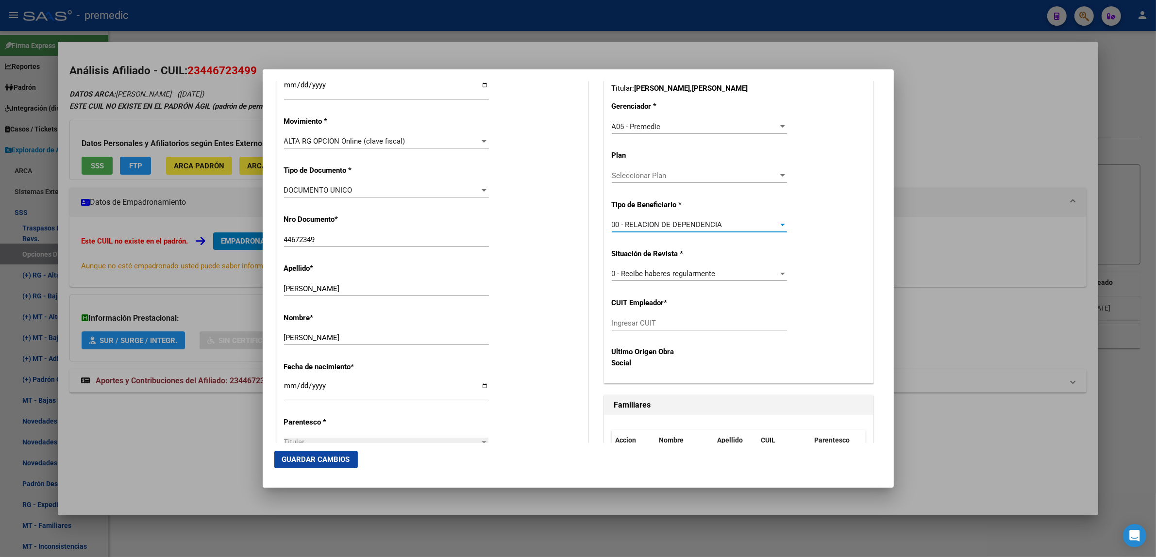
click at [622, 323] on input "Ingresar CUIT" at bounding box center [699, 323] width 175 height 9
paste input "30-71011238-6"
click at [308, 455] on span "Guardar Cambios" at bounding box center [316, 459] width 68 height 9
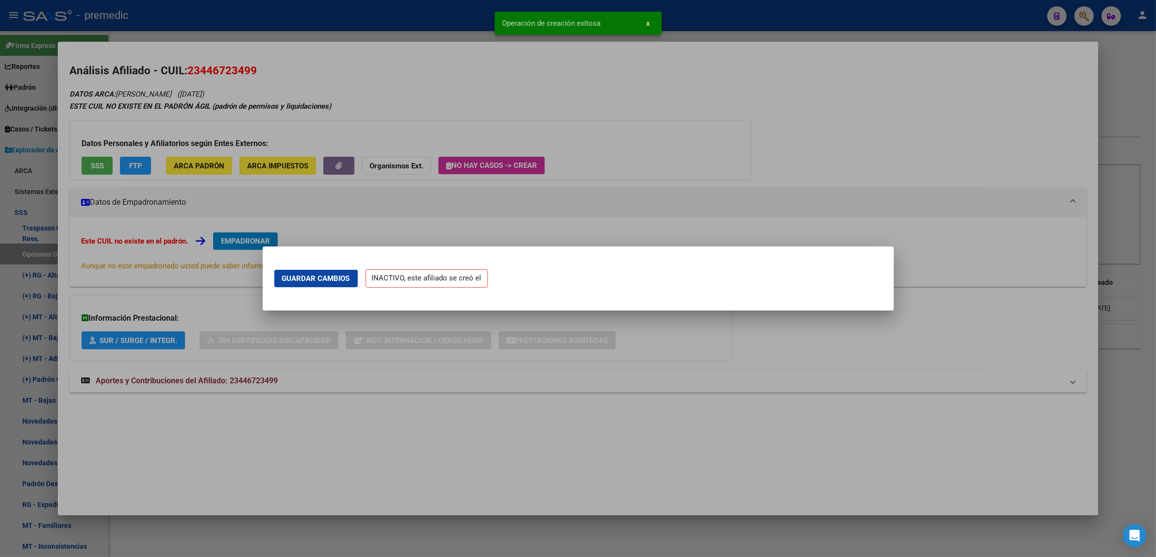
scroll to position [0, 0]
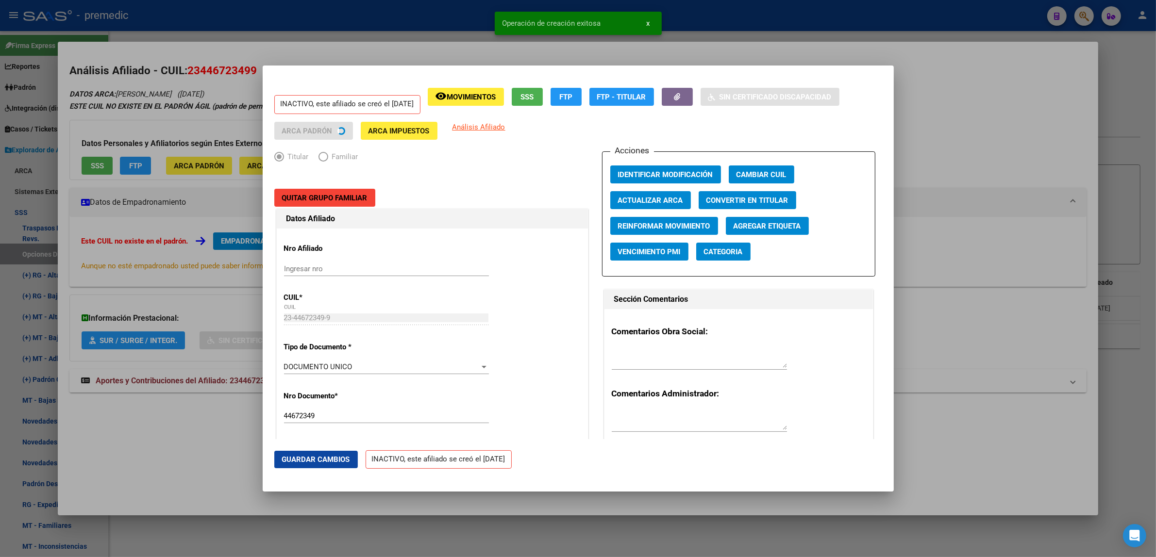
click at [195, 454] on div at bounding box center [578, 278] width 1156 height 557
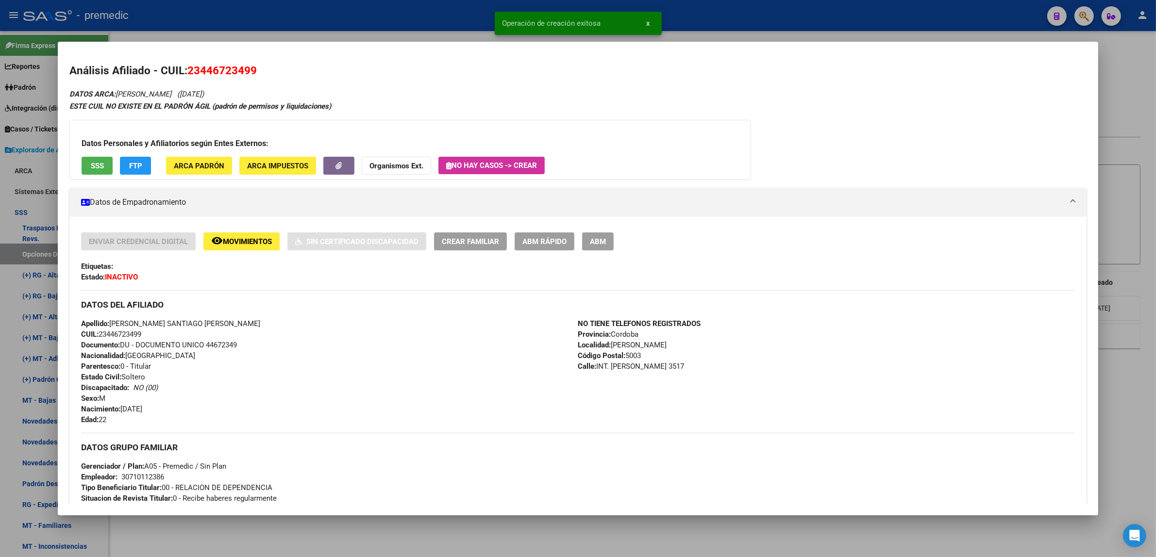
click at [185, 537] on div at bounding box center [578, 278] width 1156 height 557
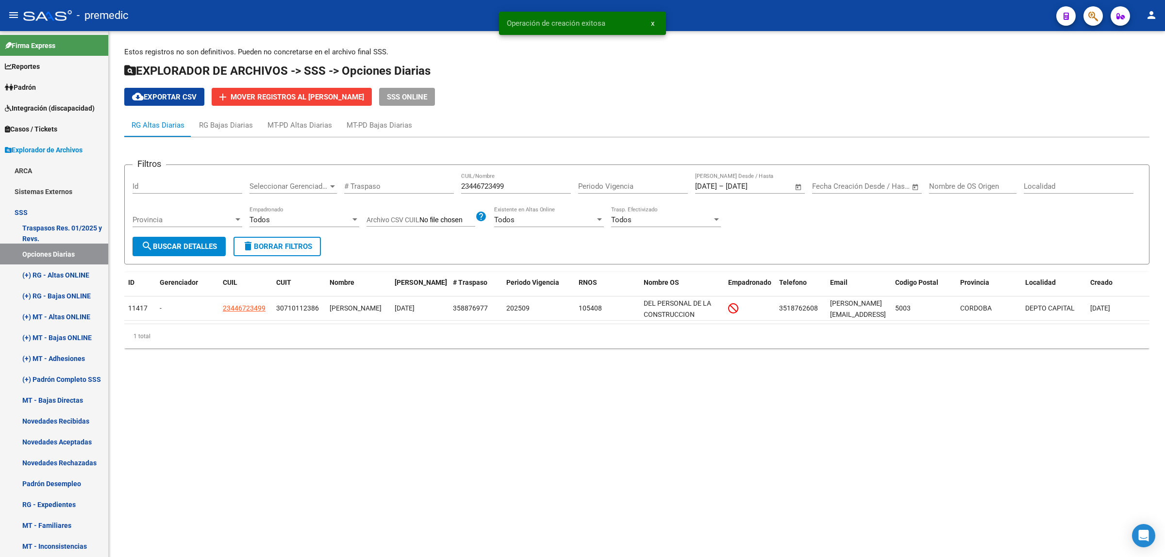
click at [176, 245] on span "search Buscar Detalles" at bounding box center [179, 246] width 76 height 9
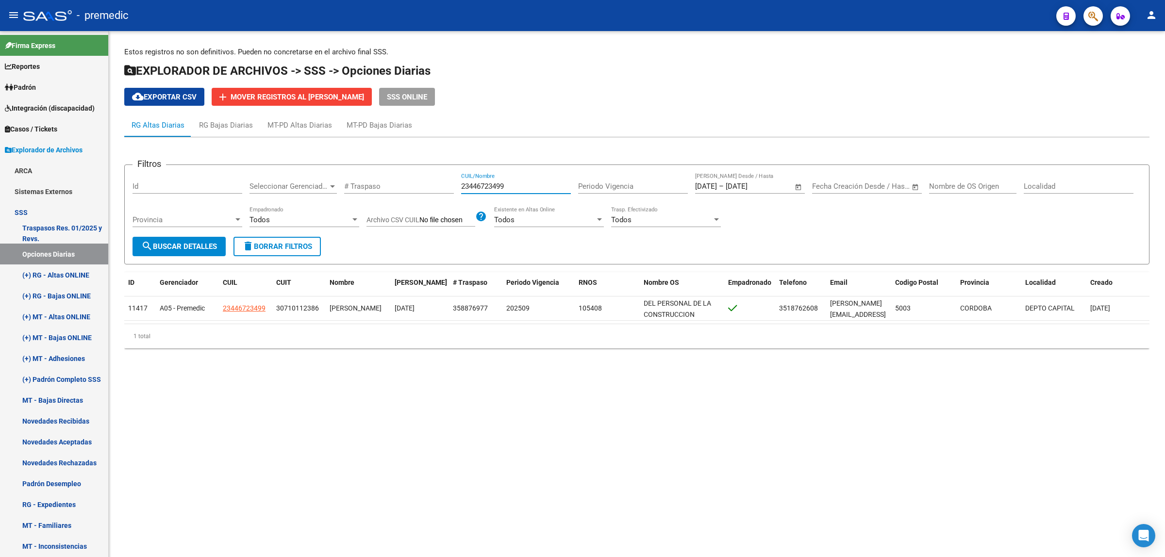
drag, startPoint x: 513, startPoint y: 183, endPoint x: 434, endPoint y: 188, distance: 78.3
click at [438, 185] on div "Filtros Id Seleccionar Gerenciador Seleccionar Gerenciador # Traspaso 234467234…" at bounding box center [637, 205] width 1009 height 64
paste input "0363416137"
click at [207, 242] on span "search Buscar Detalles" at bounding box center [179, 246] width 76 height 9
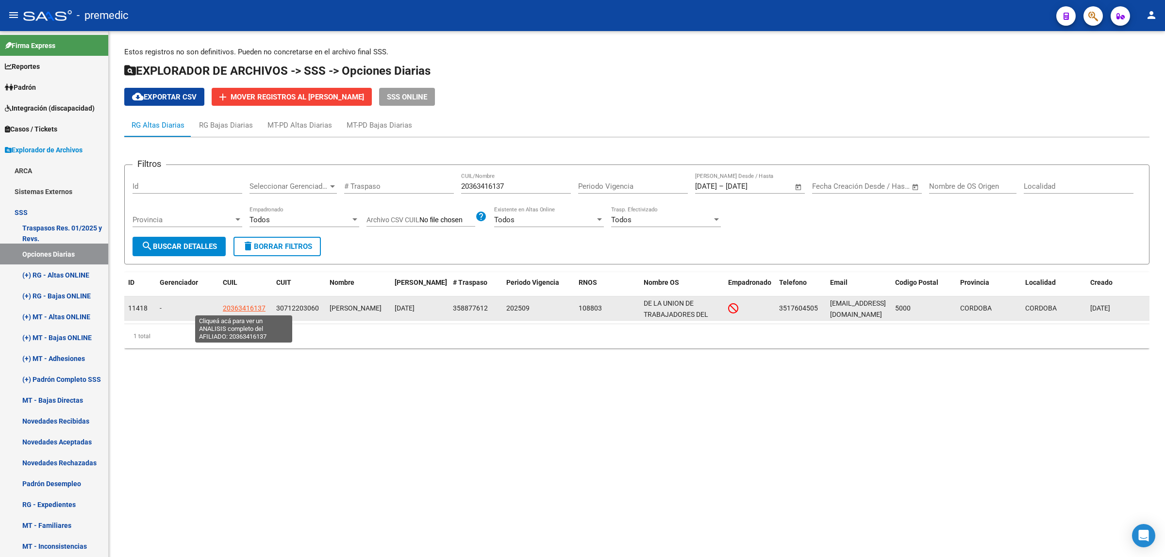
click at [249, 306] on span "20363416137" at bounding box center [244, 308] width 43 height 8
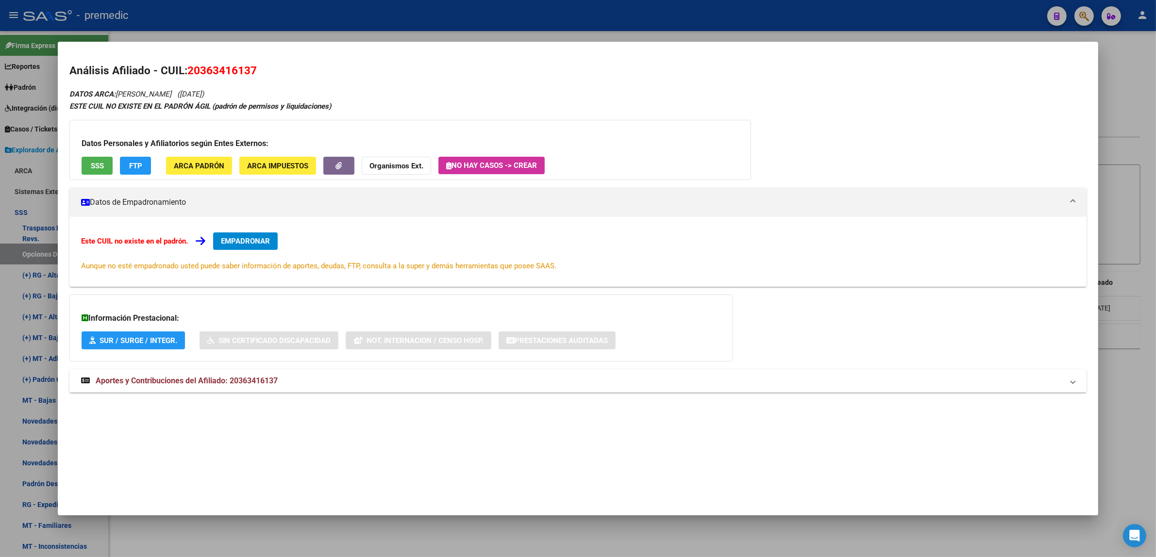
click at [244, 238] on span "EMPADRONAR" at bounding box center [245, 241] width 49 height 9
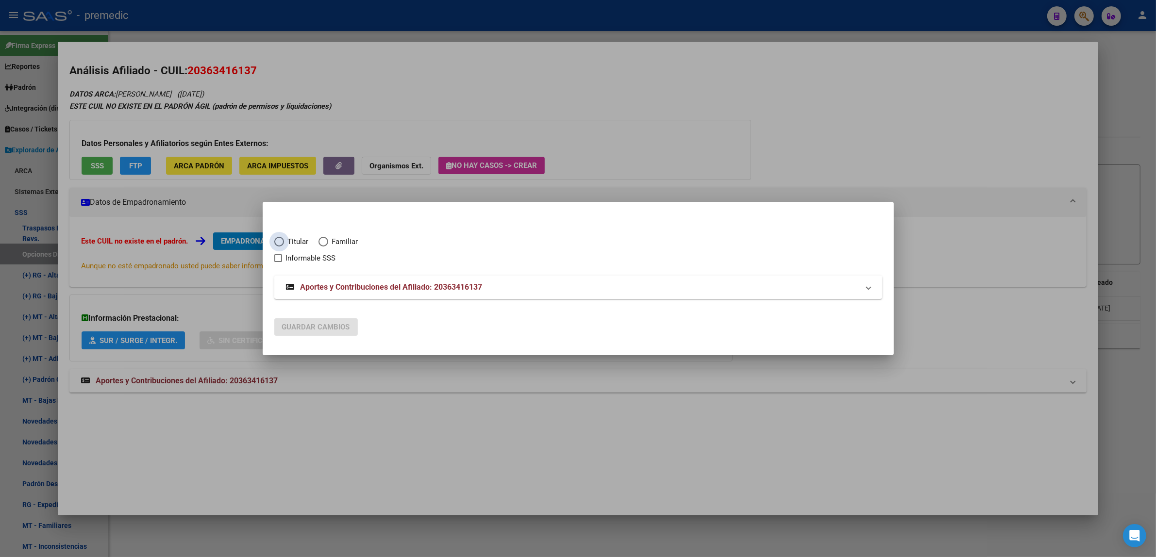
click at [282, 244] on span "Elija una opción" at bounding box center [279, 242] width 10 height 10
click at [282, 244] on input "Titular" at bounding box center [279, 242] width 10 height 10
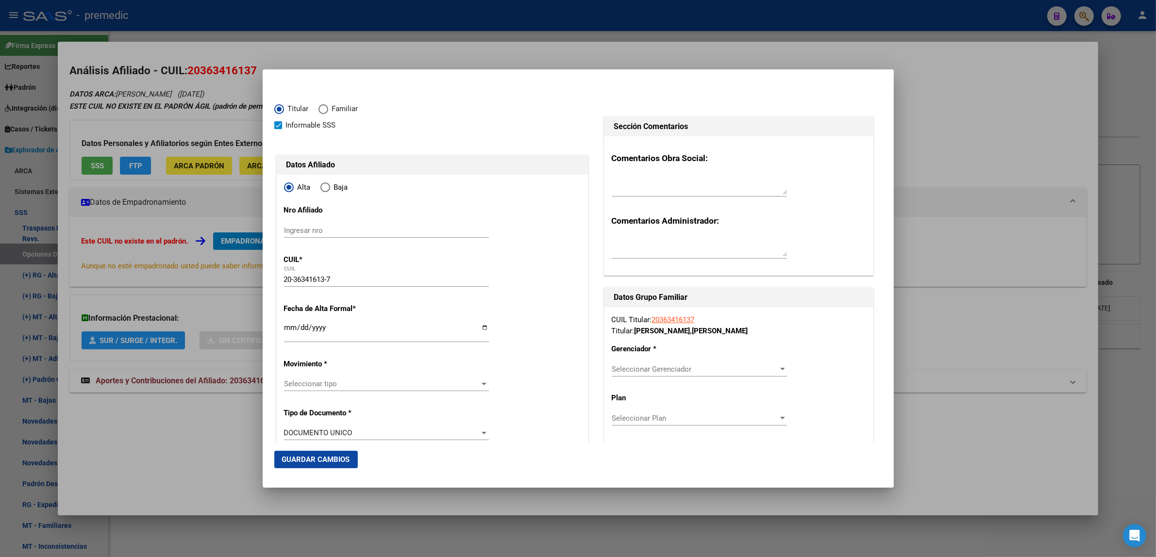
click at [289, 329] on input "Ingresar fecha" at bounding box center [386, 332] width 205 height 16
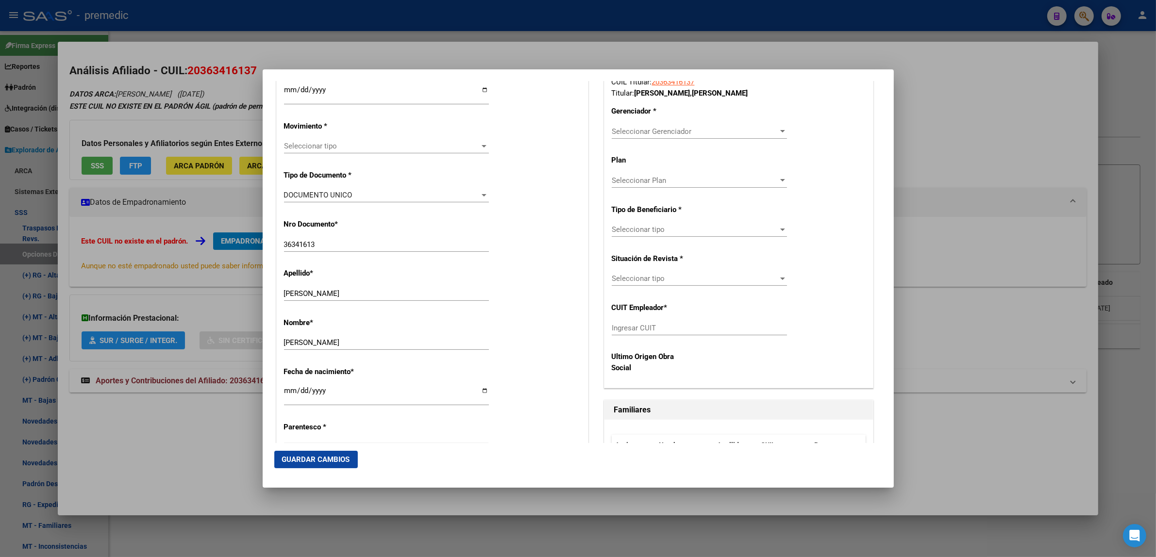
scroll to position [243, 0]
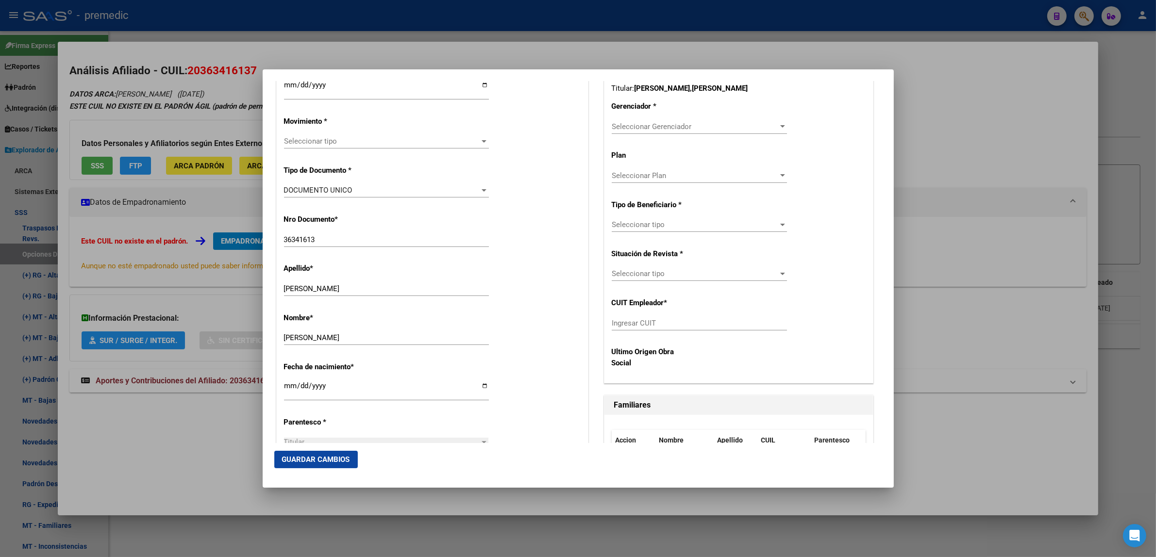
click at [329, 139] on span "Seleccionar tipo" at bounding box center [382, 141] width 196 height 9
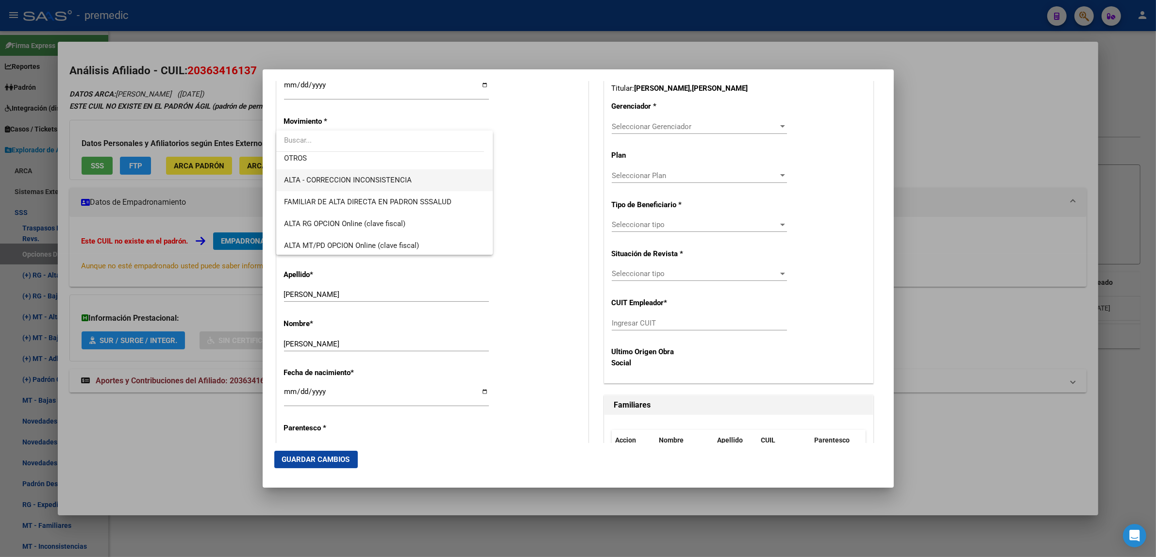
scroll to position [182, 0]
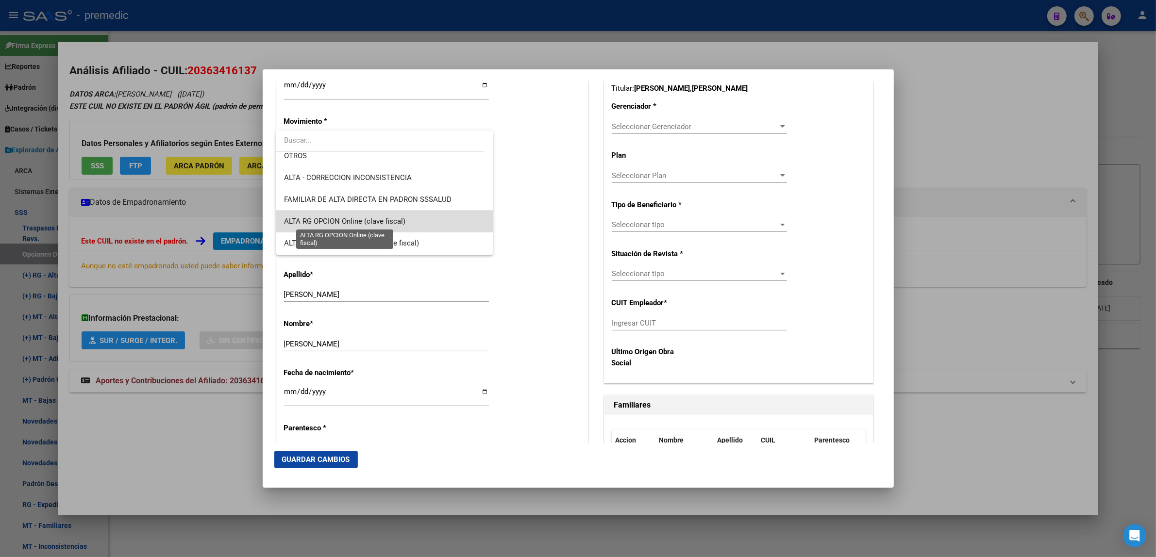
click at [396, 221] on span "ALTA RG OPCION Online (clave fiscal)" at bounding box center [344, 221] width 121 height 9
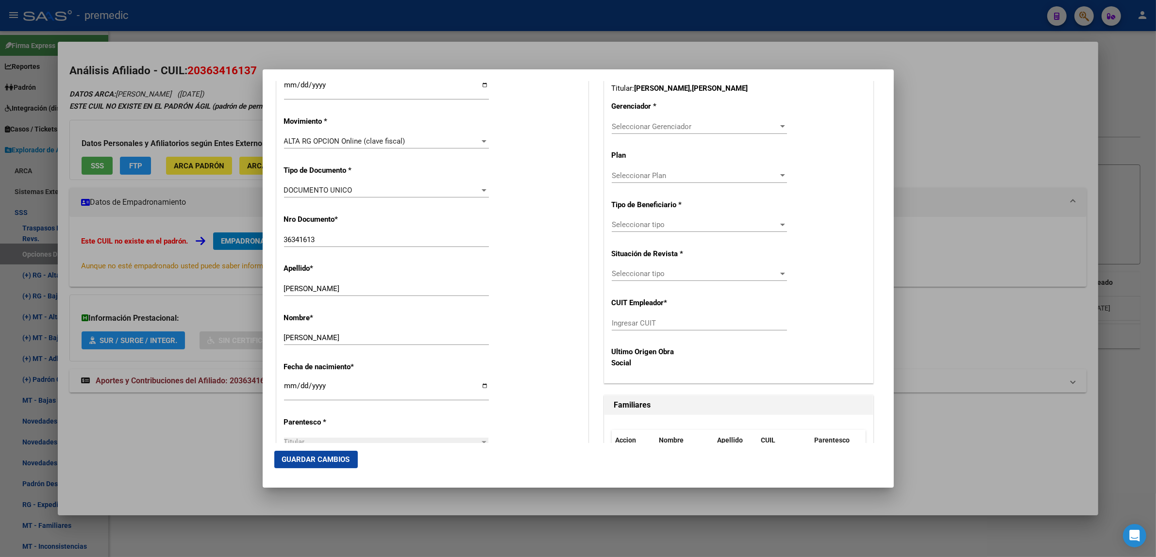
click at [511, 217] on div "Nro Documento * 36341613 Ingresar nro" at bounding box center [432, 231] width 297 height 49
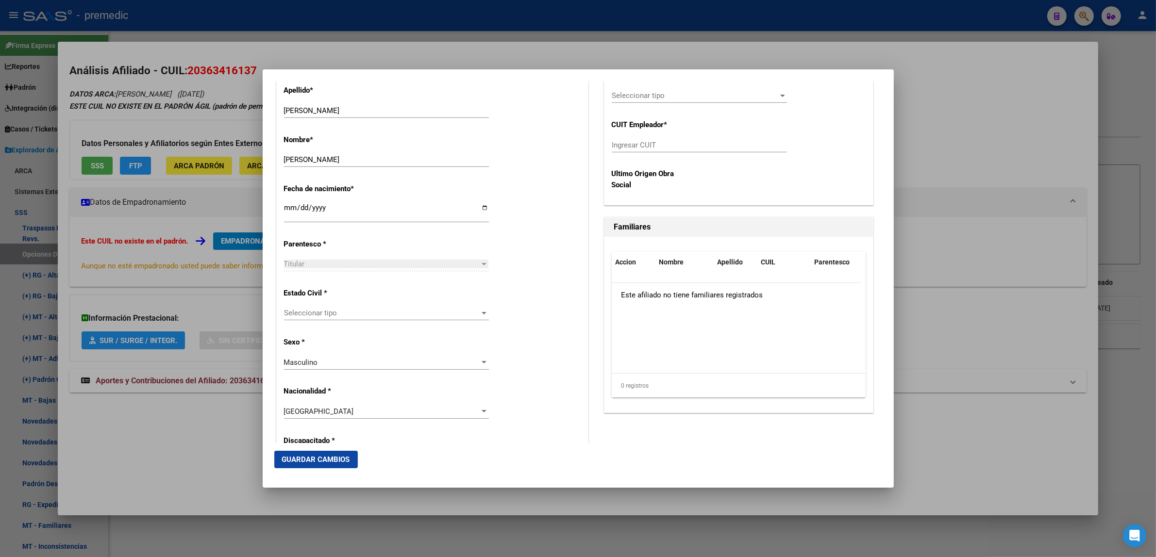
scroll to position [425, 0]
click at [437, 311] on span "Seleccionar tipo" at bounding box center [382, 309] width 196 height 9
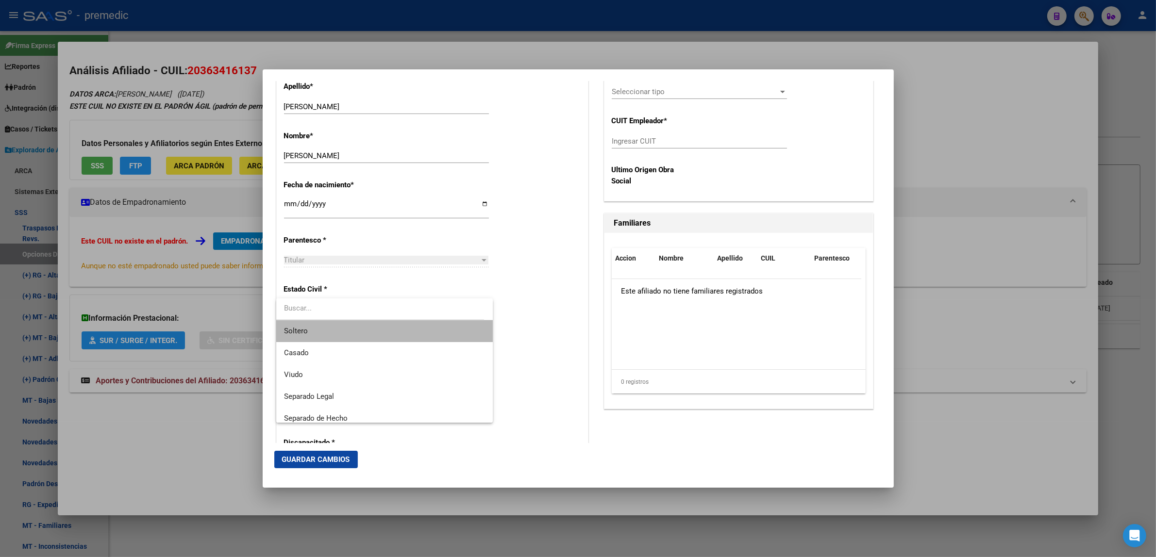
click at [421, 329] on span "Soltero" at bounding box center [384, 331] width 201 height 22
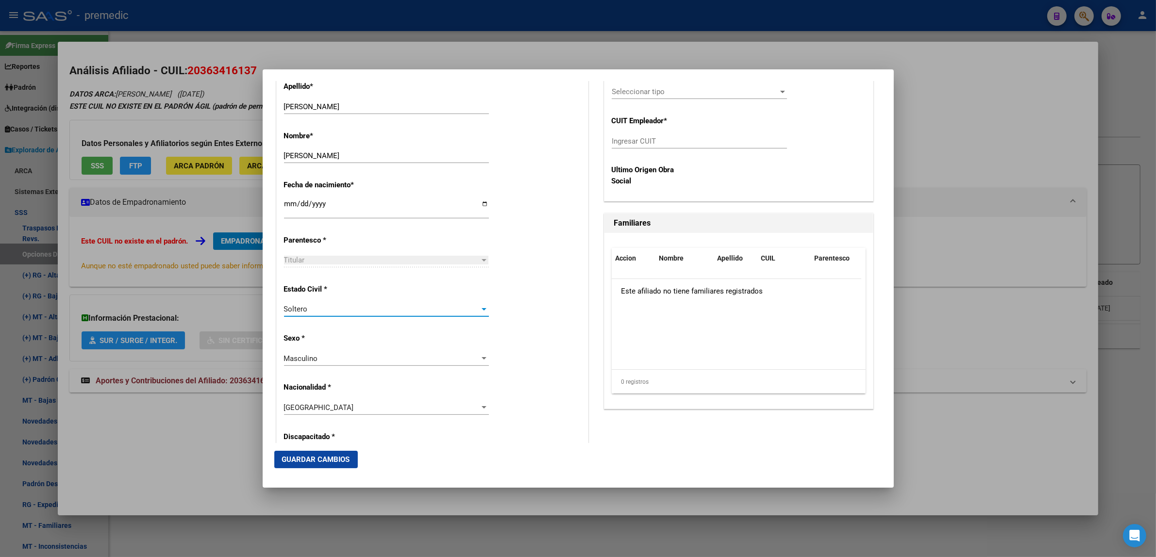
click at [518, 306] on div "Estado Civil * Soltero Seleccionar tipo" at bounding box center [432, 301] width 297 height 49
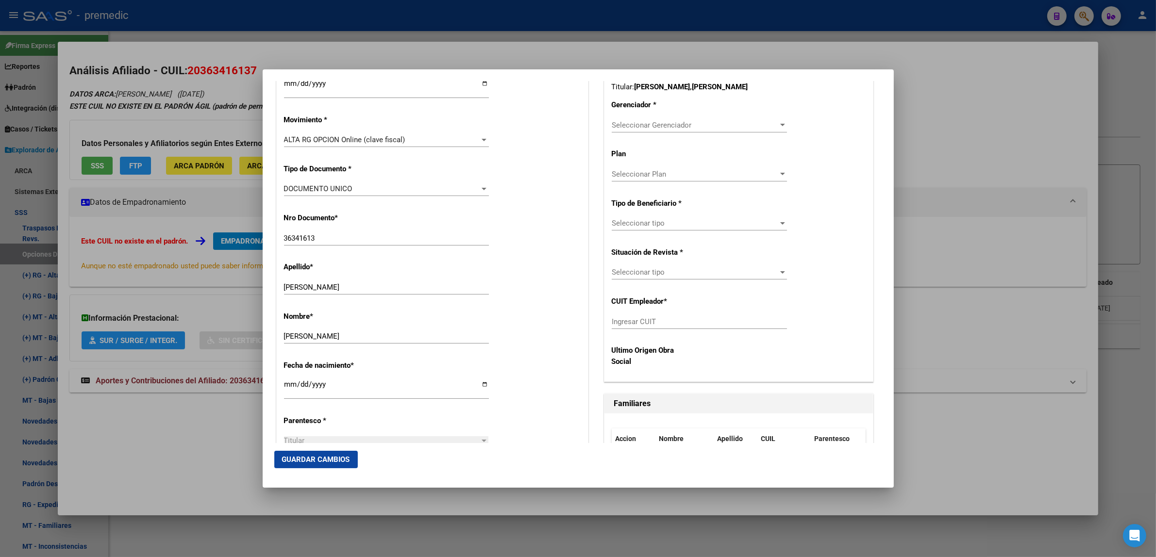
scroll to position [243, 0]
click at [643, 129] on span "Seleccionar Gerenciador" at bounding box center [695, 126] width 167 height 9
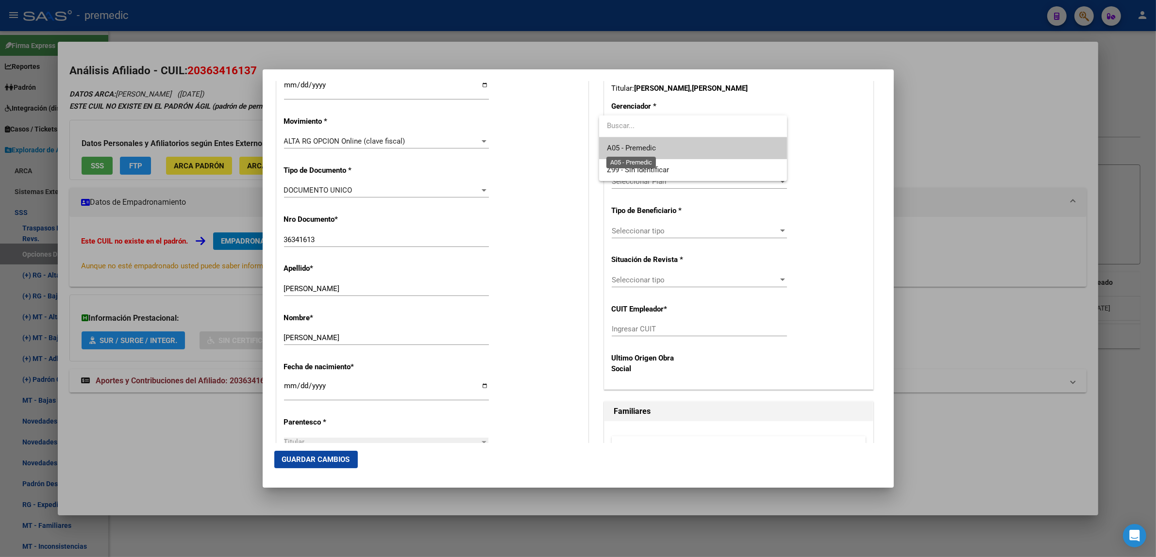
click at [642, 146] on span "A05 - Premedic" at bounding box center [631, 148] width 49 height 9
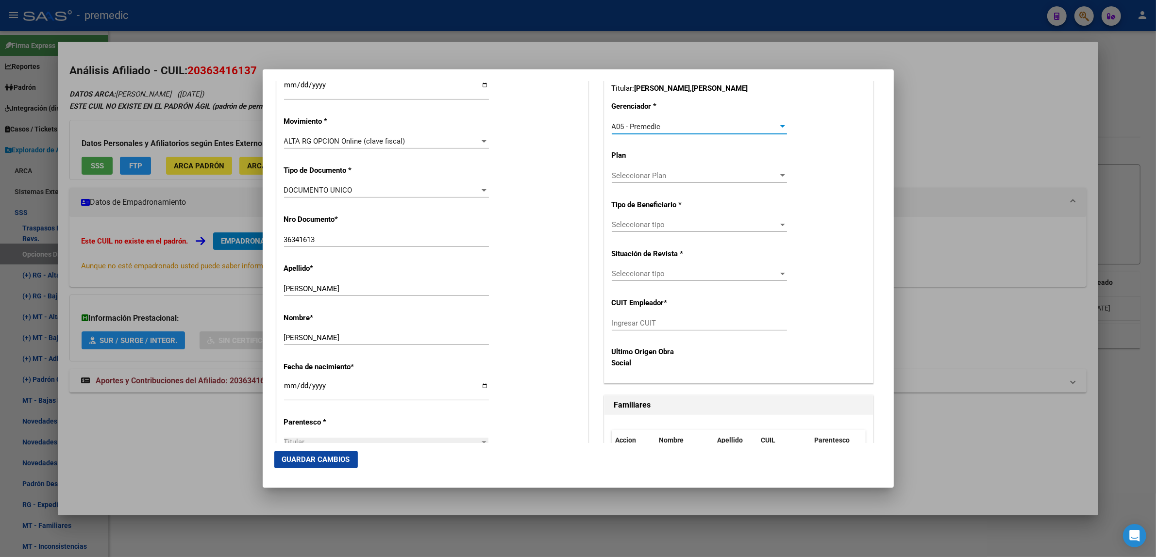
click at [651, 229] on span "Seleccionar tipo" at bounding box center [695, 224] width 167 height 9
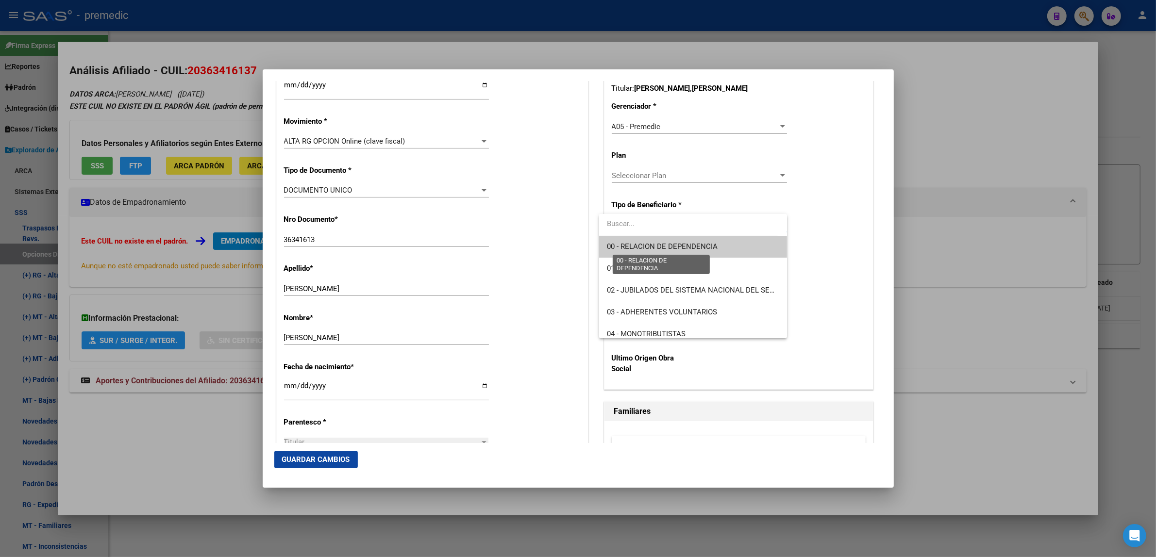
click at [647, 249] on span "00 - RELACION DE DEPENDENCIA" at bounding box center [662, 246] width 111 height 9
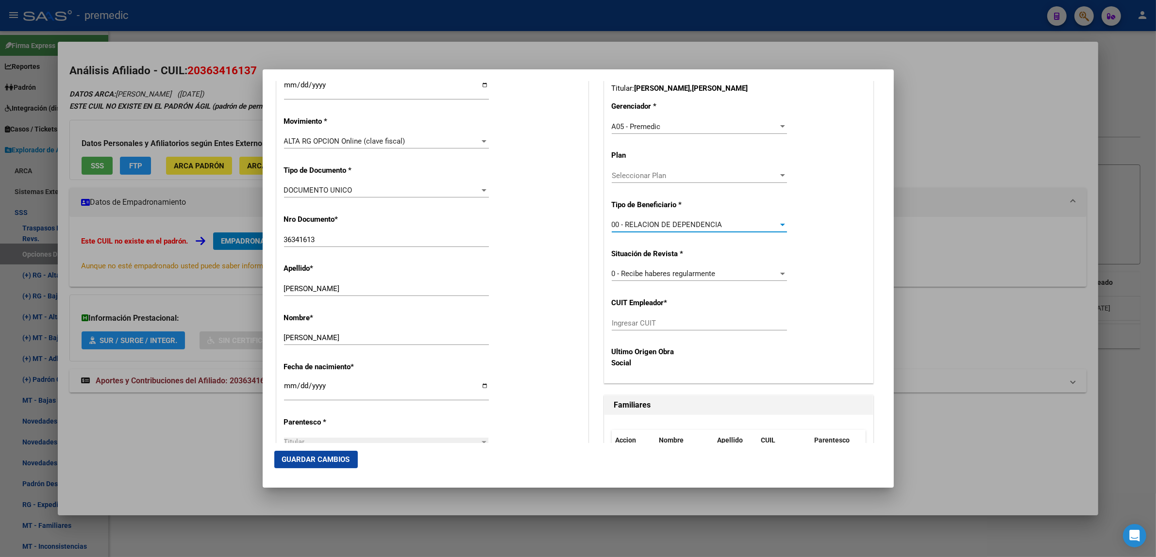
click at [627, 323] on input "Ingresar CUIT" at bounding box center [699, 323] width 175 height 9
paste input "30-71220306-0"
click at [348, 460] on span "Guardar Cambios" at bounding box center [316, 459] width 68 height 9
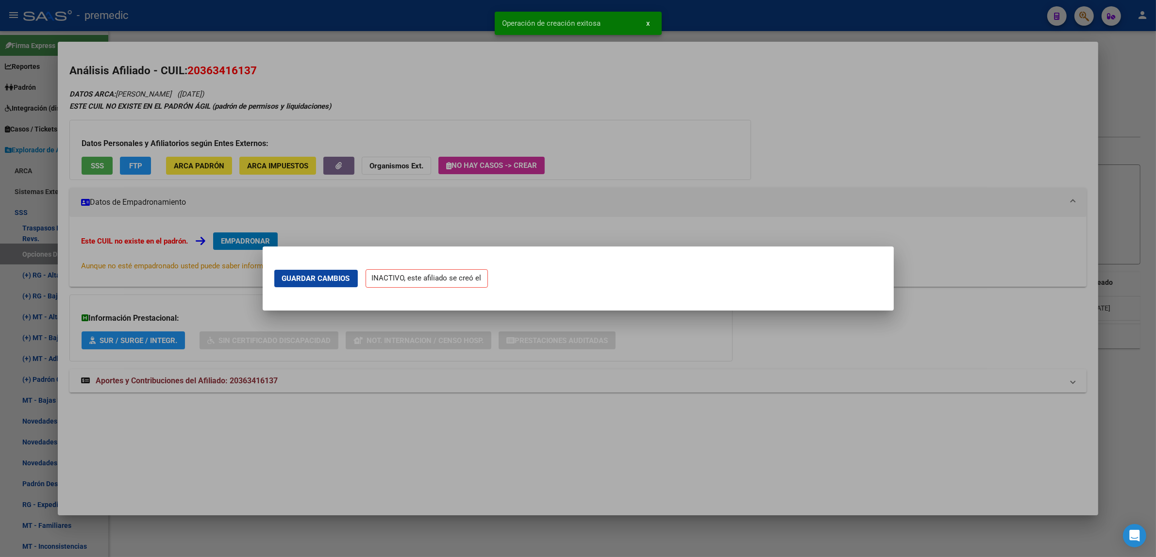
scroll to position [0, 0]
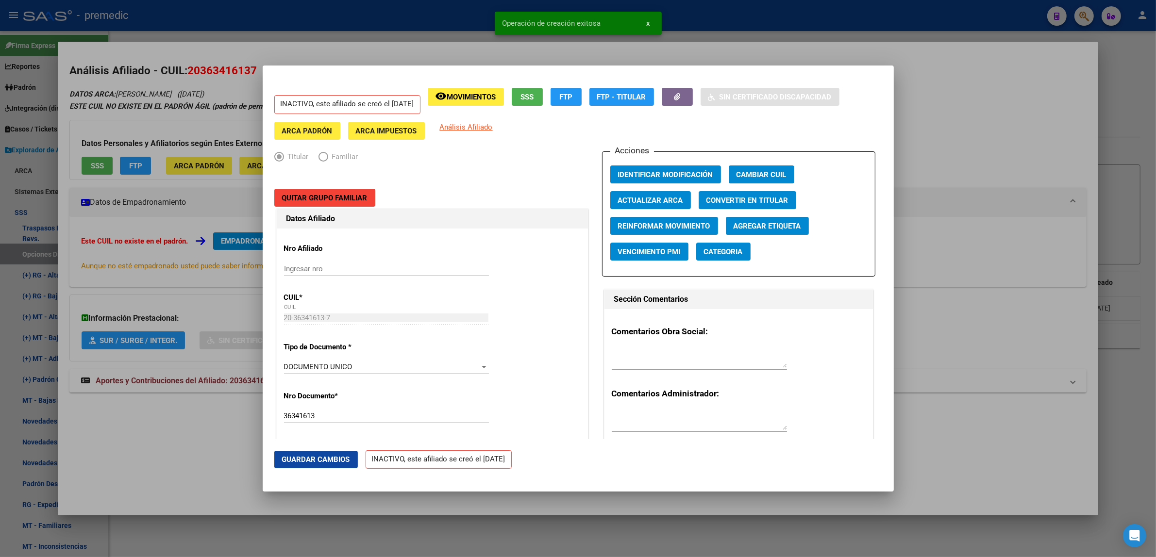
click at [147, 461] on div at bounding box center [578, 278] width 1156 height 557
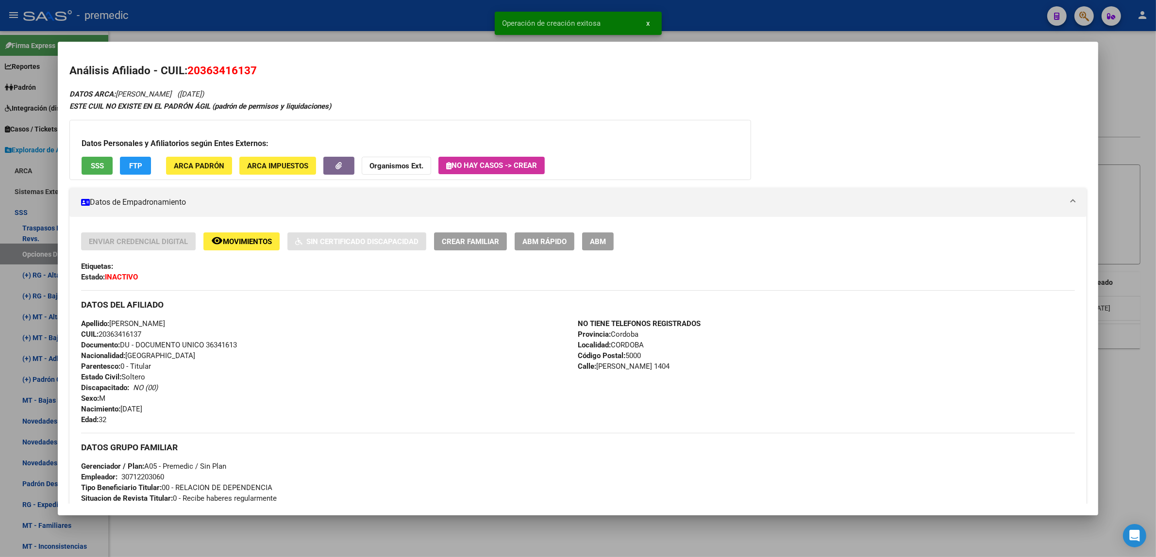
click at [159, 539] on div at bounding box center [578, 278] width 1156 height 557
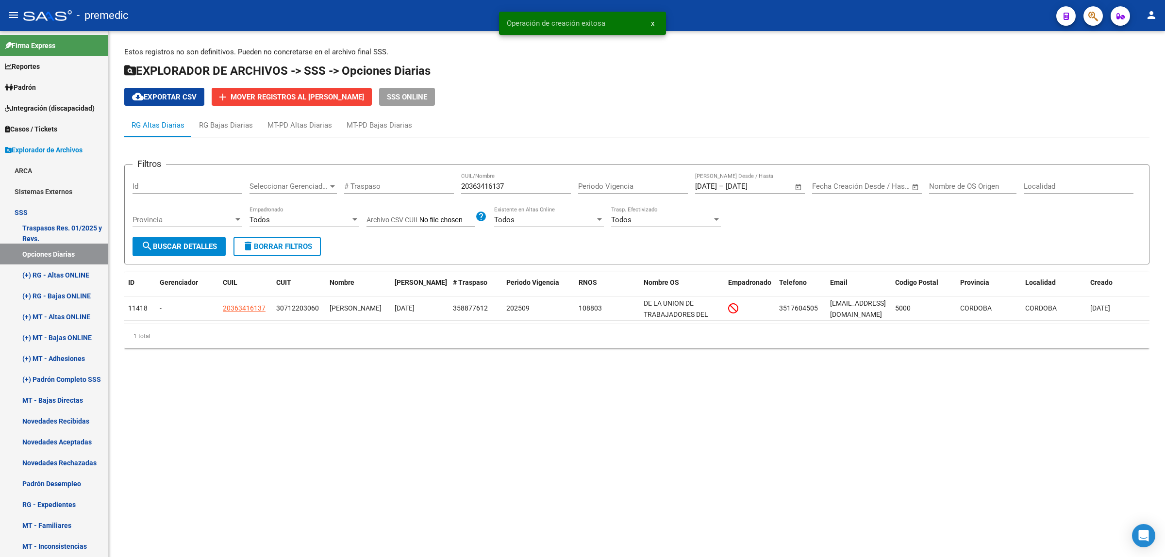
click at [183, 242] on span "search Buscar Detalles" at bounding box center [179, 246] width 76 height 9
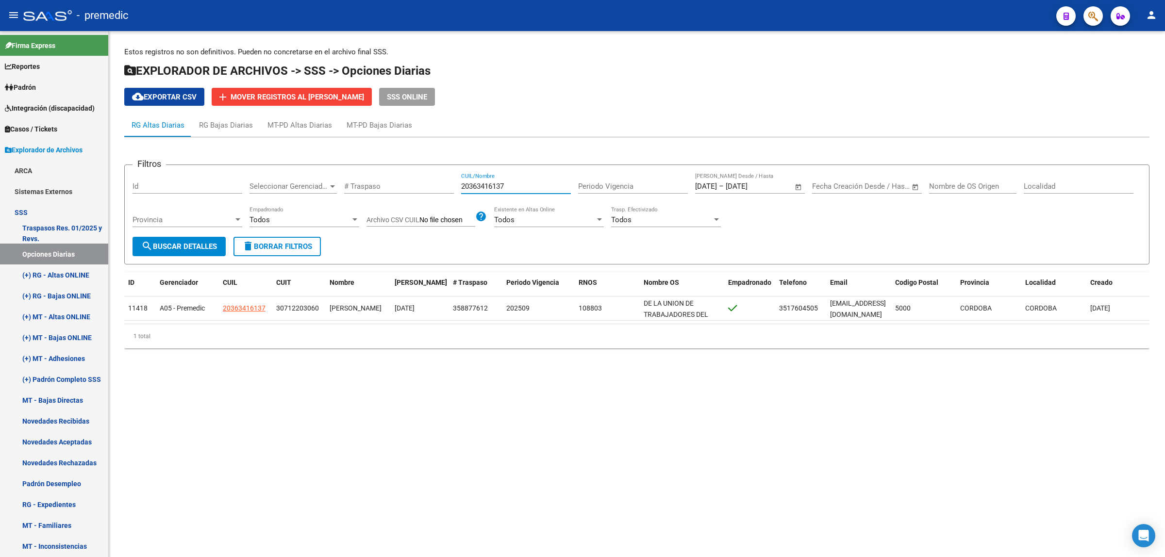
drag, startPoint x: 499, startPoint y: 183, endPoint x: 444, endPoint y: 183, distance: 54.4
click at [445, 183] on div "Filtros Id Seleccionar Gerenciador Seleccionar Gerenciador # Traspaso 203634161…" at bounding box center [637, 205] width 1009 height 64
paste input "7371351960"
click at [192, 251] on button "search Buscar Detalles" at bounding box center [179, 246] width 93 height 19
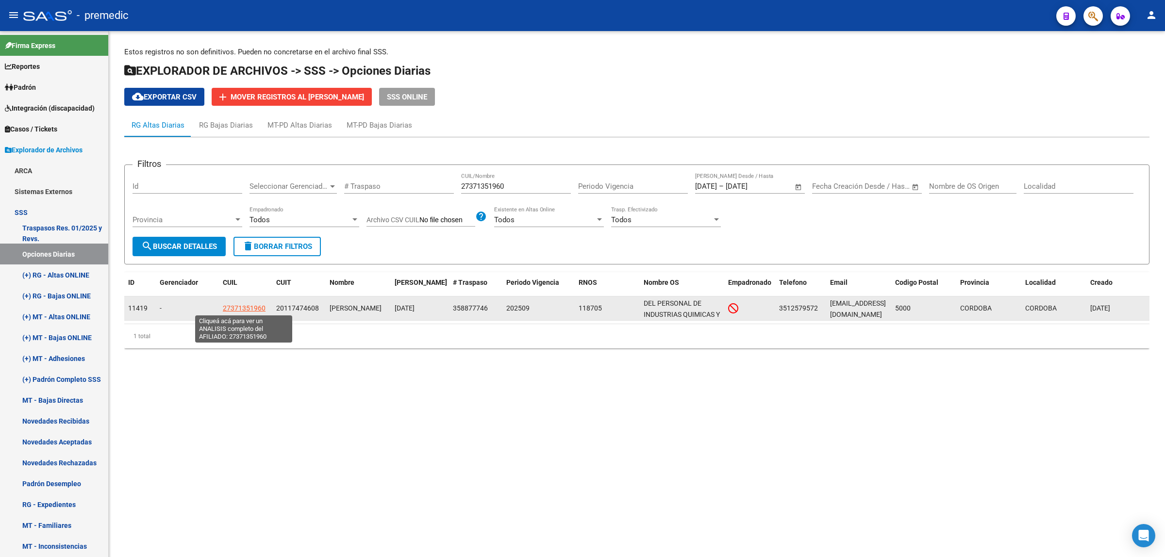
click at [249, 311] on span "27371351960" at bounding box center [244, 308] width 43 height 8
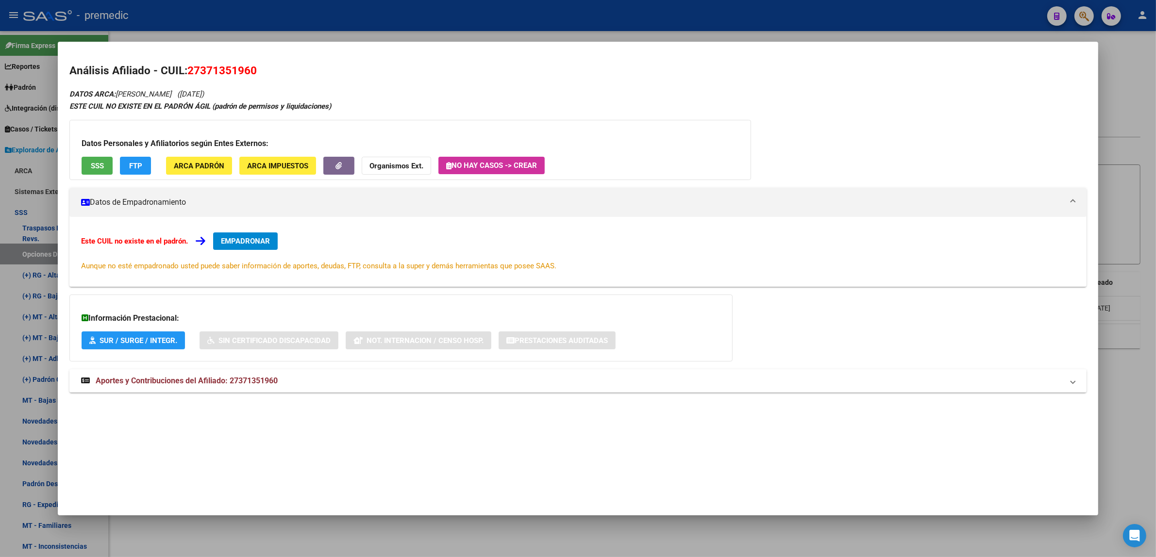
click at [231, 233] on button "EMPADRONAR" at bounding box center [245, 241] width 65 height 17
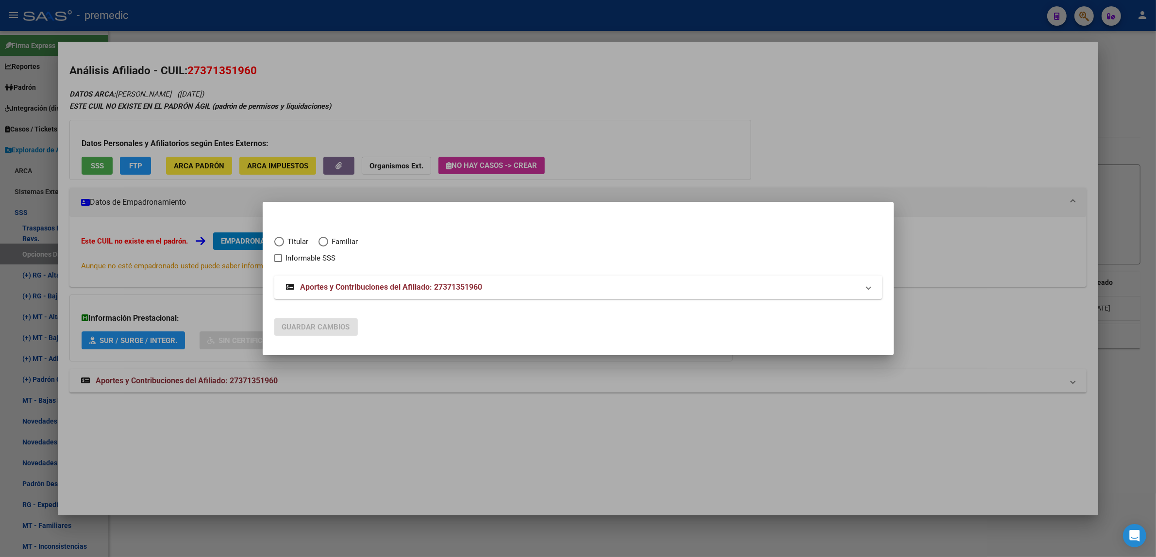
click at [280, 244] on span "Elija una opción" at bounding box center [279, 242] width 10 height 10
click at [280, 244] on input "Titular" at bounding box center [279, 242] width 10 height 10
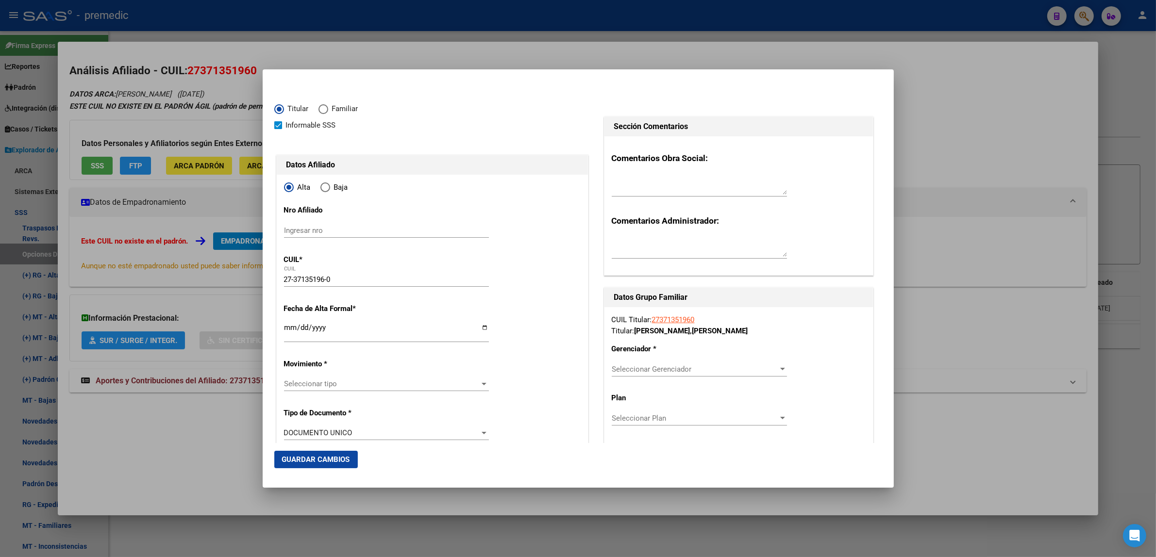
click at [287, 324] on input "Ingresar fecha" at bounding box center [386, 332] width 205 height 16
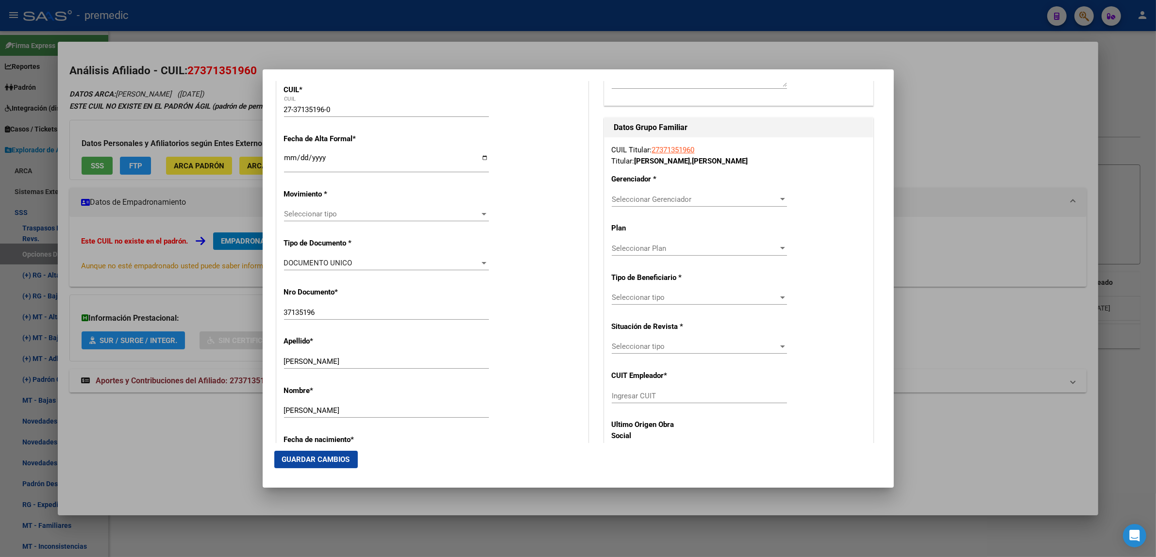
scroll to position [182, 0]
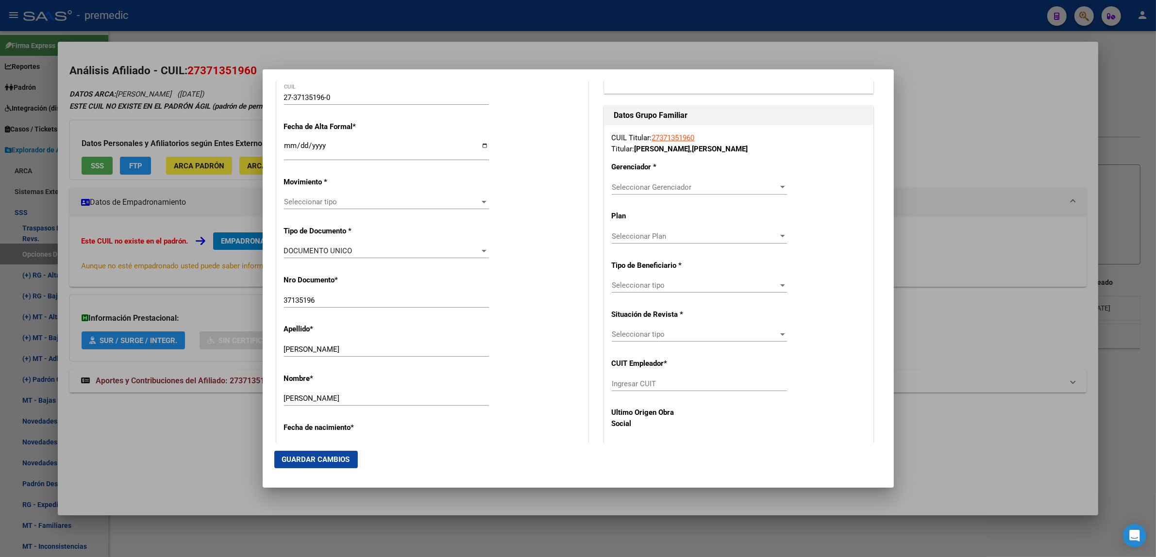
click at [301, 204] on span "Seleccionar tipo" at bounding box center [382, 202] width 196 height 9
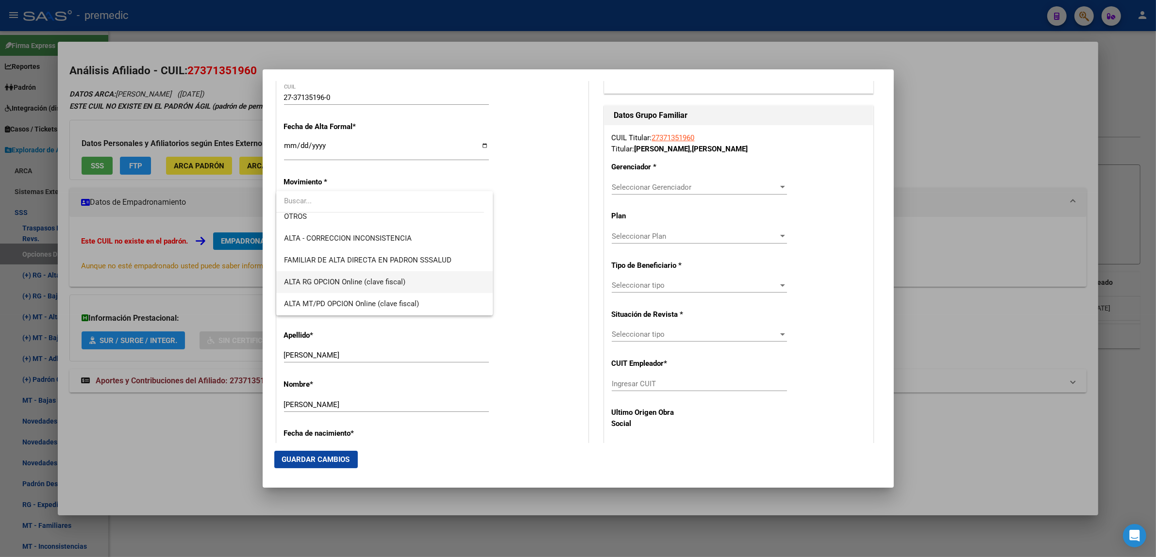
click at [362, 278] on span "ALTA RG OPCION Online (clave fiscal)" at bounding box center [344, 282] width 121 height 9
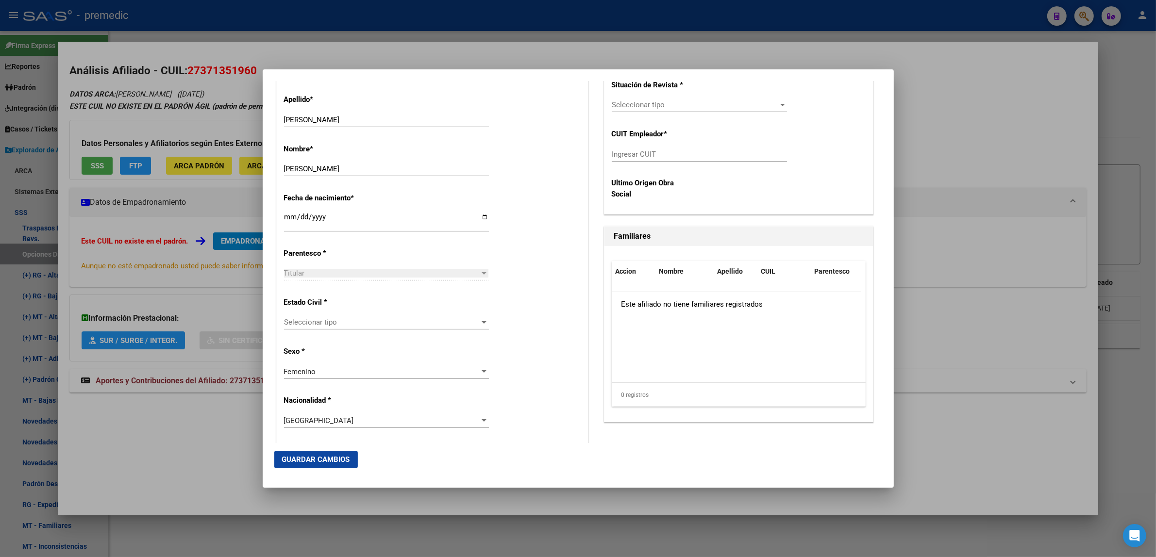
scroll to position [425, 0]
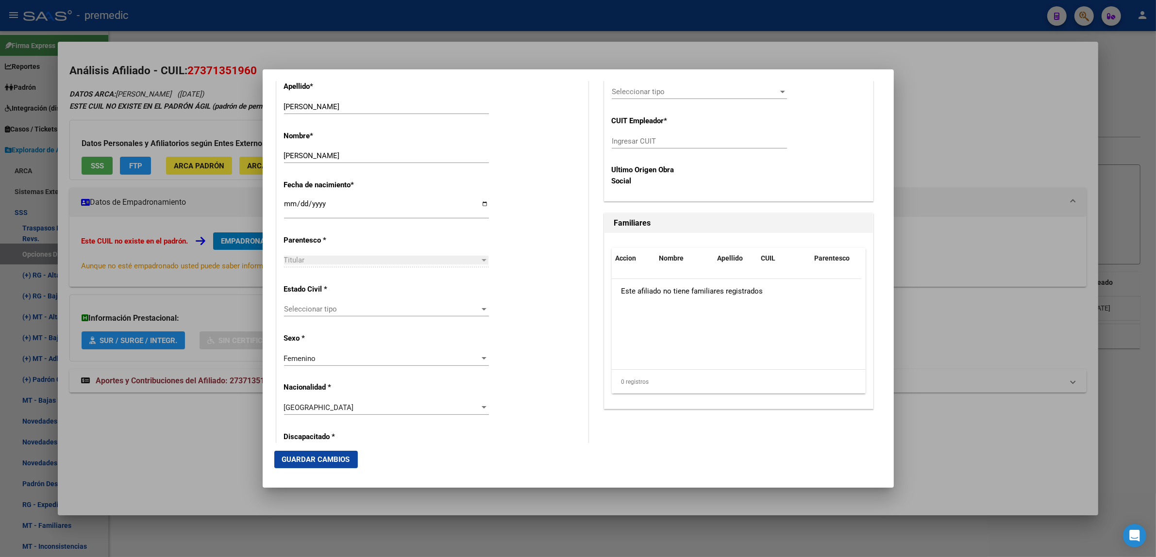
click at [428, 306] on span "Seleccionar tipo" at bounding box center [382, 309] width 196 height 9
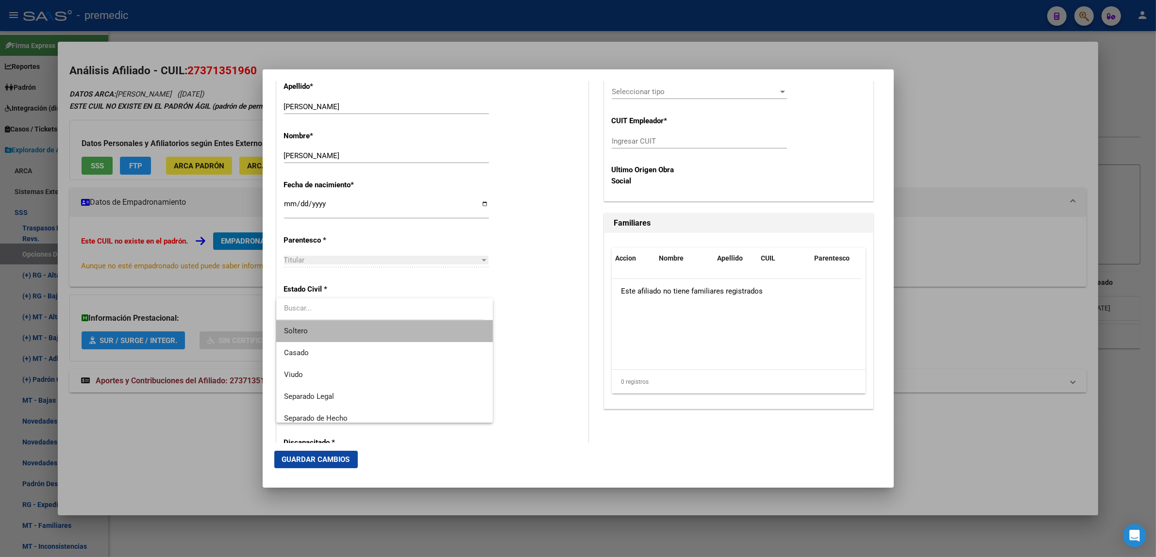
click at [426, 331] on span "Soltero" at bounding box center [384, 331] width 201 height 22
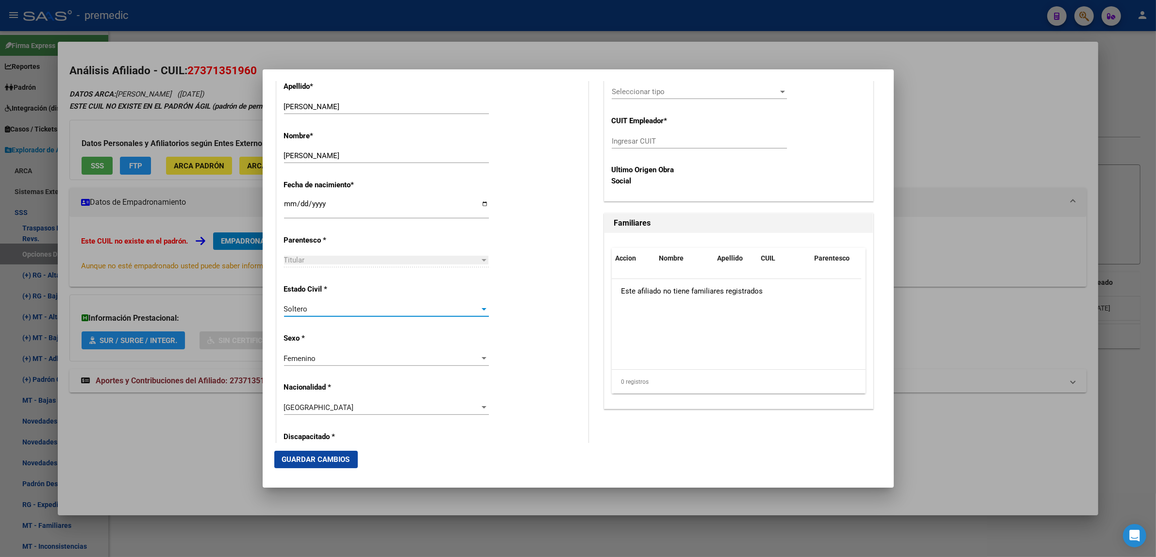
click at [512, 309] on div "Estado Civil * Soltero Seleccionar tipo" at bounding box center [432, 301] width 297 height 49
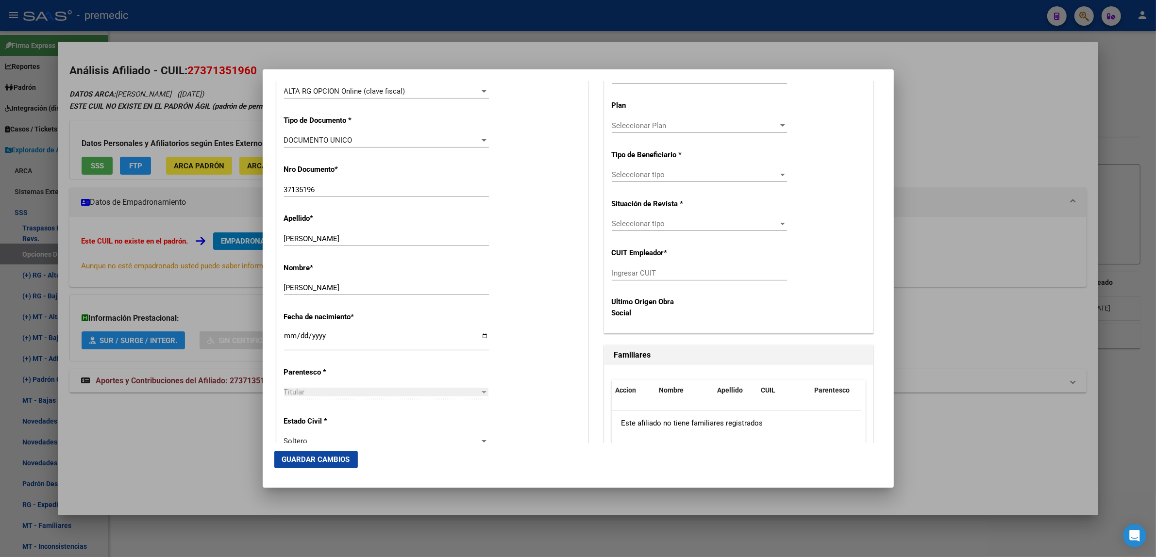
scroll to position [182, 0]
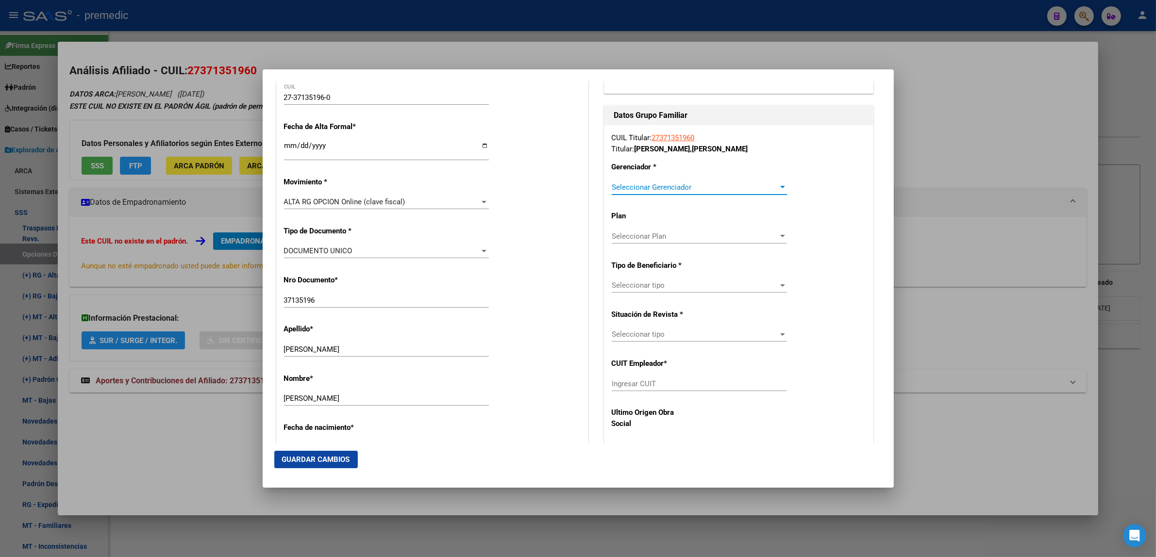
click at [626, 185] on span "Seleccionar Gerenciador" at bounding box center [695, 187] width 167 height 9
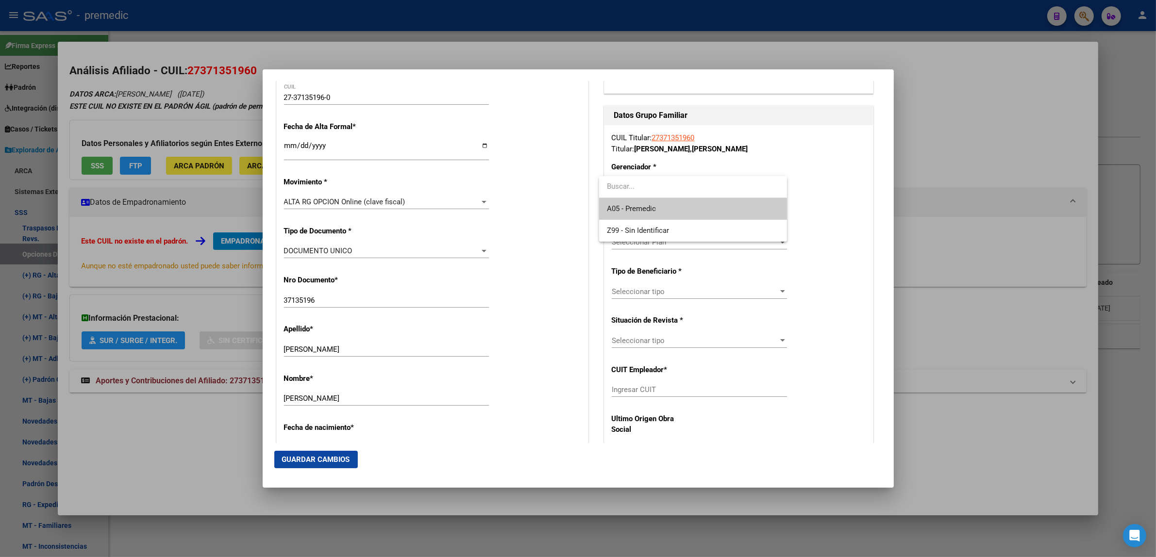
click at [627, 203] on span "A05 - Premedic" at bounding box center [693, 209] width 172 height 22
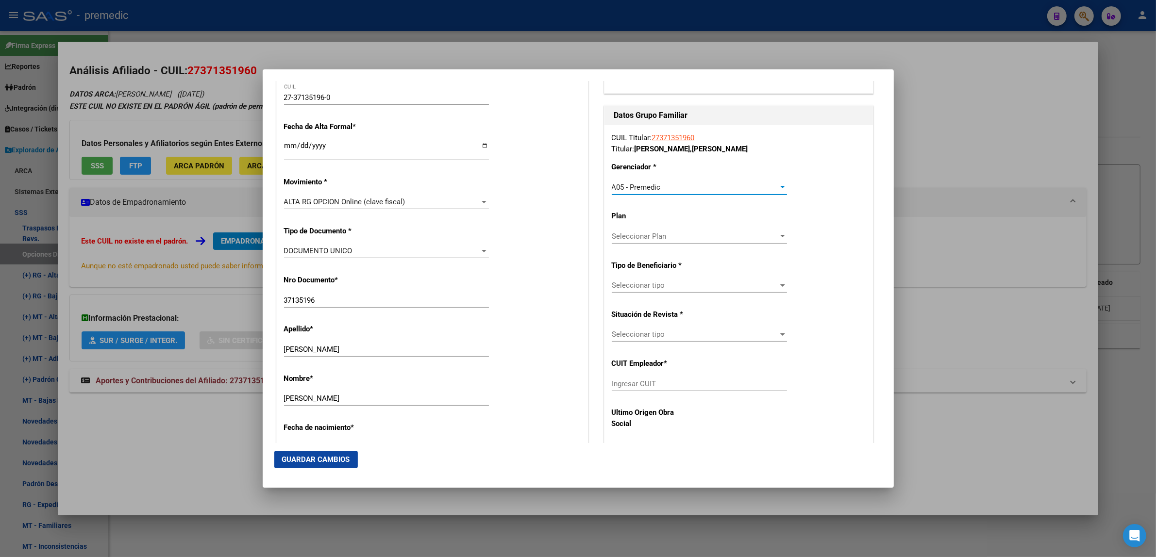
click at [644, 280] on div "Seleccionar tipo Seleccionar tipo" at bounding box center [699, 285] width 175 height 15
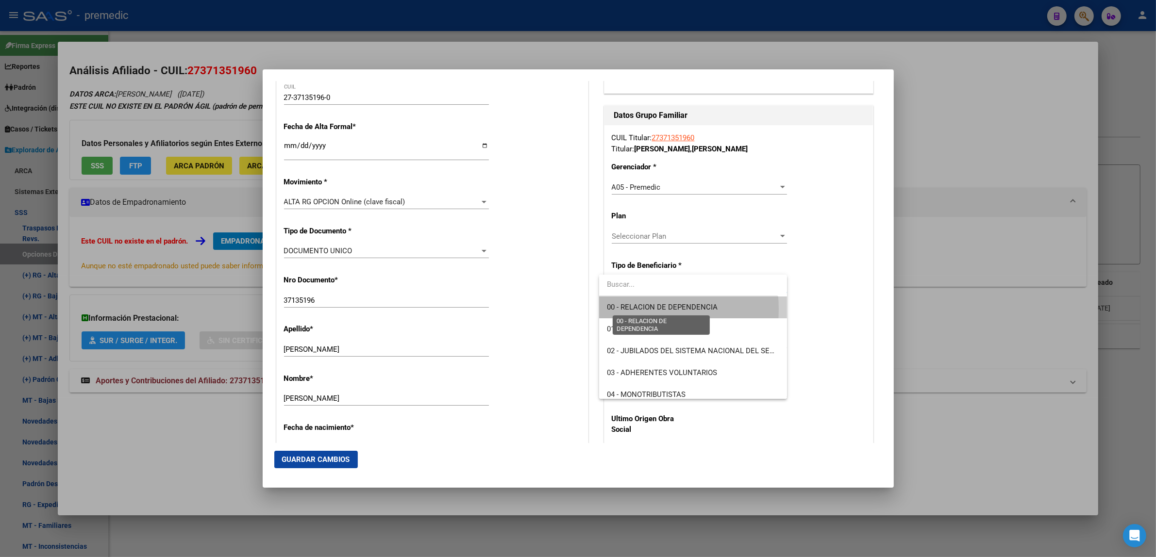
click at [638, 309] on span "00 - RELACION DE DEPENDENCIA" at bounding box center [662, 307] width 111 height 9
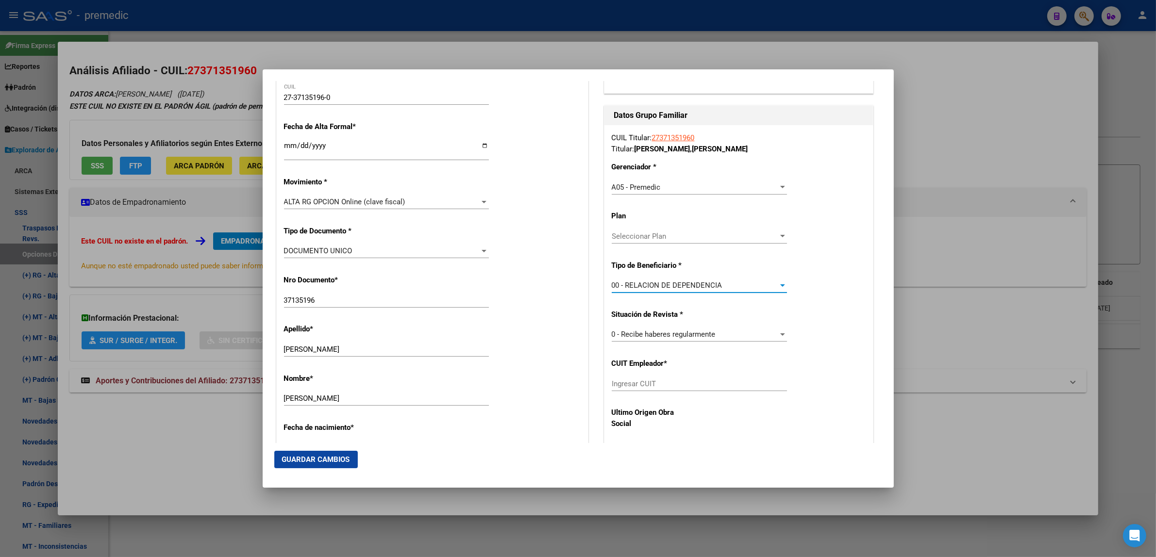
click at [642, 383] on input "Ingresar CUIT" at bounding box center [699, 384] width 175 height 9
click at [616, 383] on input "Ingresar CUIT" at bounding box center [699, 384] width 175 height 9
paste input "20-11747460-8"
click at [491, 457] on mat-dialog-actions "Guardar Cambios" at bounding box center [578, 459] width 608 height 33
click at [329, 462] on span "Guardar Cambios" at bounding box center [316, 459] width 68 height 9
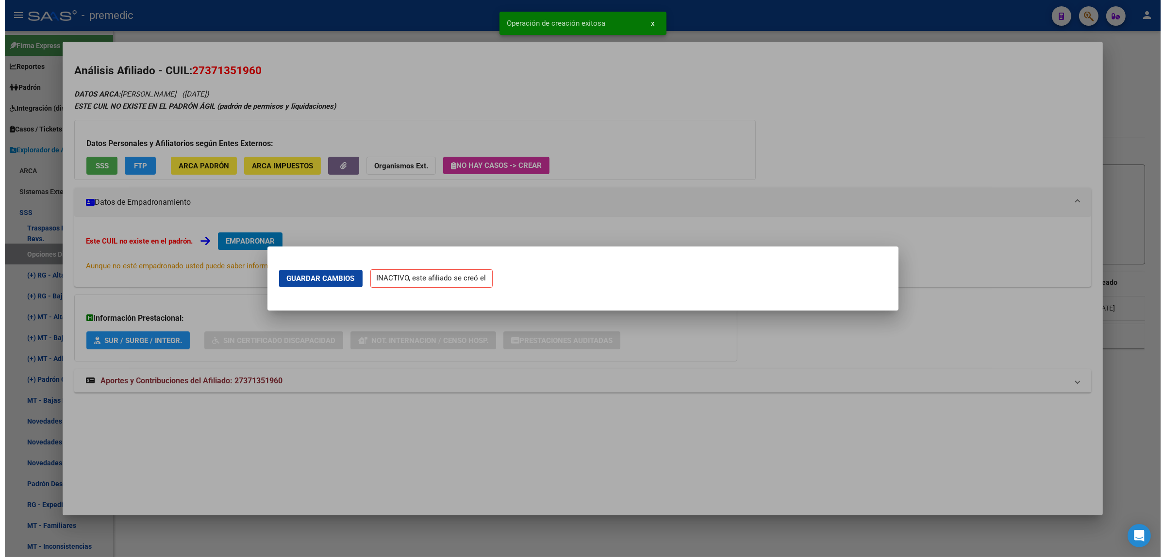
scroll to position [0, 0]
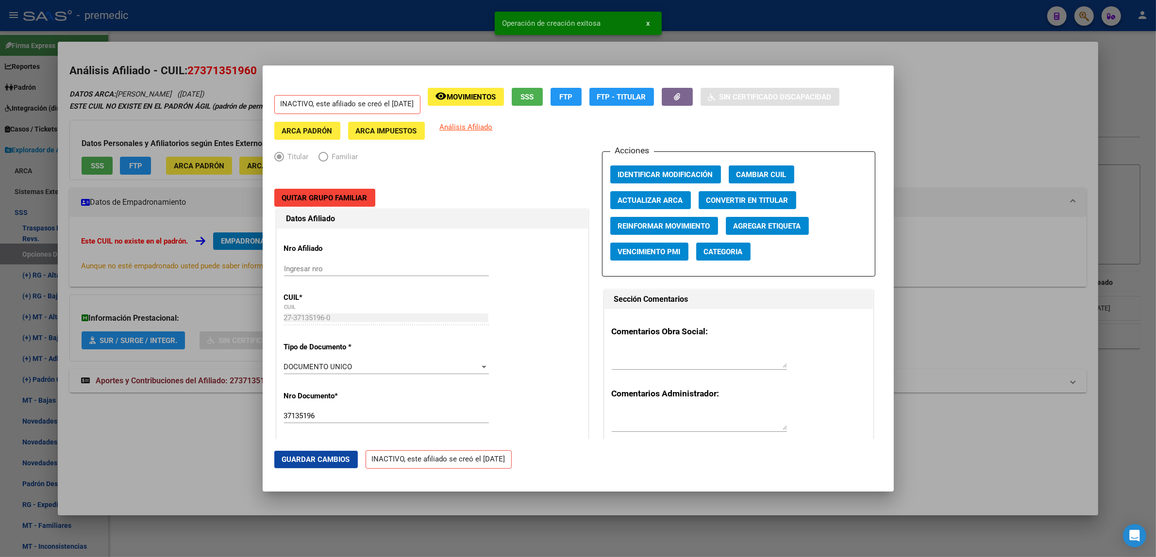
click at [192, 450] on div at bounding box center [578, 278] width 1156 height 557
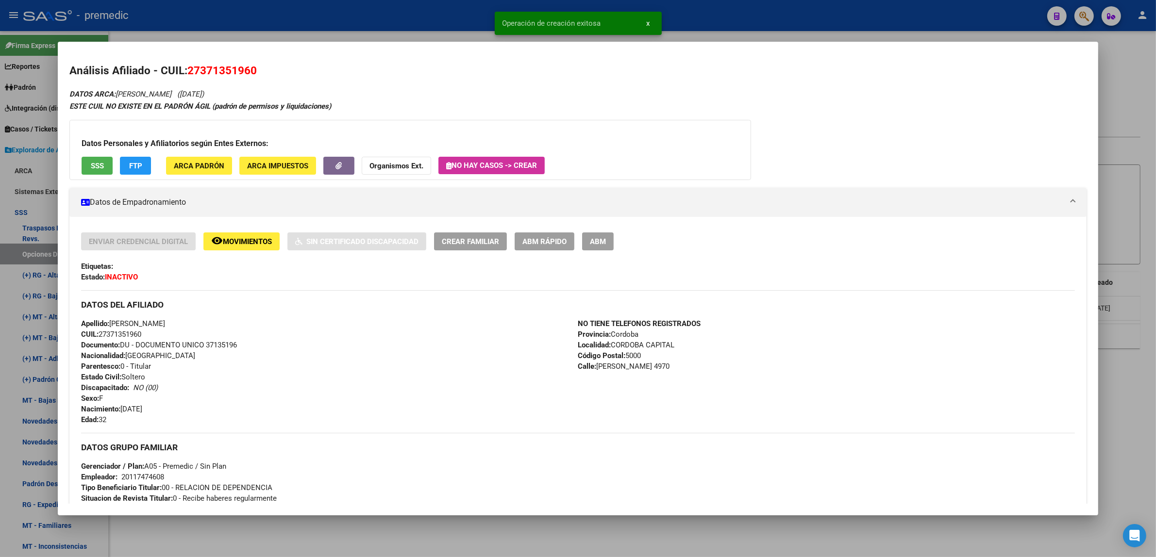
click at [183, 542] on div at bounding box center [578, 278] width 1156 height 557
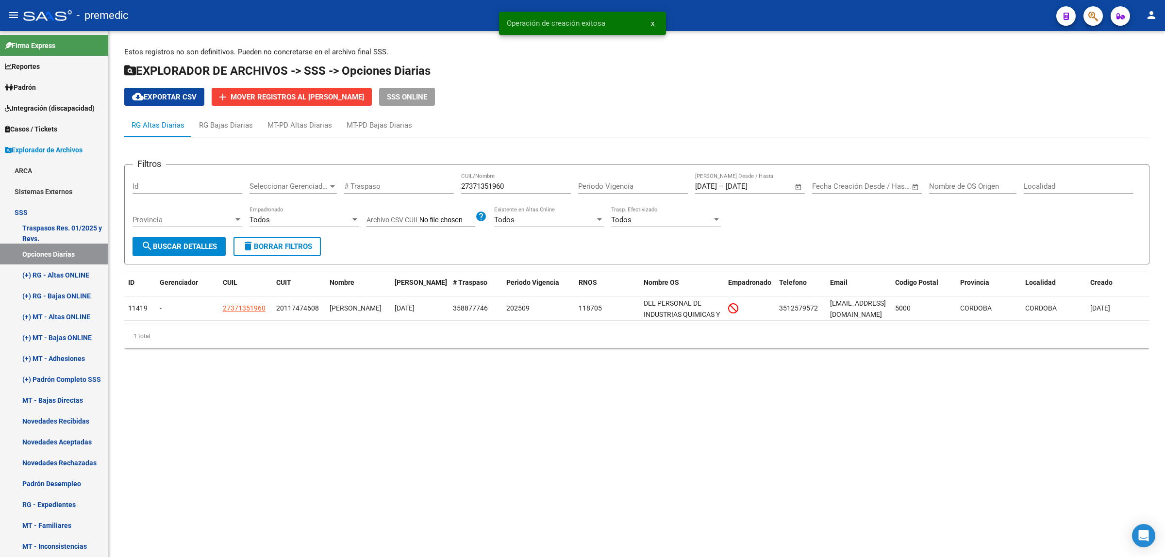
click at [193, 263] on form "Filtros Id Seleccionar Gerenciador Seleccionar Gerenciador # Traspaso 273713519…" at bounding box center [636, 215] width 1025 height 100
click at [189, 251] on button "search Buscar Detalles" at bounding box center [179, 246] width 93 height 19
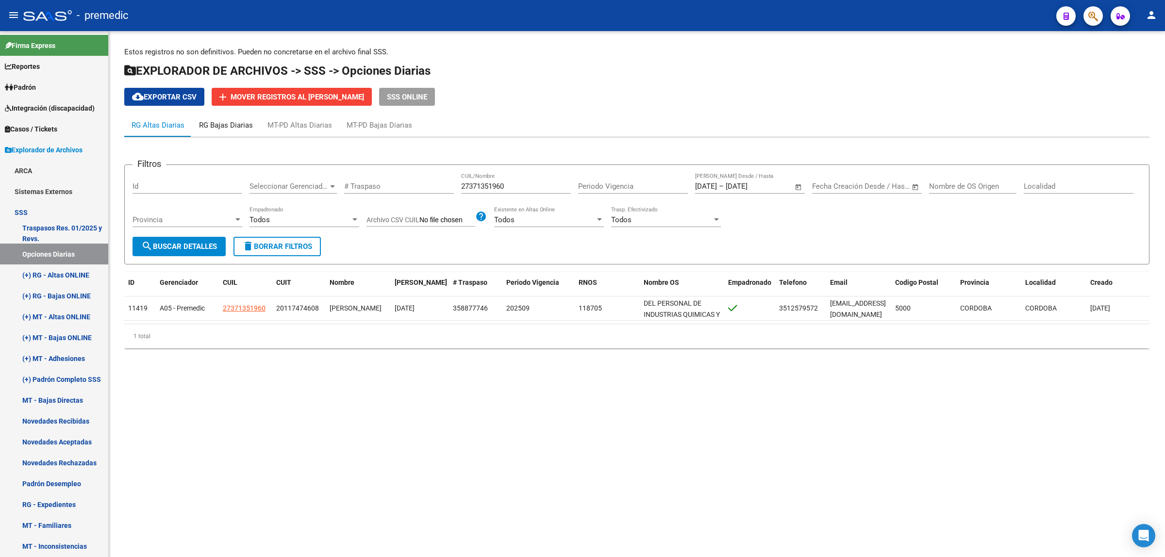
click at [234, 128] on div "RG Bajas Diarias" at bounding box center [226, 125] width 54 height 11
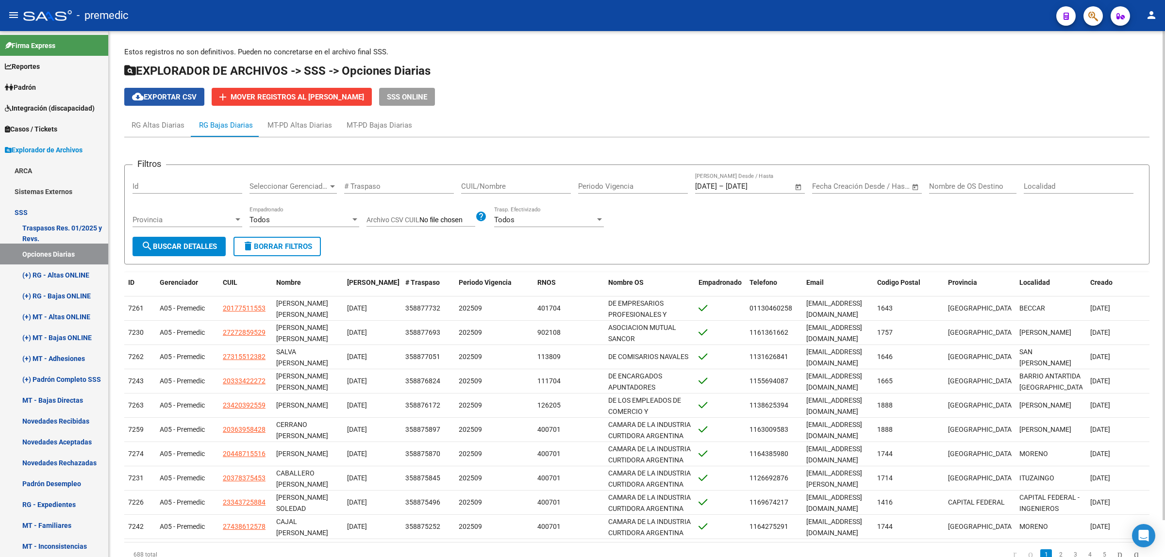
click at [173, 93] on span "cloud_download Exportar CSV" at bounding box center [164, 97] width 65 height 9
click at [954, 100] on div "cloud_download Exportar CSV add Mover registros al PADRÓN de SAAS SSS ONLINE" at bounding box center [636, 97] width 1025 height 18
click at [36, 86] on span "Padrón" at bounding box center [20, 87] width 31 height 11
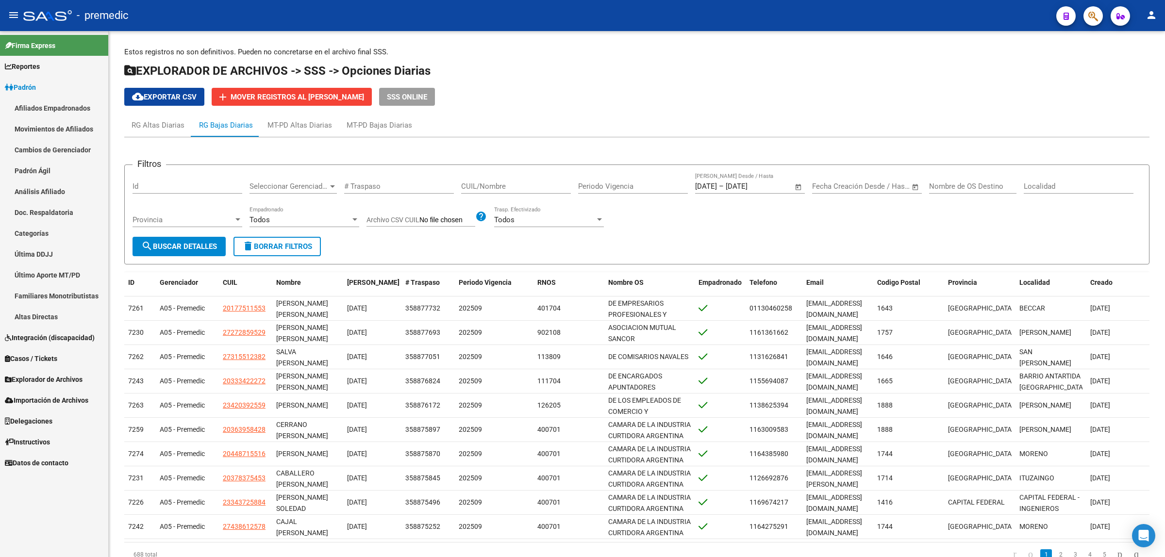
click at [47, 193] on link "Análisis Afiliado" at bounding box center [54, 191] width 108 height 21
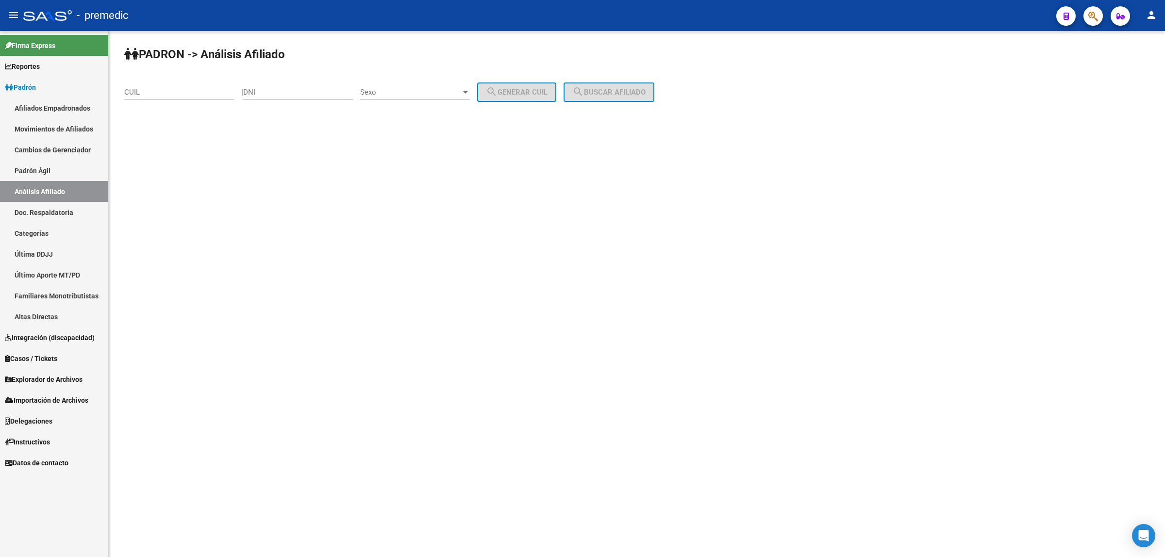
click at [177, 90] on input "CUIL" at bounding box center [179, 92] width 110 height 9
paste input "27-31303220-0"
click at [584, 89] on mat-icon "search" at bounding box center [578, 92] width 12 height 12
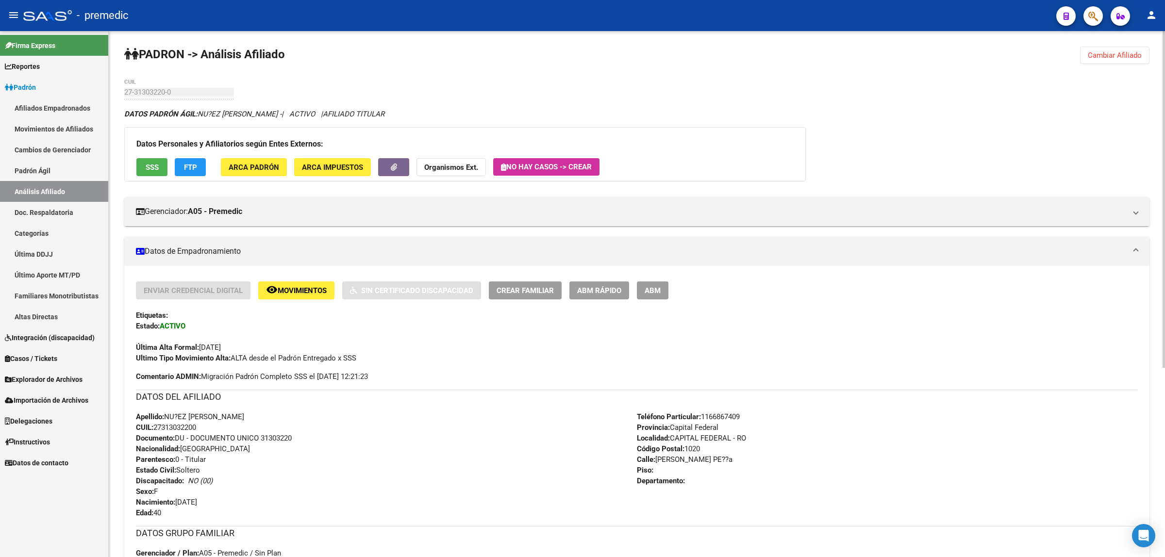
click at [1084, 59] on button "Cambiar Afiliado" at bounding box center [1114, 55] width 69 height 17
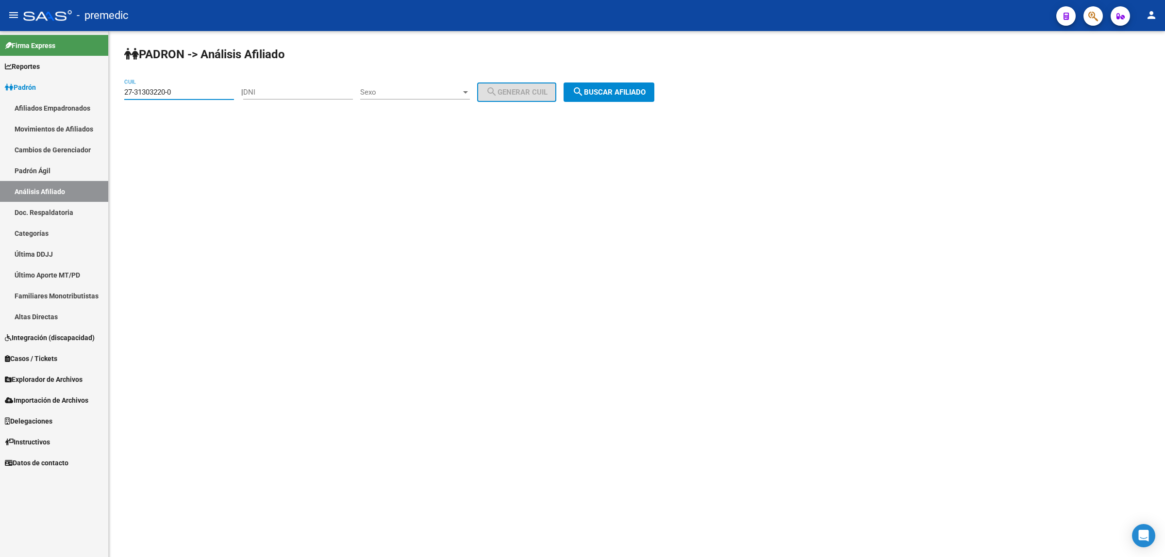
drag, startPoint x: 174, startPoint y: 90, endPoint x: 115, endPoint y: 96, distance: 59.0
click at [115, 96] on div "PADRON -> Análisis Afiliado 27-31303220-0 CUIL | DNI Sexo Sexo search Generar C…" at bounding box center [637, 82] width 1056 height 102
paste input "0-36176403"
click at [601, 90] on span "search Buscar afiliado" at bounding box center [608, 92] width 73 height 9
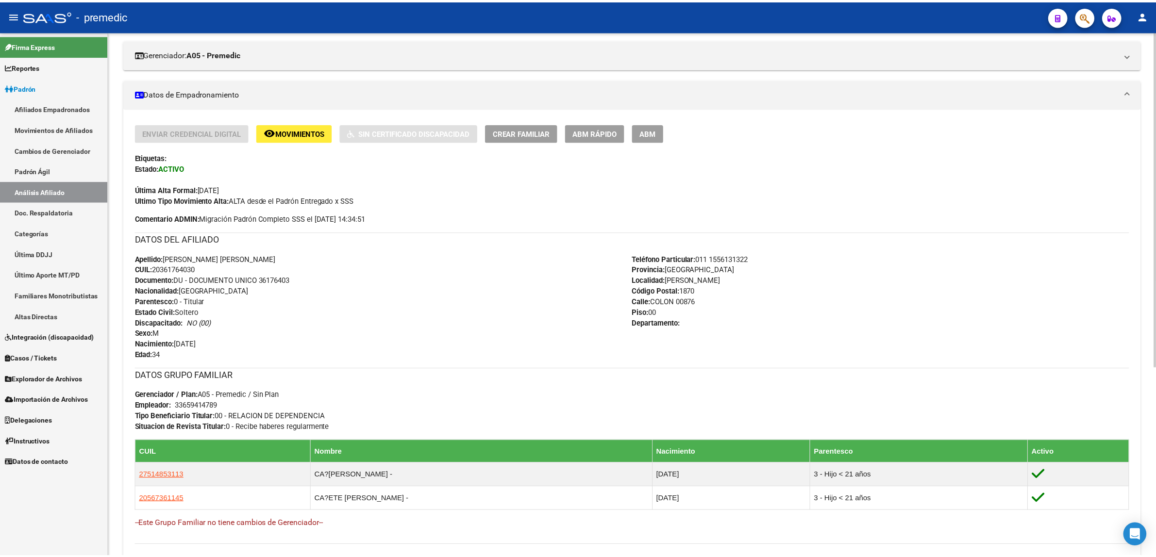
scroll to position [182, 0]
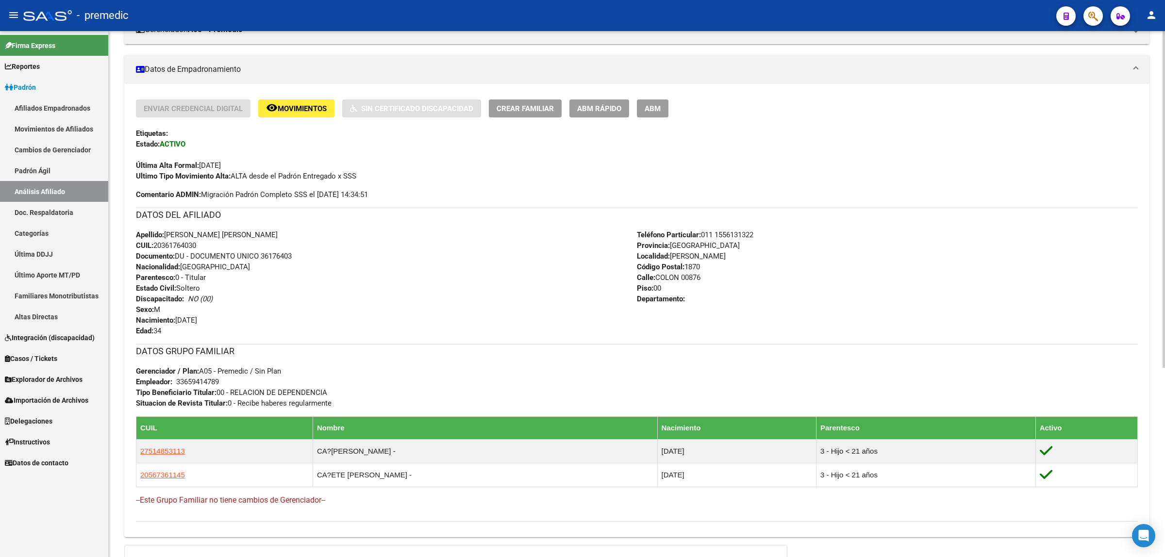
click at [535, 107] on span "Crear Familiar" at bounding box center [525, 108] width 57 height 9
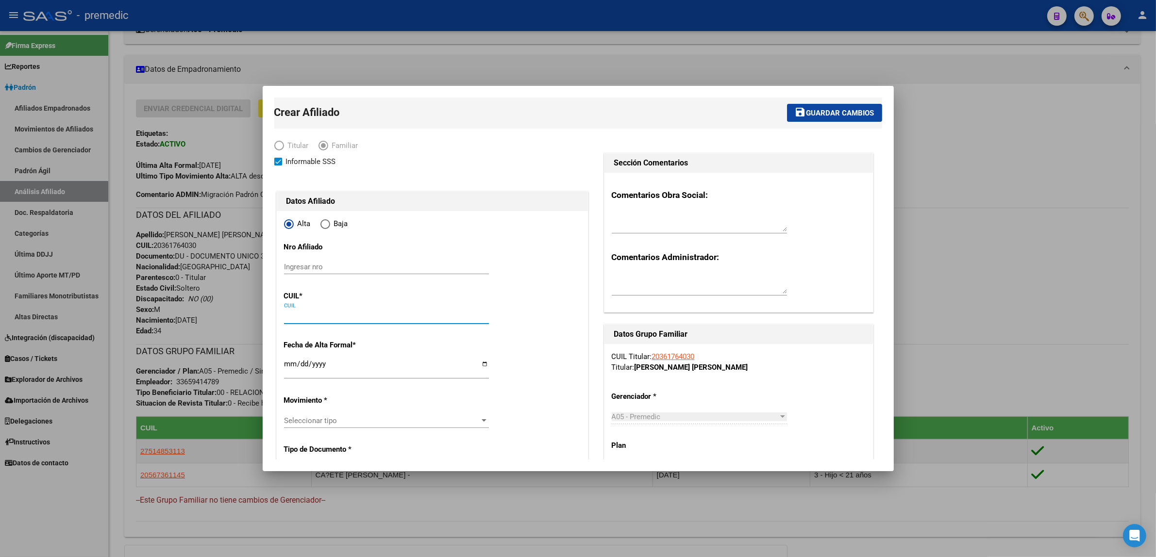
click at [300, 312] on input "CUIL" at bounding box center [386, 316] width 205 height 9
paste input "27-36845769-3"
click at [300, 363] on input "2025-09-01" at bounding box center [386, 368] width 205 height 16
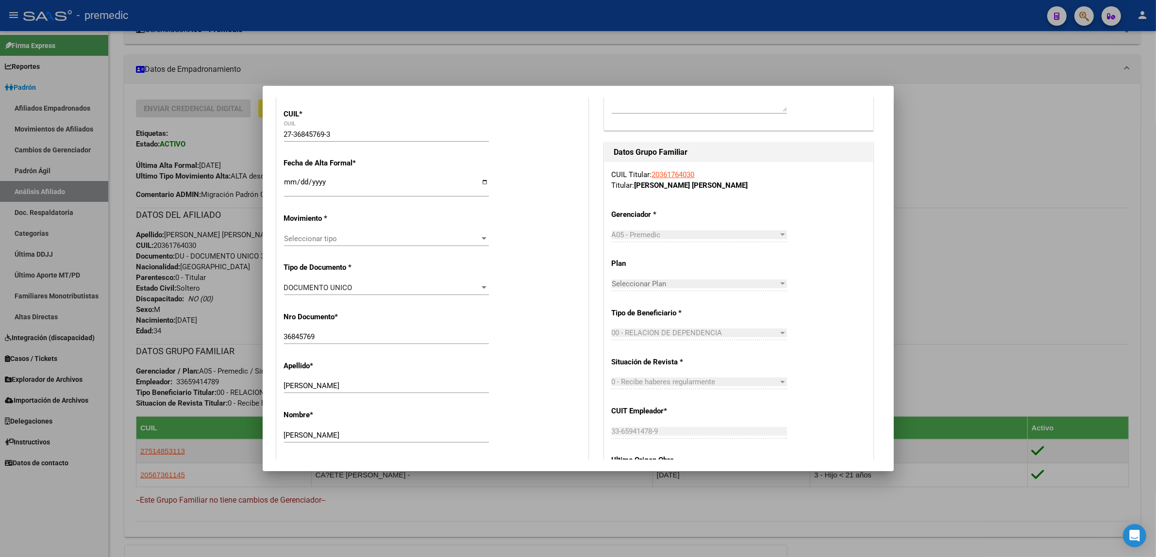
click at [391, 241] on span "Seleccionar tipo" at bounding box center [382, 238] width 196 height 9
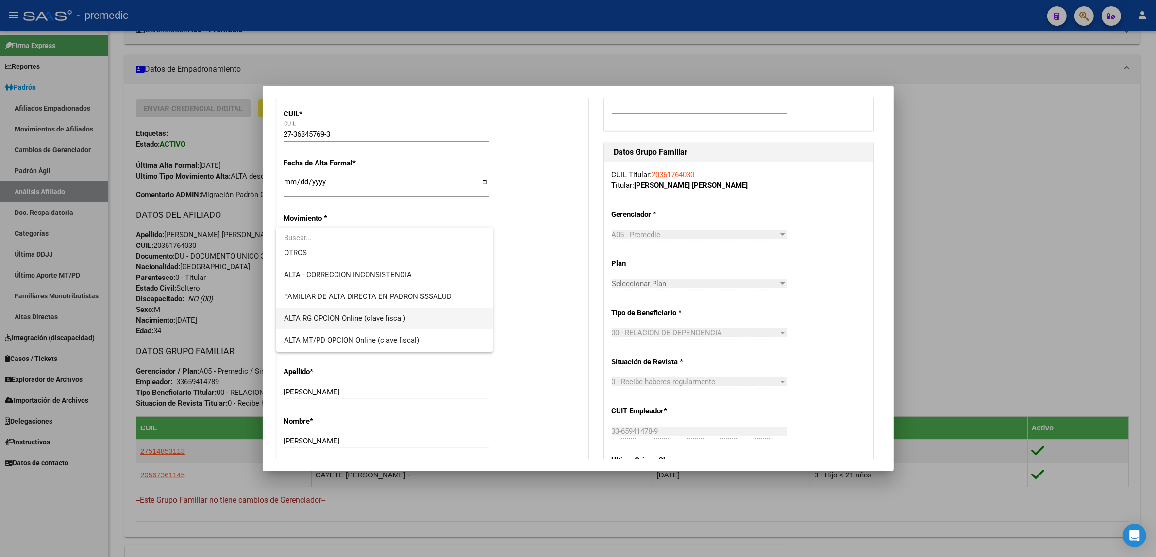
click at [380, 314] on span "ALTA RG OPCION Online (clave fiscal)" at bounding box center [384, 319] width 201 height 22
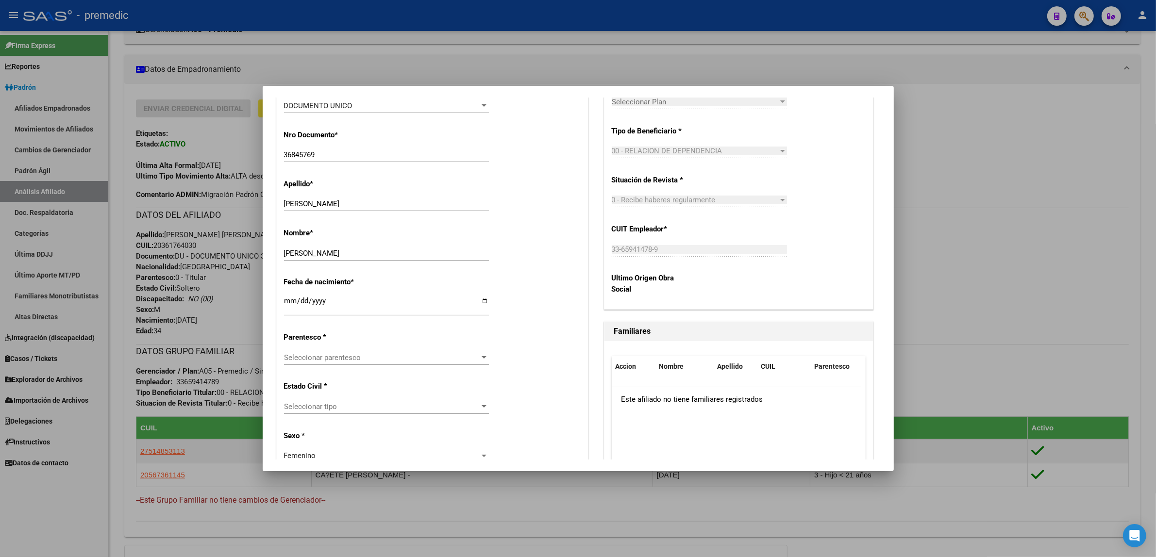
scroll to position [425, 0]
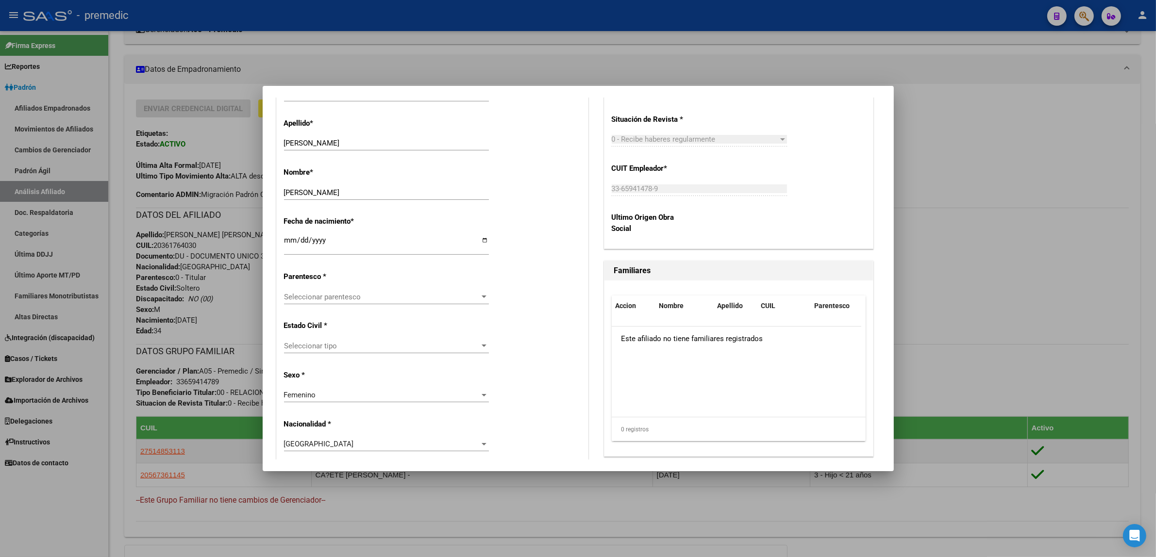
click at [384, 299] on span "Seleccionar parentesco" at bounding box center [382, 297] width 196 height 9
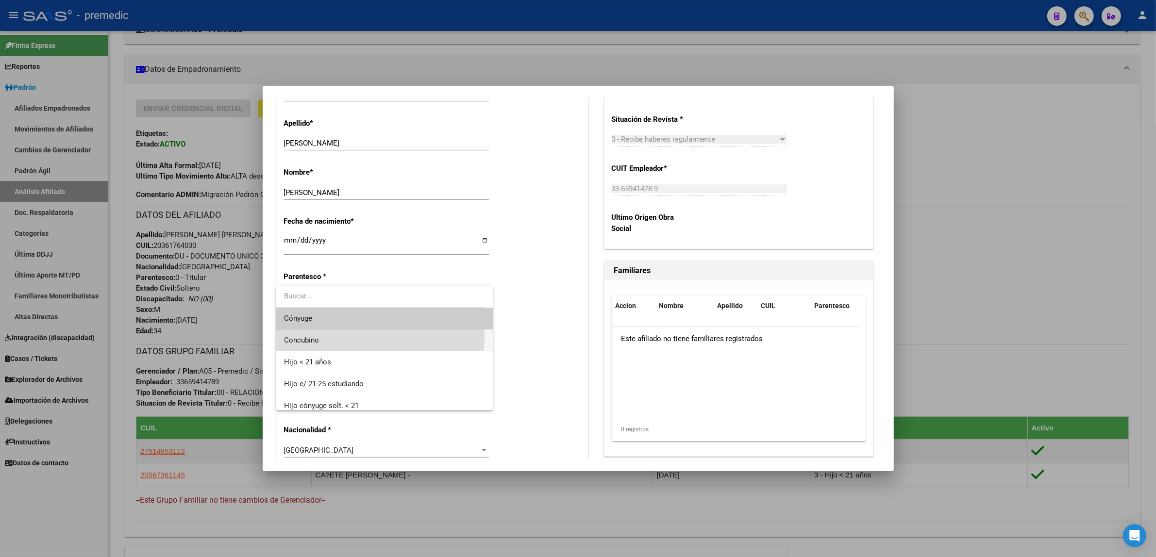
click at [367, 337] on span "Concubino" at bounding box center [384, 341] width 201 height 22
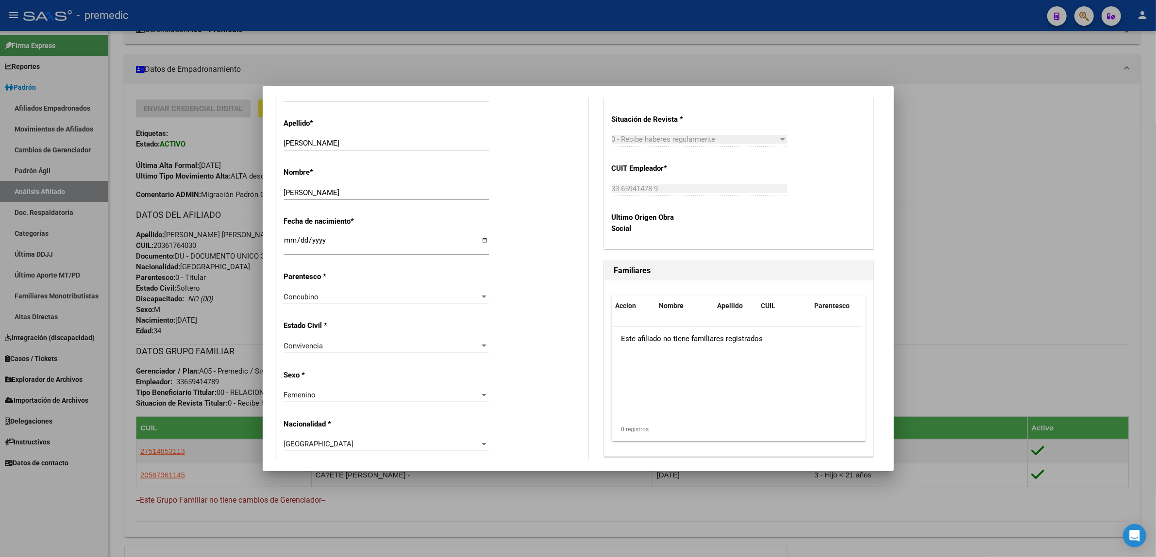
click at [511, 312] on div "Alta Baja Nro Afiliado Ingresar nro CUIL * 27-36845769-3 CUIL ARCA Padrón Fecha…" at bounding box center [432, 479] width 311 height 1386
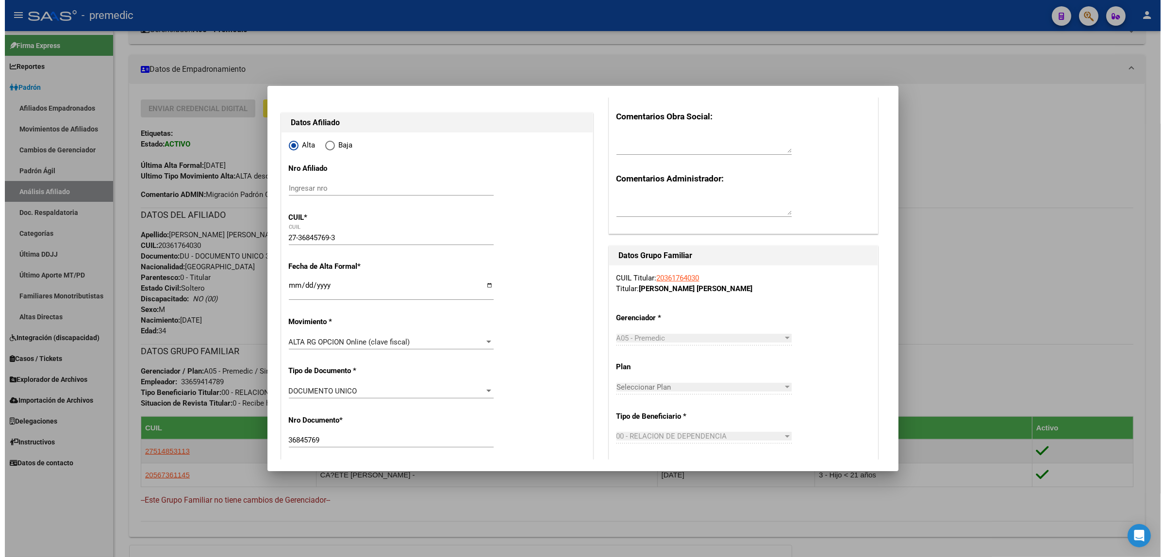
scroll to position [0, 0]
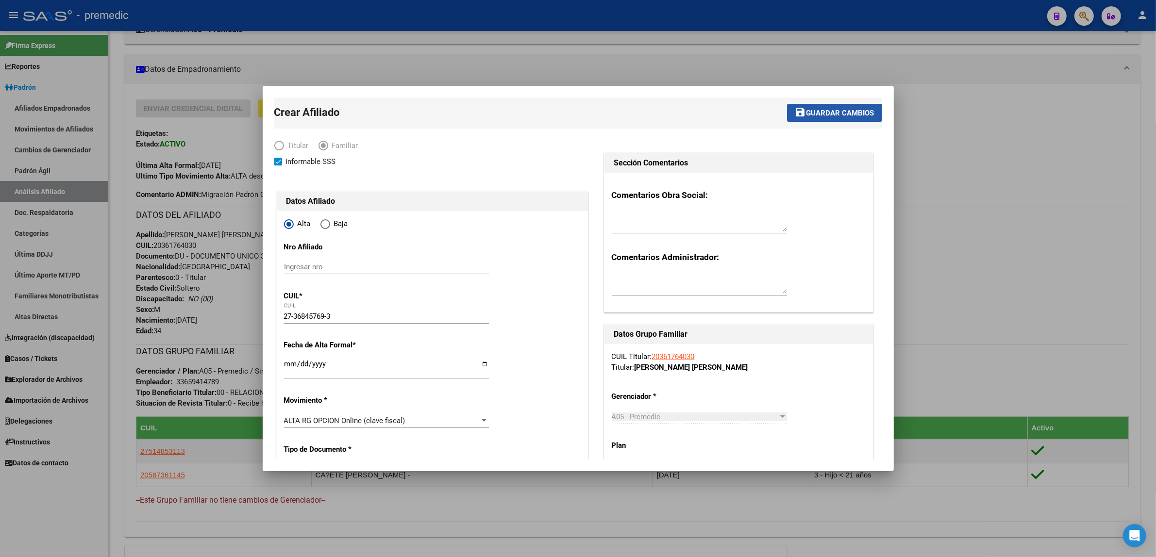
click at [806, 117] on span "Guardar cambios" at bounding box center [840, 113] width 68 height 9
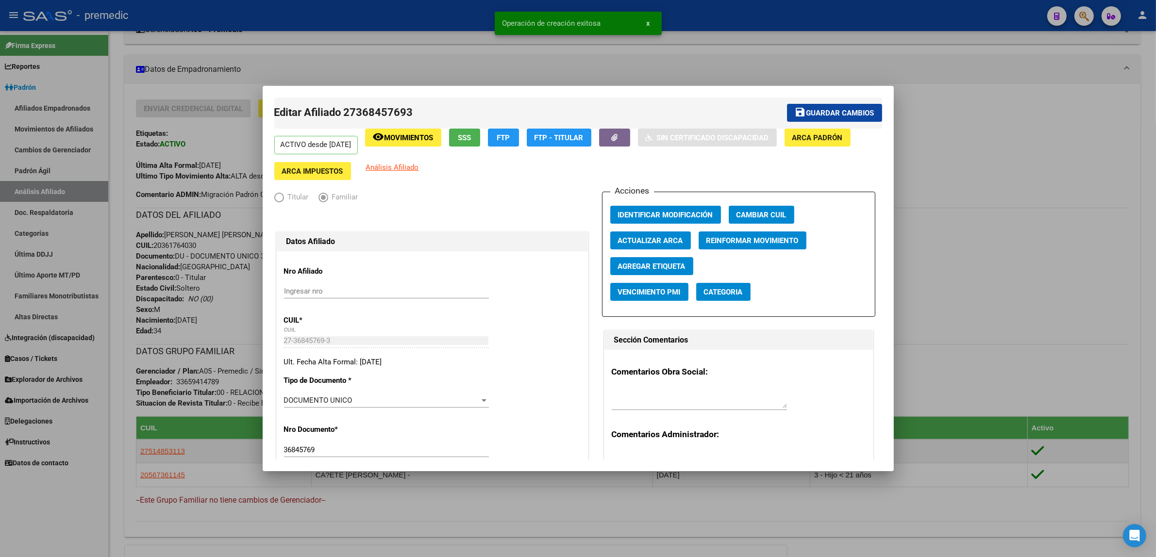
click at [951, 121] on div at bounding box center [578, 278] width 1156 height 557
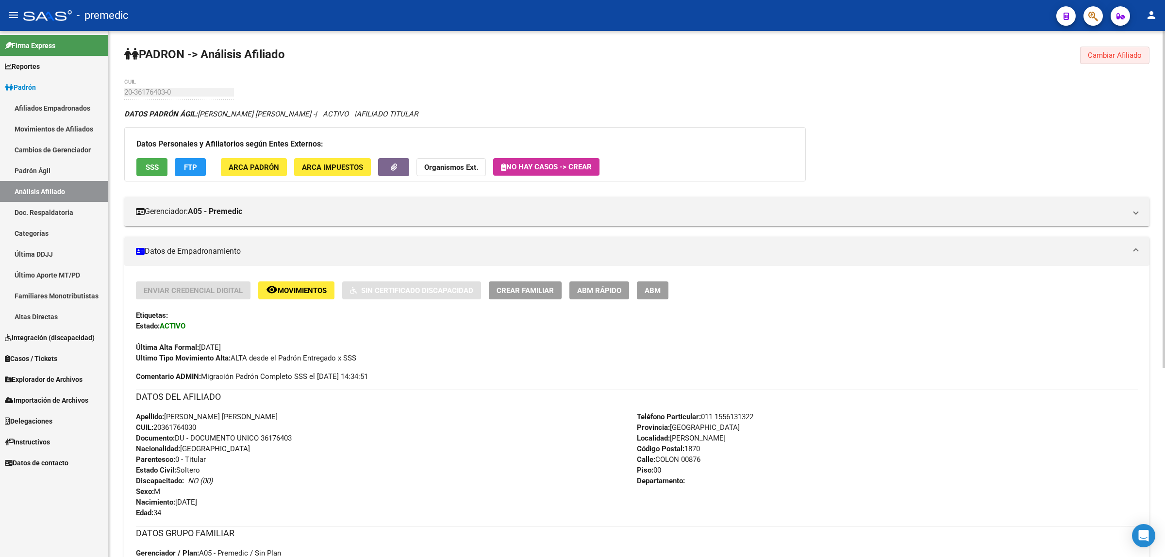
click at [1103, 49] on button "Cambiar Afiliado" at bounding box center [1114, 55] width 69 height 17
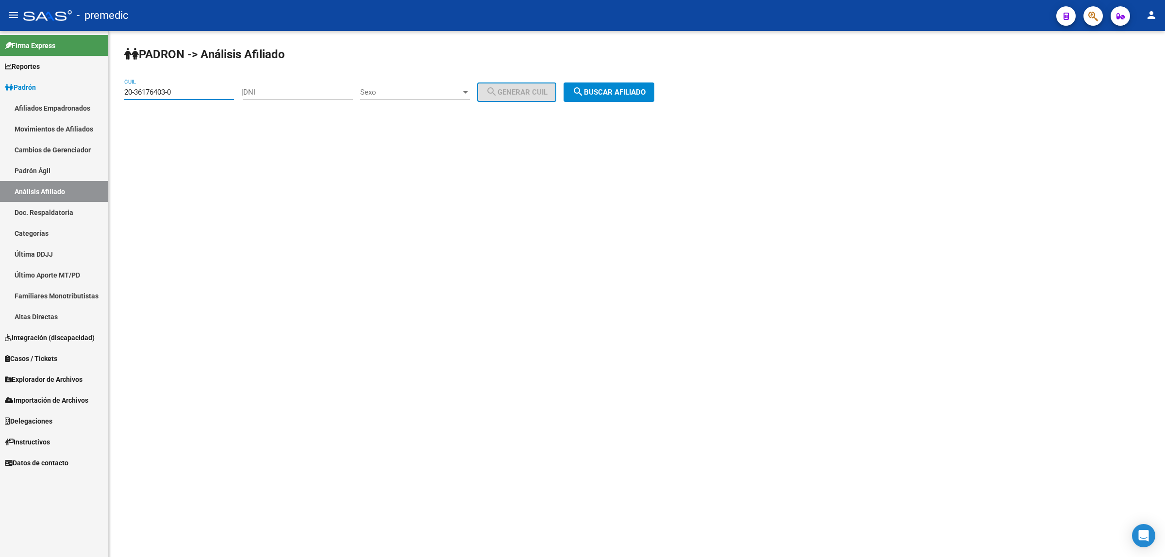
drag, startPoint x: 182, startPoint y: 90, endPoint x: 112, endPoint y: 91, distance: 70.4
click at [112, 91] on div "PADRON -> Análisis Afiliado 20-36176403-0 CUIL | DNI Sexo Sexo search Generar C…" at bounding box center [637, 82] width 1056 height 102
paste input "20423419-2"
click at [595, 84] on button "search Buscar afiliado" at bounding box center [609, 92] width 91 height 19
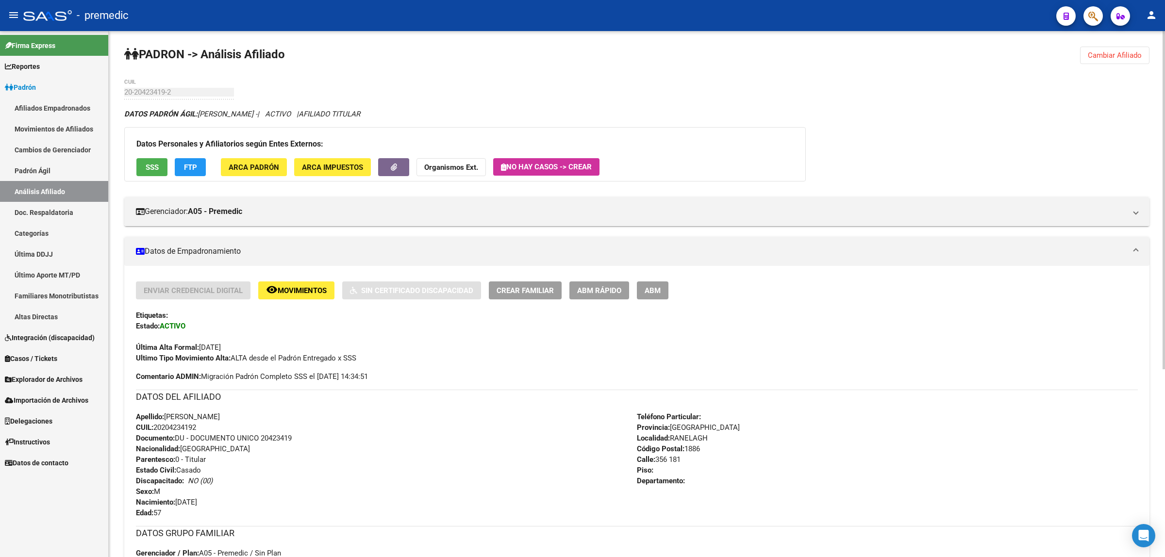
click at [952, 123] on div "DATOS PADRÓN ÁGIL: BRUUN CLAUDIO - | ACTIVO | AFILIADO TITULAR Datos Personales…" at bounding box center [636, 467] width 1025 height 717
click at [534, 508] on div "Apellido: BRUUN CLAUDIO CUIL: 20204234192 Documento: DU - DOCUMENTO UNICO 20423…" at bounding box center [386, 465] width 501 height 107
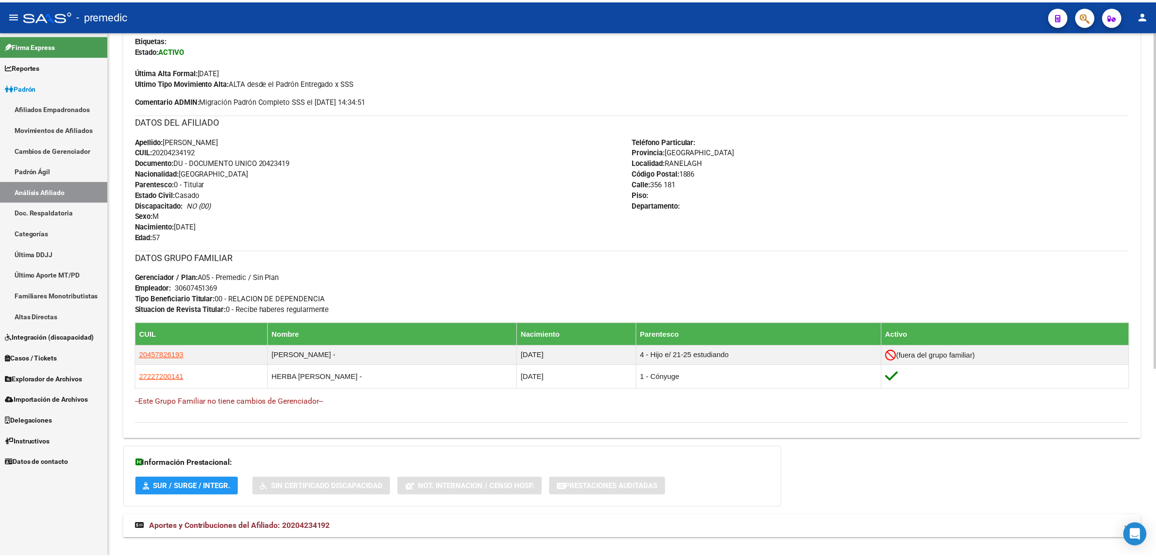
scroll to position [292, 0]
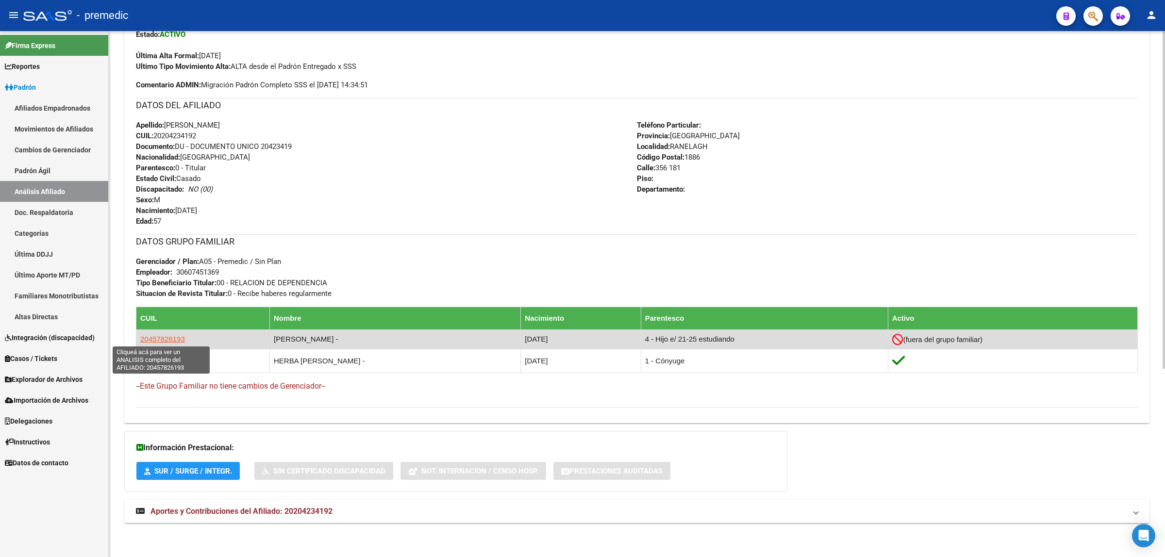
click at [179, 341] on span "20457826193" at bounding box center [162, 339] width 45 height 8
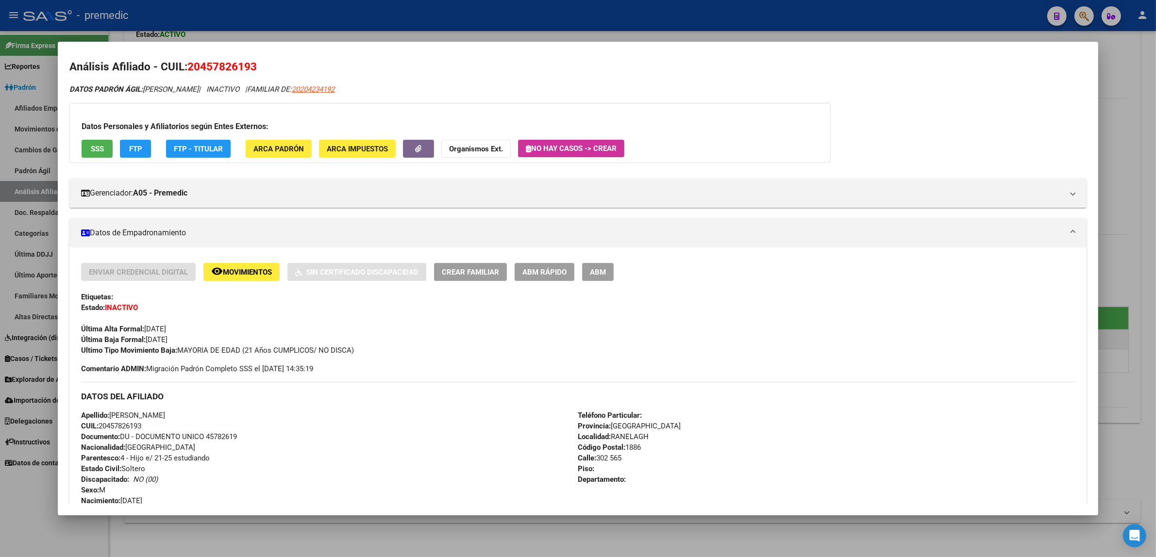
scroll to position [0, 0]
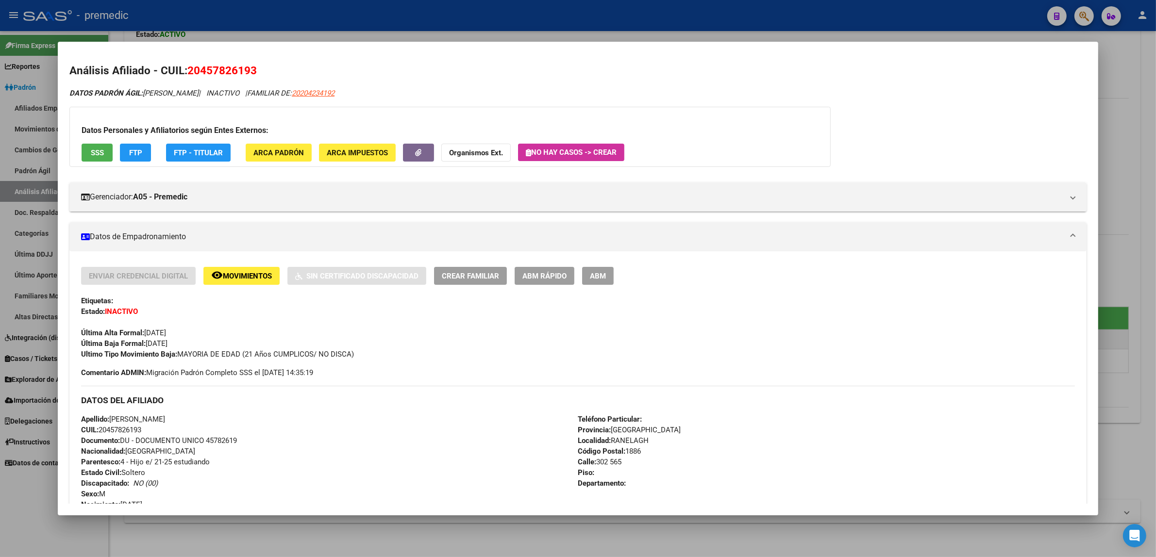
click at [525, 272] on span "ABM Rápido" at bounding box center [544, 276] width 44 height 9
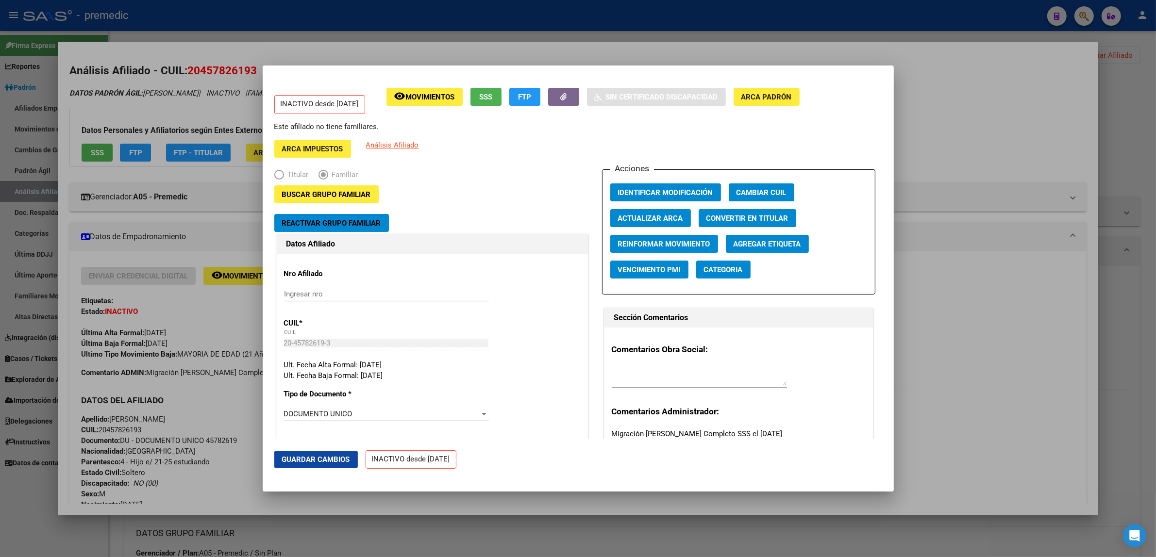
click at [309, 217] on button "Reactivar Grupo Familiar" at bounding box center [331, 223] width 115 height 18
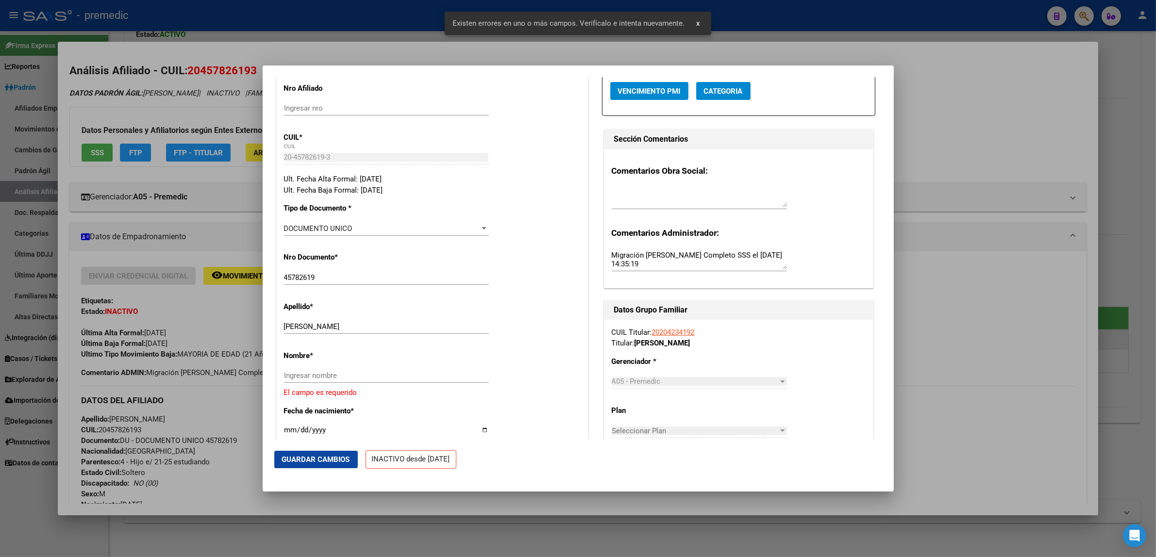
scroll to position [182, 0]
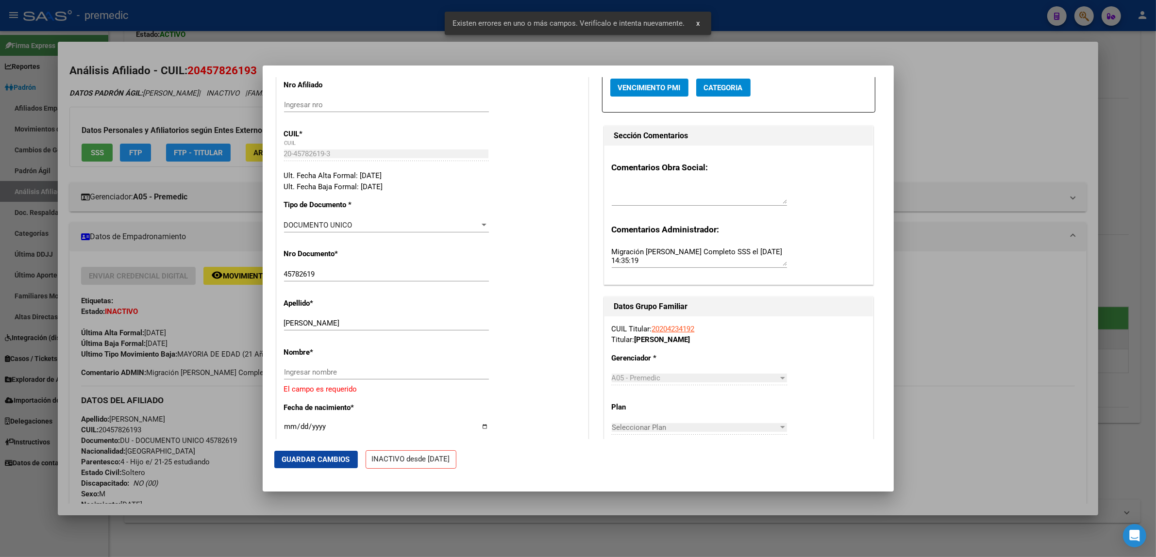
click at [351, 372] on input "Ingresar nombre" at bounding box center [386, 372] width 205 height 9
type input "r"
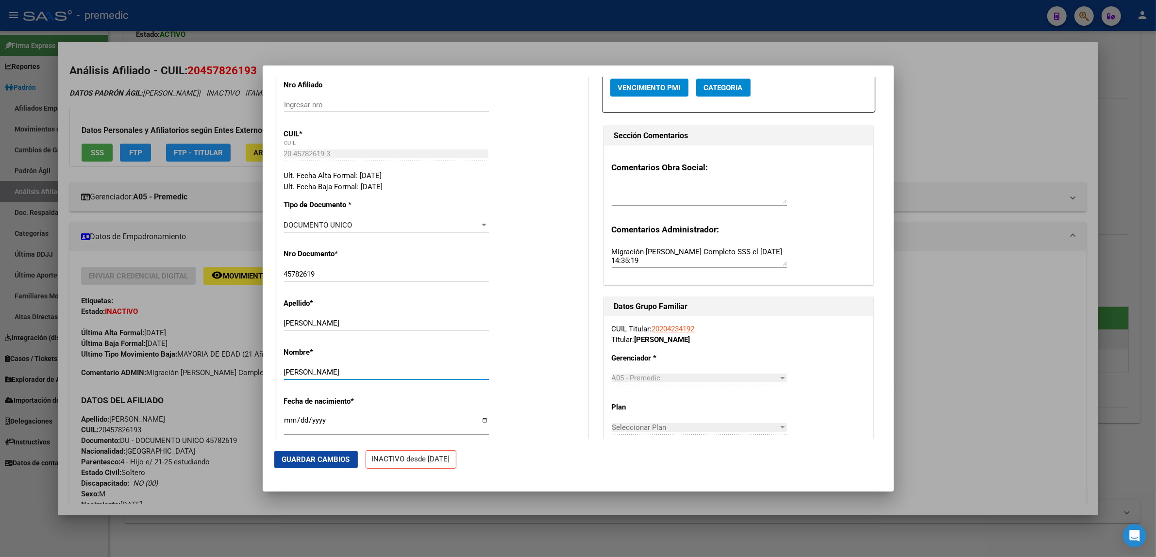
type input "RODRIGO"
drag, startPoint x: 345, startPoint y: 324, endPoint x: 306, endPoint y: 328, distance: 39.0
click at [306, 328] on div "BRUUN RODRIGO Ingresar apellido" at bounding box center [386, 323] width 205 height 15
type input "BRUUN"
click at [508, 328] on div "Apellido * BRUUN Ingresar apellido" at bounding box center [432, 315] width 297 height 49
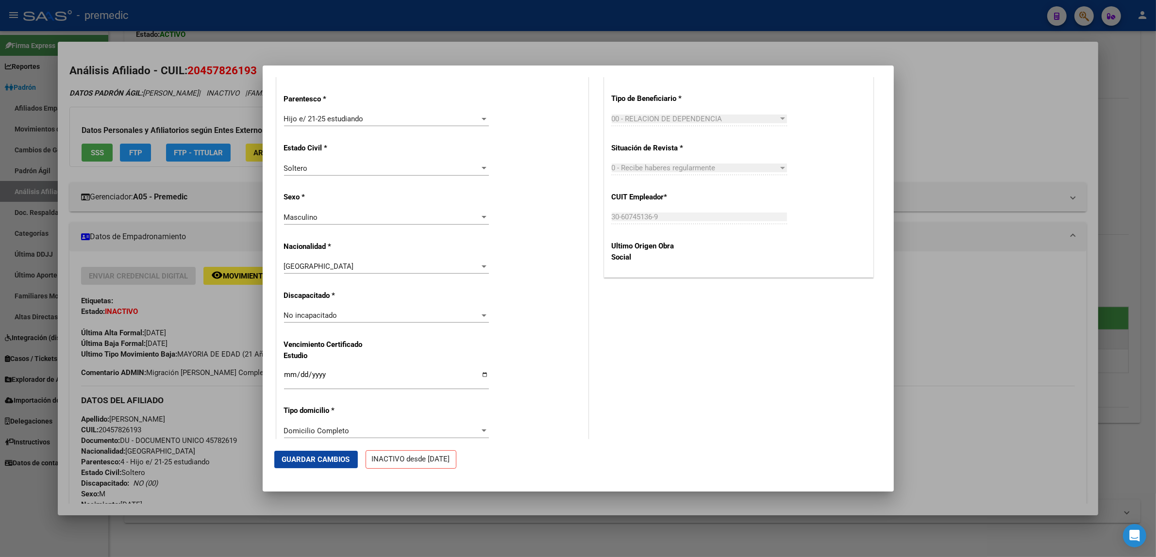
scroll to position [546, 0]
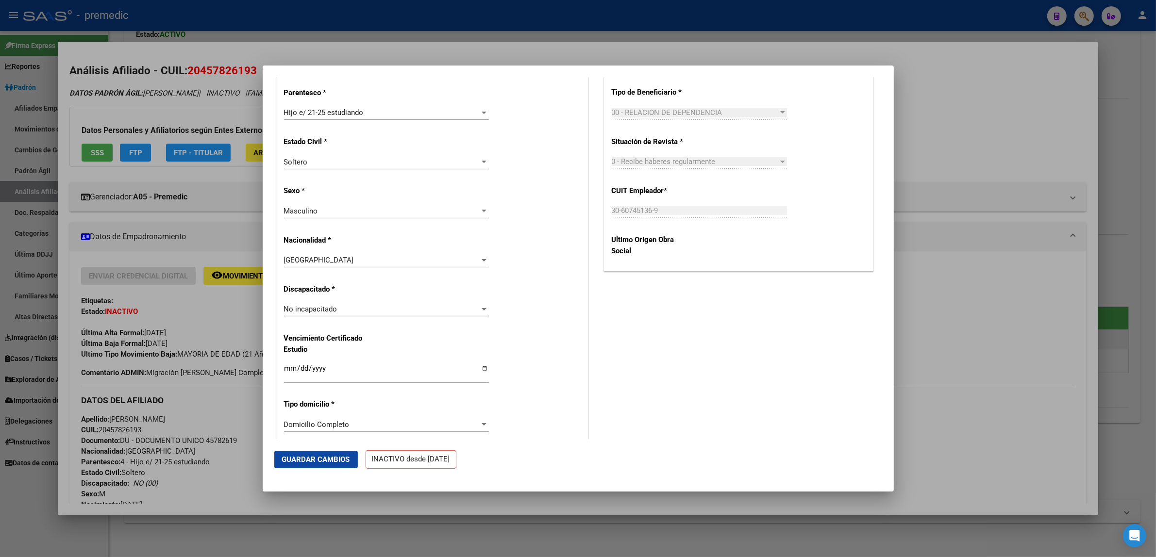
click at [289, 369] on input "Ingresar fecha" at bounding box center [386, 373] width 205 height 16
type input "2026-03-01"
click at [528, 364] on div "Nro Afiliado Ingresar nro CUIL * 20-45782619-3 CUIL ARCA Padrón Ult. Fecha Alta…" at bounding box center [432, 345] width 311 height 1288
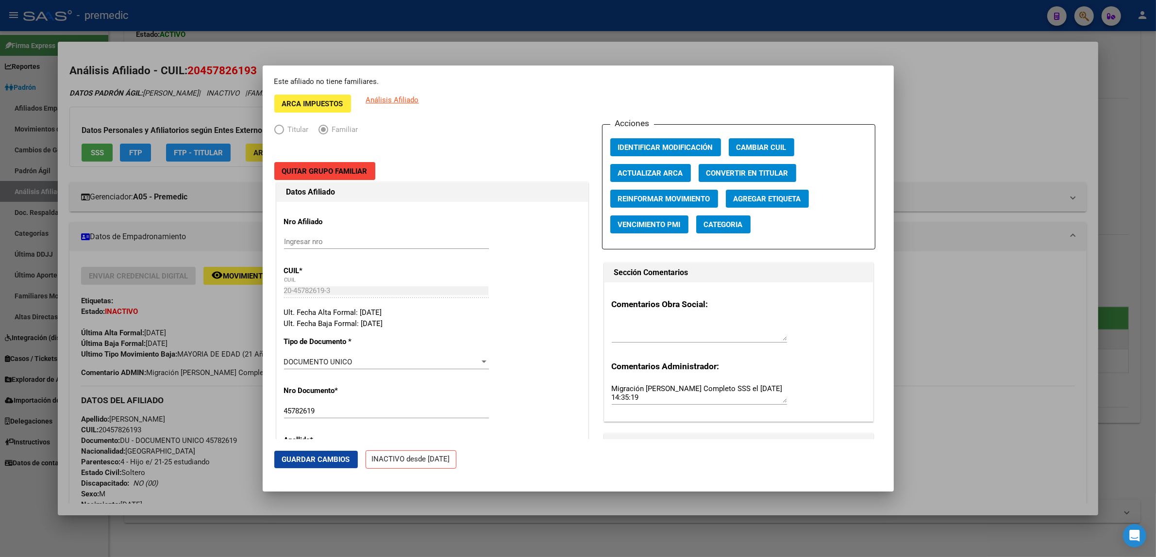
scroll to position [0, 0]
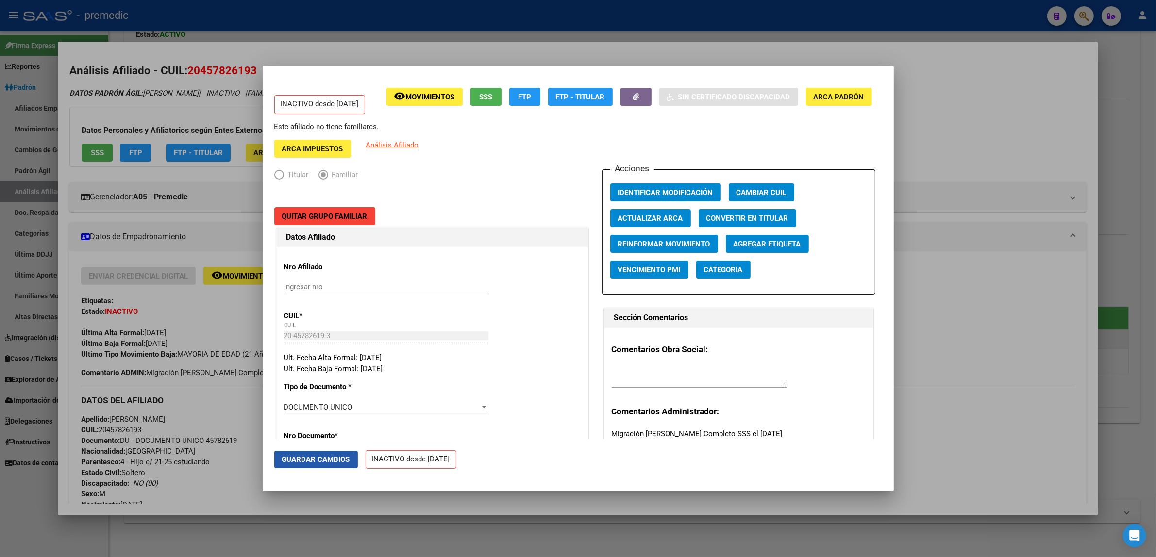
click at [328, 460] on span "Guardar Cambios" at bounding box center [316, 459] width 68 height 9
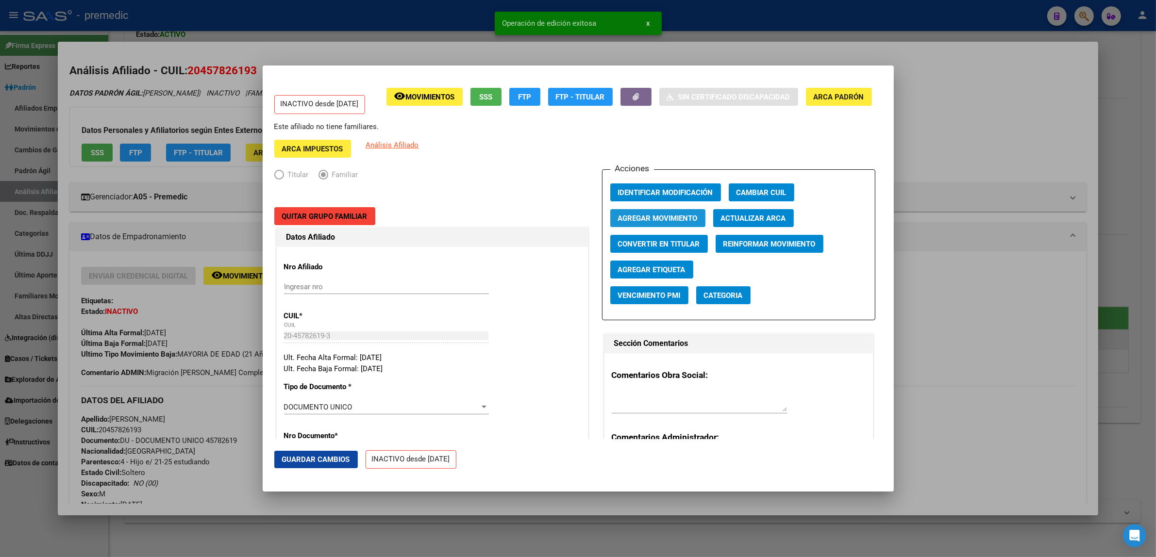
click at [661, 224] on button "Agregar Movimiento" at bounding box center [657, 218] width 95 height 18
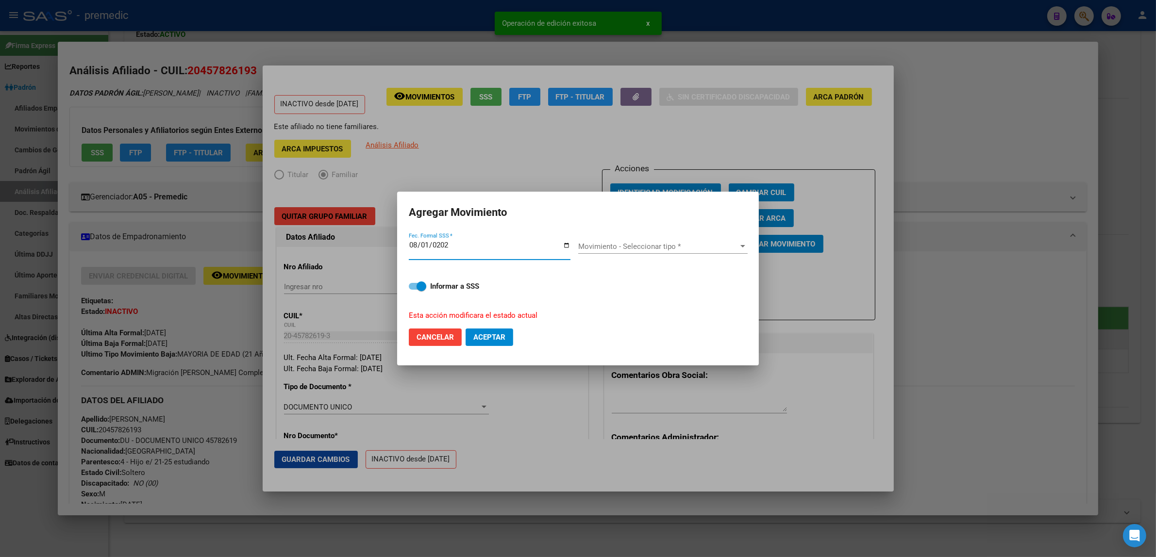
type input "2025-08-01"
click at [617, 245] on span "Movimiento - Seleccionar tipo *" at bounding box center [658, 246] width 161 height 9
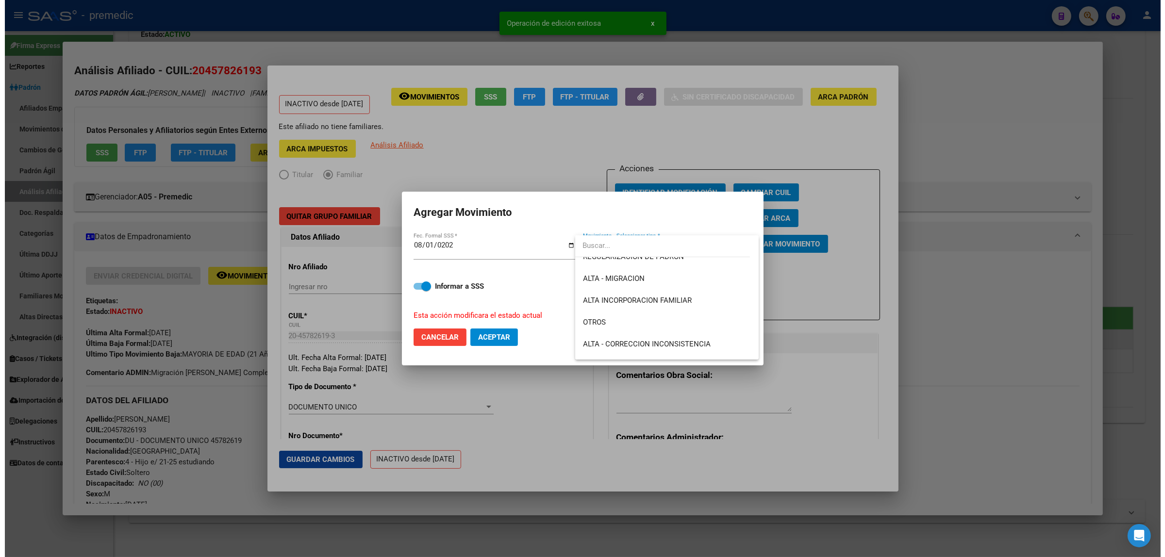
scroll to position [121, 0]
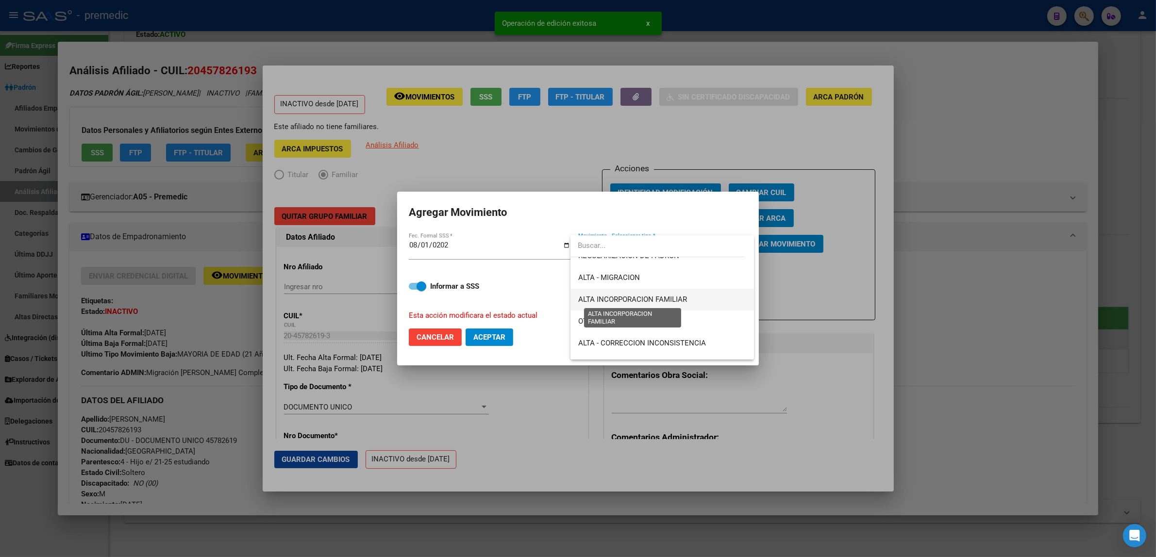
click at [639, 299] on span "ALTA INCORPORACION FAMILIAR" at bounding box center [632, 299] width 109 height 9
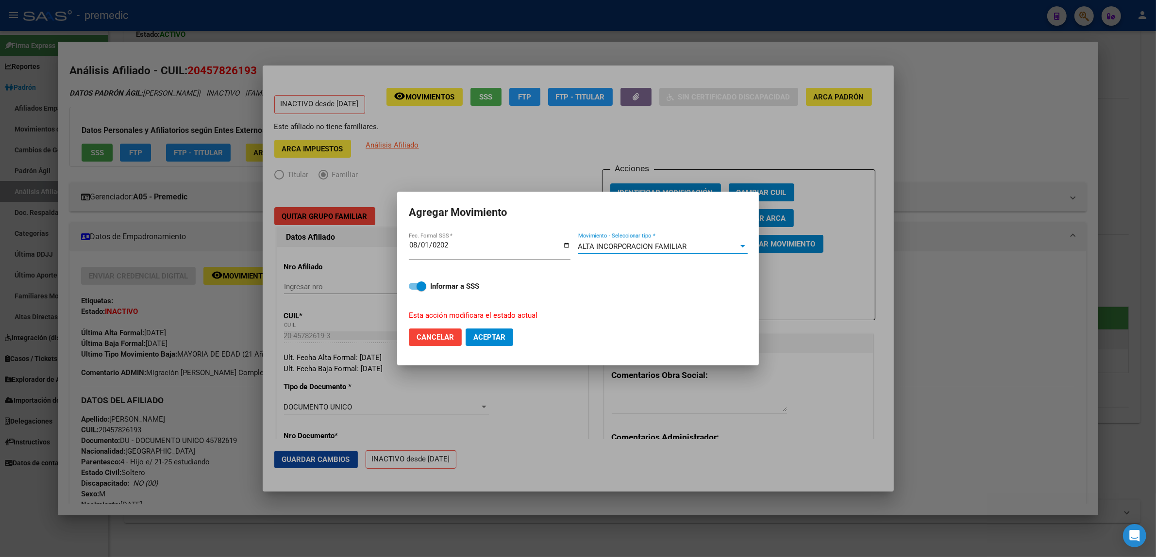
click at [480, 332] on button "Aceptar" at bounding box center [490, 337] width 48 height 17
checkbox input "false"
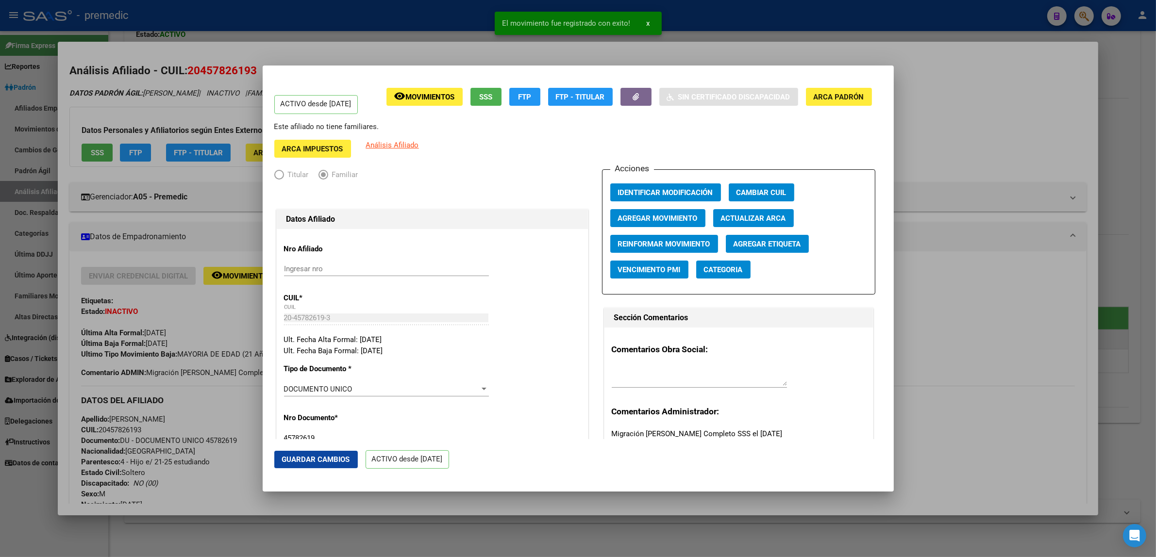
click at [931, 166] on div at bounding box center [578, 278] width 1156 height 557
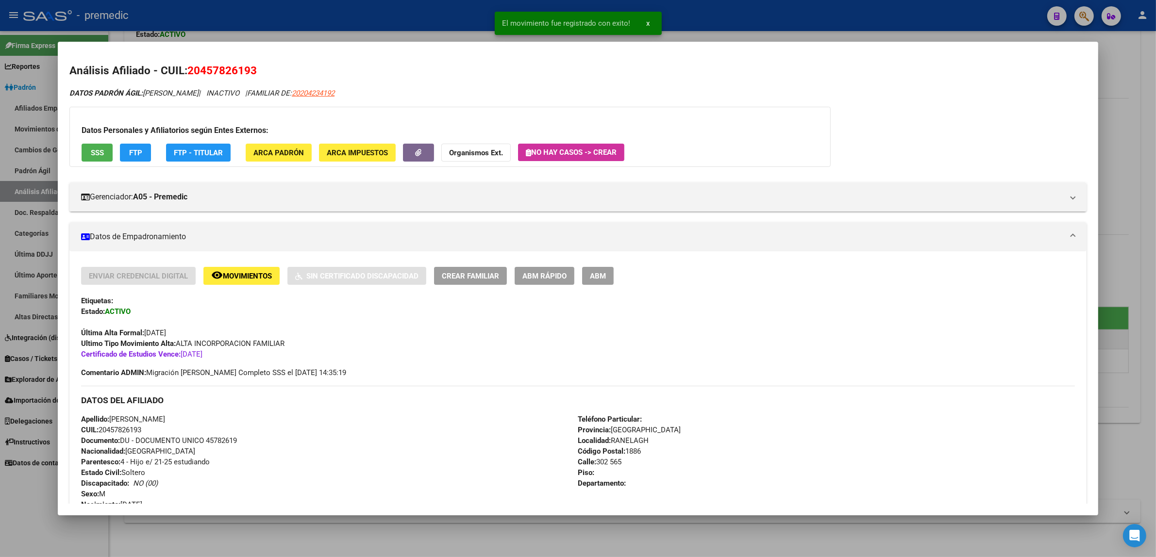
click at [1111, 127] on div at bounding box center [578, 278] width 1156 height 557
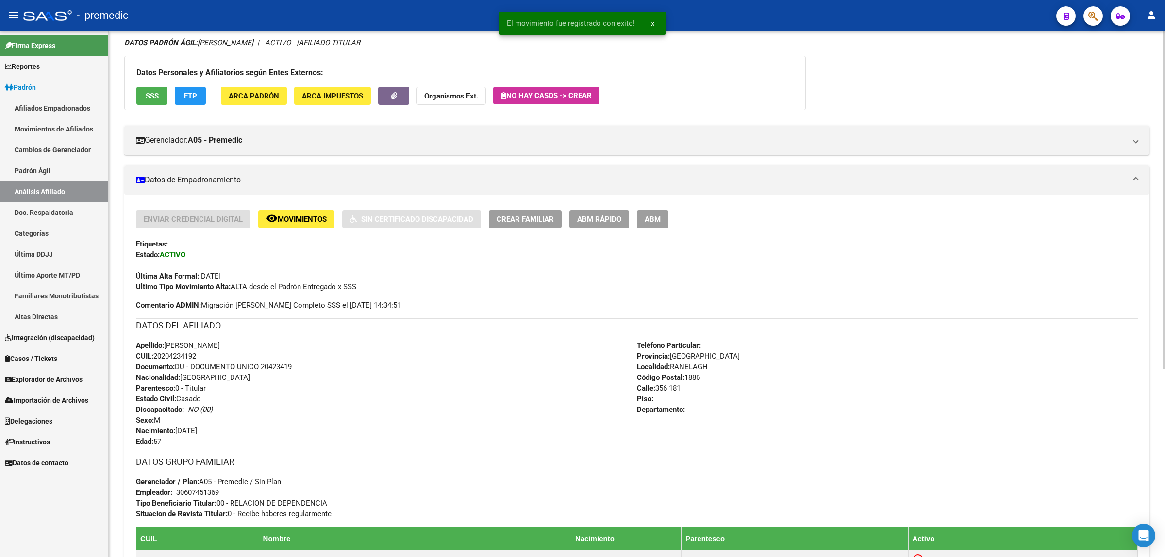
scroll to position [0, 0]
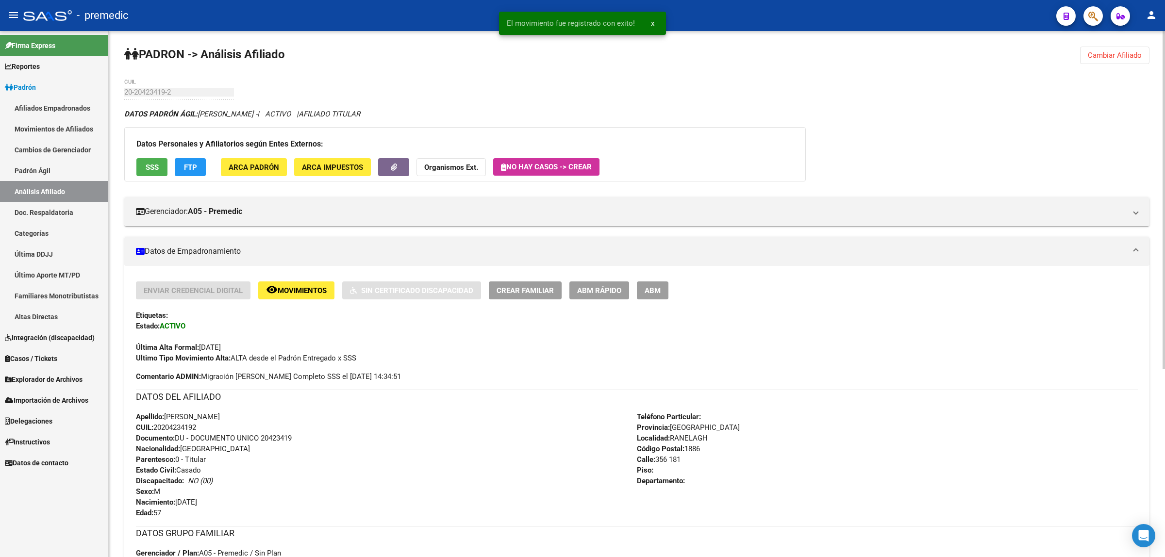
click at [1096, 66] on div "PADRON -> Análisis Afiliado Cambiar Afiliado 20-20423419-2 CUIL DATOS PADRÓN ÁG…" at bounding box center [637, 440] width 1056 height 818
click at [1120, 56] on span "Cambiar Afiliado" at bounding box center [1115, 55] width 54 height 9
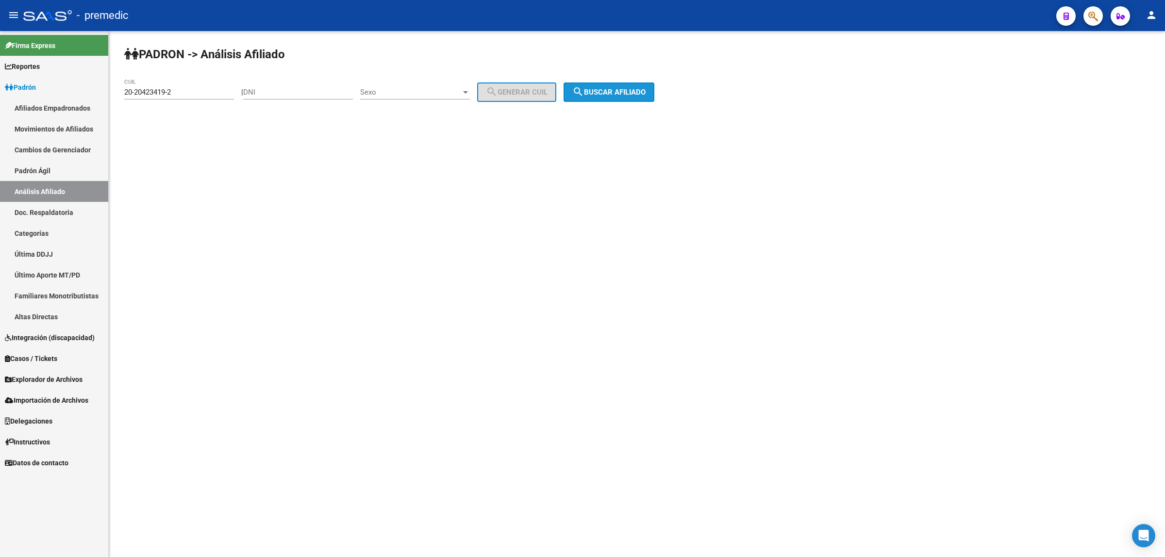
click at [654, 95] on button "search Buscar afiliado" at bounding box center [609, 92] width 91 height 19
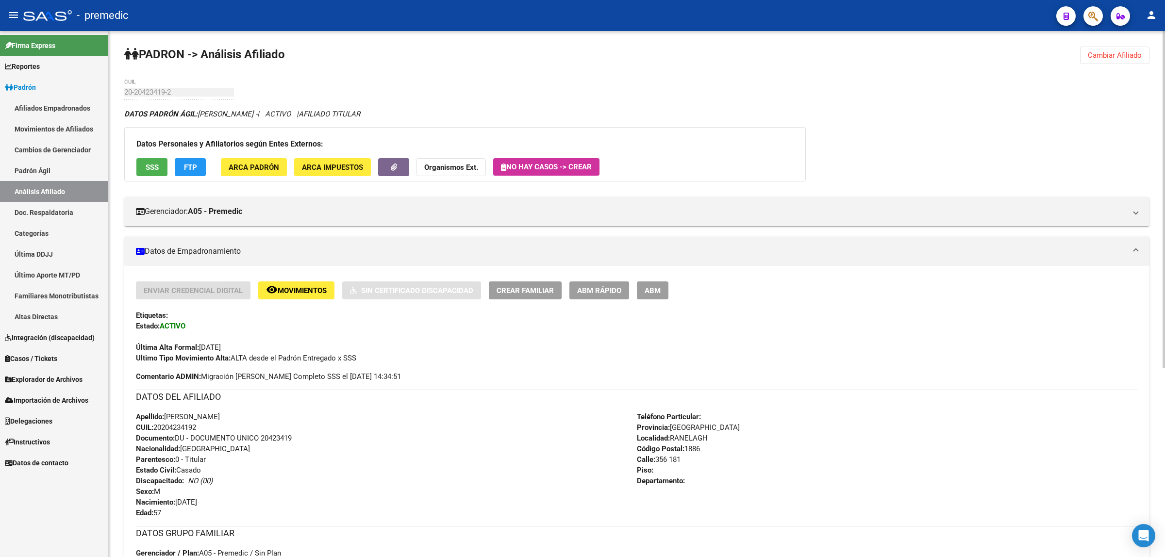
click at [1085, 59] on button "Cambiar Afiliado" at bounding box center [1114, 55] width 69 height 17
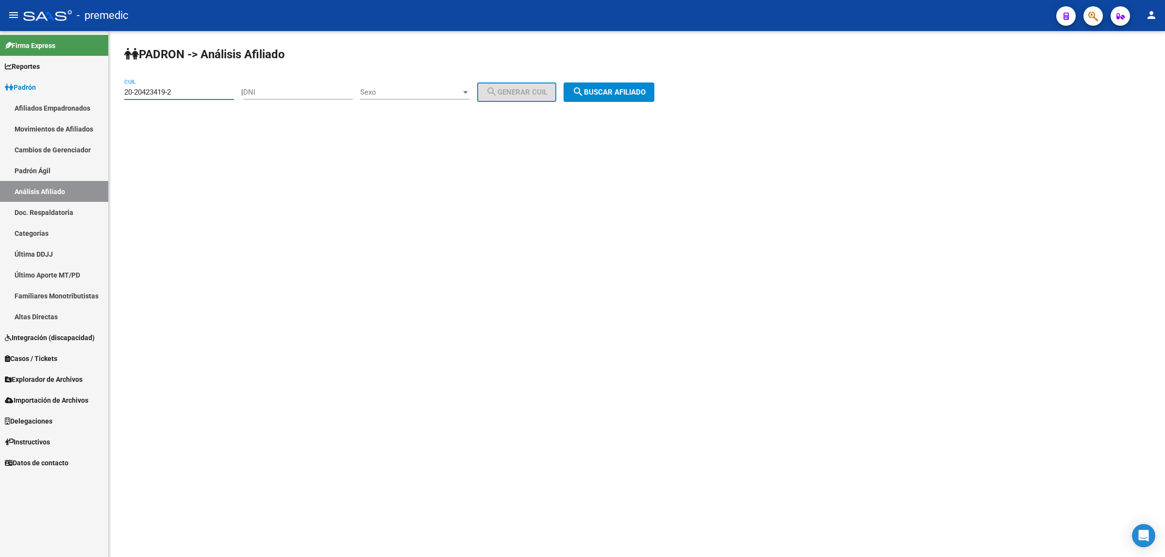
drag, startPoint x: 180, startPoint y: 91, endPoint x: 107, endPoint y: 93, distance: 72.9
click at [107, 93] on mat-sidenav-container "Firma Express Reportes Padrón Traspasos x O.S. Traspasos x Gerenciador Traspaso…" at bounding box center [582, 294] width 1165 height 526
paste input "7-24804548-0"
type input "27-24804548-0"
click at [619, 90] on span "search Buscar afiliado" at bounding box center [608, 92] width 73 height 9
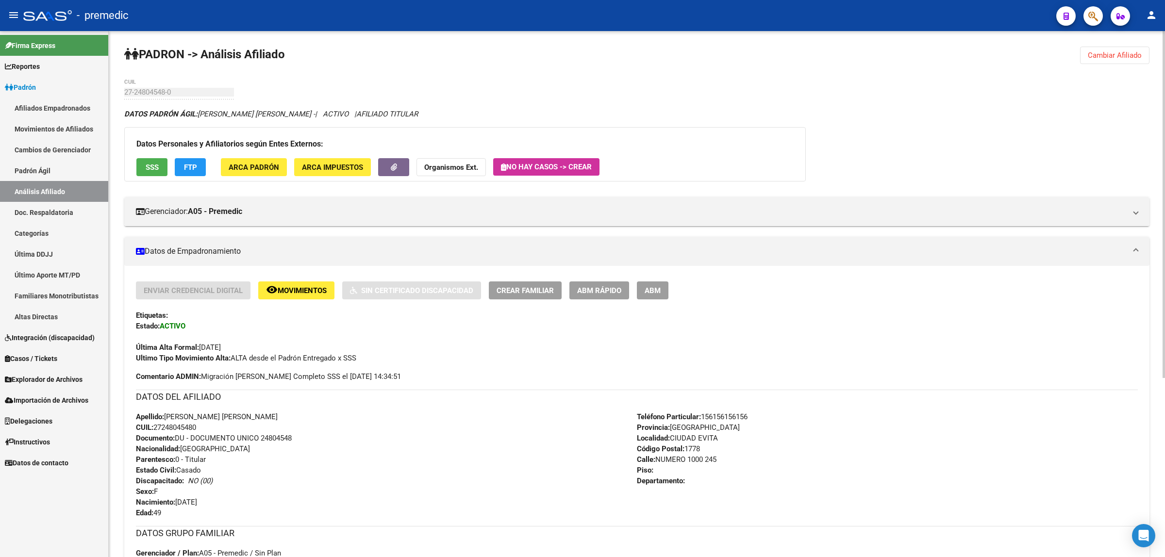
click at [584, 91] on div "PADRON -> Análisis Afiliado Cambiar Afiliado 27-24804548-0 CUIL DATOS PADRÓN ÁG…" at bounding box center [637, 430] width 1056 height 799
click at [495, 329] on div "Enviar Credencial Digital remove_red_eye Movimientos Sin Certificado Discapacid…" at bounding box center [637, 323] width 1002 height 82
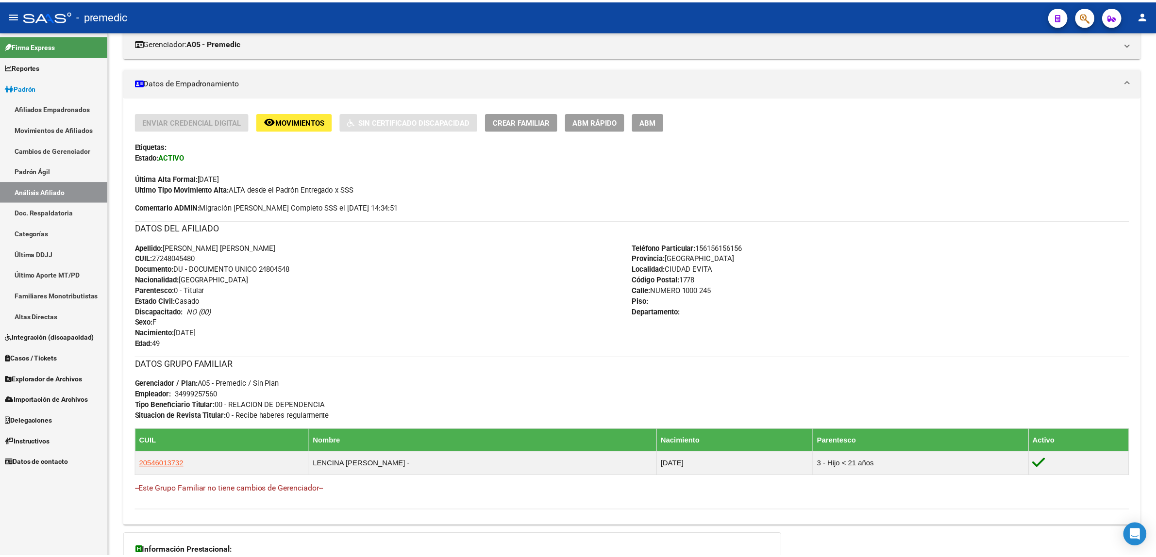
scroll to position [121, 0]
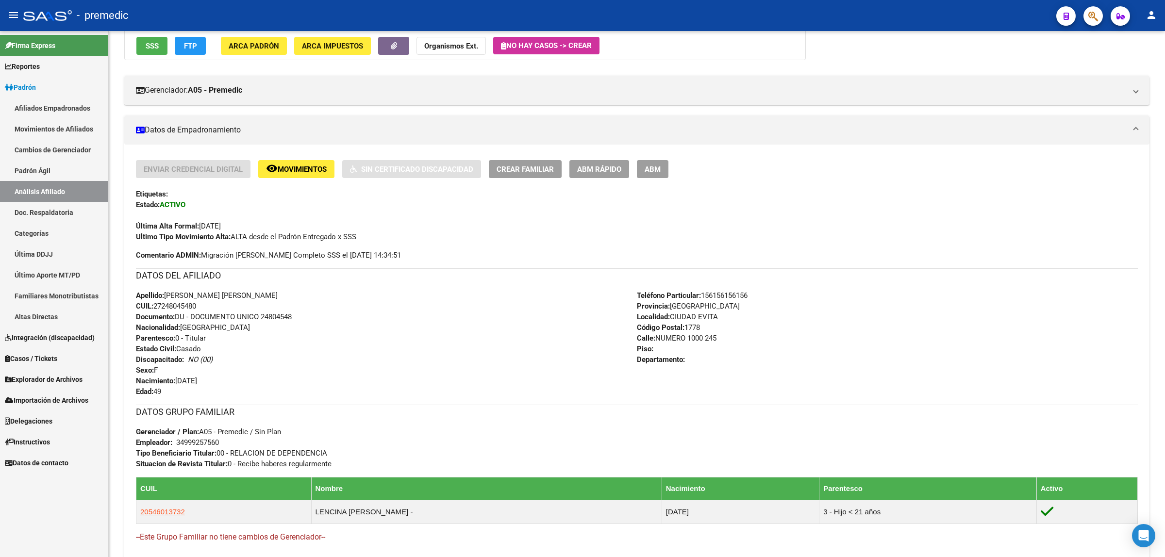
click at [537, 167] on span "Crear Familiar" at bounding box center [525, 169] width 57 height 9
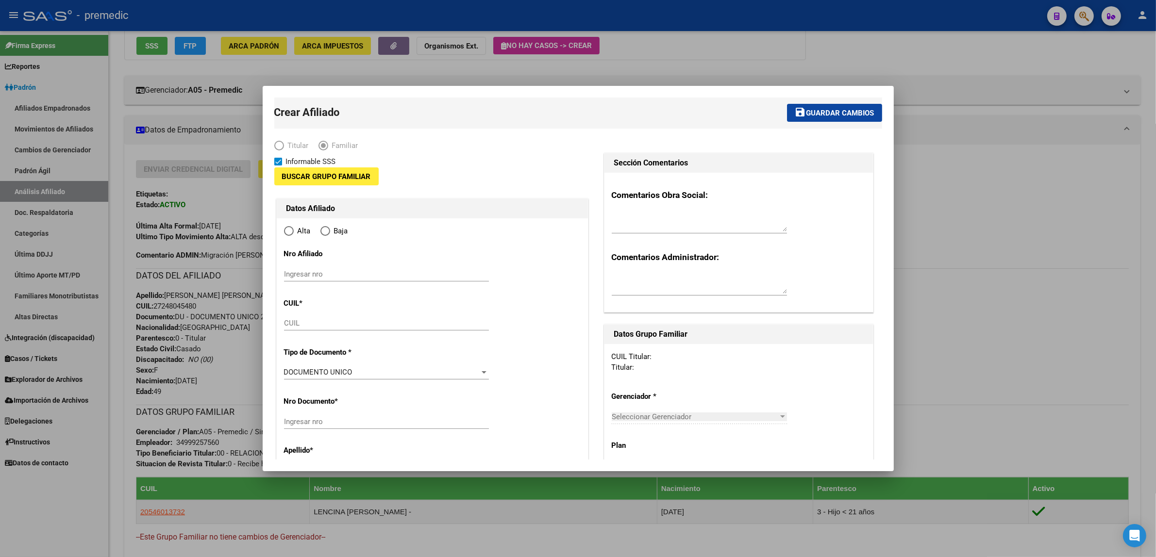
type input "34-99925756-0"
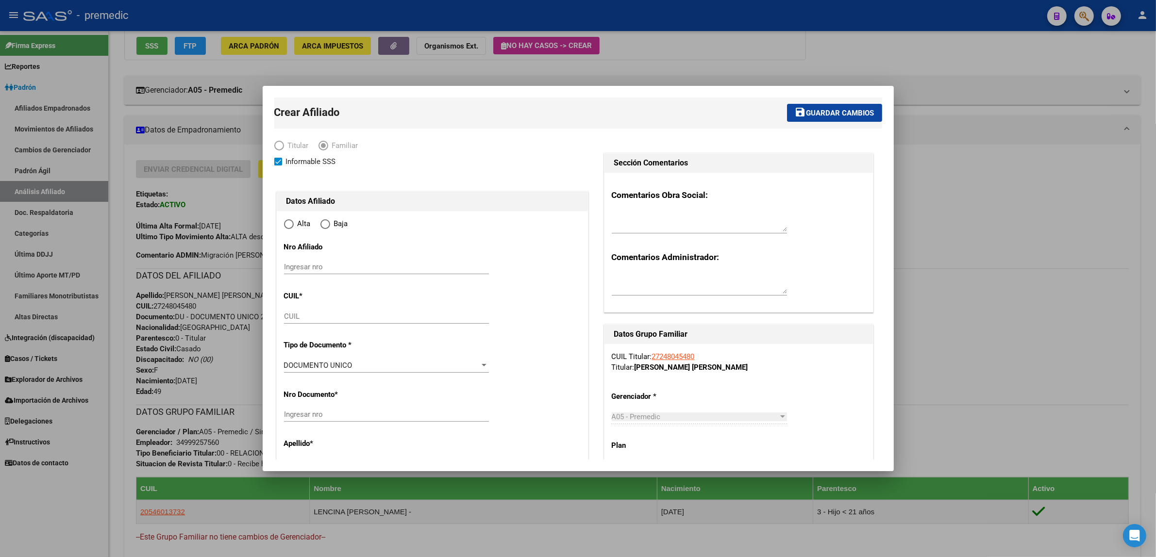
type input "CIUDAD EVITA"
type input "1778"
type input "NUMERO 1000"
type input "245"
radio input "true"
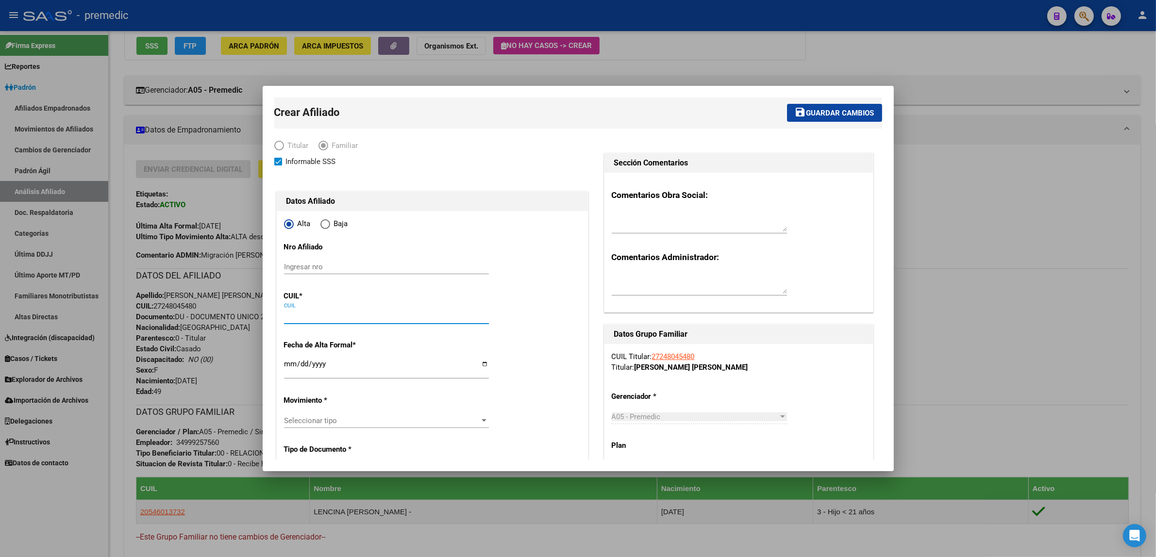
type input "34-99925756-0"
click at [292, 318] on input "CUIL" at bounding box center [386, 316] width 205 height 9
paste input "20-23507630-7"
type input "20-23507630-7"
type input "23507630"
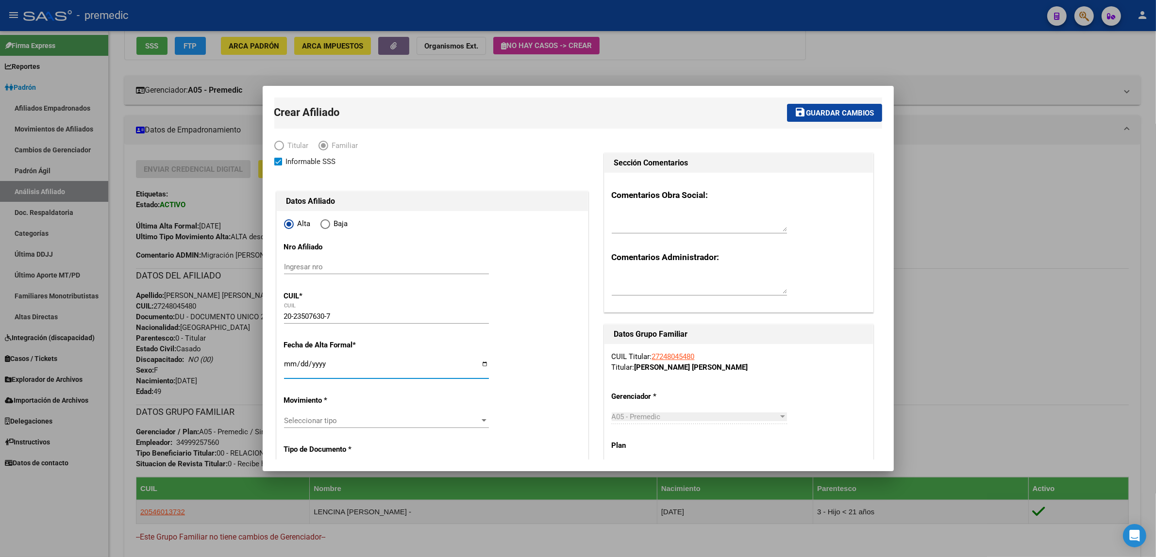
type input "LENCINA RICARDO ANIBAL"
type input "1973-08-25"
type input "CIUDAD EVITA"
type input "CALLE 1000SE "J: TIR"
type input "94"
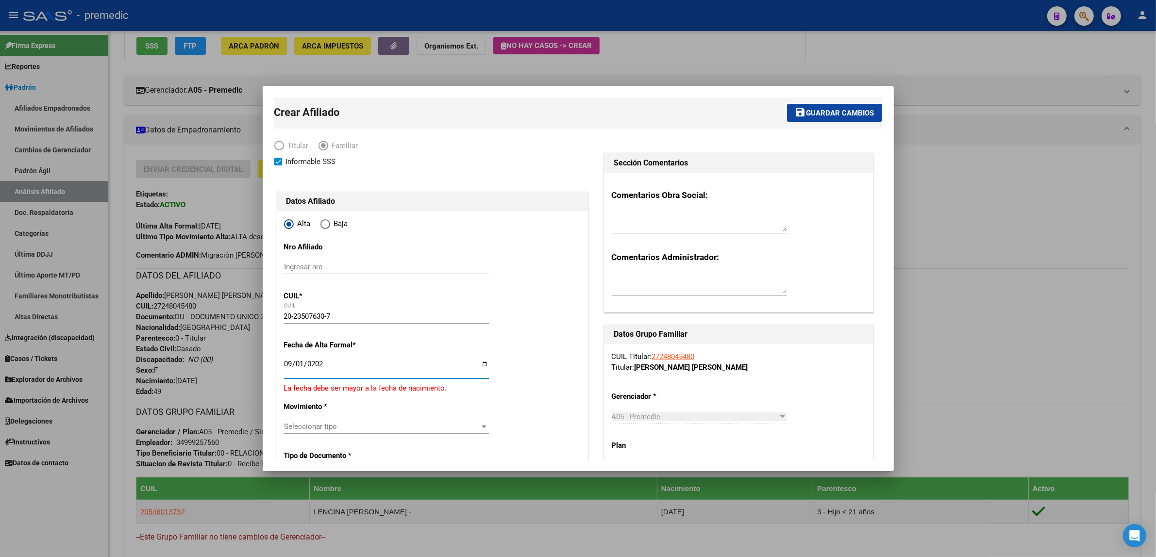
type input "2025-09-01"
click at [272, 333] on mat-dialog-content "Crear Afiliado save Guardar cambios Titular Familiar Informable SSS Datos Afili…" at bounding box center [578, 279] width 631 height 362
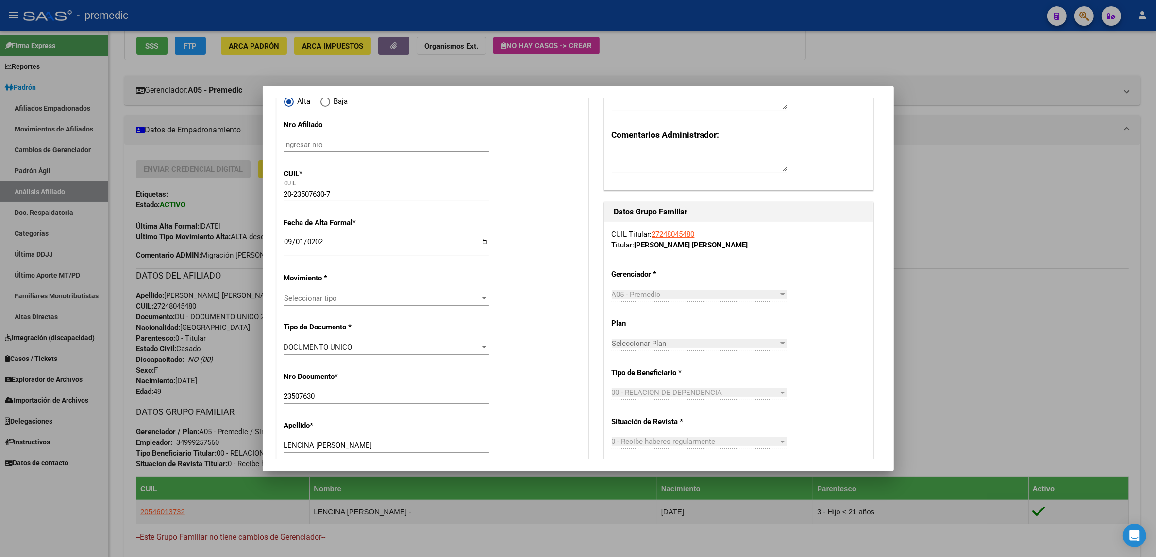
scroll to position [182, 0]
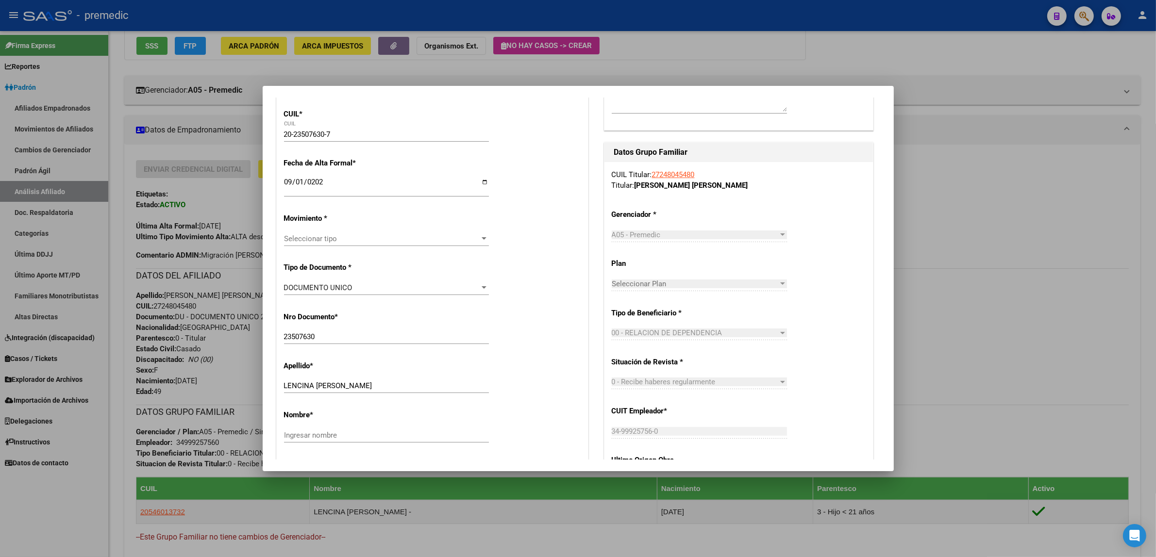
click at [322, 241] on span "Seleccionar tipo" at bounding box center [382, 238] width 196 height 9
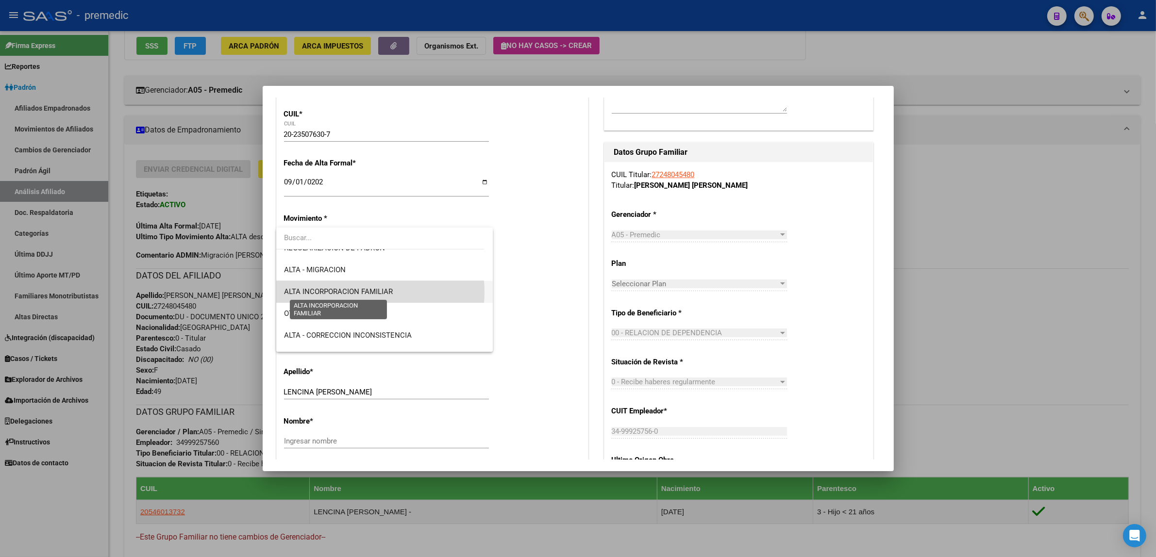
click at [369, 292] on span "ALTA INCORPORACION FAMILIAR" at bounding box center [338, 291] width 109 height 9
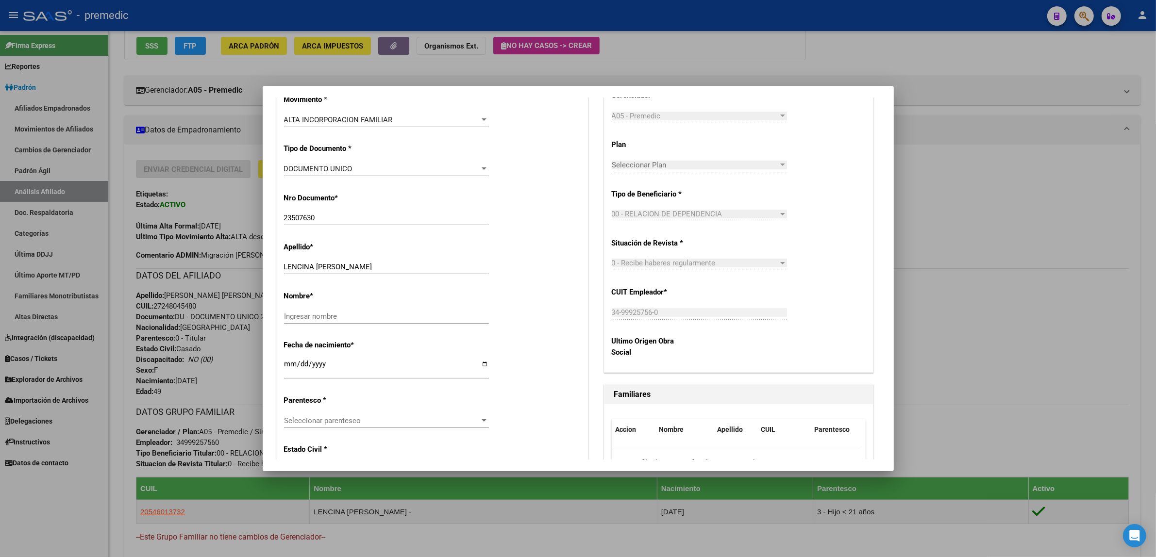
scroll to position [303, 0]
click at [348, 313] on input "Ingresar nombre" at bounding box center [386, 314] width 205 height 9
type input "RICARDO ANIBAL"
drag, startPoint x: 382, startPoint y: 262, endPoint x: 316, endPoint y: 269, distance: 66.9
click at [316, 269] on div "LENCINA RICARDO ANIBAL Ingresar apellido" at bounding box center [386, 264] width 205 height 15
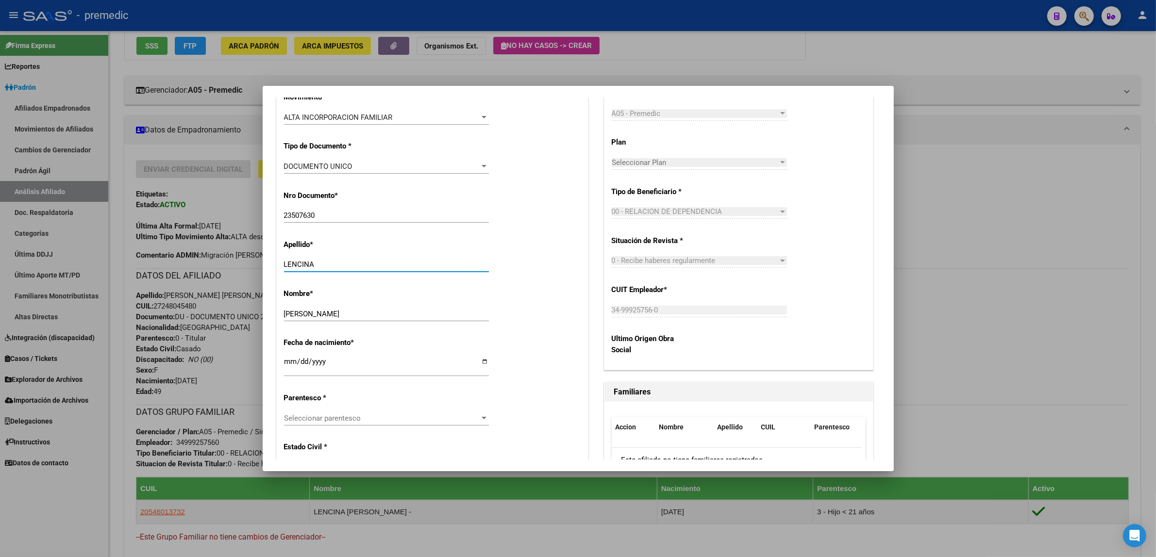
type input "LENCINA"
click at [524, 273] on div "Apellido * LENCINA Ingresar apellido" at bounding box center [432, 256] width 297 height 49
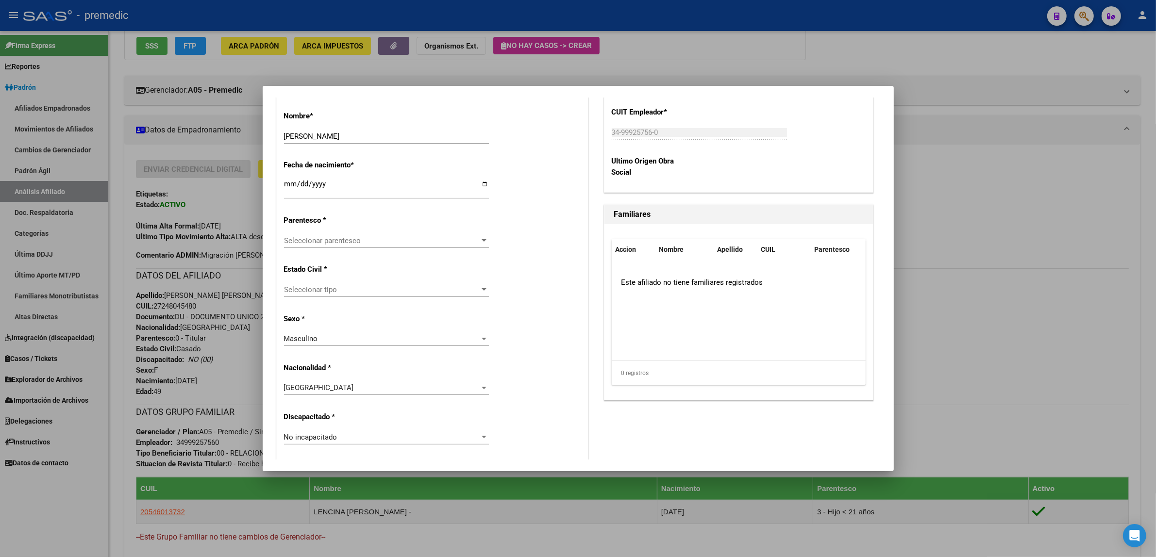
scroll to position [485, 0]
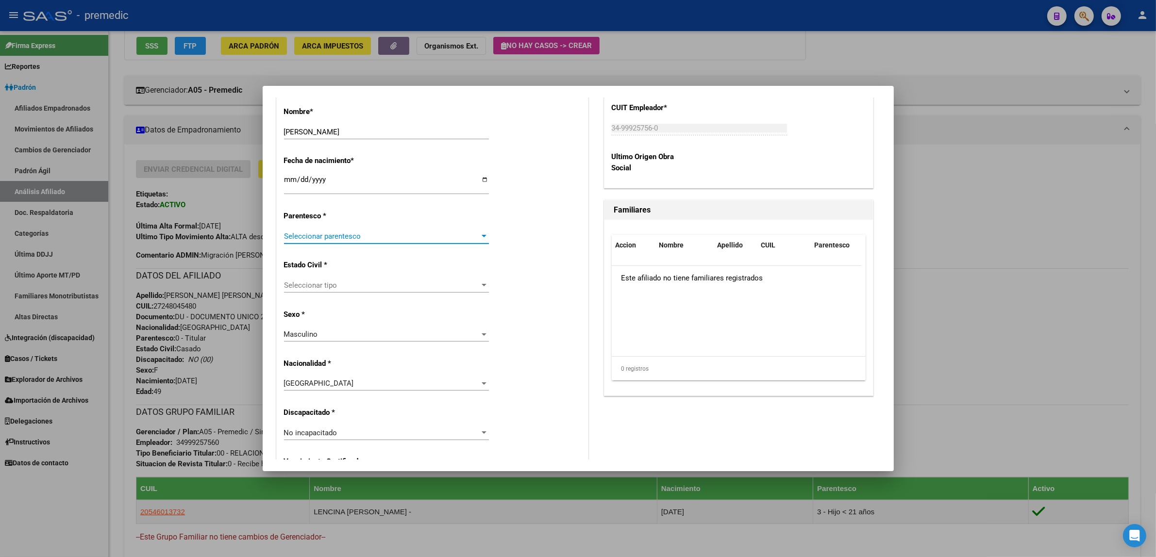
click at [370, 234] on span "Seleccionar parentesco" at bounding box center [382, 236] width 196 height 9
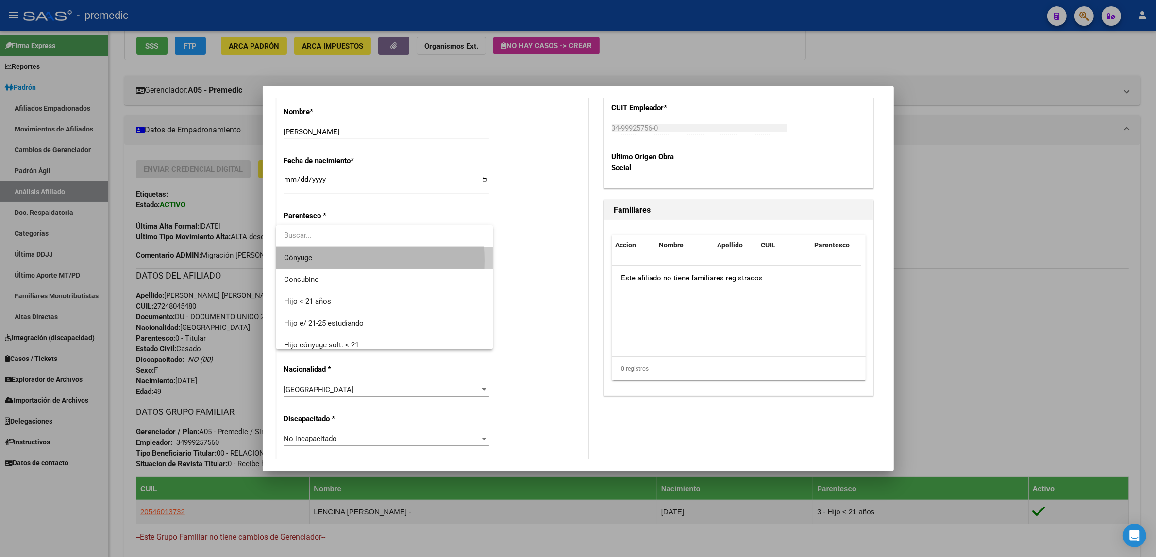
click at [324, 261] on span "Cónyuge" at bounding box center [384, 258] width 201 height 22
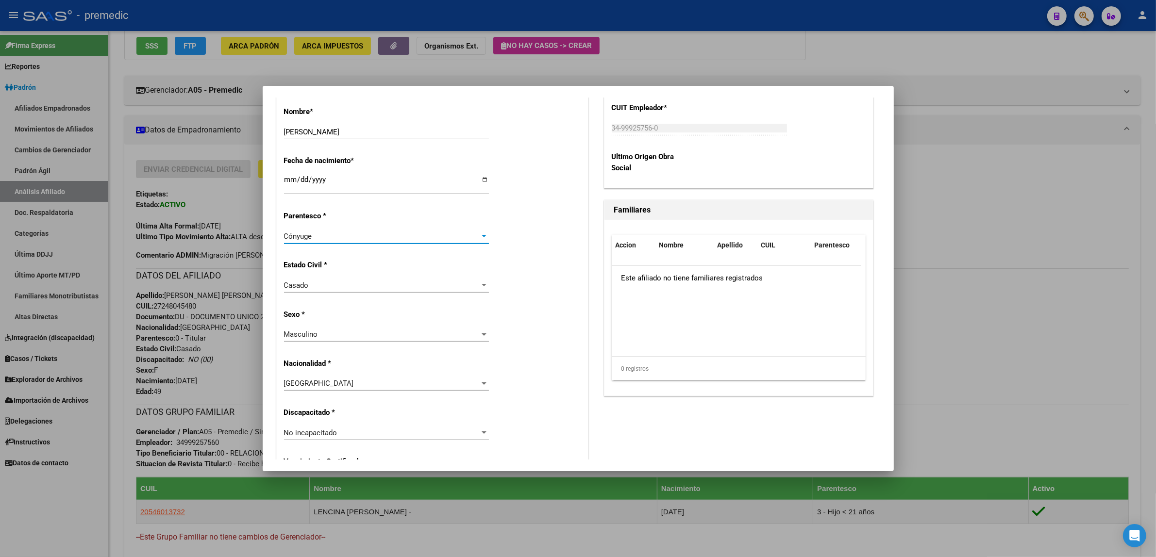
click at [530, 263] on div "Estado Civil * Casado Seleccionar tipo" at bounding box center [432, 276] width 297 height 49
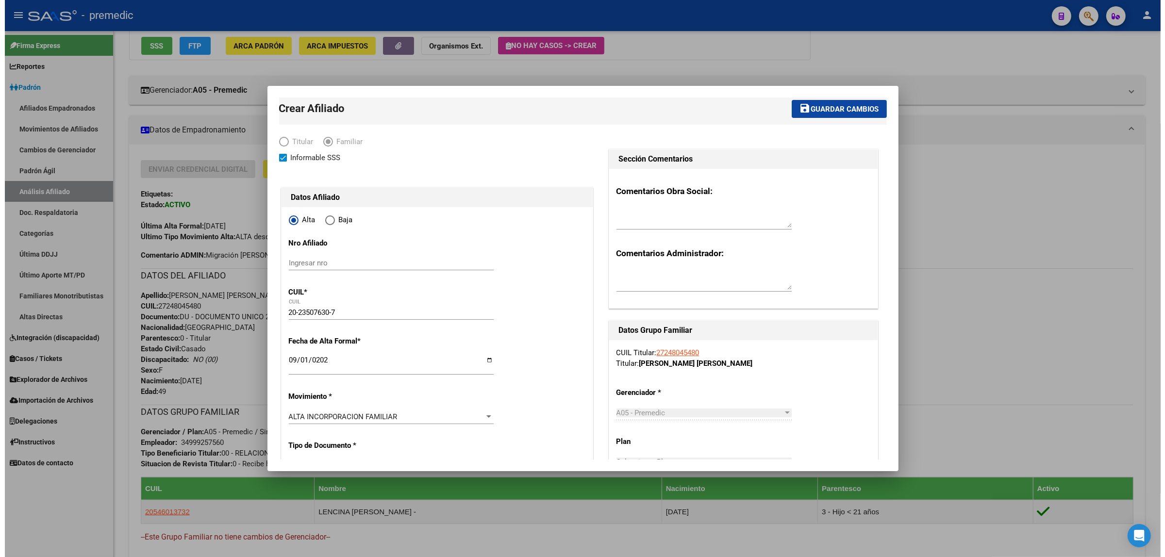
scroll to position [0, 0]
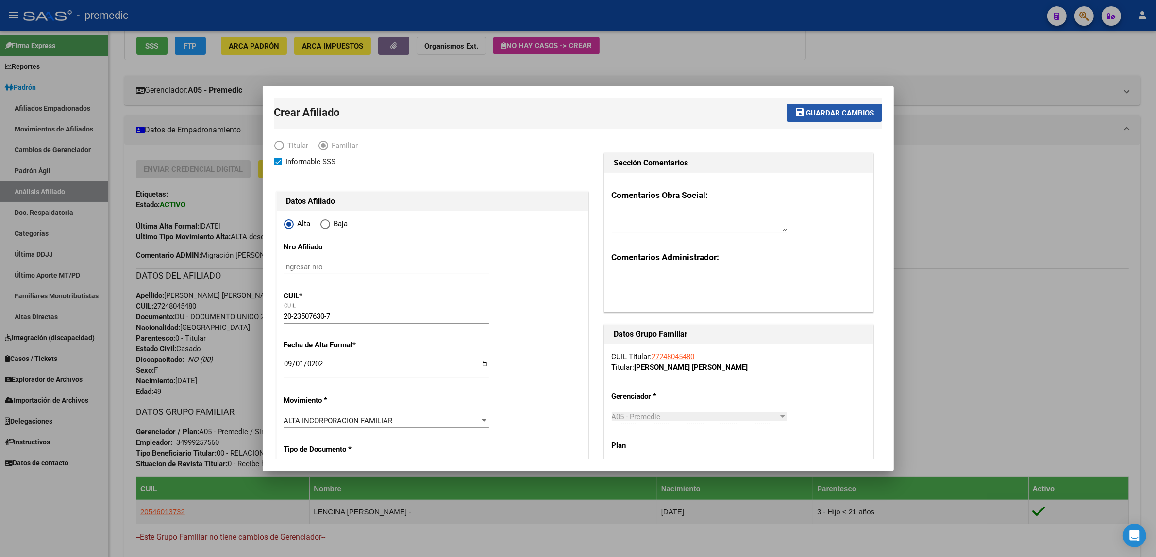
click at [795, 117] on mat-icon "save" at bounding box center [801, 112] width 12 height 12
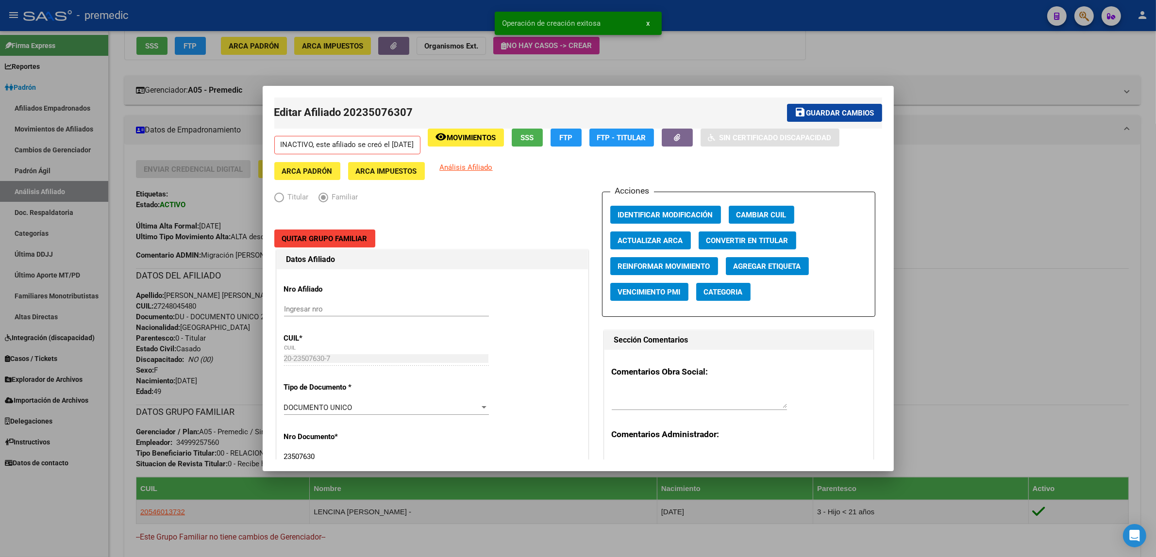
click at [1008, 57] on div at bounding box center [578, 278] width 1156 height 557
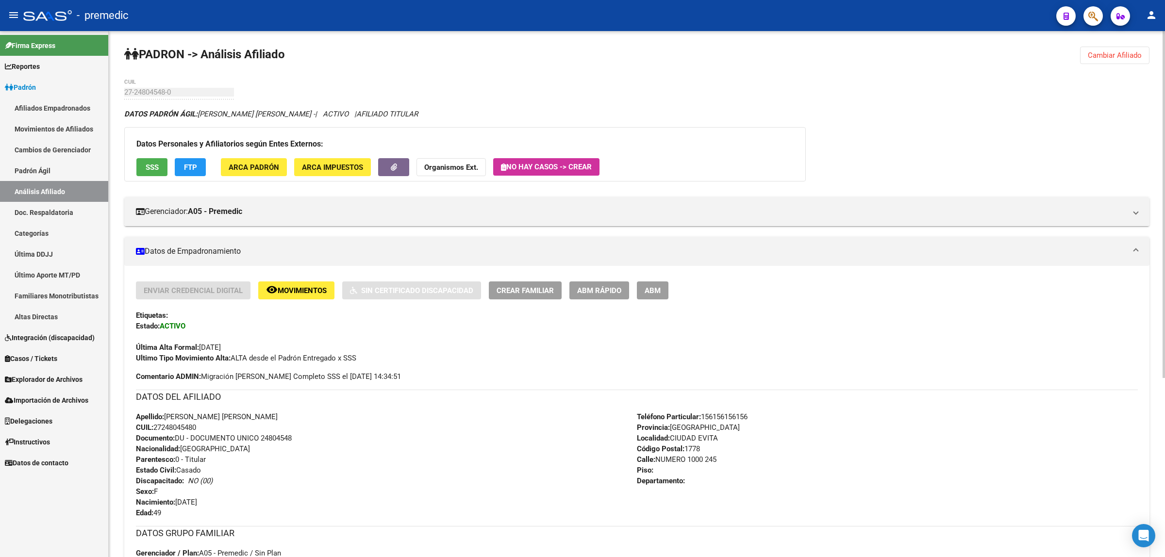
click at [1110, 51] on span "Cambiar Afiliado" at bounding box center [1115, 55] width 54 height 9
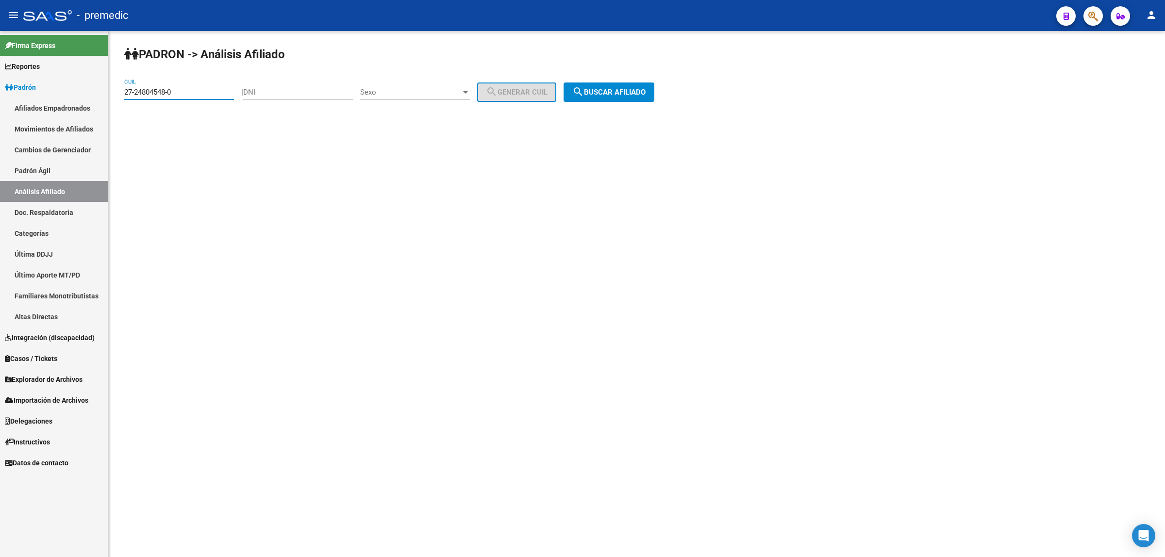
drag, startPoint x: 179, startPoint y: 91, endPoint x: 110, endPoint y: 99, distance: 68.8
click at [110, 99] on div "PADRON -> Análisis Afiliado 27-24804548-0 CUIL | DNI Sexo Sexo search Generar C…" at bounding box center [637, 82] width 1056 height 102
paste input "0-92954520-7"
type input "20-92954520-7"
click at [626, 83] on button "search Buscar afiliado" at bounding box center [609, 92] width 91 height 19
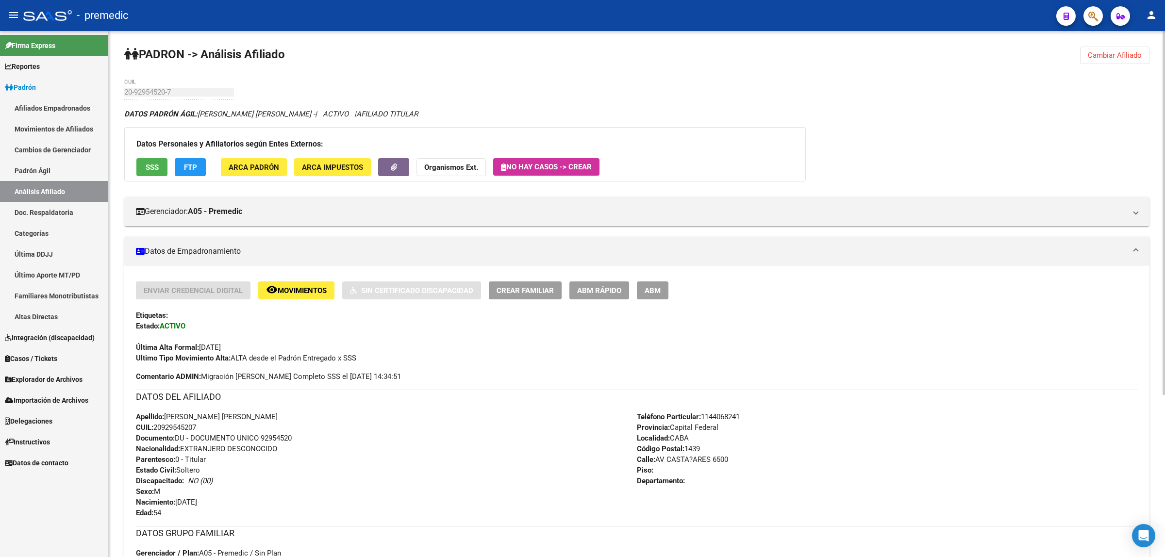
click at [498, 295] on button "Crear Familiar" at bounding box center [525, 291] width 73 height 18
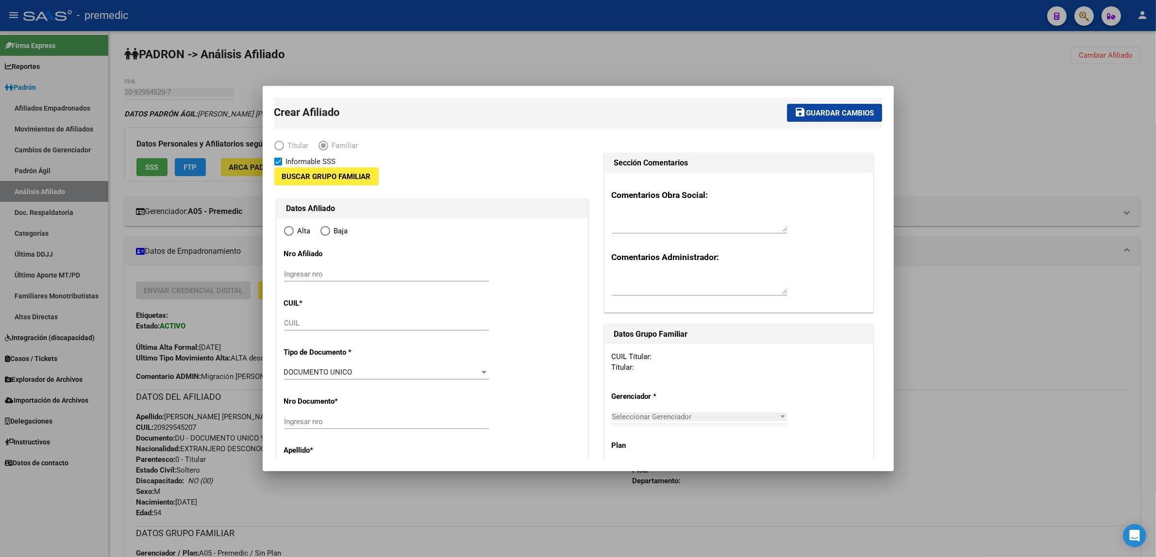
type input "30-71068177-1"
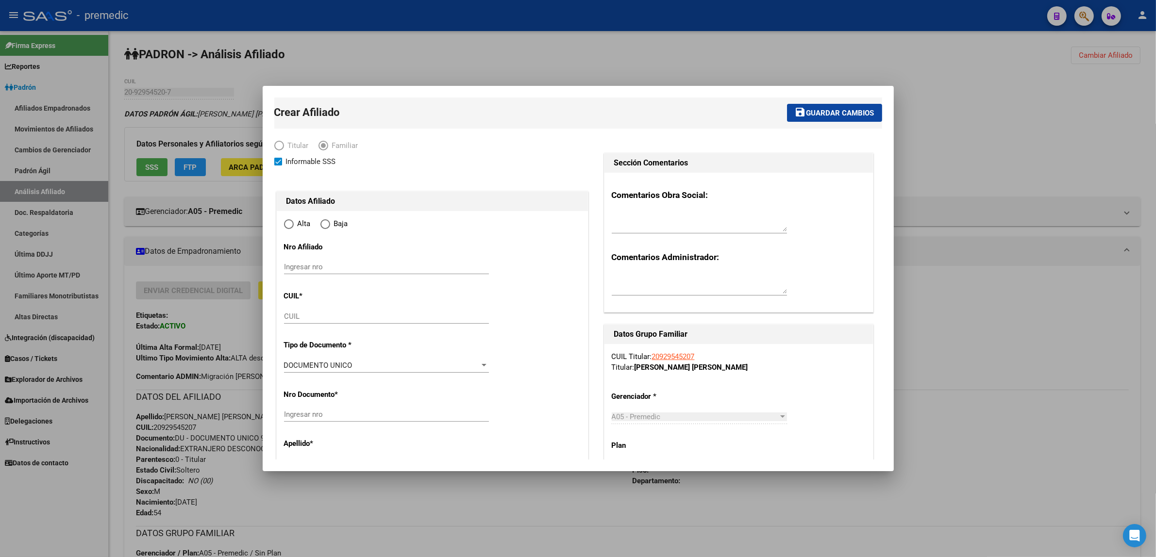
type input "CABA"
type input "1439"
type input "AV CASTA?ARES"
type input "6500"
radio input "true"
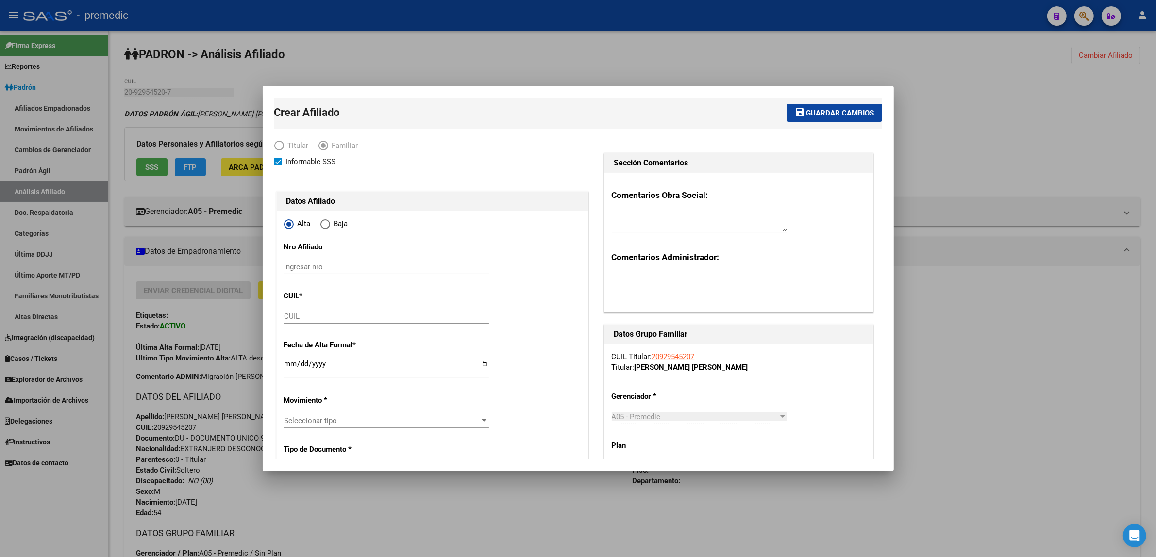
type input "30-71068177-1"
click at [300, 314] on input "CUIL" at bounding box center [386, 316] width 205 height 9
paste input "27-94008132-2"
type input "27-94008132-2"
type input "94008132"
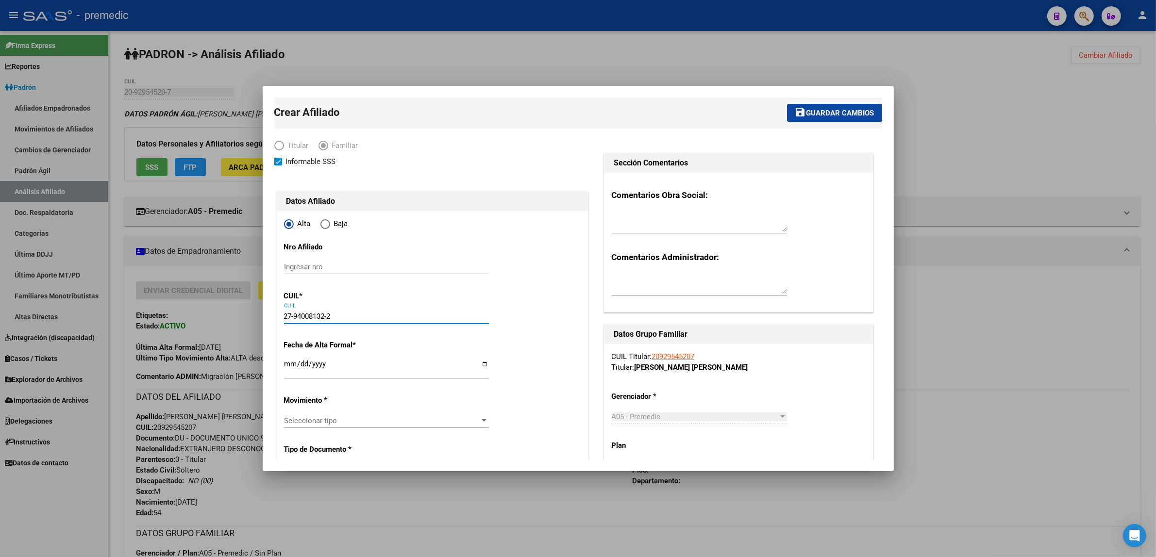
type input "ARCE MARTINEZ IGNACIA"
type input "1973-10-23"
type input "CABA"
type input "MZA.7 CASA"
type input "104"
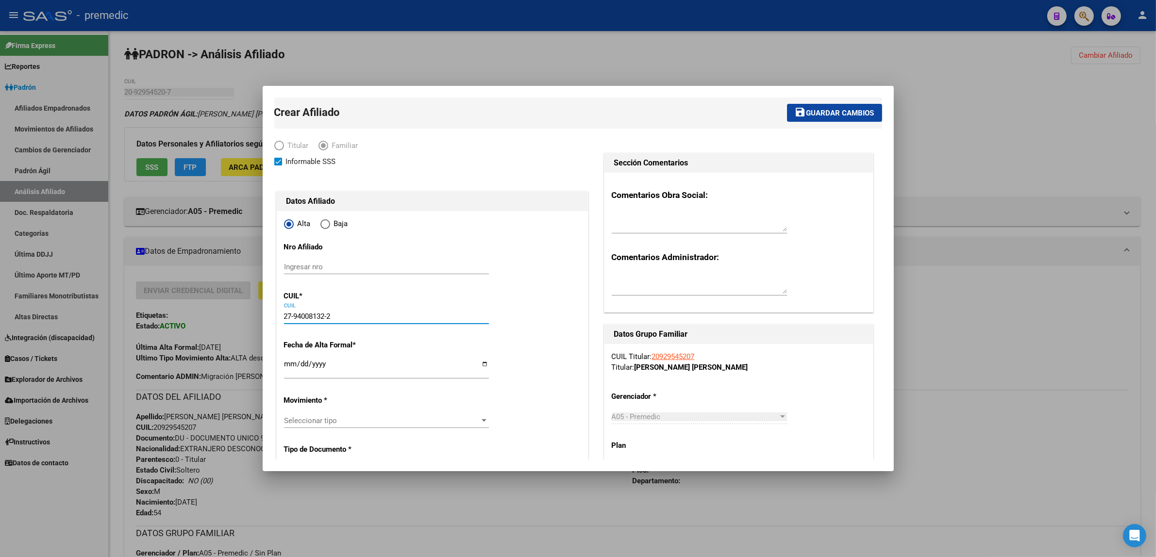
click at [288, 366] on input "Ingresar fecha" at bounding box center [386, 368] width 205 height 16
type input "2025-09-01"
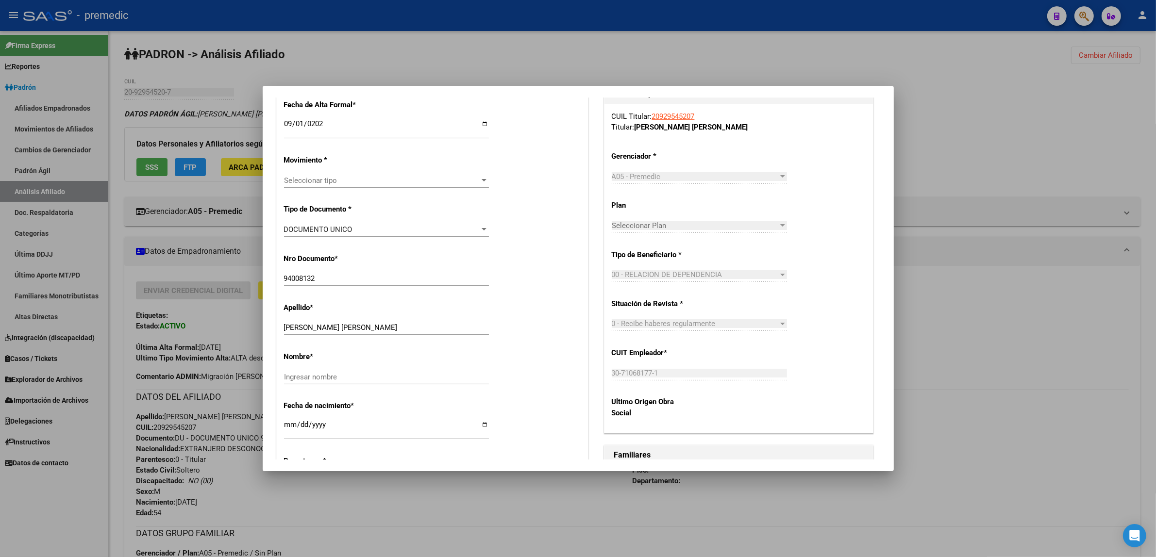
scroll to position [243, 0]
click at [341, 183] on div "Seleccionar tipo Seleccionar tipo" at bounding box center [386, 178] width 205 height 15
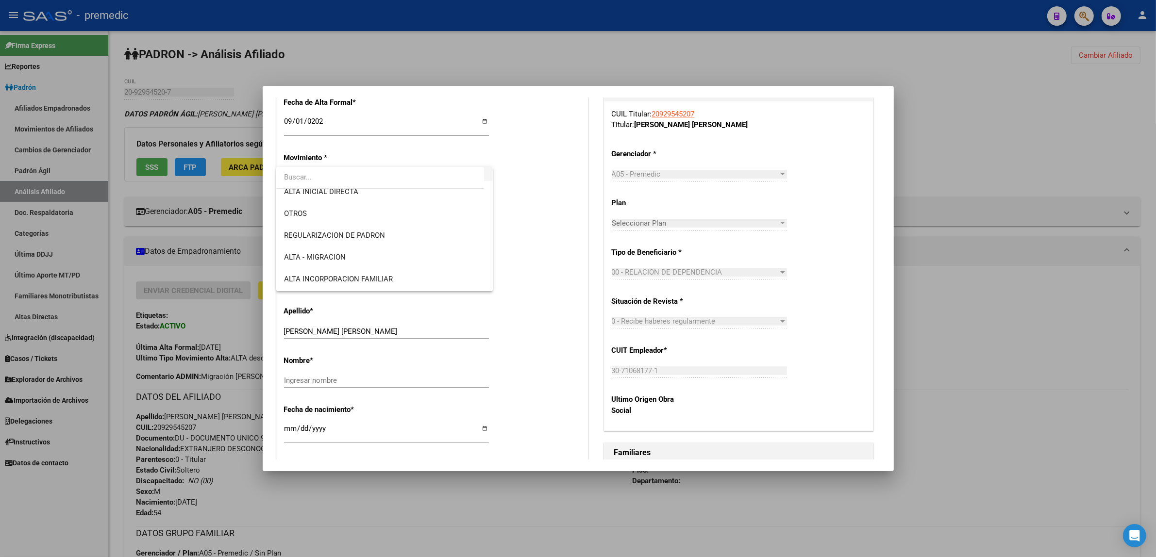
scroll to position [121, 0]
click at [372, 234] on span "ALTA INCORPORACION FAMILIAR" at bounding box center [338, 231] width 109 height 9
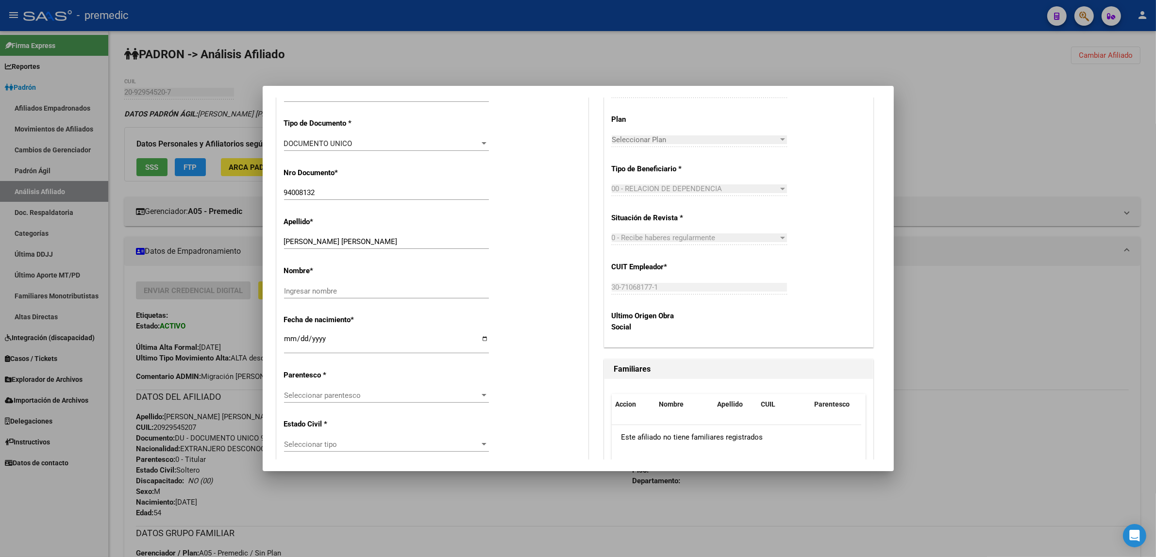
scroll to position [364, 0]
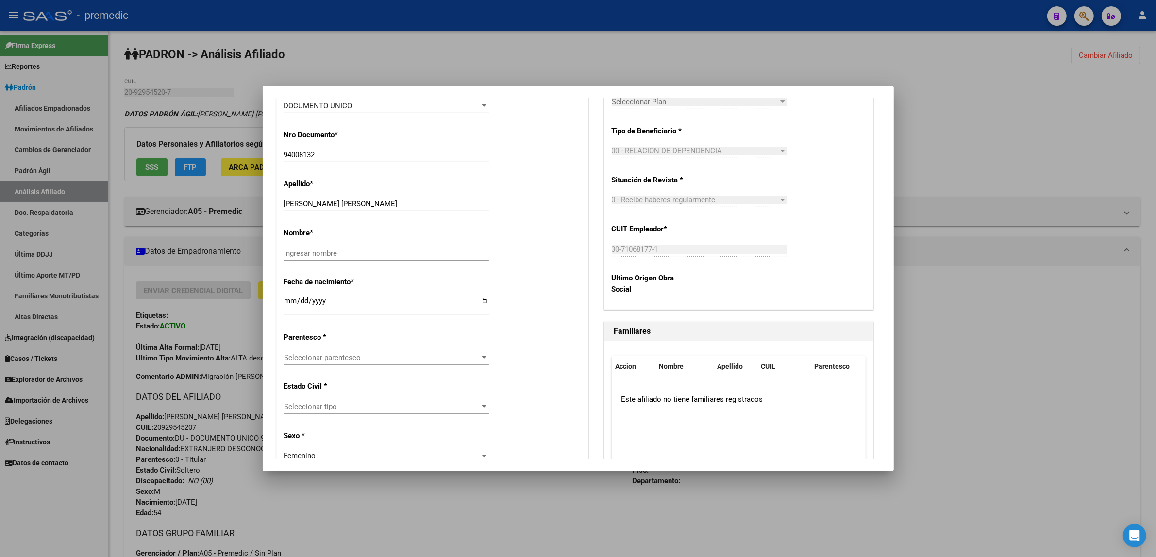
click at [396, 253] on input "Ingresar nombre" at bounding box center [386, 253] width 205 height 9
type input "IGNACIA"
drag, startPoint x: 375, startPoint y: 203, endPoint x: 340, endPoint y: 207, distance: 35.7
click at [340, 207] on input "ARCE MARTINEZ IGNACIA" at bounding box center [386, 204] width 205 height 9
type input "ARCE MARTINEZ"
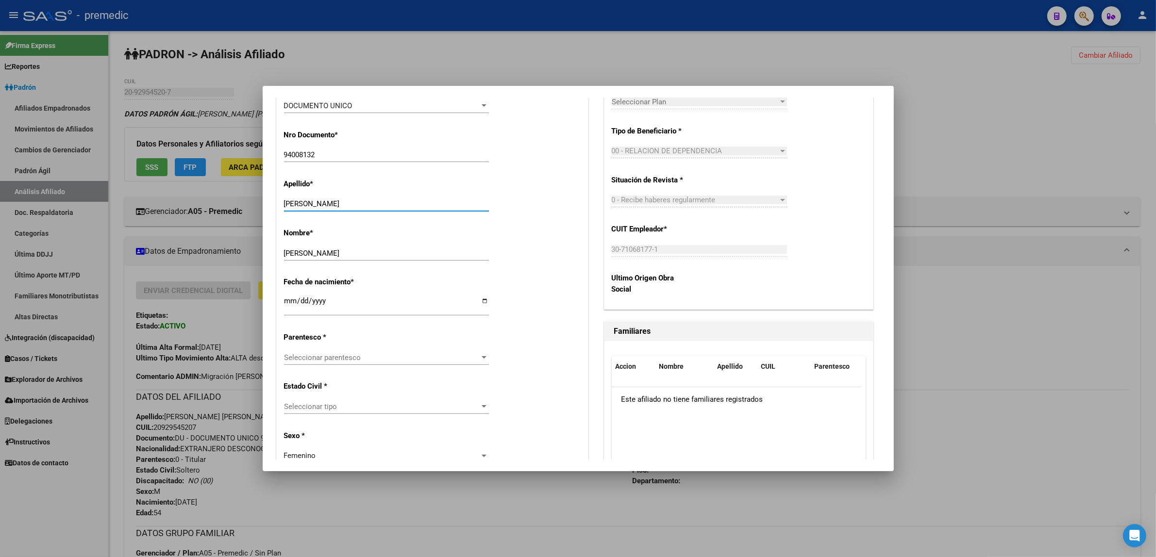
click at [327, 359] on span "Seleccionar parentesco" at bounding box center [382, 357] width 196 height 9
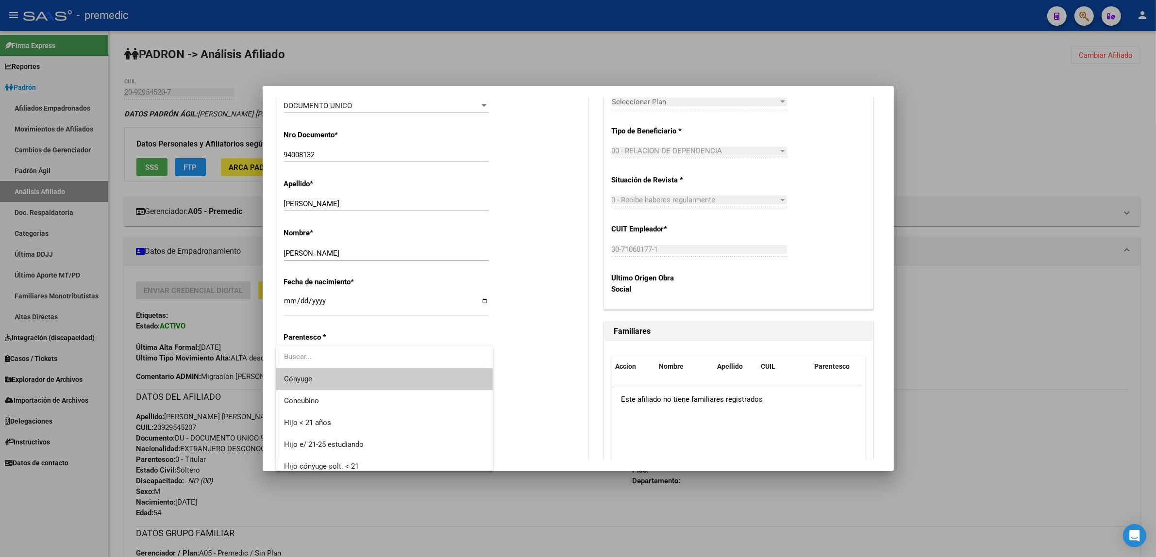
click at [330, 375] on span "Cónyuge" at bounding box center [384, 379] width 201 height 22
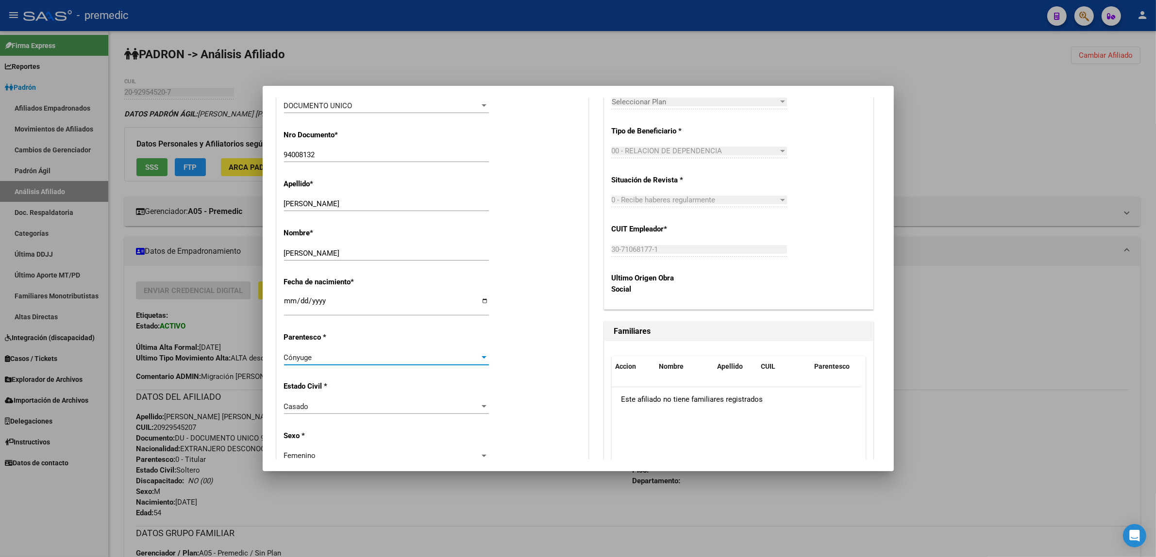
click at [522, 338] on div "Alta Baja Nro Afiliado Ingresar nro CUIL * 27-94008132-2 CUIL ARCA Padrón Fecha…" at bounding box center [432, 540] width 311 height 1386
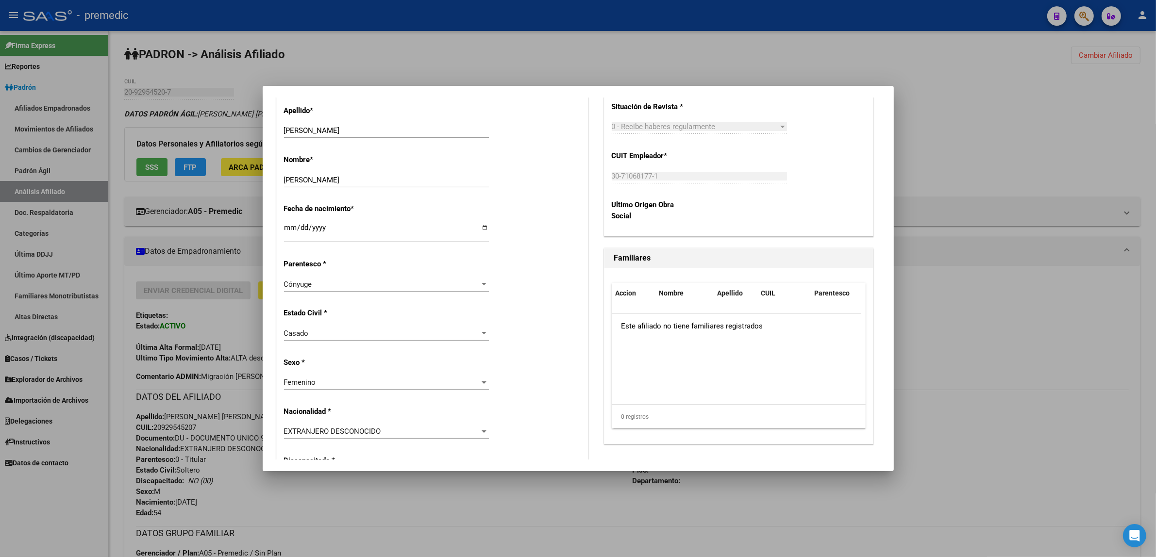
scroll to position [485, 0]
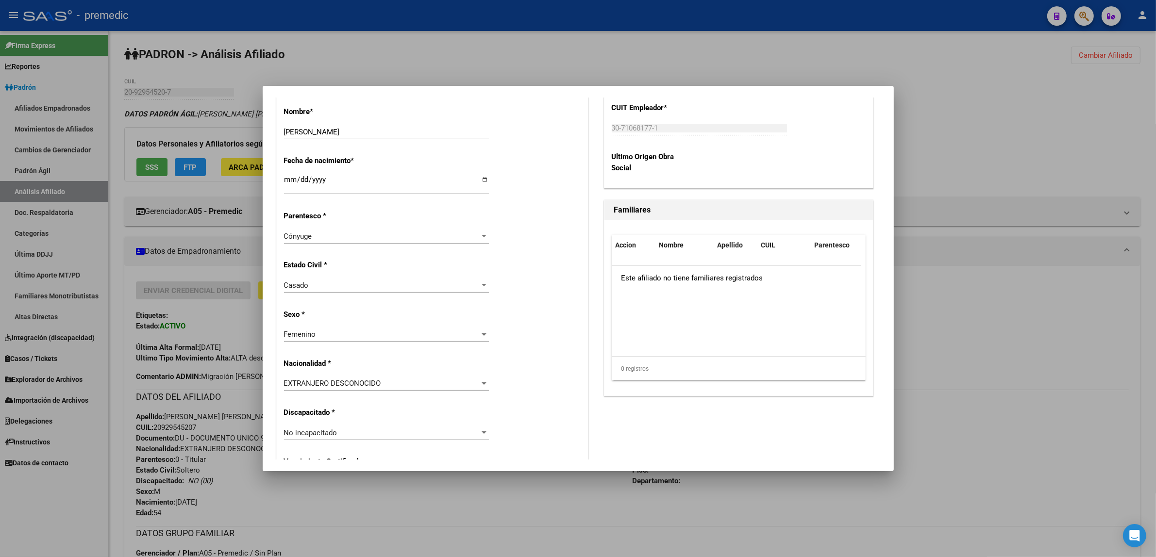
click at [387, 388] on div "EXTRANJERO DESCONOCIDO Seleccionar tipo" at bounding box center [386, 383] width 205 height 15
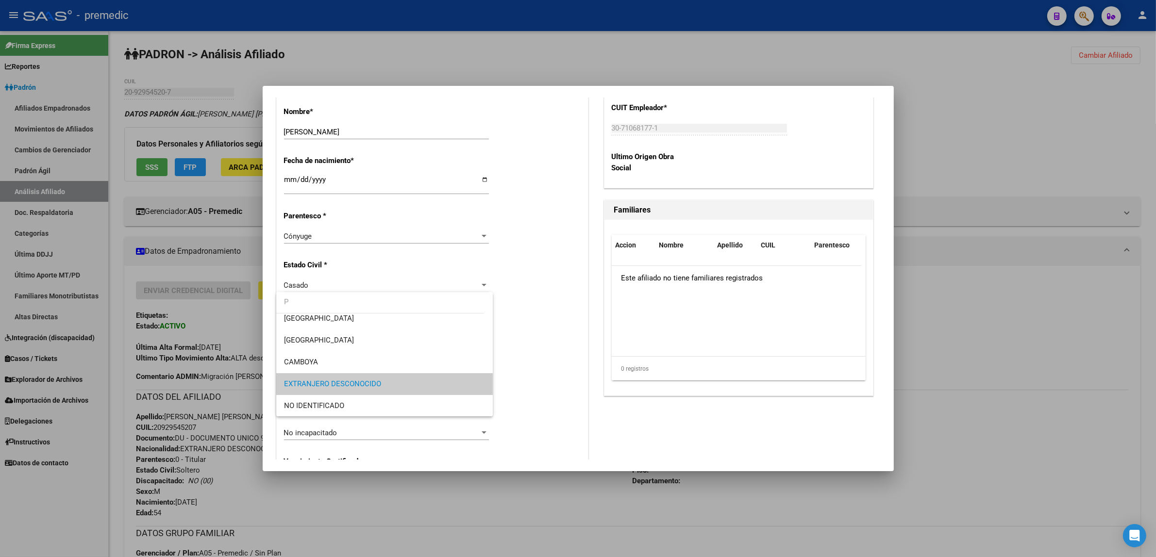
scroll to position [0, 0]
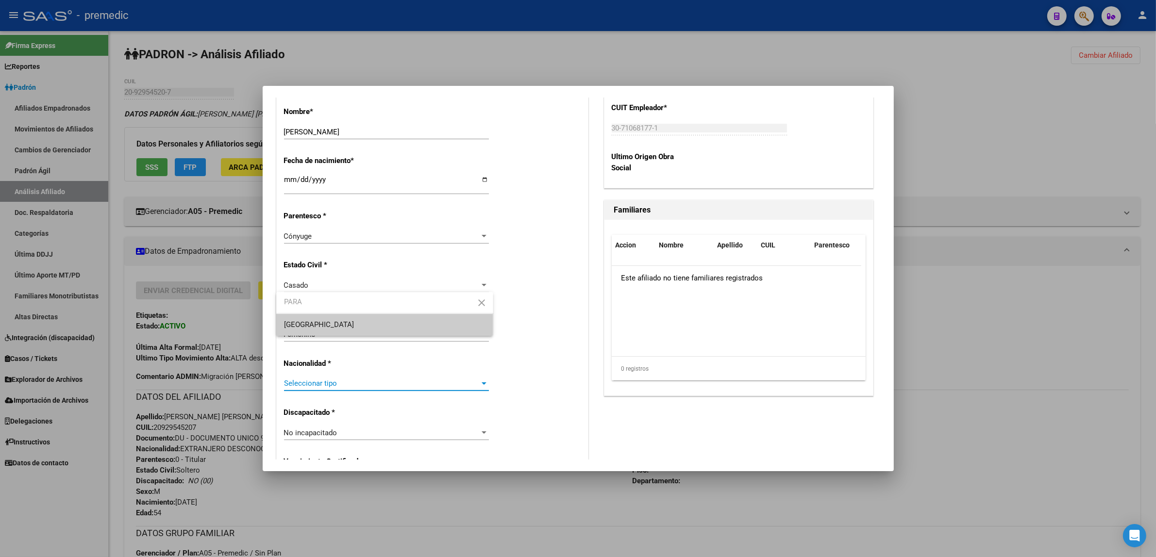
type input "PARA"
click at [331, 323] on span "[GEOGRAPHIC_DATA]" at bounding box center [384, 325] width 201 height 22
click at [549, 374] on div "Alta Baja Nro Afiliado Ingresar nro CUIL * 27-94008132-2 CUIL ARCA Padrón Fecha…" at bounding box center [432, 419] width 311 height 1386
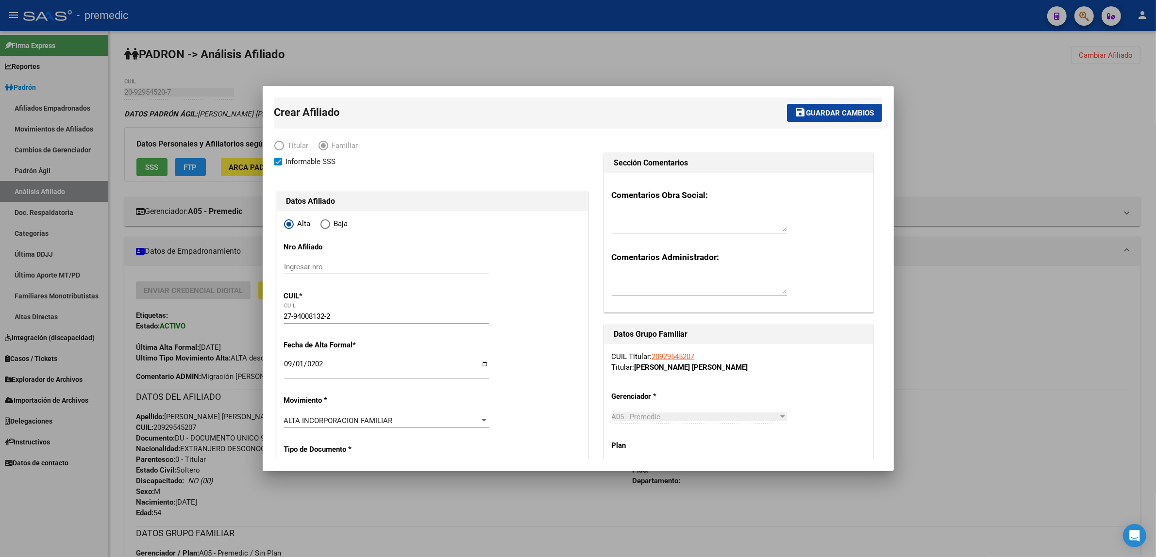
click at [806, 117] on span "Guardar cambios" at bounding box center [840, 113] width 68 height 9
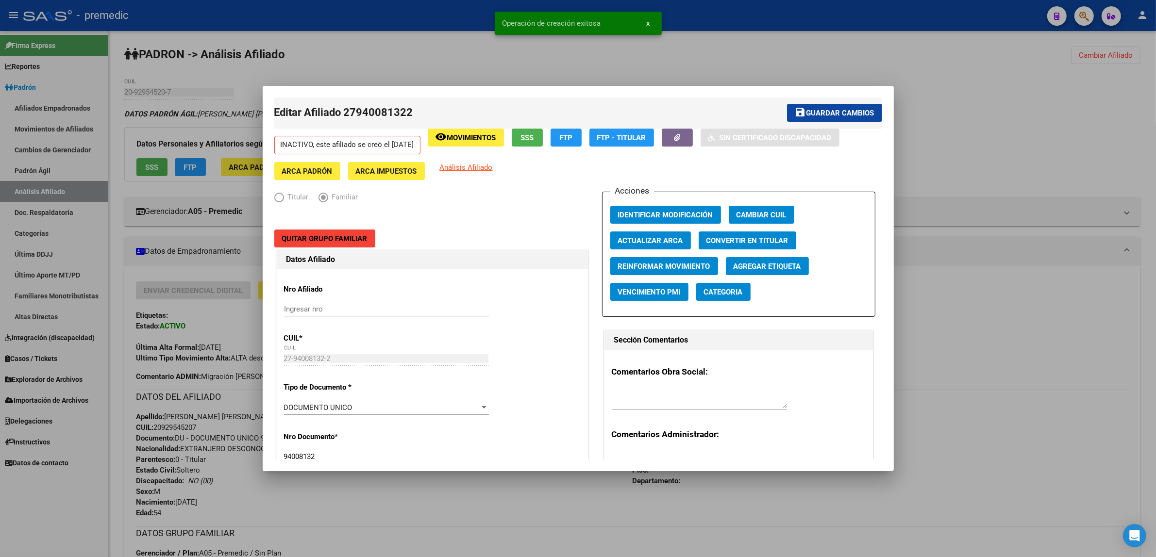
click at [904, 107] on div at bounding box center [578, 278] width 1156 height 557
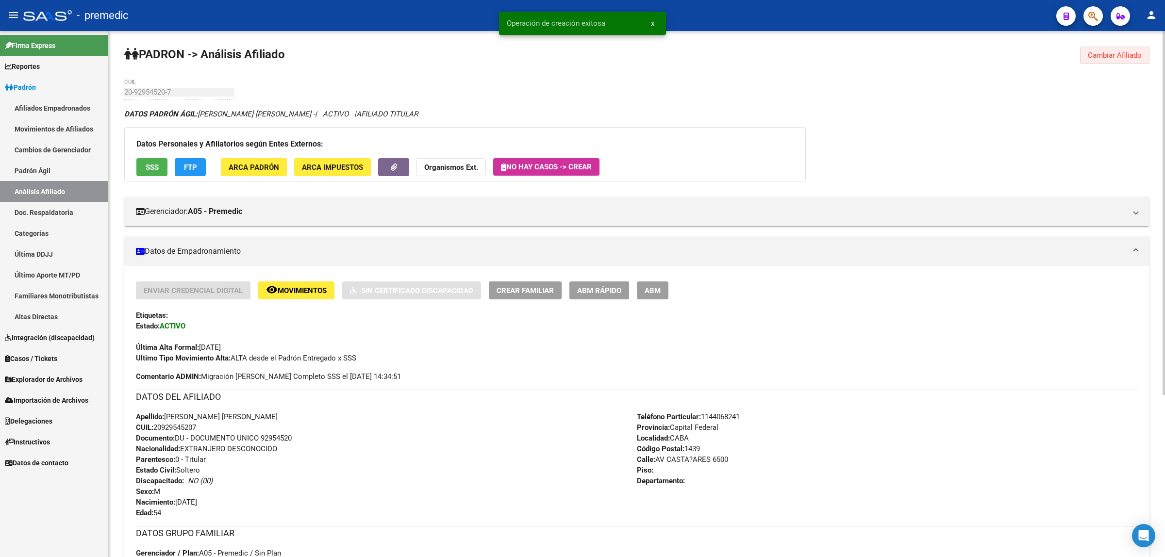
click at [1122, 51] on span "Cambiar Afiliado" at bounding box center [1115, 55] width 54 height 9
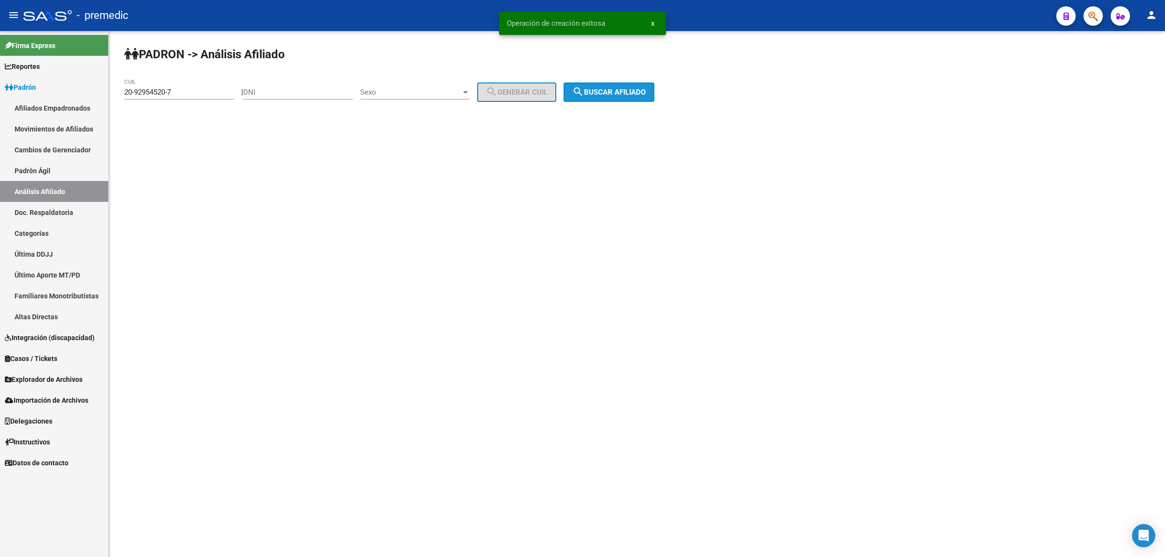
click at [646, 88] on span "search Buscar afiliado" at bounding box center [608, 92] width 73 height 9
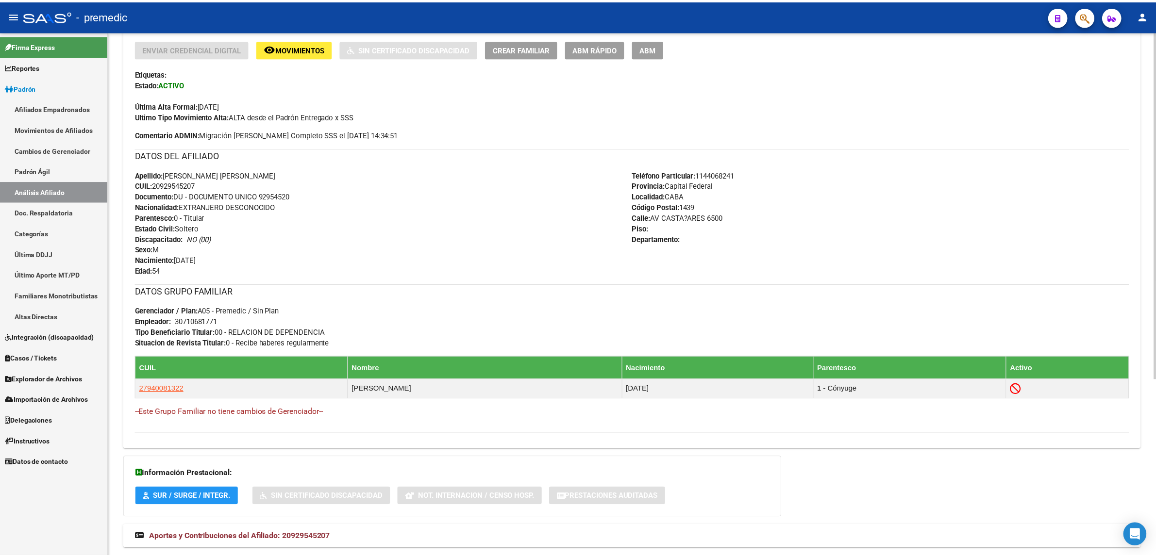
scroll to position [243, 0]
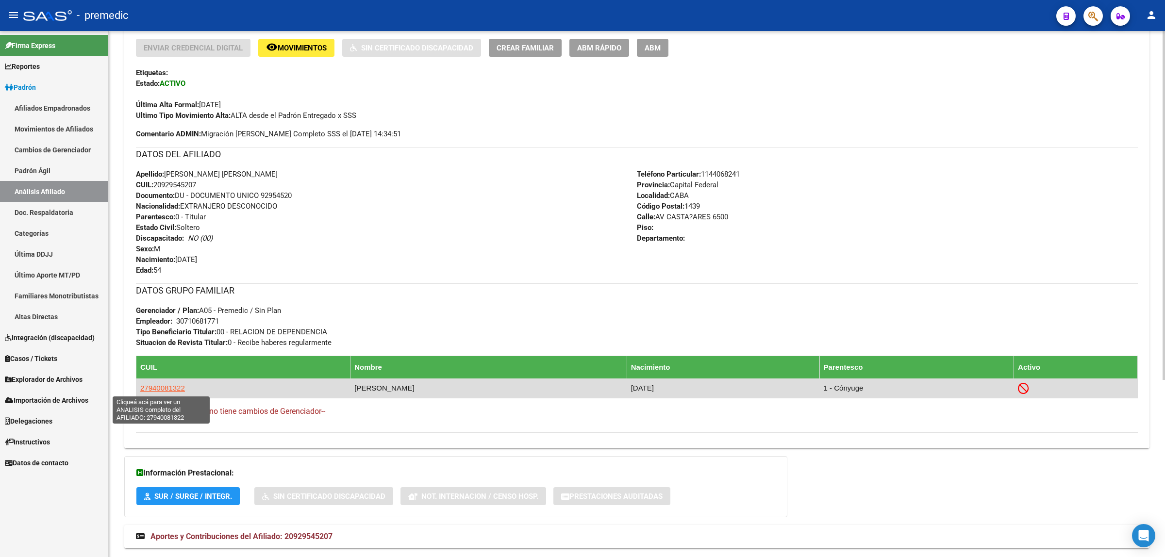
click at [152, 386] on span "27940081322" at bounding box center [162, 388] width 45 height 8
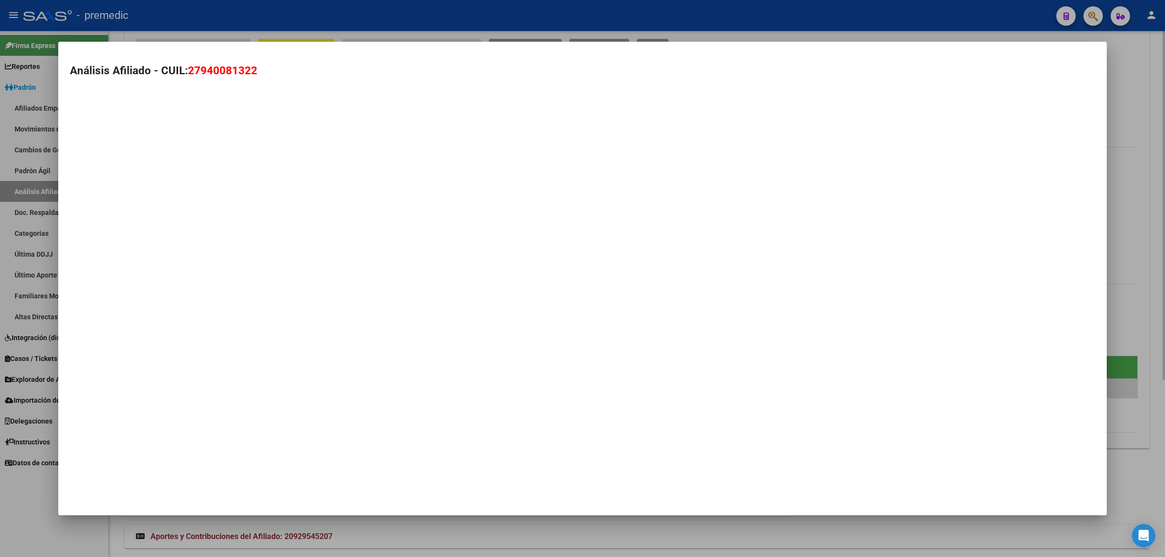
type textarea "27940081322"
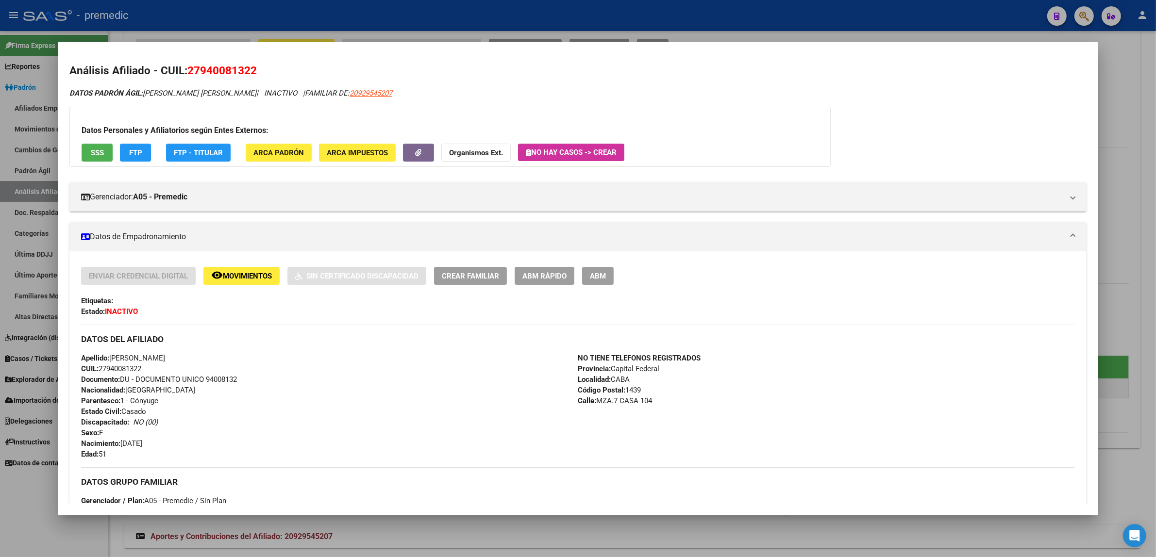
click at [247, 277] on span "Movimientos" at bounding box center [247, 276] width 49 height 9
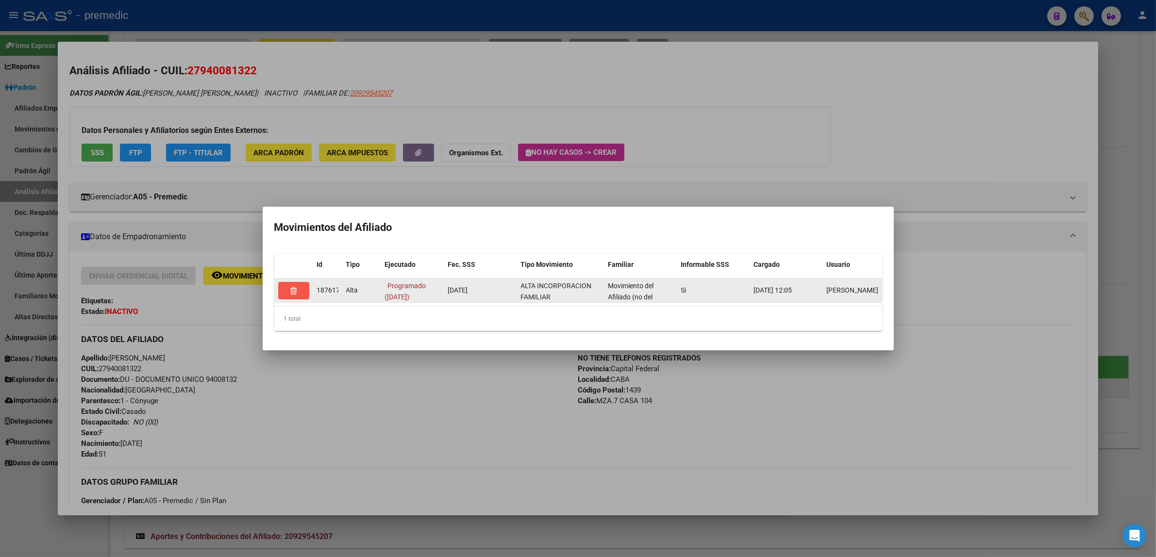
click at [293, 287] on icon "button" at bounding box center [293, 290] width 6 height 7
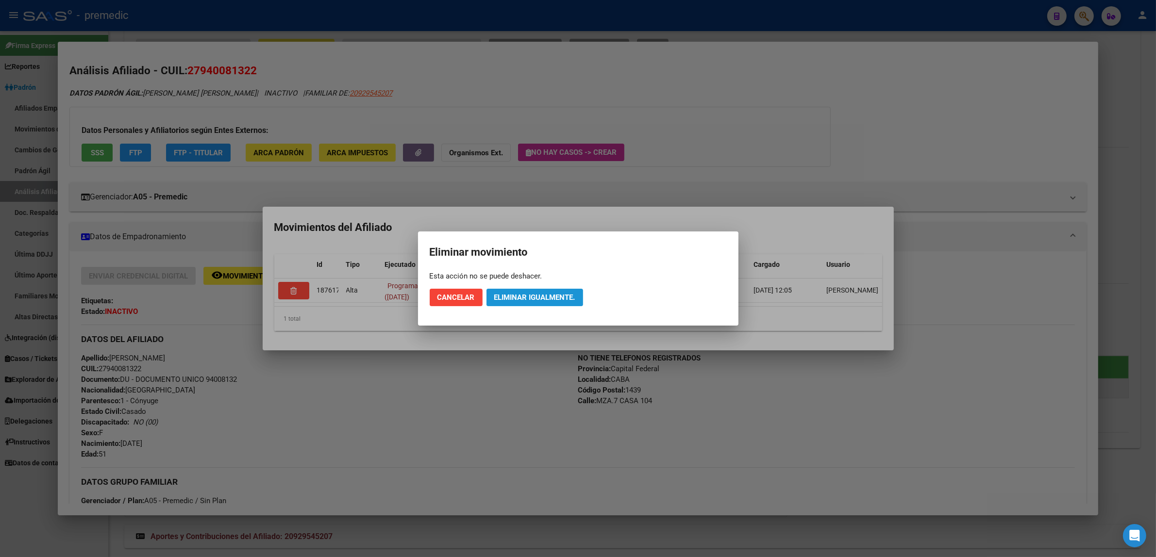
click at [518, 300] on span "Eliminar igualmente." at bounding box center [534, 297] width 81 height 9
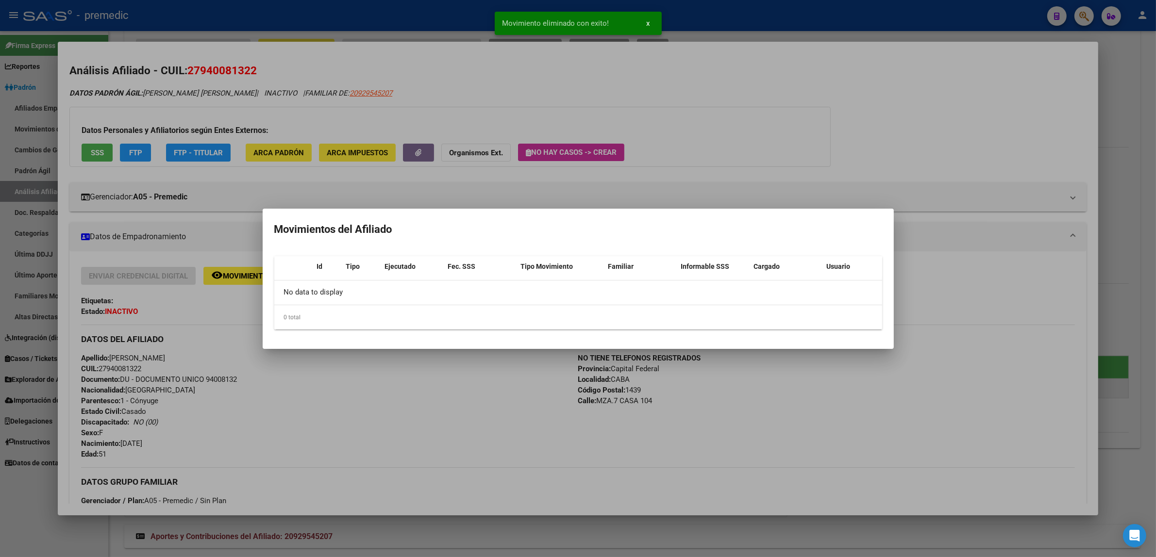
click at [404, 376] on div at bounding box center [578, 278] width 1156 height 557
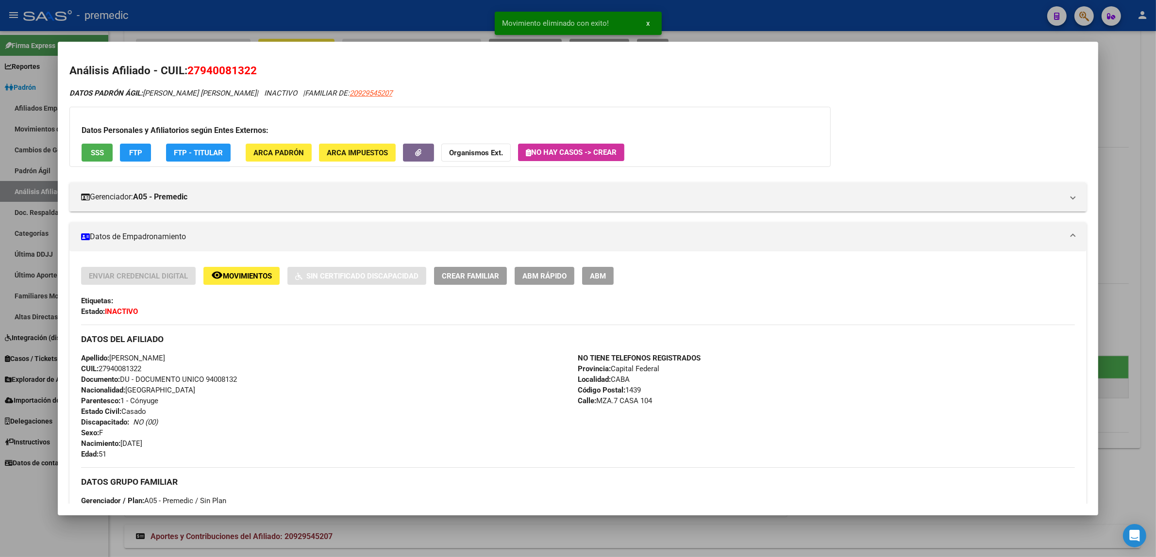
click at [358, 524] on div at bounding box center [578, 278] width 1156 height 557
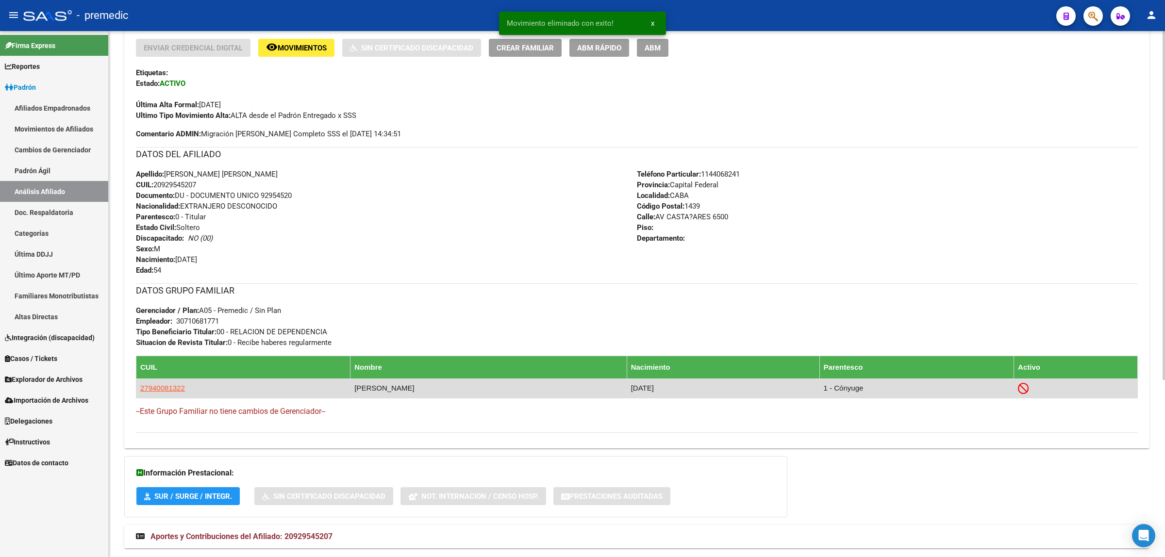
click at [159, 395] on td "27940081322" at bounding box center [243, 388] width 214 height 19
click at [159, 392] on app-link-go-to "27940081322" at bounding box center [162, 388] width 45 height 11
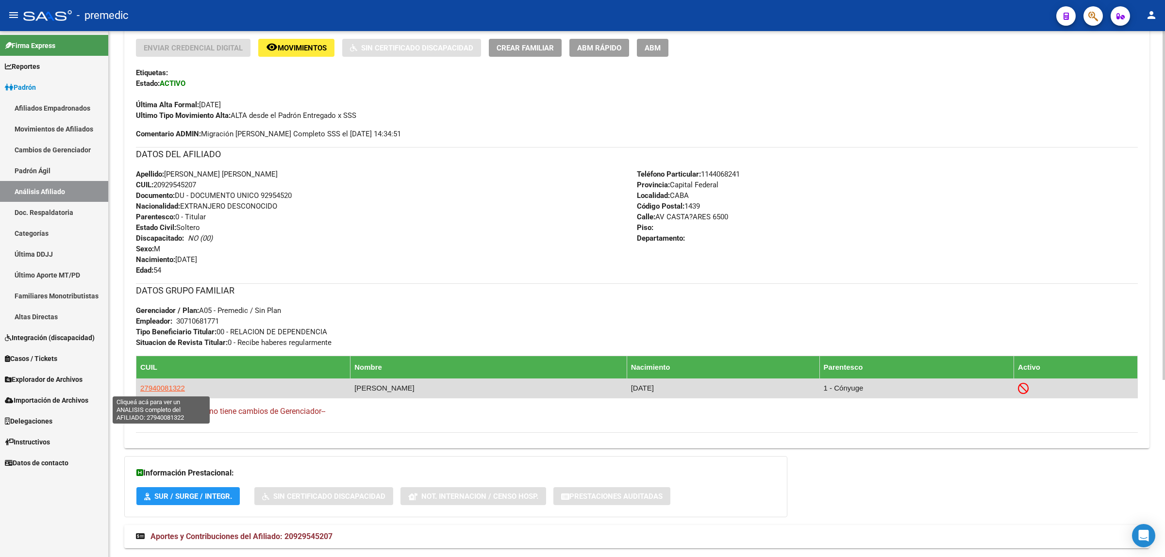
click at [155, 388] on span "27940081322" at bounding box center [162, 388] width 45 height 8
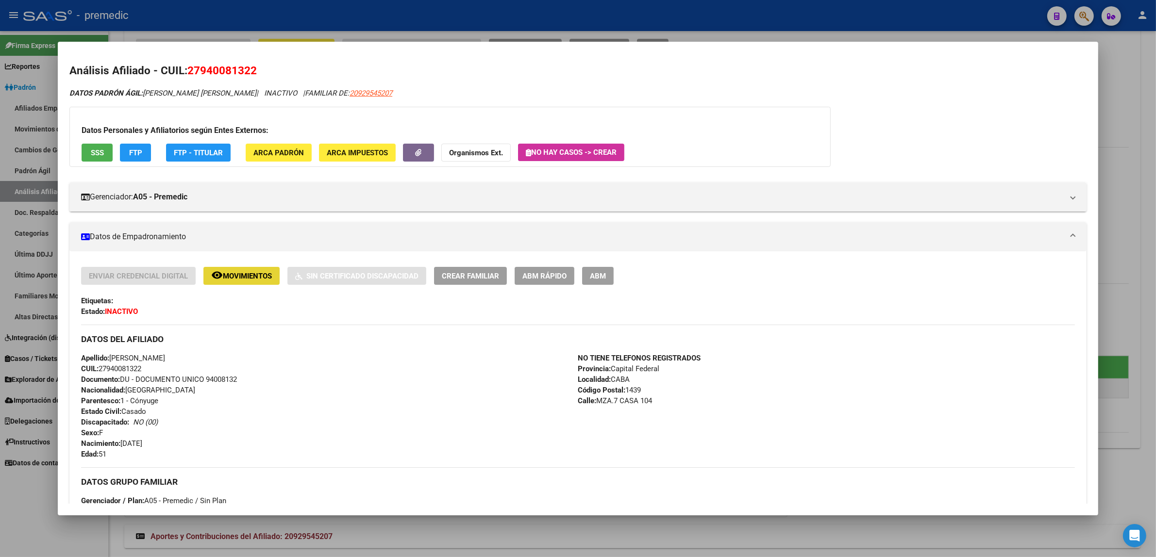
click at [248, 279] on span "Movimientos" at bounding box center [247, 276] width 49 height 9
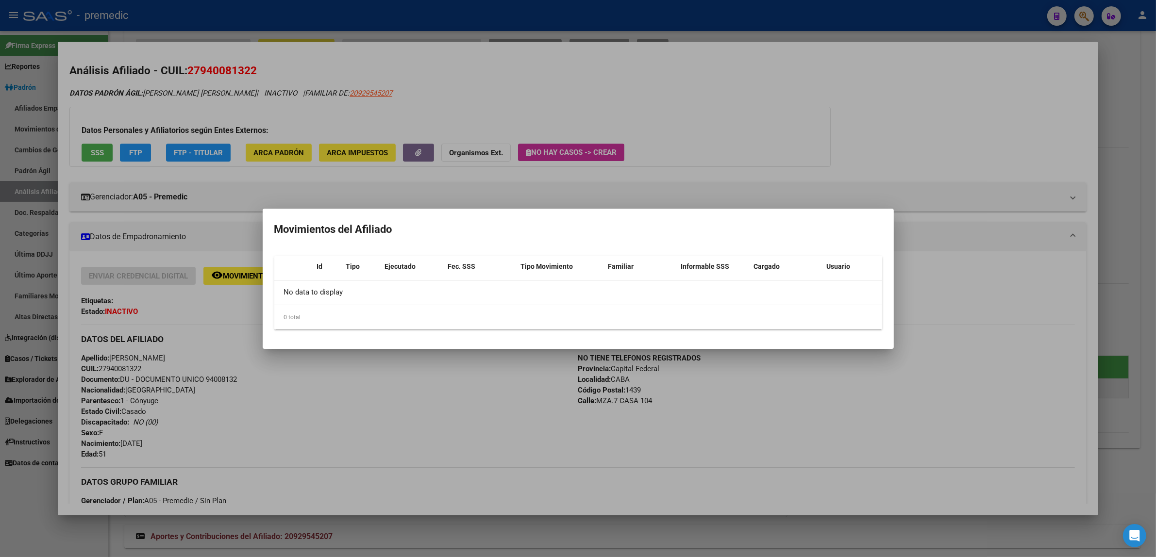
click at [370, 420] on div at bounding box center [578, 278] width 1156 height 557
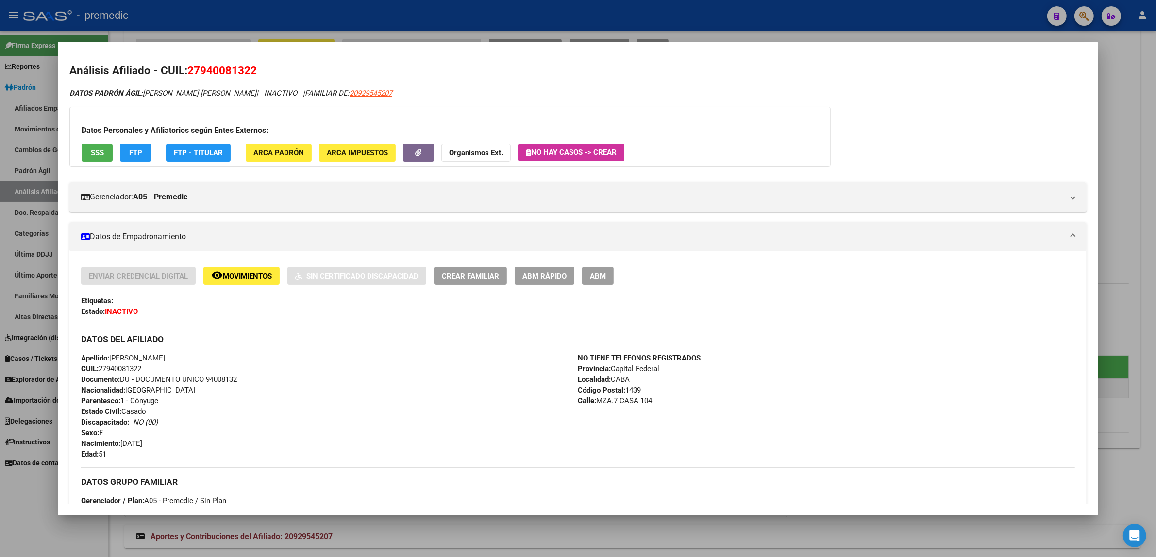
click at [523, 278] on span "ABM Rápido" at bounding box center [544, 276] width 44 height 9
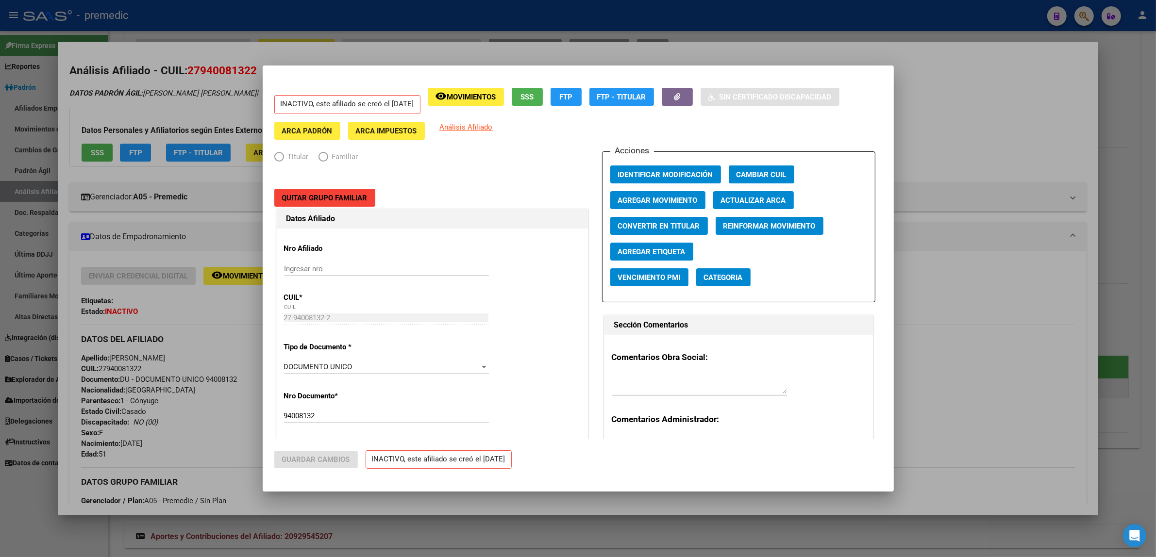
radio input "true"
type input "30-71068177-1"
click at [665, 203] on span "Agregar Movimiento" at bounding box center [658, 200] width 80 height 9
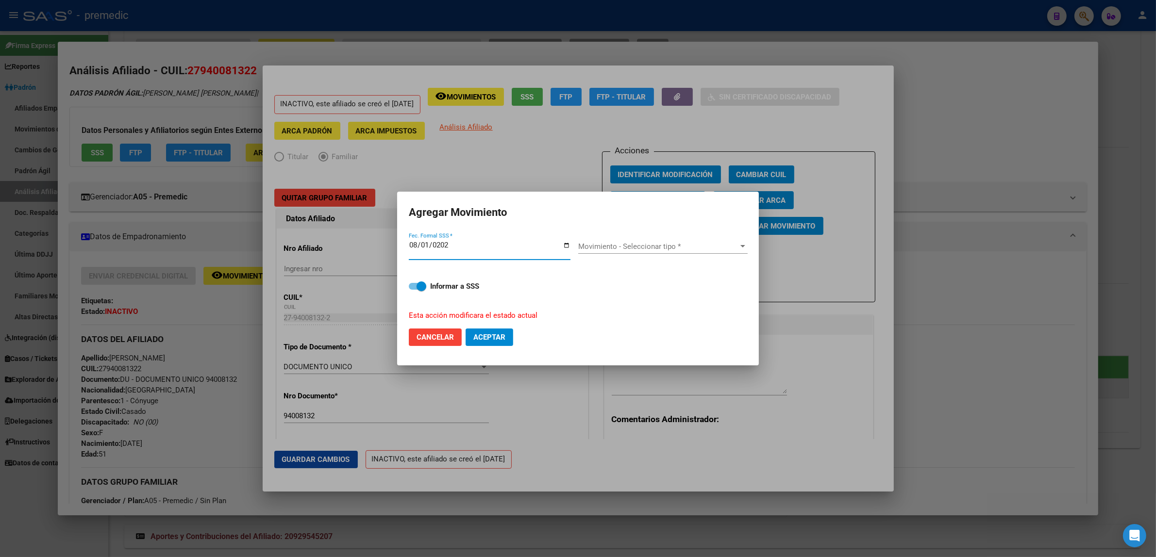
type input "2025-08-01"
click at [622, 240] on div "Movimiento - Seleccionar tipo * Movimiento - Seleccionar tipo *" at bounding box center [662, 246] width 169 height 15
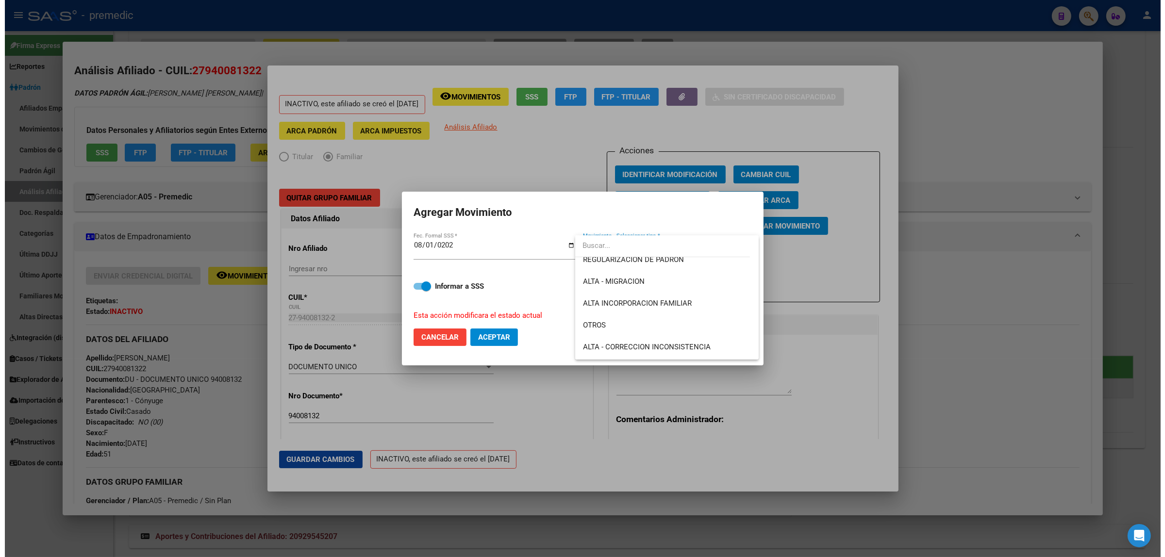
scroll to position [121, 0]
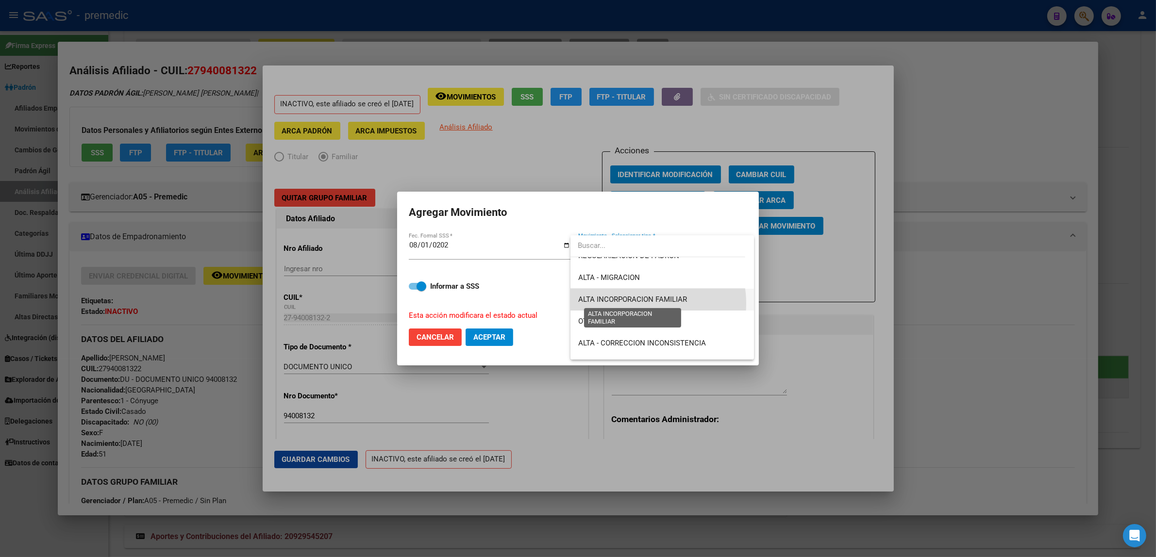
click at [643, 303] on span "ALTA INCORPORACION FAMILIAR" at bounding box center [632, 299] width 109 height 9
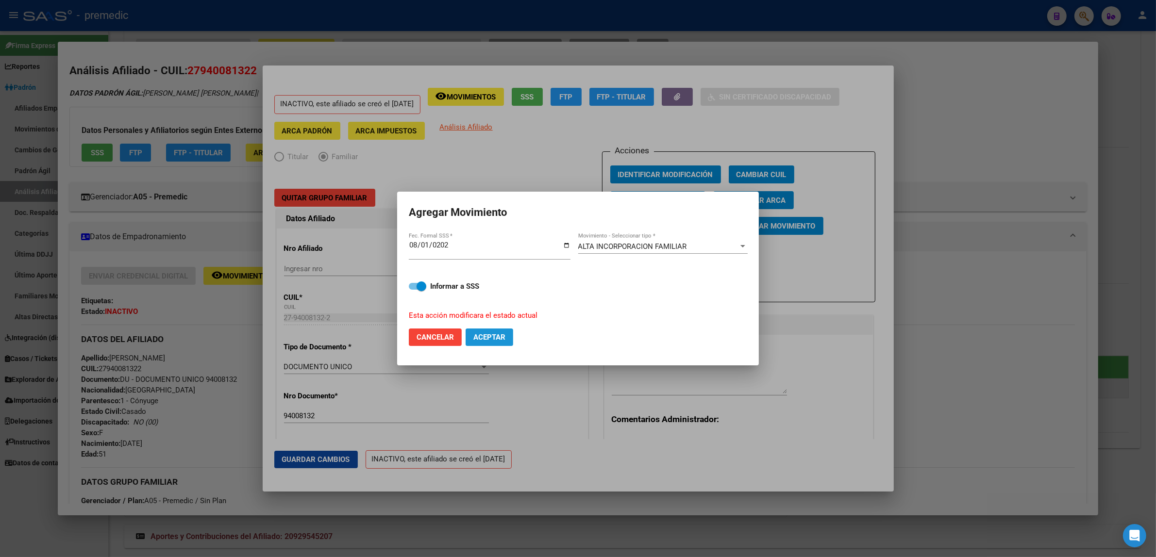
click at [483, 344] on button "Aceptar" at bounding box center [490, 337] width 48 height 17
checkbox input "false"
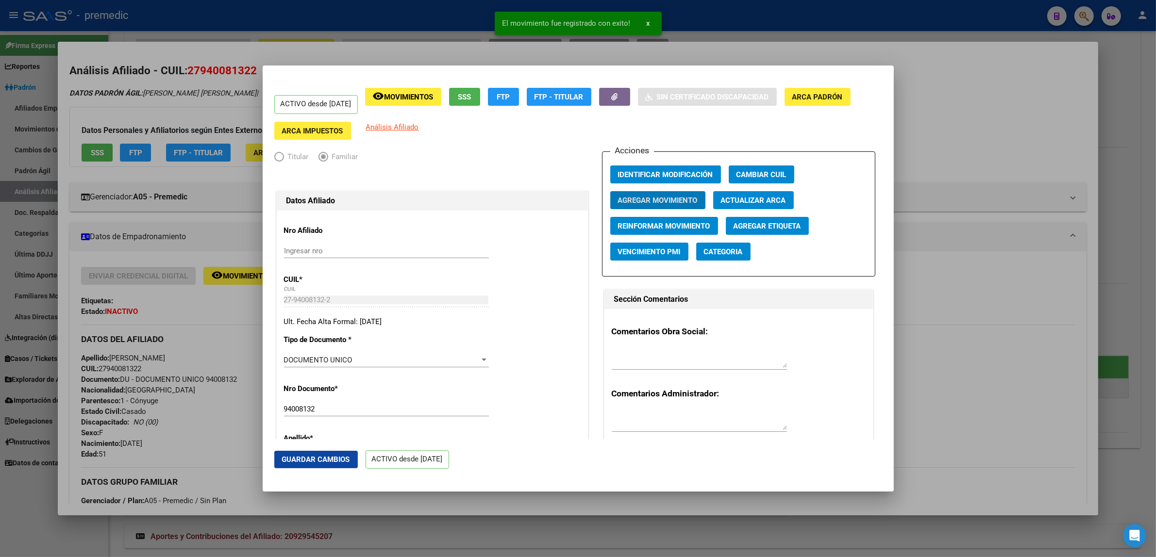
click at [219, 328] on div at bounding box center [578, 278] width 1156 height 557
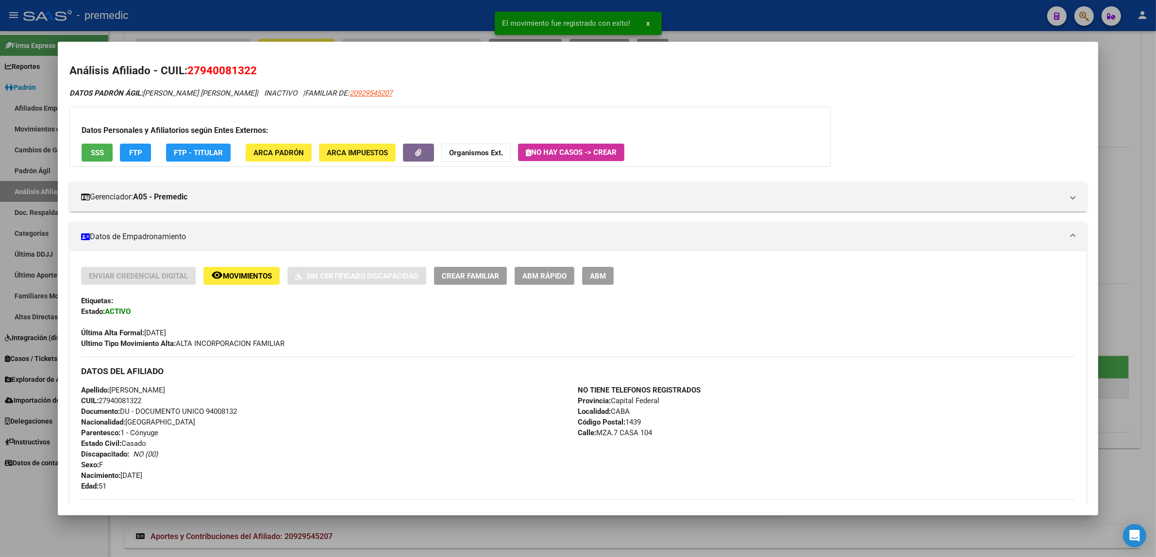
click at [110, 532] on div at bounding box center [578, 278] width 1156 height 557
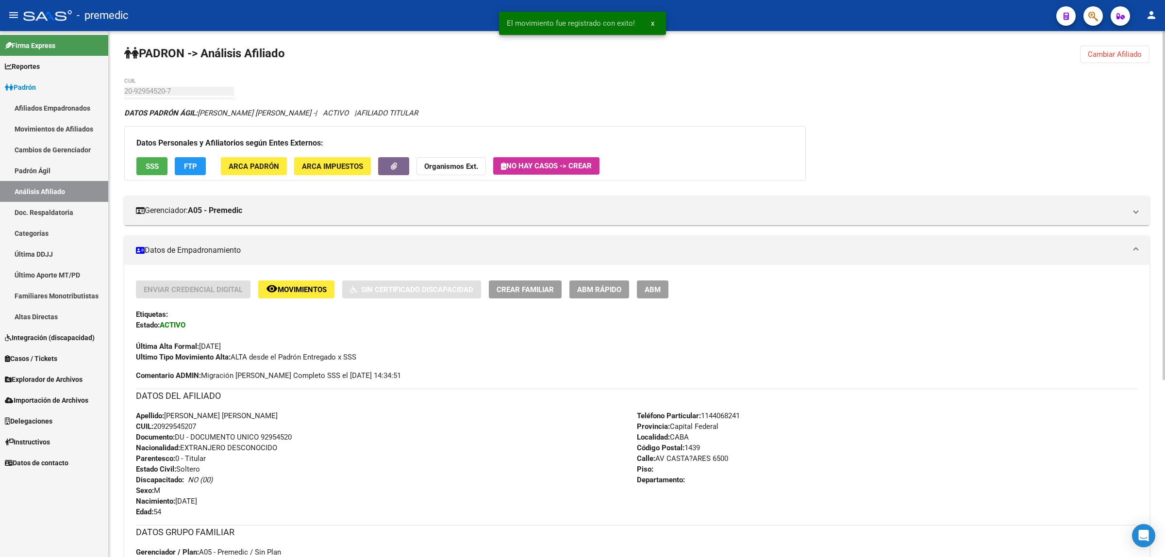
scroll to position [0, 0]
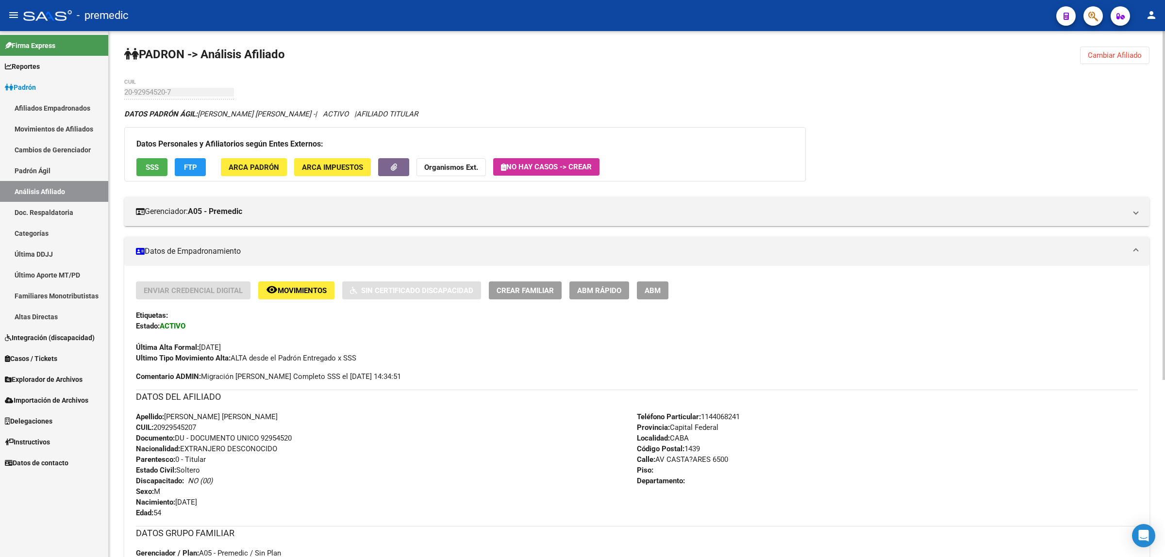
click at [1105, 58] on span "Cambiar Afiliado" at bounding box center [1115, 55] width 54 height 9
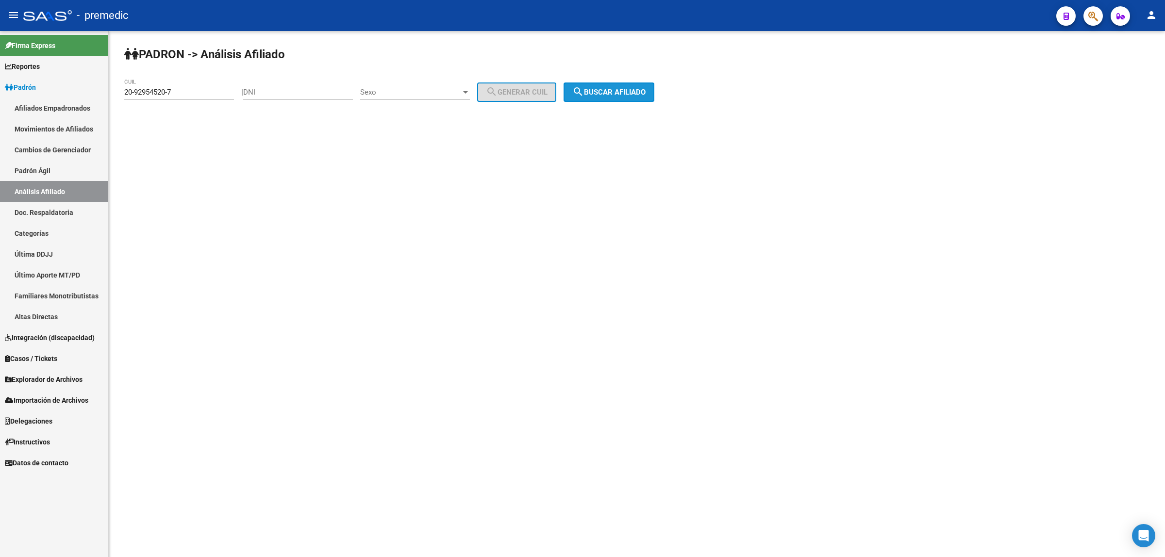
click at [622, 94] on span "search Buscar afiliado" at bounding box center [608, 92] width 73 height 9
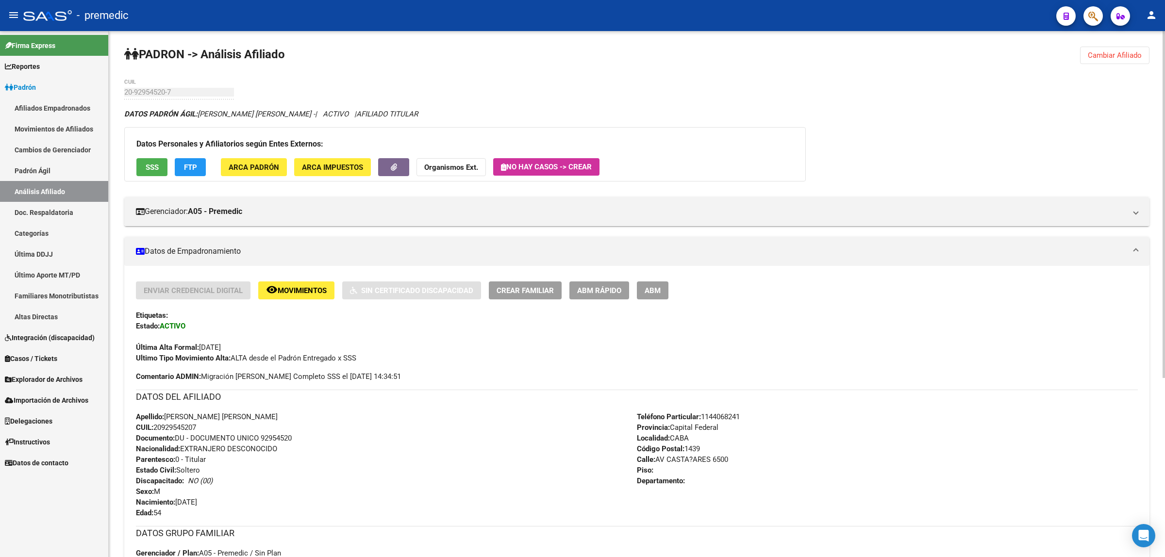
click at [567, 450] on div "Apellido: CHAVEZ BENITEZ ARSENIO CUIL: 20929545207 Documento: DU - DOCUMENTO UN…" at bounding box center [386, 465] width 501 height 107
click at [523, 289] on span "Crear Familiar" at bounding box center [525, 290] width 57 height 9
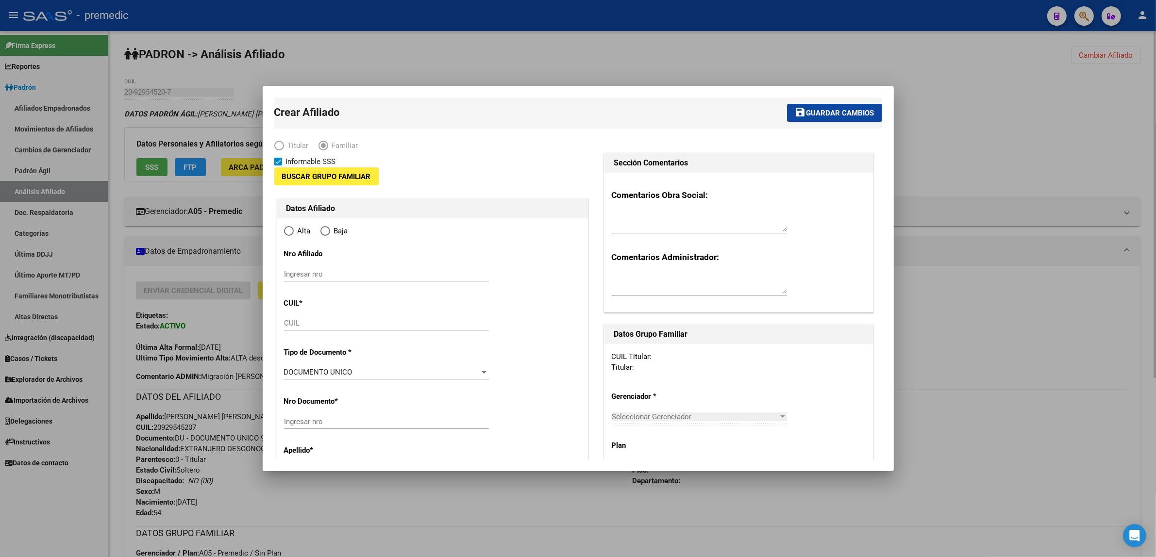
type input "30-71068177-1"
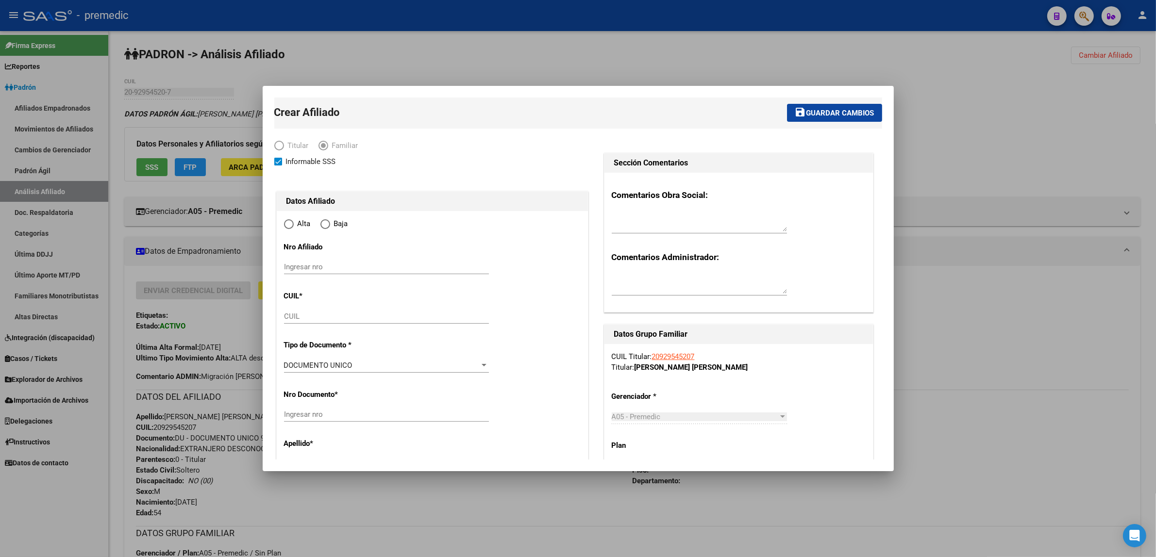
type input "CABA"
type input "1439"
type input "AV CASTA?ARES"
type input "6500"
radio input "true"
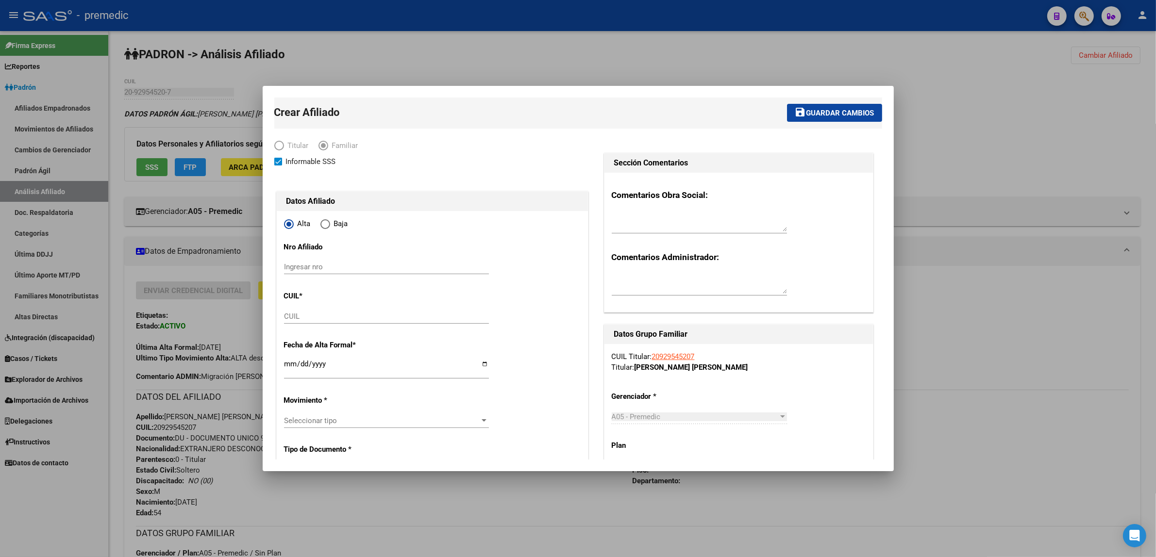
type input "30-71068177-1"
click at [306, 317] on input "CUIL" at bounding box center [386, 316] width 205 height 9
paste input "23-53652928-4"
type input "23-53652928-4"
type input "53652928"
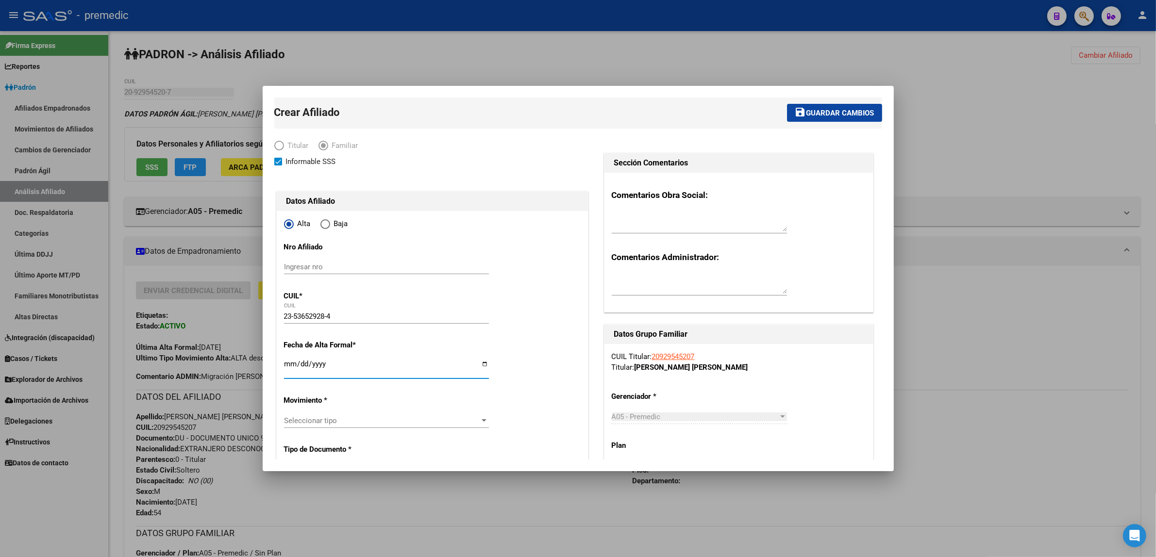
type input "CHAVEZ ARCE ZAIRA"
type input "2014-01-14"
type input "CABA"
type input "S/C"
type input "2025-08-01"
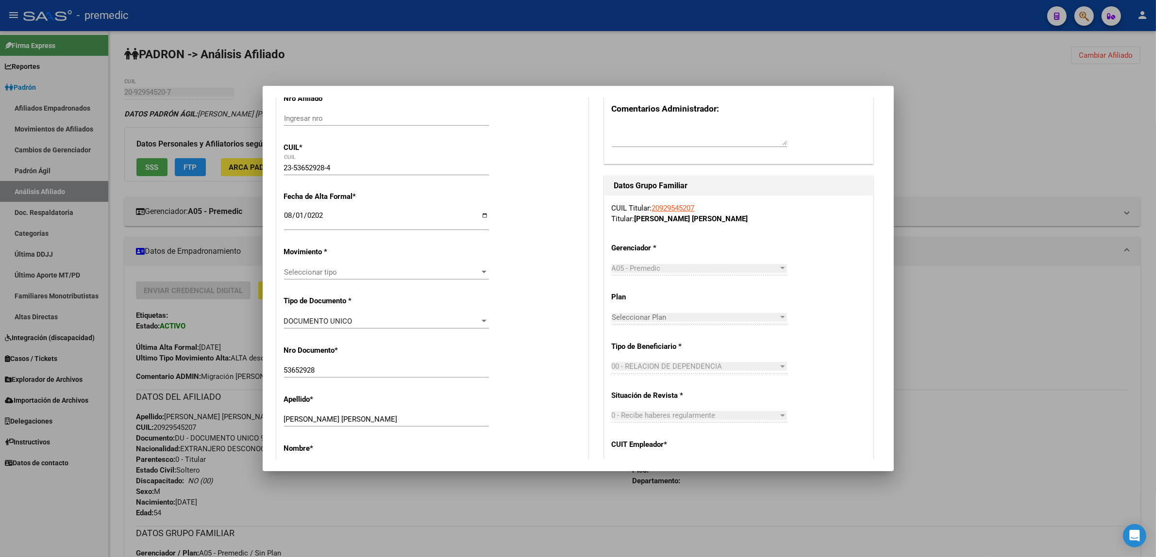
scroll to position [182, 0]
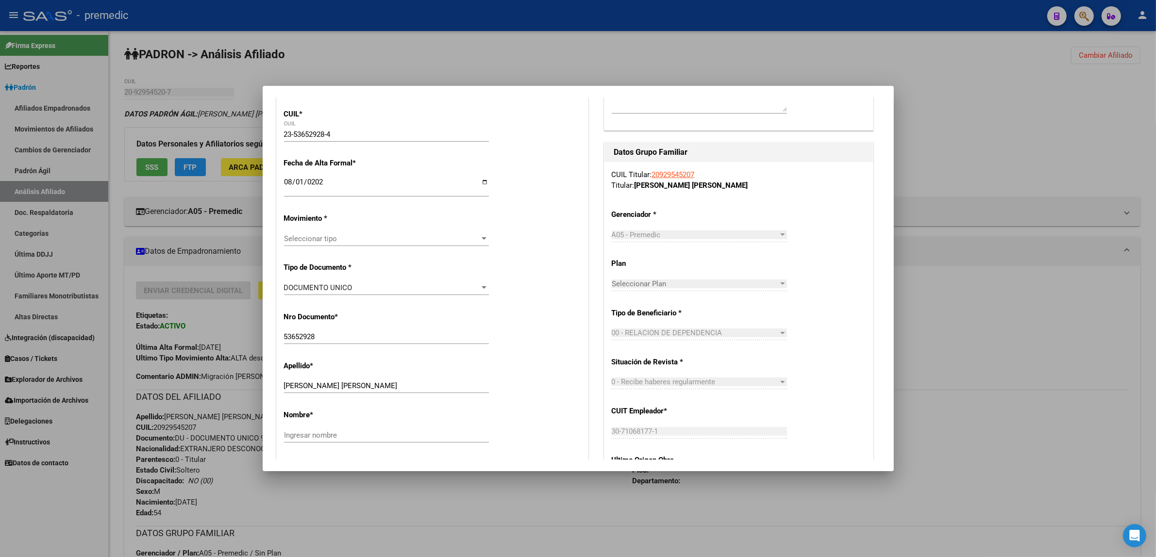
click at [387, 243] on span "Seleccionar tipo" at bounding box center [382, 238] width 196 height 9
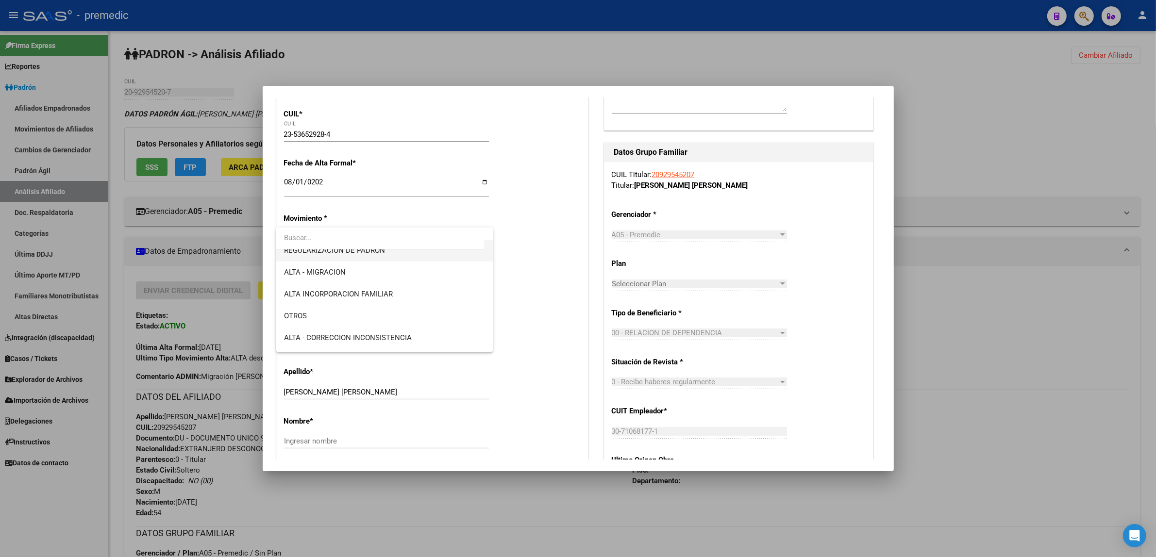
scroll to position [121, 0]
click at [404, 295] on span "ALTA INCORPORACION FAMILIAR" at bounding box center [384, 292] width 201 height 22
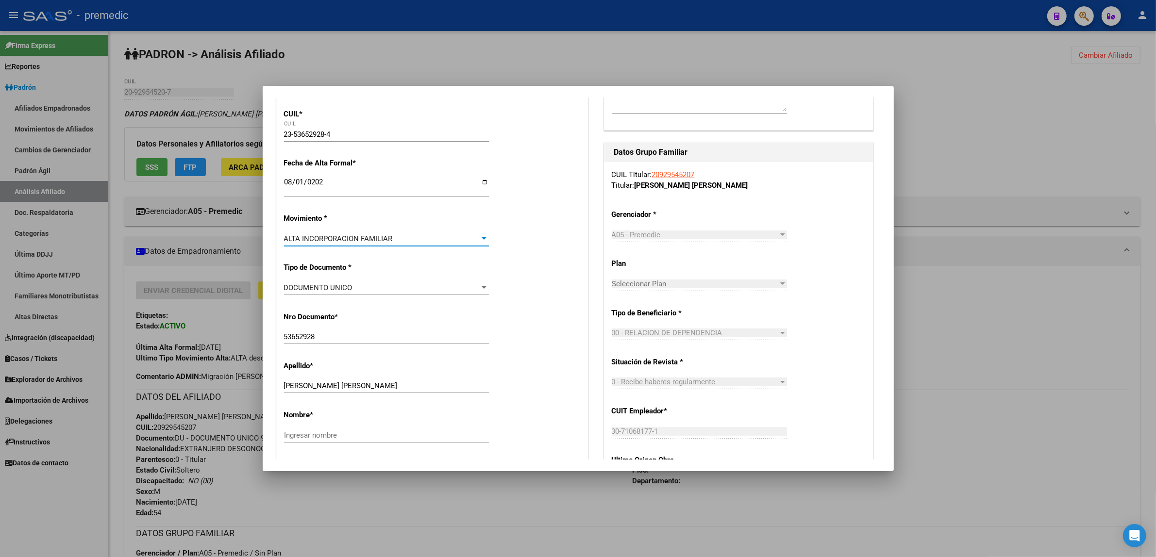
click at [484, 295] on div "DOCUMENTO UNICO Seleccionar tipo" at bounding box center [386, 288] width 205 height 15
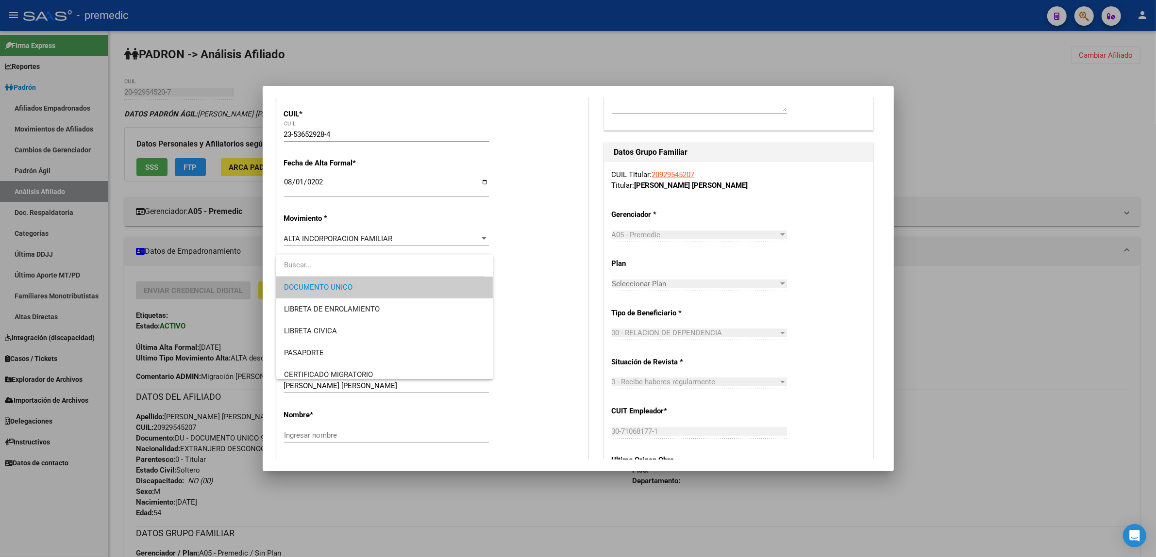
click at [524, 294] on div at bounding box center [578, 278] width 1156 height 557
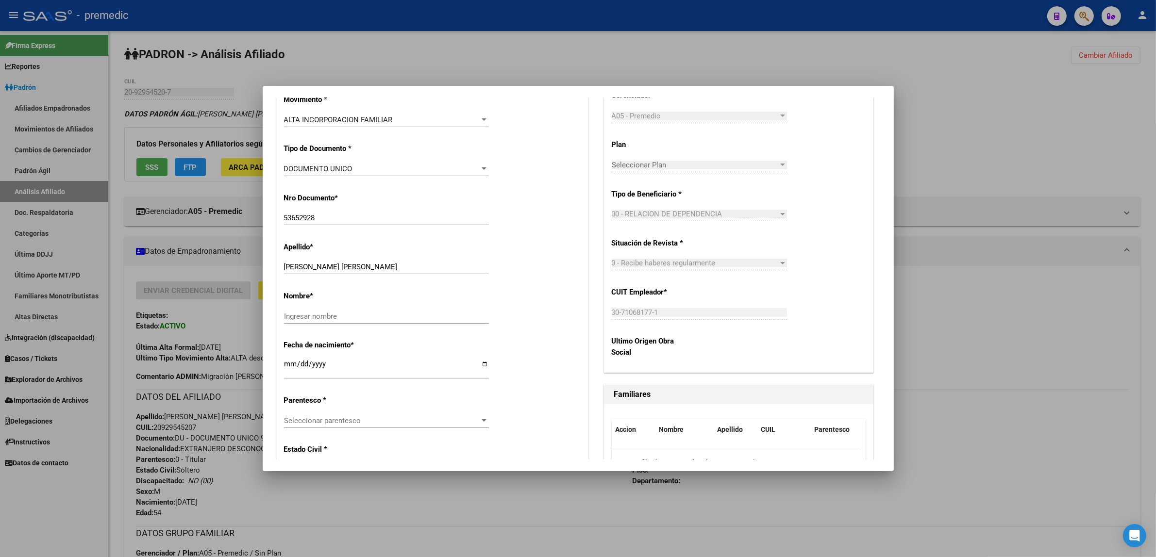
scroll to position [303, 0]
click at [344, 310] on input "Ingresar nombre" at bounding box center [386, 314] width 205 height 9
type input "ZAIRA"
drag, startPoint x: 359, startPoint y: 266, endPoint x: 335, endPoint y: 266, distance: 24.3
click at [335, 266] on input "CHAVEZ ARCE ZAIRA" at bounding box center [386, 264] width 205 height 9
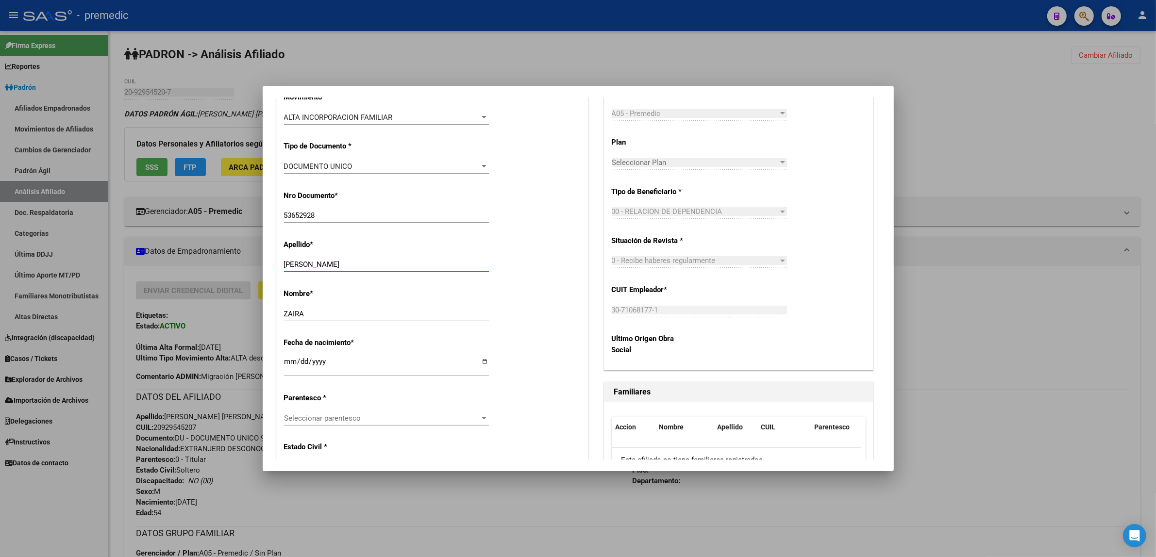
type input "CHAVEZ ARCE"
click at [528, 282] on div "Nombre * ZAIRA Ingresar nombre" at bounding box center [432, 305] width 297 height 49
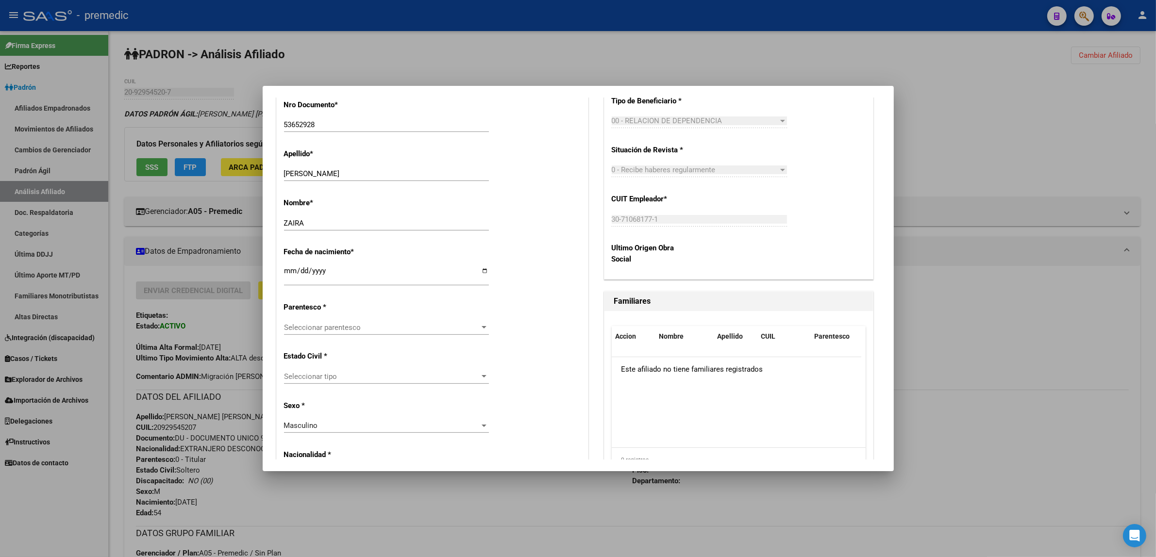
scroll to position [425, 0]
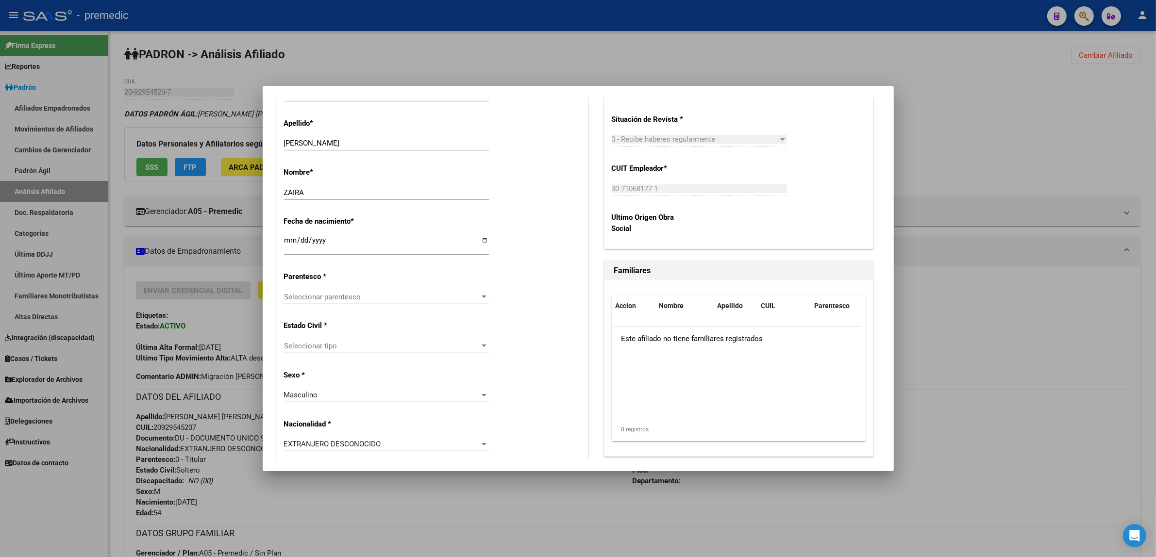
click at [403, 306] on div "Seleccionar parentesco Seleccionar parentesco" at bounding box center [386, 302] width 205 height 24
click at [397, 298] on span "Seleccionar parentesco" at bounding box center [382, 297] width 196 height 9
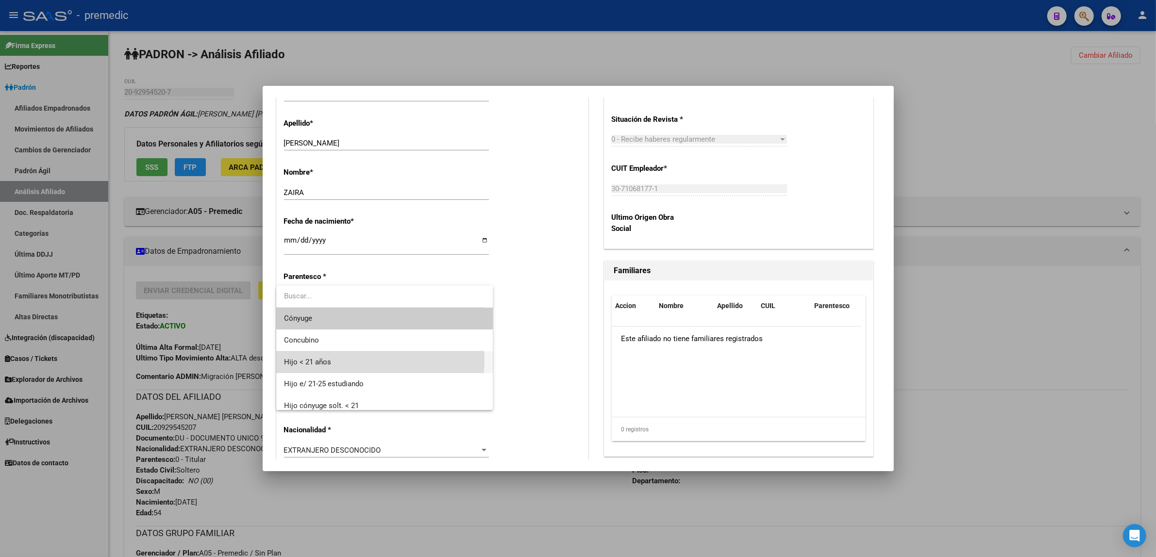
click at [354, 360] on span "Hijo < 21 años" at bounding box center [384, 362] width 201 height 22
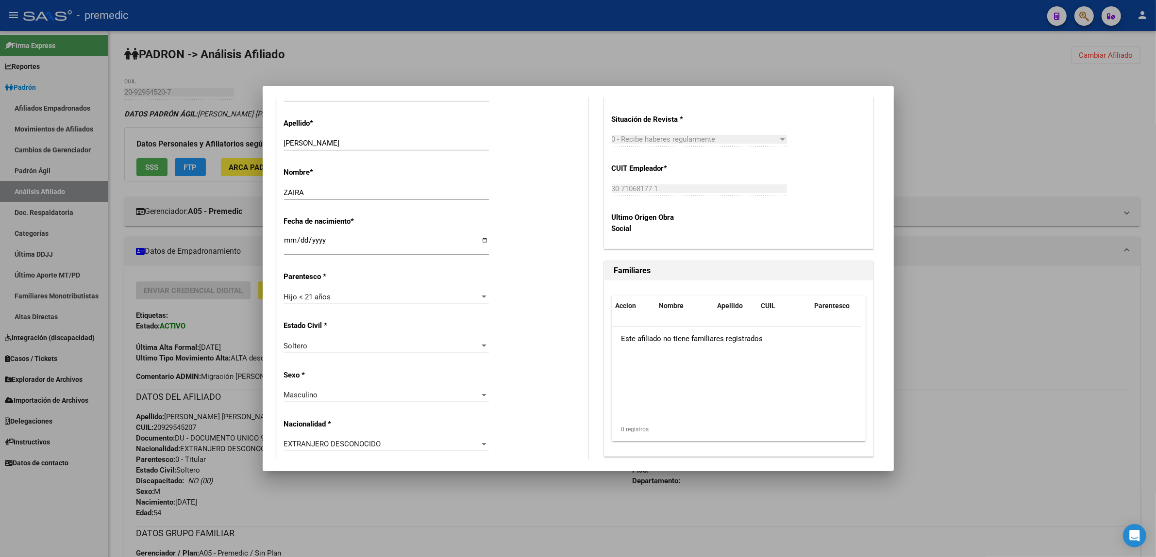
click at [511, 322] on div "Estado Civil * Soltero Seleccionar tipo" at bounding box center [432, 337] width 297 height 49
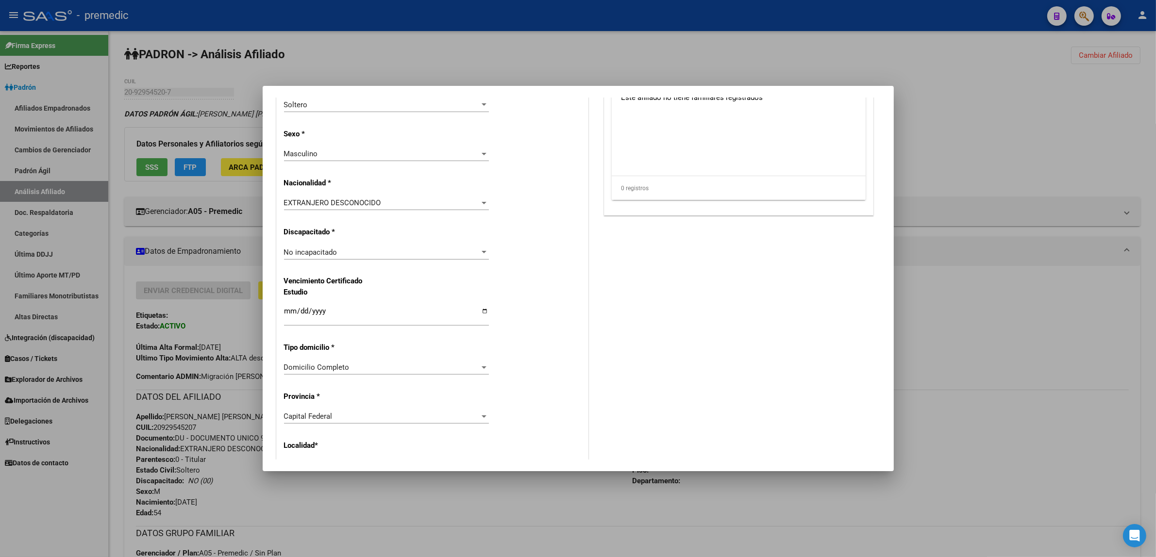
scroll to position [667, 0]
click at [377, 204] on span "EXTRANJERO DESCONOCIDO" at bounding box center [332, 201] width 97 height 9
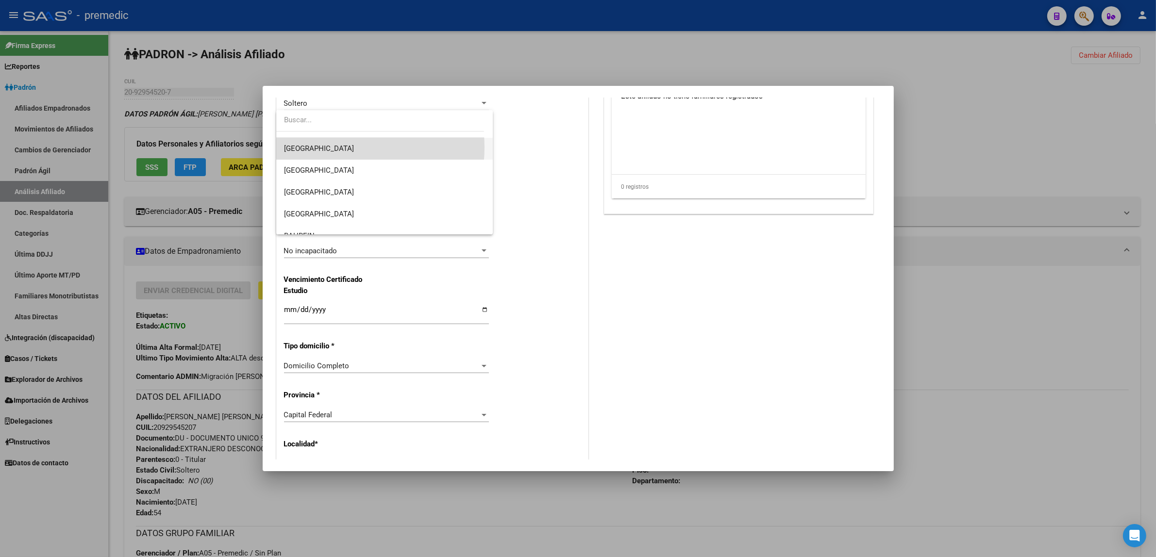
click at [334, 147] on span "[GEOGRAPHIC_DATA]" at bounding box center [384, 149] width 201 height 22
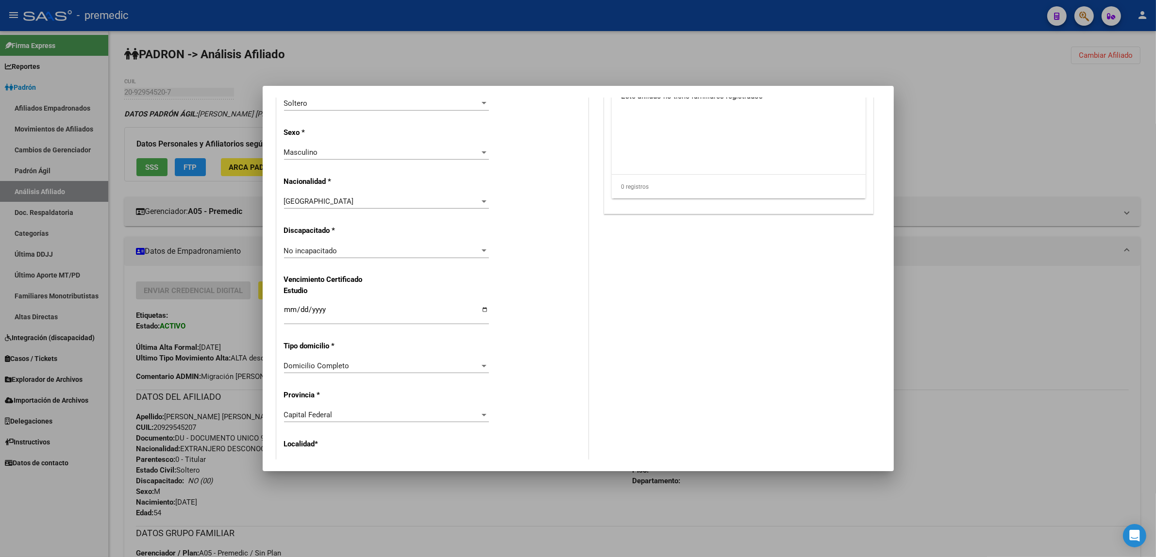
click at [522, 251] on div "Alta Baja Nro Afiliado Ingresar nro CUIL * 23-53652928-4 CUIL ARCA Padrón Fecha…" at bounding box center [432, 237] width 311 height 1386
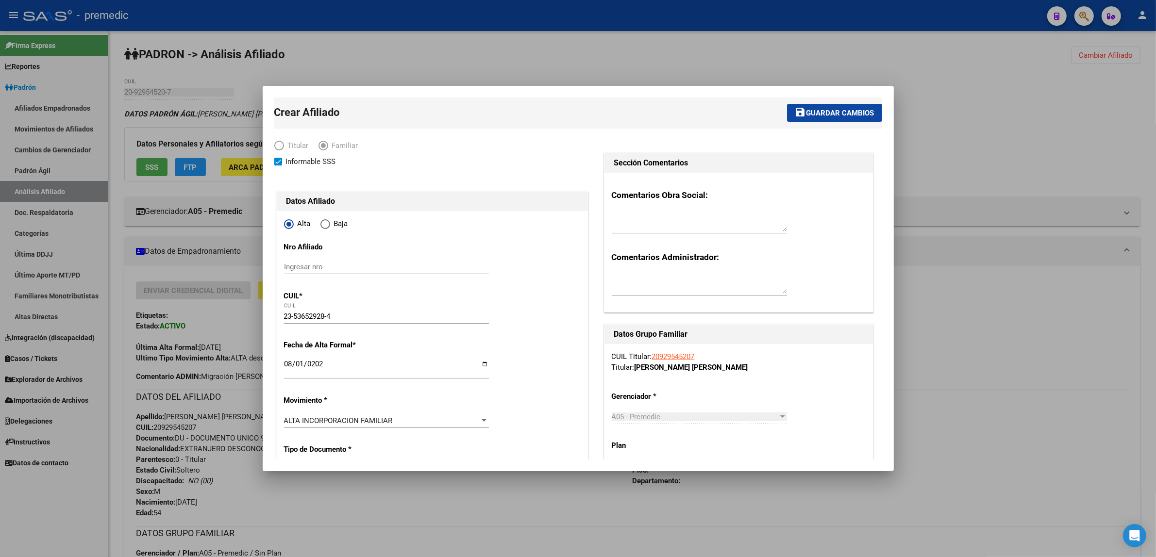
click at [836, 112] on span "Guardar cambios" at bounding box center [840, 113] width 68 height 9
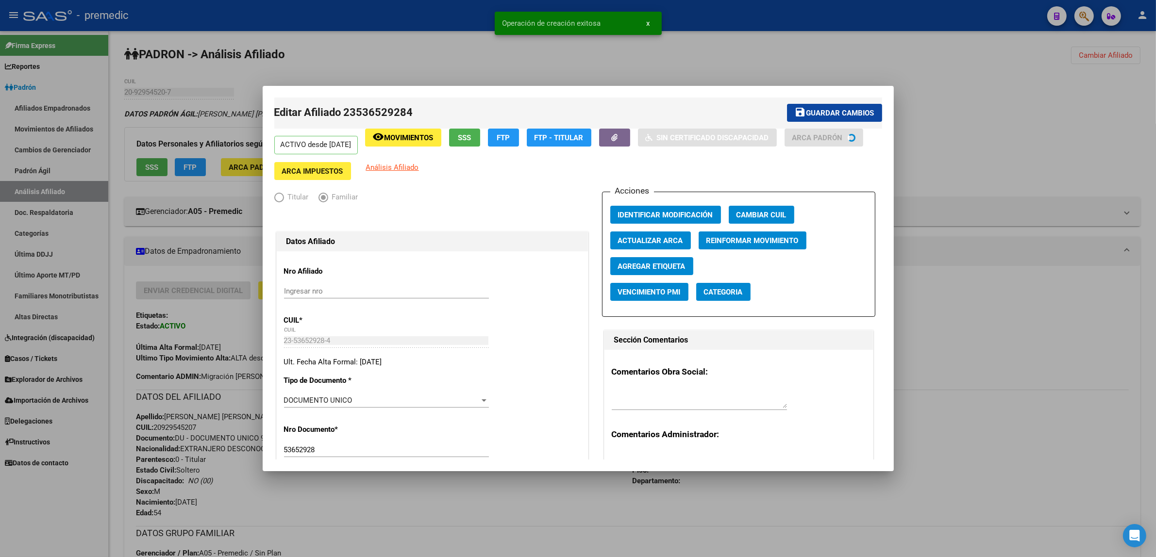
click at [943, 84] on div at bounding box center [578, 278] width 1156 height 557
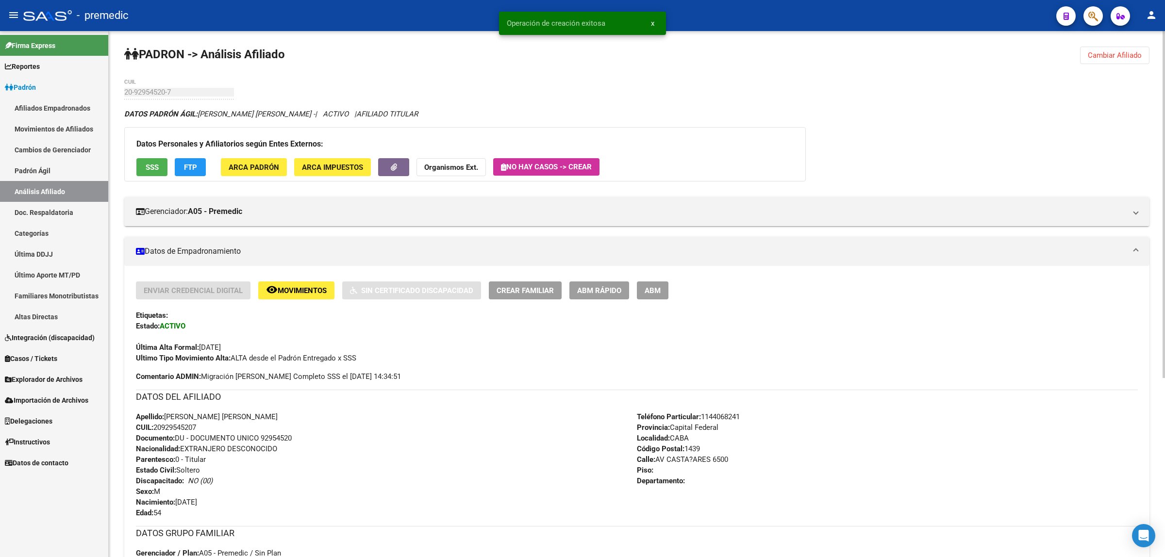
click at [1093, 57] on span "Cambiar Afiliado" at bounding box center [1115, 55] width 54 height 9
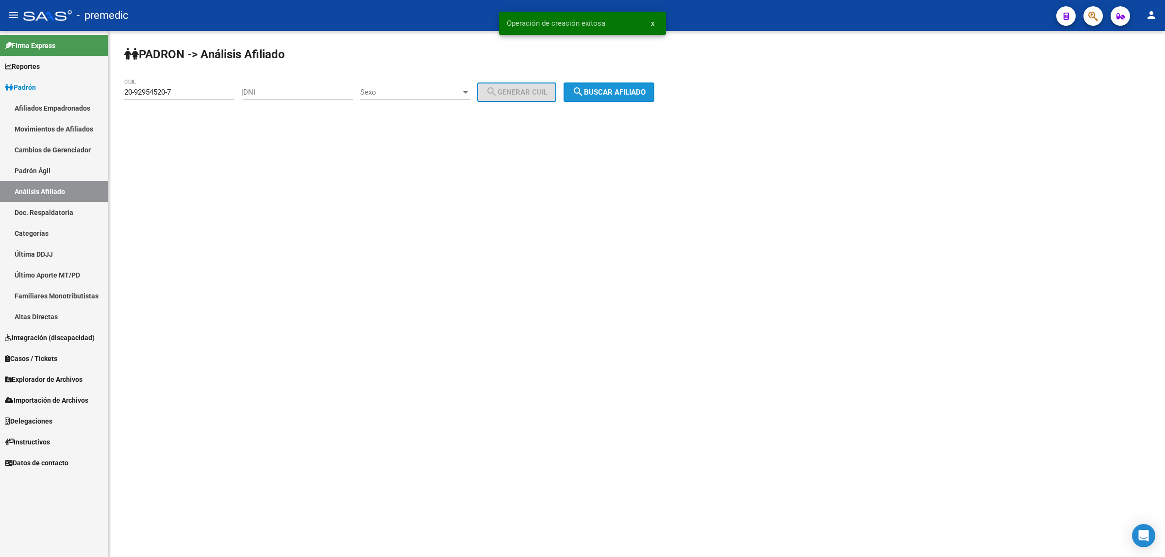
click at [639, 93] on span "search Buscar afiliado" at bounding box center [608, 92] width 73 height 9
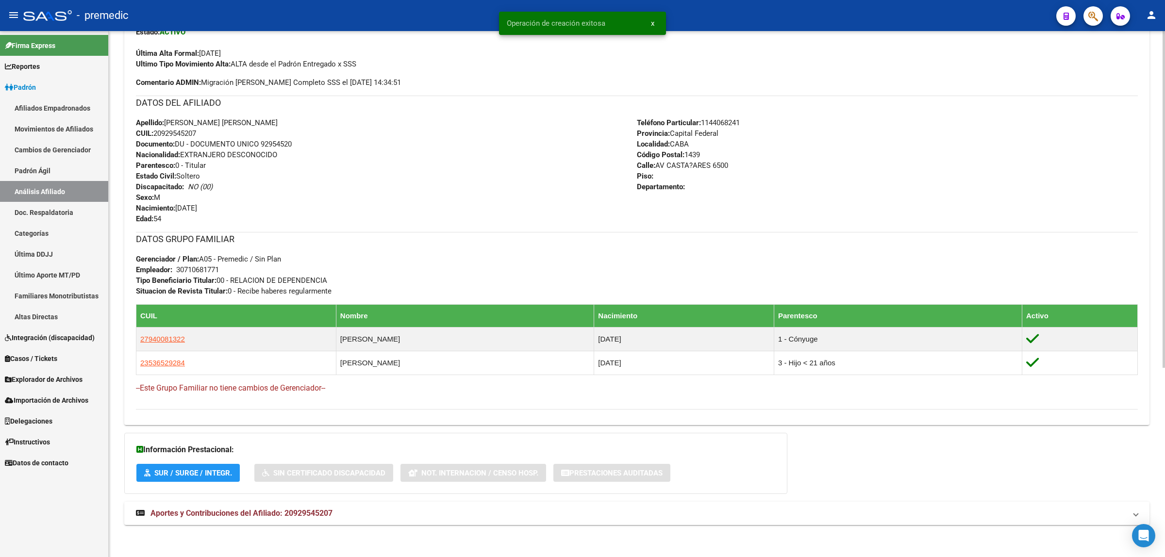
scroll to position [297, 0]
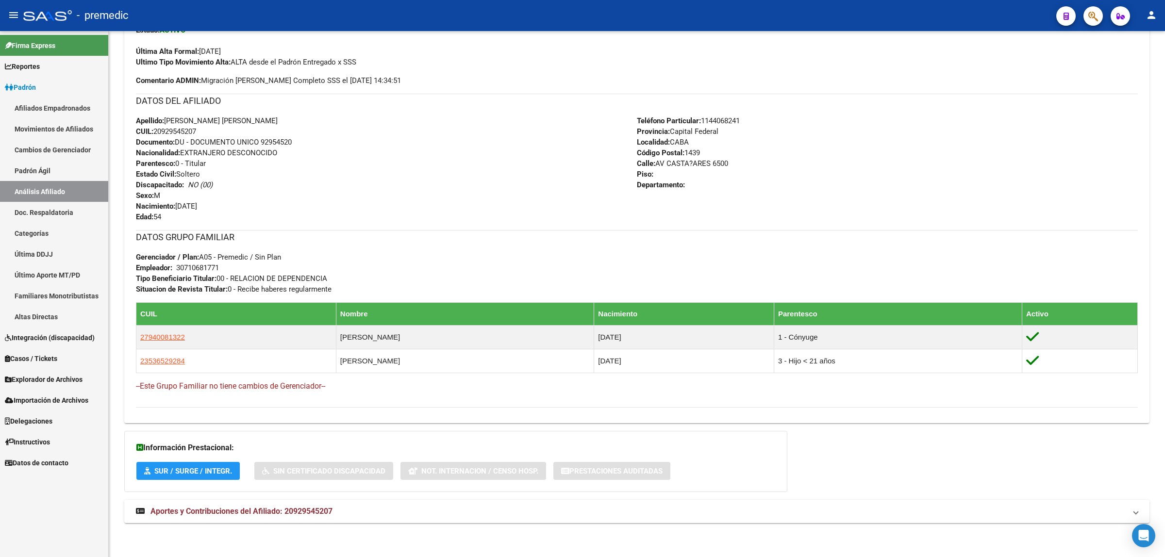
click at [56, 375] on span "Explorador de Archivos" at bounding box center [44, 379] width 78 height 11
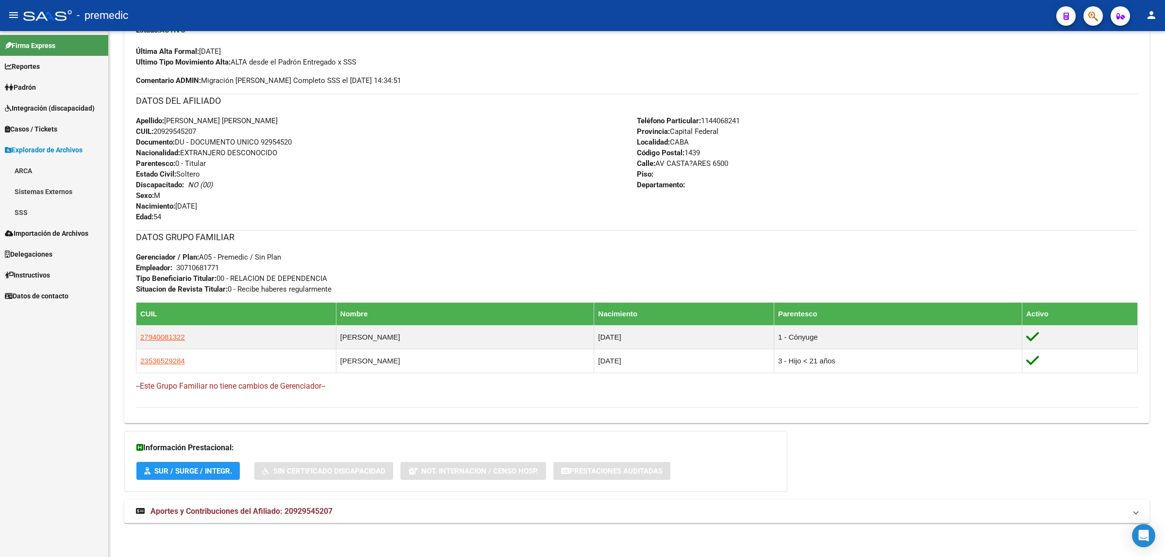
click at [39, 210] on link "SSS" at bounding box center [54, 212] width 108 height 21
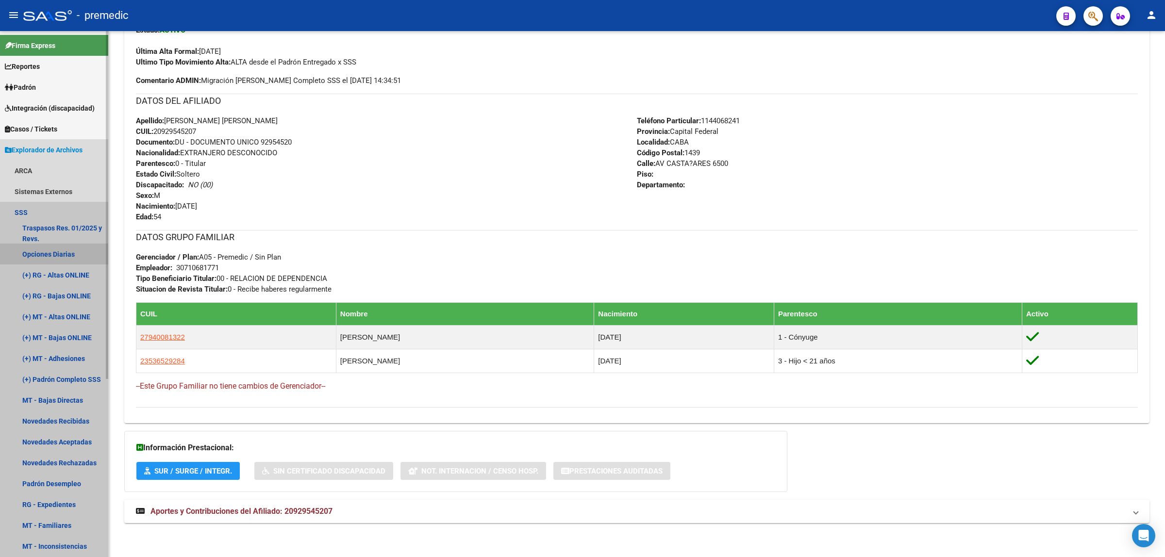
click at [47, 249] on link "Opciones Diarias" at bounding box center [54, 254] width 108 height 21
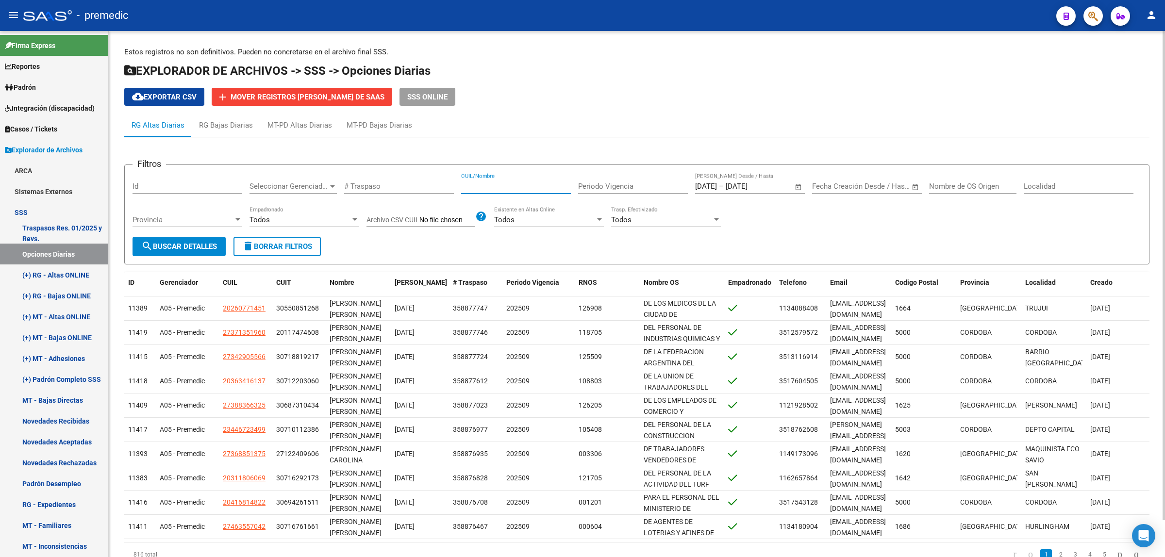
click at [496, 186] on input "CUIL/Nombre" at bounding box center [516, 186] width 110 height 9
paste input "94171631"
type input "94171631"
click at [209, 242] on span "search Buscar Detalles" at bounding box center [179, 246] width 76 height 9
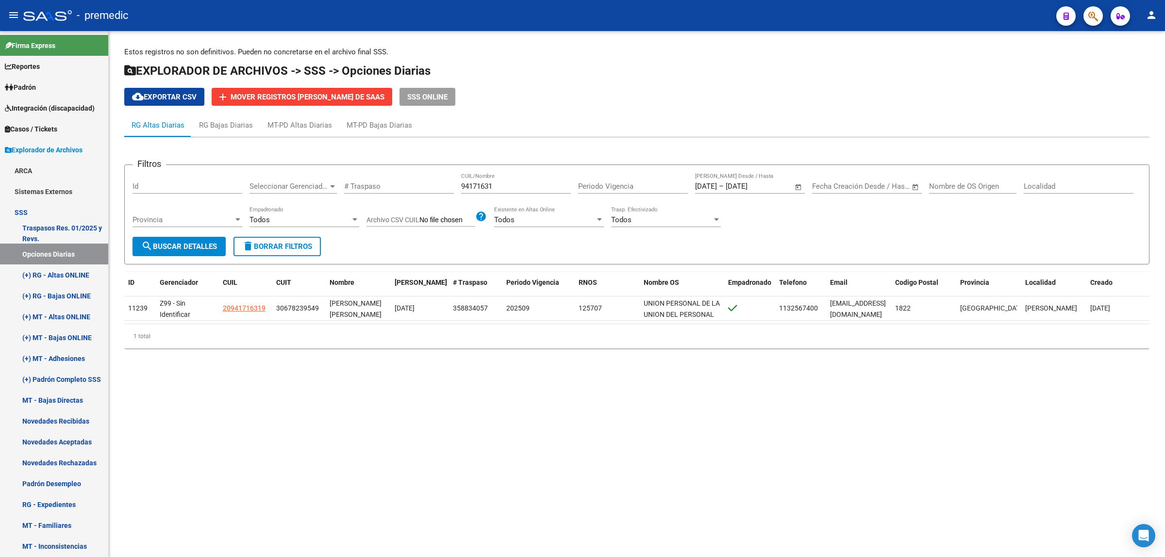
click at [329, 405] on mat-sidenav-content "Estos registros no son definitivos. Pueden no concretarse en el archivo final S…" at bounding box center [637, 294] width 1056 height 526
click at [40, 88] on link "Padrón" at bounding box center [54, 87] width 108 height 21
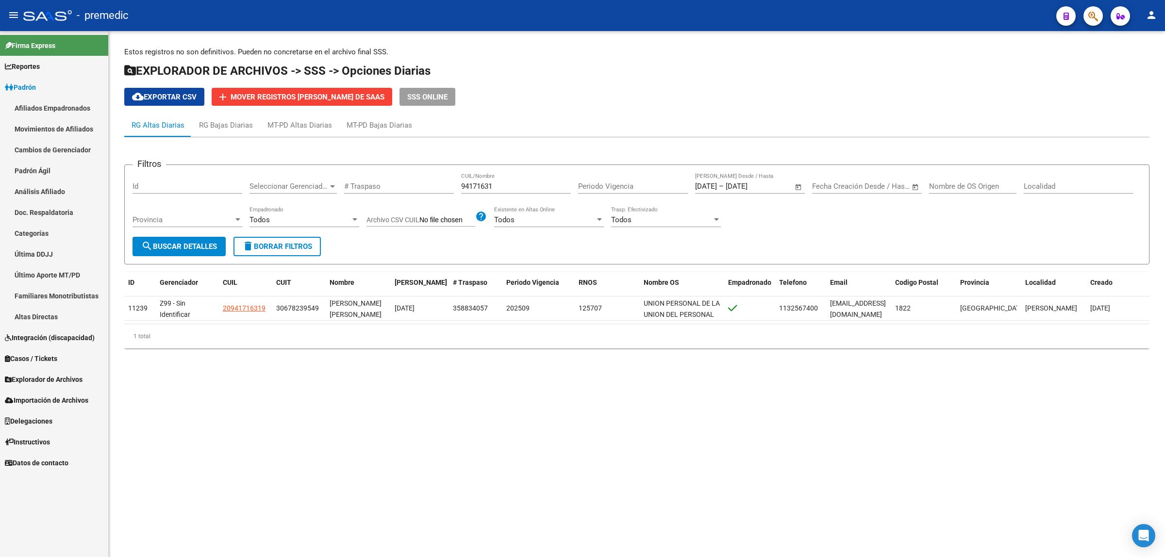
click at [53, 188] on link "Análisis Afiliado" at bounding box center [54, 191] width 108 height 21
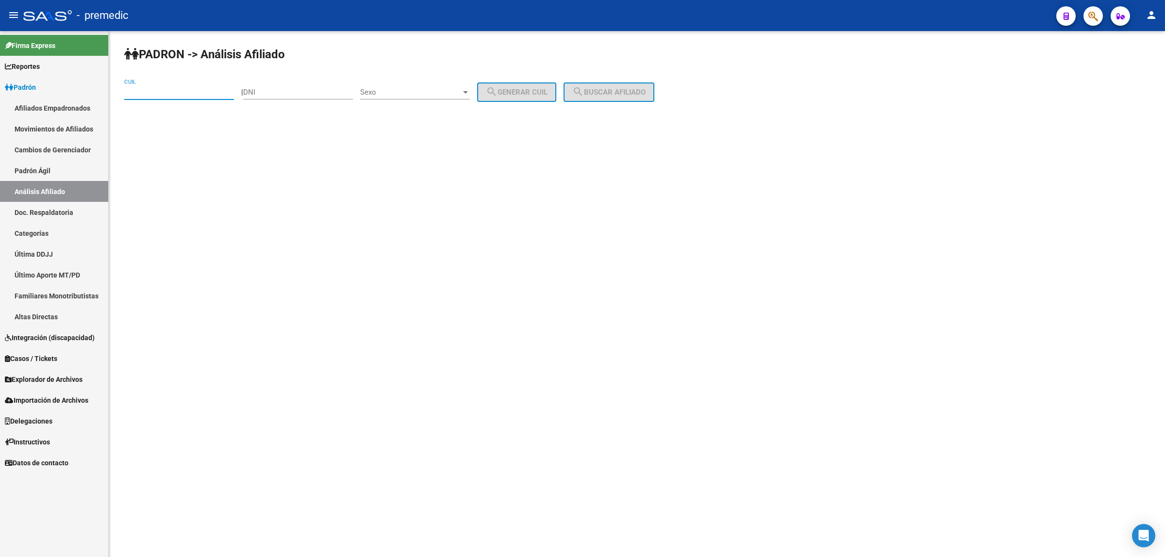
click at [178, 88] on input "CUIL" at bounding box center [179, 92] width 110 height 9
paste input "23-18241224-4"
type input "23-18241224-4"
click at [597, 93] on span "search Buscar afiliado" at bounding box center [608, 92] width 73 height 9
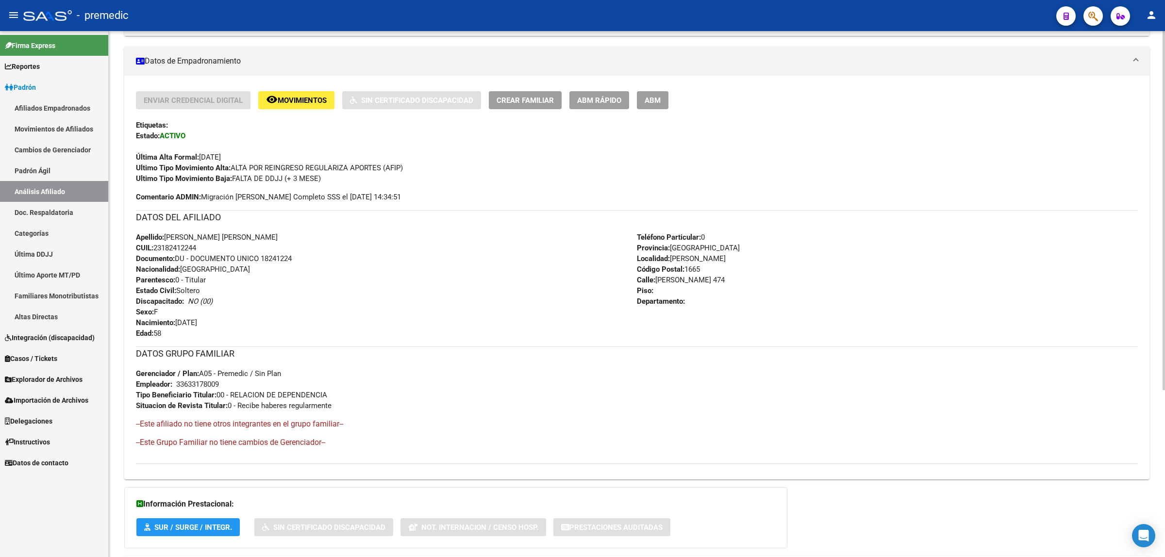
scroll to position [246, 0]
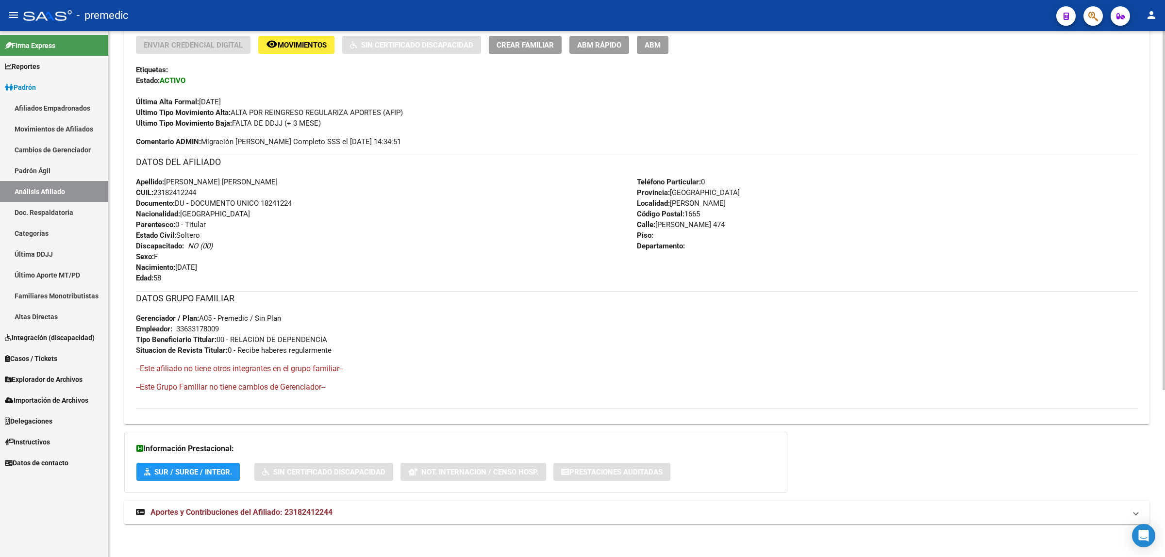
click at [257, 510] on span "Aportes y Contribuciones del Afiliado: 23182412244" at bounding box center [241, 512] width 182 height 9
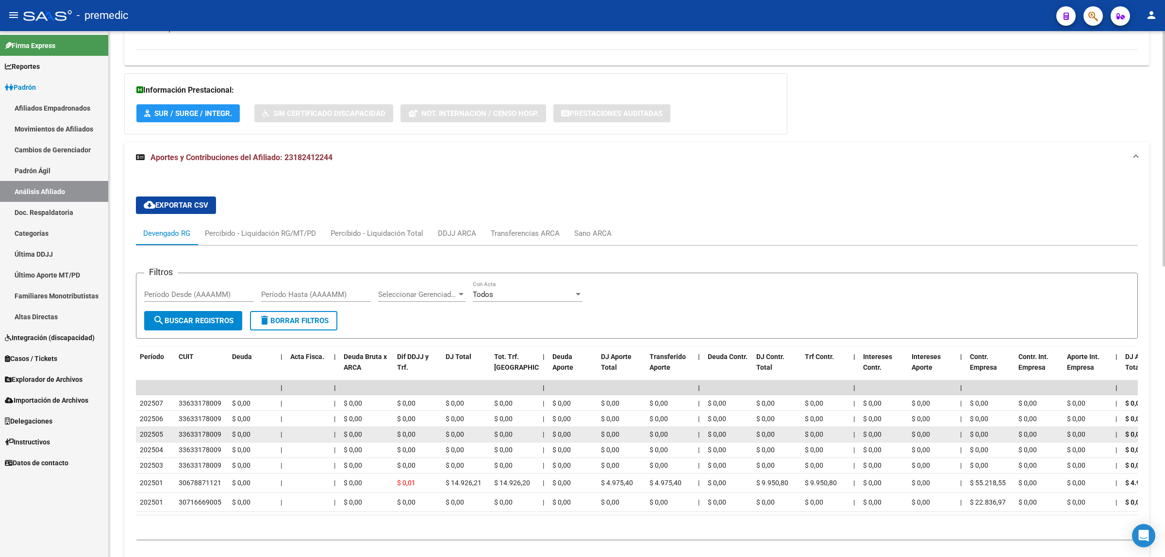
scroll to position [606, 0]
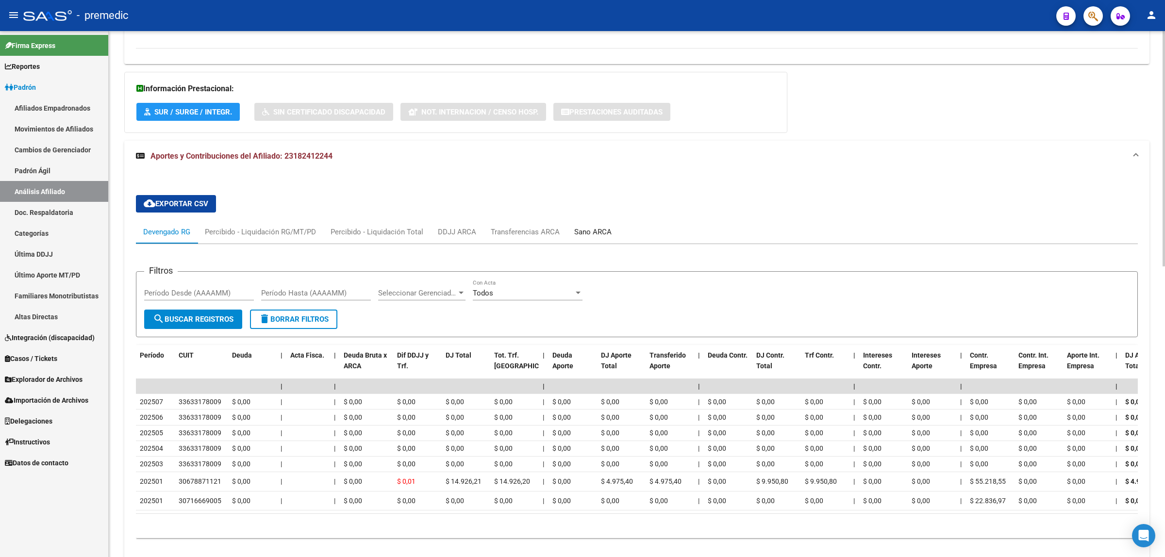
click at [595, 233] on div "Sano ARCA" at bounding box center [592, 232] width 37 height 11
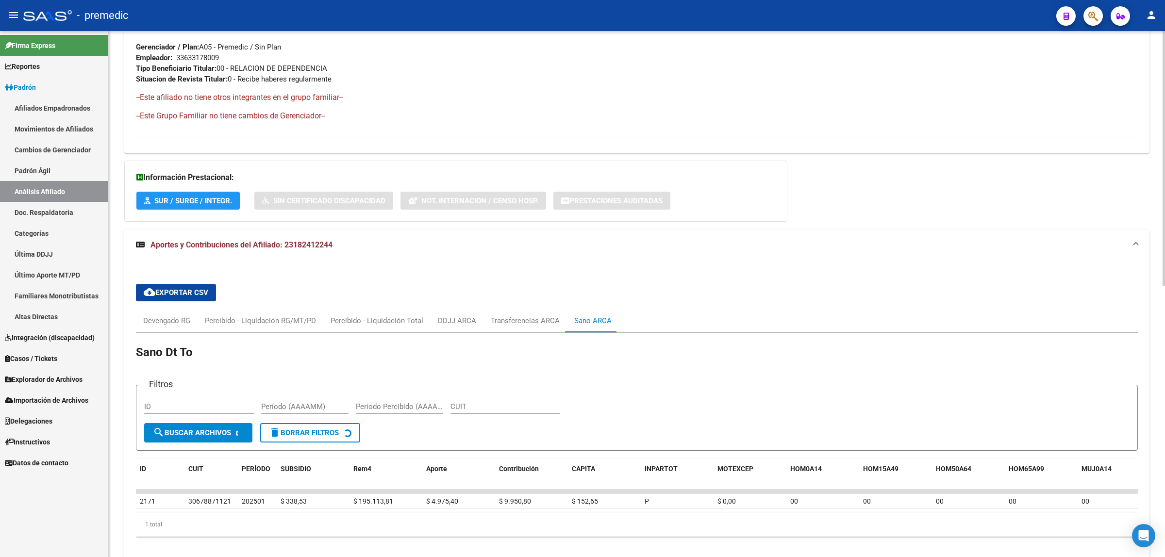
scroll to position [562, 0]
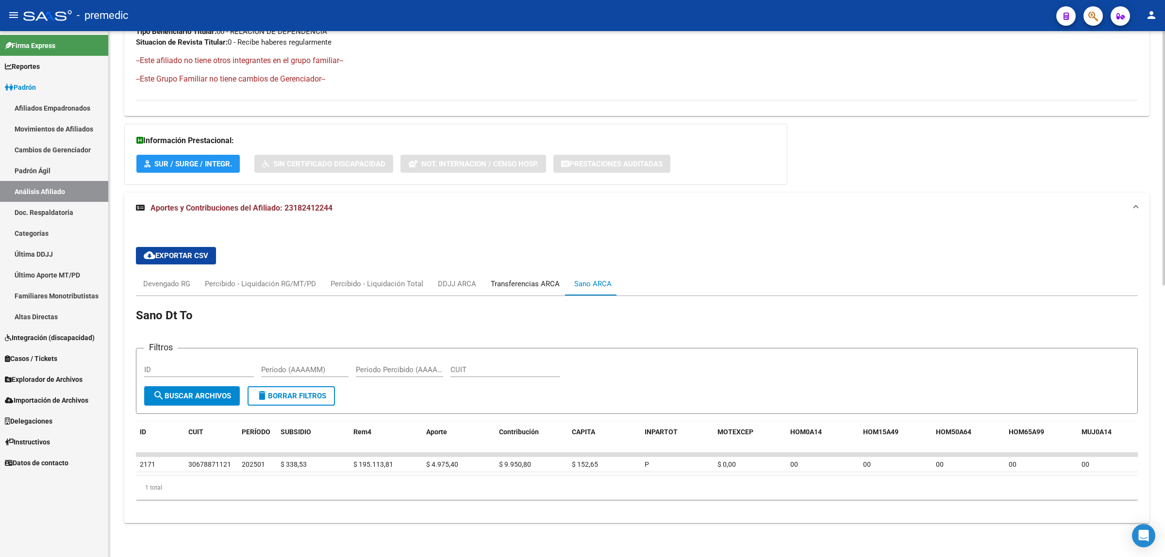
click at [513, 279] on div "Transferencias ARCA" at bounding box center [525, 284] width 69 height 11
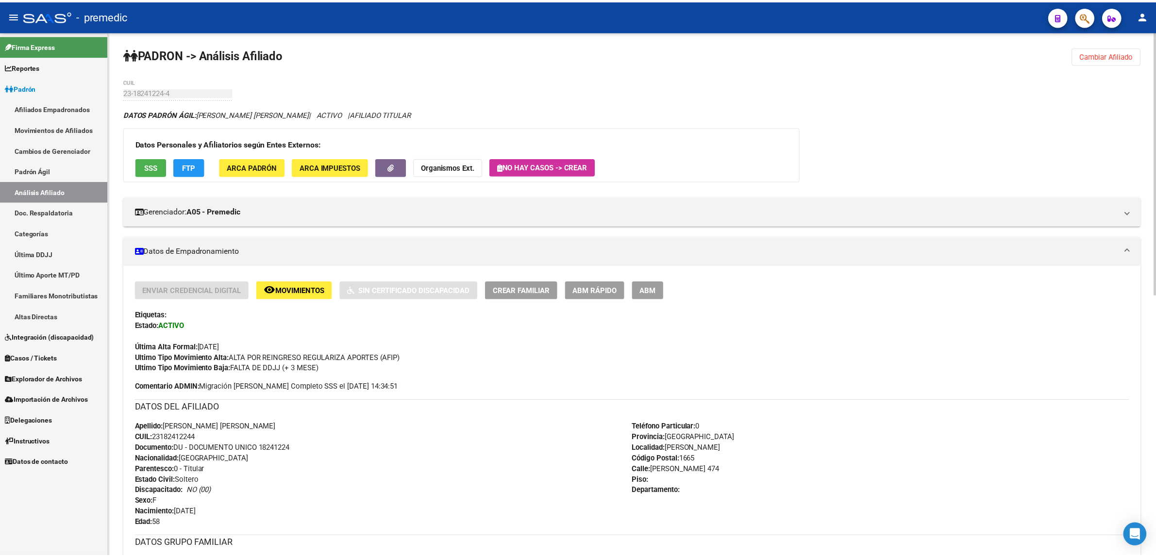
scroll to position [0, 0]
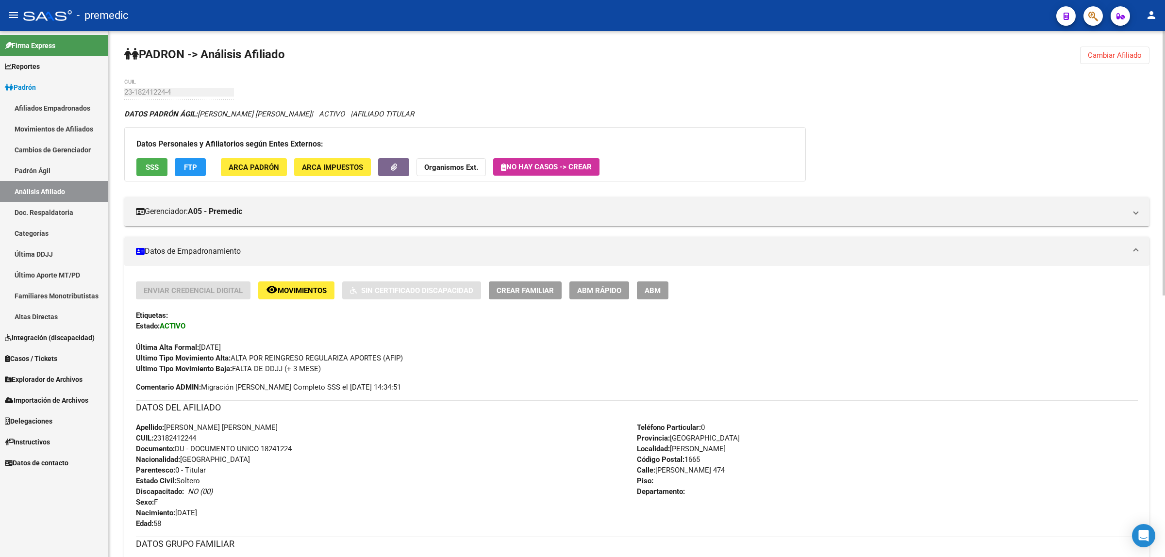
click at [592, 282] on button "ABM Rápido" at bounding box center [599, 291] width 60 height 18
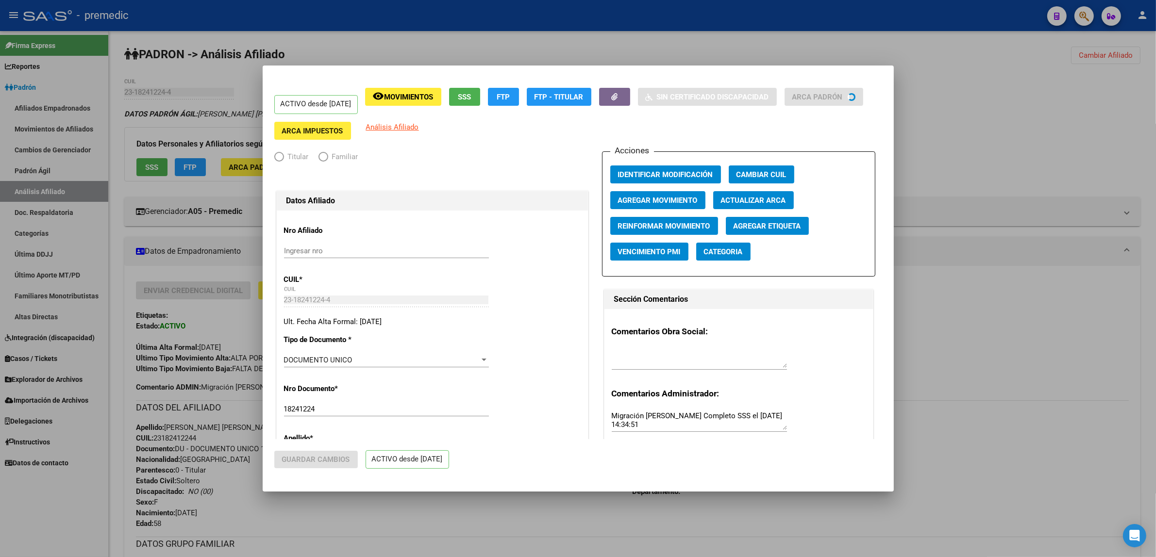
radio input "true"
type input "33-63317800-9"
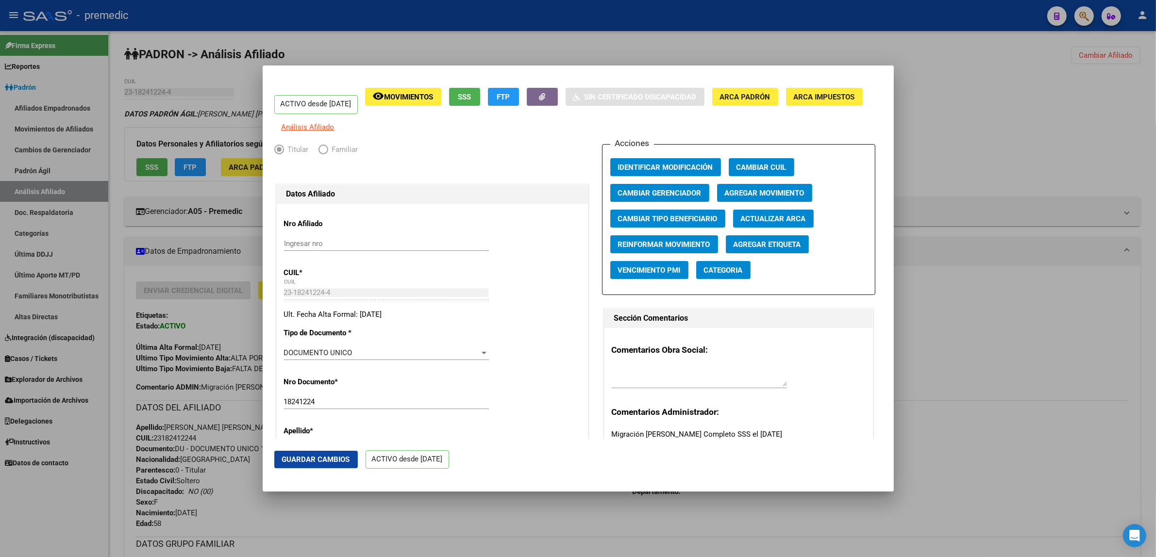
click at [748, 190] on div "Acciones Identificar Modificación Cambiar CUIL Cambiar Gerenciador Agregar Movi…" at bounding box center [738, 219] width 273 height 151
click at [748, 191] on button "Agregar Movimiento" at bounding box center [764, 193] width 95 height 18
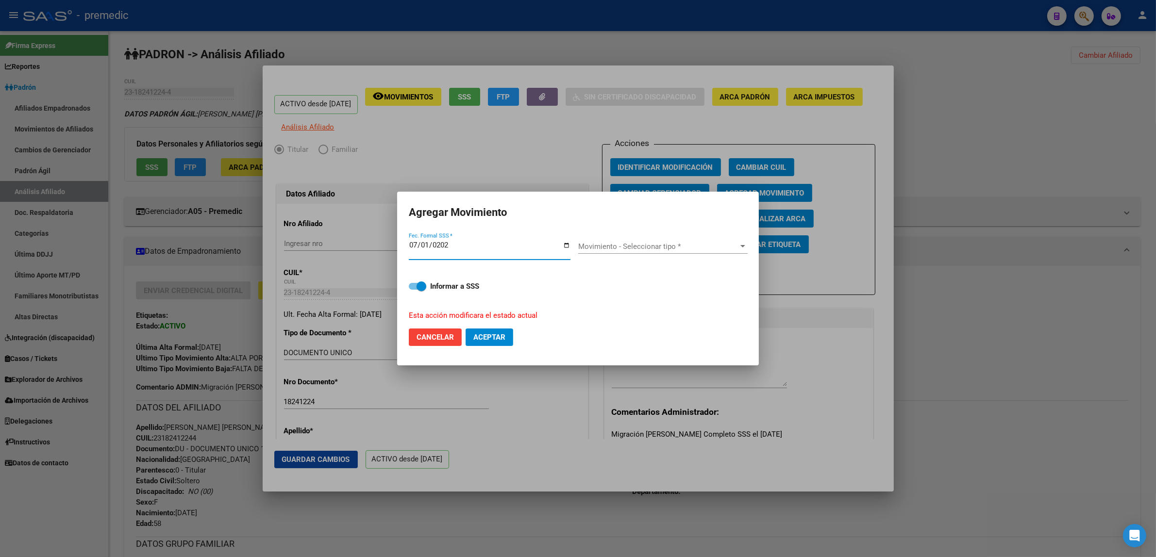
type input "2025-07-01"
click at [634, 241] on div "Movimiento - Seleccionar tipo * Movimiento - Seleccionar tipo *" at bounding box center [662, 246] width 169 height 15
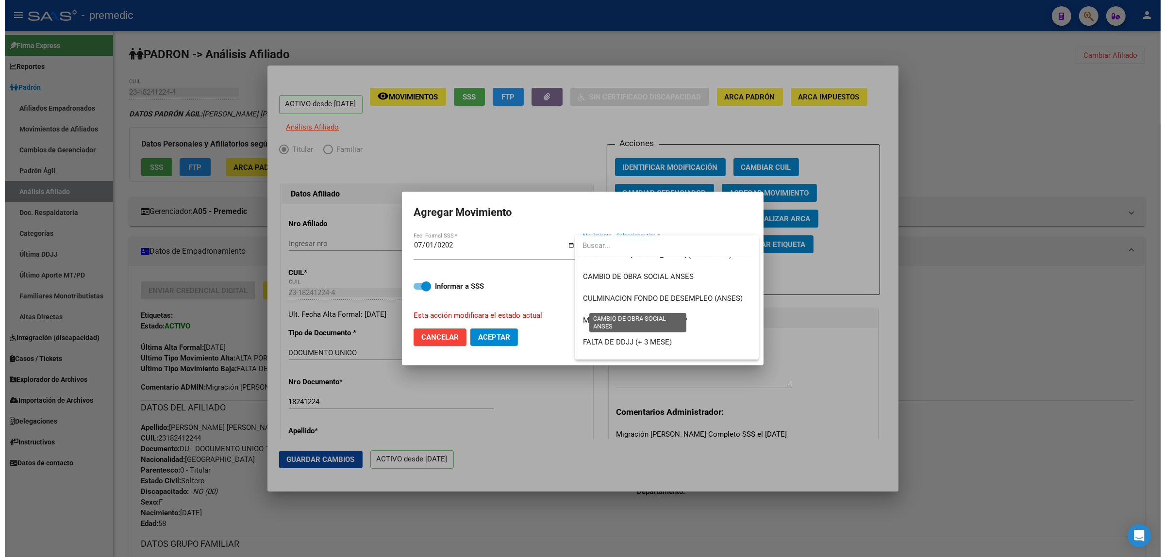
scroll to position [243, 0]
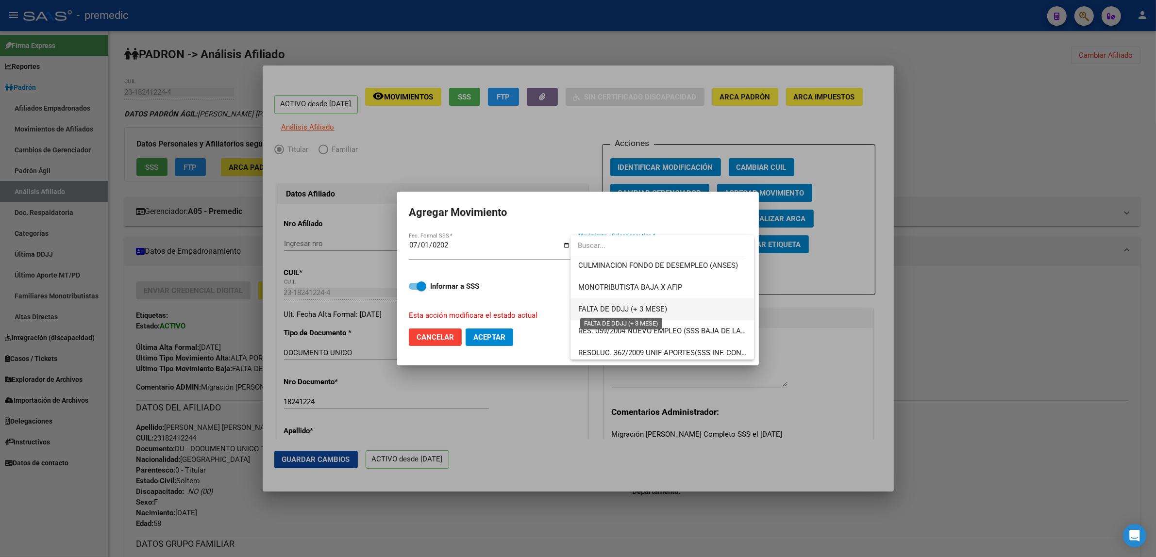
click at [650, 312] on span "FALTA DE DDJJ (+ 3 MESE)" at bounding box center [622, 309] width 89 height 9
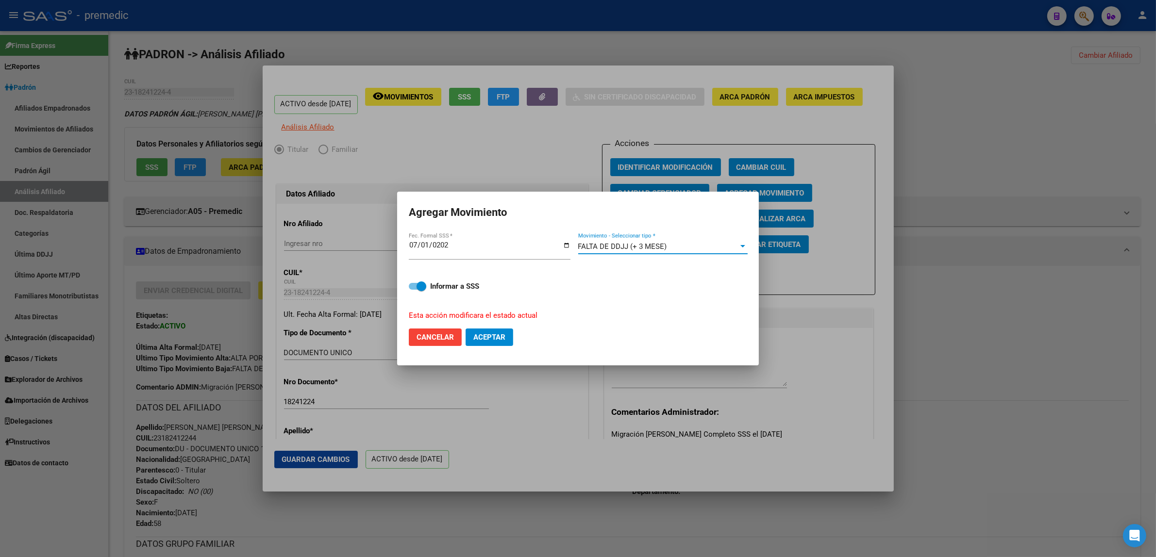
click at [484, 338] on span "Aceptar" at bounding box center [489, 337] width 32 height 9
checkbox input "false"
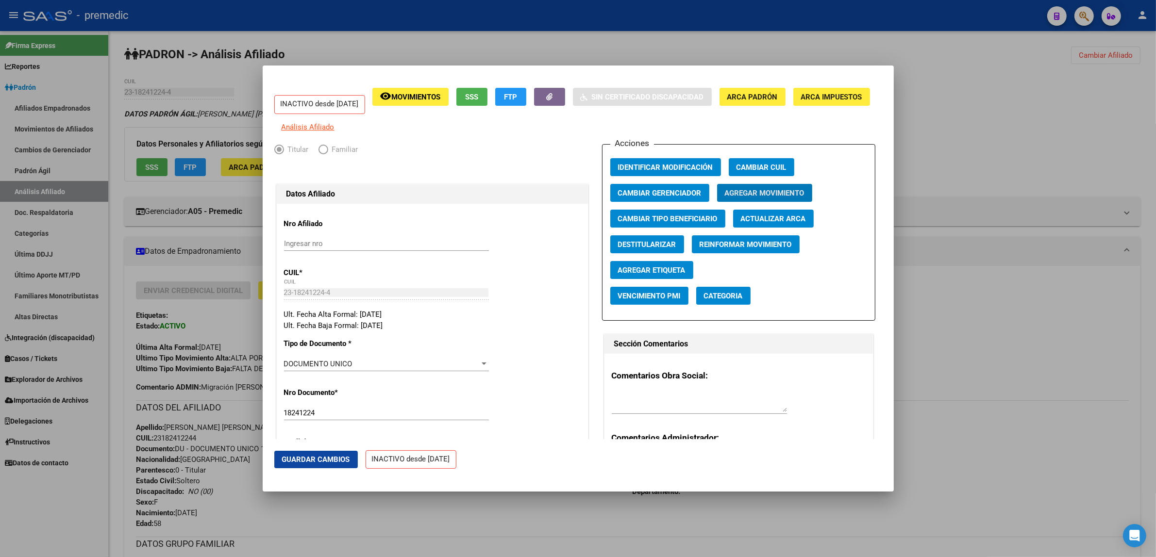
click at [557, 512] on div at bounding box center [578, 278] width 1156 height 557
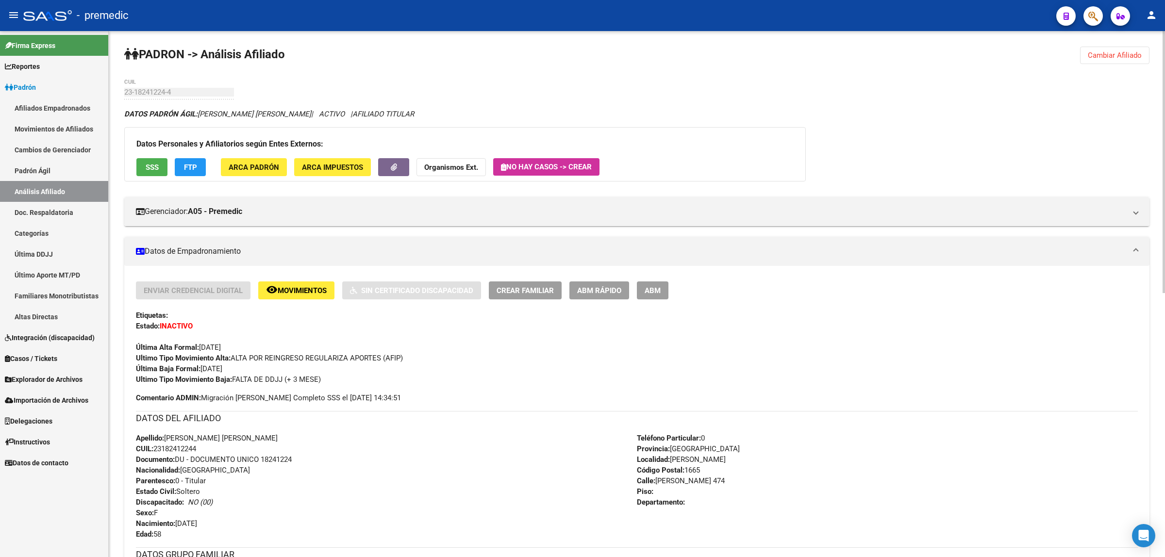
click at [1137, 56] on span "Cambiar Afiliado" at bounding box center [1115, 55] width 54 height 9
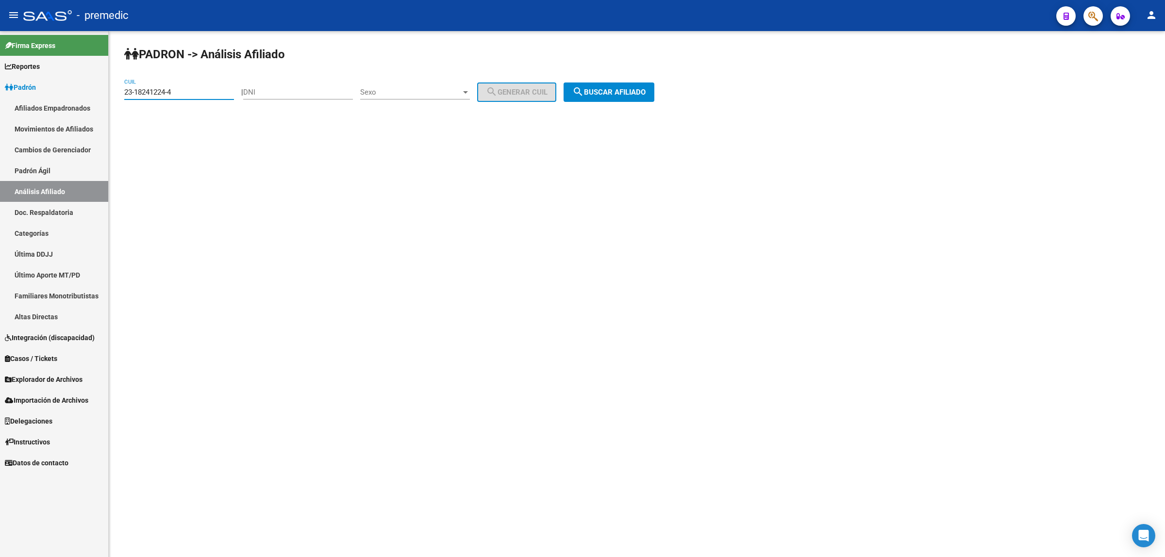
drag, startPoint x: 180, startPoint y: 89, endPoint x: 118, endPoint y: 95, distance: 62.4
click at [118, 95] on div "PADRON -> Análisis Afiliado 23-18241224-4 CUIL | DNI Sexo Sexo search Generar C…" at bounding box center [637, 82] width 1056 height 102
paste input "0-35304658-7"
click at [594, 100] on button "search Buscar afiliado" at bounding box center [609, 92] width 91 height 19
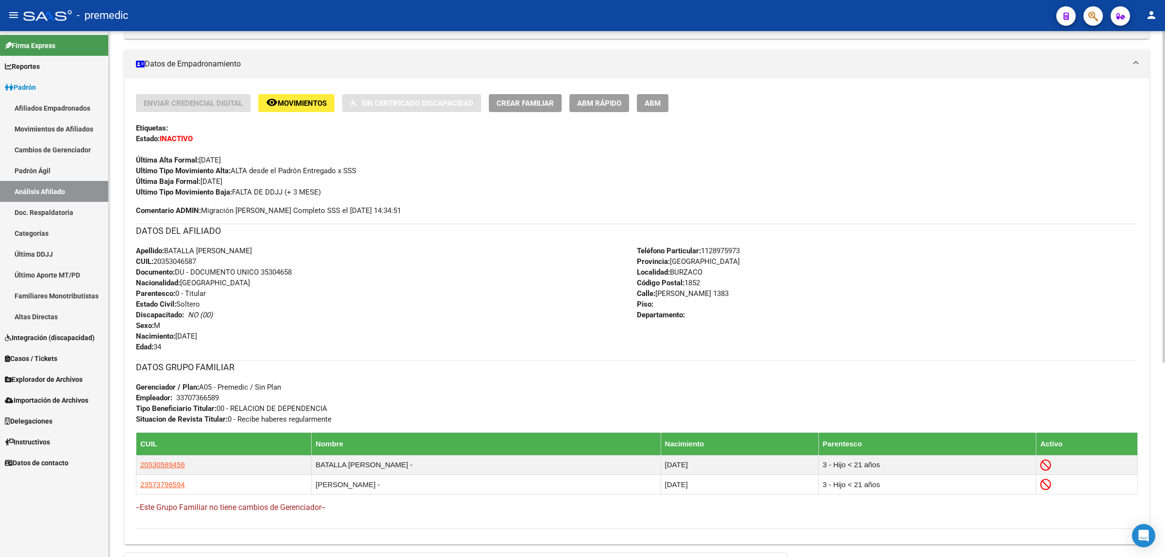
scroll to position [309, 0]
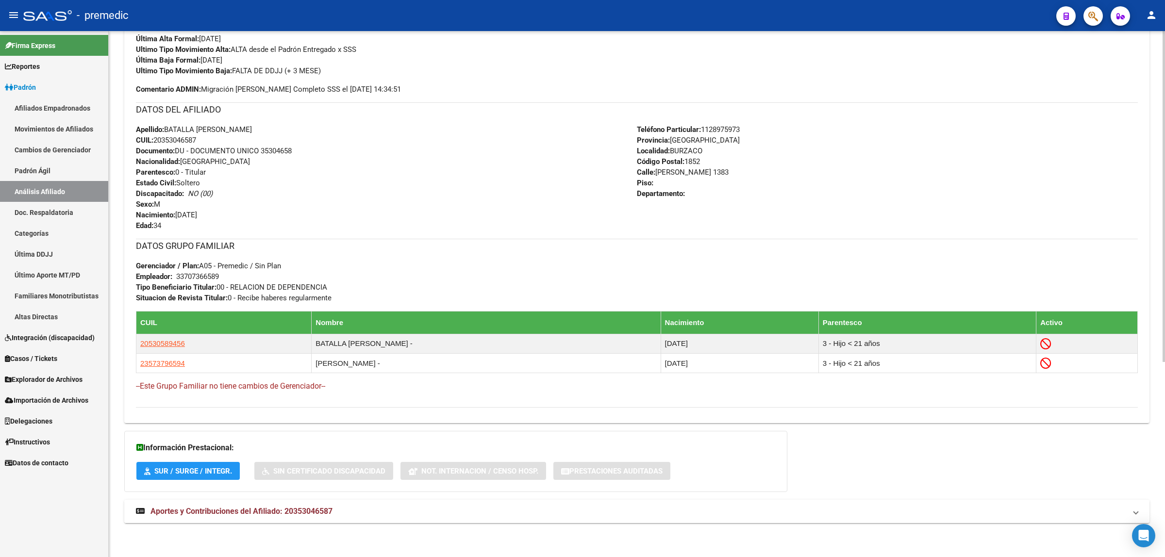
click at [254, 516] on span "Aportes y Contribuciones del Afiliado: 20353046587" at bounding box center [241, 511] width 182 height 9
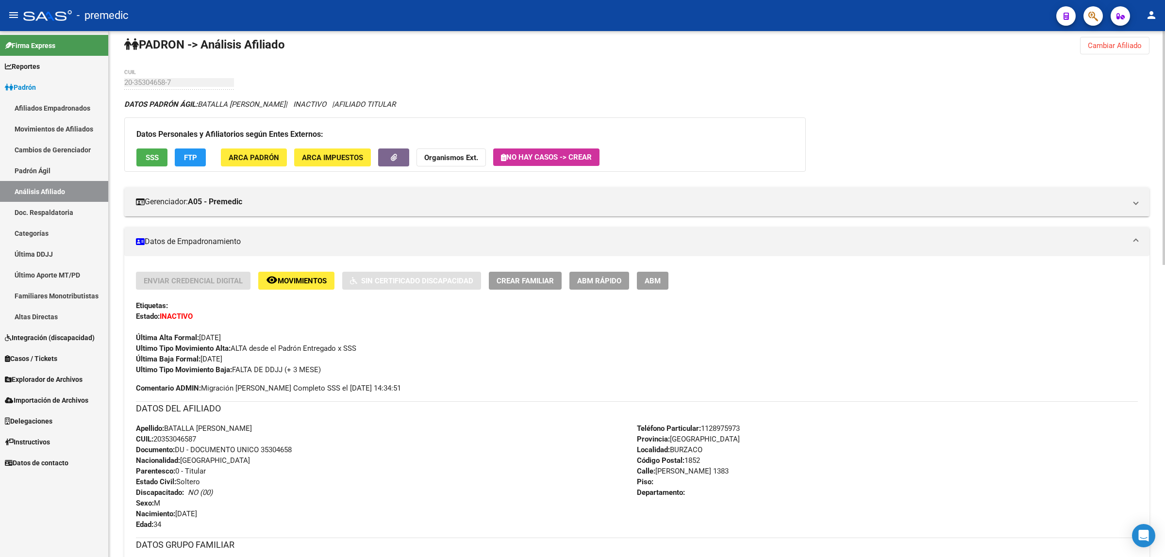
scroll to position [0, 0]
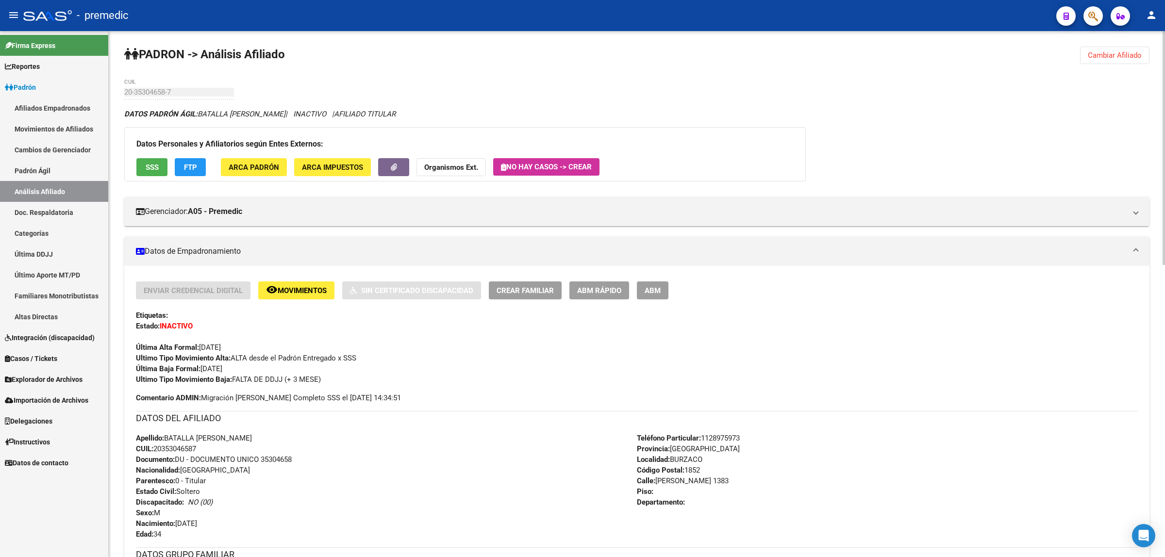
click at [1122, 58] on span "Cambiar Afiliado" at bounding box center [1115, 55] width 54 height 9
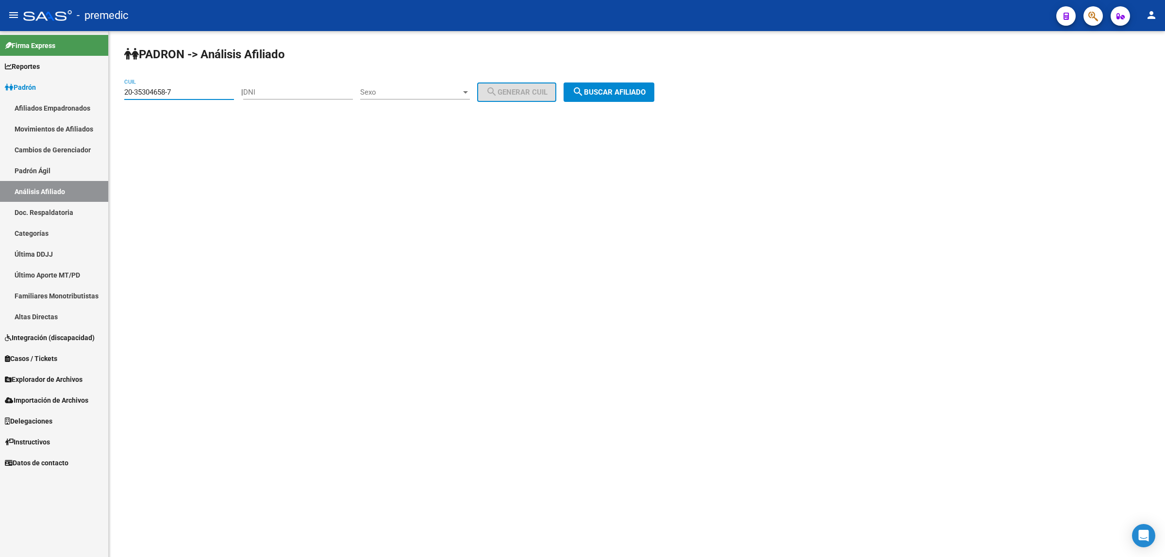
drag, startPoint x: 176, startPoint y: 94, endPoint x: 109, endPoint y: 95, distance: 66.5
click at [109, 95] on div "PADRON -> Análisis Afiliado 20-35304658-7 CUIL | DNI Sexo Sexo search Generar C…" at bounding box center [637, 82] width 1056 height 102
paste input "26211968-9"
click at [603, 88] on span "search Buscar afiliado" at bounding box center [608, 92] width 73 height 9
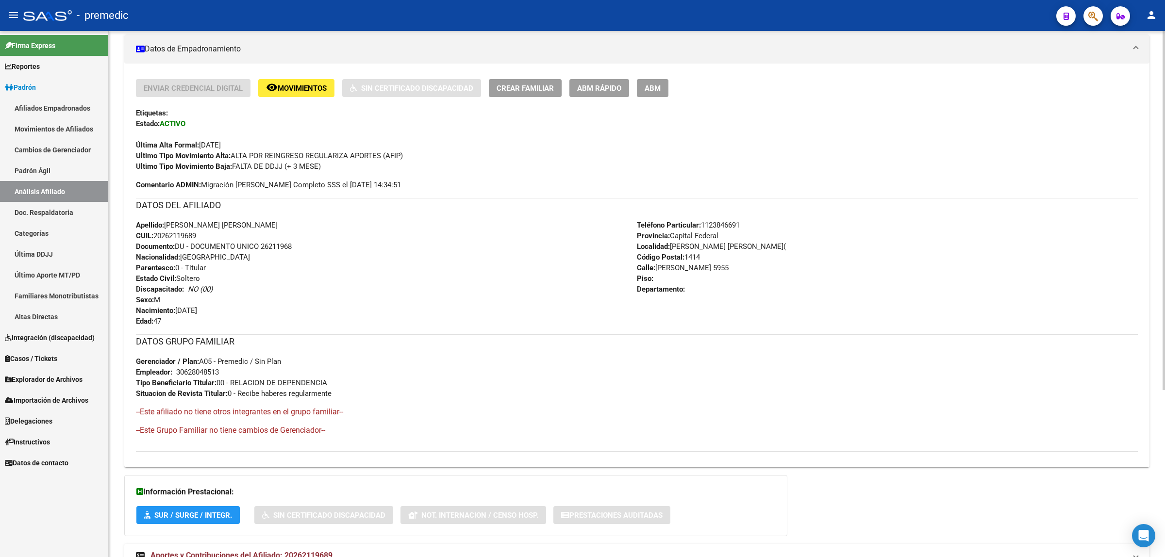
scroll to position [246, 0]
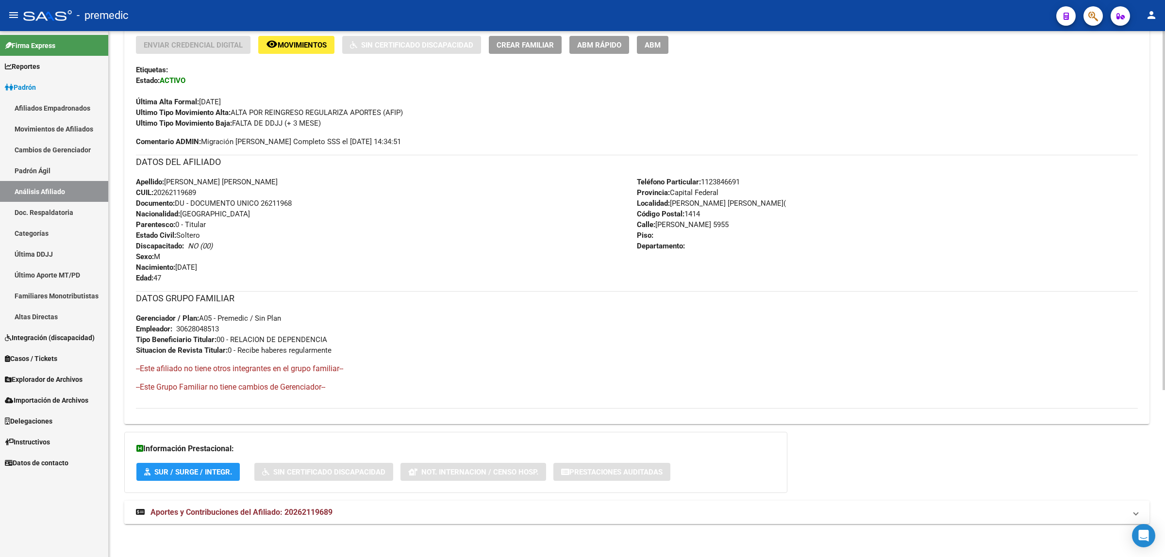
click at [250, 512] on span "Aportes y Contribuciones del Afiliado: 20262119689" at bounding box center [241, 512] width 182 height 9
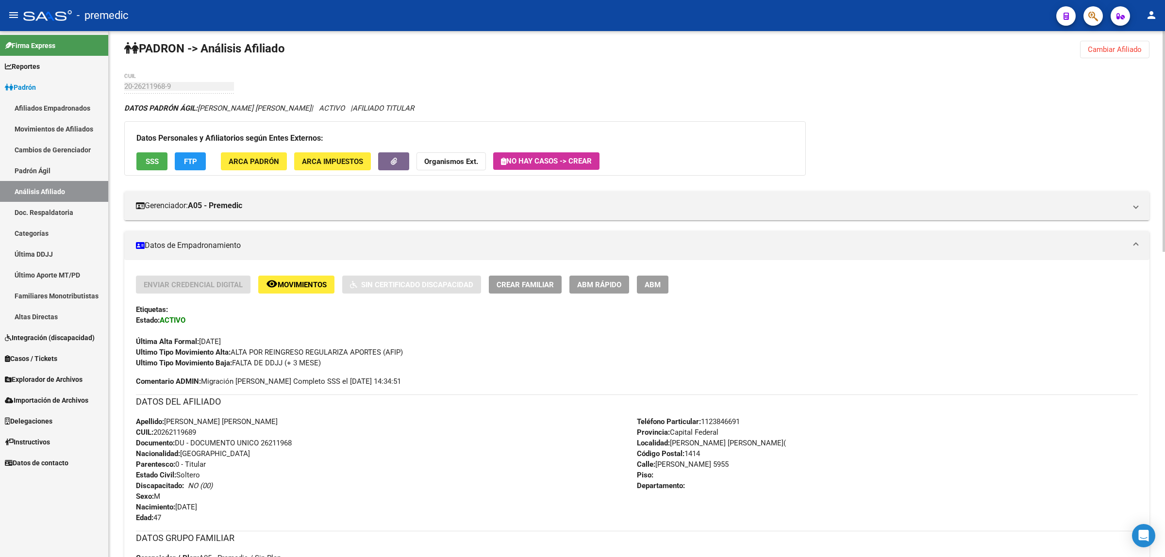
scroll to position [0, 0]
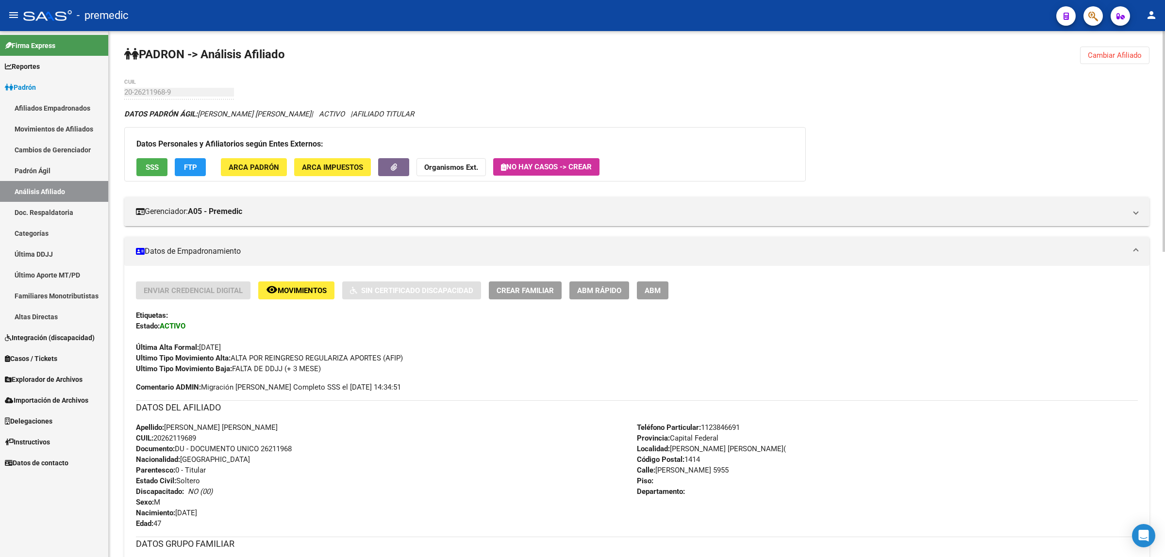
click at [1091, 56] on span "Cambiar Afiliado" at bounding box center [1115, 55] width 54 height 9
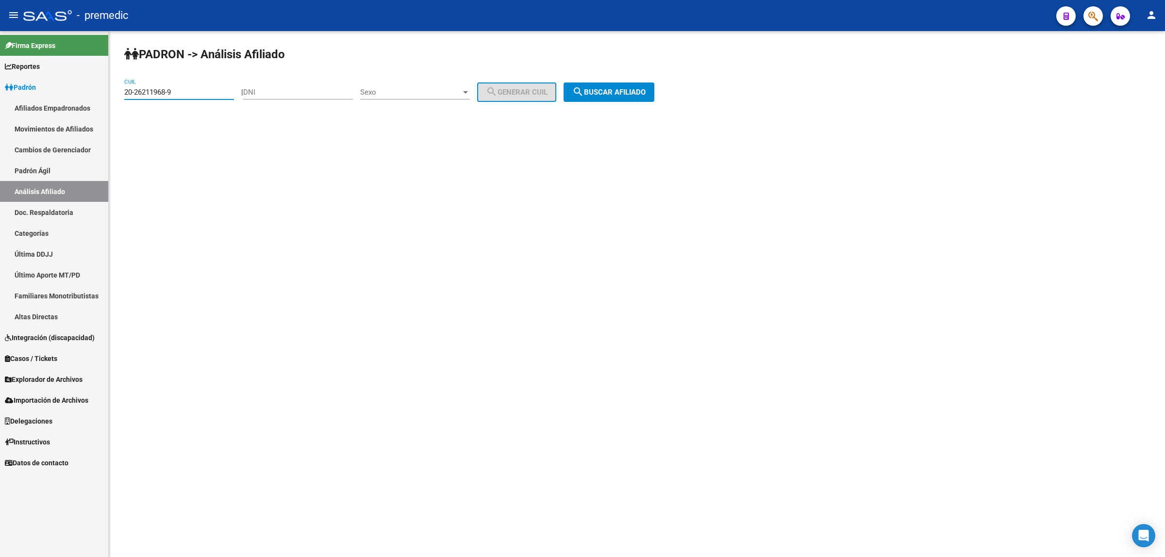
drag, startPoint x: 173, startPoint y: 93, endPoint x: 119, endPoint y: 97, distance: 53.6
click at [119, 97] on div "PADRON -> Análisis Afiliado 20-26211968-9 CUIL | DNI Sexo Sexo search Generar C…" at bounding box center [637, 82] width 1056 height 102
paste input "7-40850914-4"
click at [607, 91] on span "search Buscar afiliado" at bounding box center [608, 92] width 73 height 9
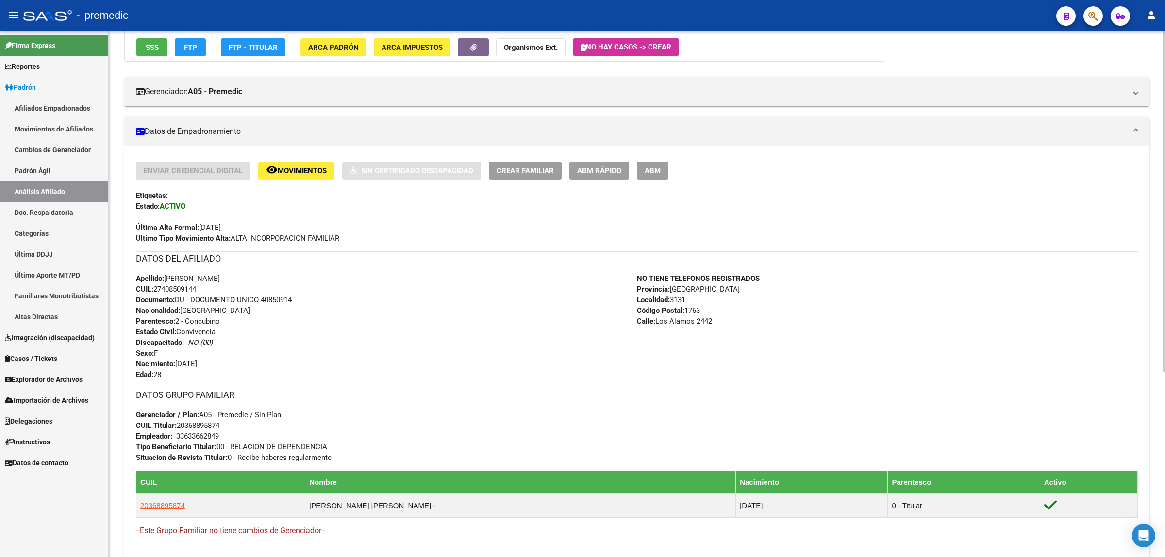
scroll to position [121, 0]
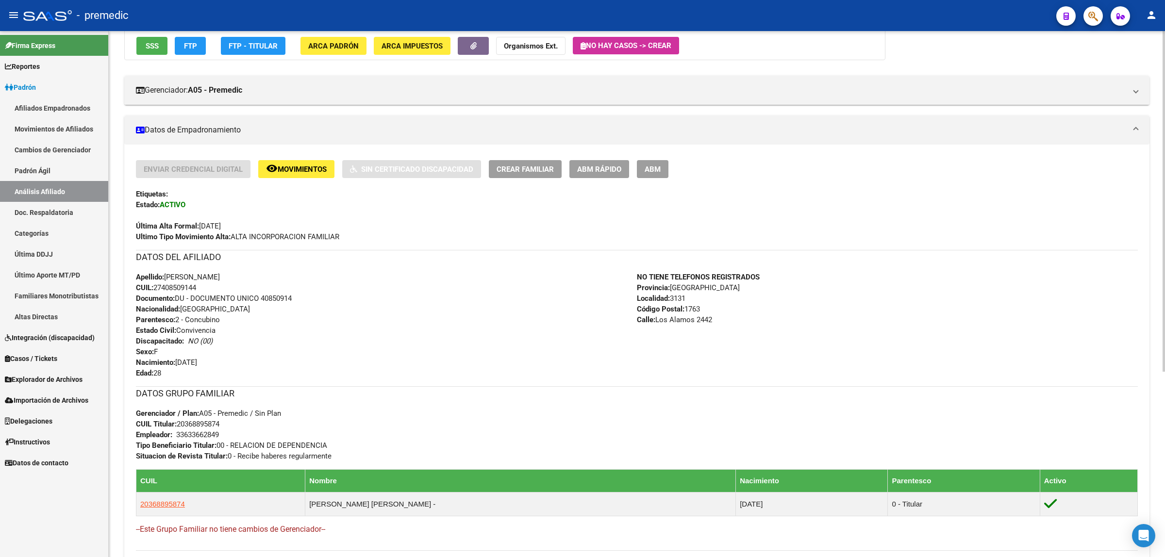
drag, startPoint x: 162, startPoint y: 285, endPoint x: 195, endPoint y: 285, distance: 33.5
click at [195, 285] on span "CUIL: 27408509144" at bounding box center [166, 287] width 60 height 9
copy span "40850914"
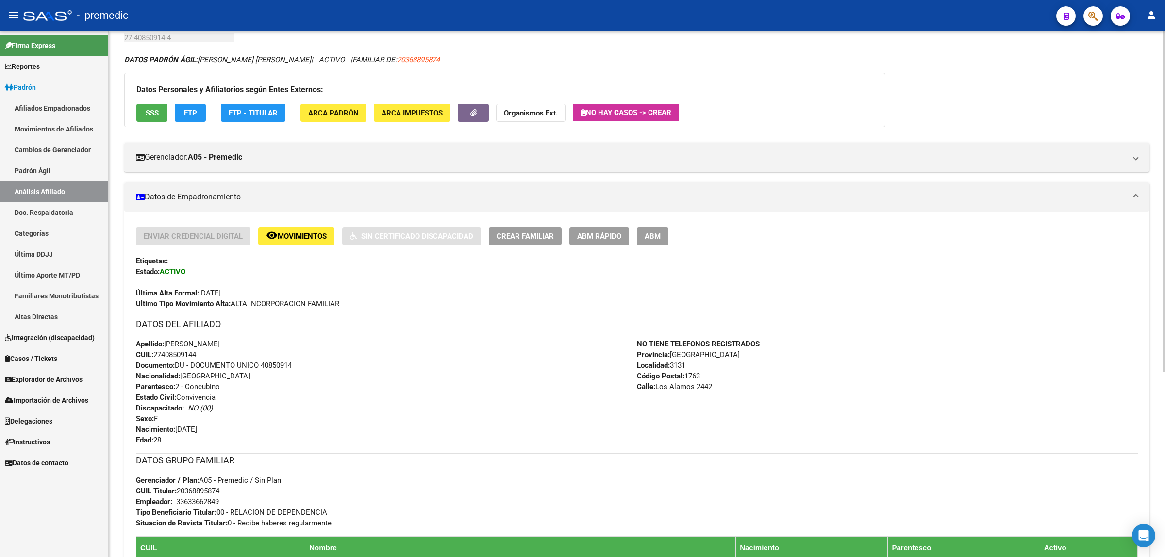
scroll to position [0, 0]
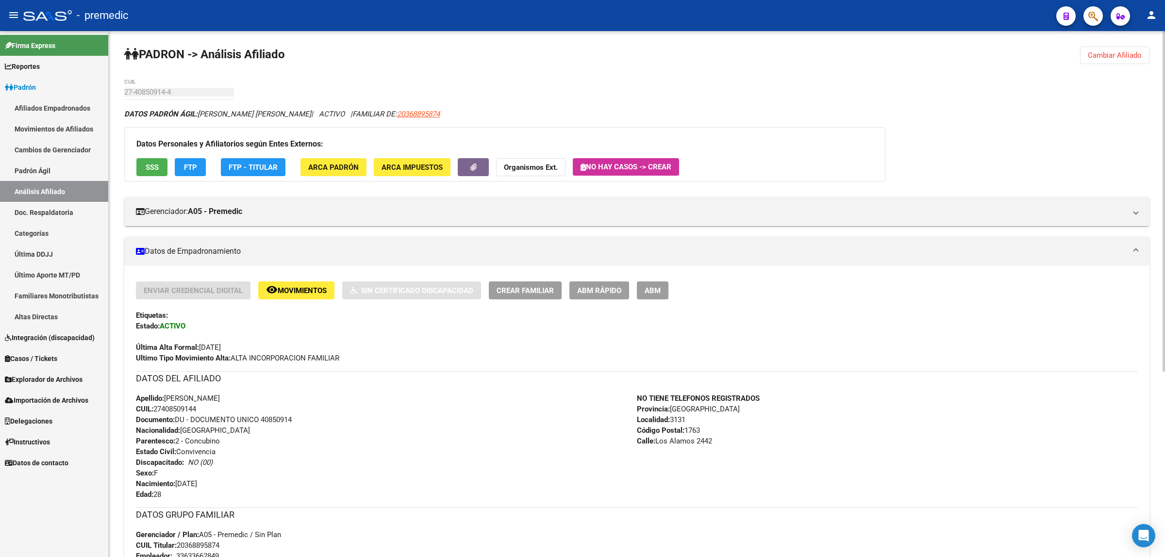
click at [1115, 52] on span "Cambiar Afiliado" at bounding box center [1115, 55] width 54 height 9
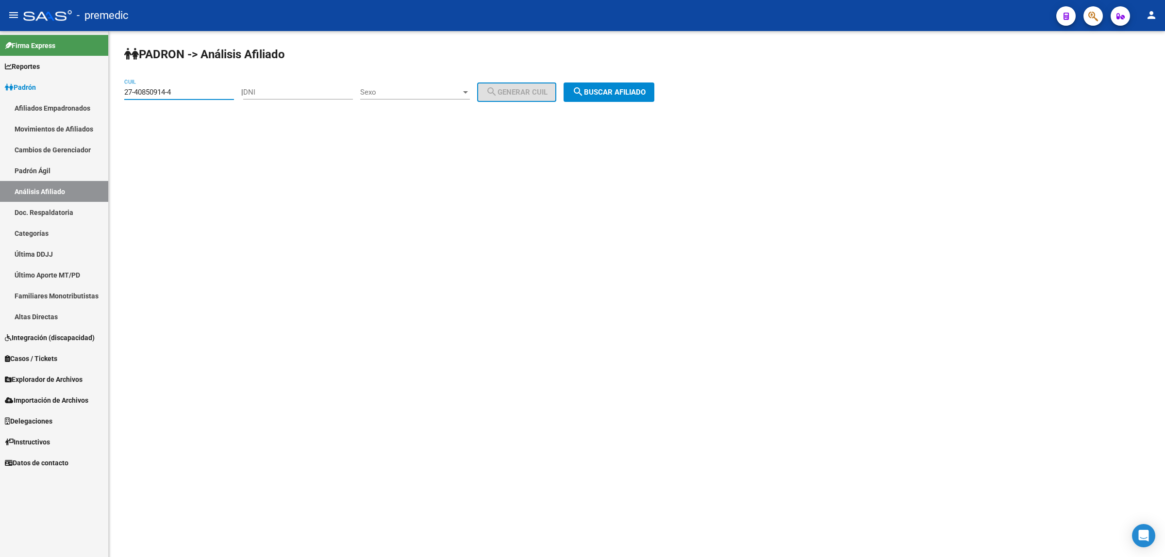
drag, startPoint x: 175, startPoint y: 92, endPoint x: 117, endPoint y: 96, distance: 57.9
click at [117, 96] on div "PADRON -> Análisis Afiliado 27-40850914-4 CUIL | DNI Sexo Sexo search Generar C…" at bounding box center [637, 82] width 1056 height 102
paste input "0-38326902-5"
type input "20-38326902-5"
click at [639, 88] on span "search Buscar afiliado" at bounding box center [608, 92] width 73 height 9
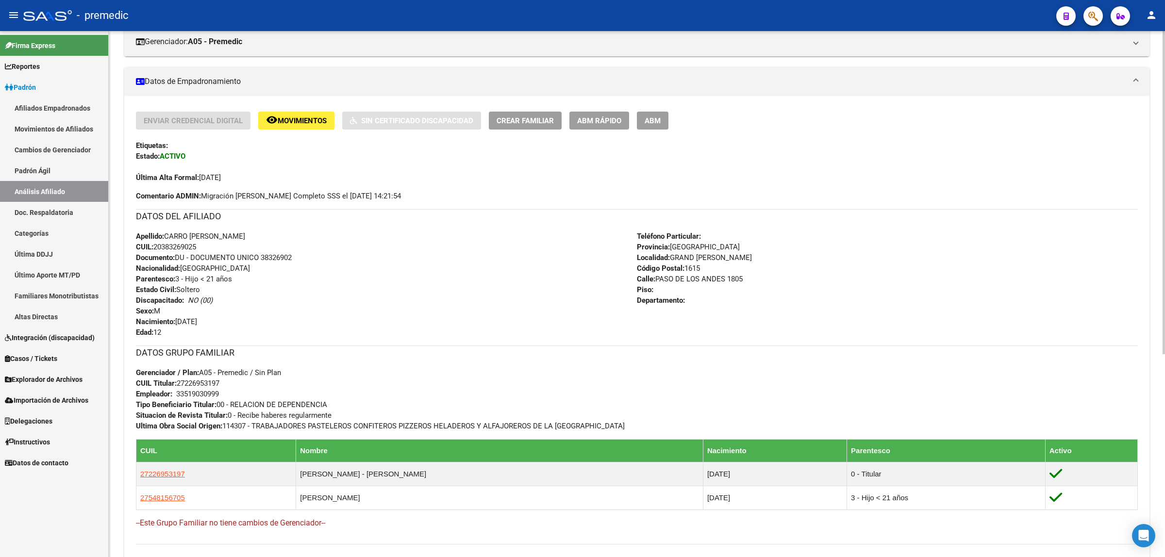
scroll to position [182, 0]
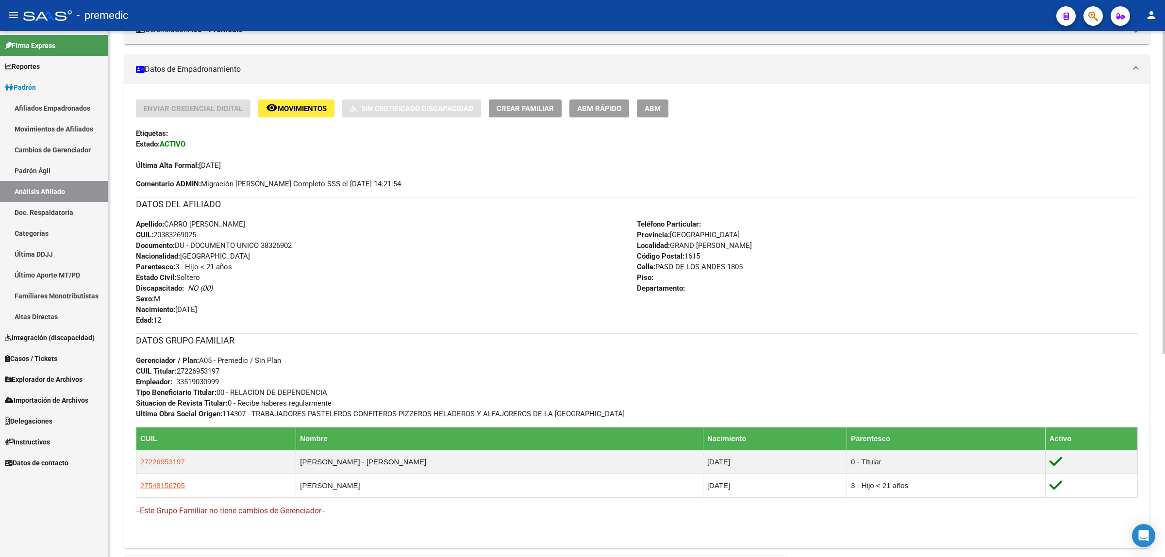
click at [967, 227] on div "Teléfono Particular: Provincia: Buenos Aires Localidad: GRAND BOURG Código Post…" at bounding box center [887, 272] width 501 height 107
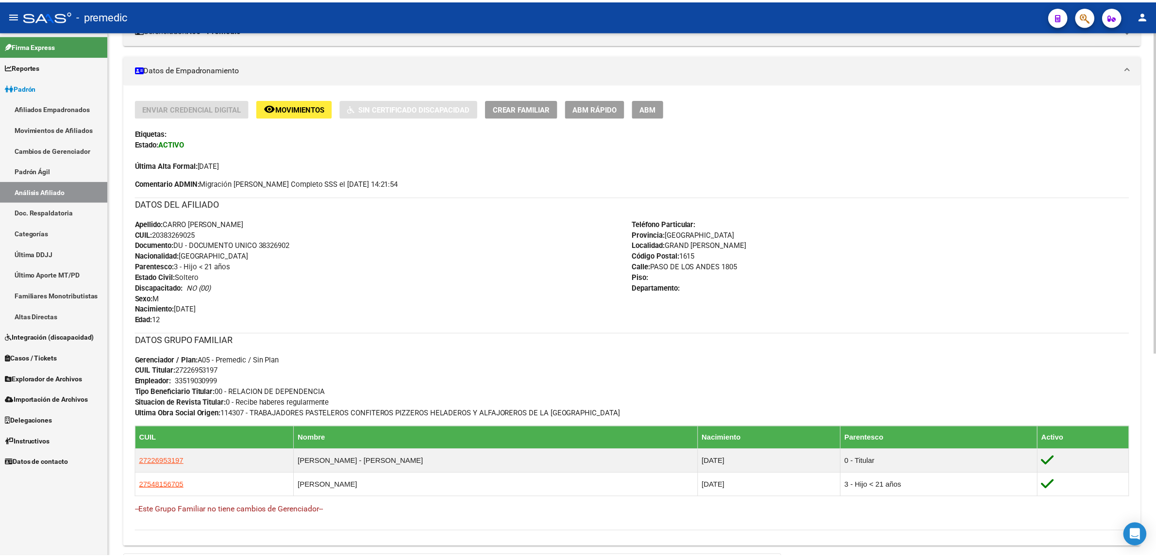
scroll to position [0, 0]
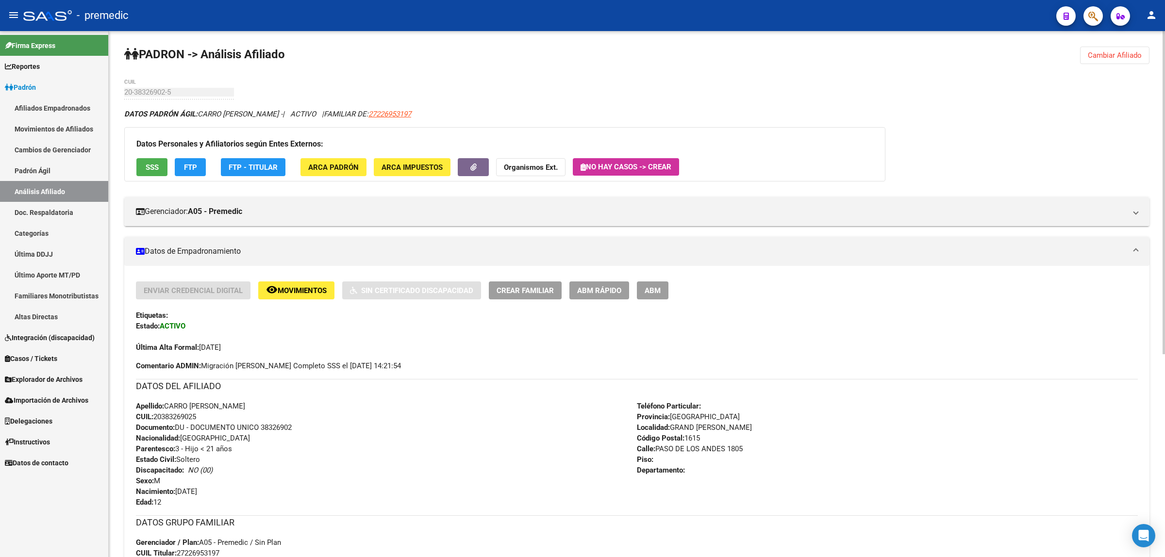
click at [1100, 61] on button "Cambiar Afiliado" at bounding box center [1114, 55] width 69 height 17
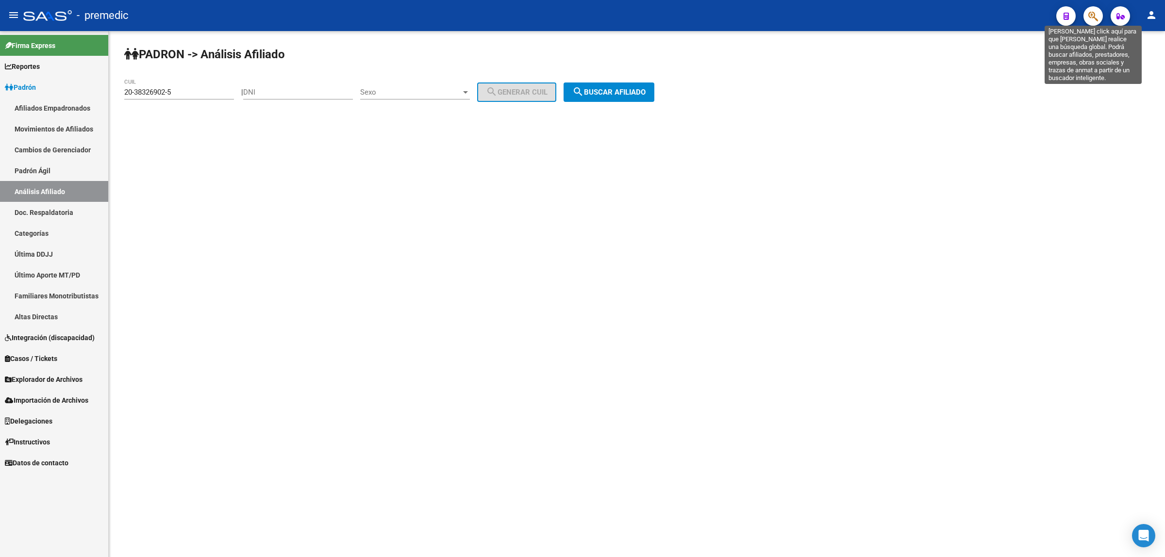
click at [1096, 19] on icon "button" at bounding box center [1093, 16] width 10 height 11
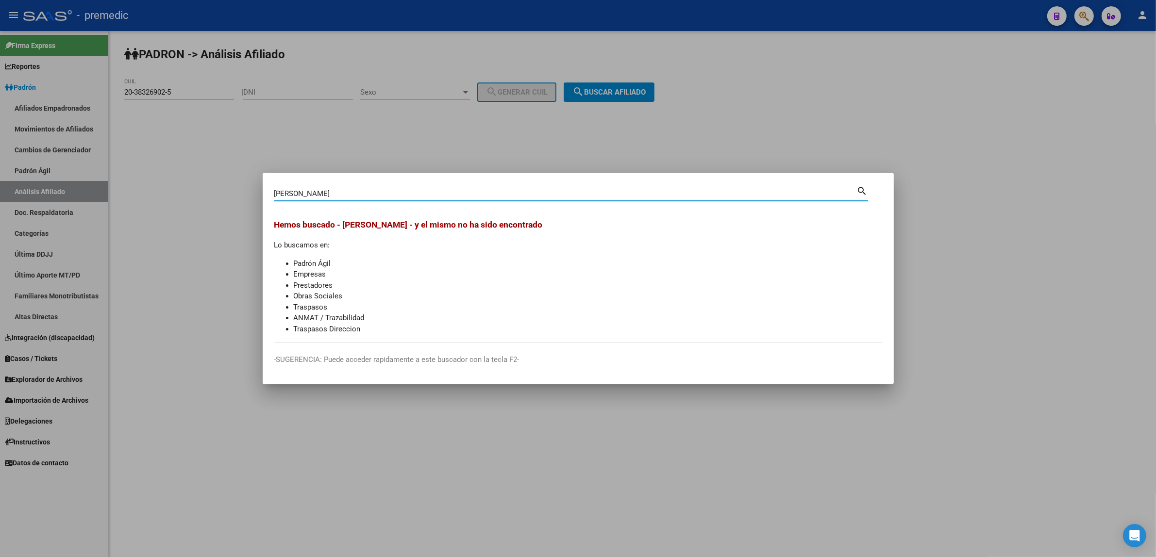
click at [302, 195] on input "brandan, sonia" at bounding box center [565, 193] width 583 height 9
type input "brandan sonia"
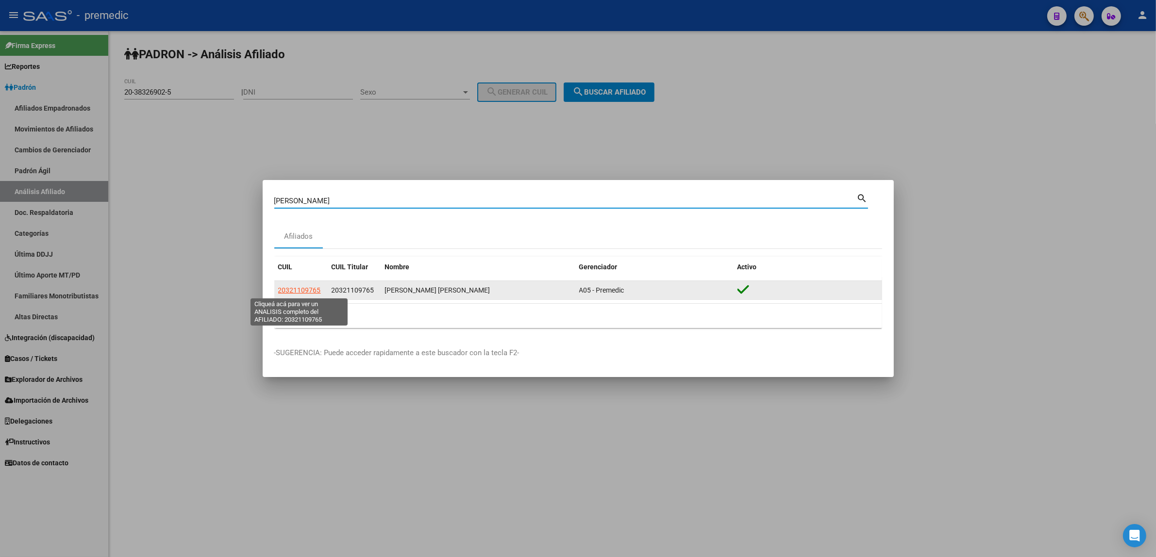
click at [289, 291] on span "20321109765" at bounding box center [299, 290] width 43 height 8
type textarea "20321109765"
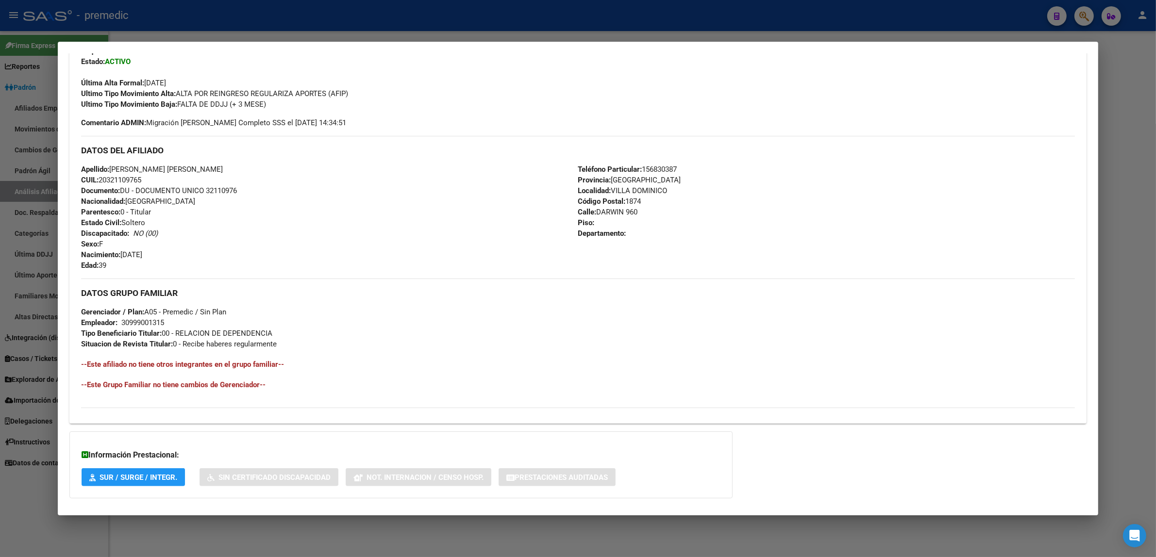
scroll to position [297, 0]
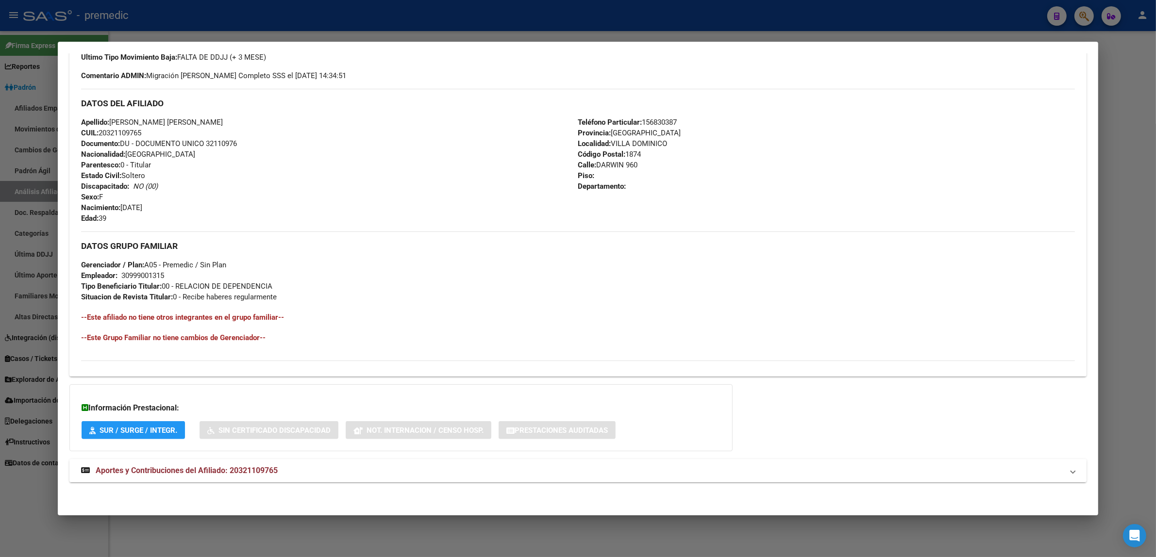
click at [185, 465] on strong "Aportes y Contribuciones del Afiliado: 20321109765" at bounding box center [179, 471] width 197 height 12
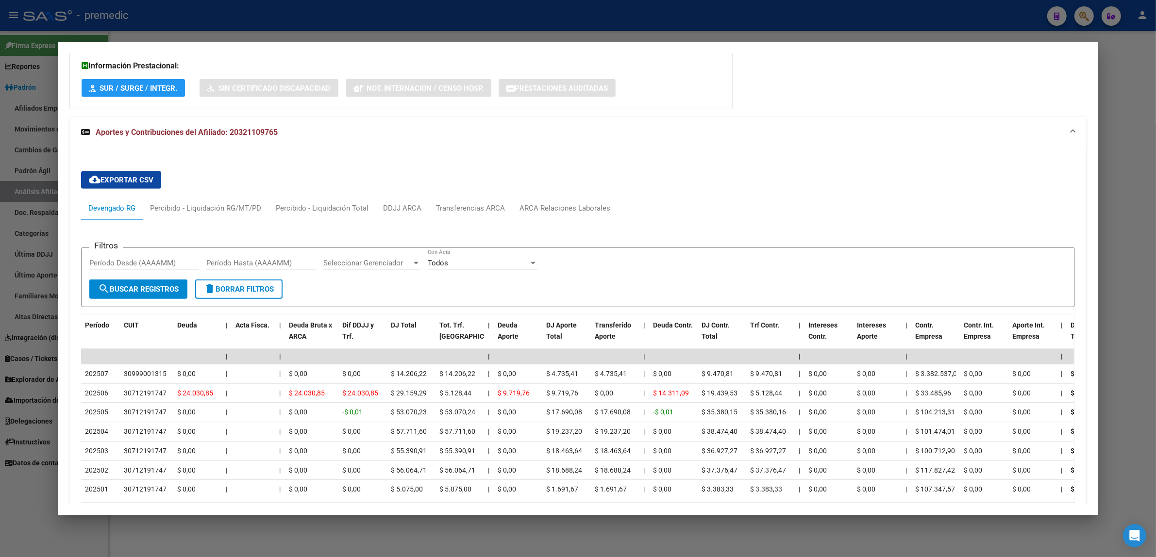
scroll to position [716, 0]
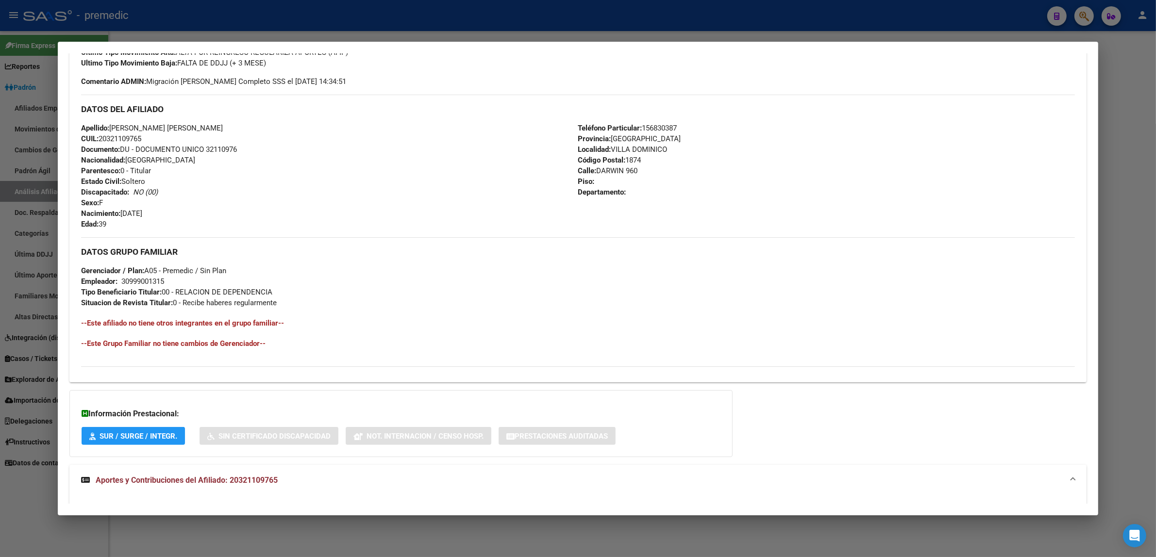
scroll to position [0, 0]
